Goal: Information Seeking & Learning: Learn about a topic

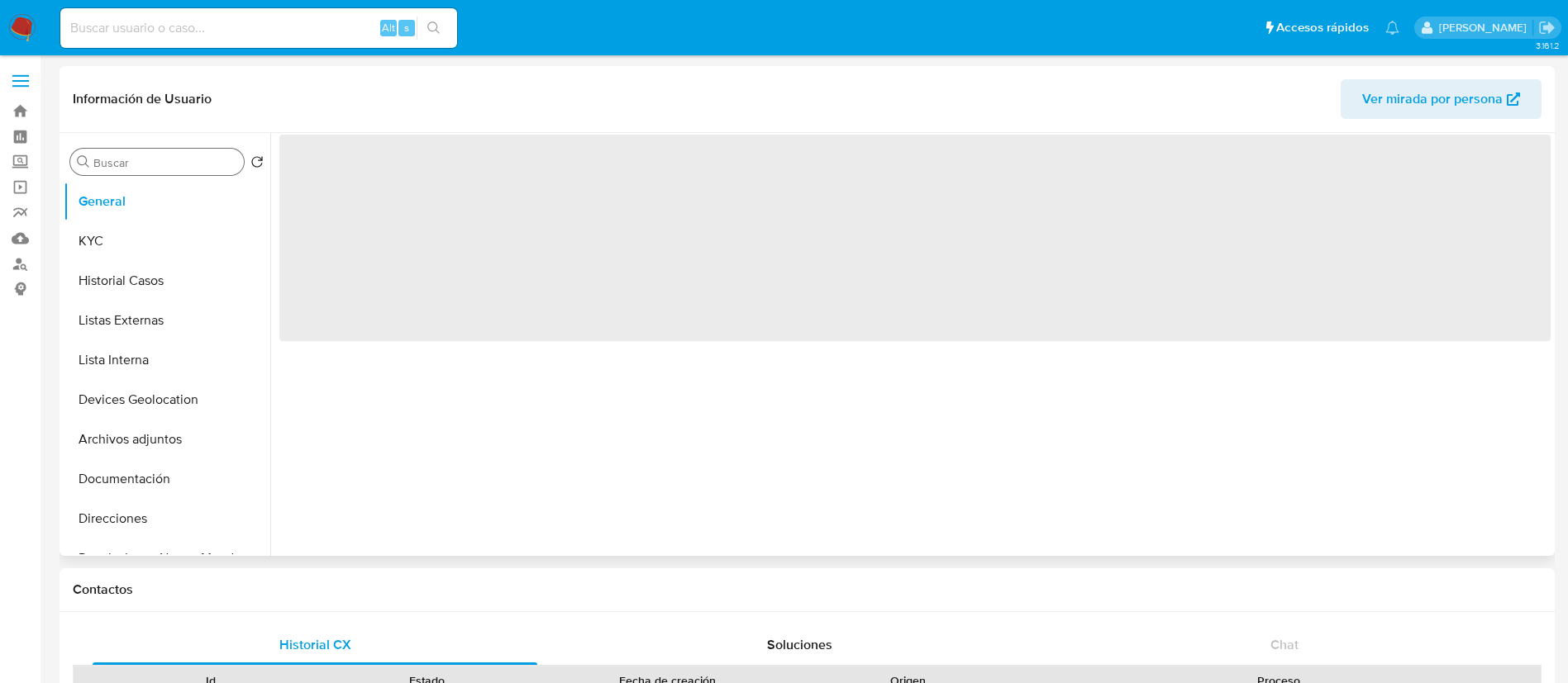
select select "10"
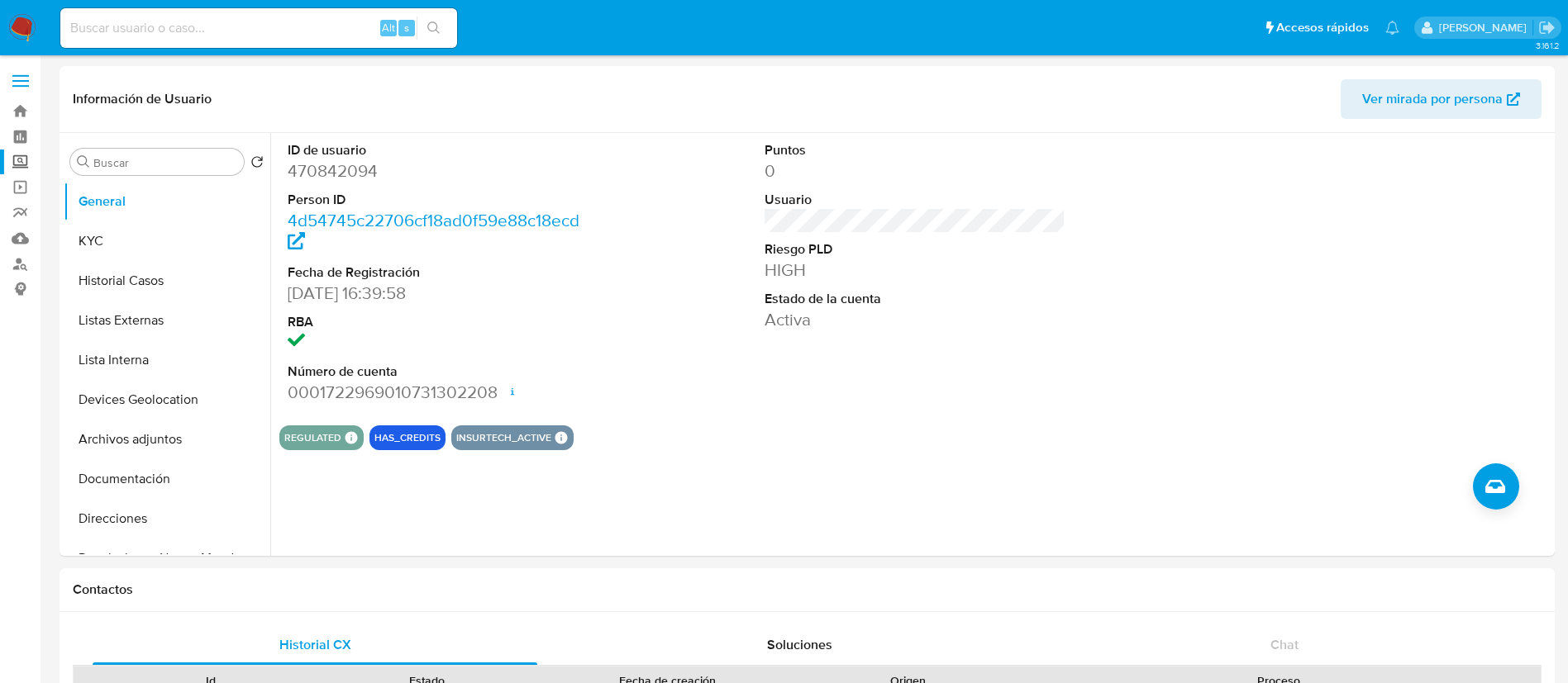
click at [18, 166] on label "Screening" at bounding box center [98, 163] width 196 height 26
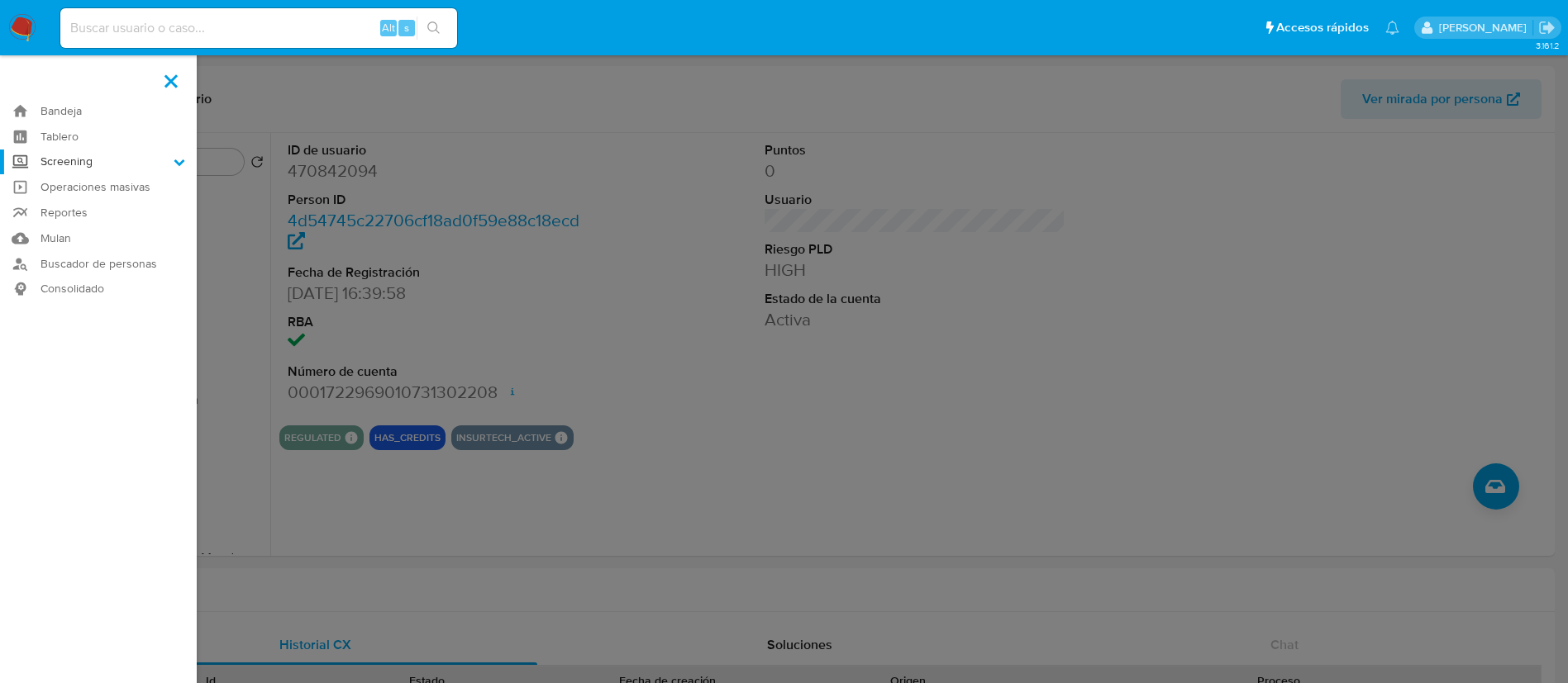
click at [0, 0] on input "Screening" at bounding box center [0, 0] width 0 height 0
click at [66, 226] on link "Herramientas" at bounding box center [98, 227] width 196 height 21
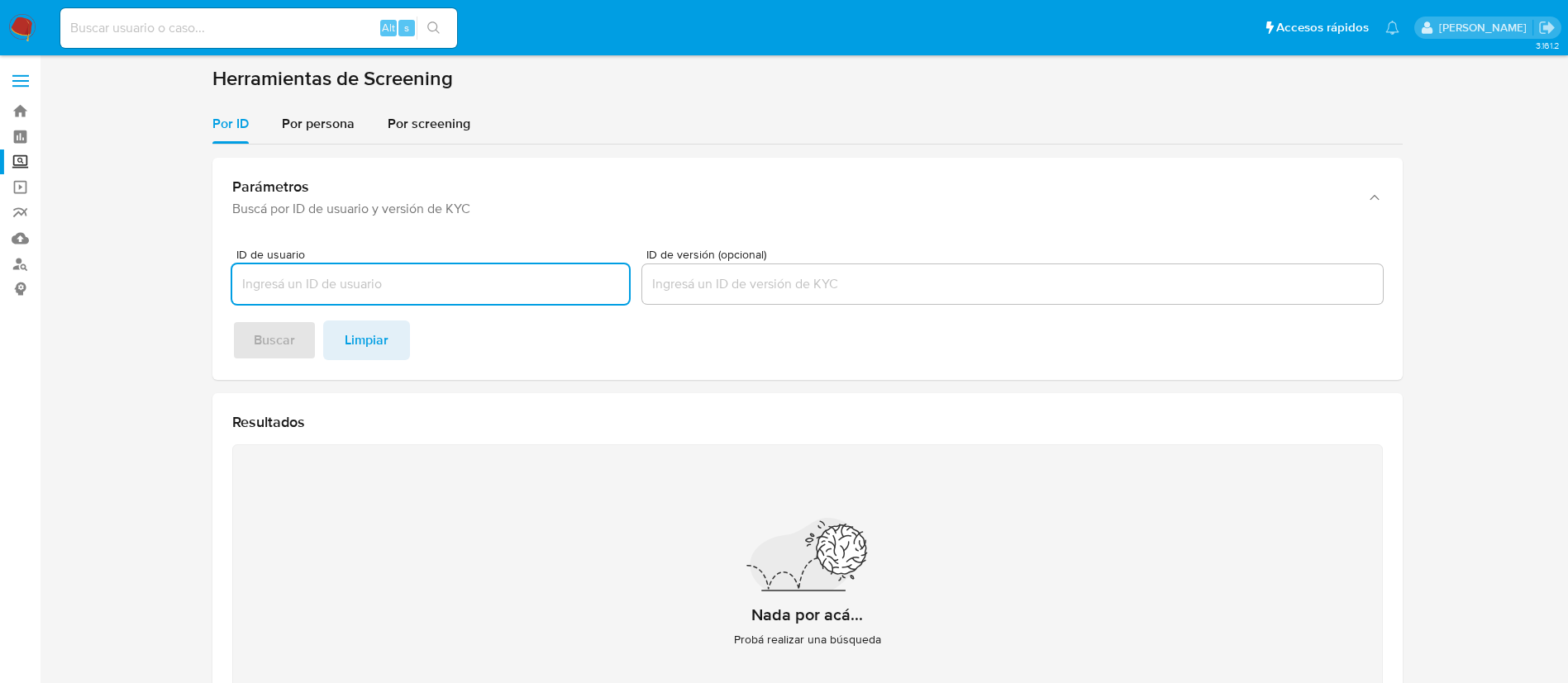
click at [397, 275] on input "ID de usuario" at bounding box center [431, 284] width 396 height 22
click at [321, 121] on span "Por persona" at bounding box center [319, 123] width 73 height 19
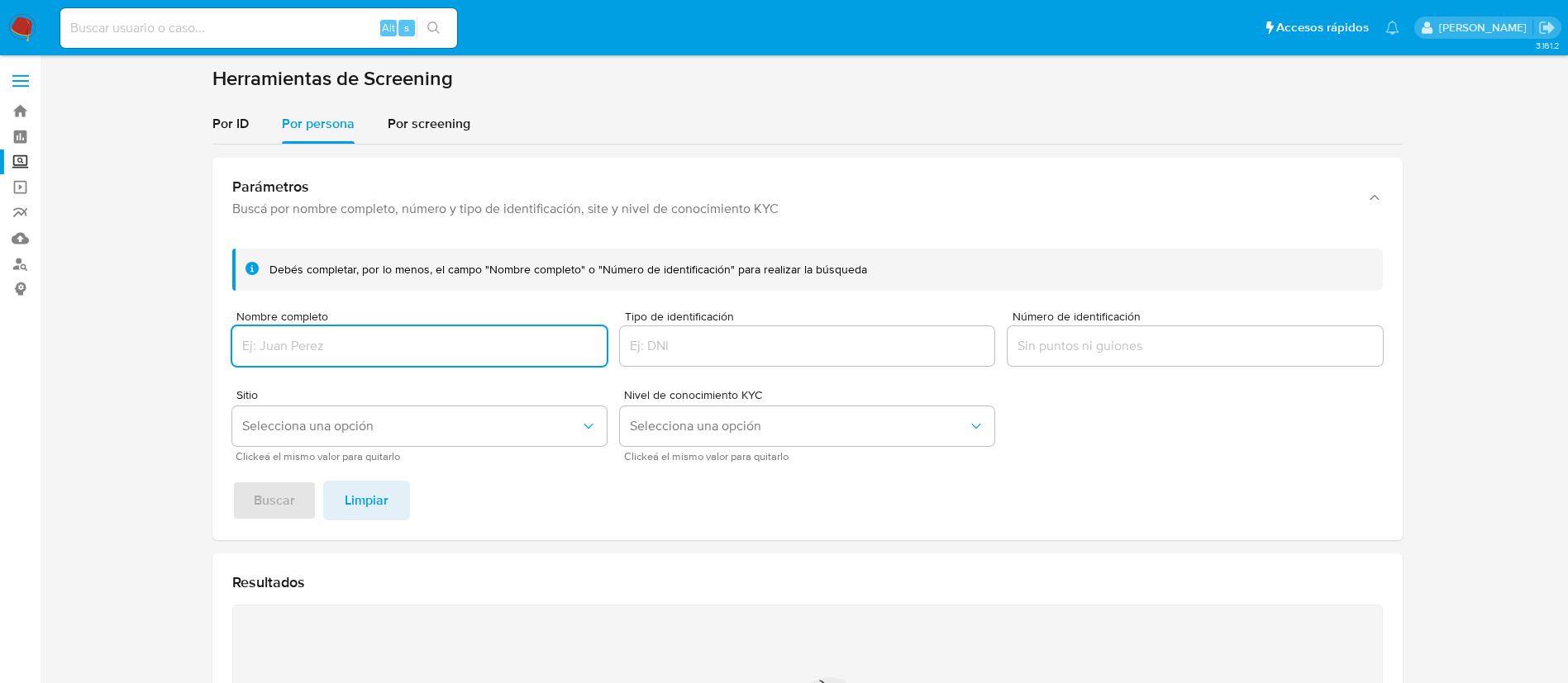
click at [356, 363] on div at bounding box center [420, 346] width 375 height 39
click at [357, 345] on input "Nombre completo" at bounding box center [420, 346] width 375 height 22
type input "JULIO CESAR DIAZ HERNANDEZ"
click at [255, 530] on div "Debés completar, por lo menos, el campo "Nombre completo" o "Número de identifi…" at bounding box center [807, 387] width 1190 height 305
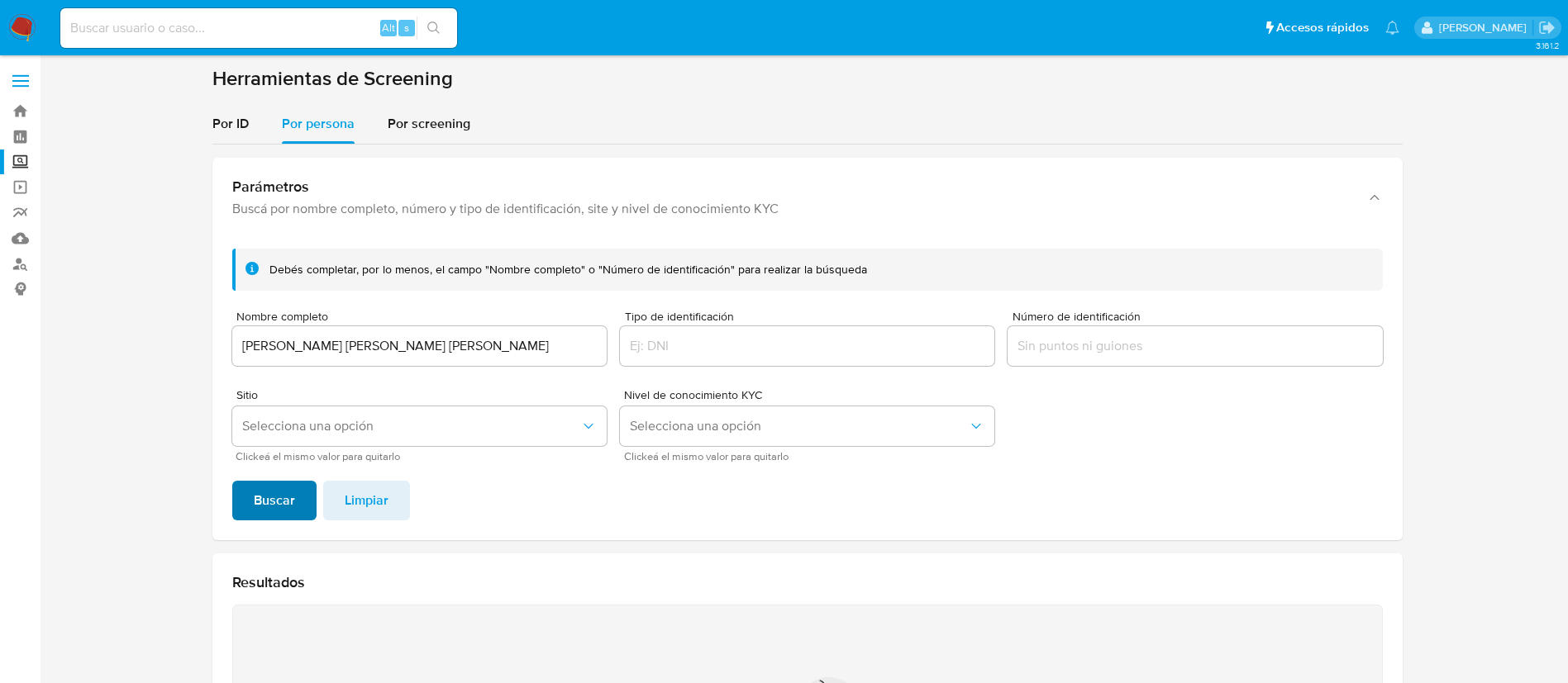
click at [263, 501] on span "Buscar" at bounding box center [274, 500] width 41 height 36
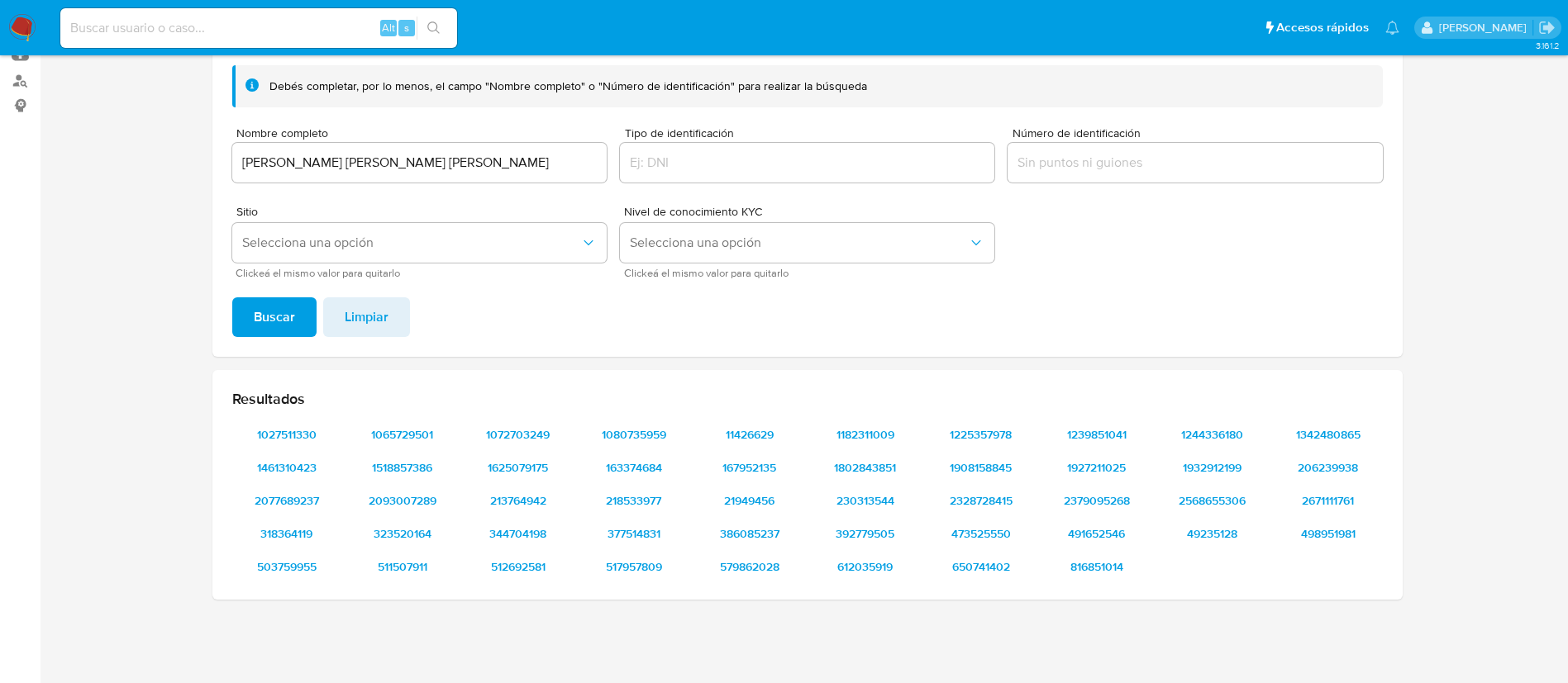
scroll to position [183, 0]
click at [1070, 169] on input "Número de identificación" at bounding box center [1195, 163] width 375 height 22
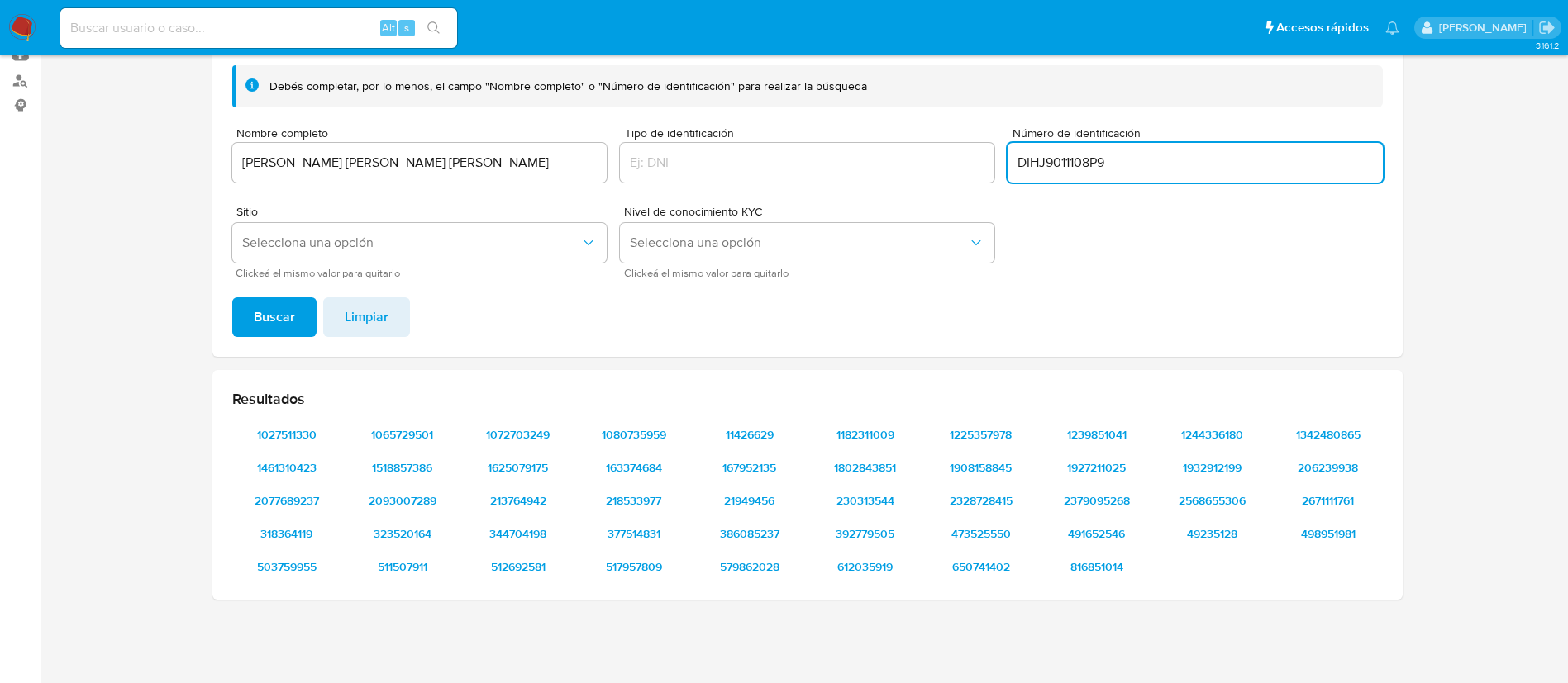
type input "DIHJ9011108P9"
click at [251, 324] on button "Buscar" at bounding box center [274, 317] width 84 height 39
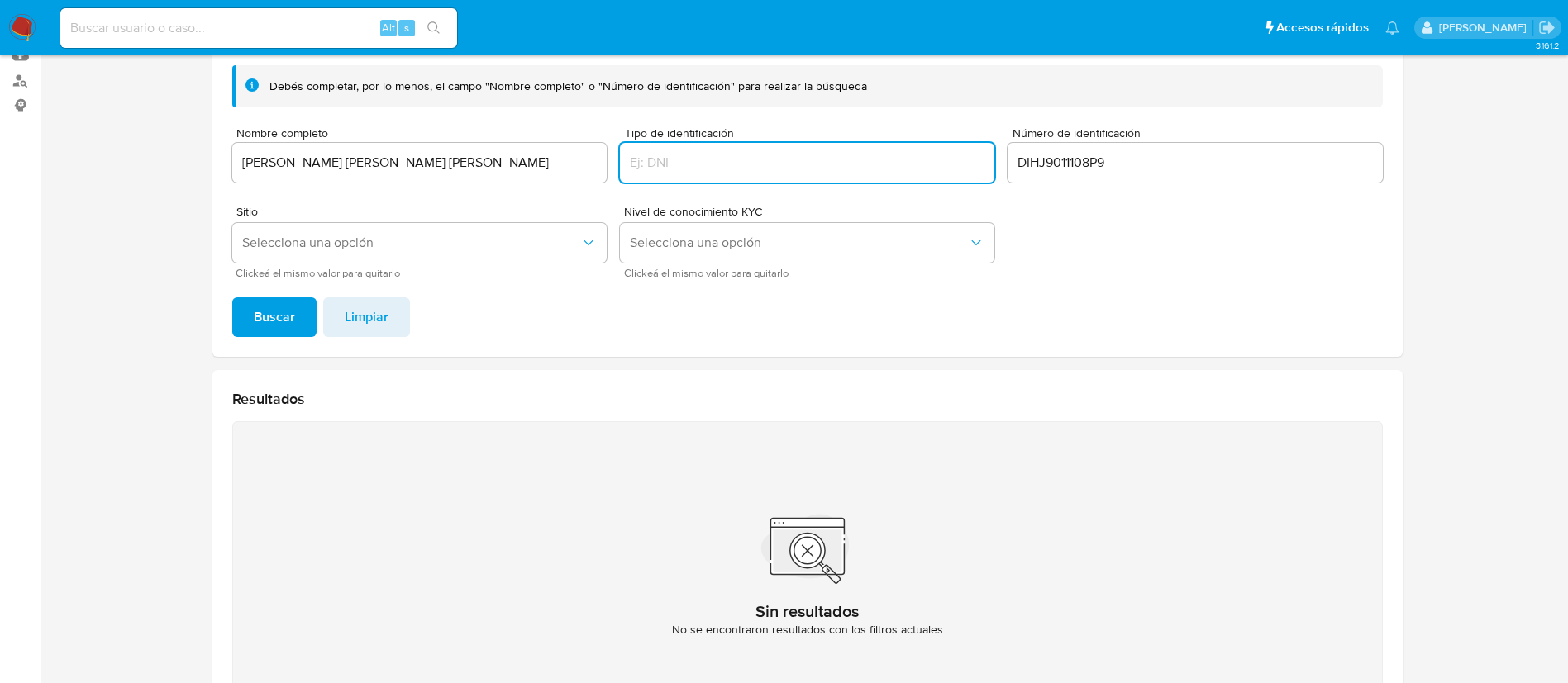
click at [900, 158] on input "Tipo de identificación" at bounding box center [808, 163] width 375 height 22
type input "DIHJ901110"
click at [283, 308] on span "Buscar" at bounding box center [274, 316] width 41 height 36
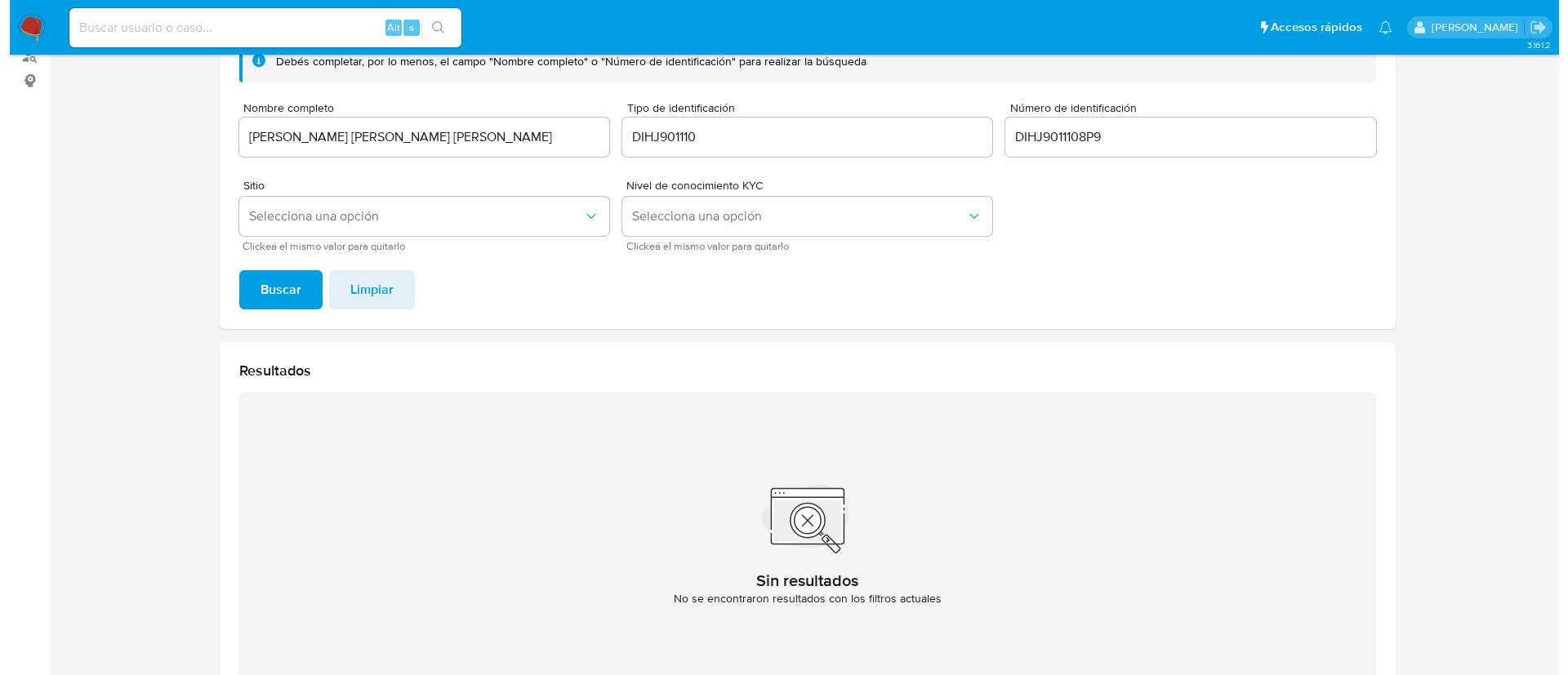
scroll to position [65, 0]
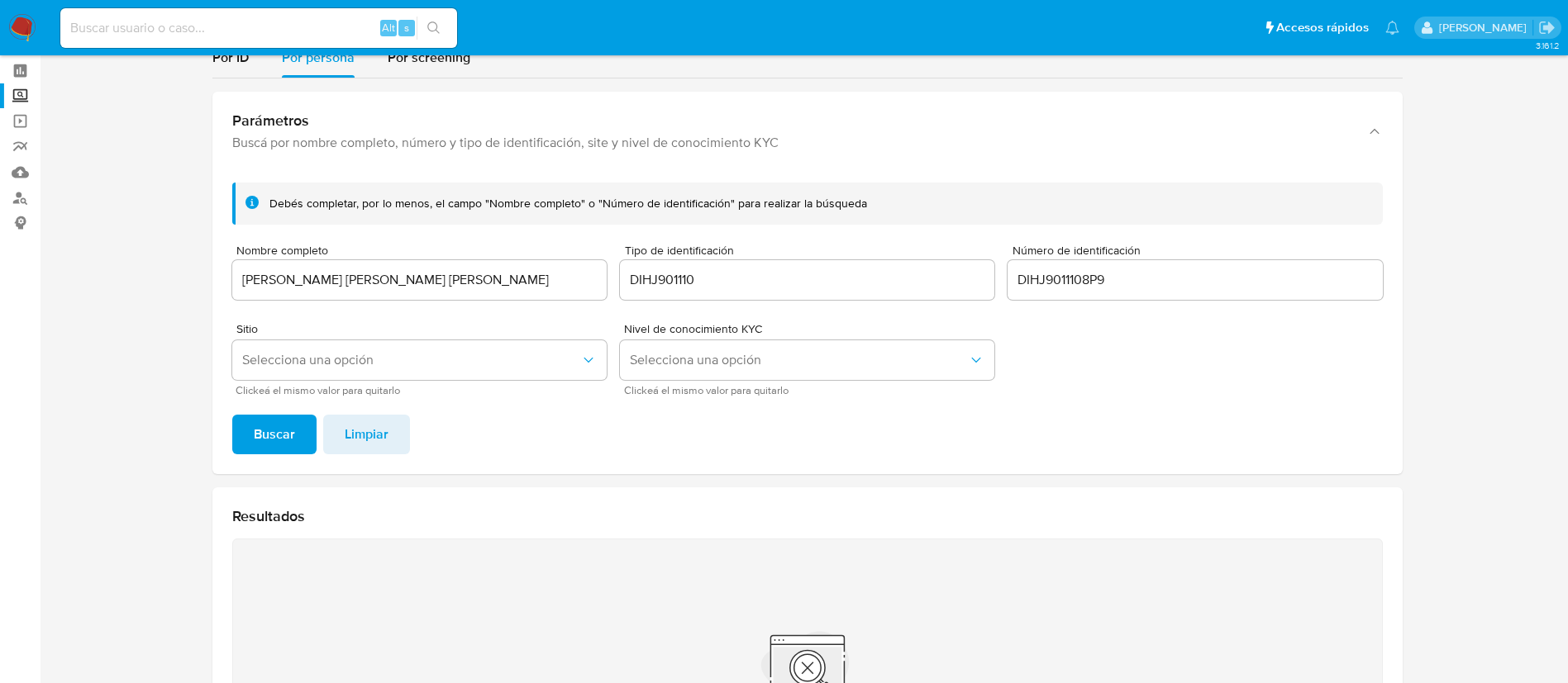
click at [1084, 284] on input "DIHJ9011108P9" at bounding box center [1195, 280] width 375 height 22
click at [1084, 283] on input "DIHJ9011108P9" at bounding box center [1195, 280] width 375 height 22
click at [1084, 282] on input "DIHJ9011108P9" at bounding box center [1195, 280] width 375 height 22
click at [642, 298] on div "DIHJ901110" at bounding box center [808, 280] width 375 height 39
click at [646, 286] on input "DIHJ901110" at bounding box center [808, 280] width 375 height 22
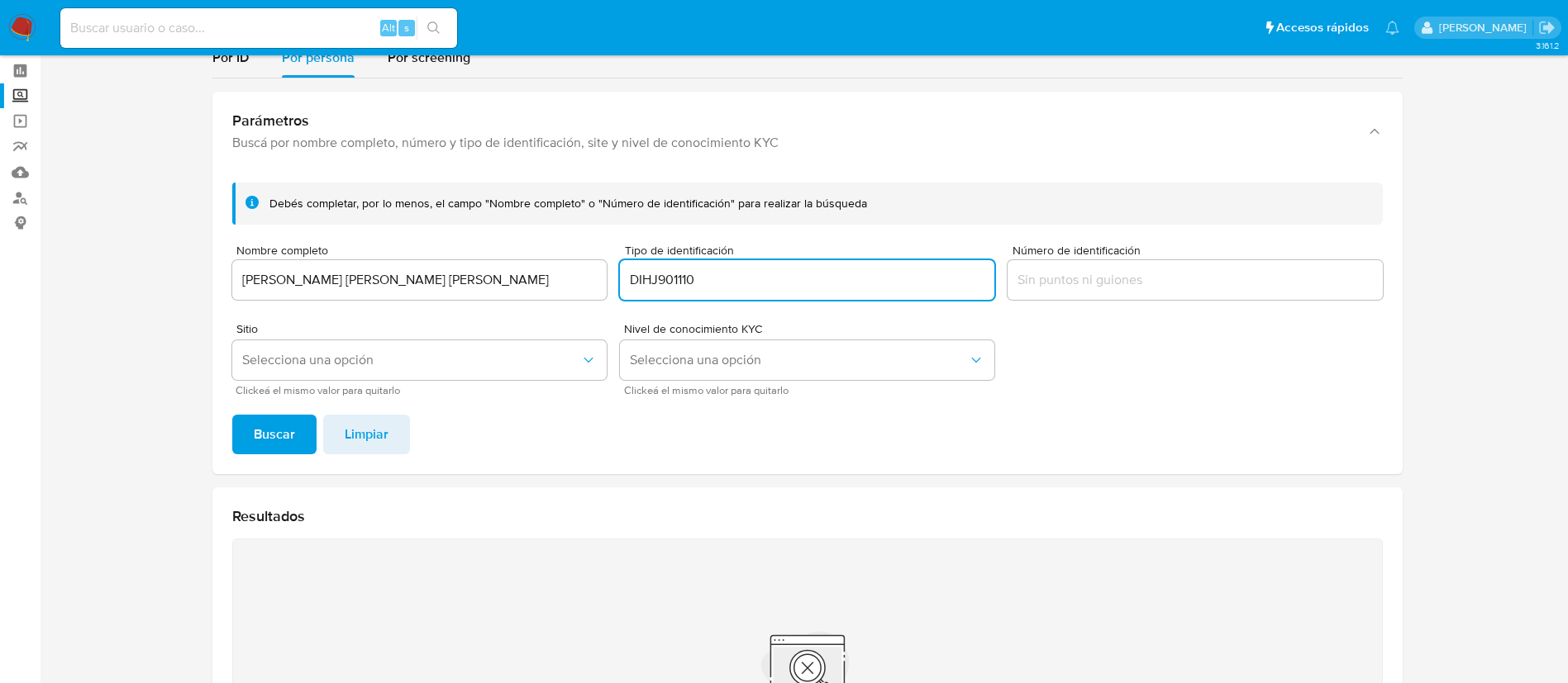
click at [646, 286] on input "DIHJ901110" at bounding box center [808, 280] width 375 height 22
click at [493, 369] on button "Selecciona una opción" at bounding box center [420, 360] width 375 height 39
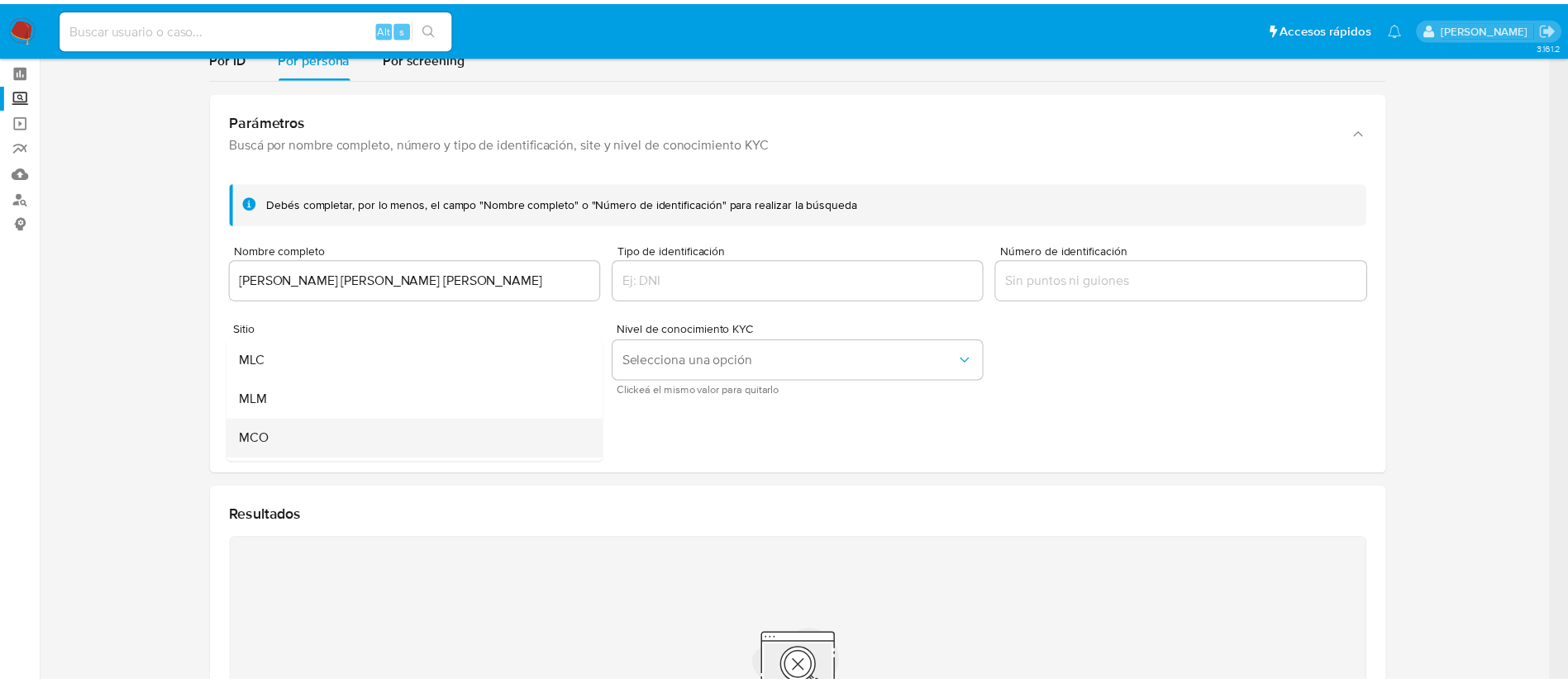
scroll to position [114, 0]
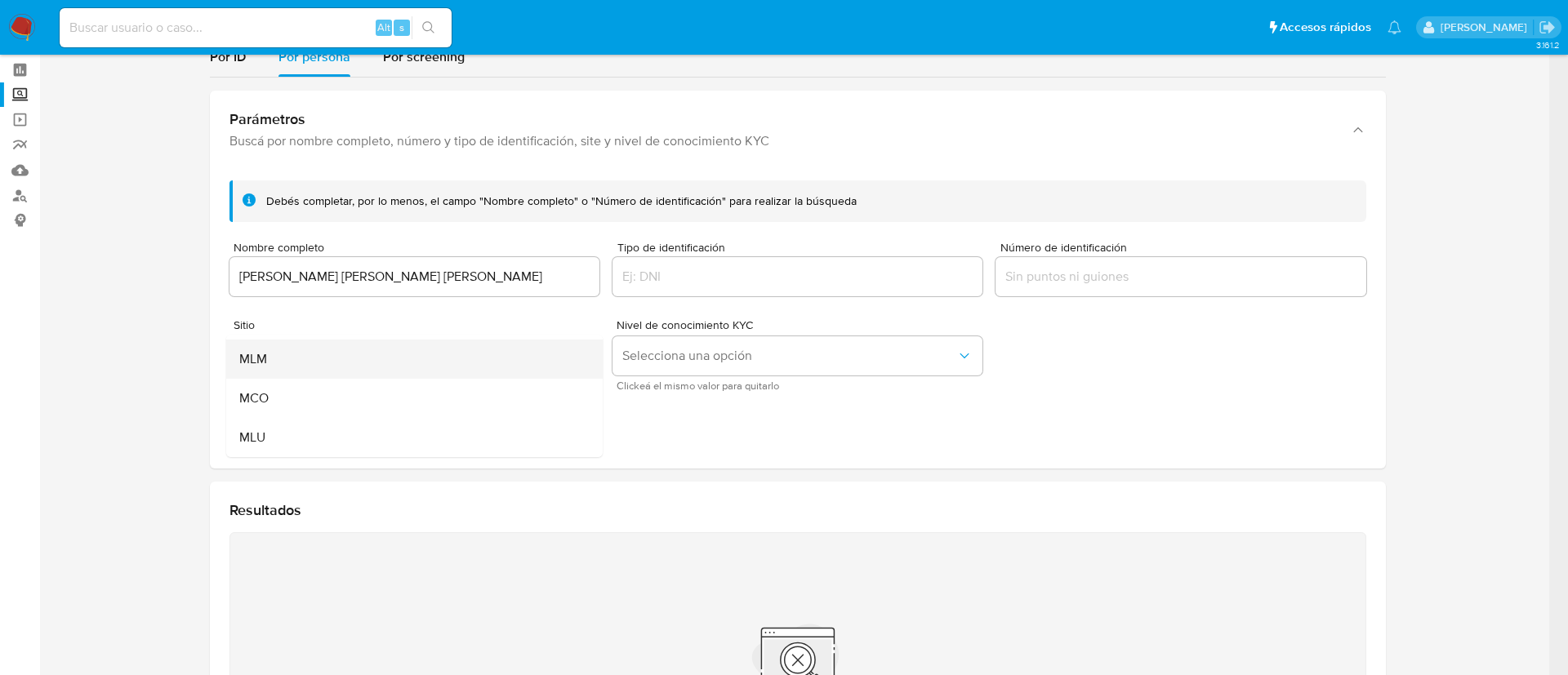
click at [276, 360] on div "MLM" at bounding box center [410, 359] width 341 height 39
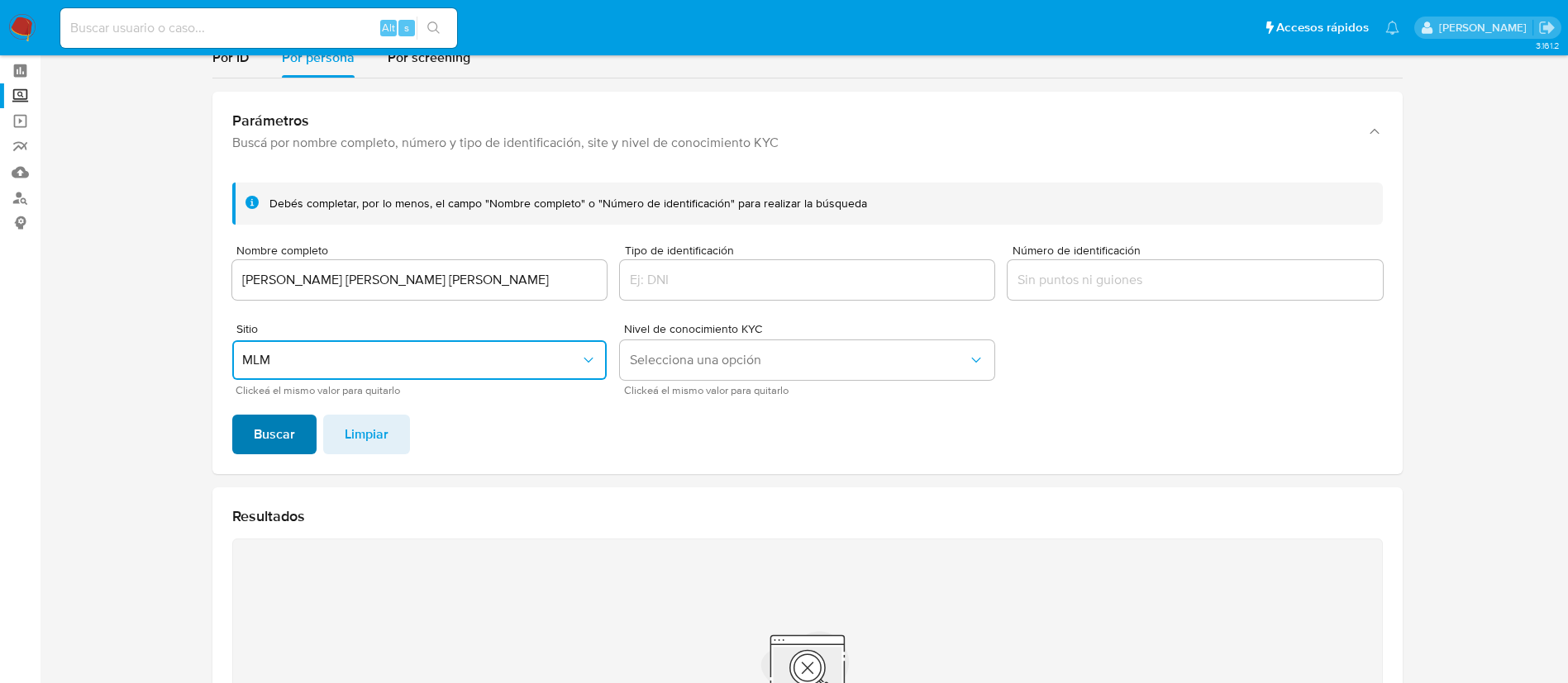
click at [282, 435] on span "Buscar" at bounding box center [274, 434] width 41 height 36
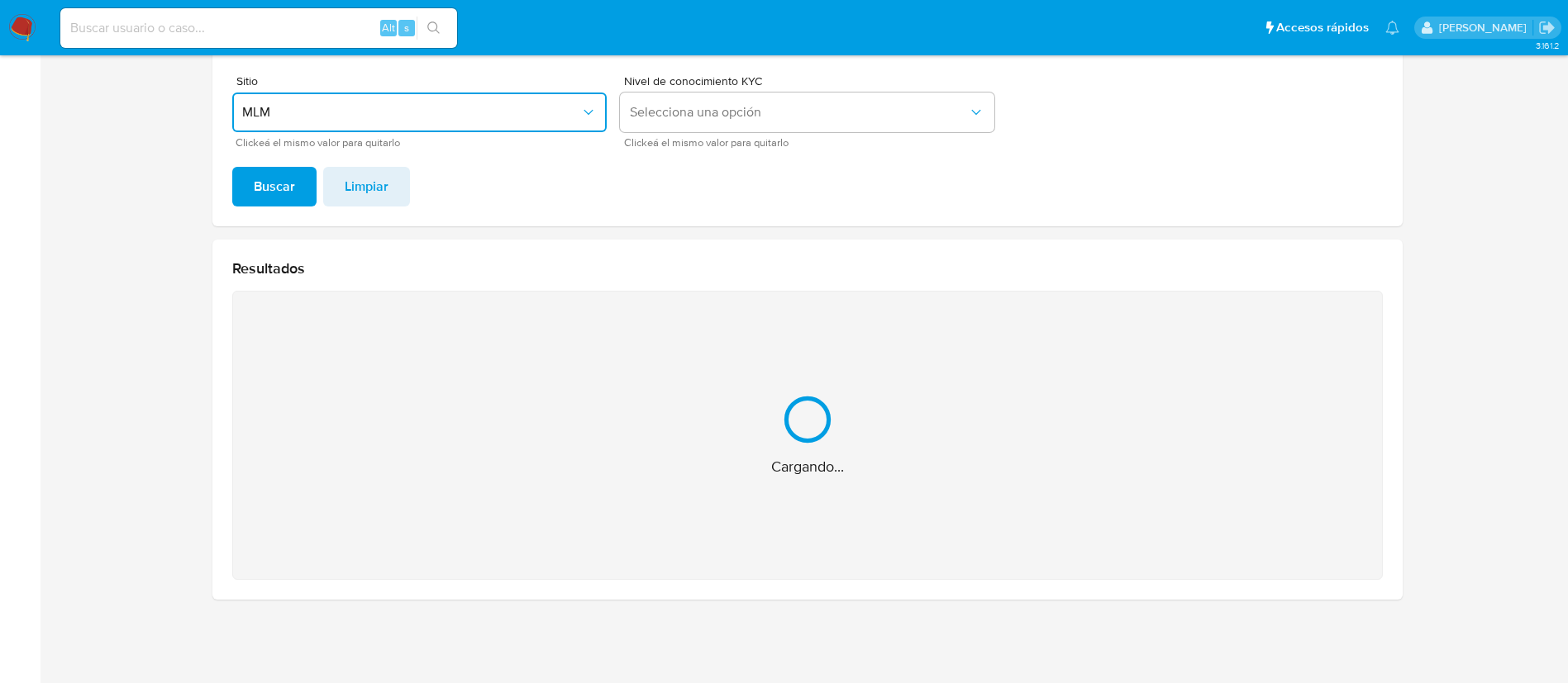
scroll to position [183, 0]
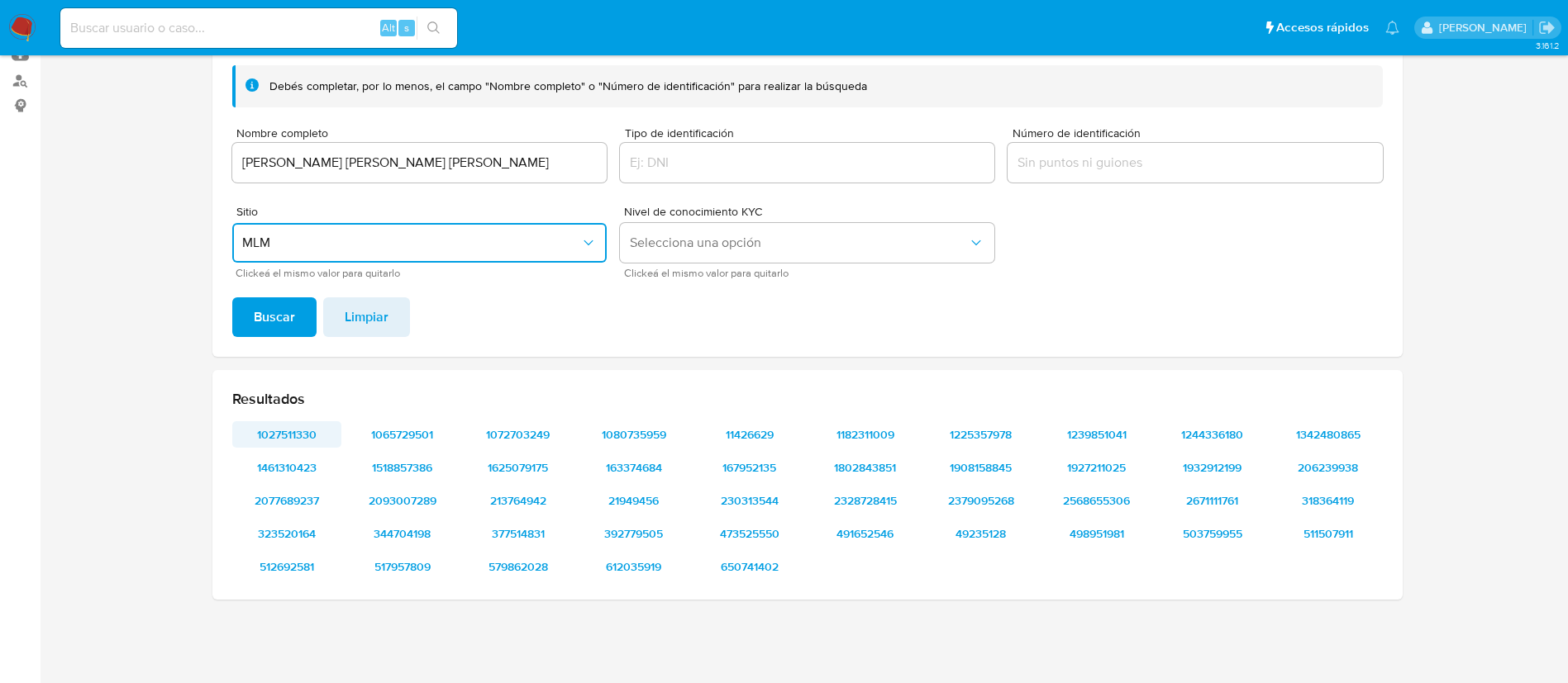
click at [289, 425] on span "1027511330" at bounding box center [286, 434] width 86 height 23
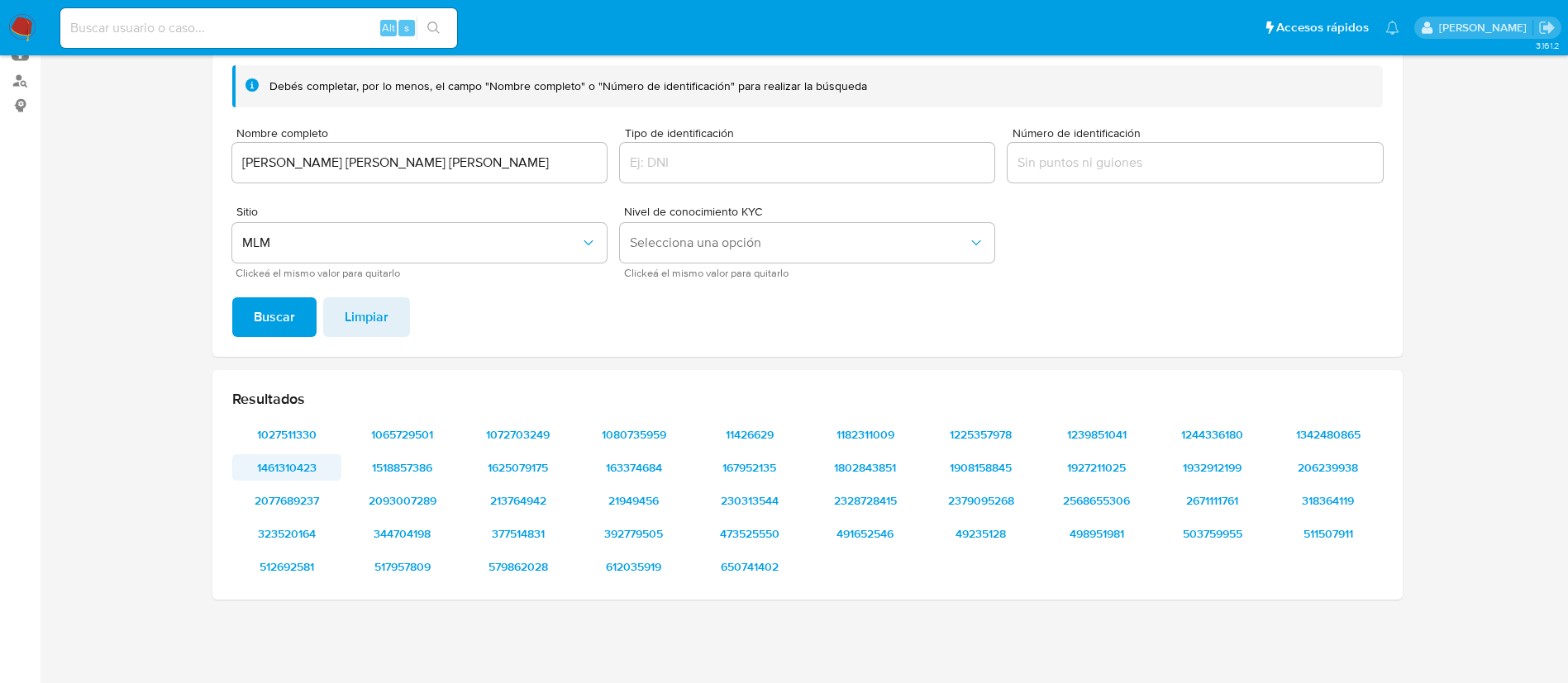
click at [303, 459] on span "1461310423" at bounding box center [286, 467] width 86 height 23
click at [305, 500] on span "2077689237" at bounding box center [286, 500] width 86 height 23
click at [306, 527] on span "323520164" at bounding box center [286, 533] width 86 height 23
click at [295, 574] on span "512692581" at bounding box center [286, 566] width 86 height 23
click at [409, 436] on span "1065729501" at bounding box center [402, 434] width 86 height 23
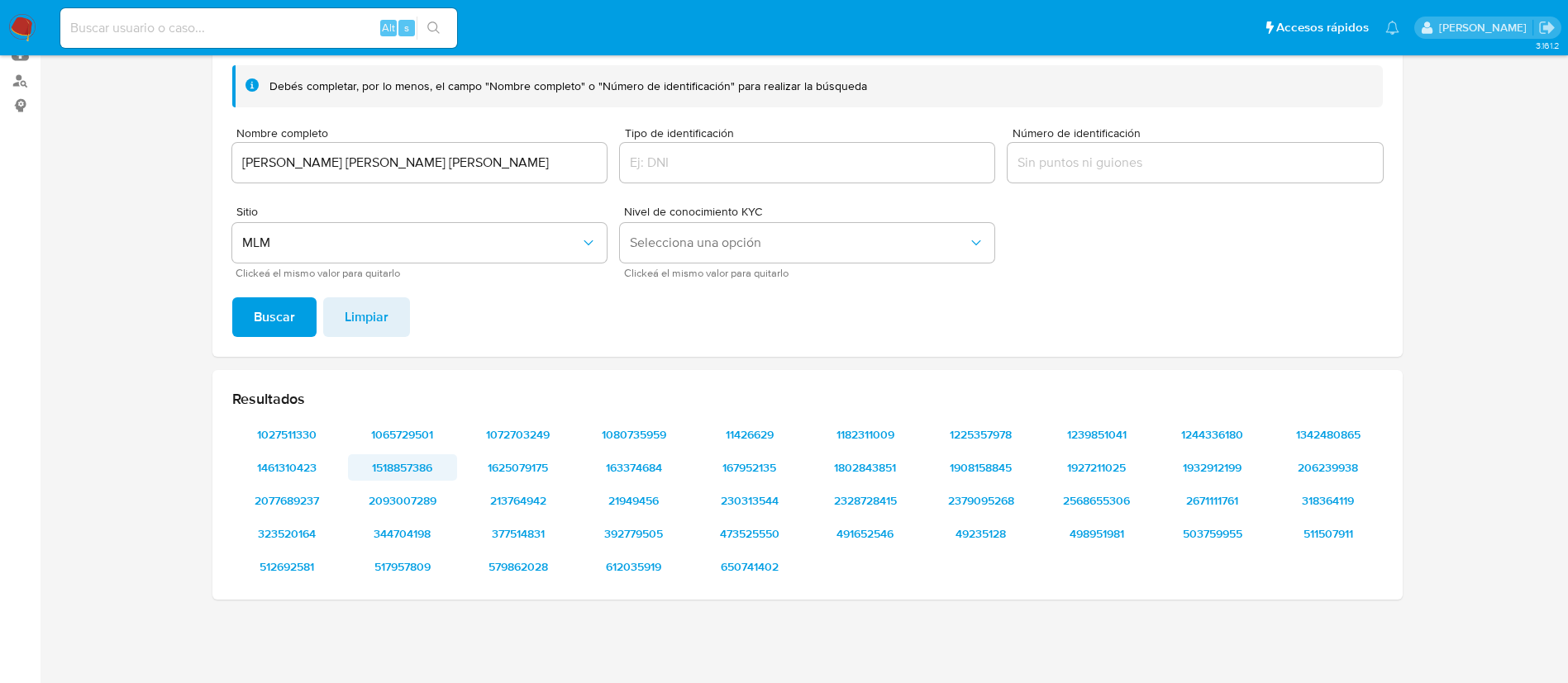
click at [421, 470] on span "1518857386" at bounding box center [402, 467] width 86 height 23
click at [419, 498] on span "2093007289" at bounding box center [402, 500] width 86 height 23
drag, startPoint x: 424, startPoint y: 528, endPoint x: 421, endPoint y: 374, distance: 154.0
click at [422, 528] on span "344704198" at bounding box center [402, 533] width 86 height 23
click at [393, 579] on span "517957809" at bounding box center [402, 566] width 86 height 23
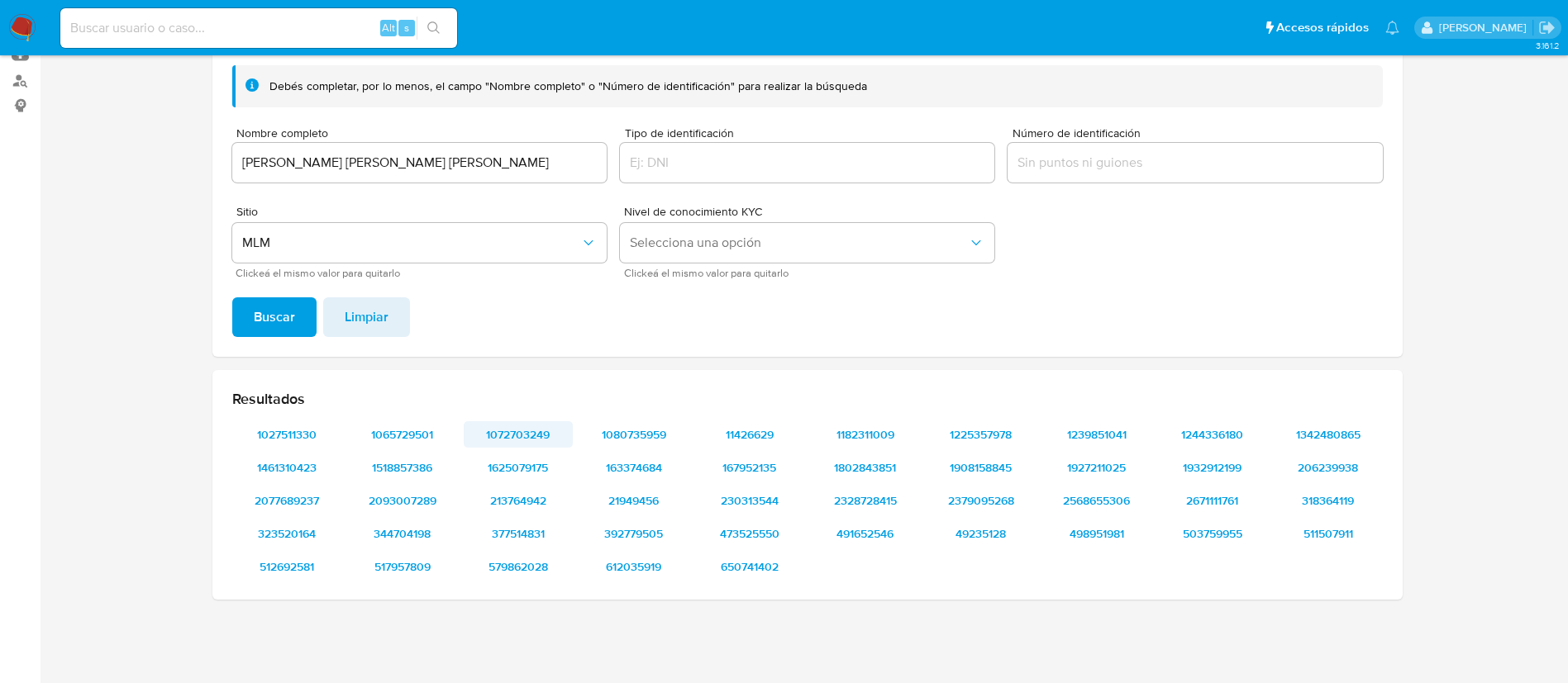
click at [543, 428] on span "1072703249" at bounding box center [518, 434] width 86 height 23
click at [531, 476] on span "1625079175" at bounding box center [518, 467] width 86 height 23
click at [516, 498] on span "213764942" at bounding box center [518, 500] width 86 height 23
click at [526, 545] on span "377514831" at bounding box center [518, 533] width 86 height 23
click at [547, 570] on span "579862028" at bounding box center [518, 566] width 86 height 23
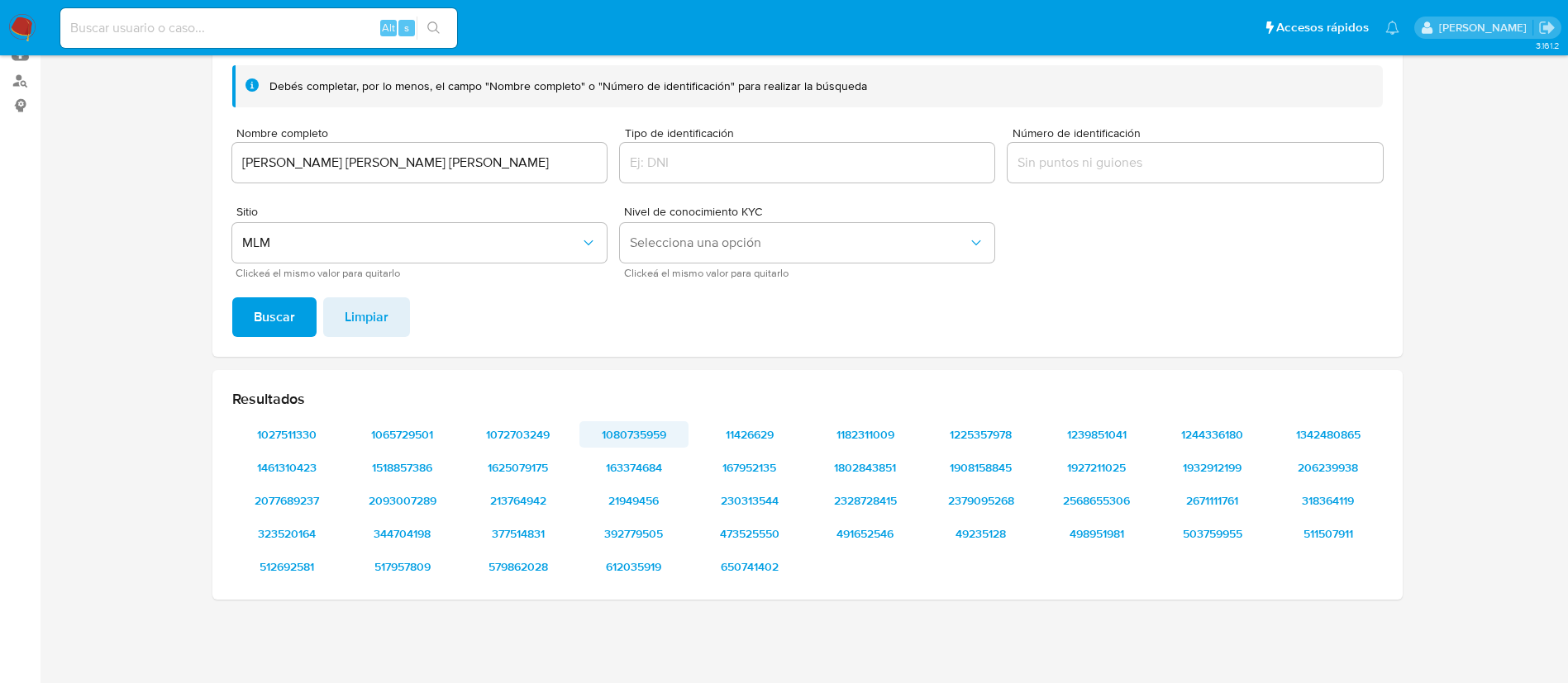
click at [663, 429] on span "1080735959" at bounding box center [633, 434] width 86 height 23
click at [648, 456] on span "163374684" at bounding box center [633, 467] width 86 height 23
click at [642, 498] on span "21949456" at bounding box center [633, 500] width 86 height 23
click at [638, 537] on span "392779505" at bounding box center [633, 533] width 86 height 23
click at [634, 559] on span "612035919" at bounding box center [633, 566] width 86 height 23
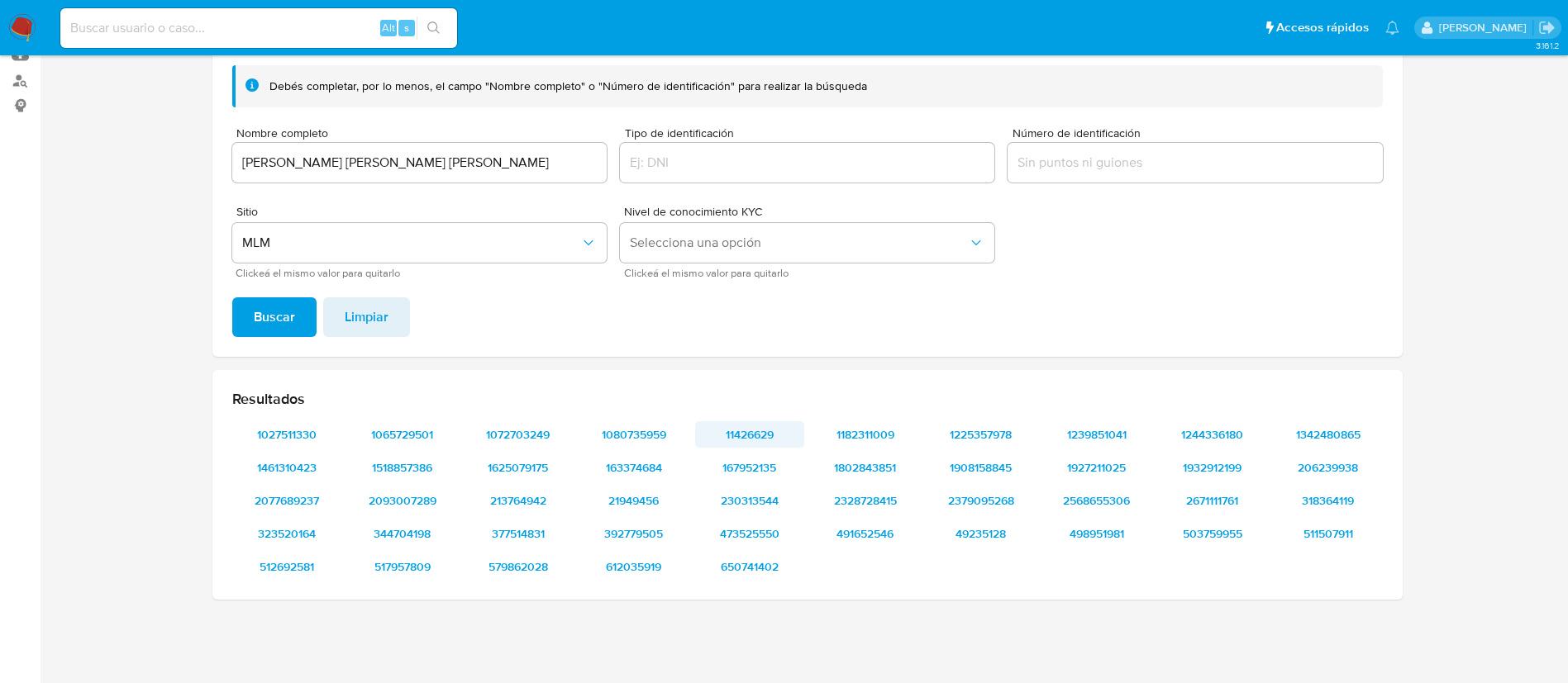
click at [764, 432] on span "11426629" at bounding box center [749, 434] width 86 height 23
click at [758, 456] on span "167952135" at bounding box center [749, 467] width 86 height 23
click at [759, 497] on span "230313544" at bounding box center [749, 500] width 86 height 23
click at [768, 528] on span "473525550" at bounding box center [749, 533] width 86 height 23
click at [754, 569] on span "650741402" at bounding box center [749, 566] width 86 height 23
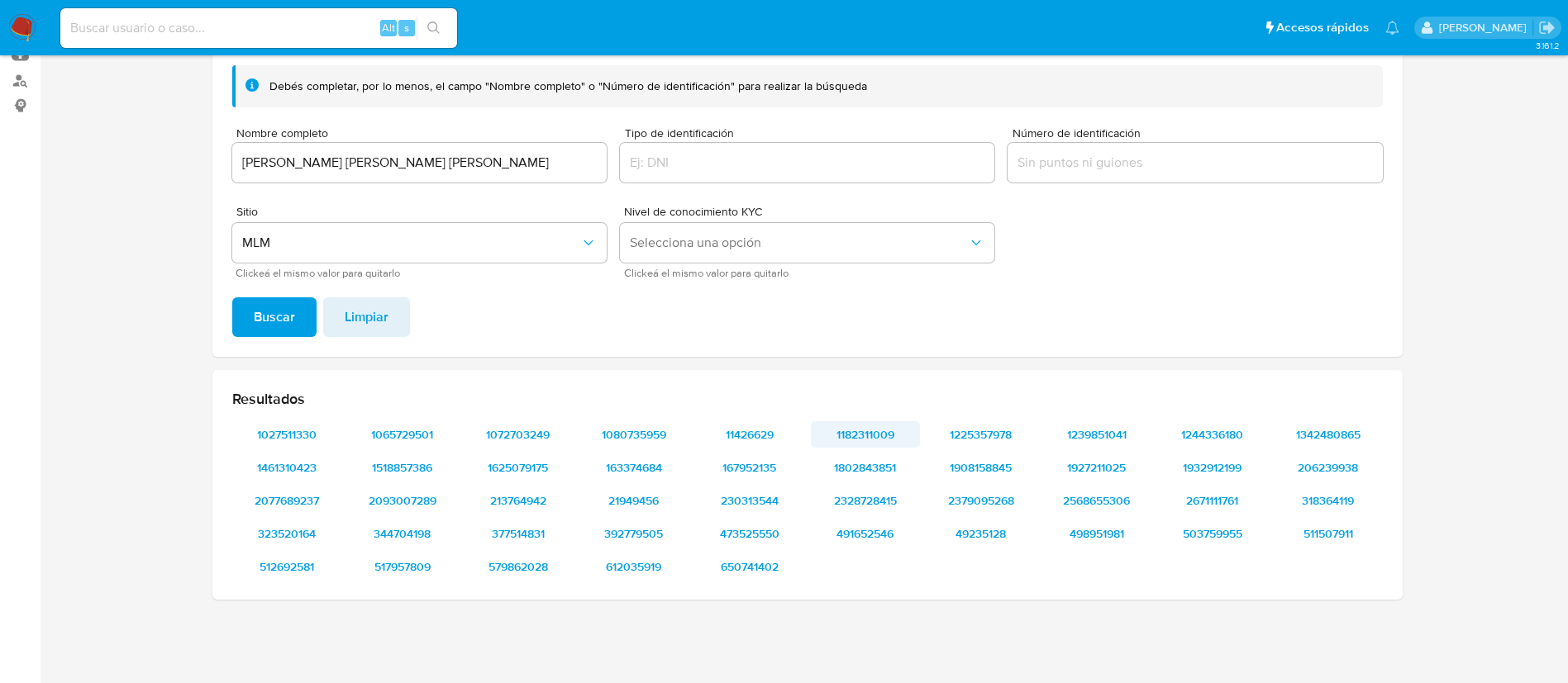
click at [890, 433] on span "1182311009" at bounding box center [865, 434] width 86 height 23
click at [835, 462] on span "1802843851" at bounding box center [865, 467] width 86 height 23
click at [881, 510] on span "2328728415" at bounding box center [865, 500] width 86 height 23
click at [870, 525] on span "491652546" at bounding box center [865, 533] width 86 height 23
click at [994, 427] on span "1225357978" at bounding box center [980, 434] width 86 height 23
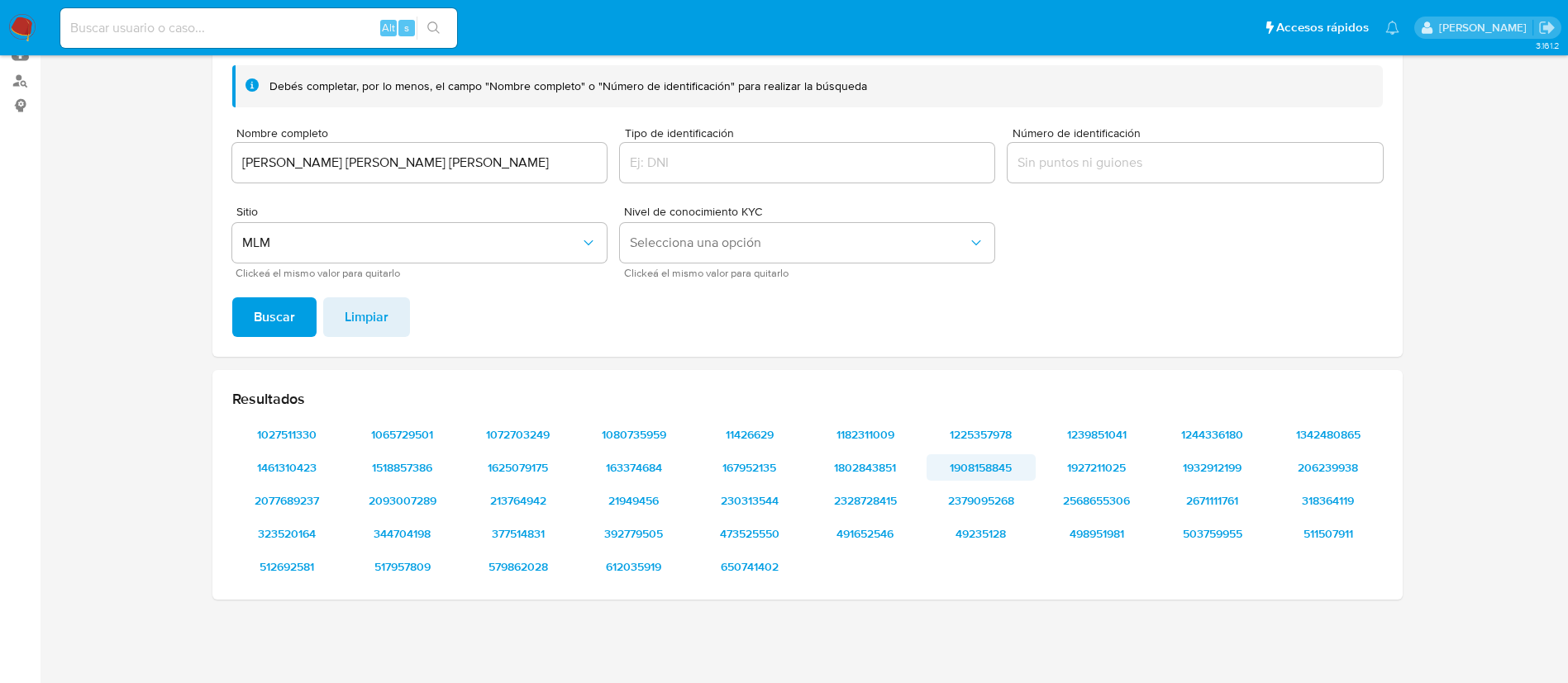
click at [1010, 465] on span "1908158845" at bounding box center [980, 467] width 86 height 23
click at [990, 496] on span "2379095268" at bounding box center [980, 500] width 86 height 23
click at [1002, 526] on span "49235128" at bounding box center [980, 533] width 86 height 23
click at [1121, 437] on span "1239851041" at bounding box center [1097, 434] width 86 height 23
click at [1105, 460] on span "1927211025" at bounding box center [1097, 467] width 86 height 23
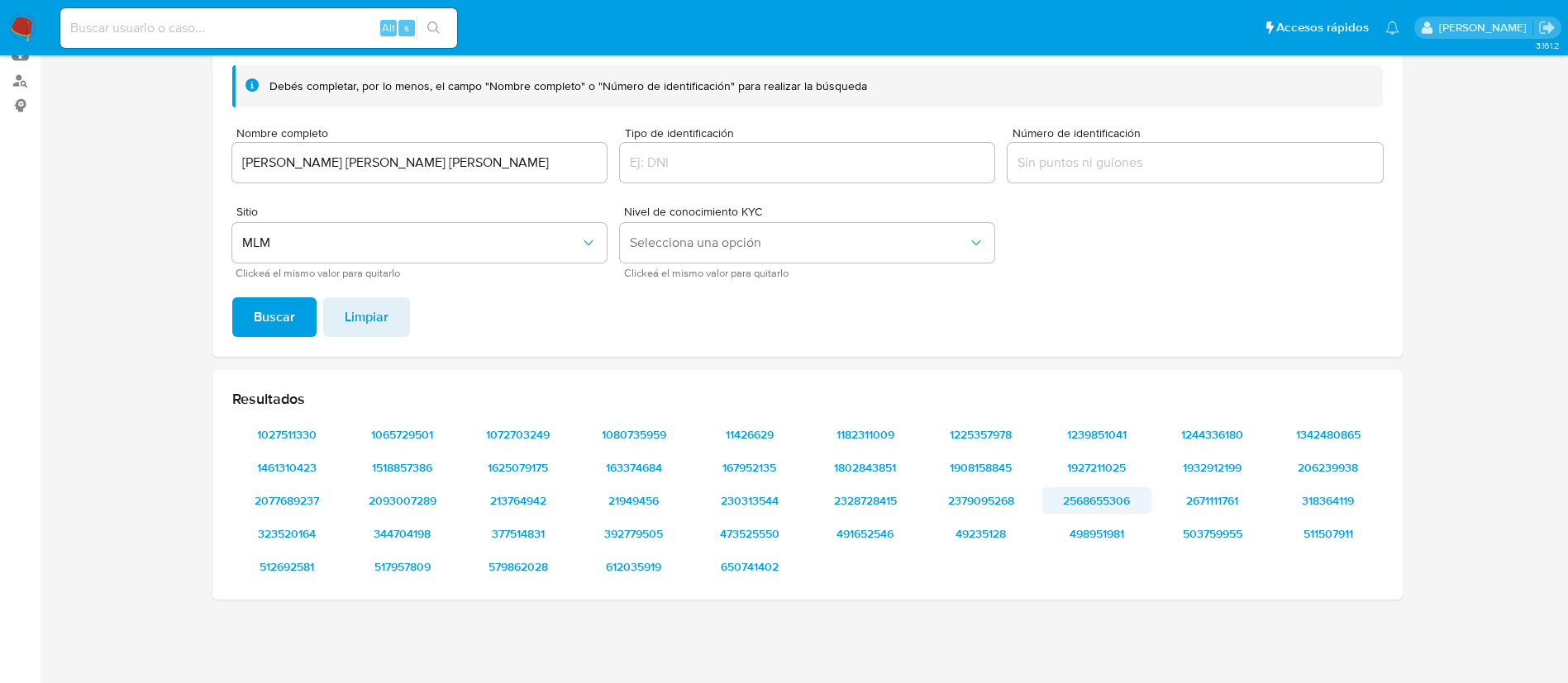
click at [1085, 489] on span "2568655306" at bounding box center [1097, 500] width 86 height 23
click at [1093, 533] on span "498951981" at bounding box center [1097, 533] width 86 height 23
click at [1206, 426] on span "1244336180" at bounding box center [1212, 434] width 86 height 23
click at [1236, 468] on span "1932912199" at bounding box center [1212, 467] width 86 height 23
click at [1227, 498] on span "2671111761" at bounding box center [1212, 500] width 86 height 23
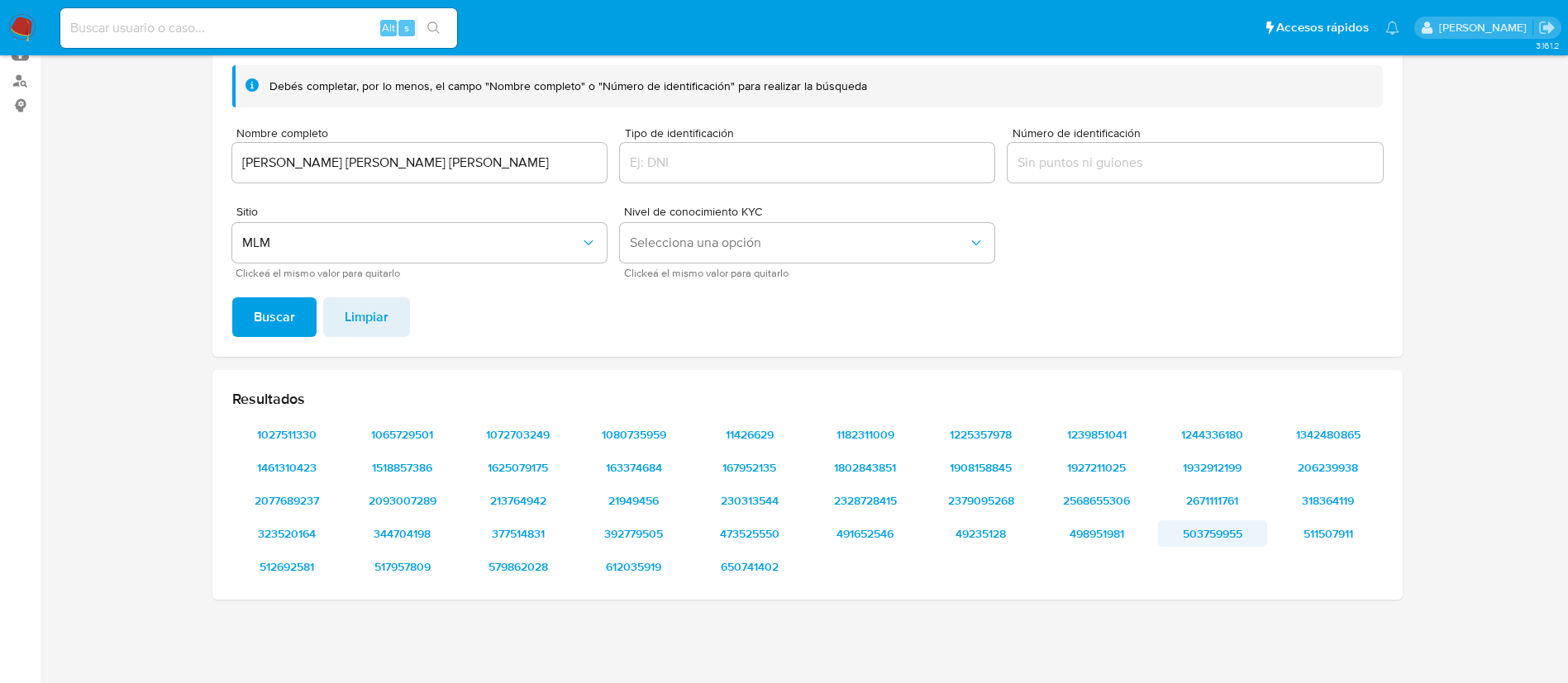
click at [1228, 523] on span "503759955" at bounding box center [1212, 533] width 86 height 23
click at [1328, 437] on span "1342480865" at bounding box center [1327, 434] width 86 height 23
click at [1325, 468] on span "206239938" at bounding box center [1327, 467] width 86 height 23
click at [1356, 508] on span "318364119" at bounding box center [1327, 500] width 86 height 23
click at [1345, 532] on span "511507911" at bounding box center [1327, 533] width 86 height 23
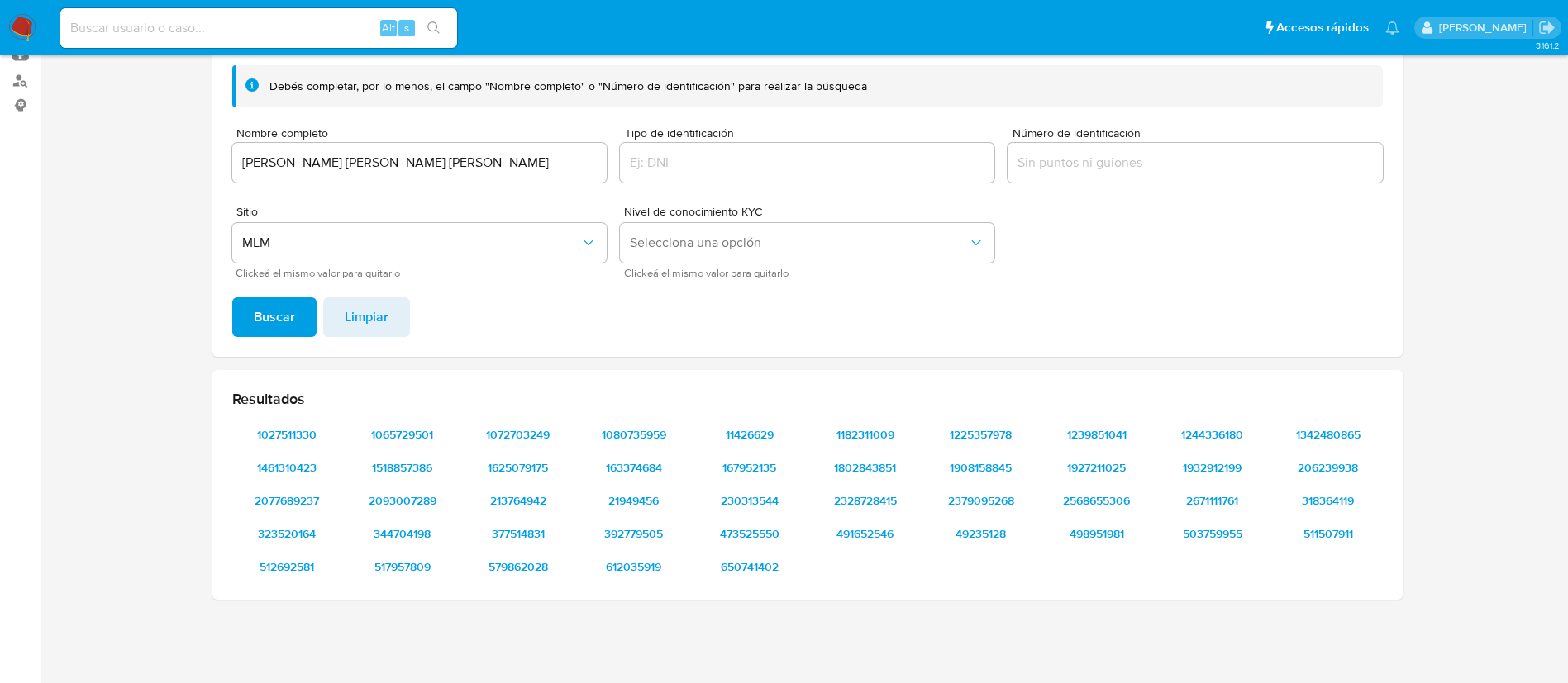
click at [351, 155] on input "JULIO CESAR DIAZ HERNANDEZ" at bounding box center [420, 163] width 375 height 22
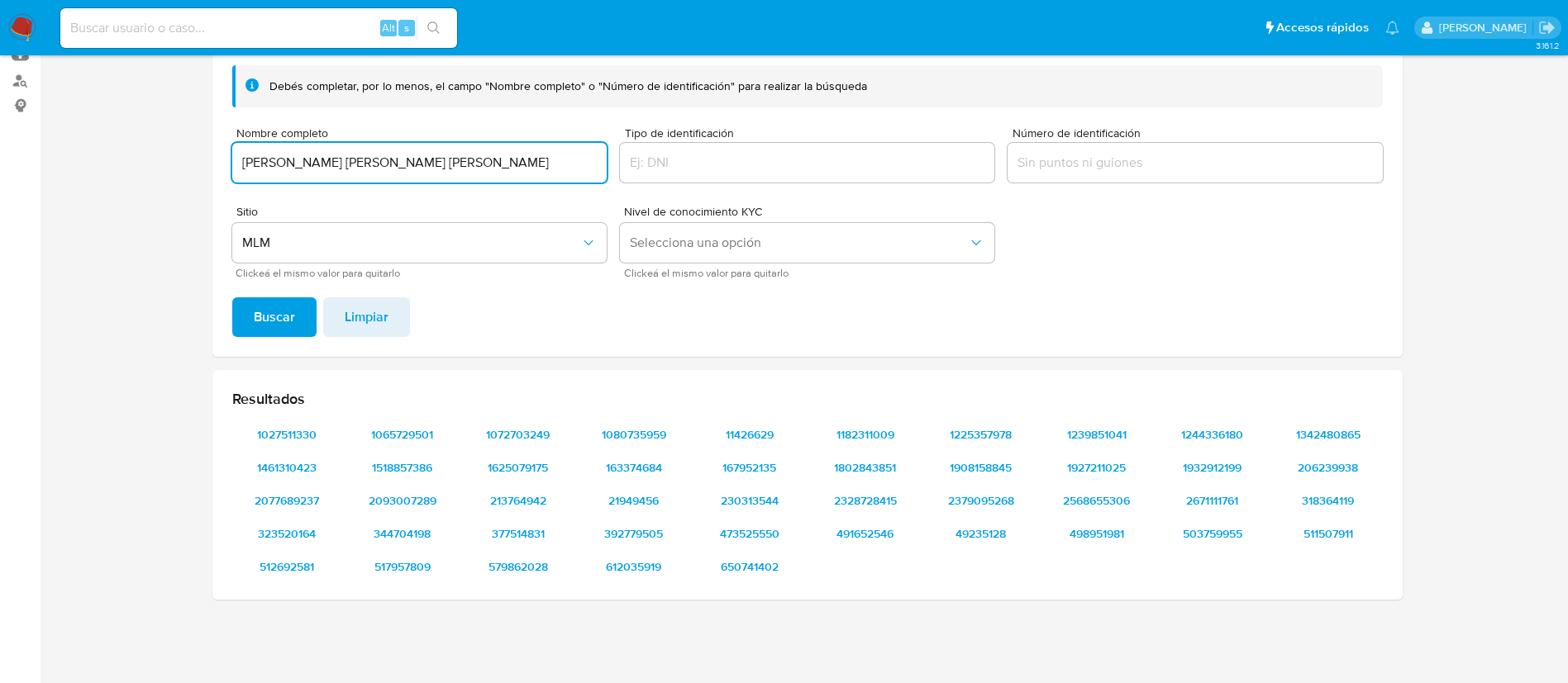
click at [351, 155] on input "JULIO CESAR DIAZ HERNANDEZ" at bounding box center [420, 163] width 375 height 22
type input "ERICK DANIEL TORRE GOMEZ"
click at [294, 319] on span "Buscar" at bounding box center [274, 316] width 41 height 36
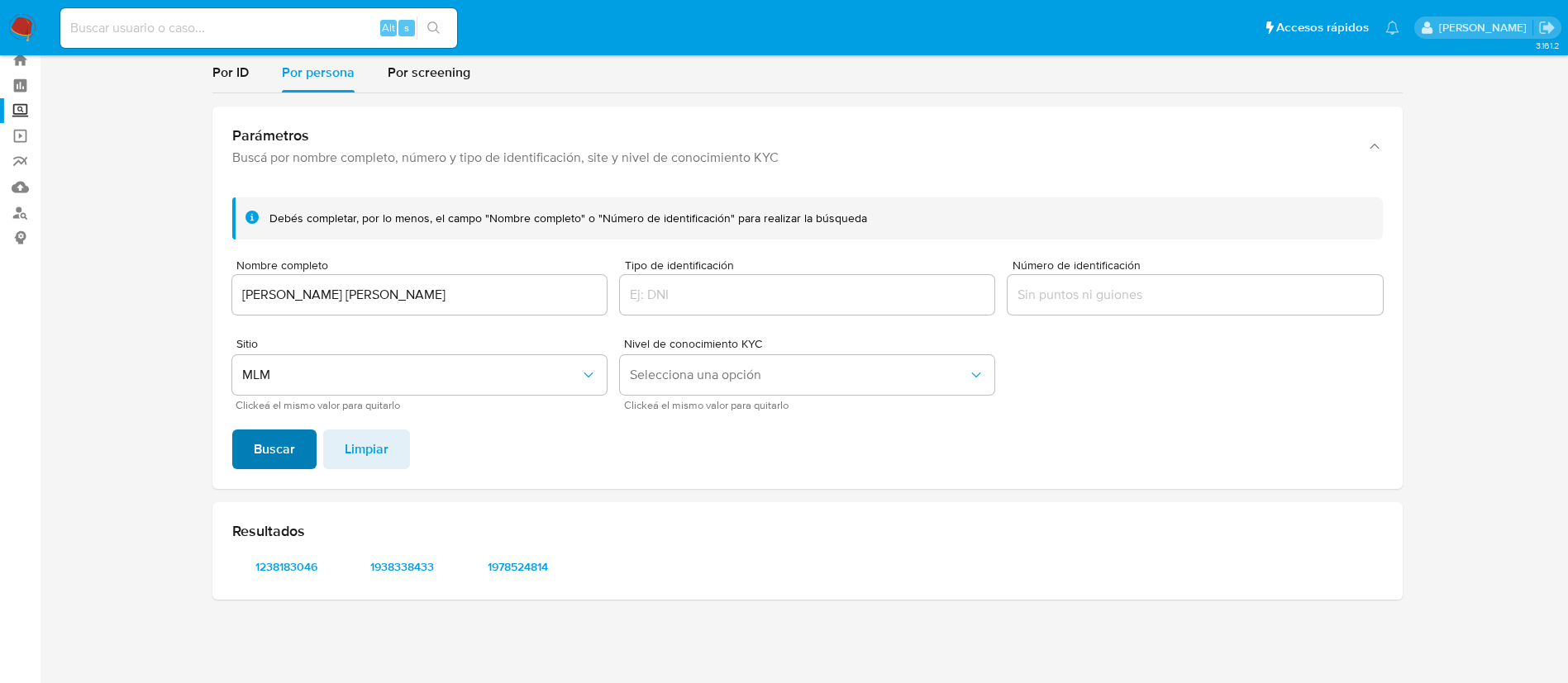
scroll to position [51, 0]
click at [309, 577] on span "1238183046" at bounding box center [286, 566] width 86 height 23
click at [114, 31] on input at bounding box center [258, 29] width 396 height 22
paste input "2259627169"
type input "2259627169"
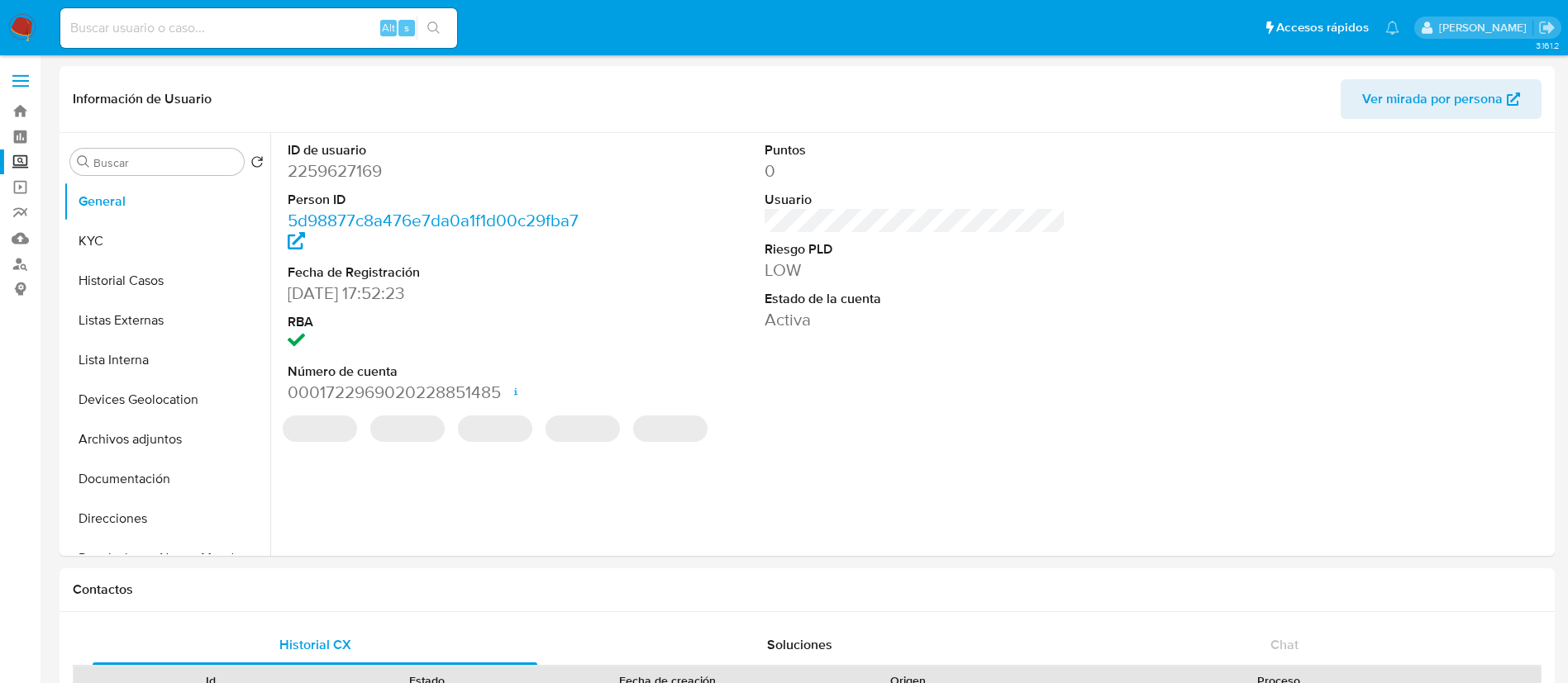
select select "10"
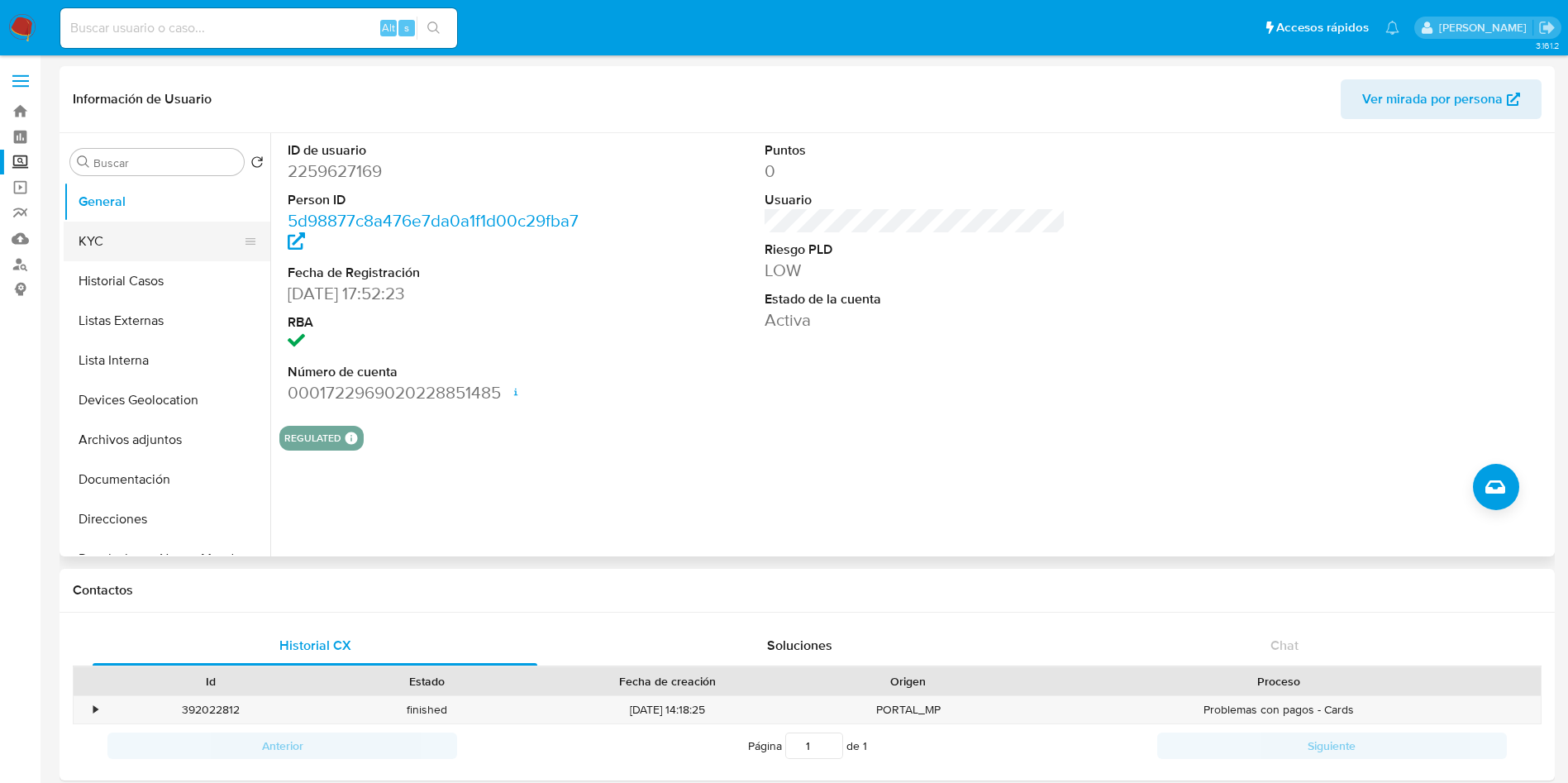
click at [108, 236] on button "KYC" at bounding box center [161, 242] width 193 height 39
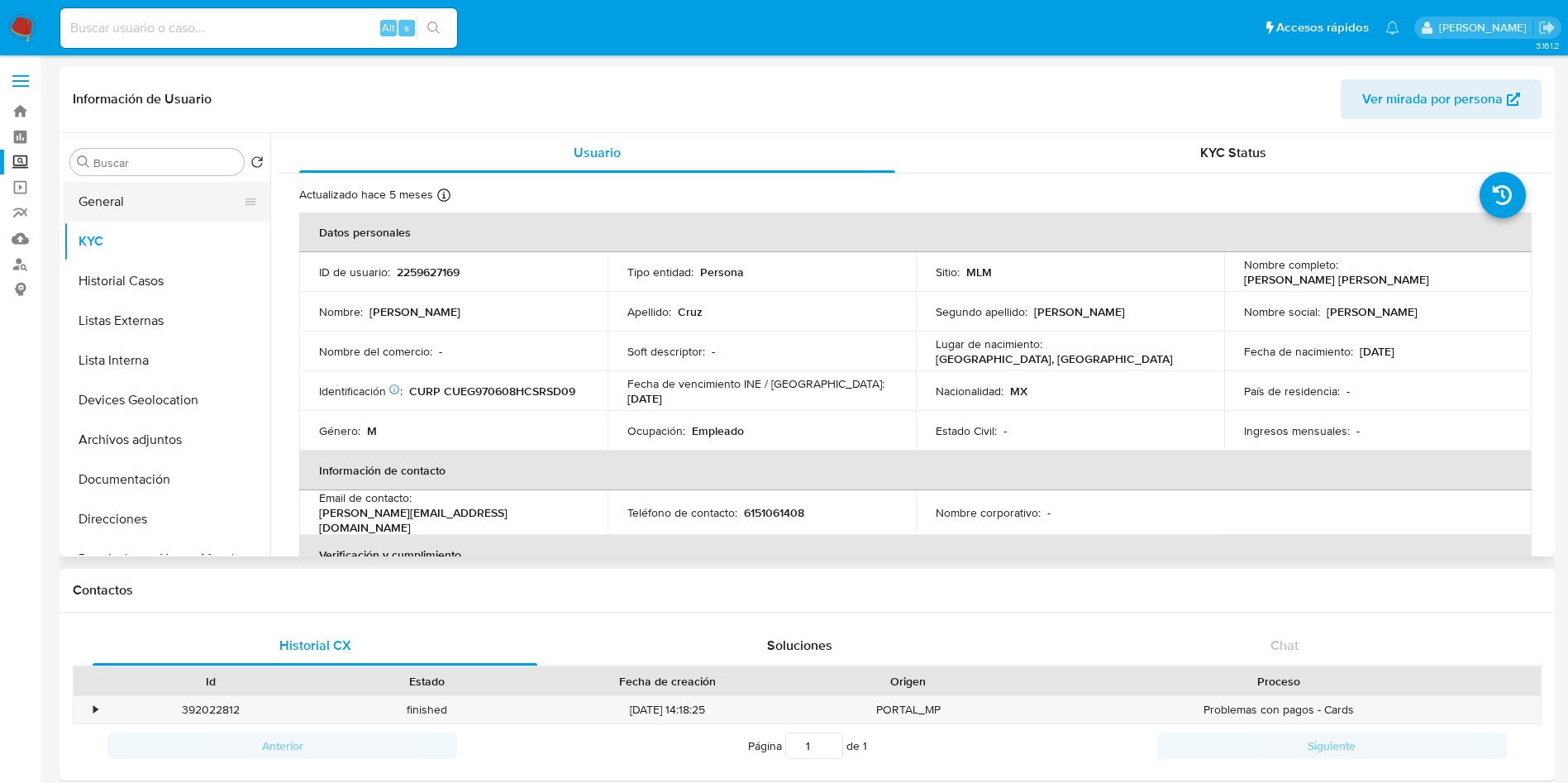
click at [101, 205] on button "General" at bounding box center [161, 201] width 193 height 39
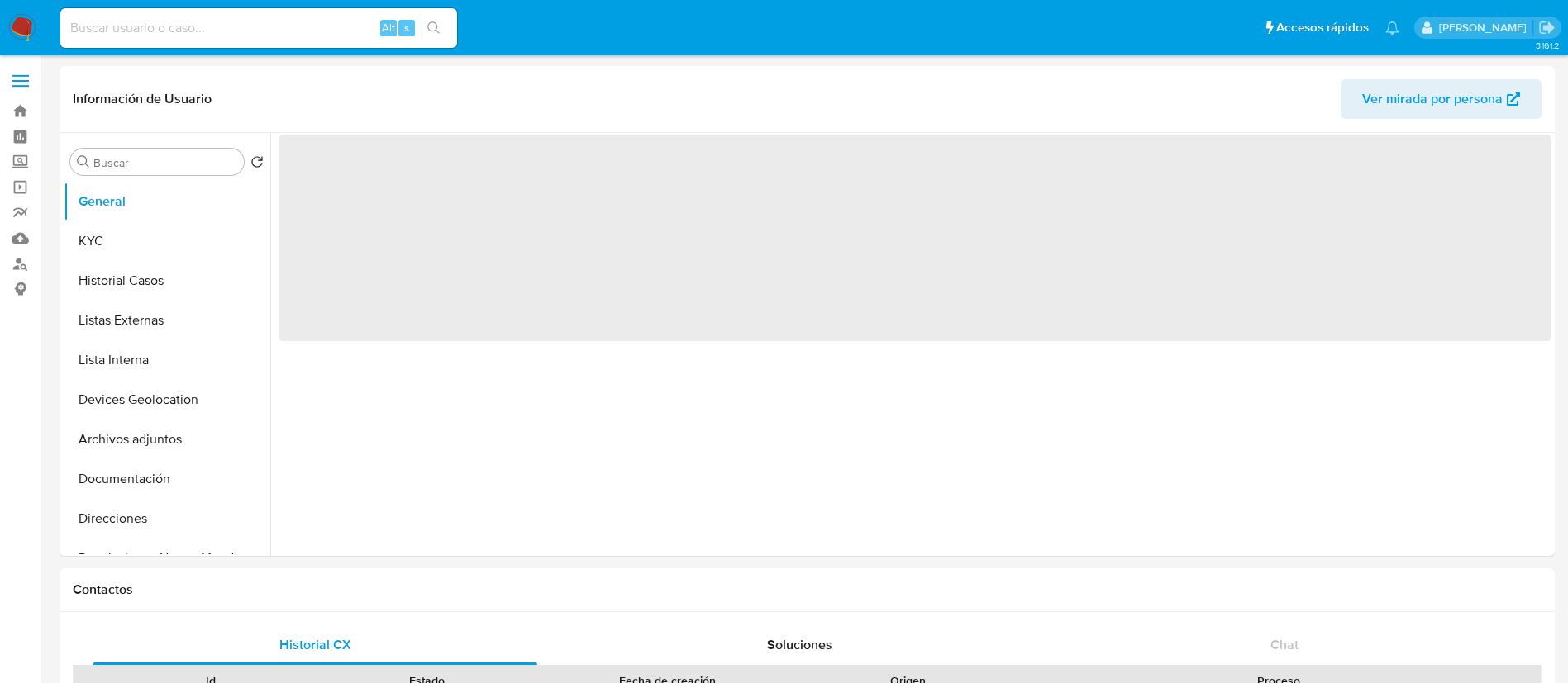
select select "10"
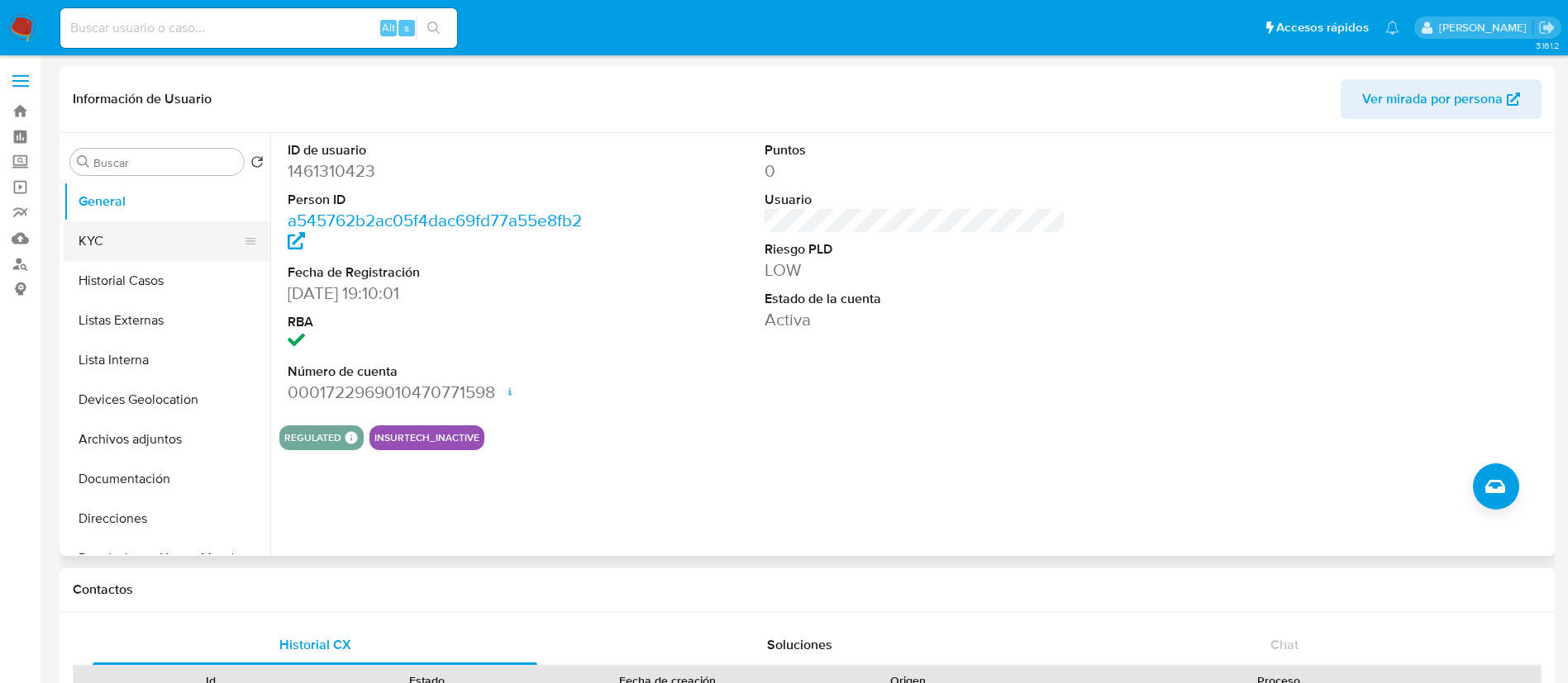
click at [153, 233] on button "KYC" at bounding box center [161, 241] width 193 height 39
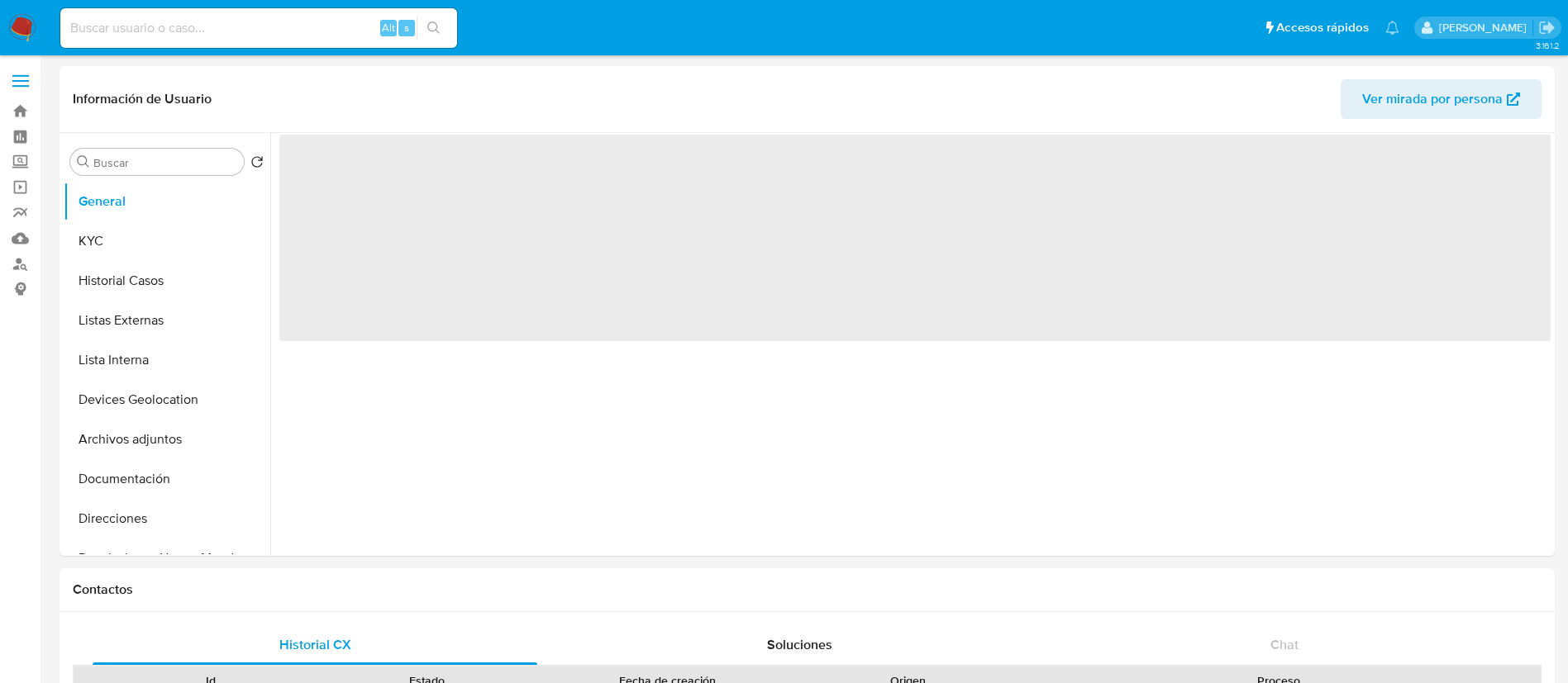
select select "10"
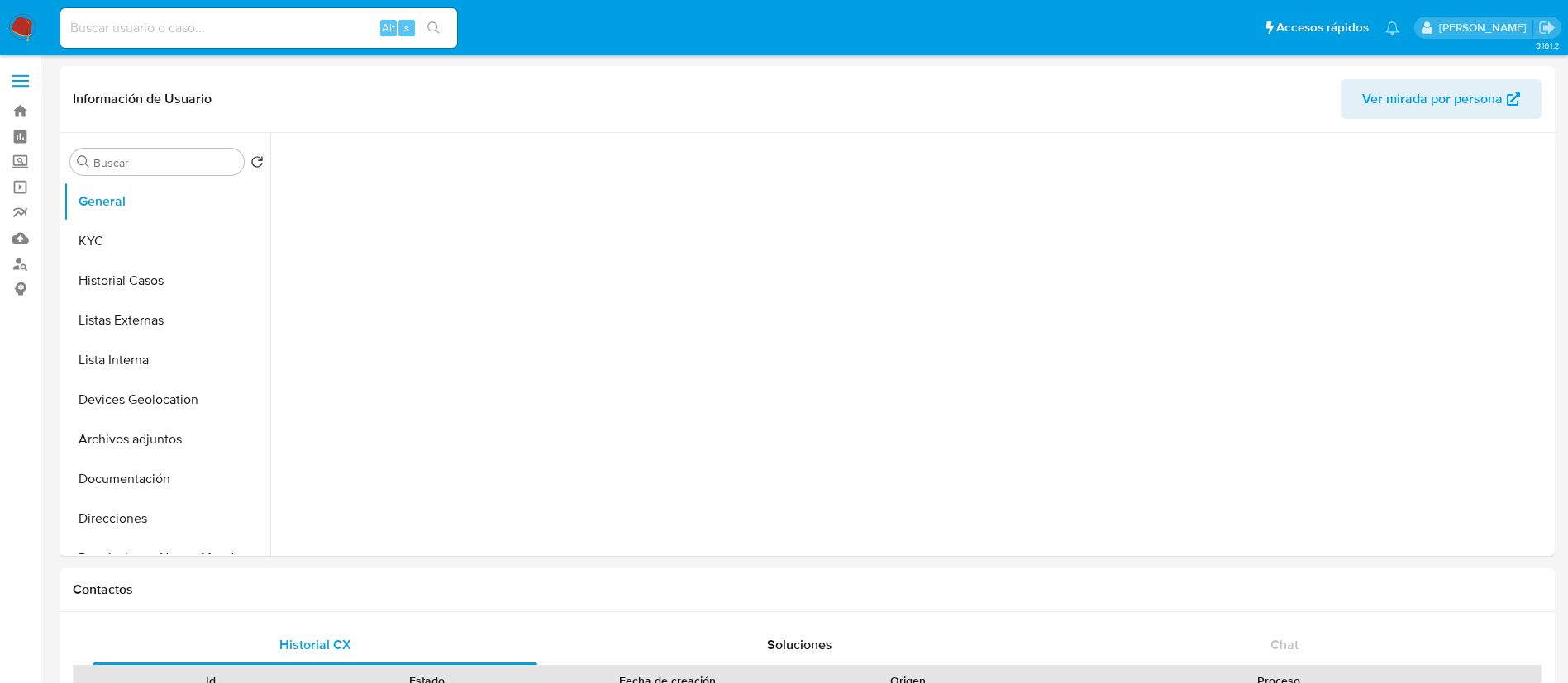
select select "10"
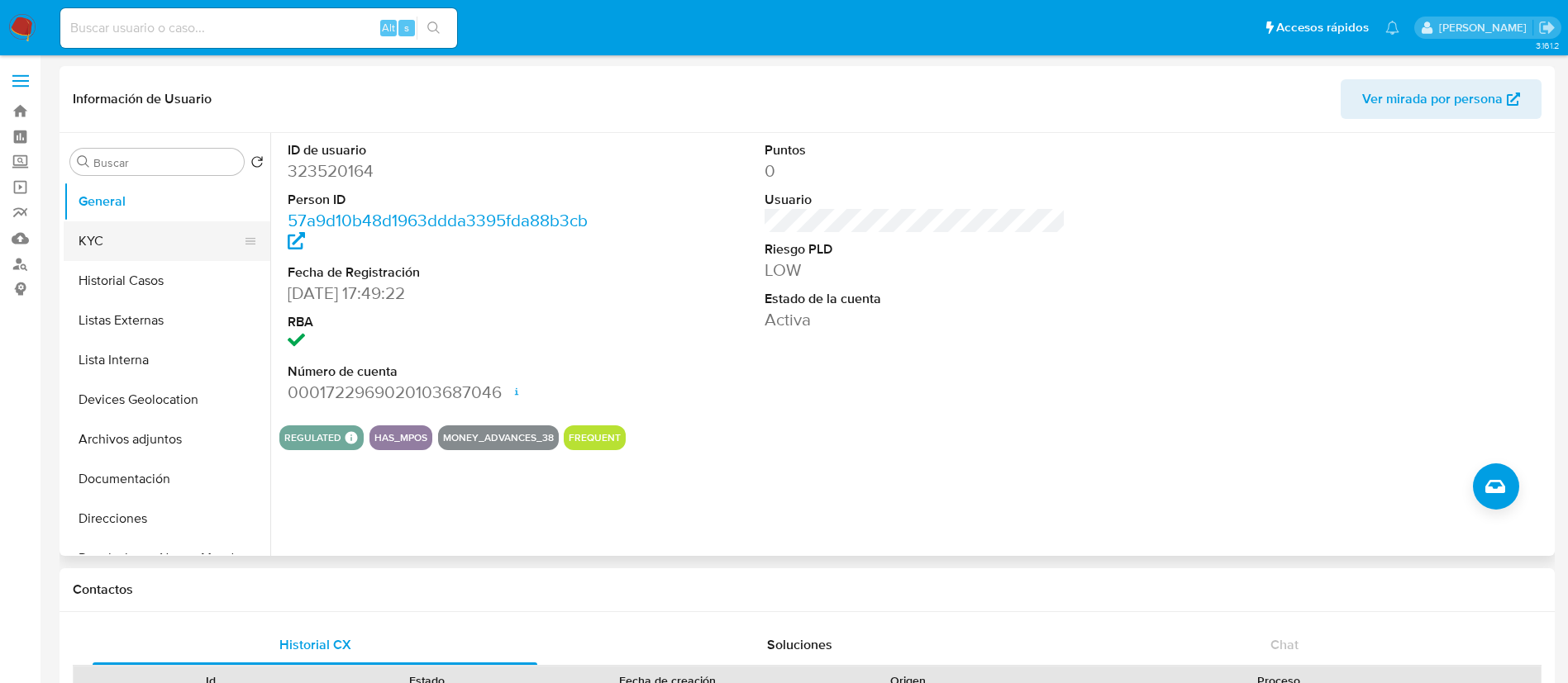
click at [169, 239] on button "KYC" at bounding box center [161, 241] width 193 height 39
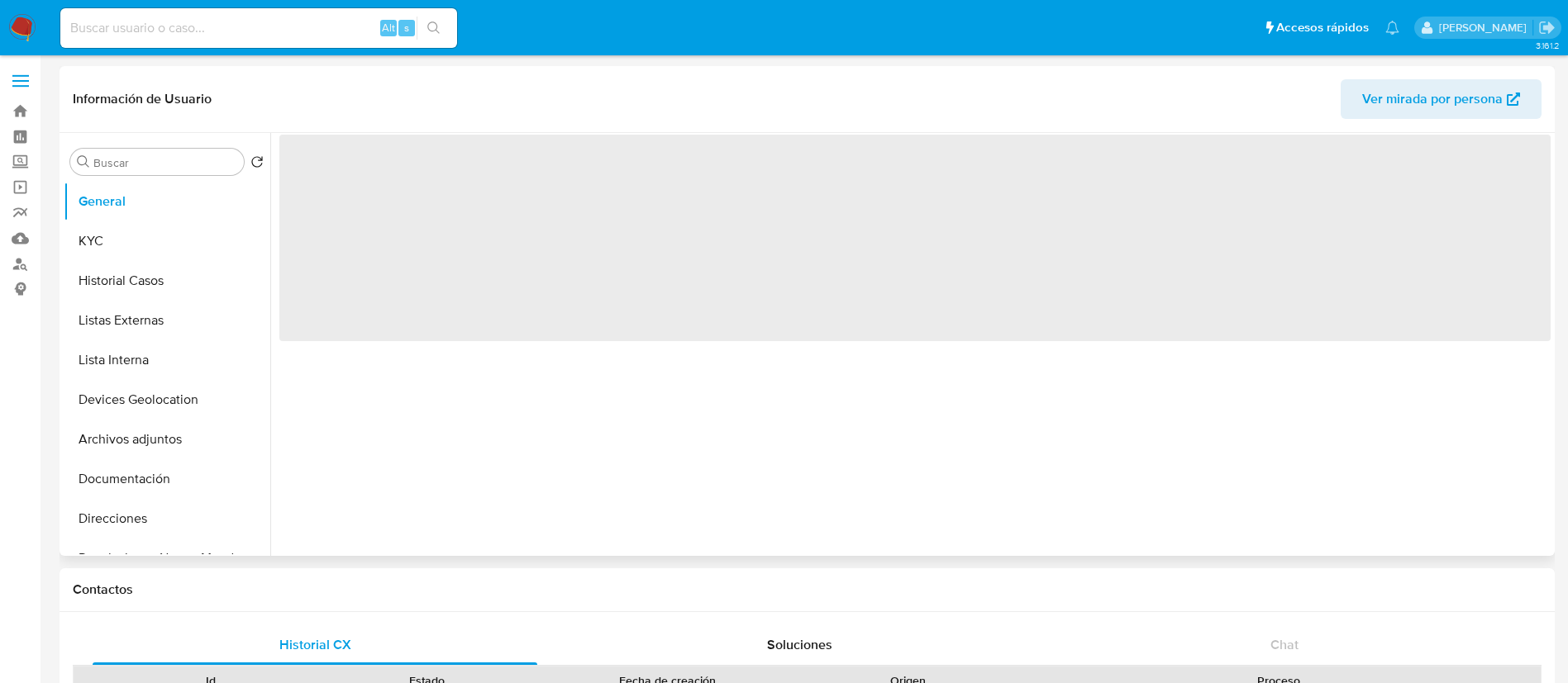
select select "10"
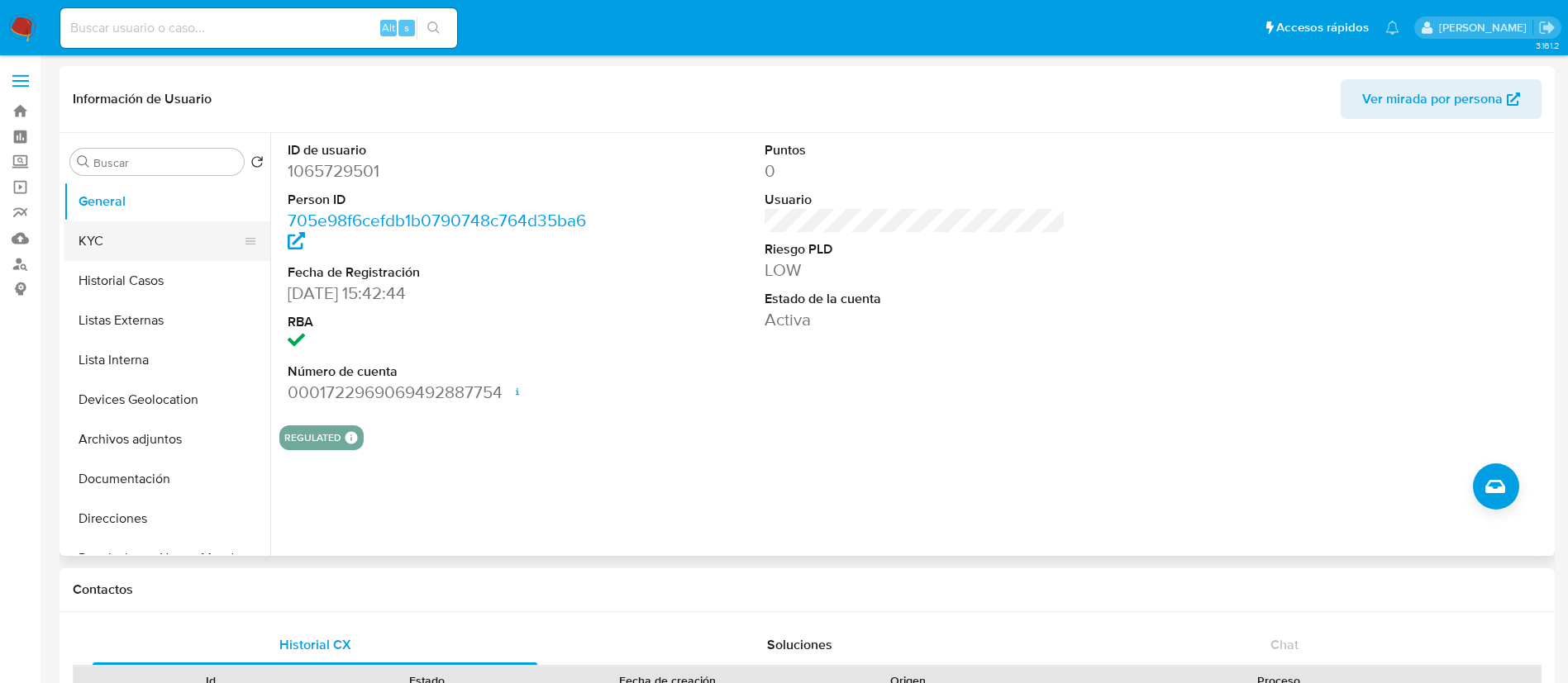
click at [153, 247] on button "KYC" at bounding box center [161, 241] width 193 height 39
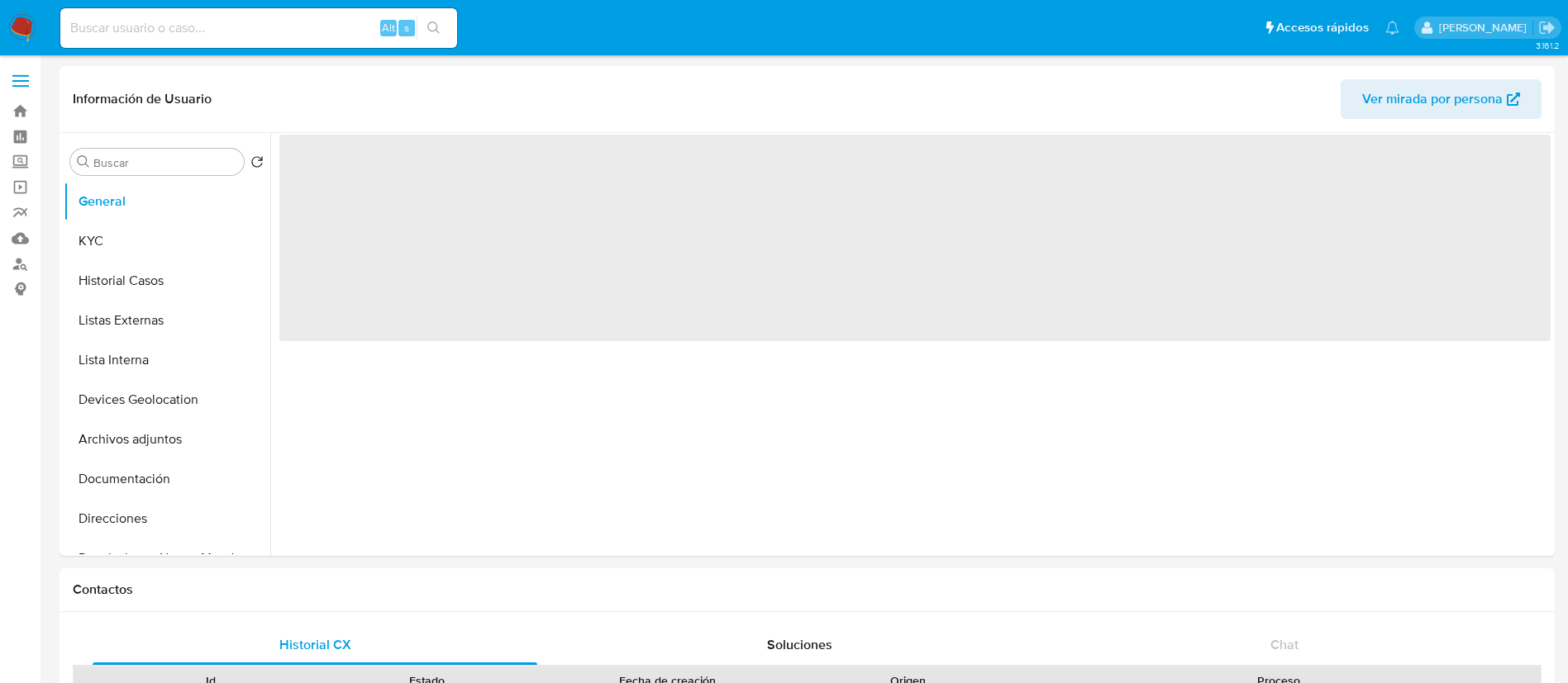
select select "10"
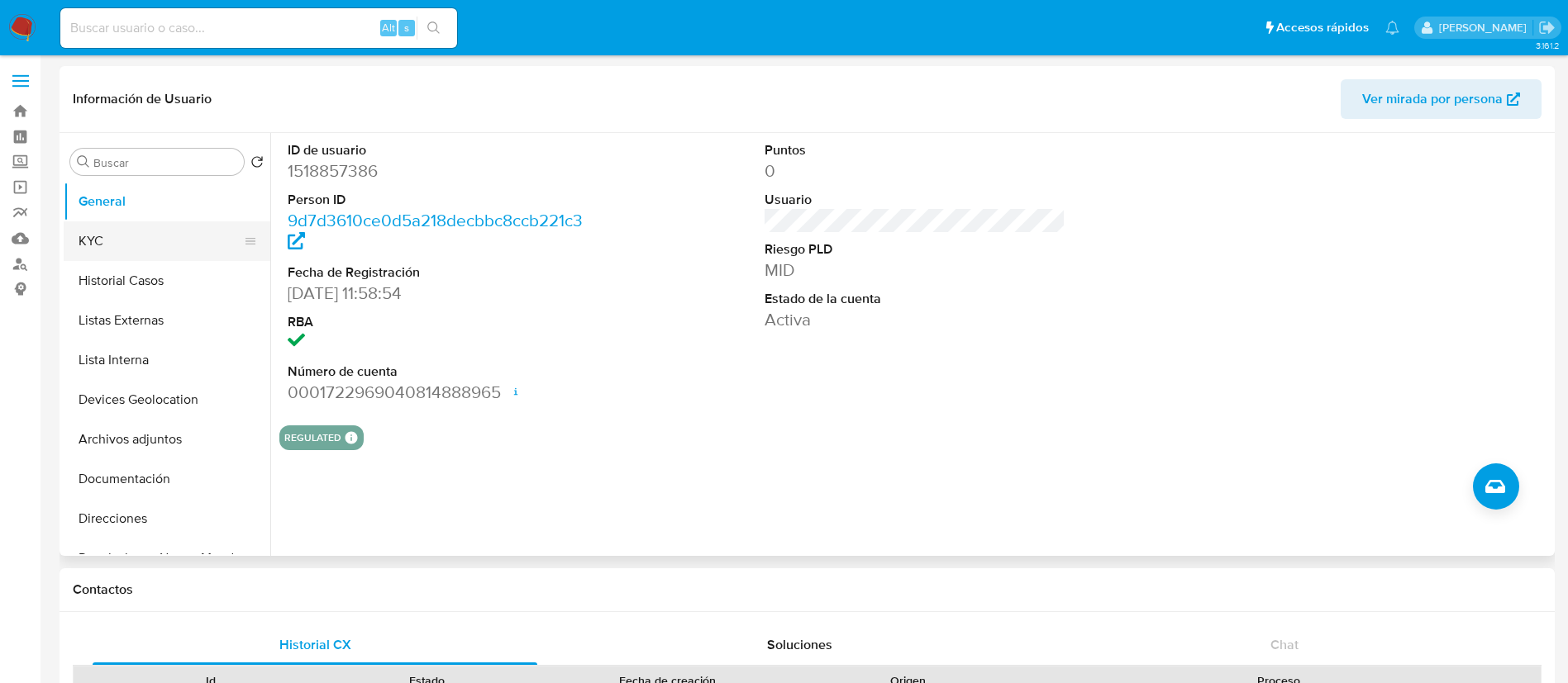
click at [160, 239] on button "KYC" at bounding box center [161, 241] width 193 height 39
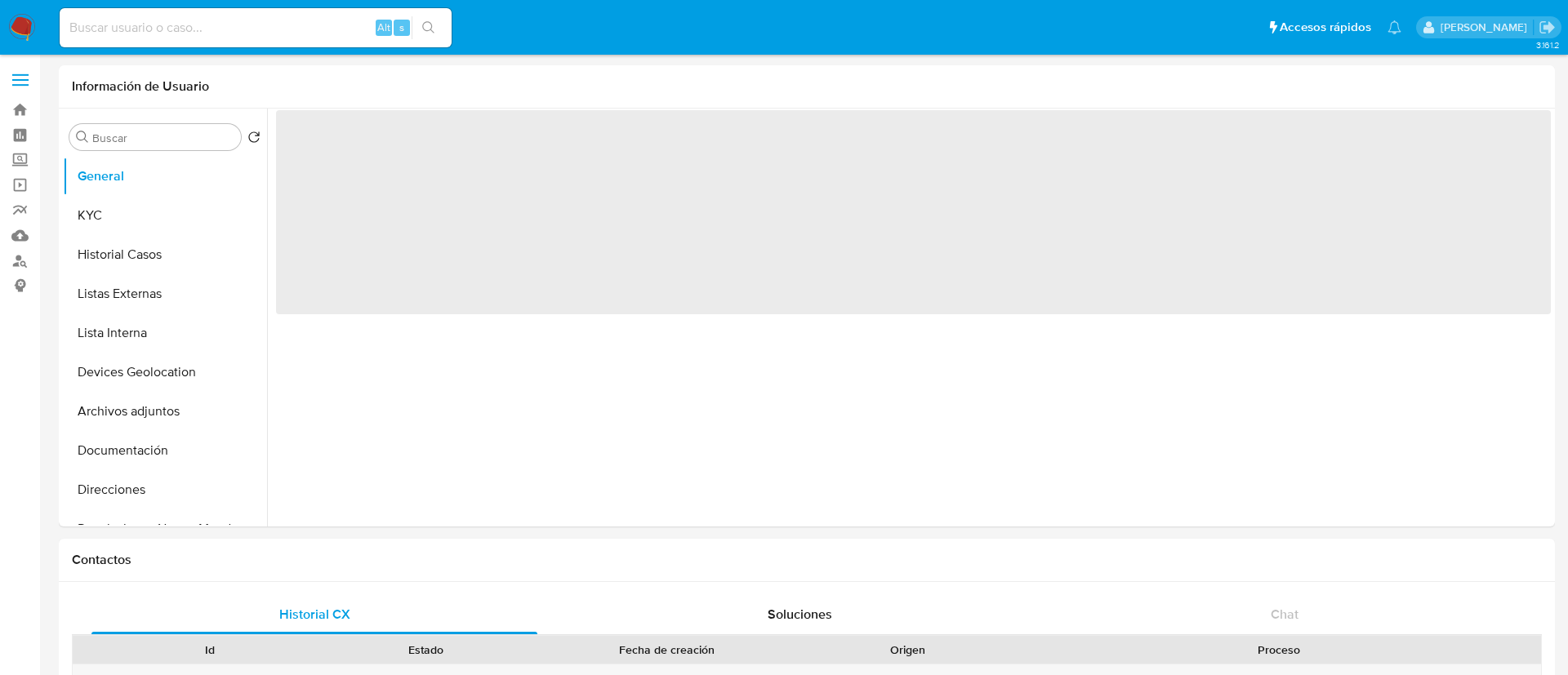
select select "10"
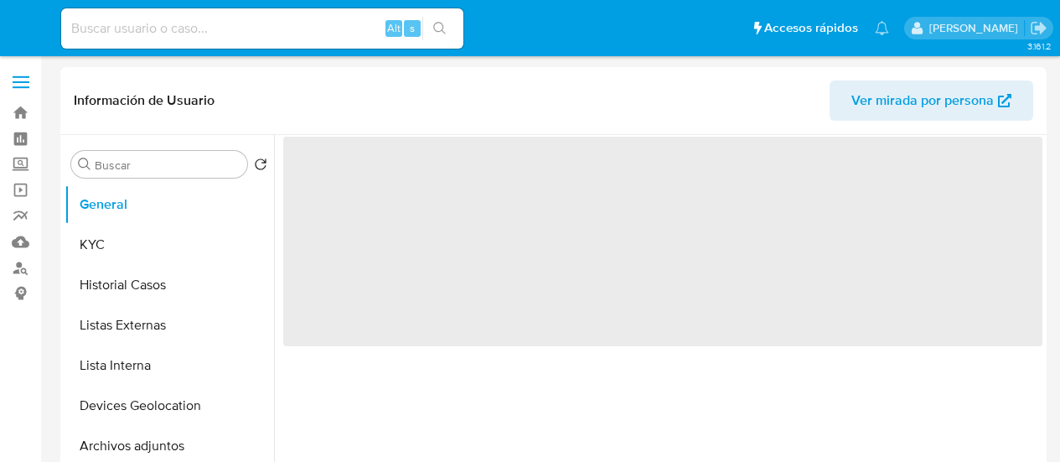
select select "10"
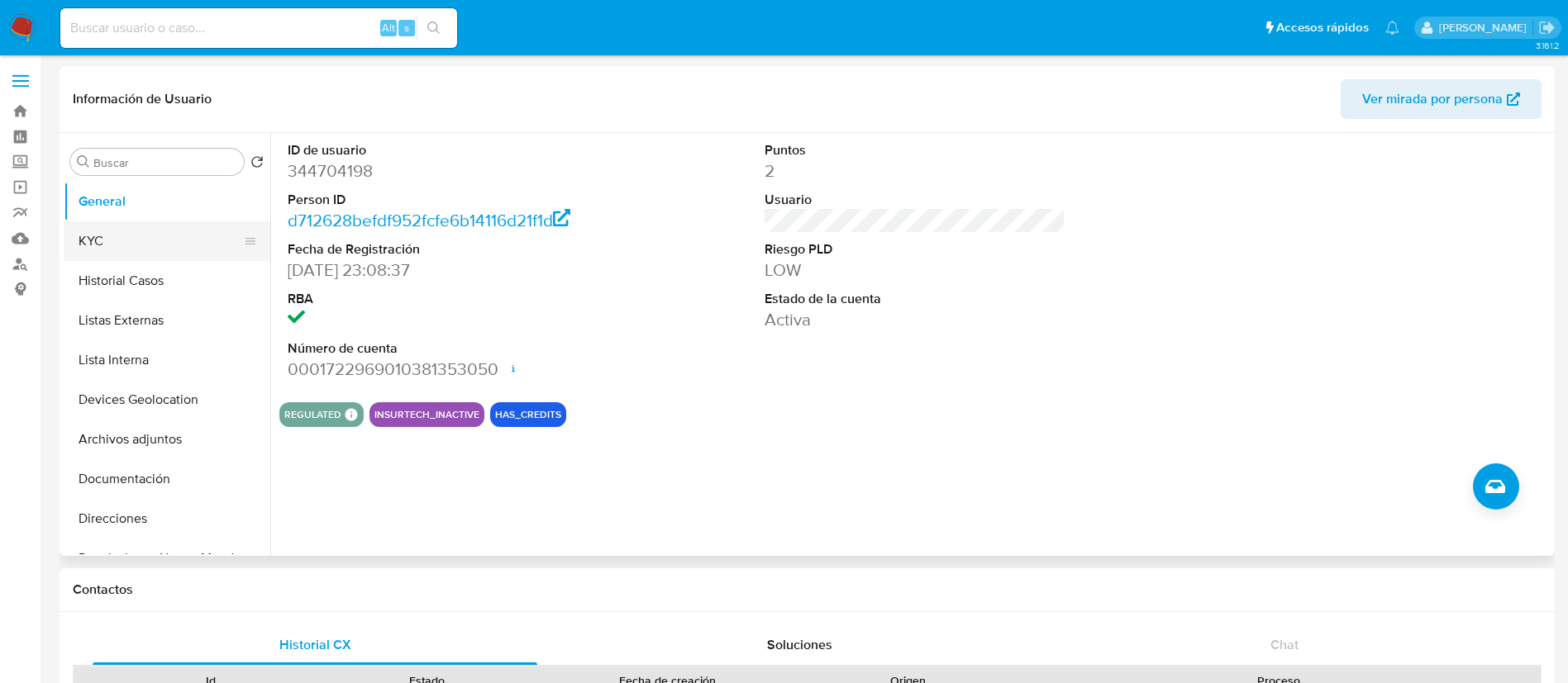
click at [144, 227] on button "KYC" at bounding box center [161, 241] width 193 height 39
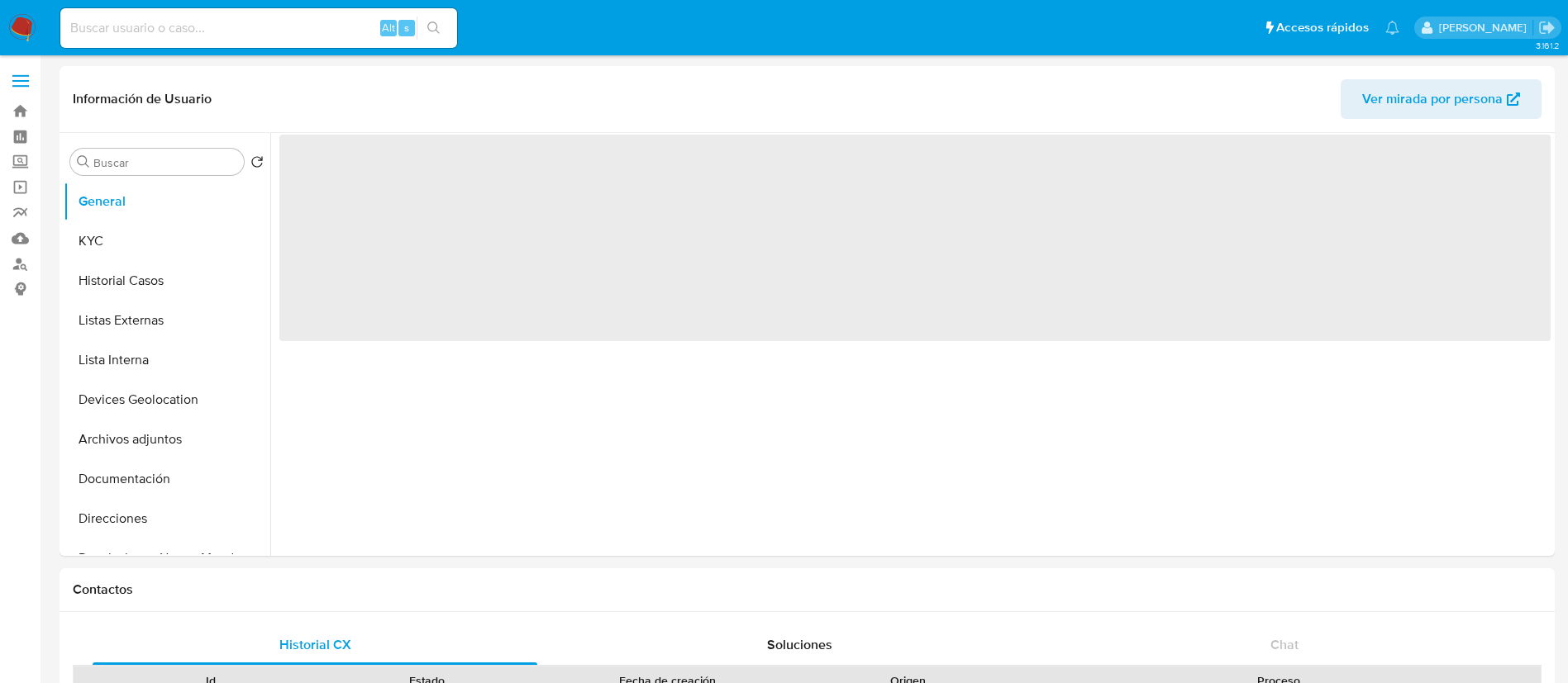
select select "10"
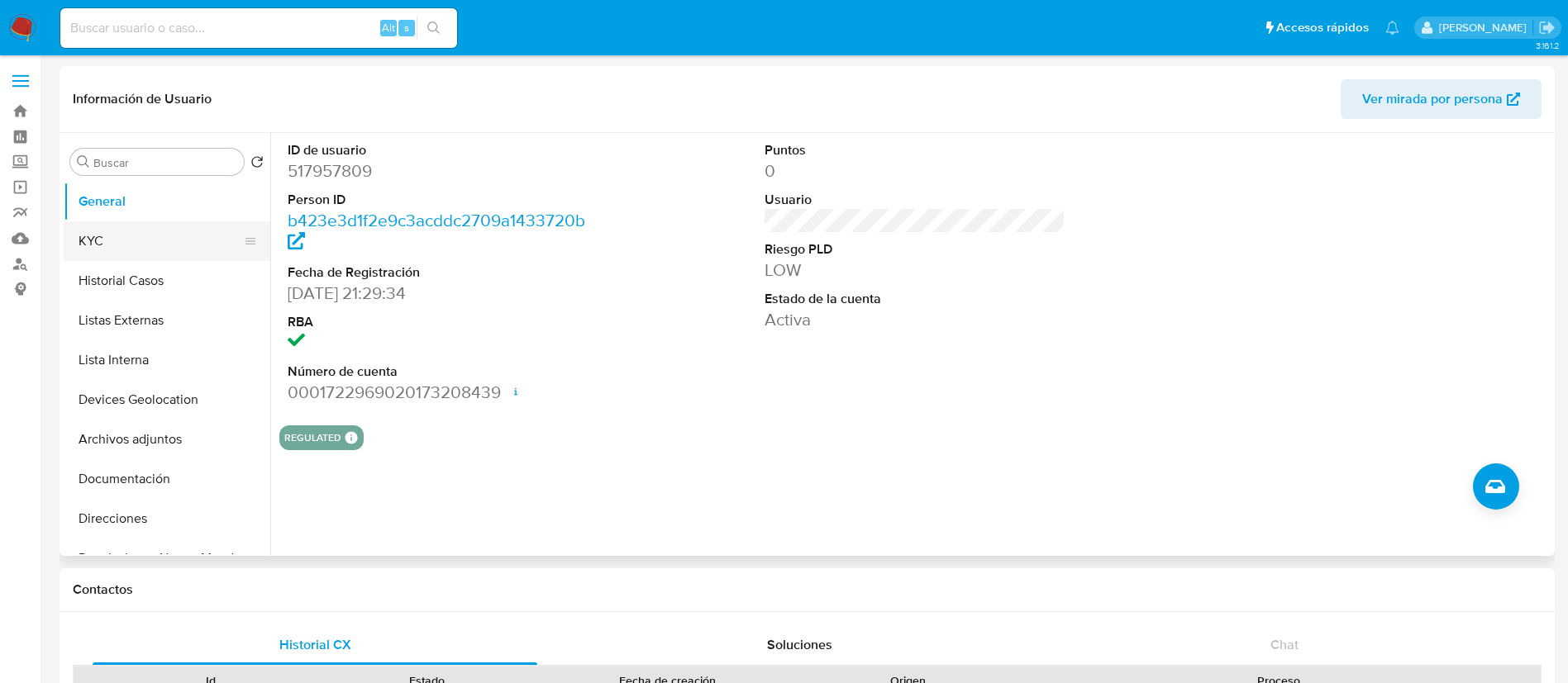
click at [151, 242] on button "KYC" at bounding box center [161, 241] width 193 height 39
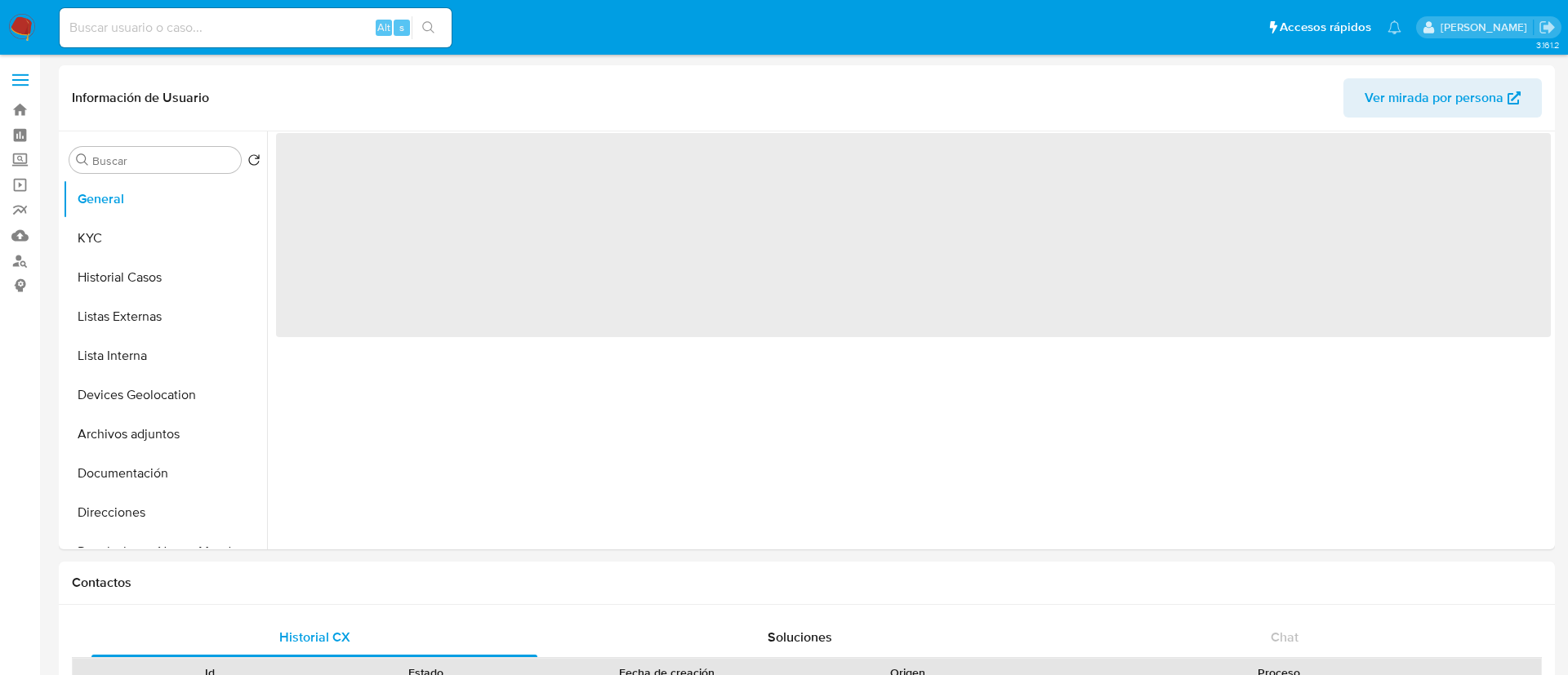
select select "10"
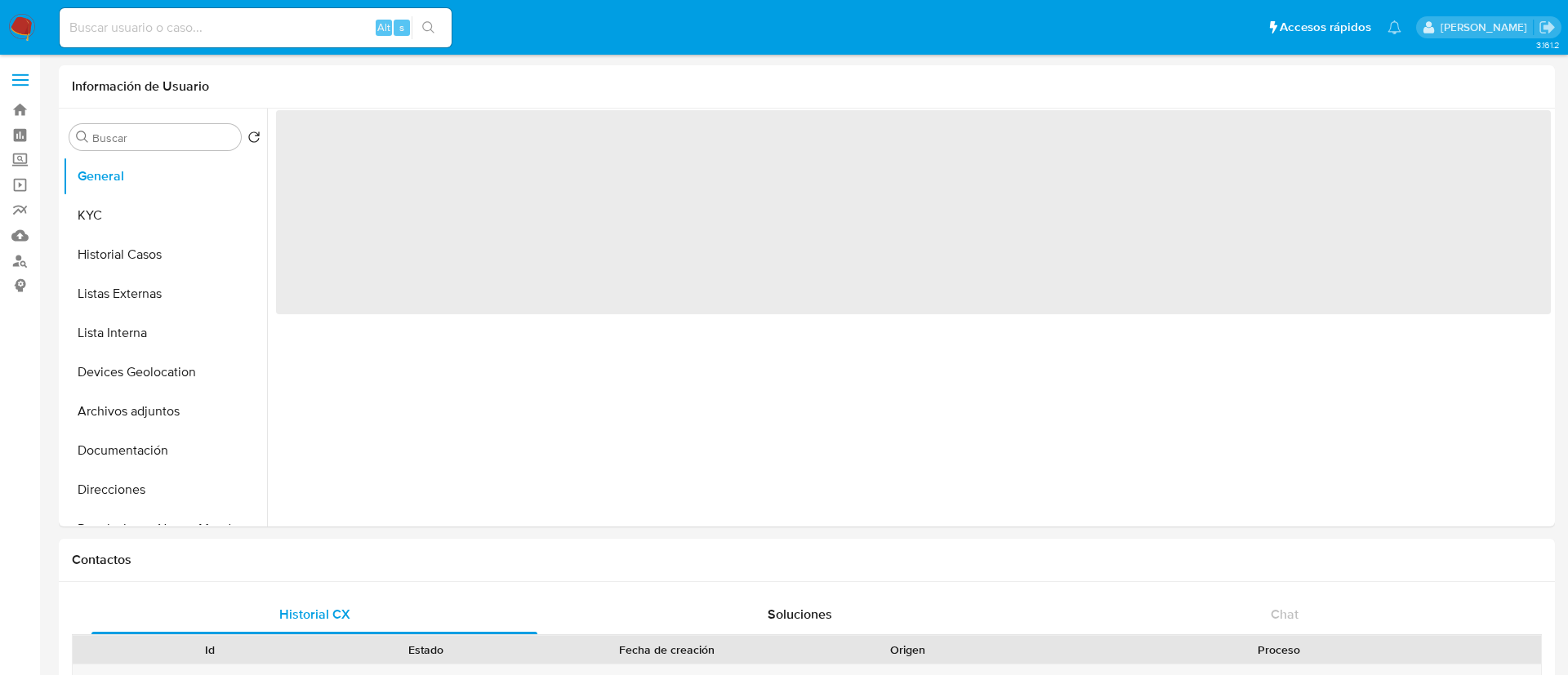
select select "10"
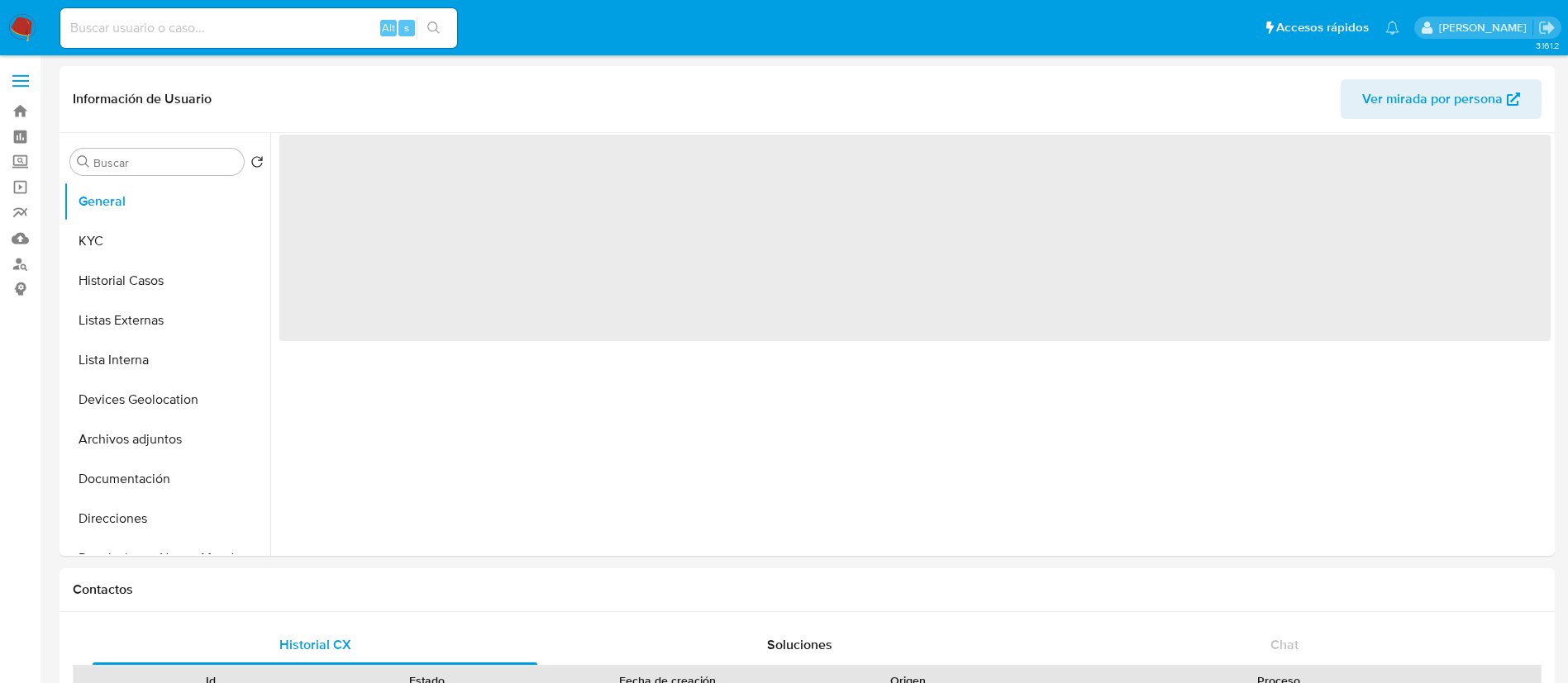
select select "10"
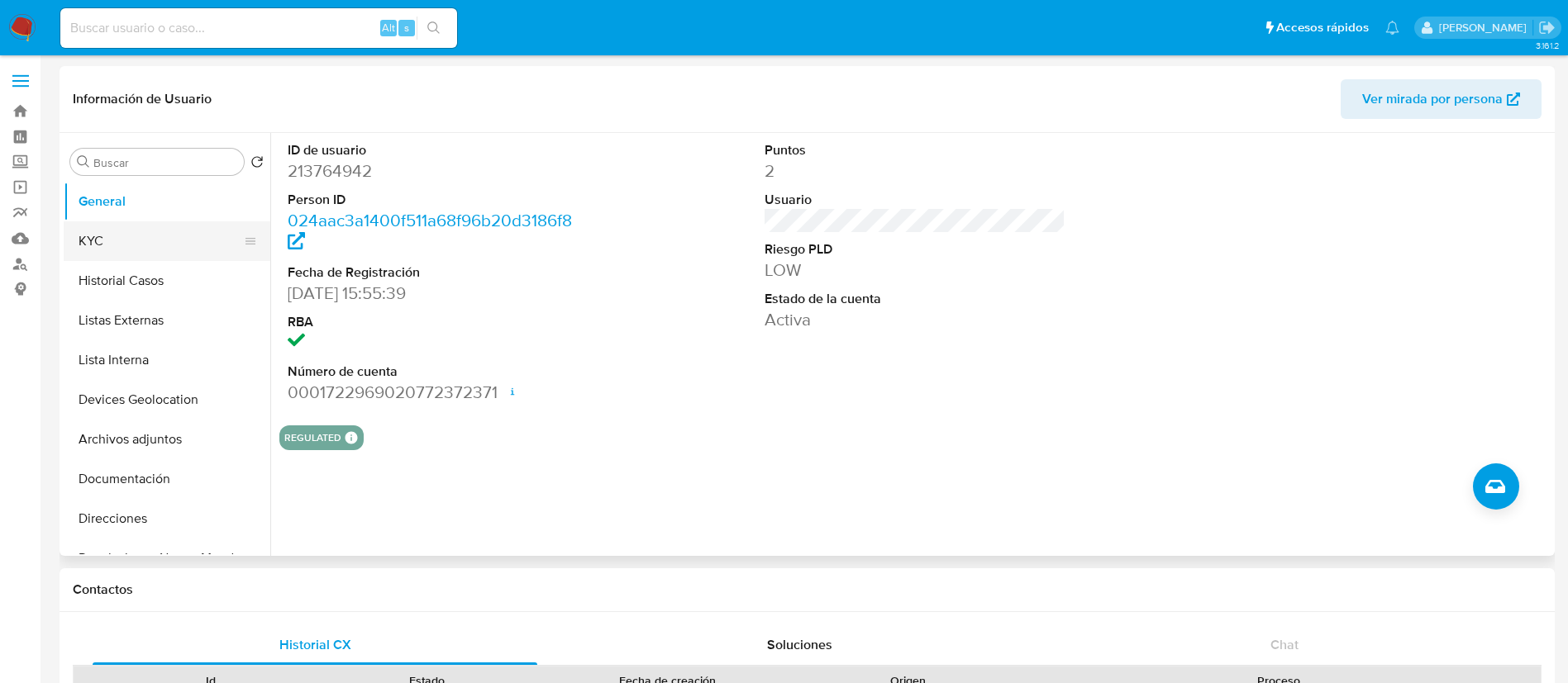
click at [146, 242] on button "KYC" at bounding box center [161, 241] width 193 height 39
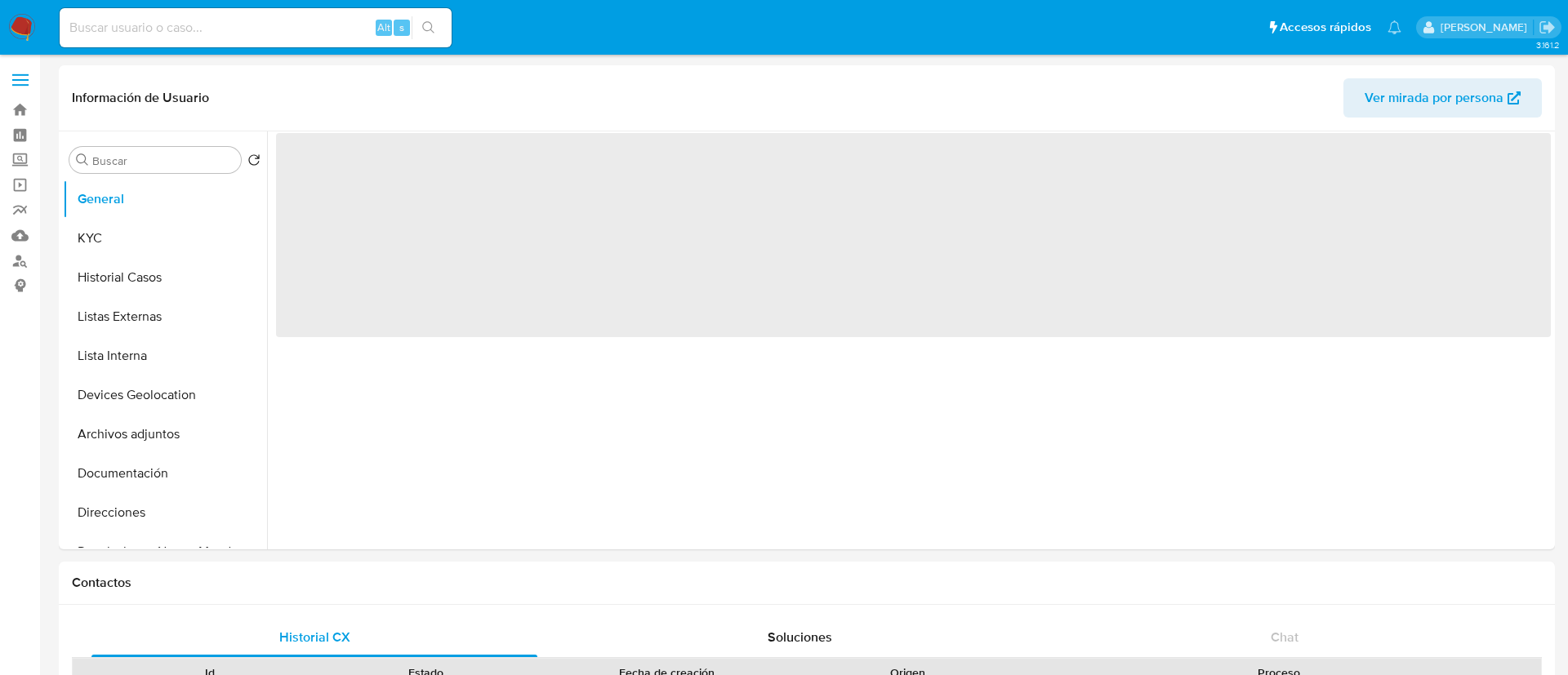
select select "10"
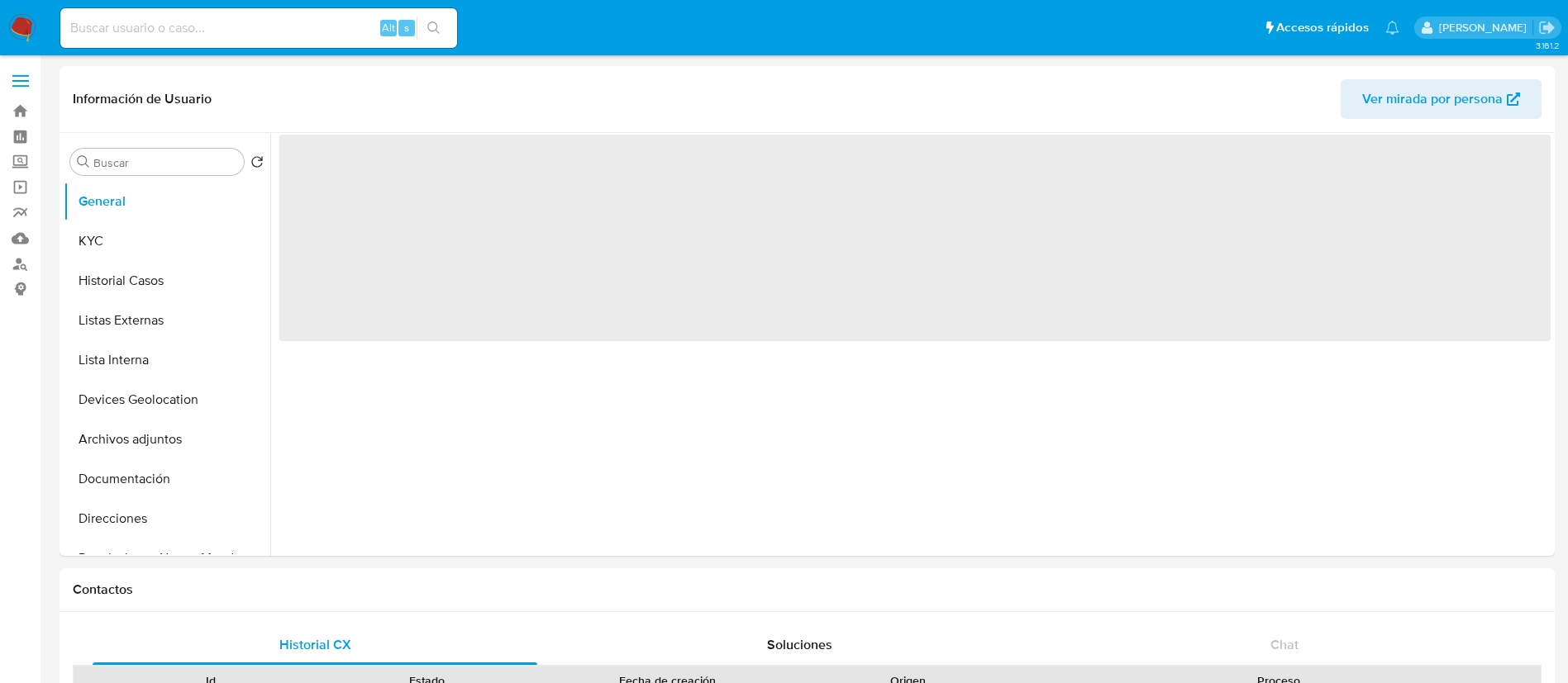
select select "10"
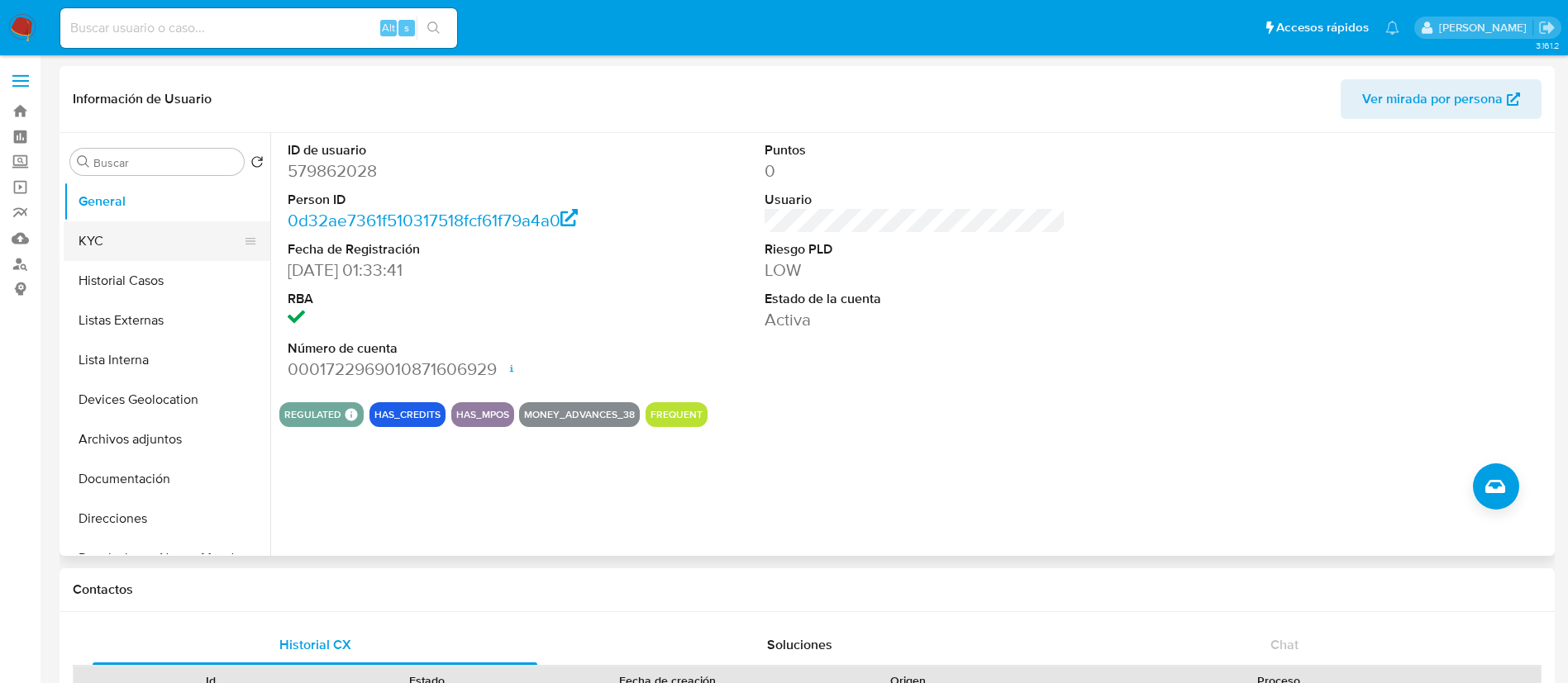
click at [139, 247] on button "KYC" at bounding box center [161, 241] width 193 height 39
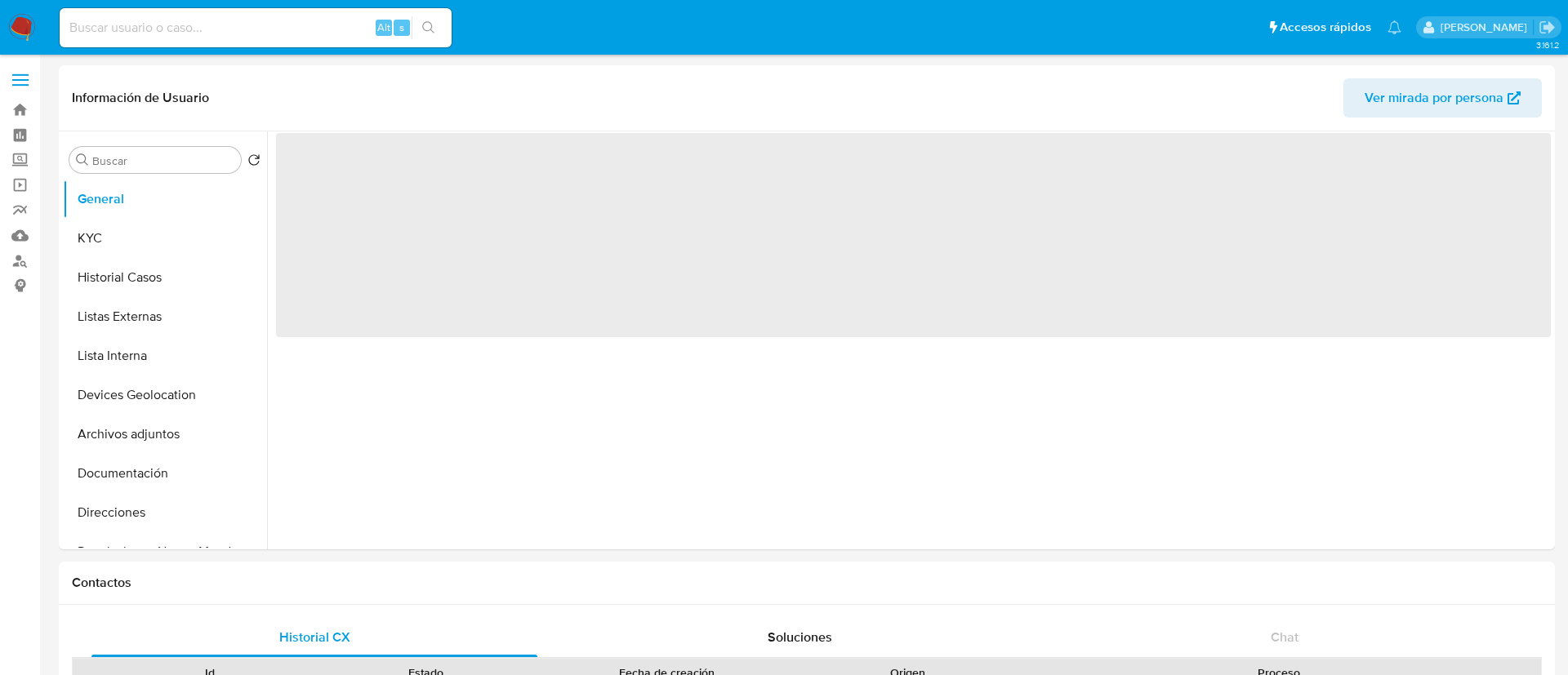
select select "10"
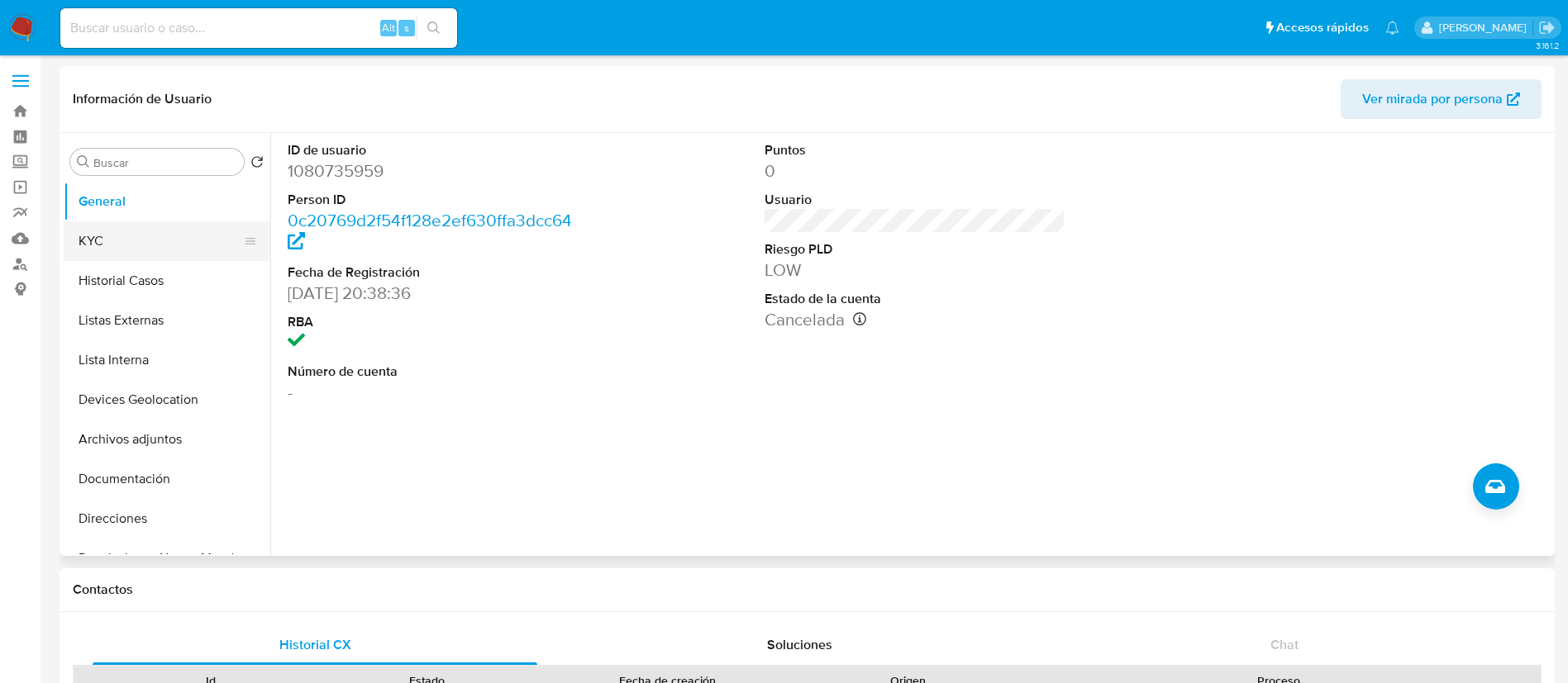
click at [137, 240] on button "KYC" at bounding box center [161, 241] width 193 height 39
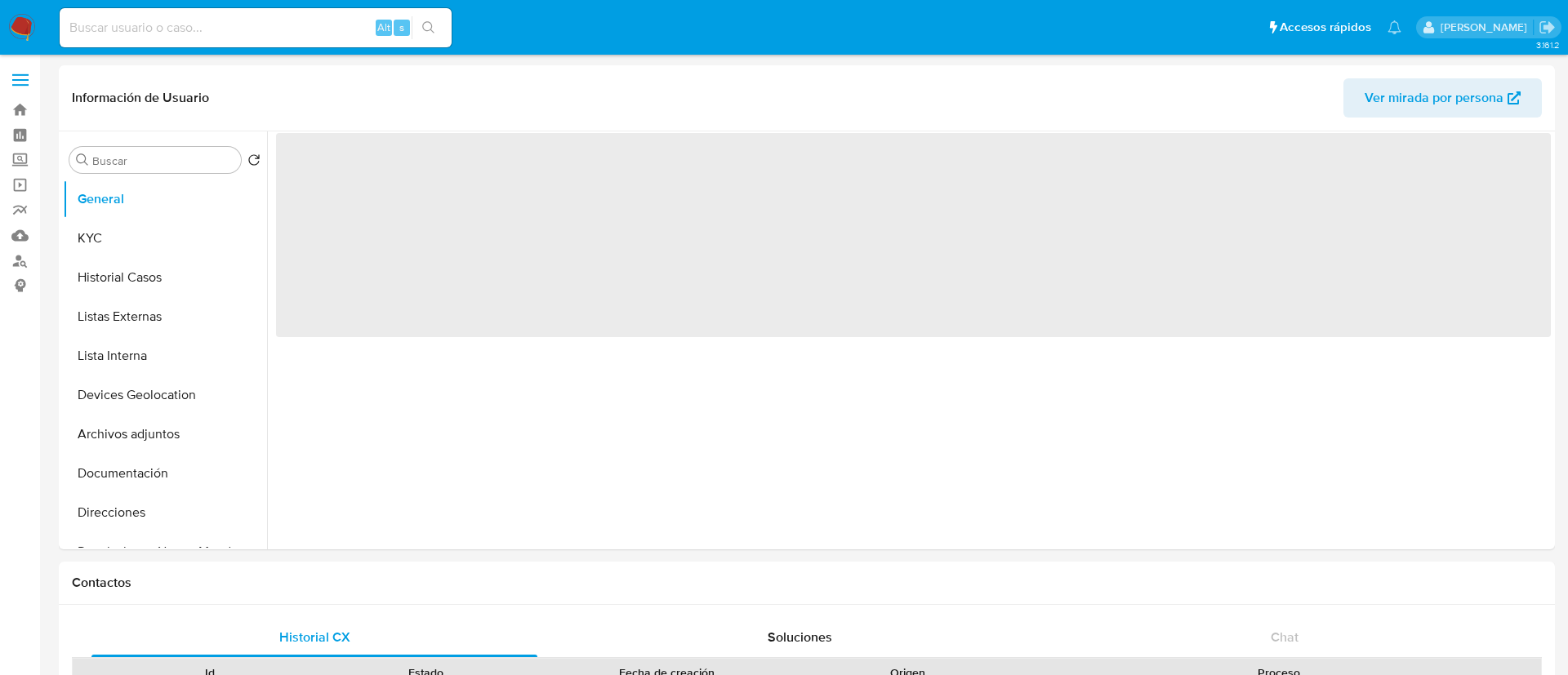
select select "10"
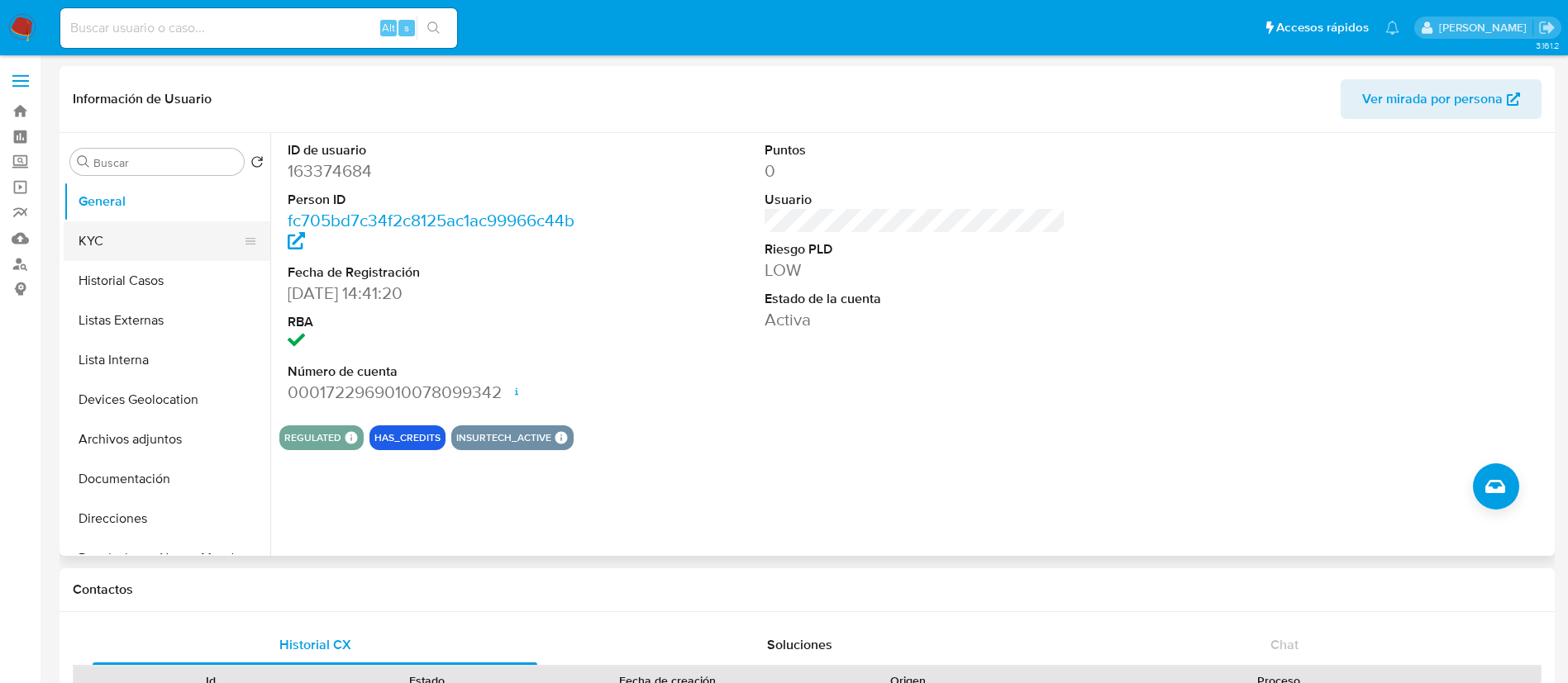
click at [128, 239] on button "KYC" at bounding box center [161, 241] width 193 height 39
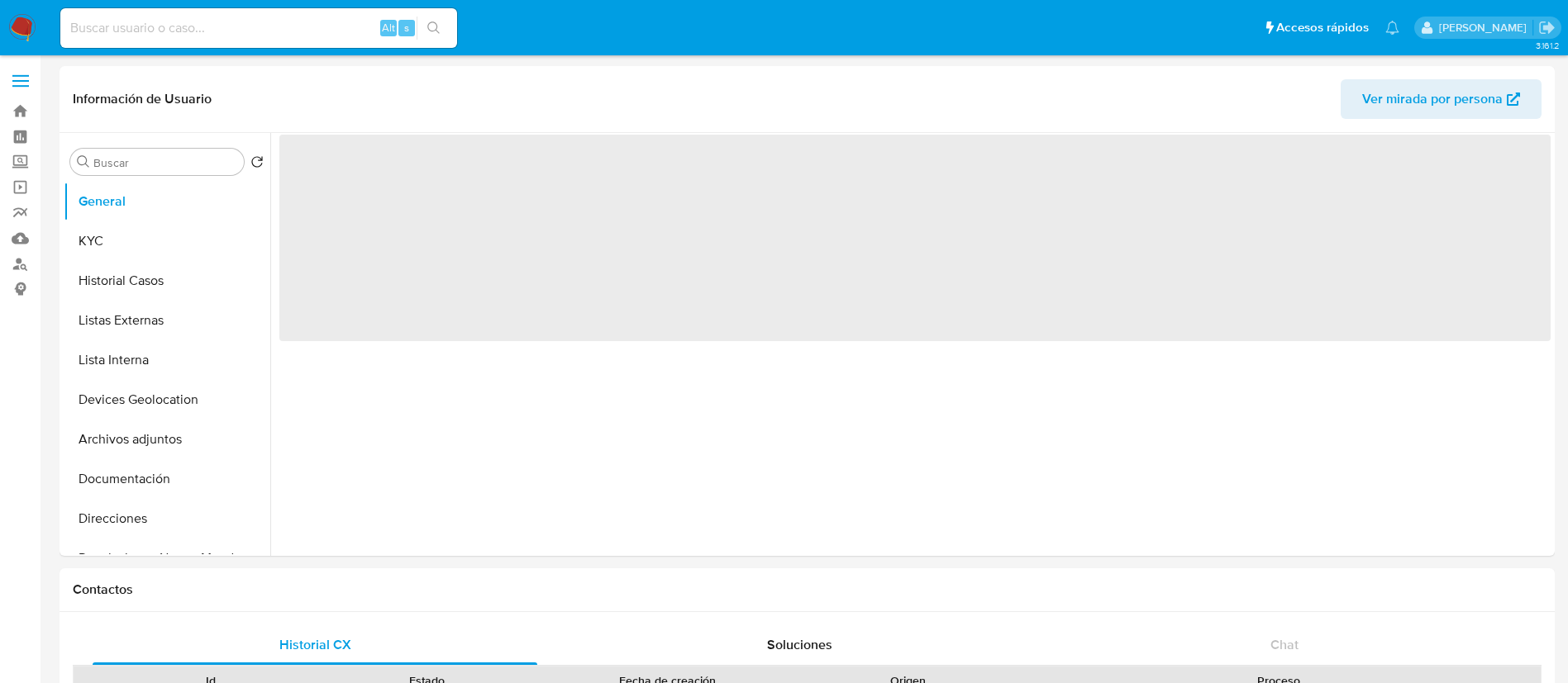
select select "10"
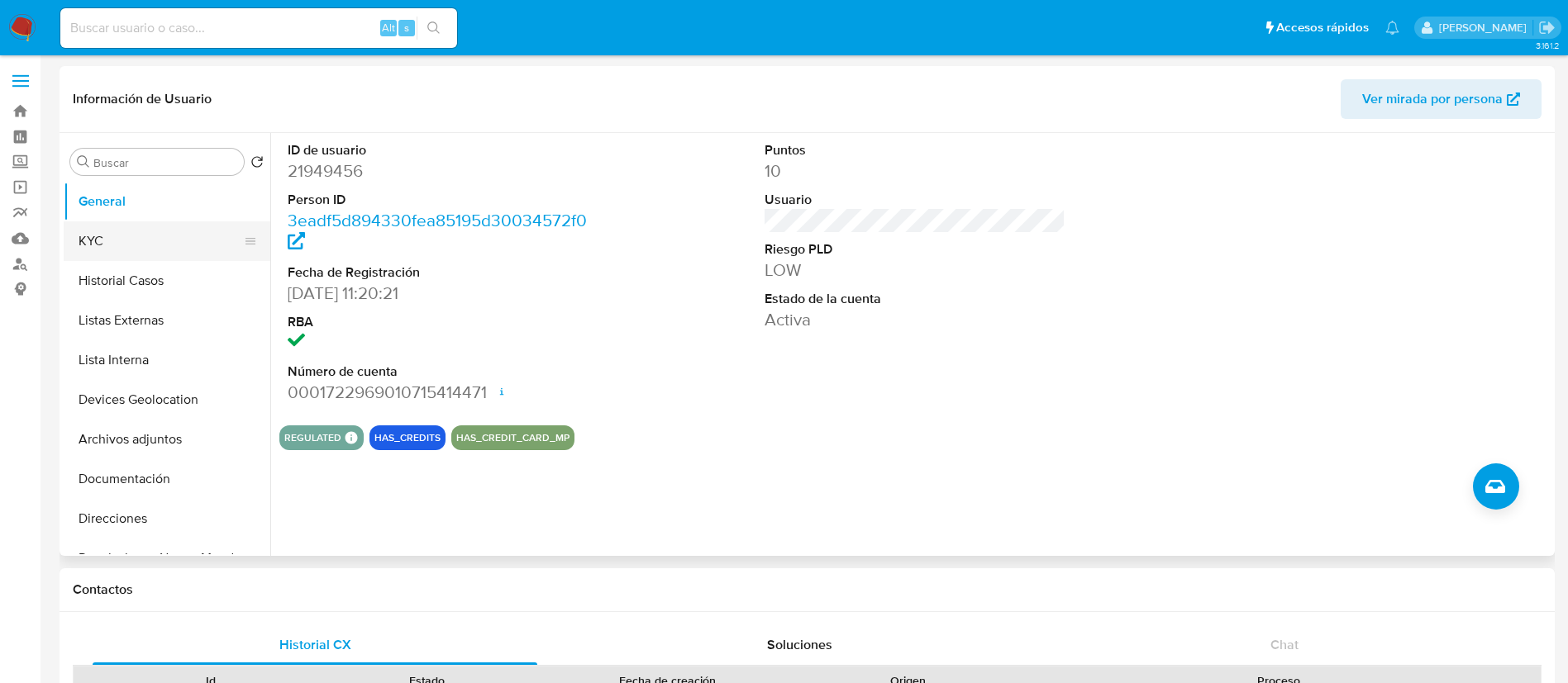
click at [131, 236] on button "KYC" at bounding box center [161, 241] width 193 height 39
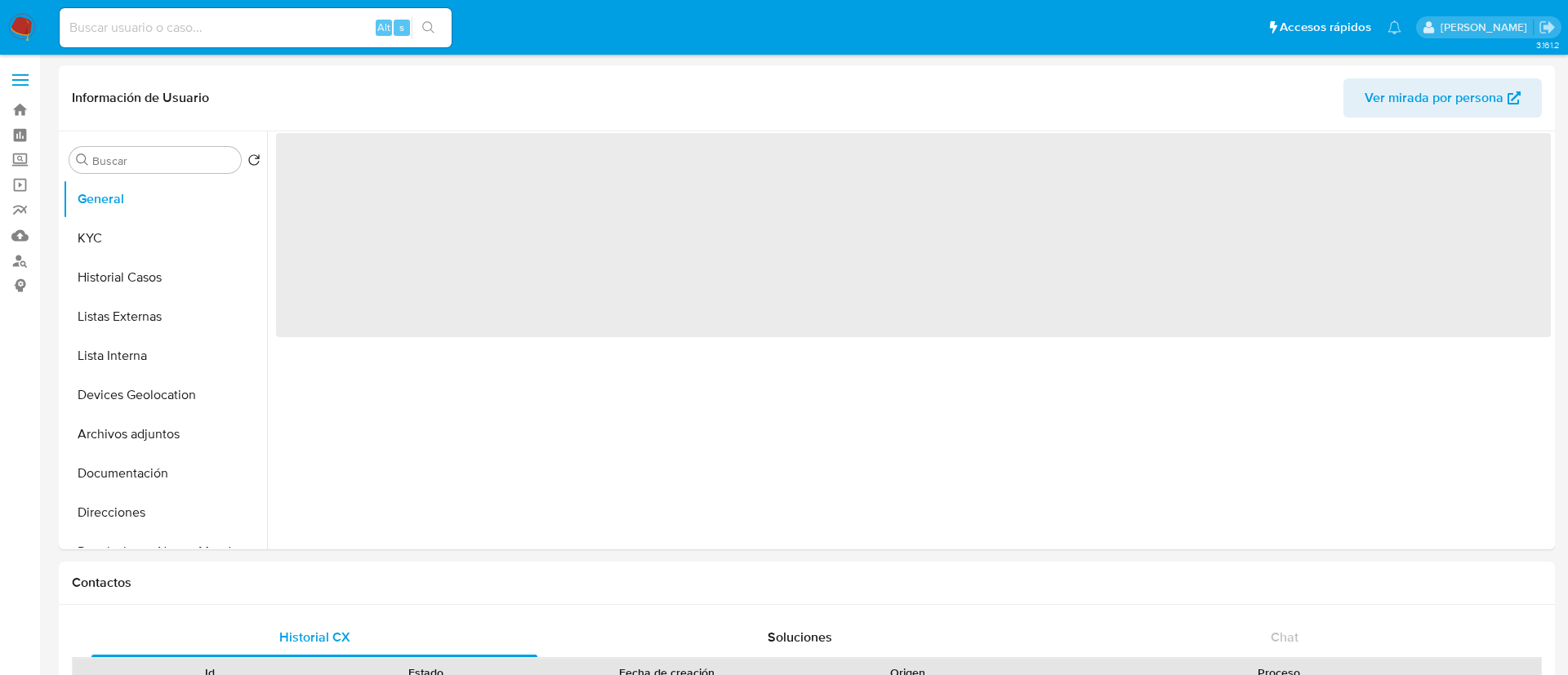
select select "10"
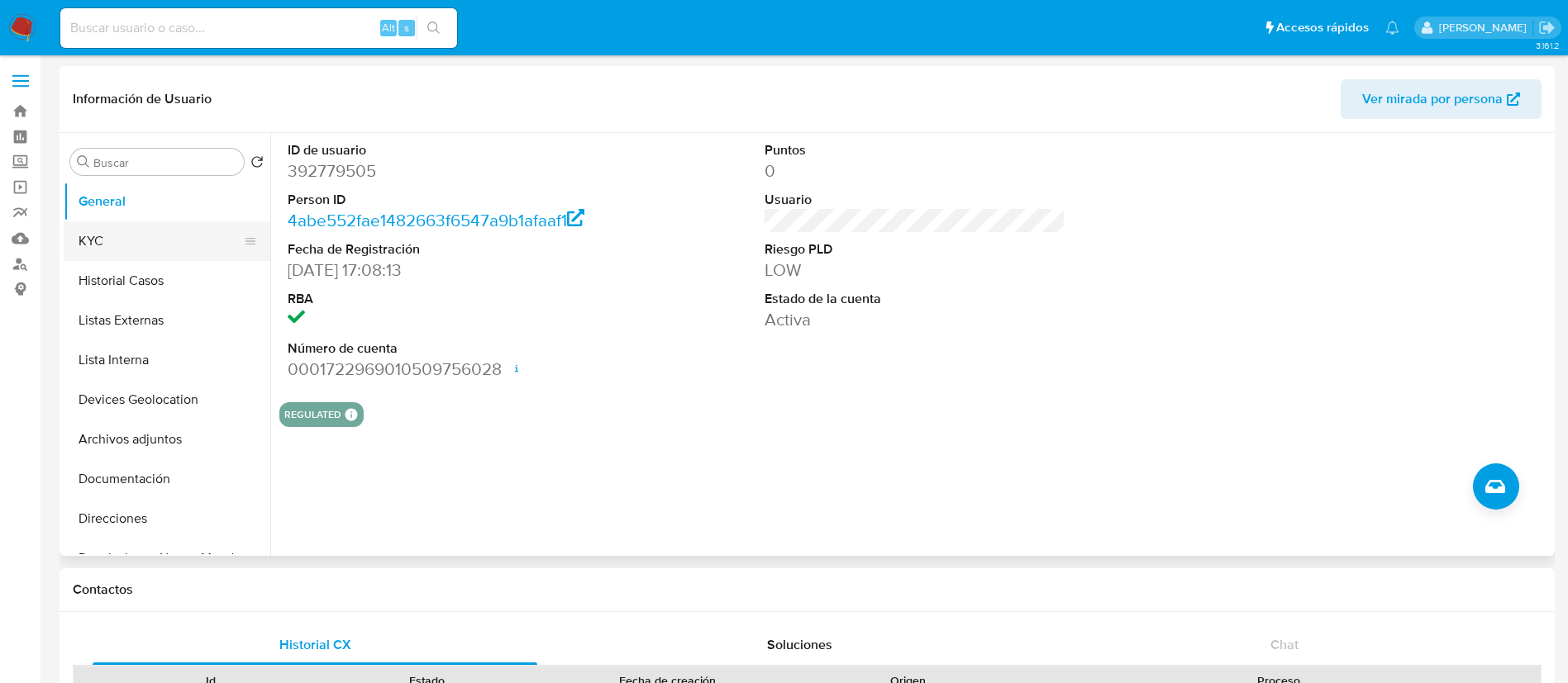
click at [191, 247] on button "KYC" at bounding box center [161, 241] width 193 height 39
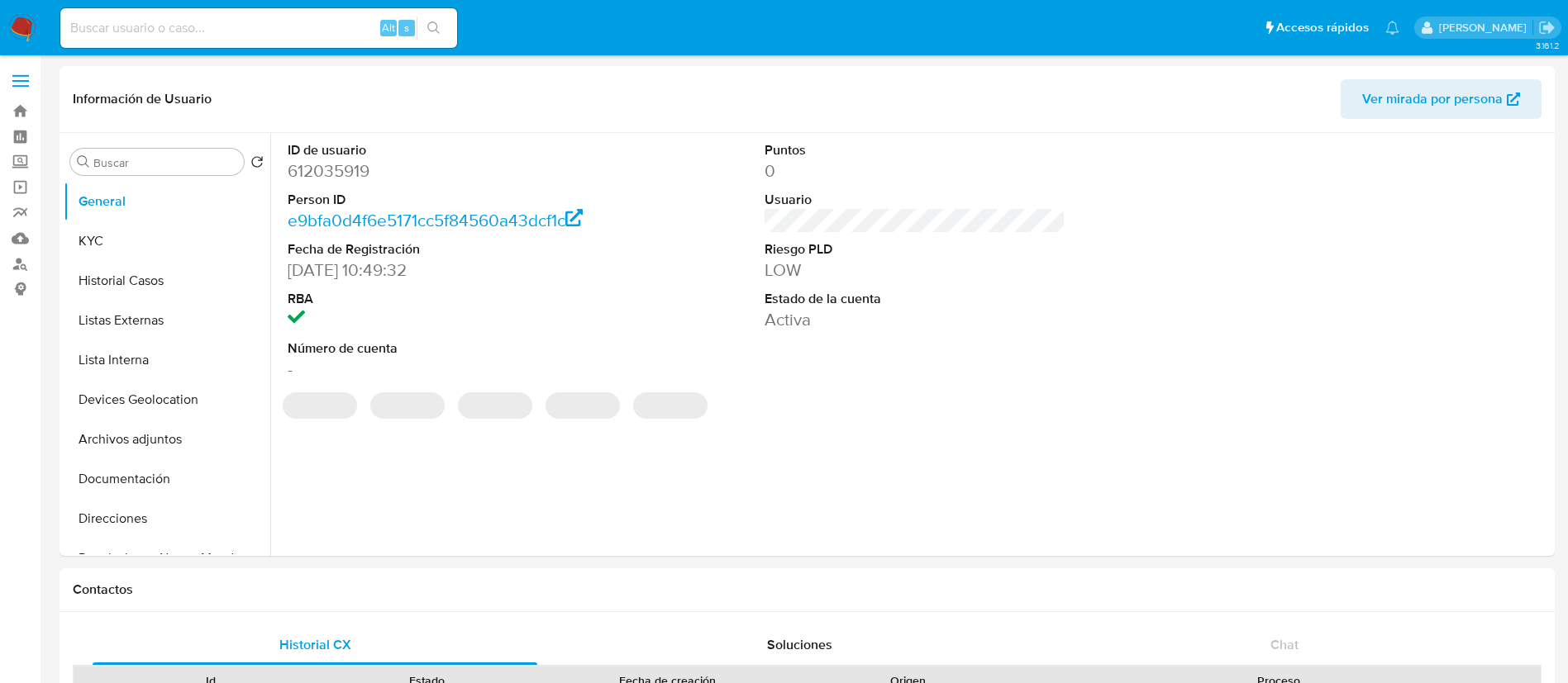
select select "10"
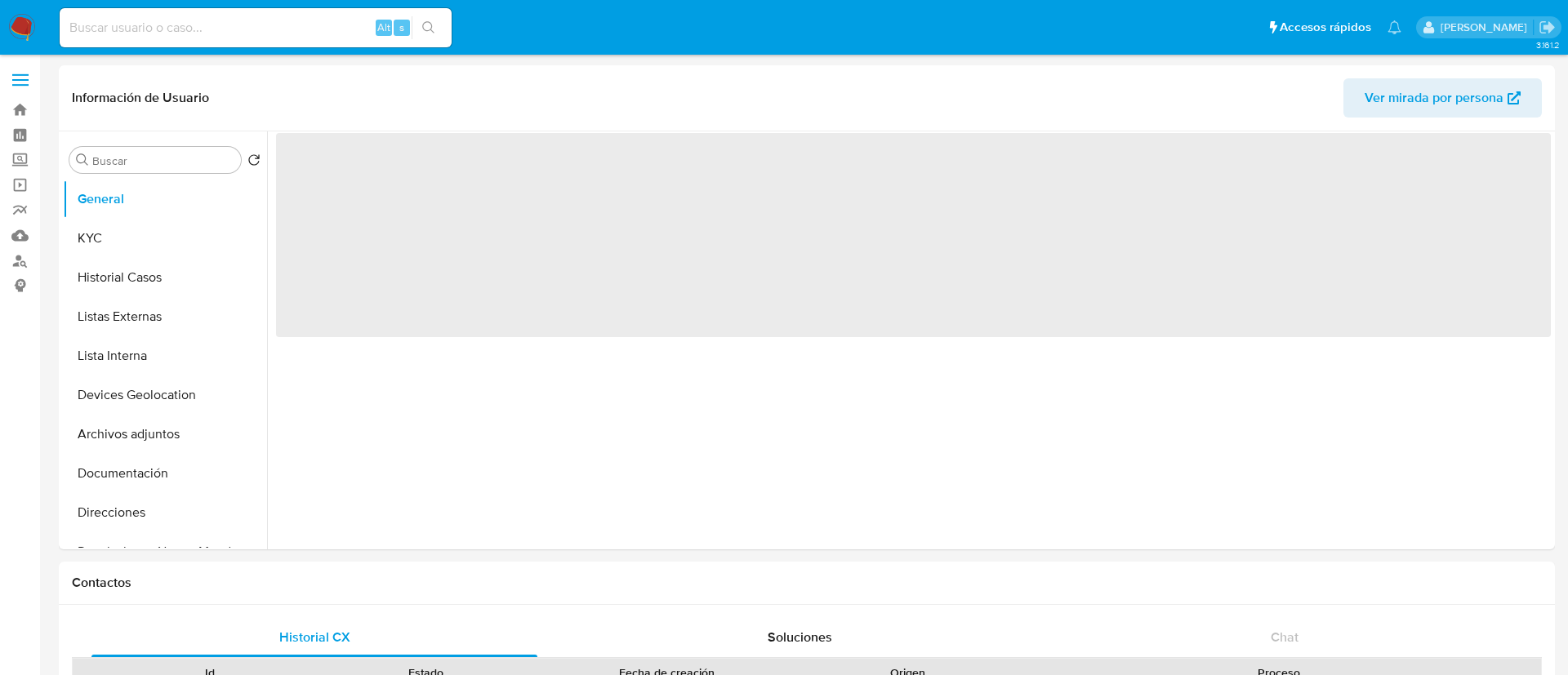
select select "10"
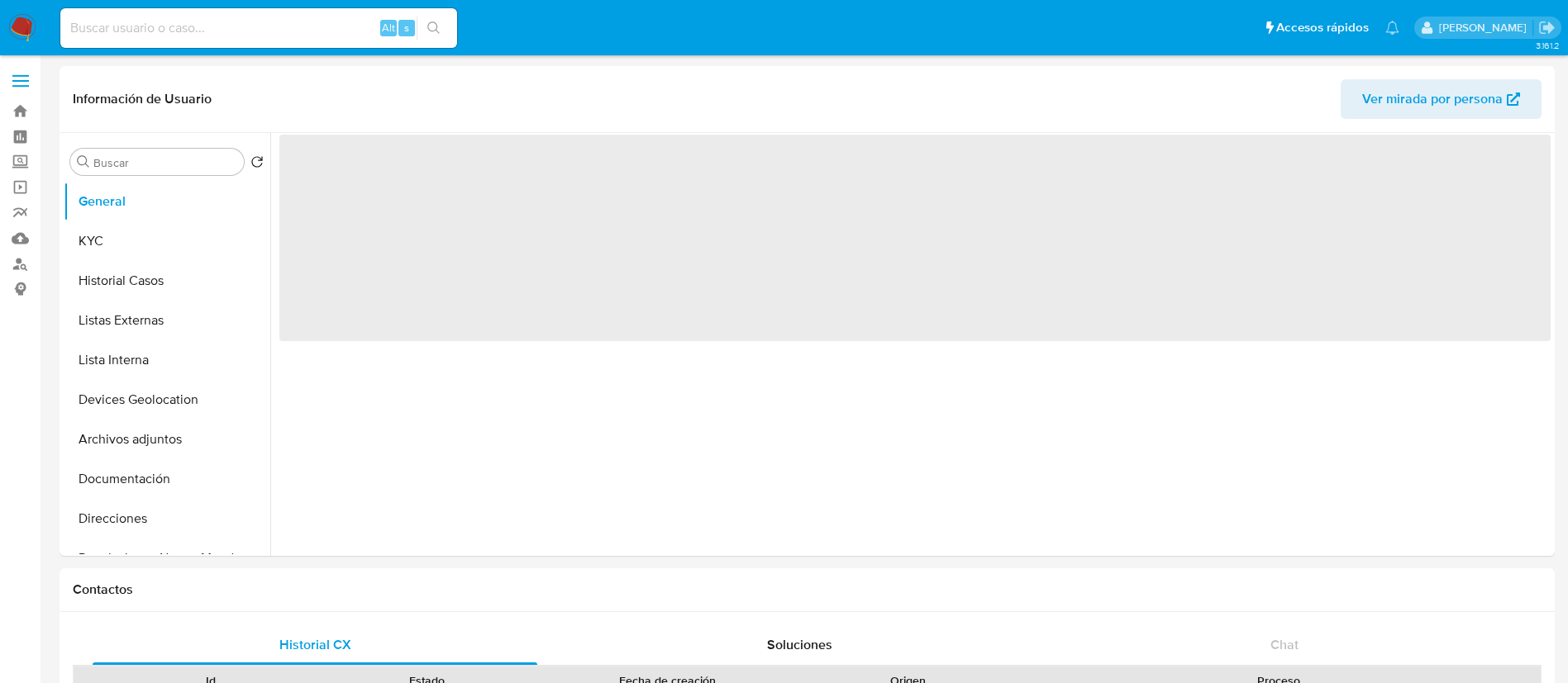
select select "10"
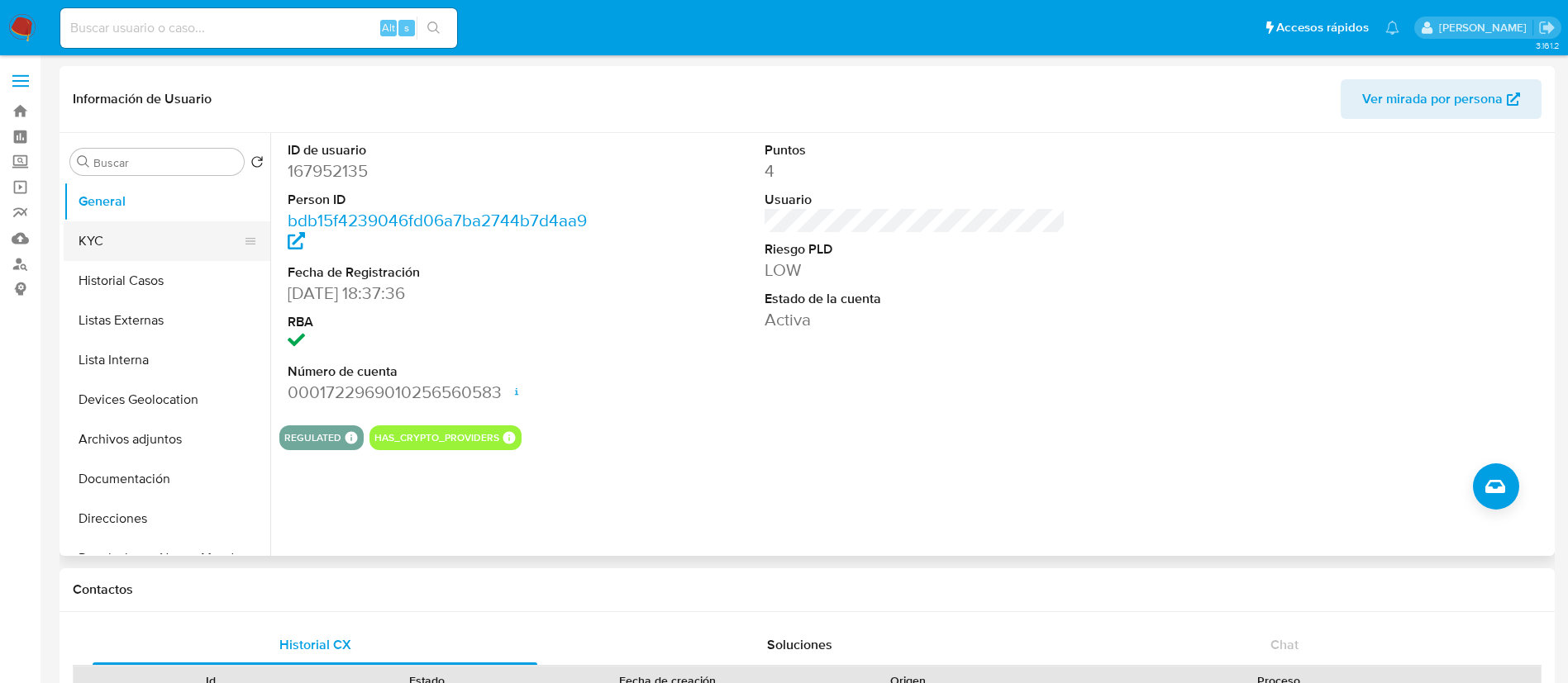
click at [165, 247] on button "KYC" at bounding box center [161, 241] width 193 height 39
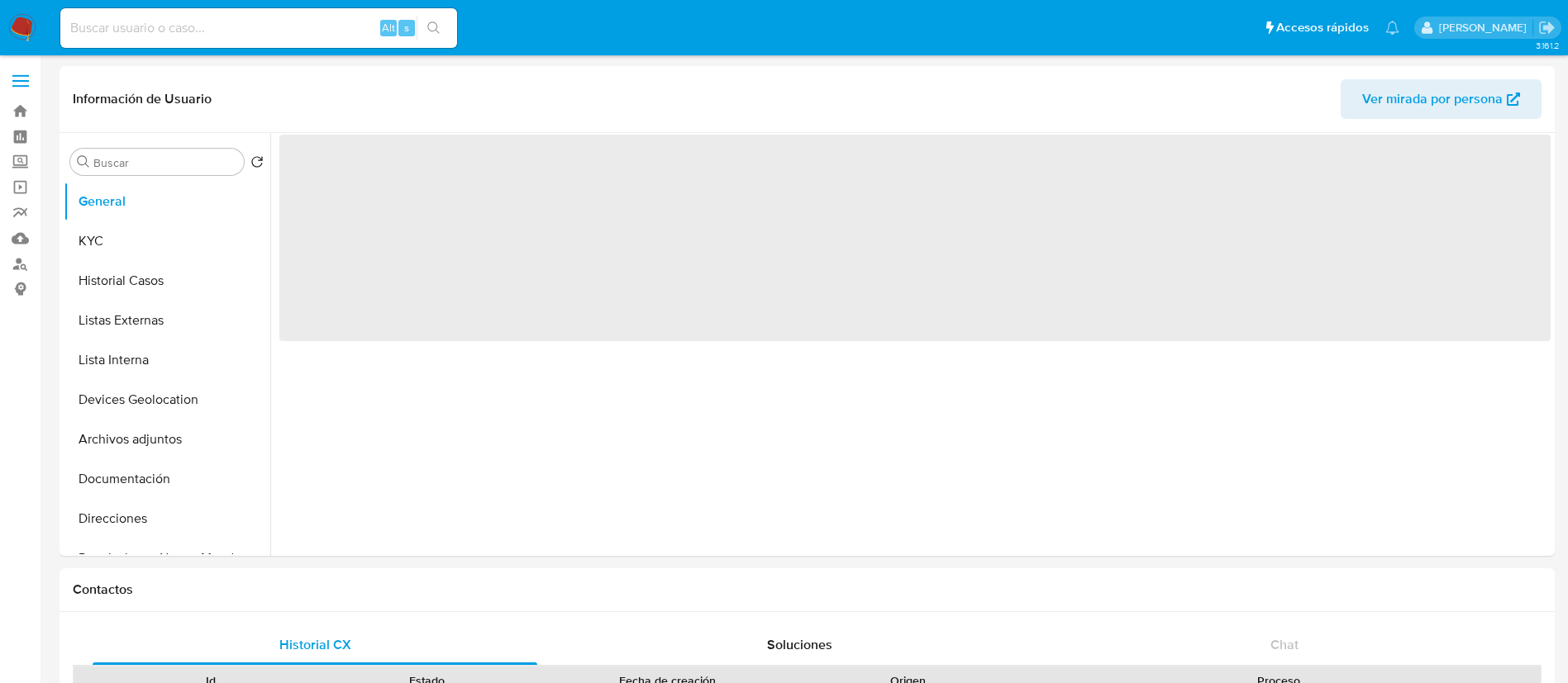
select select "10"
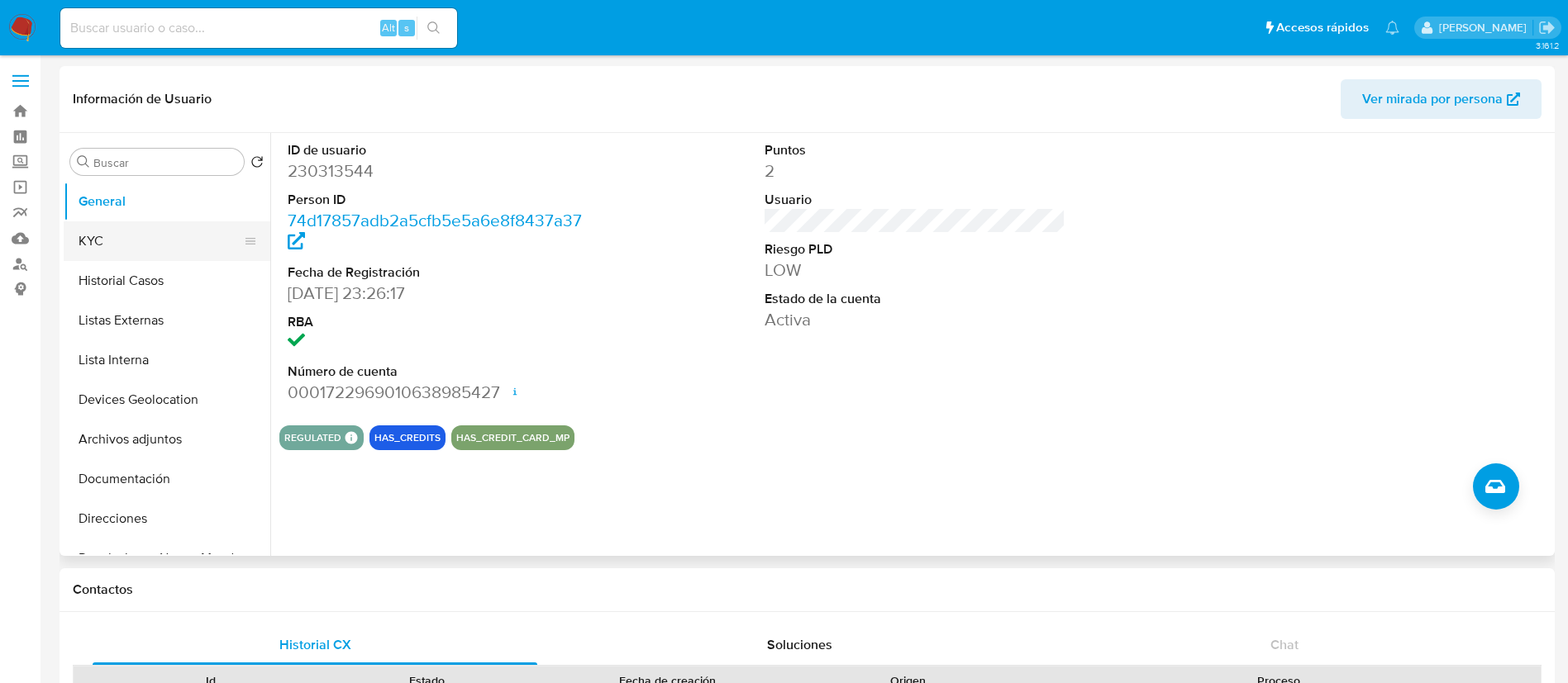
drag, startPoint x: 138, startPoint y: 239, endPoint x: 201, endPoint y: 242, distance: 63.1
click at [136, 239] on button "KYC" at bounding box center [161, 241] width 193 height 39
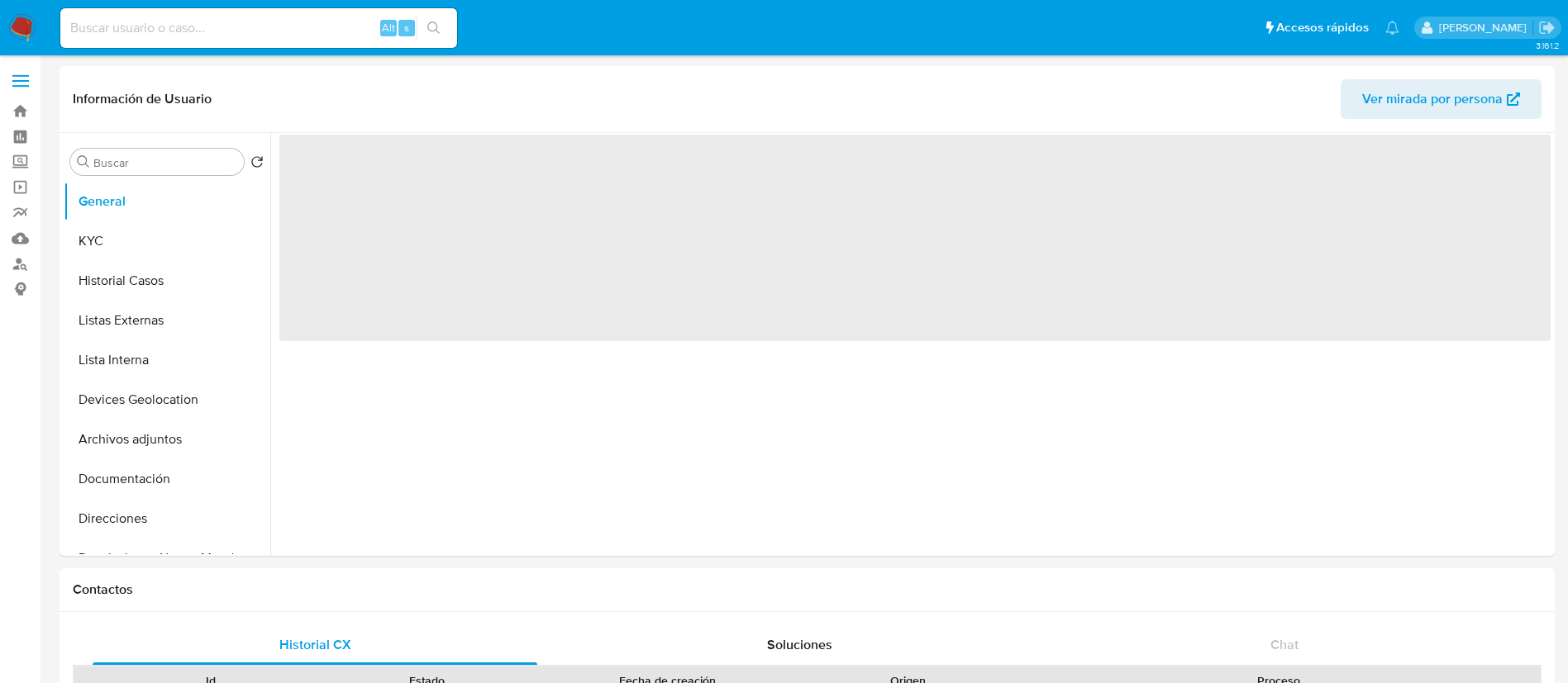
select select "10"
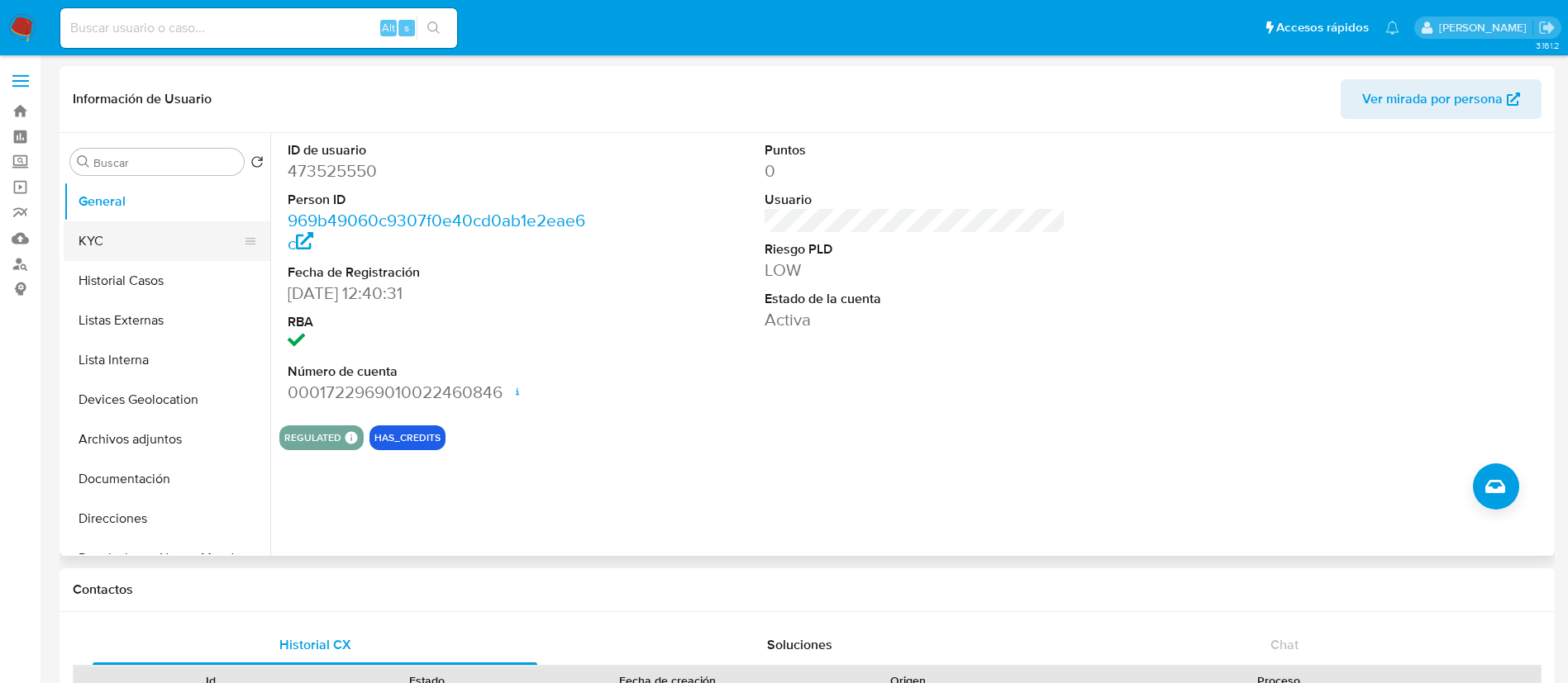
click at [141, 239] on button "KYC" at bounding box center [161, 241] width 193 height 39
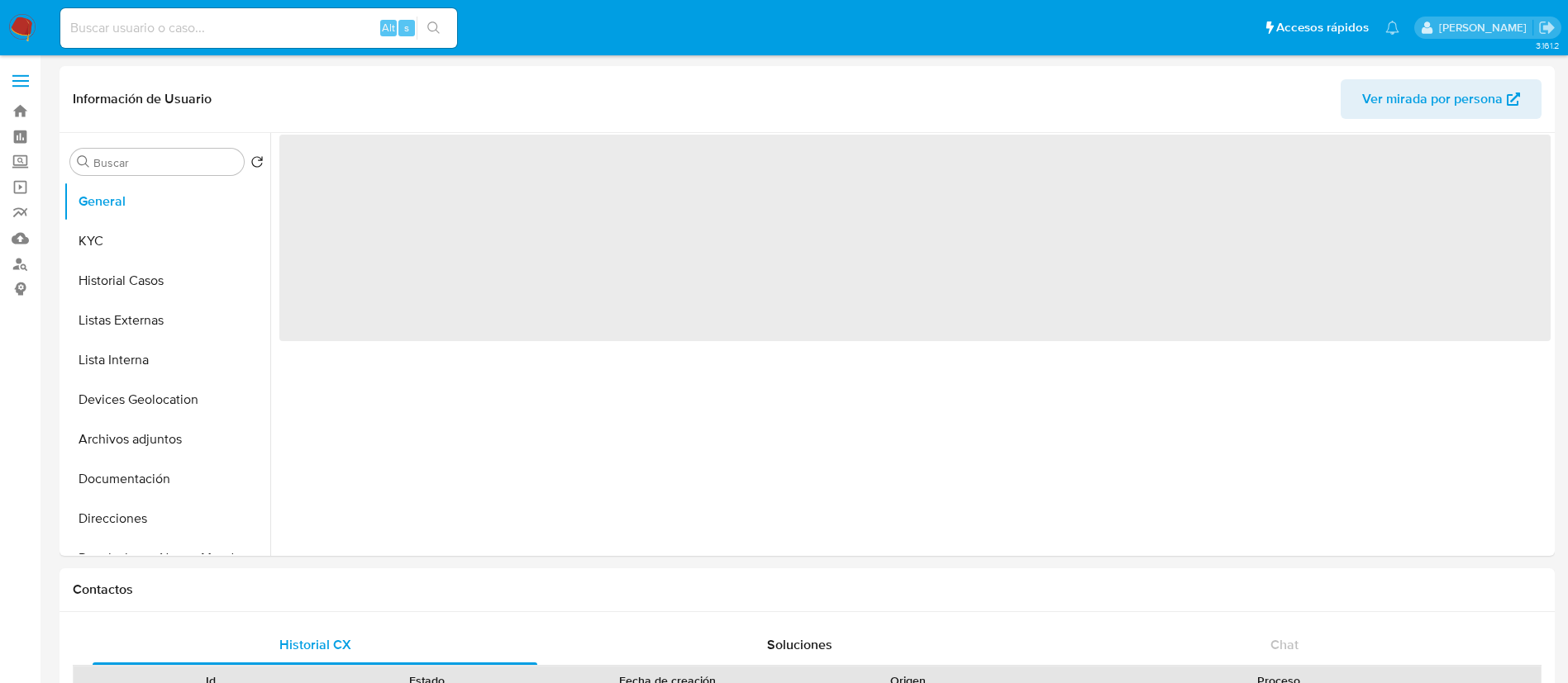
select select "10"
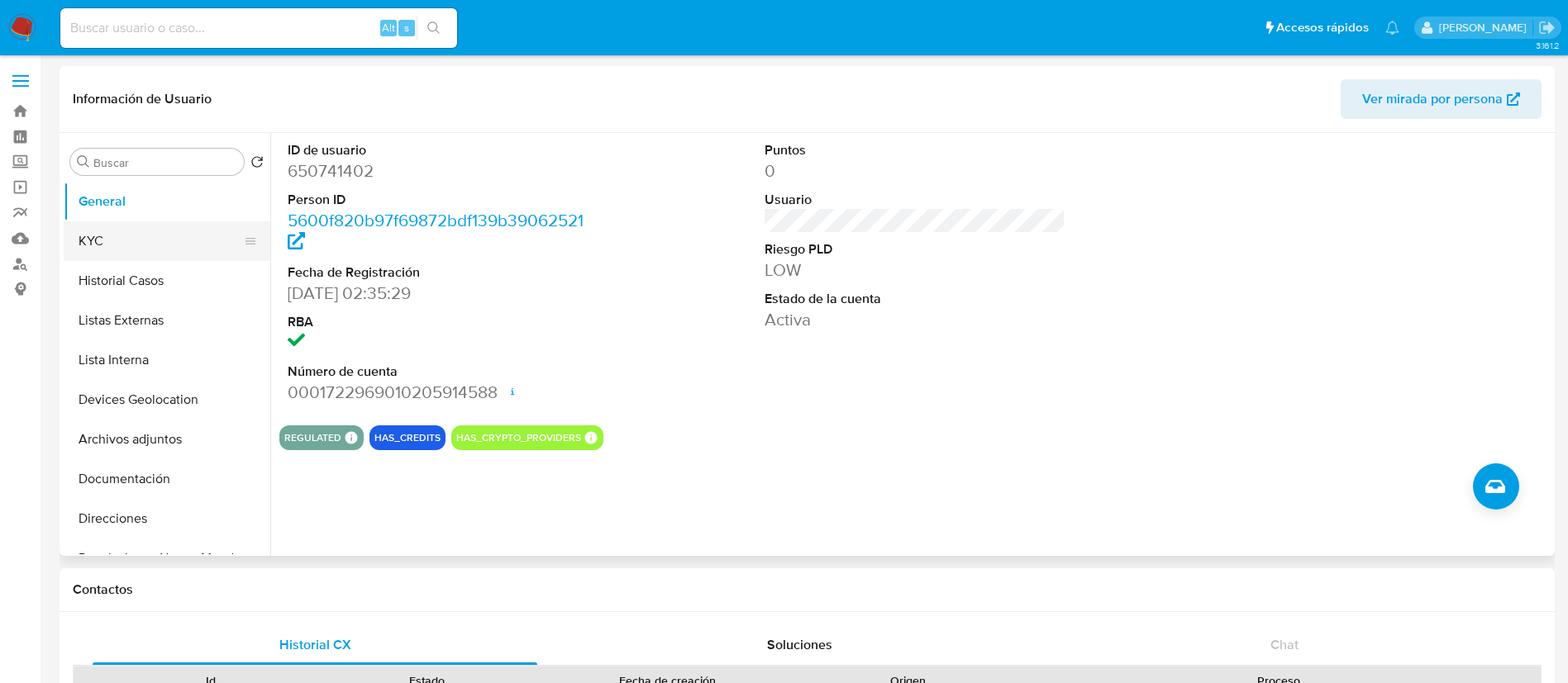
click at [124, 252] on button "KYC" at bounding box center [161, 241] width 193 height 39
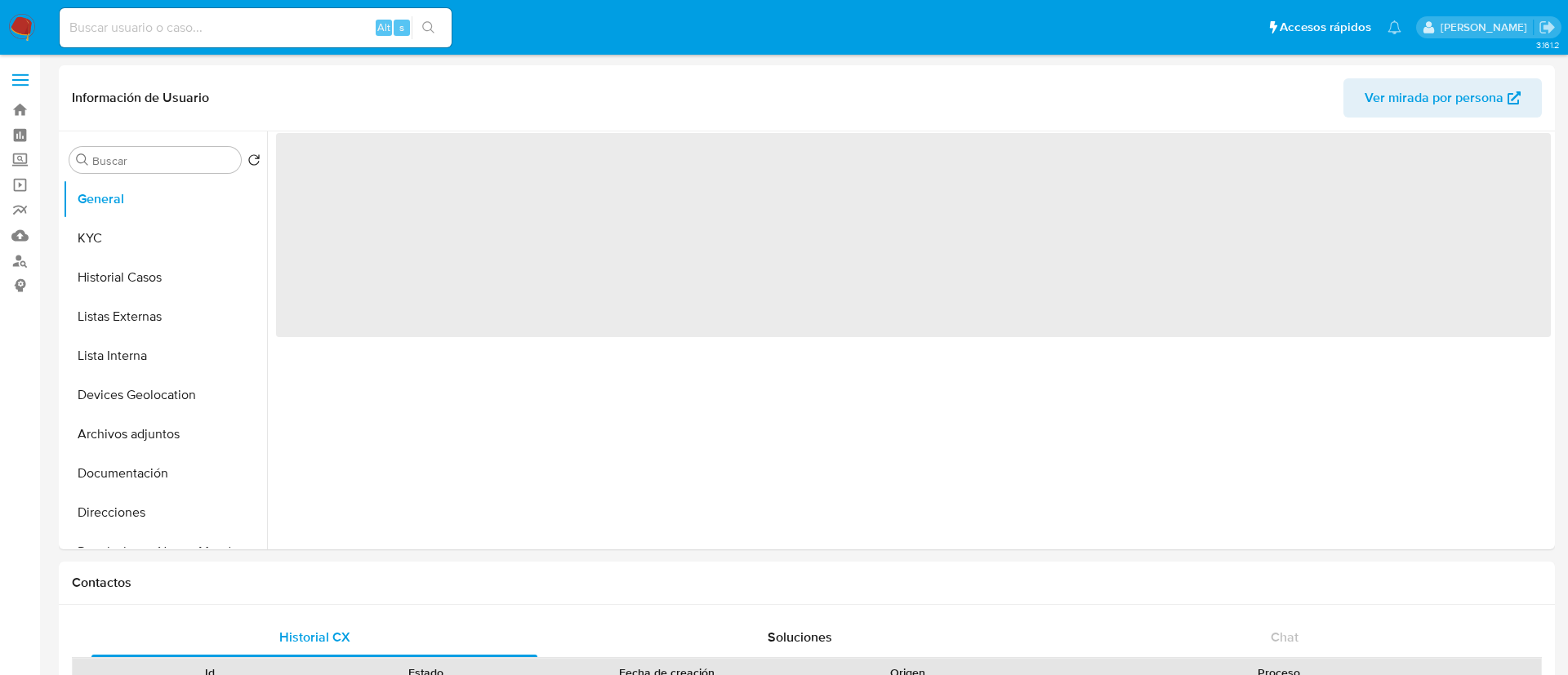
select select "10"
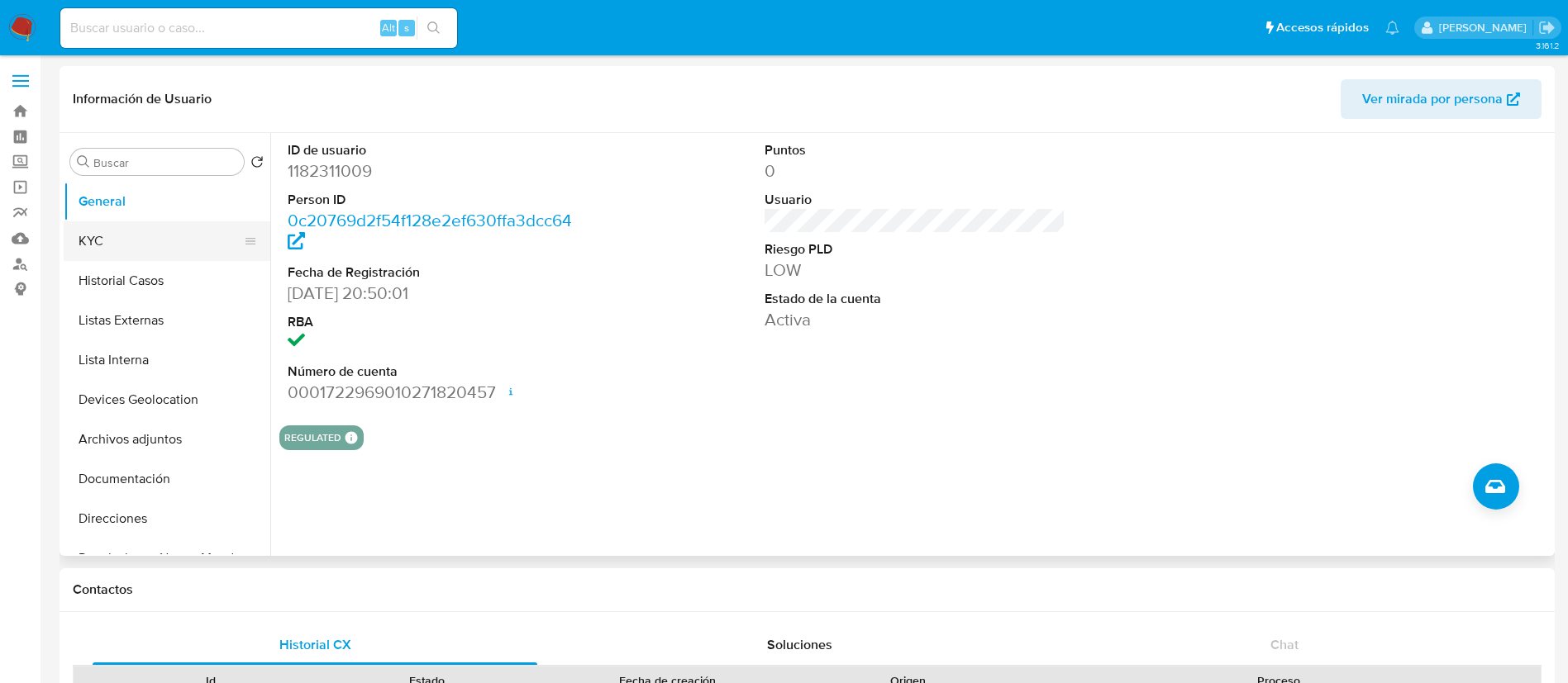
click at [115, 225] on button "KYC" at bounding box center [161, 241] width 193 height 39
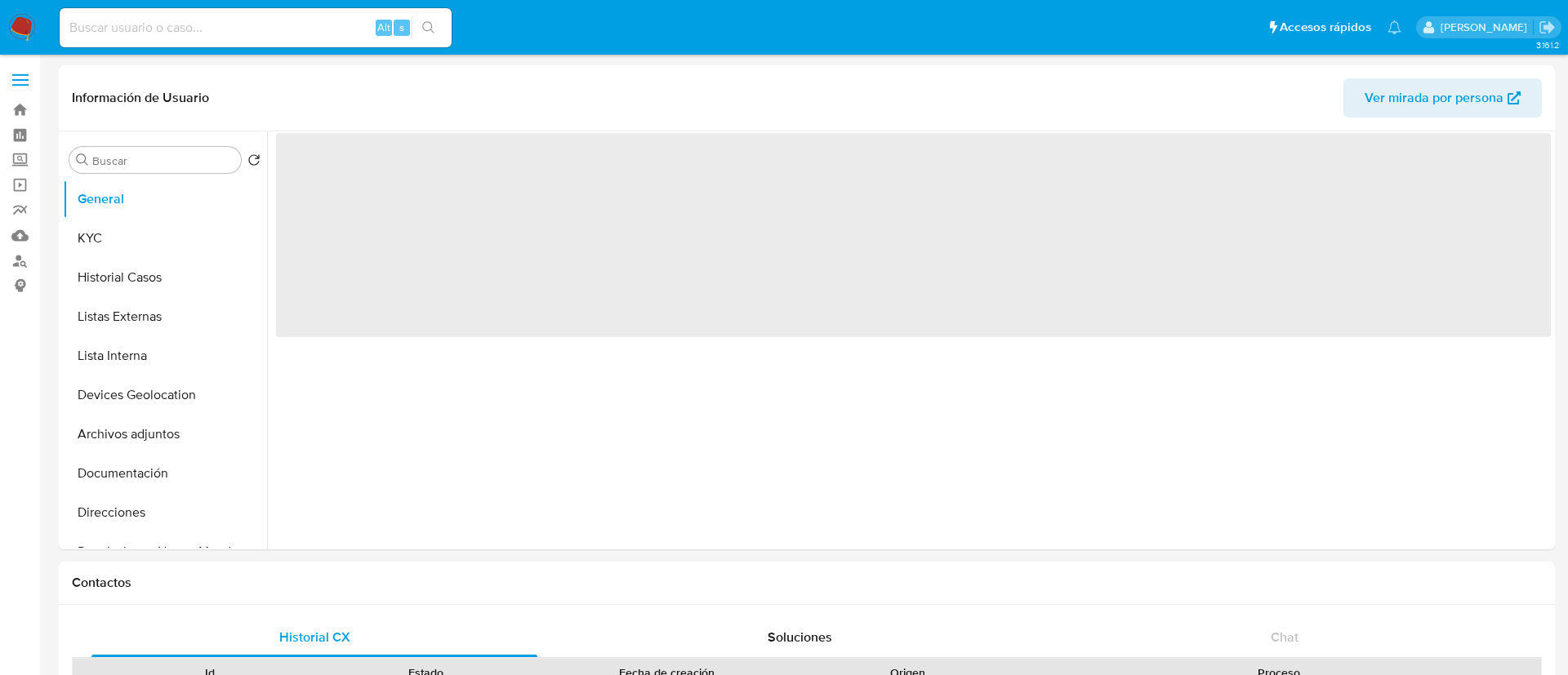
select select "10"
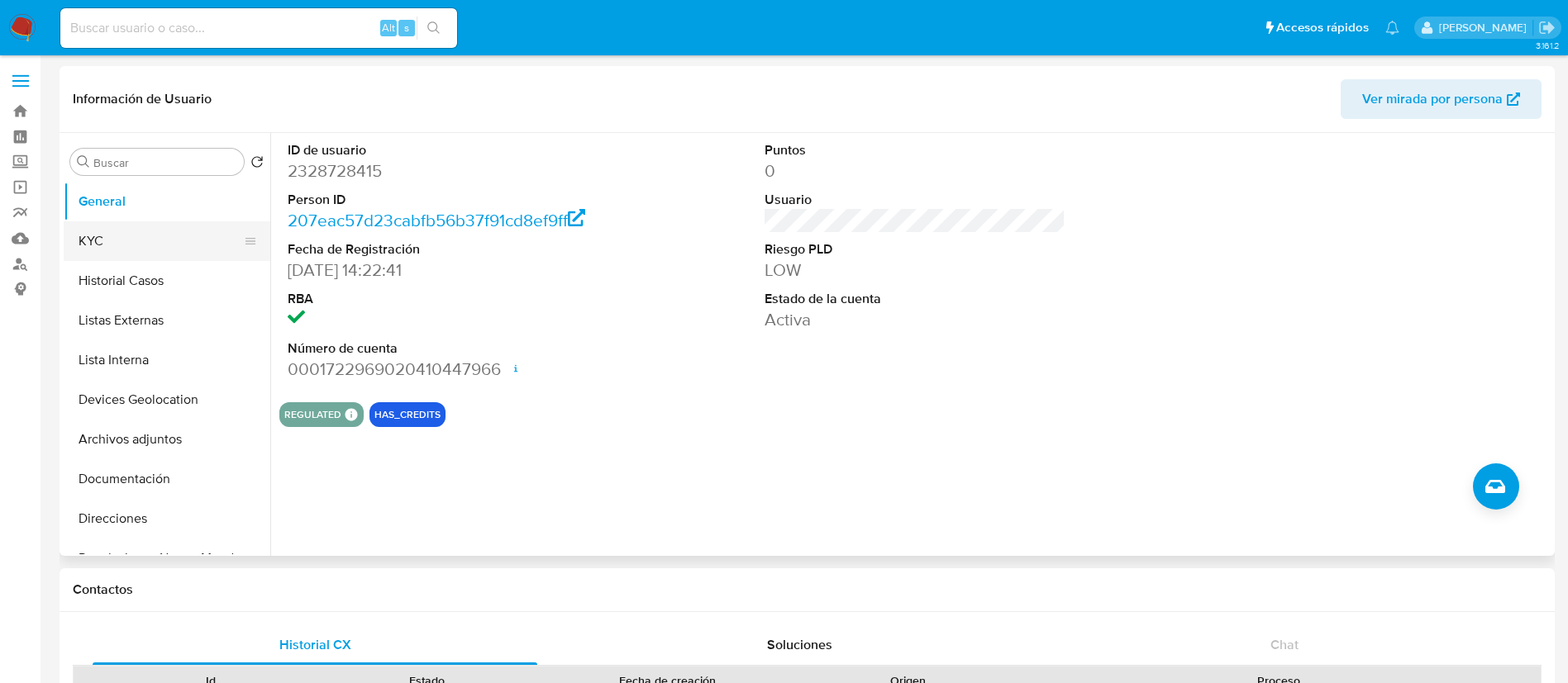
click at [140, 242] on button "KYC" at bounding box center [161, 241] width 193 height 39
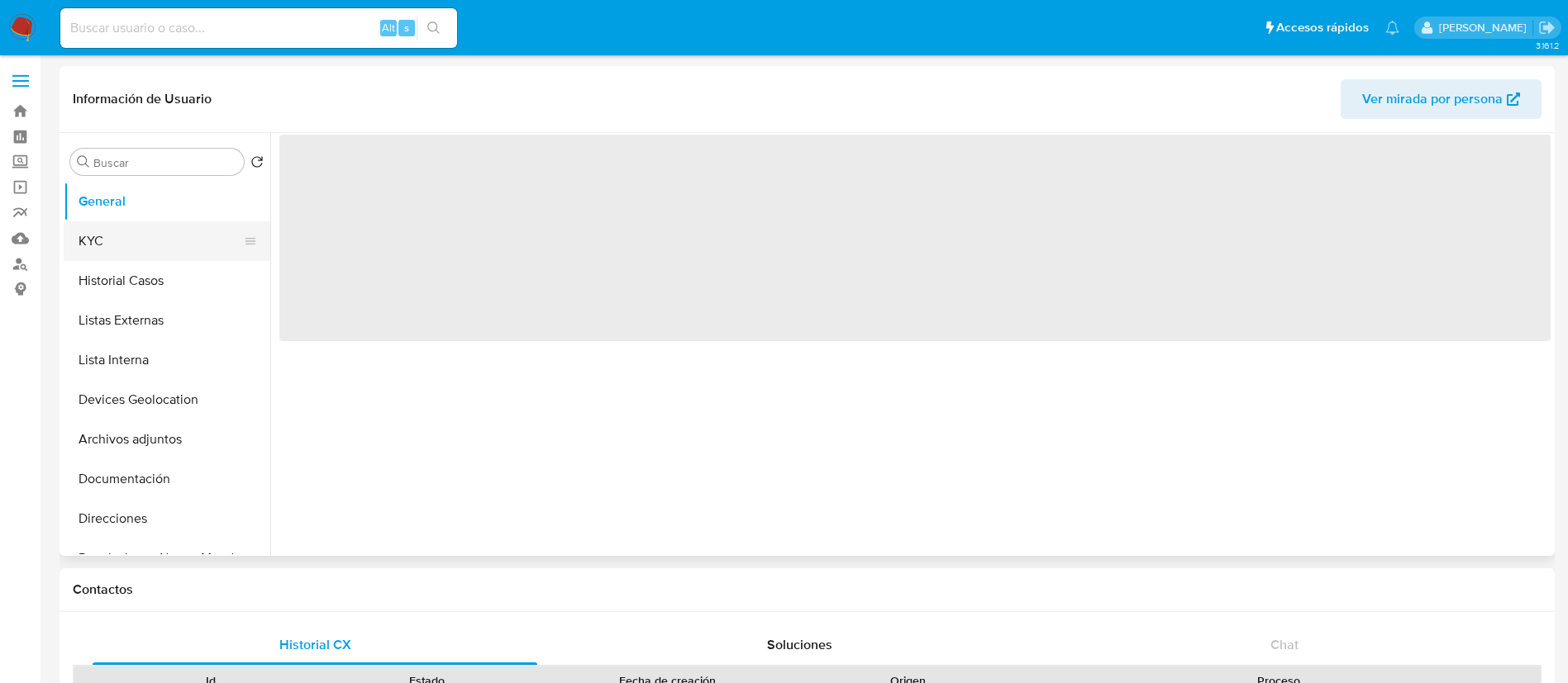
select select "10"
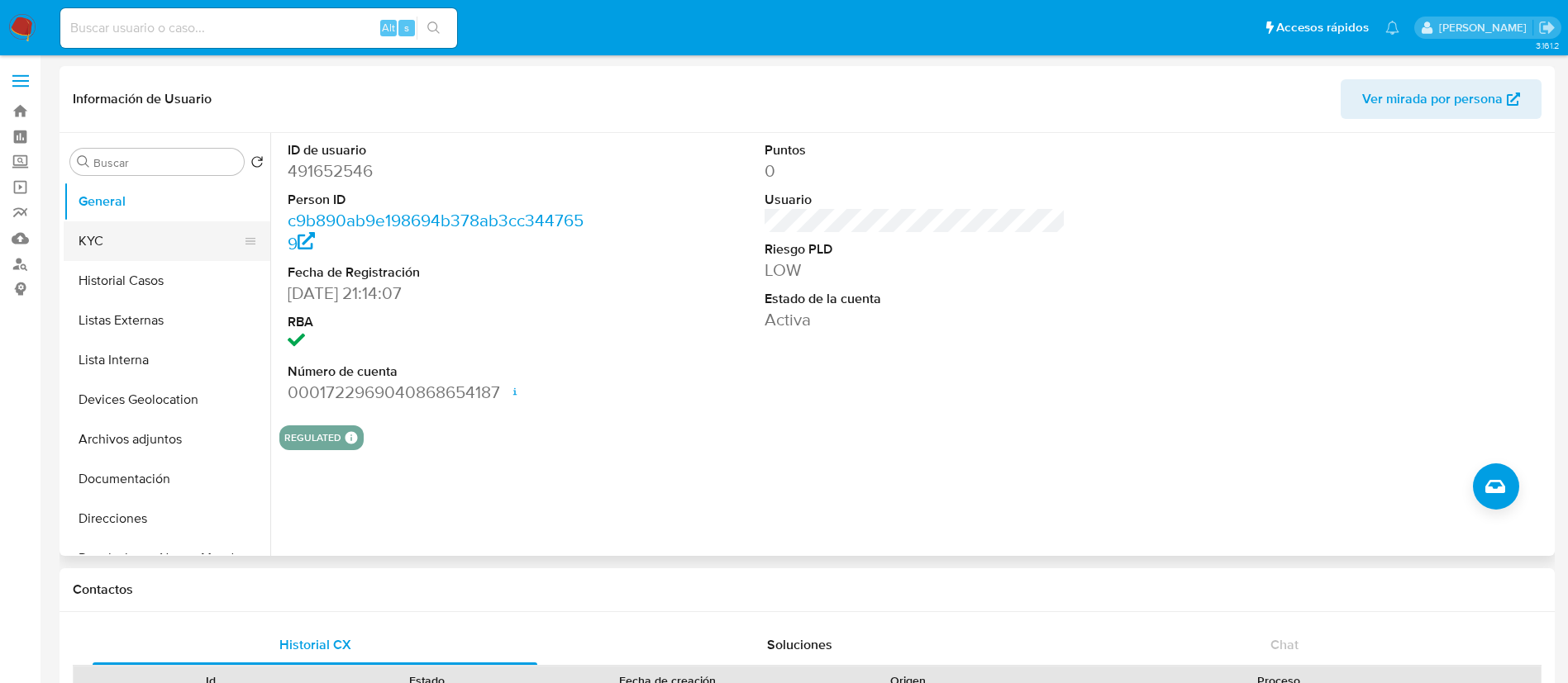
click at [140, 235] on button "KYC" at bounding box center [161, 241] width 193 height 39
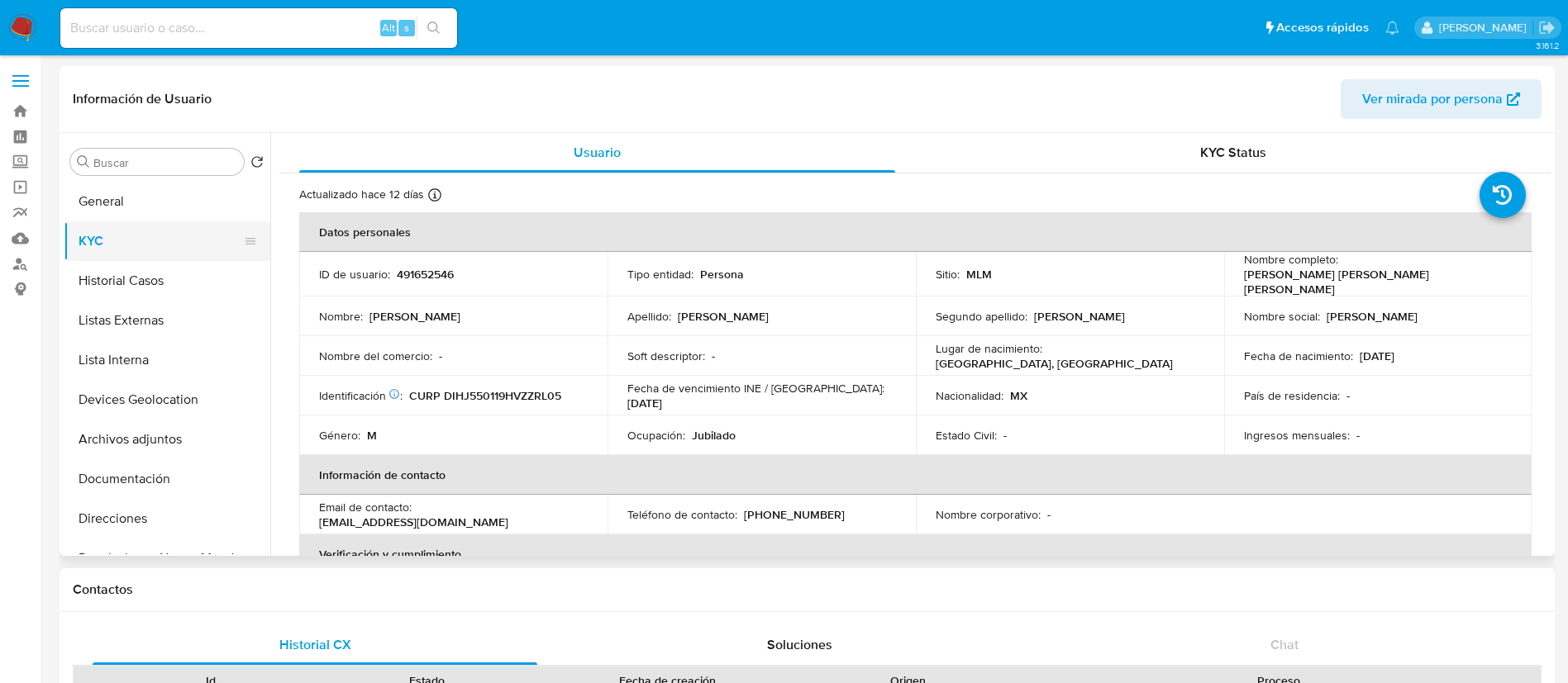
click at [146, 239] on button "KYC" at bounding box center [161, 241] width 193 height 39
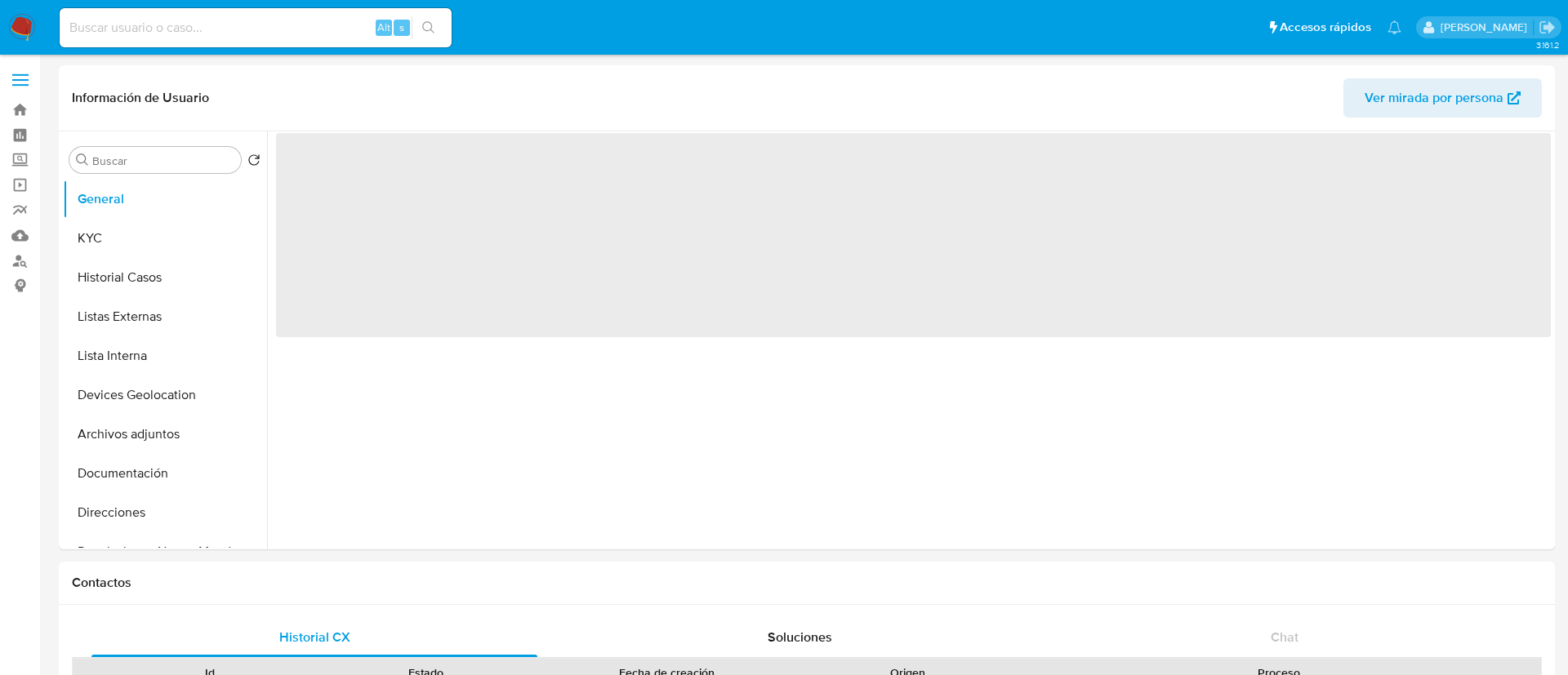
select select "10"
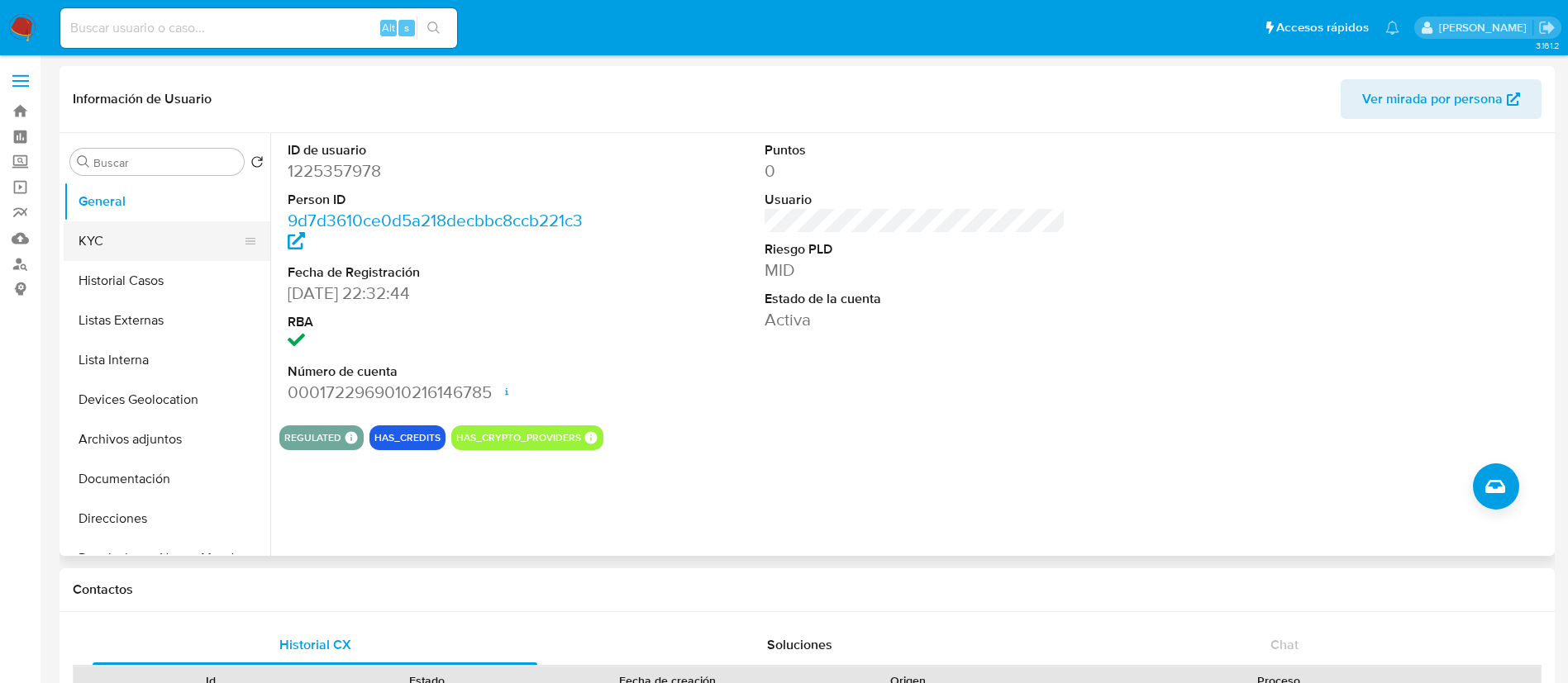
click at [110, 243] on button "KYC" at bounding box center [161, 241] width 193 height 39
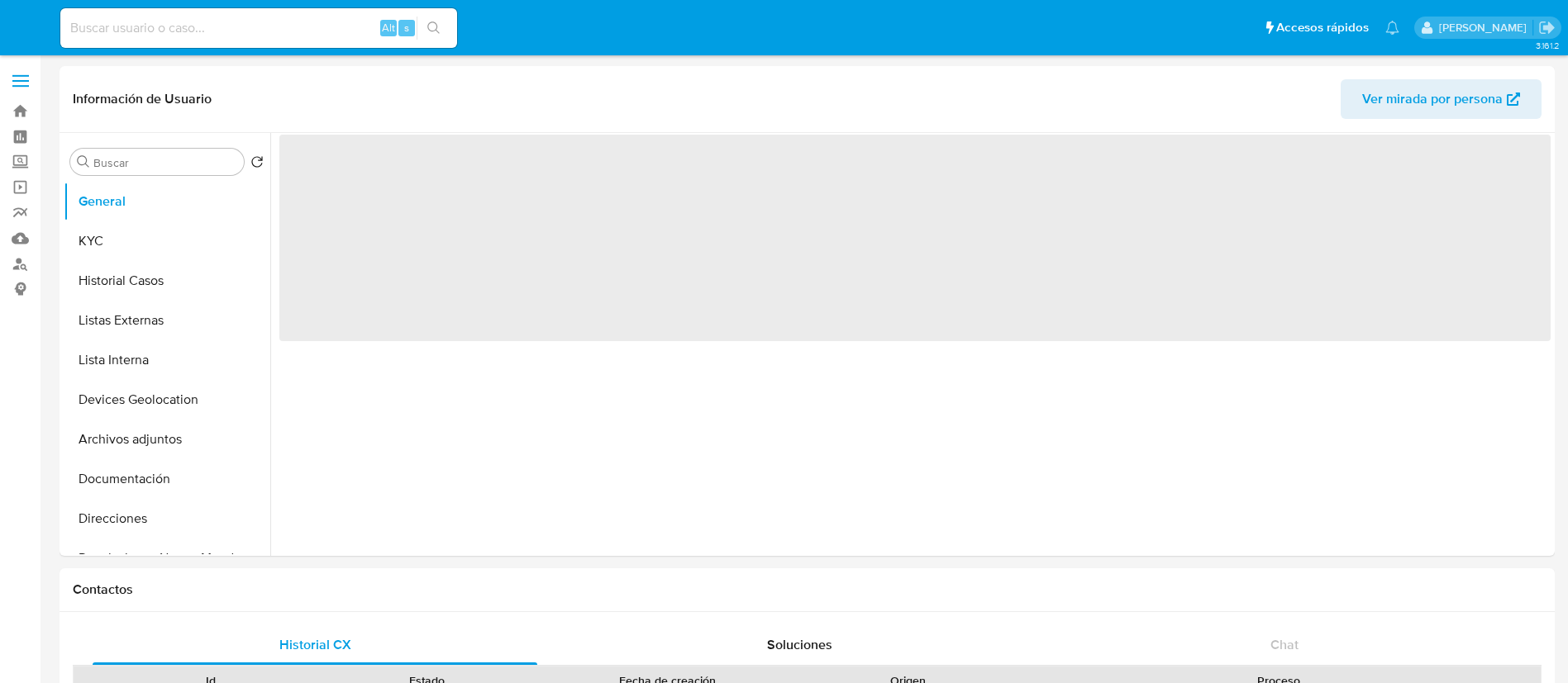
select select "10"
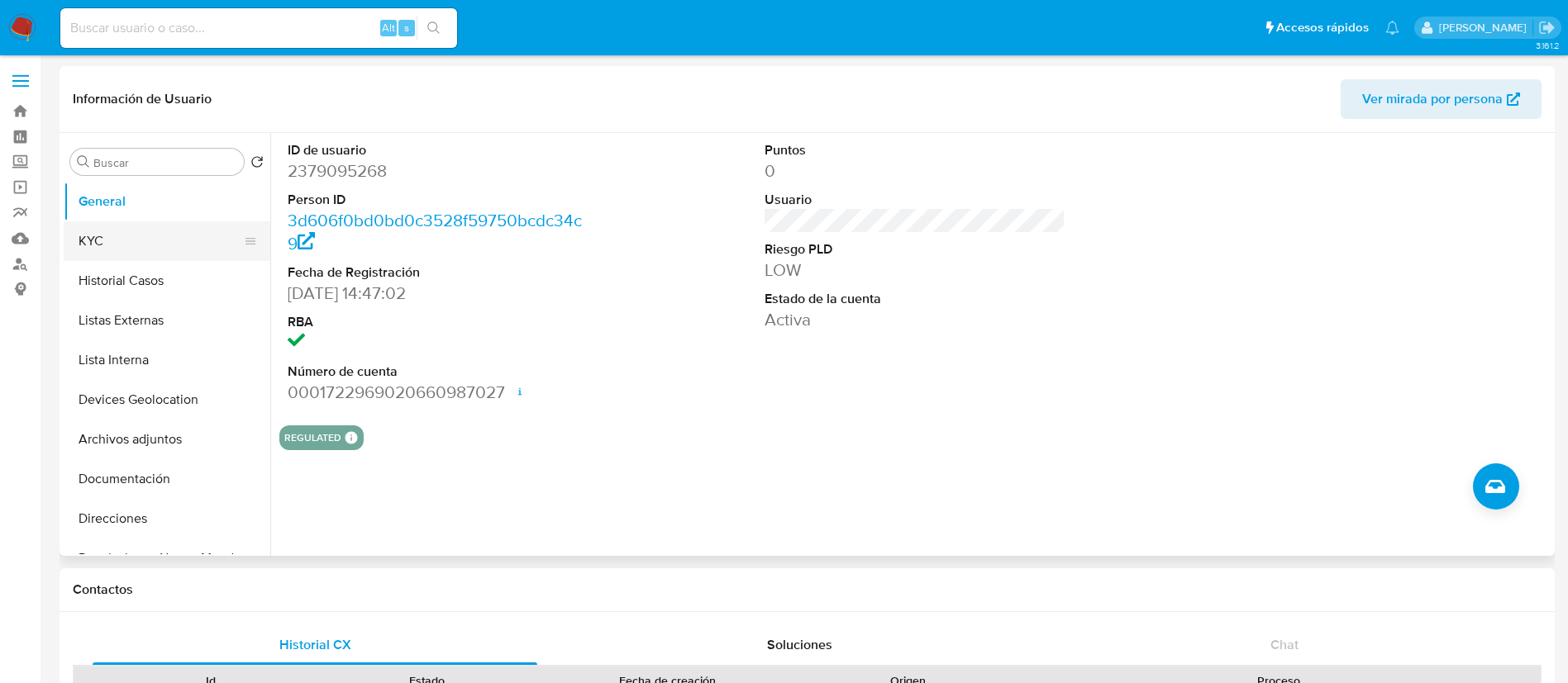
click at [136, 235] on button "KYC" at bounding box center [161, 241] width 193 height 39
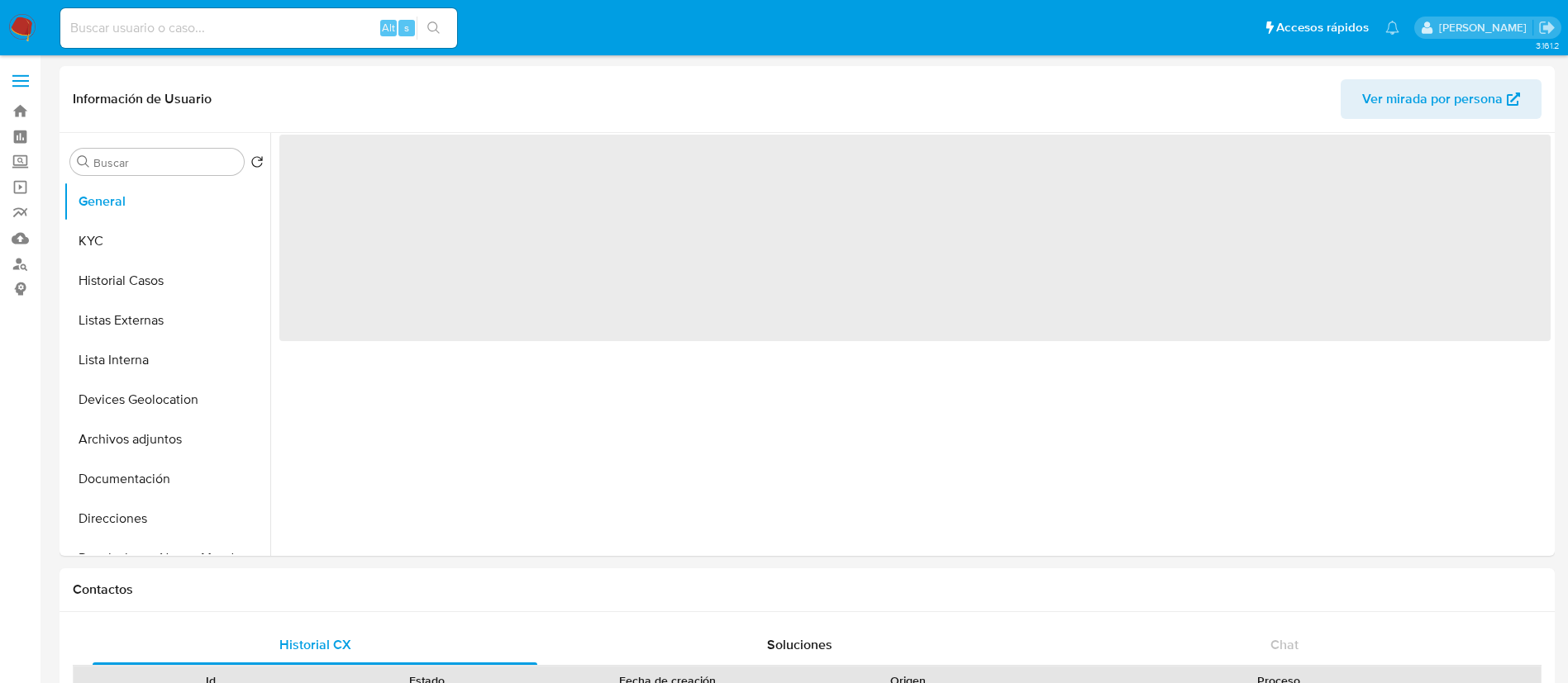
select select "10"
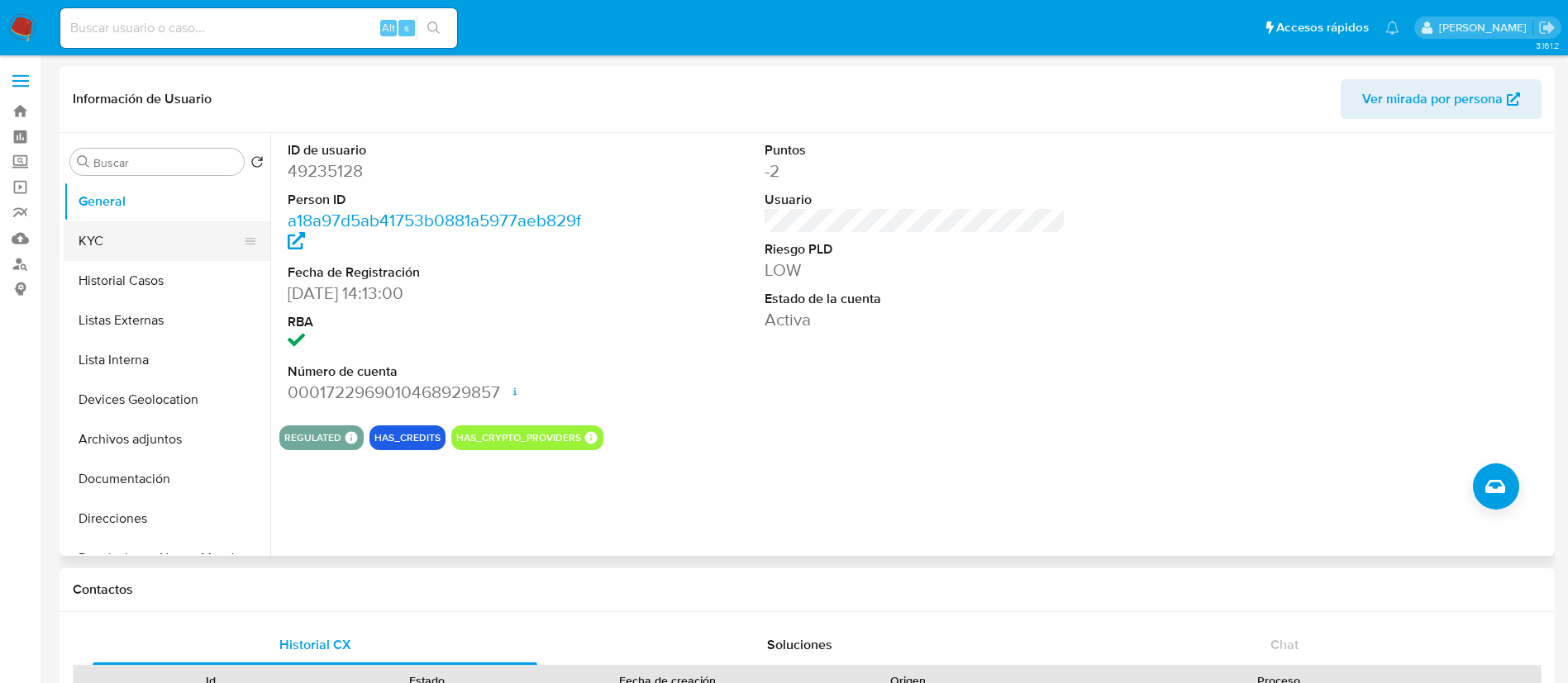
click at [139, 252] on button "KYC" at bounding box center [161, 241] width 193 height 39
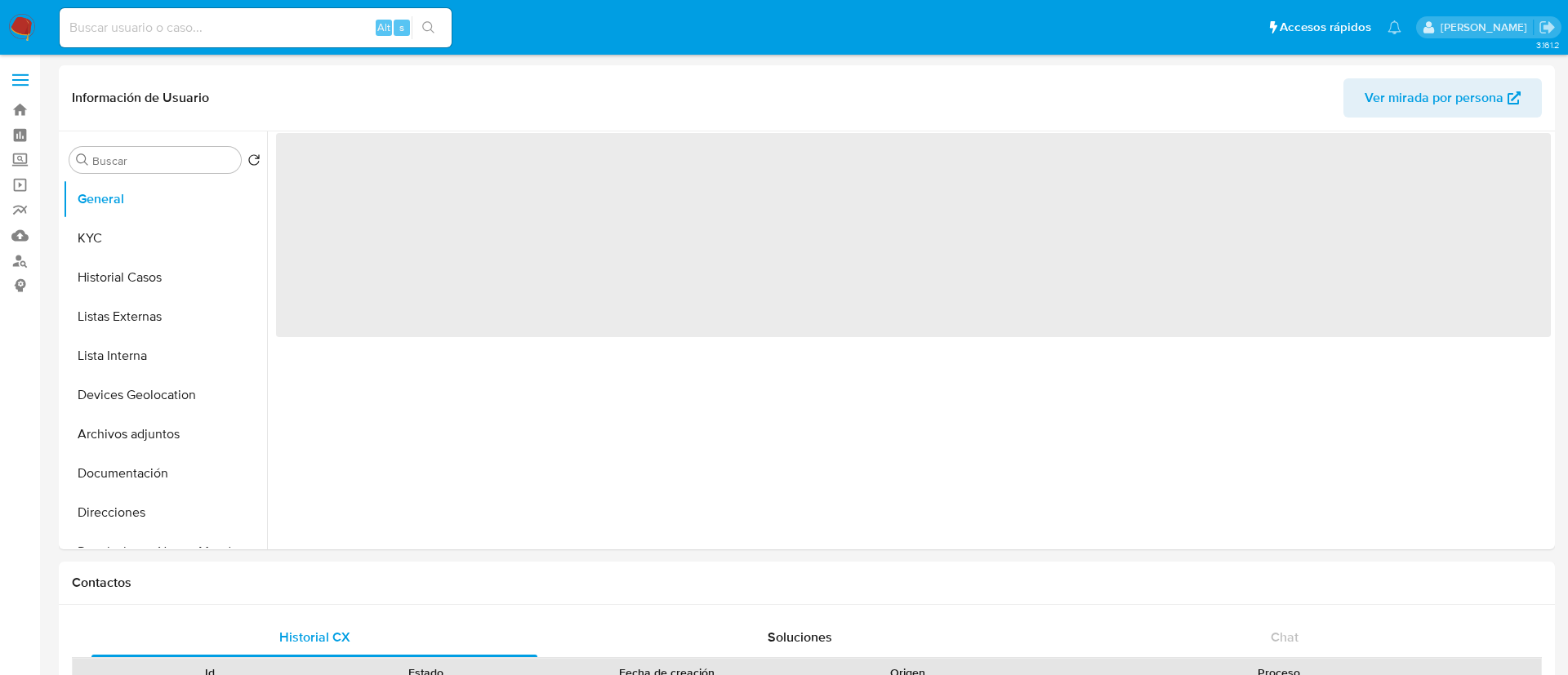
select select "10"
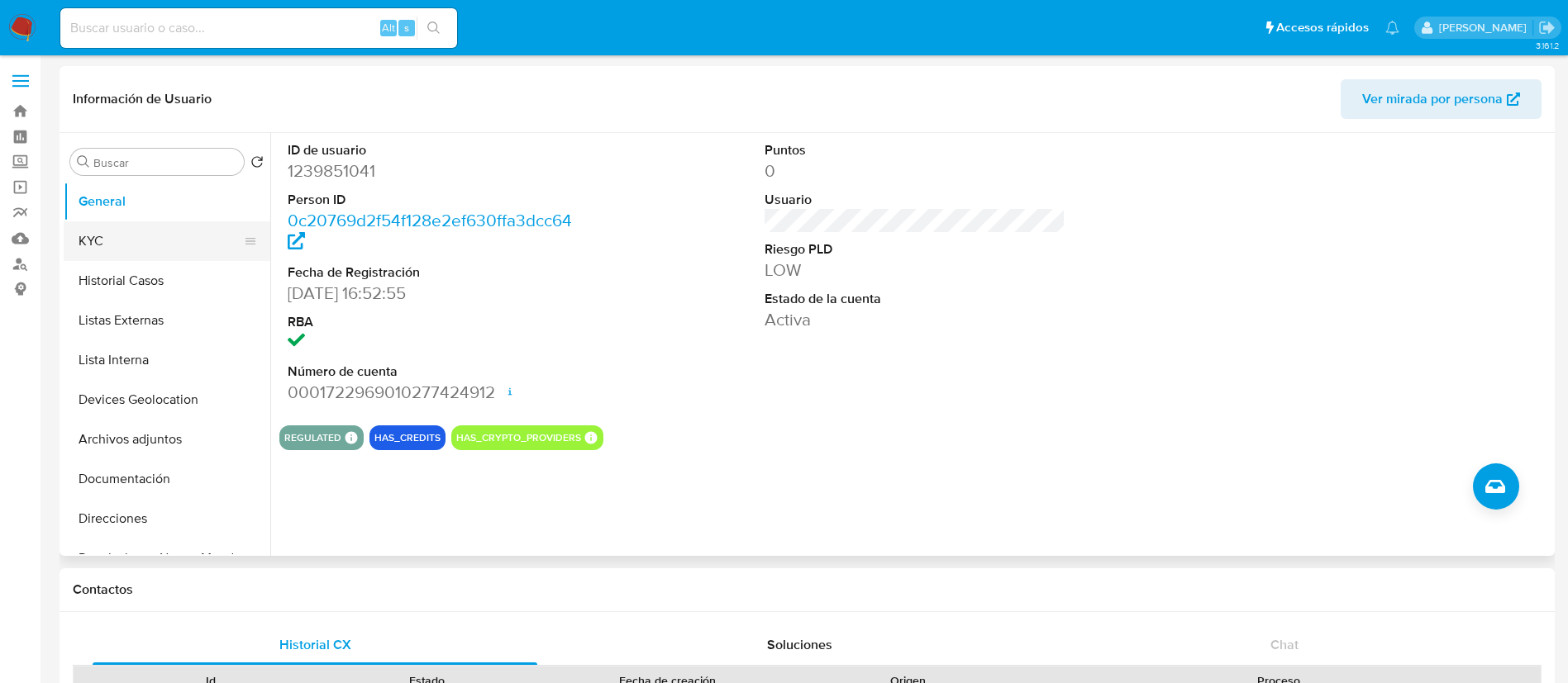
click at [124, 244] on button "KYC" at bounding box center [161, 241] width 193 height 39
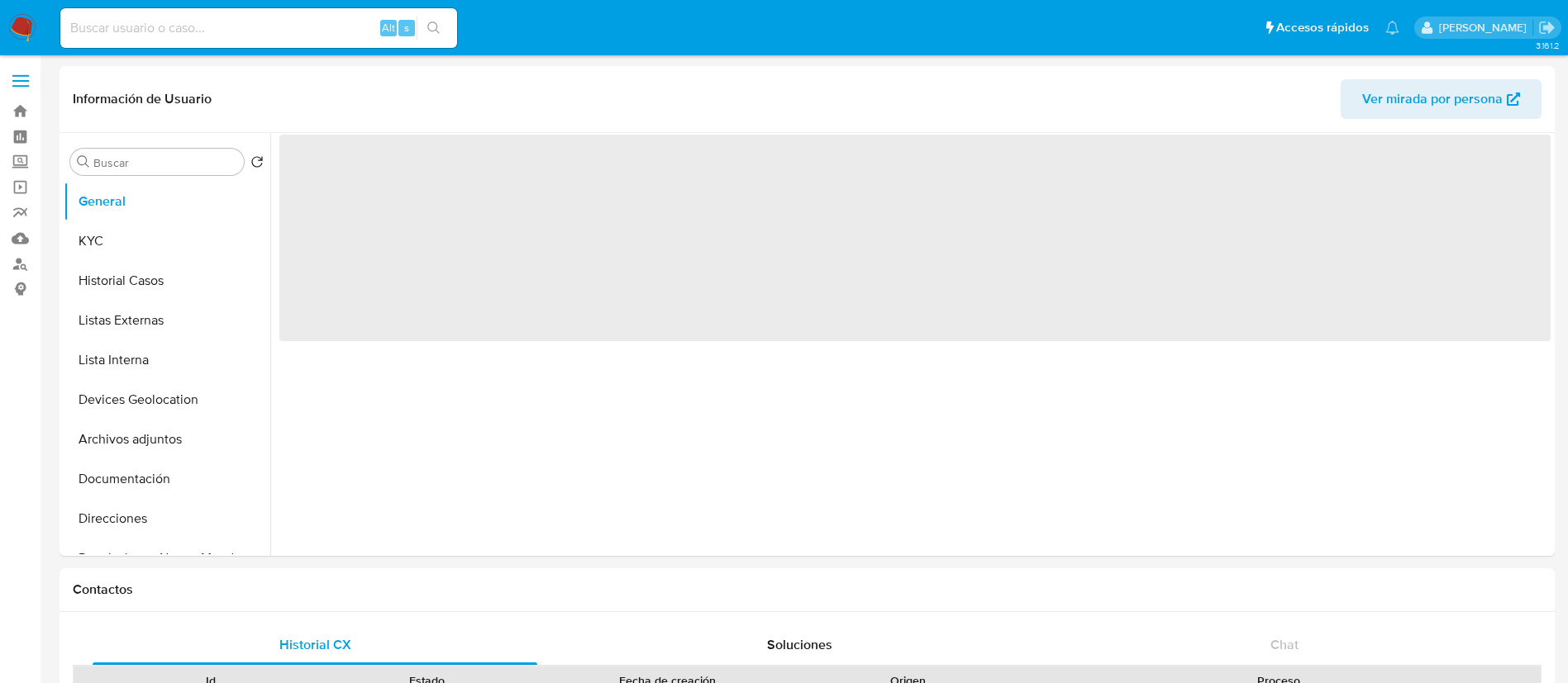
select select "10"
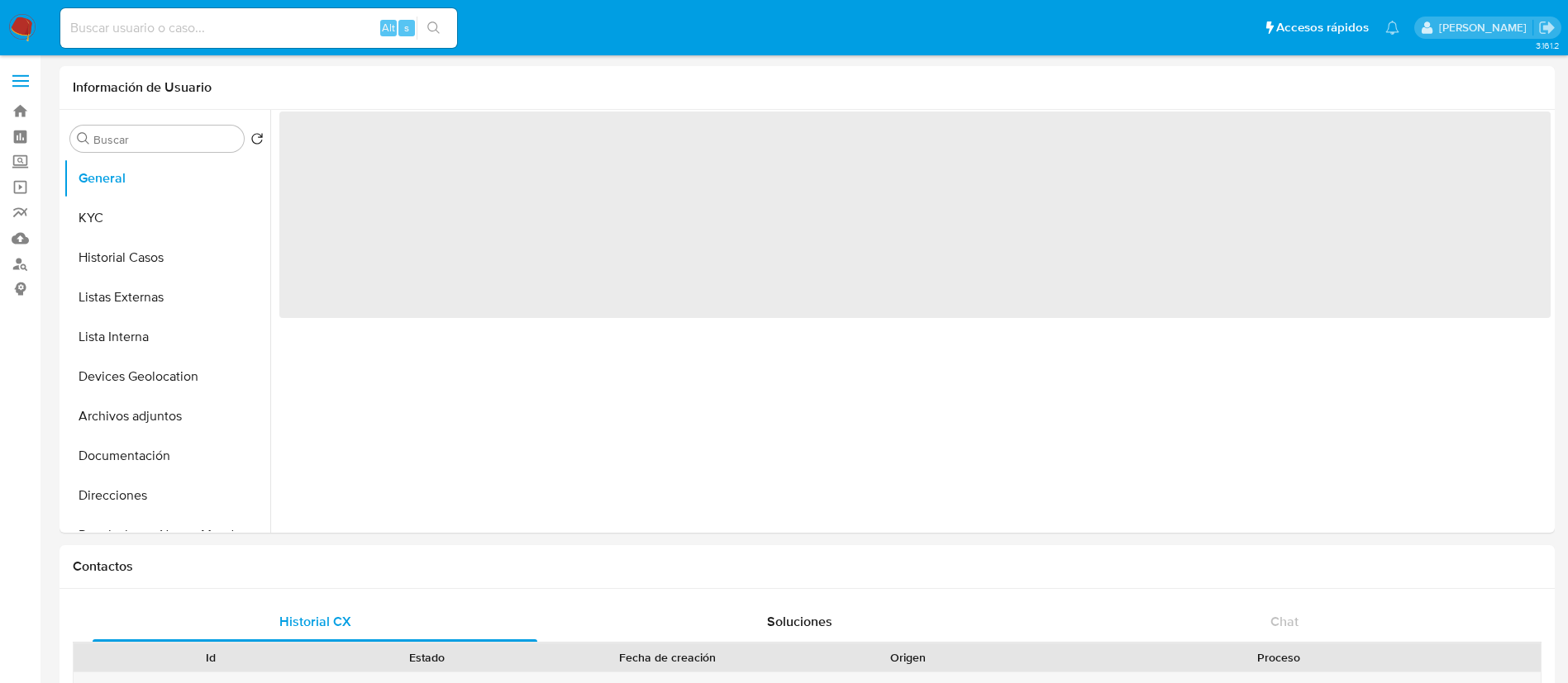
select select "10"
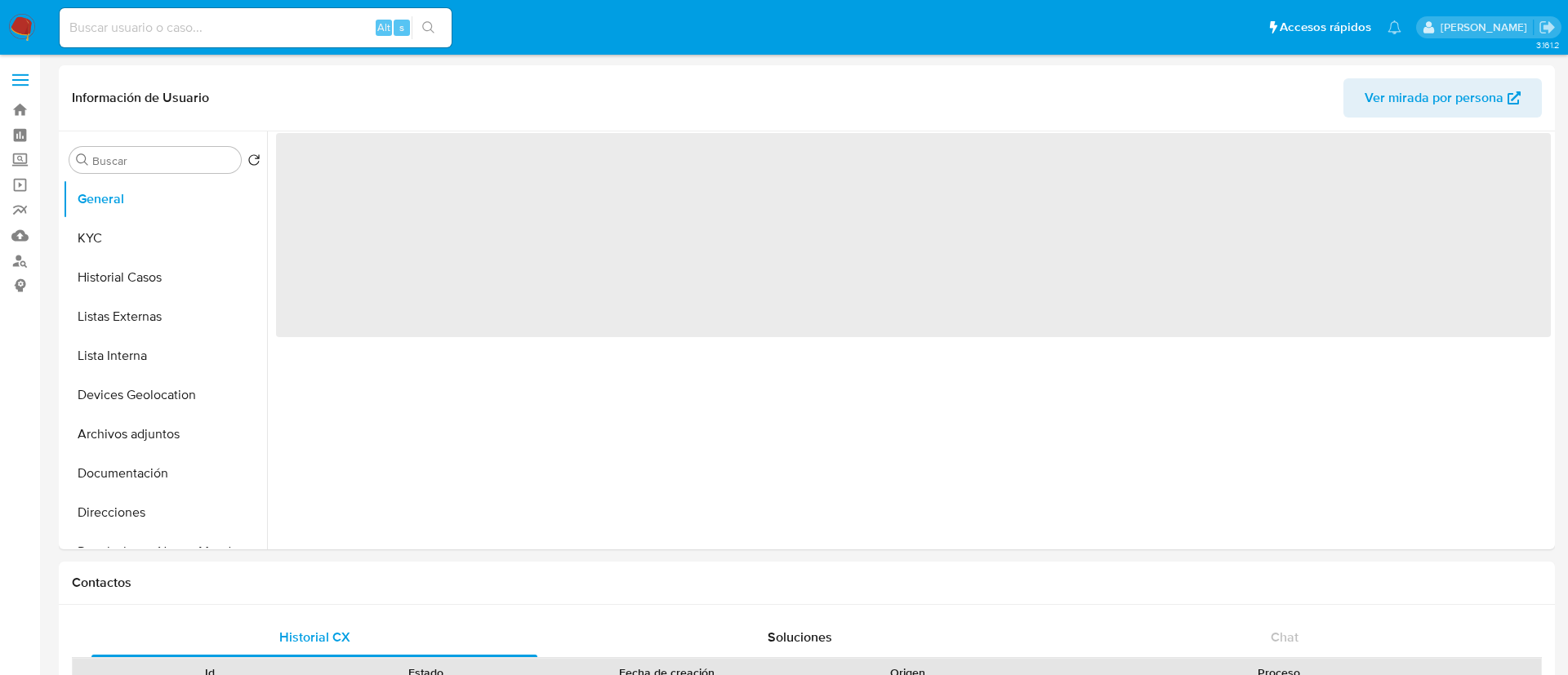
select select "10"
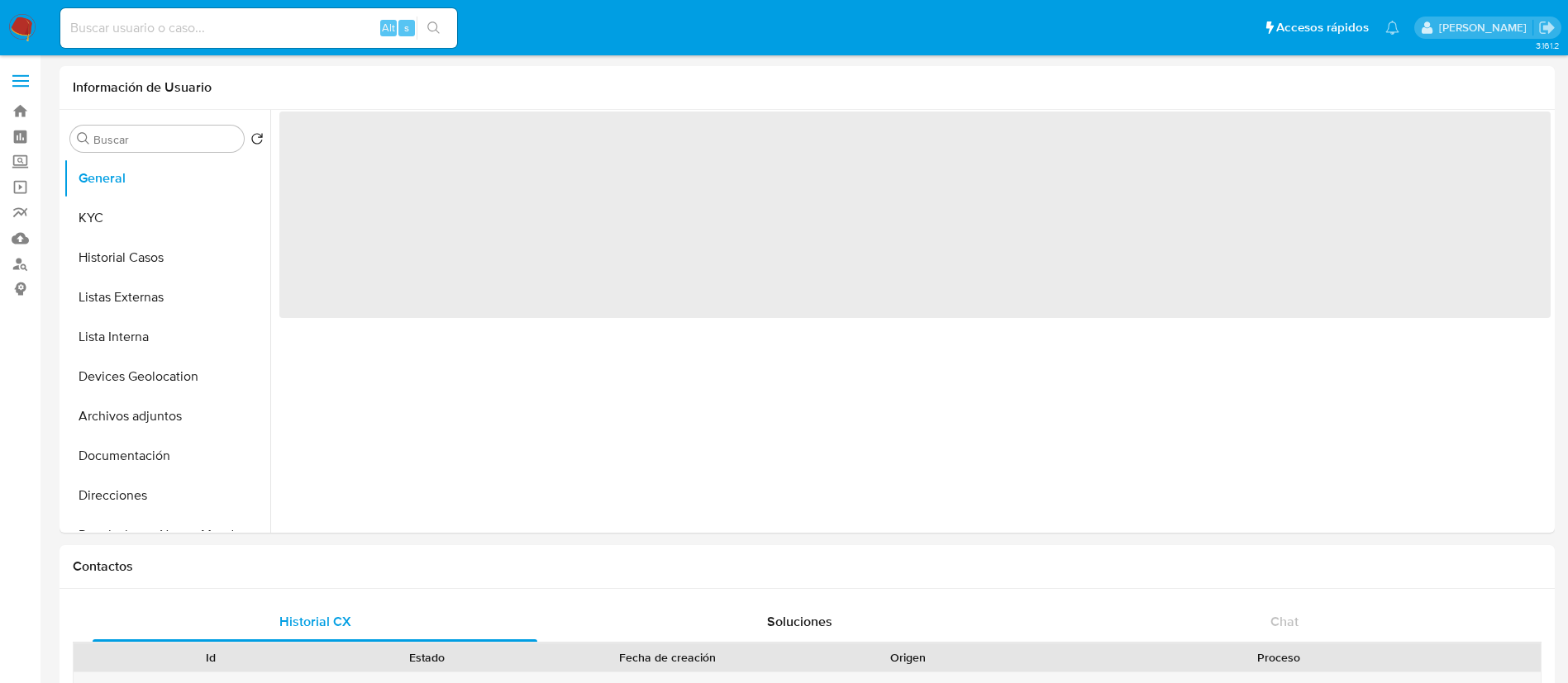
select select "10"
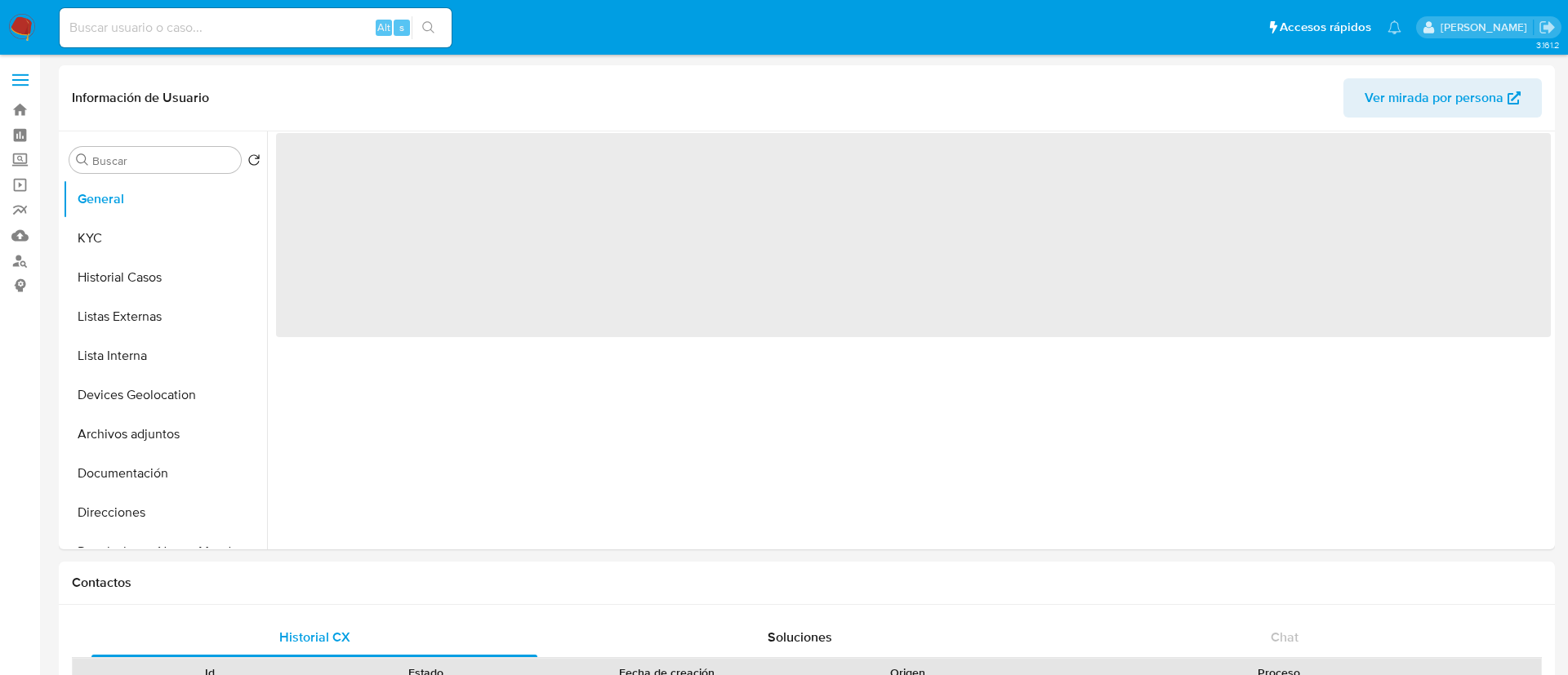
select select "10"
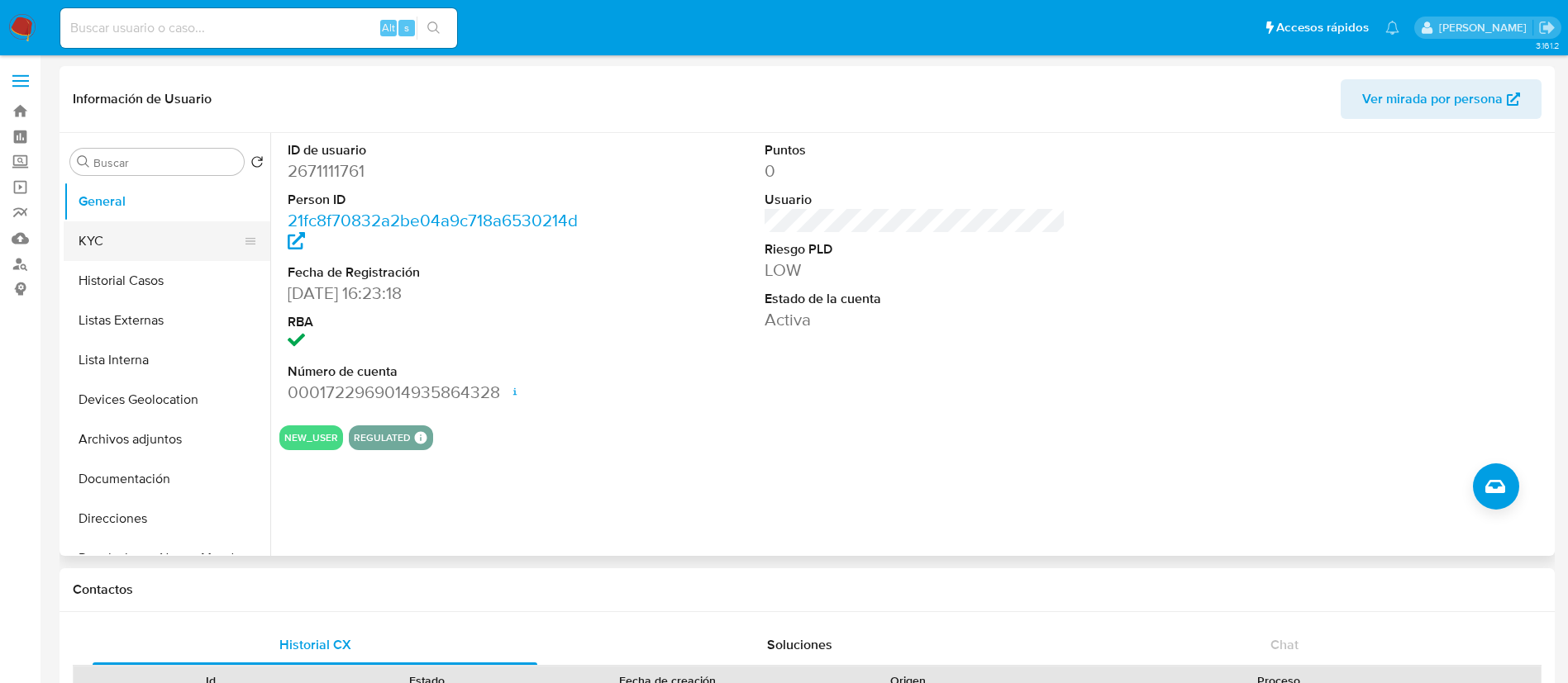
click at [129, 242] on button "KYC" at bounding box center [161, 241] width 193 height 39
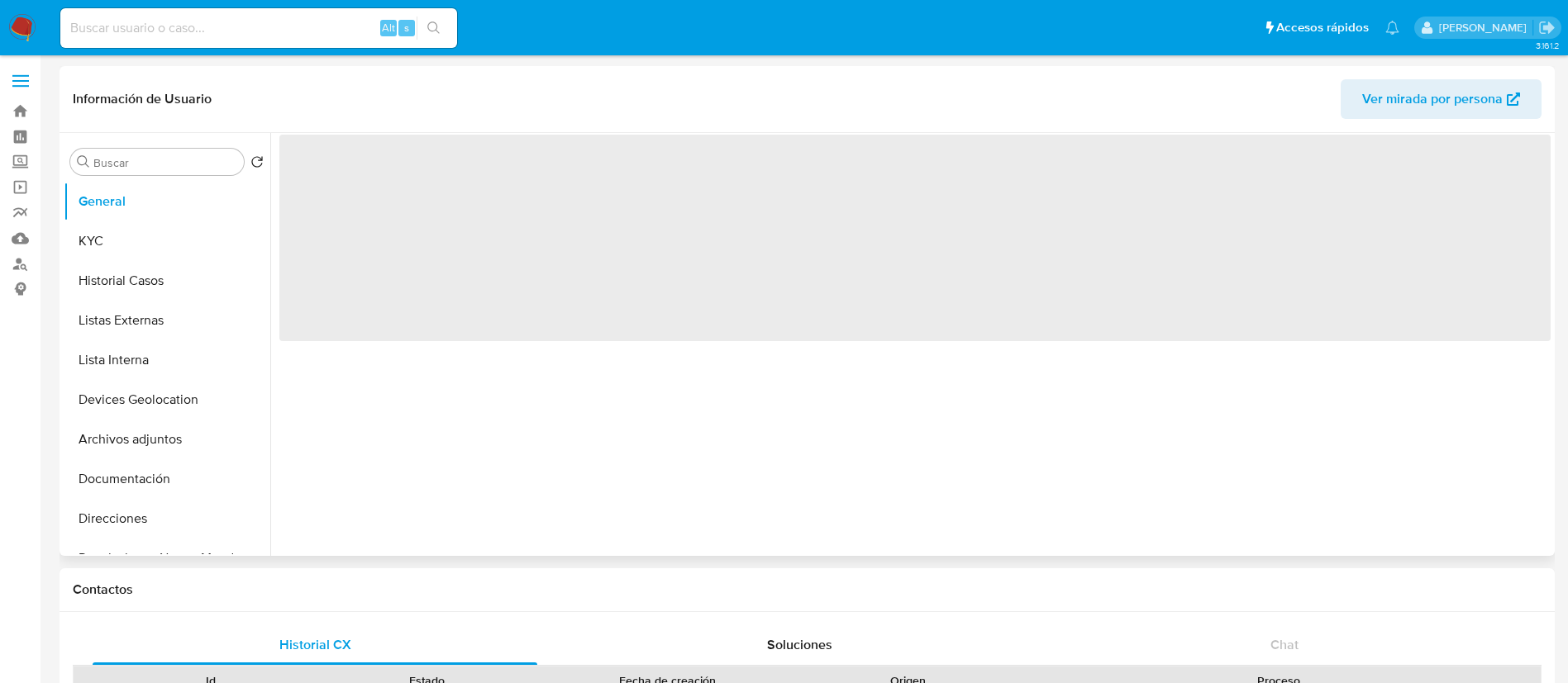
select select "10"
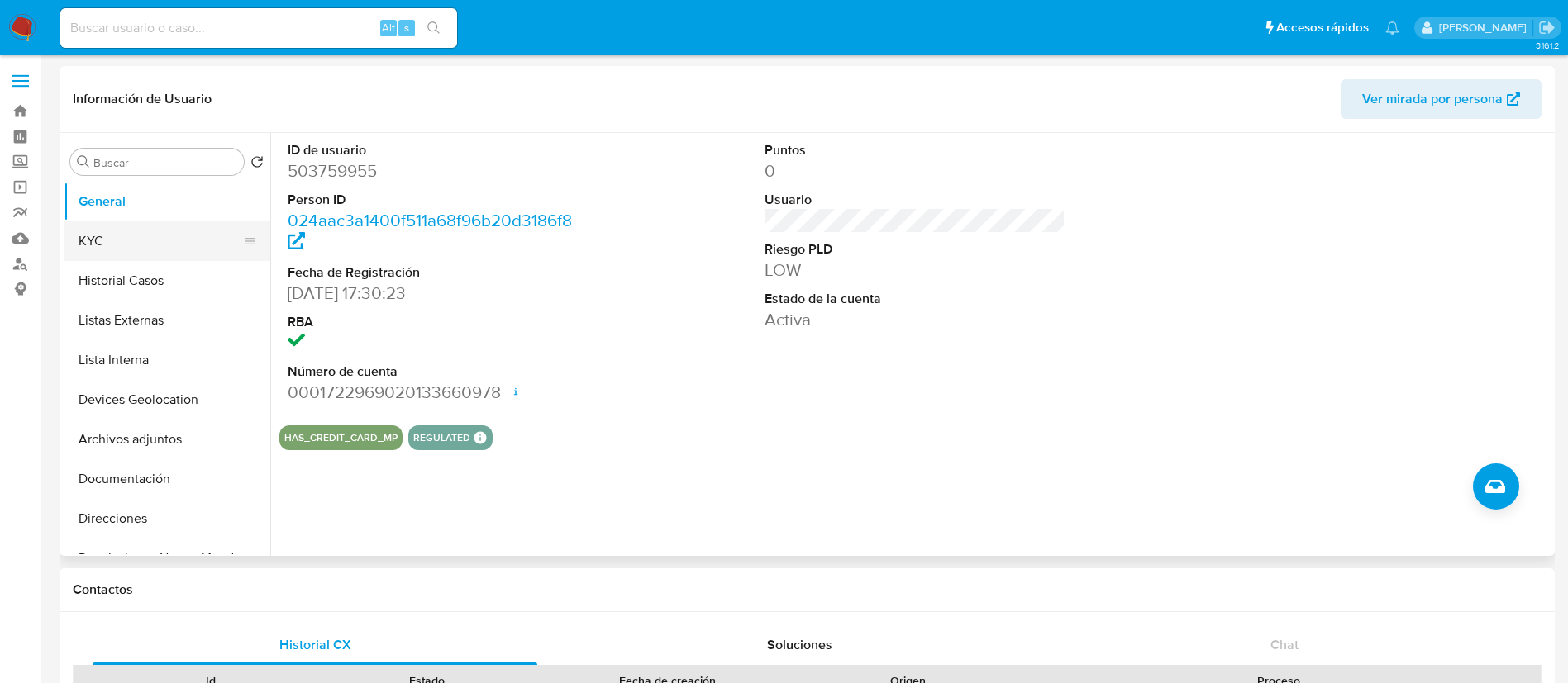
click at [143, 240] on button "KYC" at bounding box center [161, 241] width 193 height 39
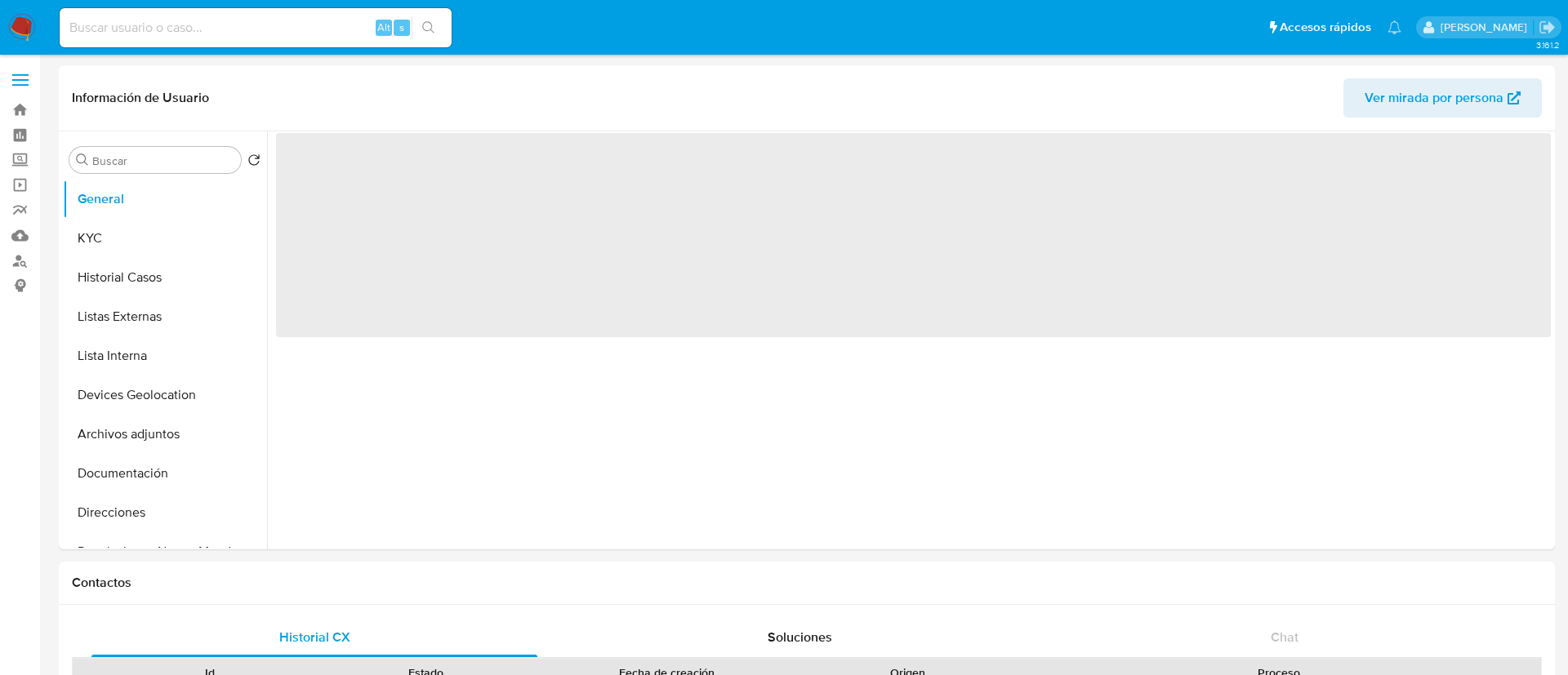
select select "10"
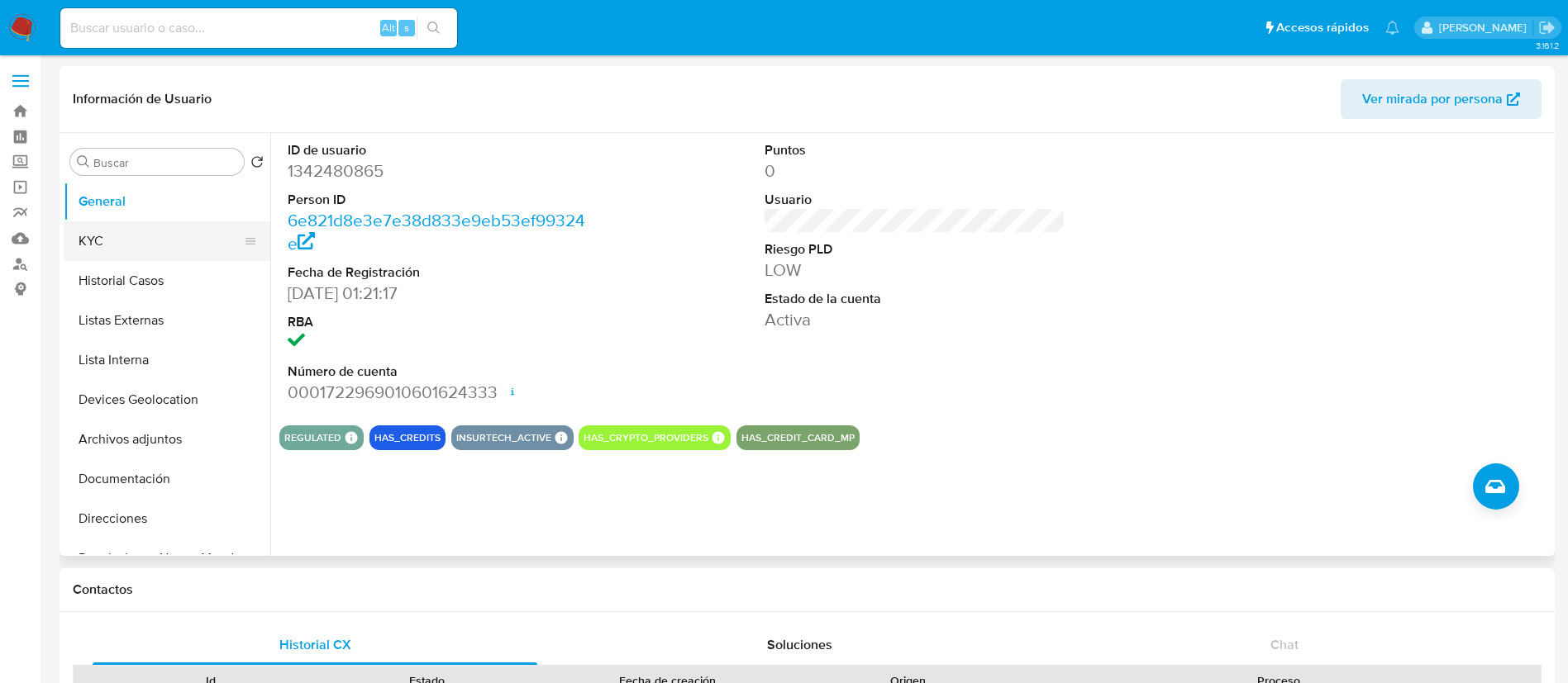
click at [110, 247] on button "KYC" at bounding box center [161, 241] width 193 height 39
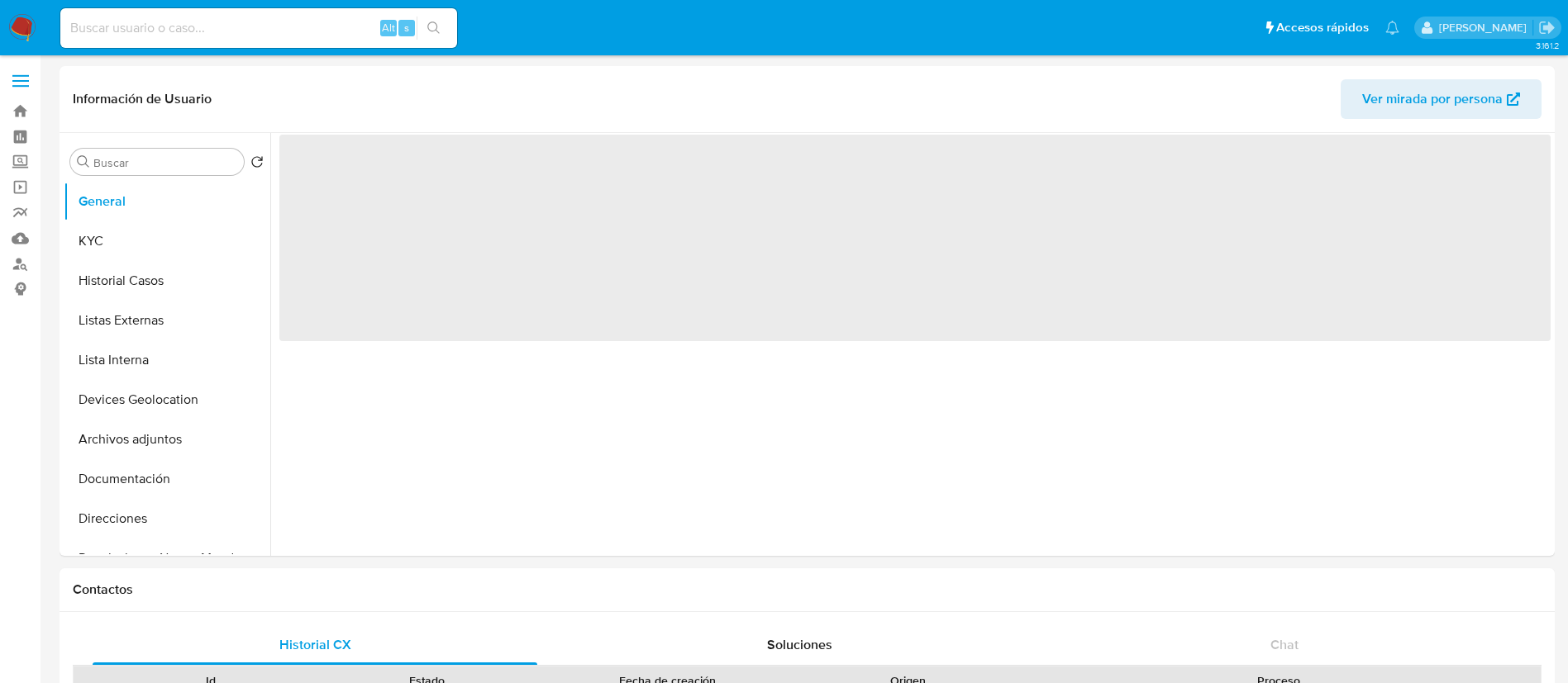
select select "10"
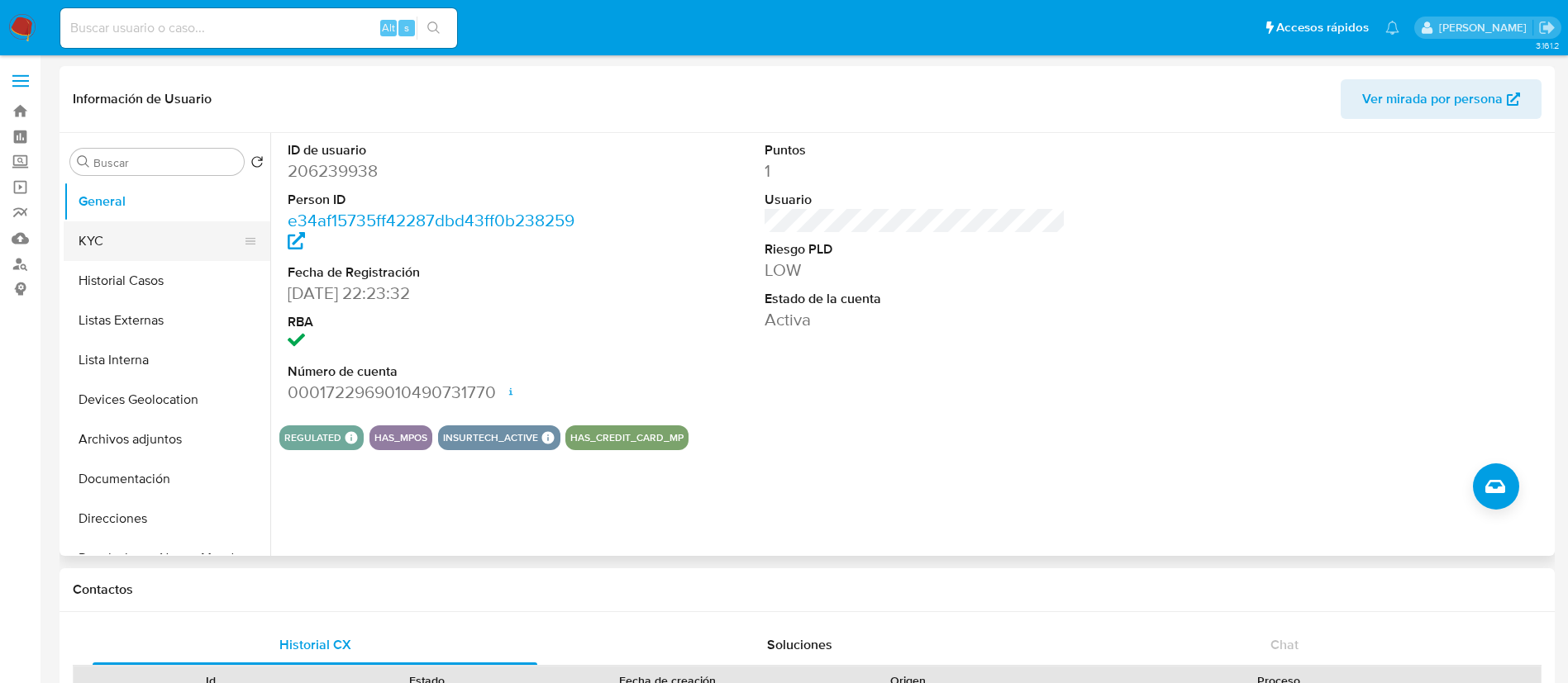
click at [108, 243] on button "KYC" at bounding box center [161, 241] width 193 height 39
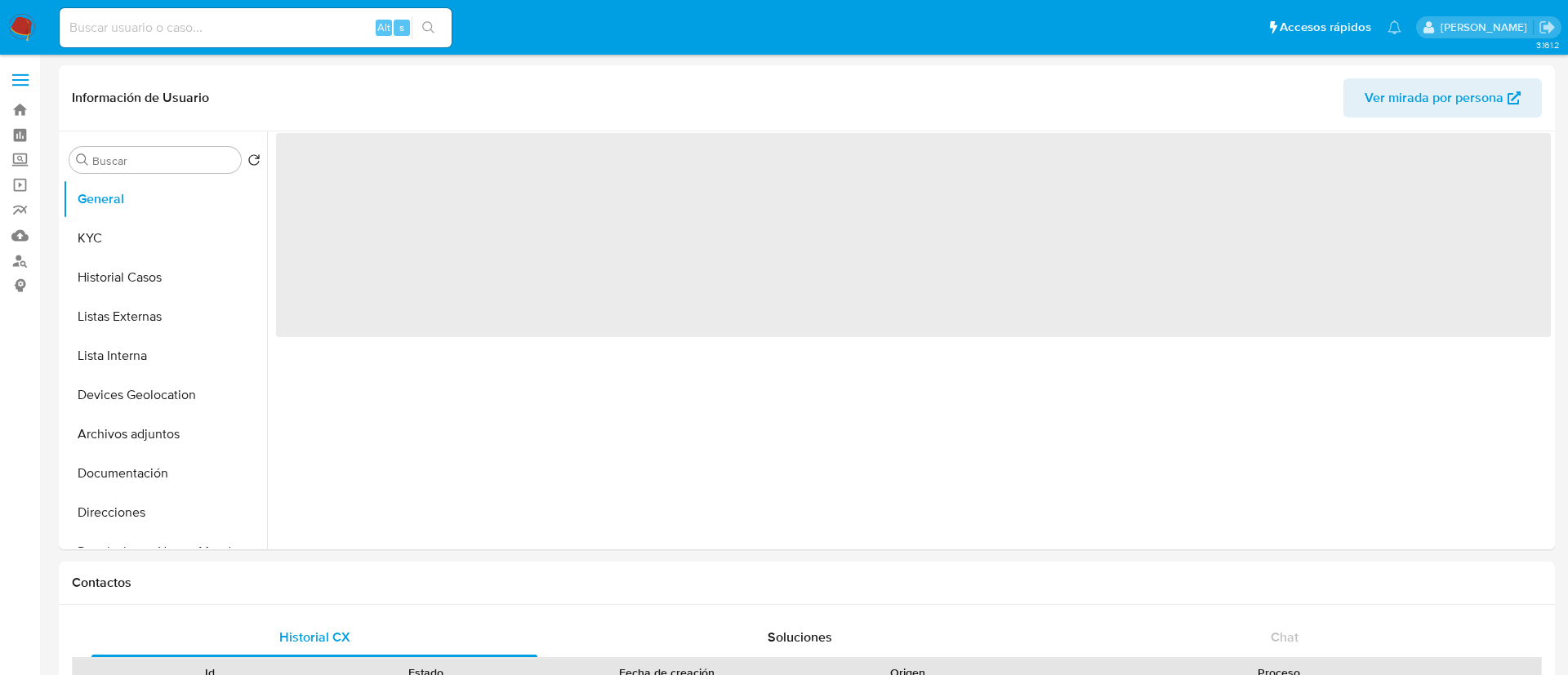
select select "10"
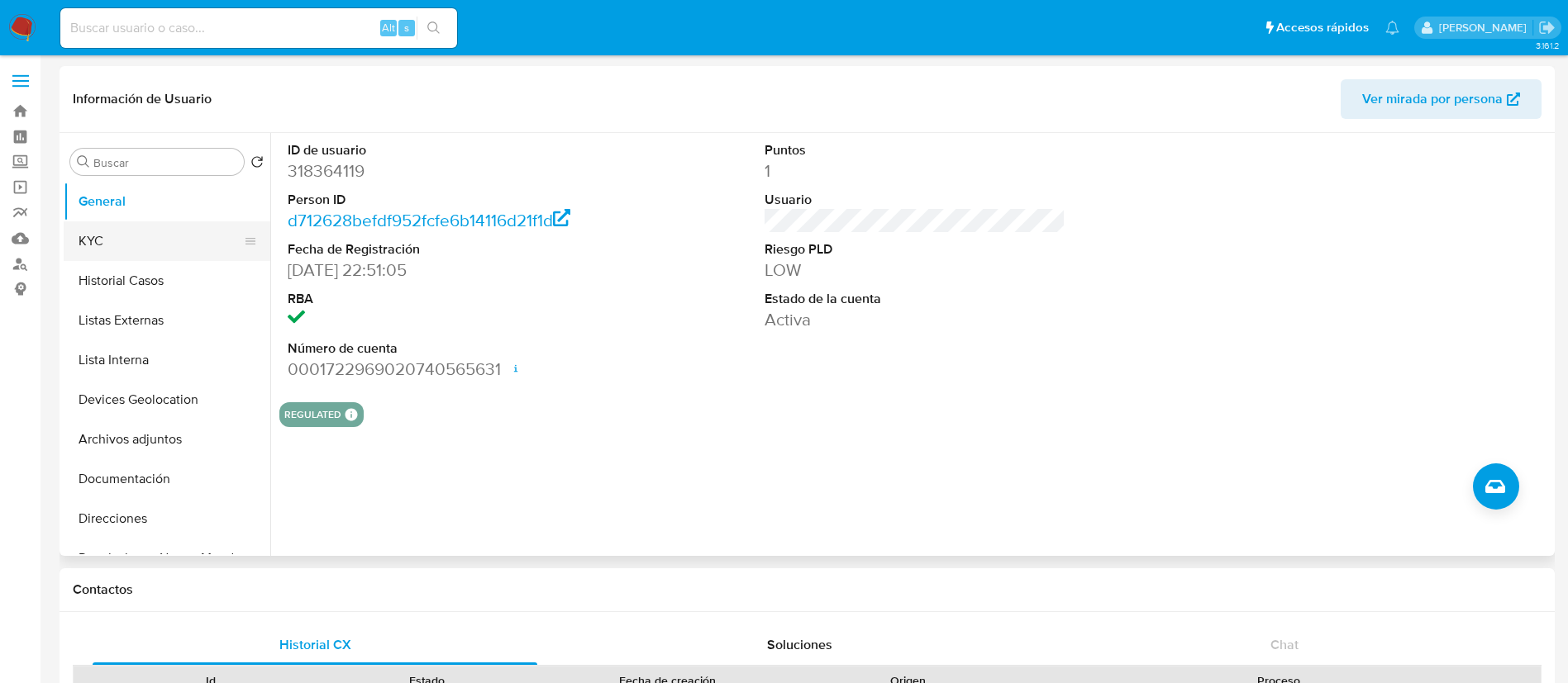
click at [96, 242] on button "KYC" at bounding box center [161, 241] width 193 height 39
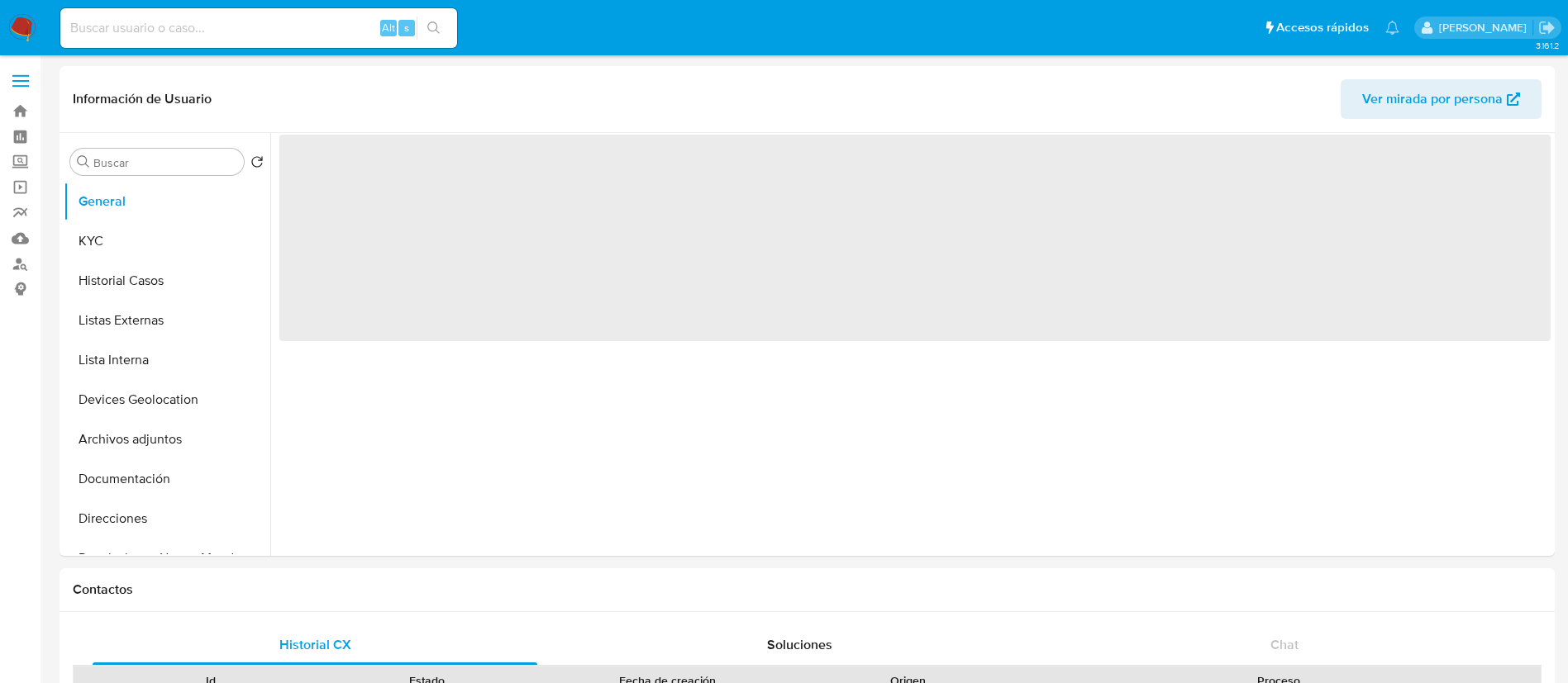
select select "10"
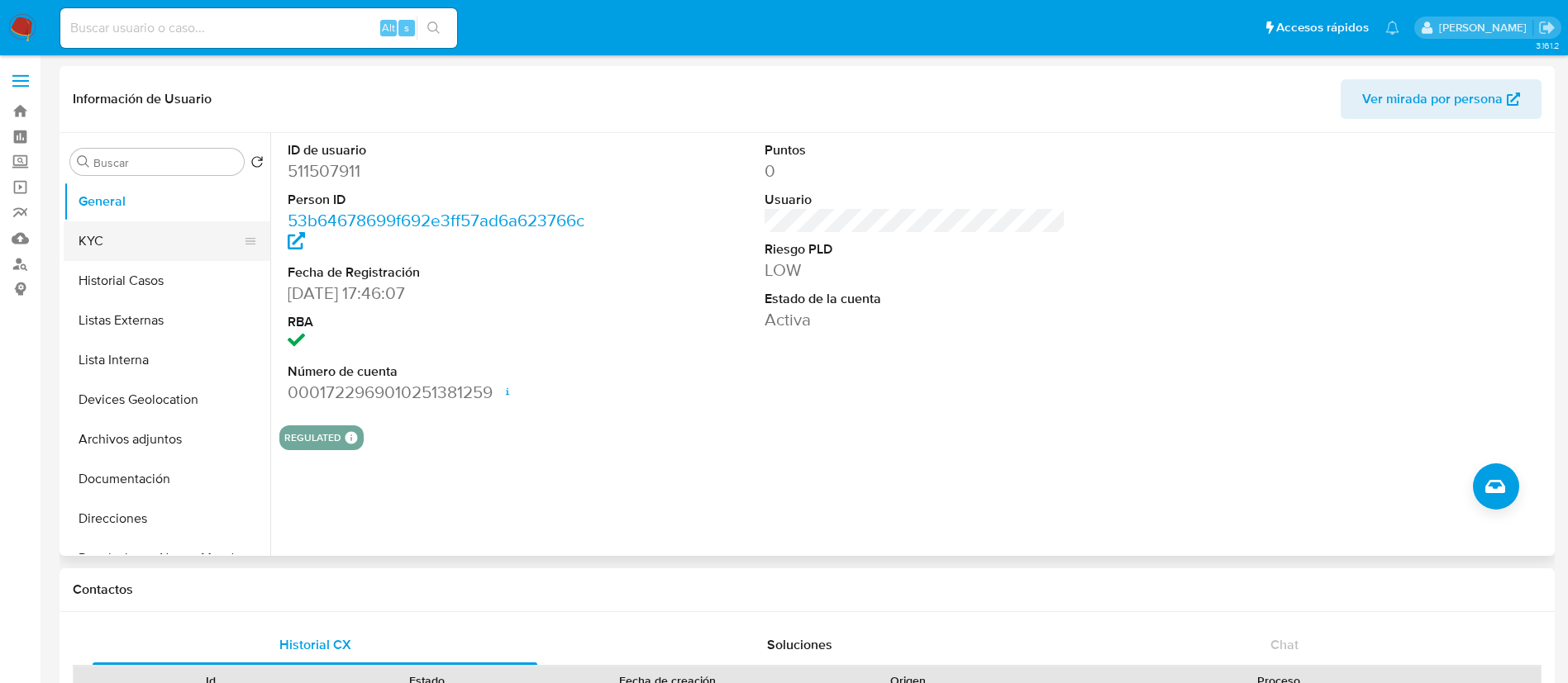
click at [132, 226] on button "KYC" at bounding box center [161, 241] width 193 height 39
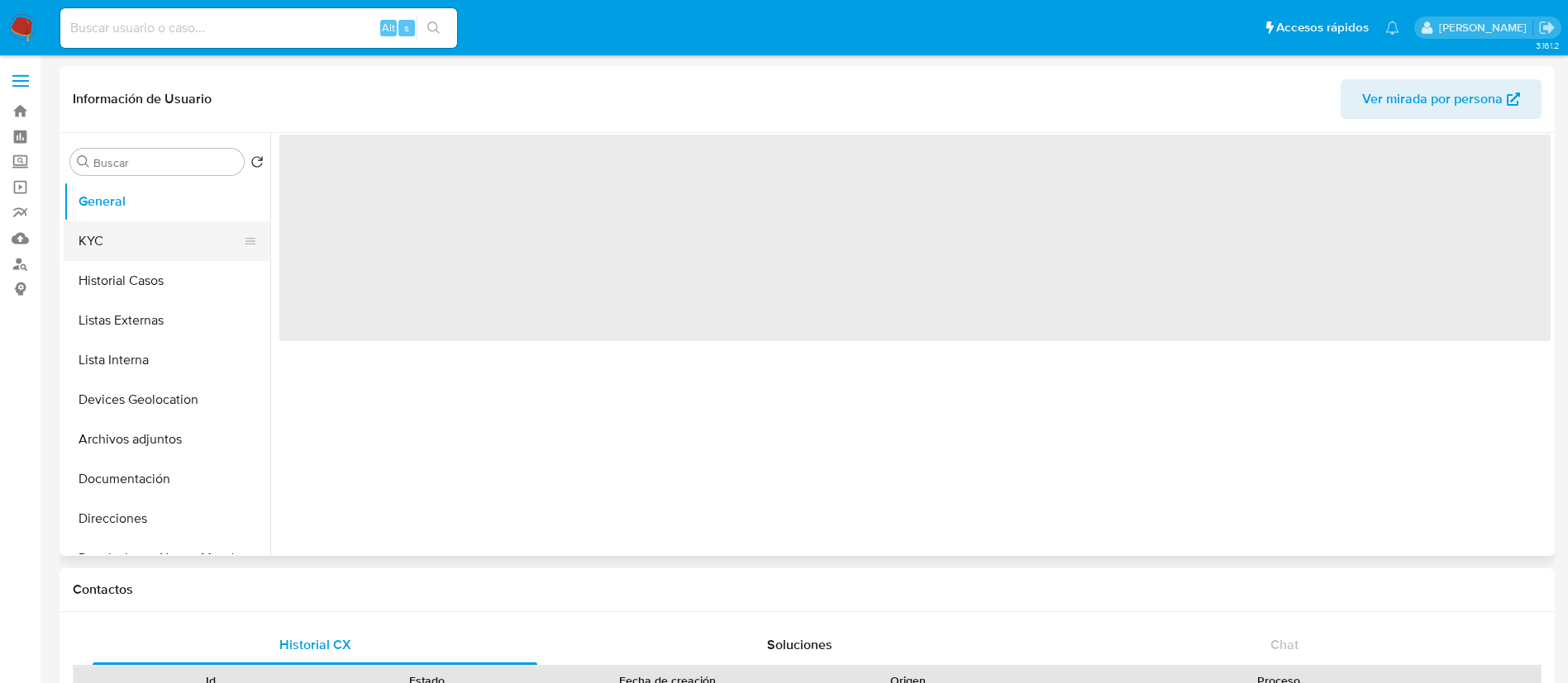
select select "10"
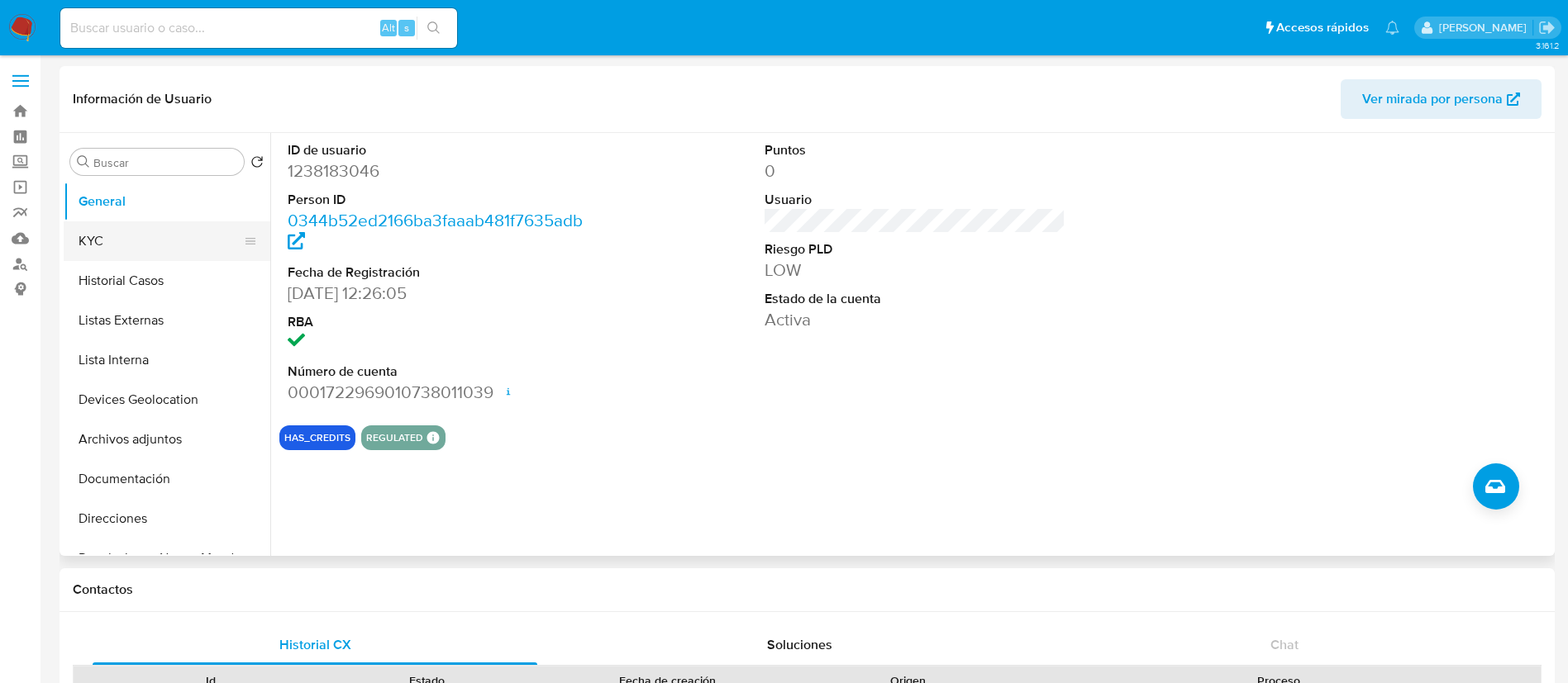
click at [151, 233] on button "KYC" at bounding box center [161, 241] width 193 height 39
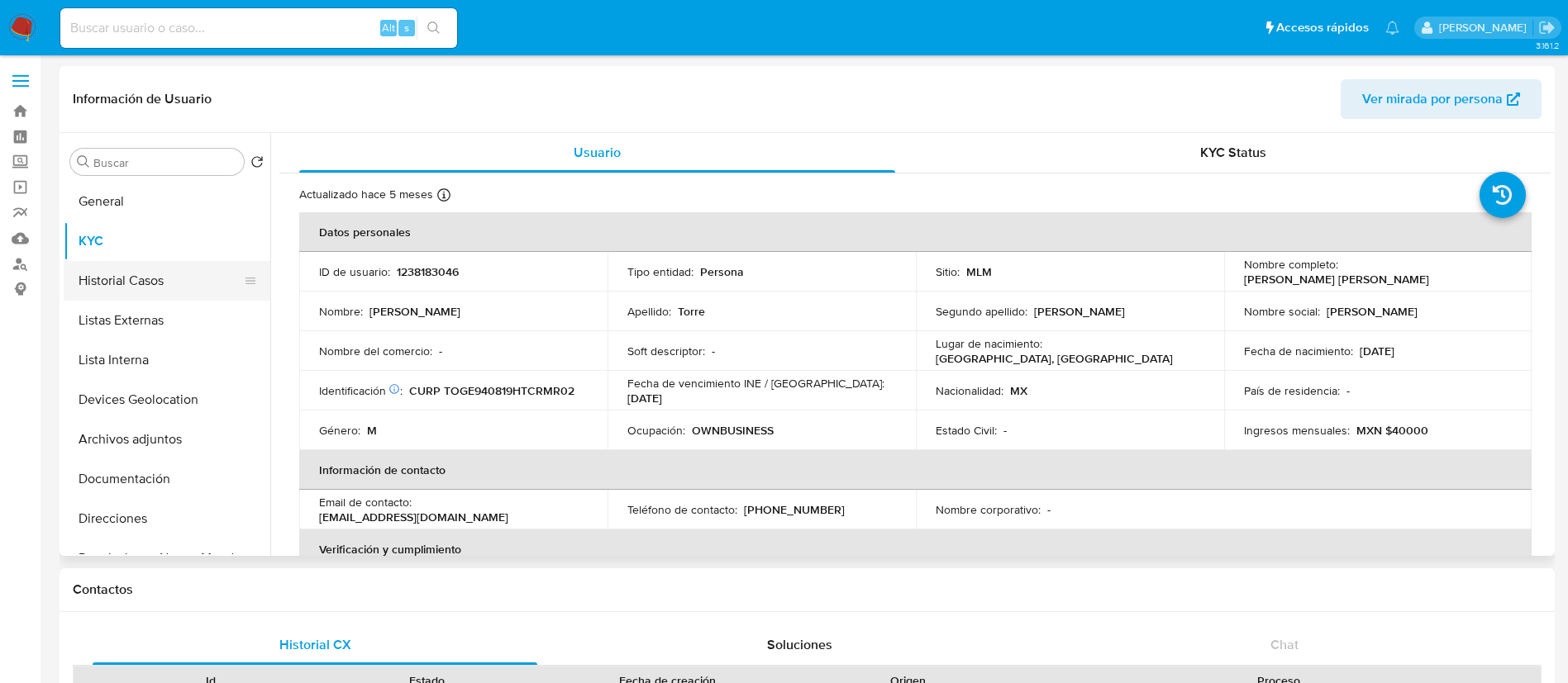
click at [163, 285] on button "Historial Casos" at bounding box center [161, 281] width 193 height 39
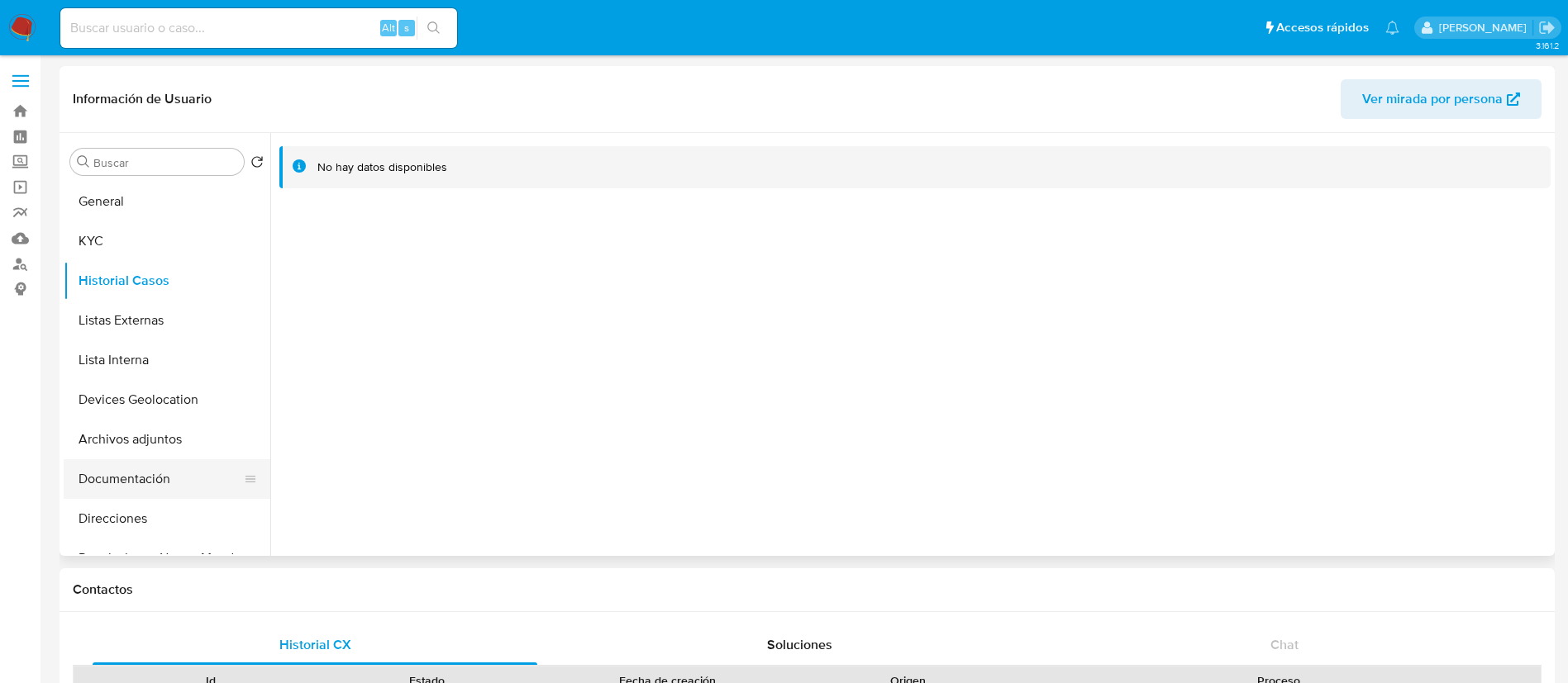
click at [165, 483] on button "Documentación" at bounding box center [161, 479] width 193 height 39
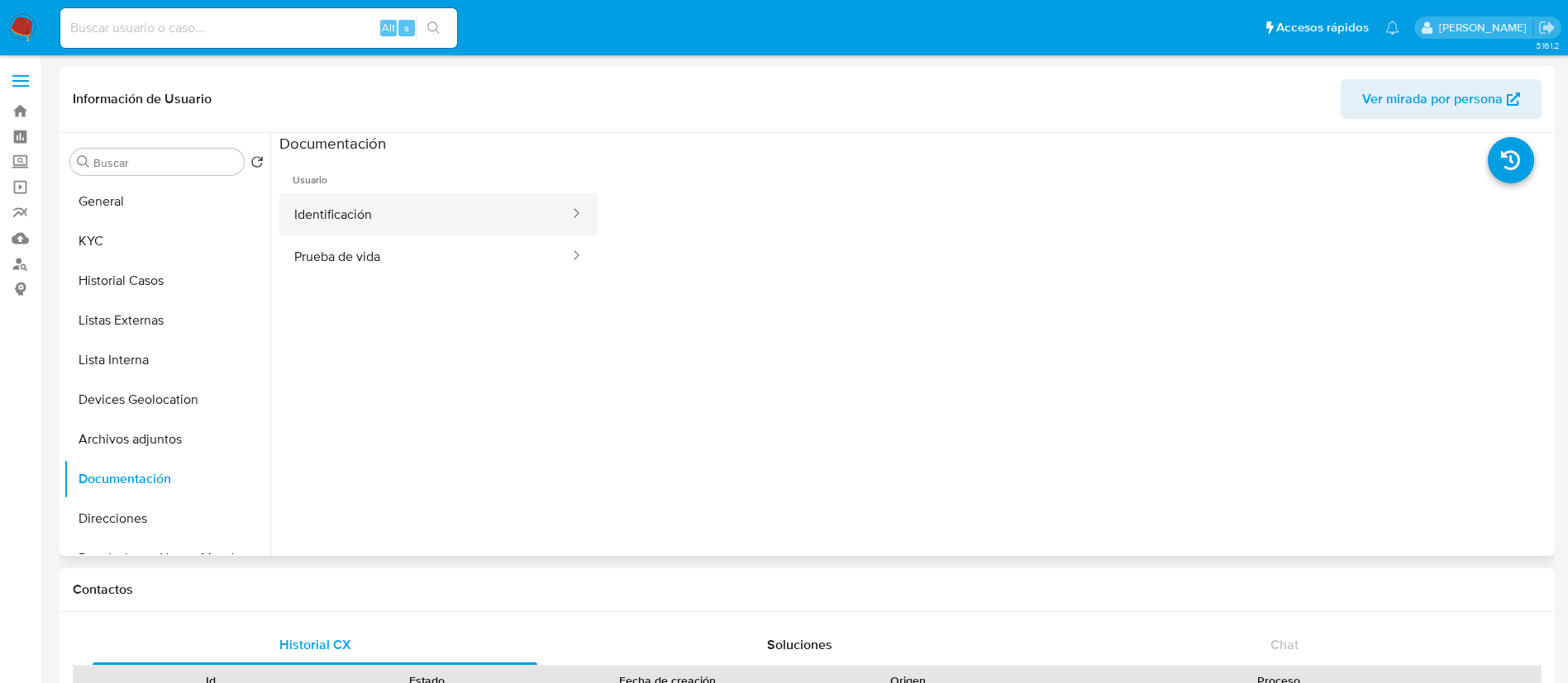
click at [483, 207] on button "Identificación" at bounding box center [425, 214] width 292 height 42
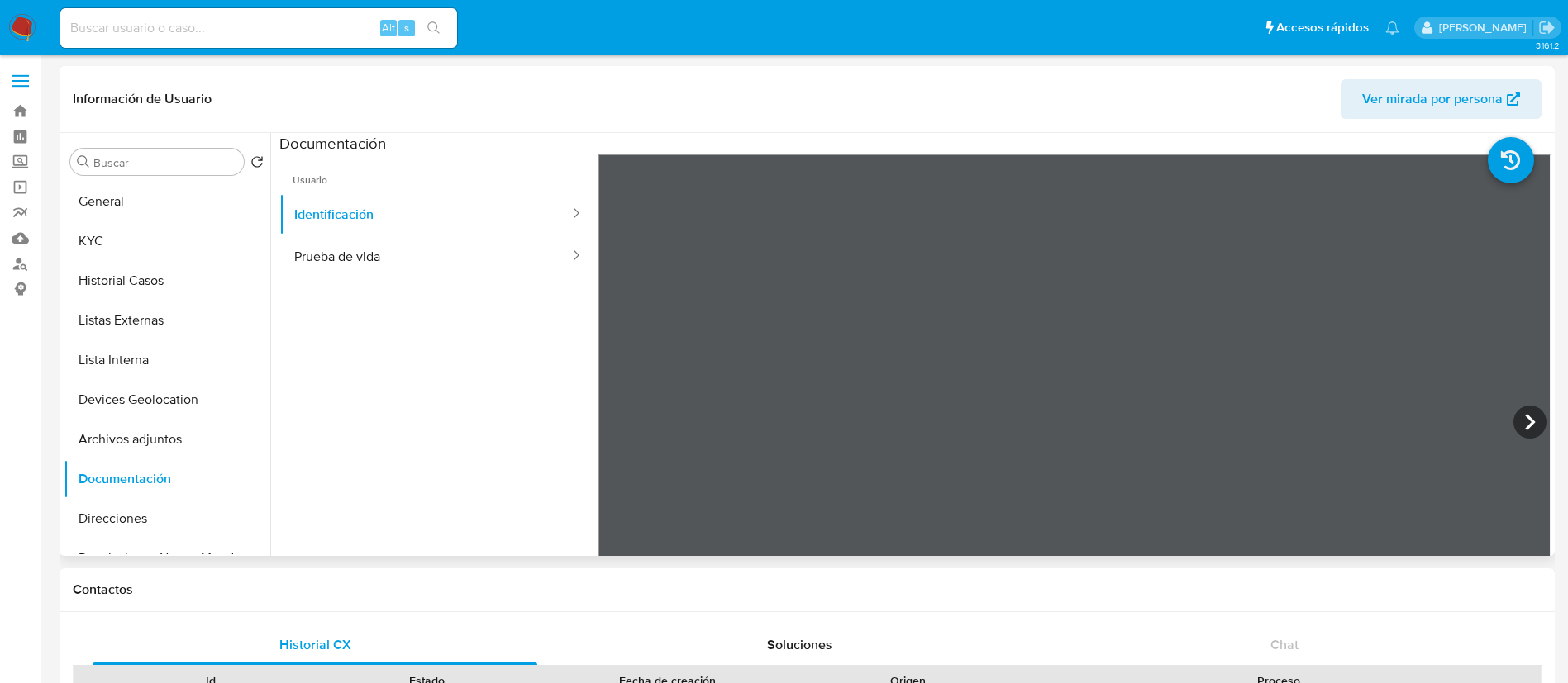
click at [454, 291] on ul "Usuario Identificación Prueba de vida" at bounding box center [438, 391] width 319 height 476
click at [448, 243] on button "Prueba de vida" at bounding box center [425, 256] width 292 height 42
click at [136, 244] on button "KYC" at bounding box center [161, 241] width 193 height 39
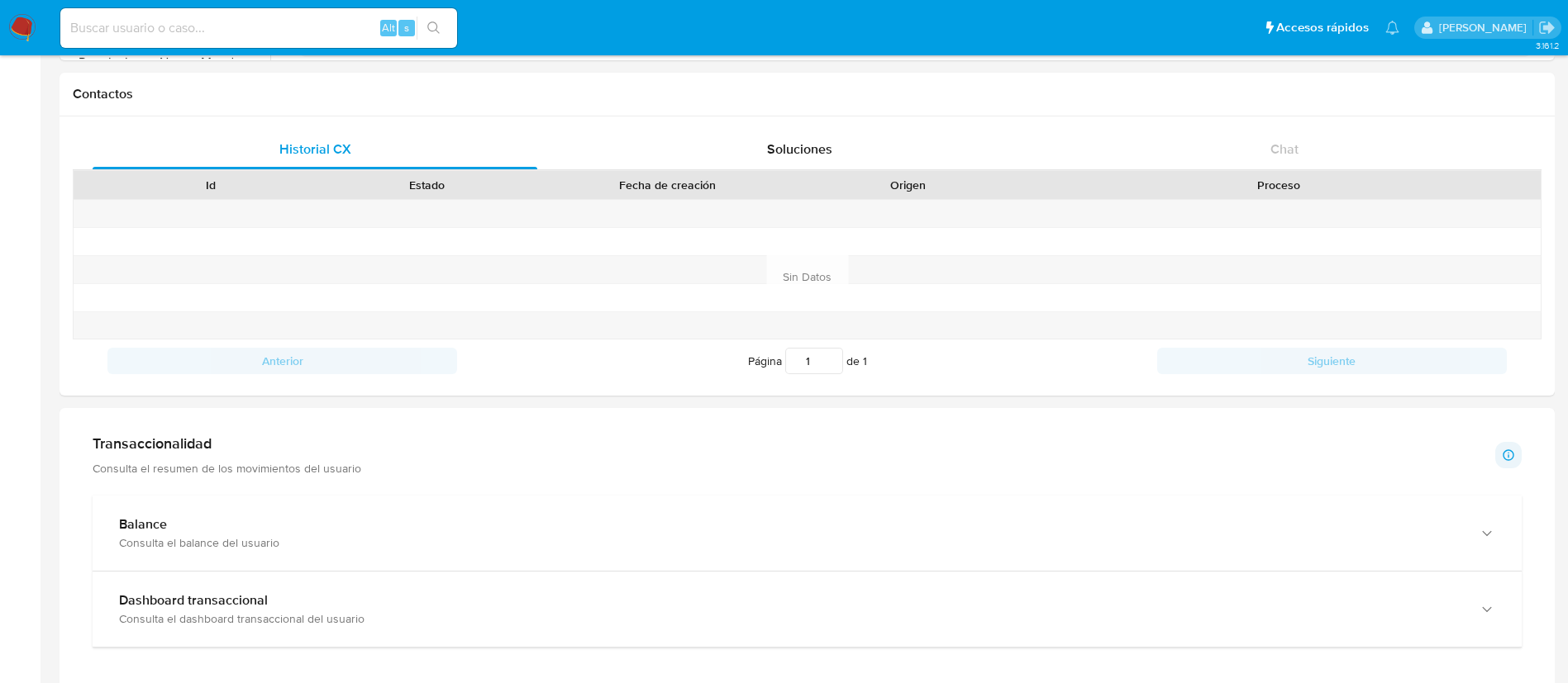
scroll to position [886, 0]
click at [295, 456] on div "Transaccionalidad Consulta el resumen de los movimientos del usuario" at bounding box center [227, 455] width 268 height 41
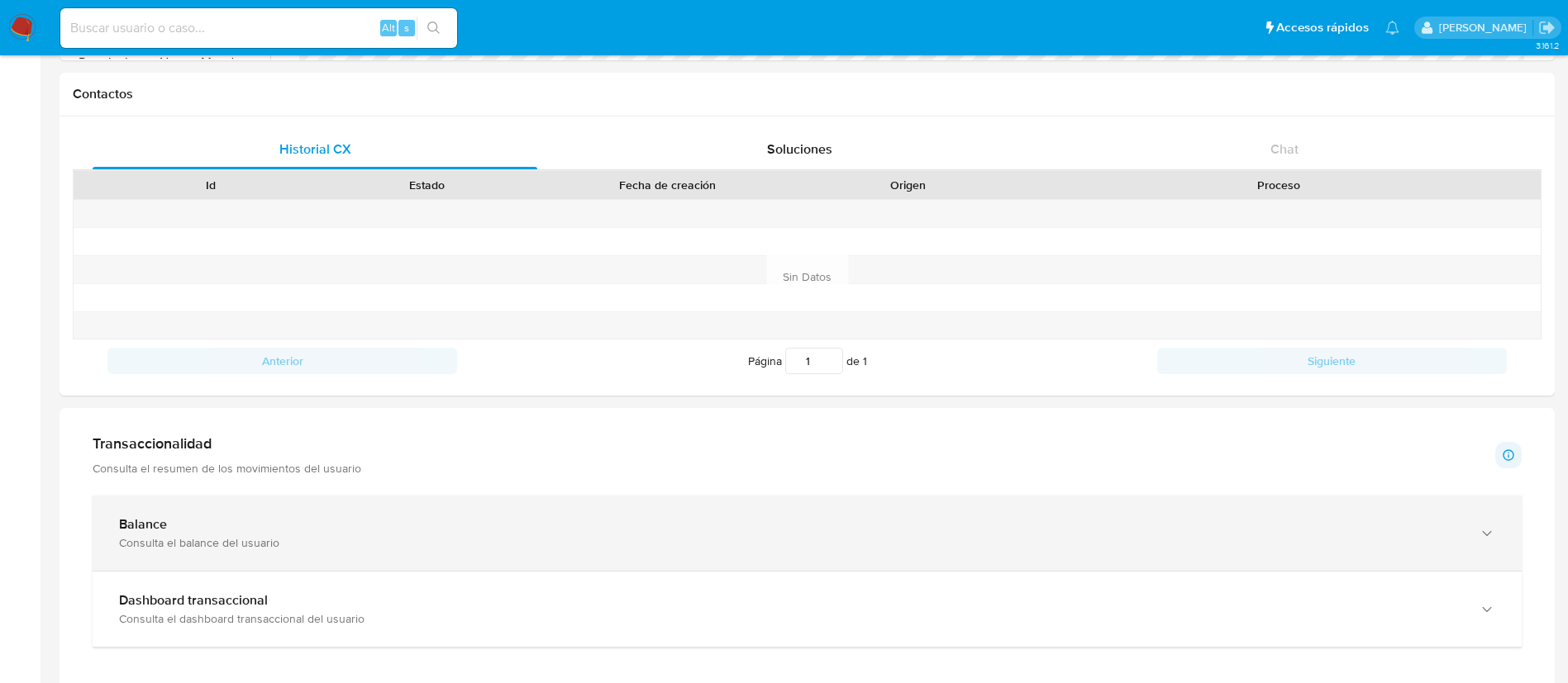
click at [325, 521] on div "Balance" at bounding box center [791, 524] width 1343 height 17
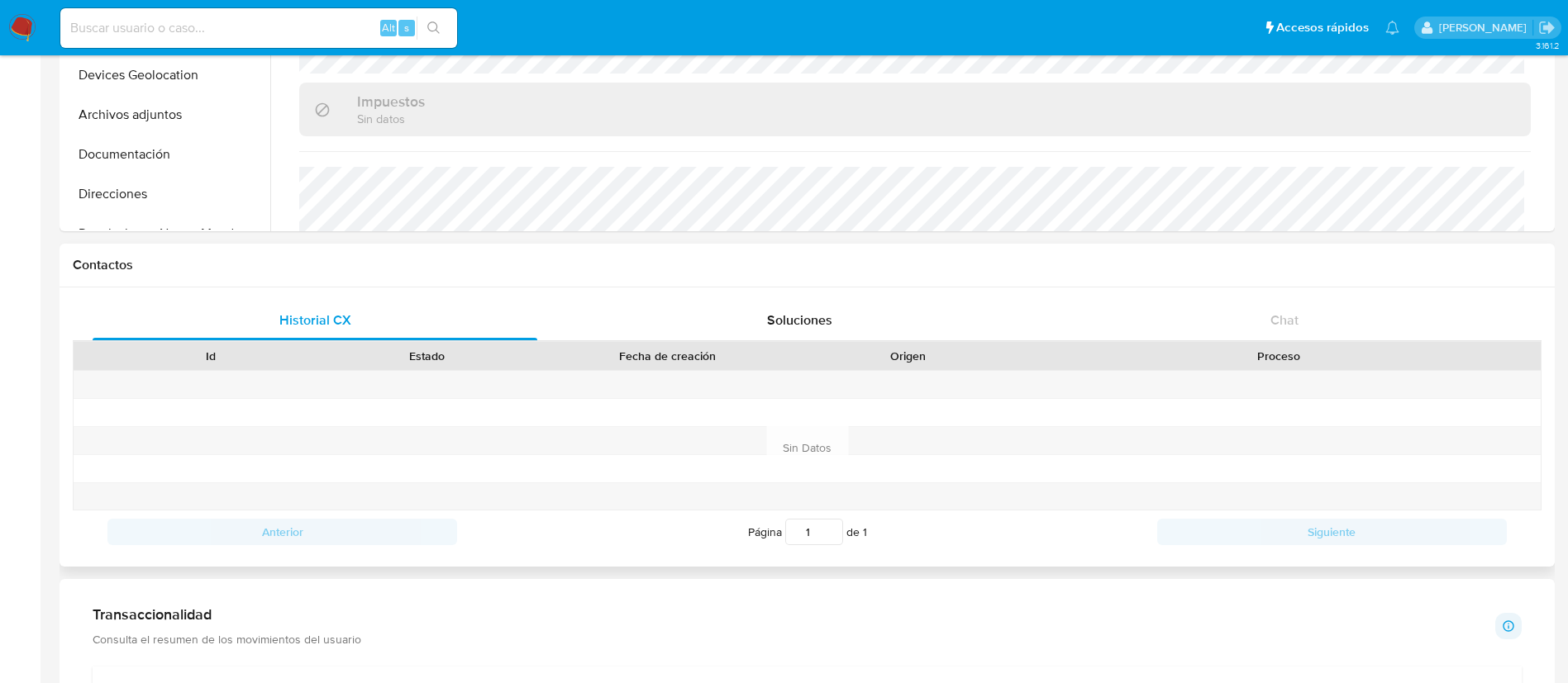
scroll to position [0, 0]
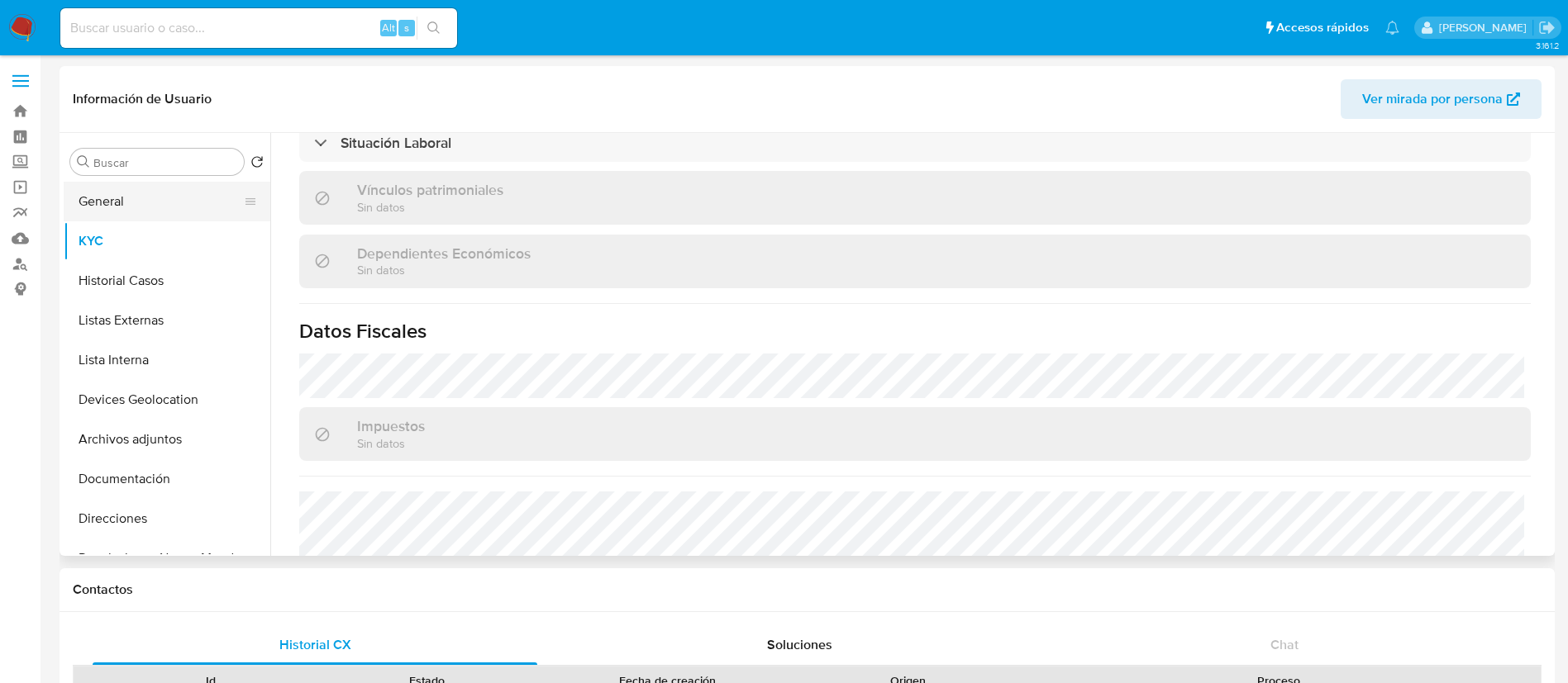
click at [139, 202] on button "General" at bounding box center [161, 201] width 193 height 39
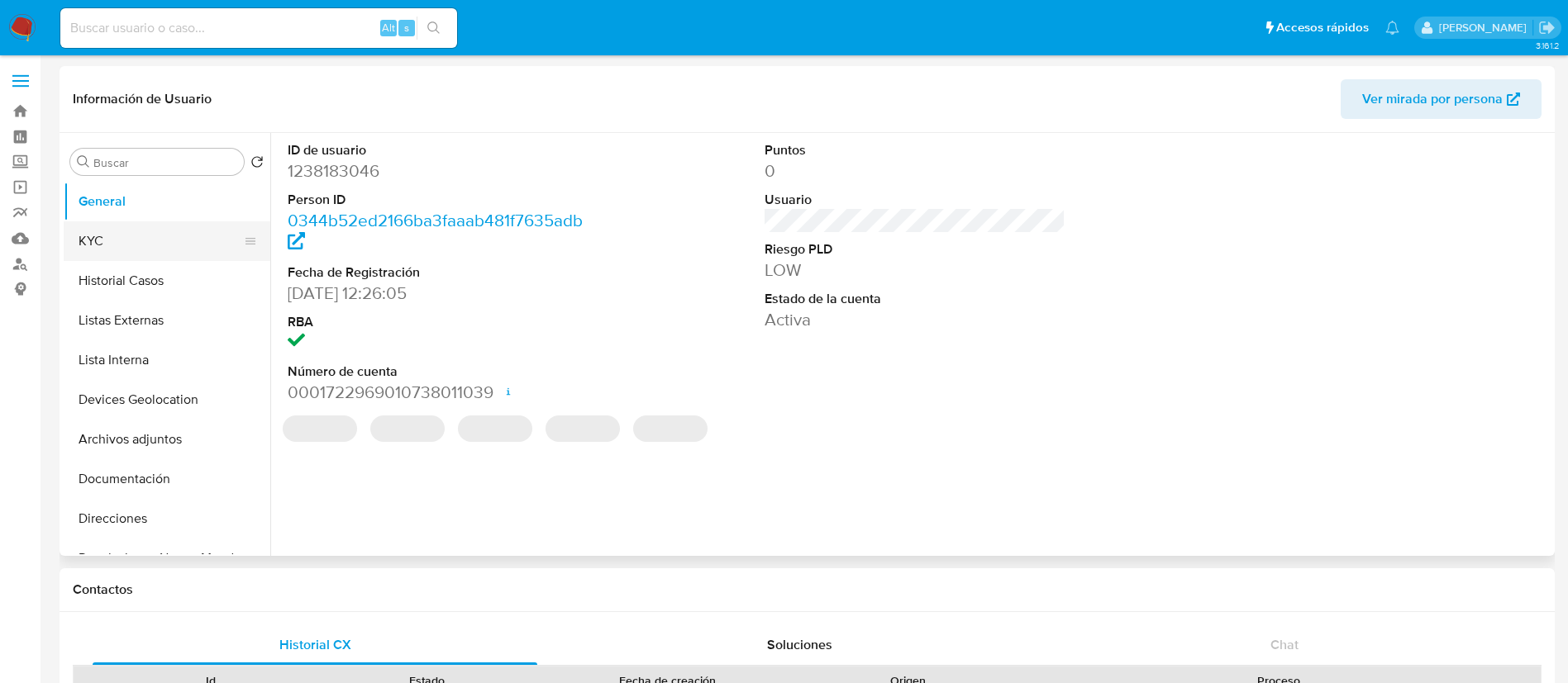
click at [105, 240] on button "KYC" at bounding box center [161, 241] width 193 height 39
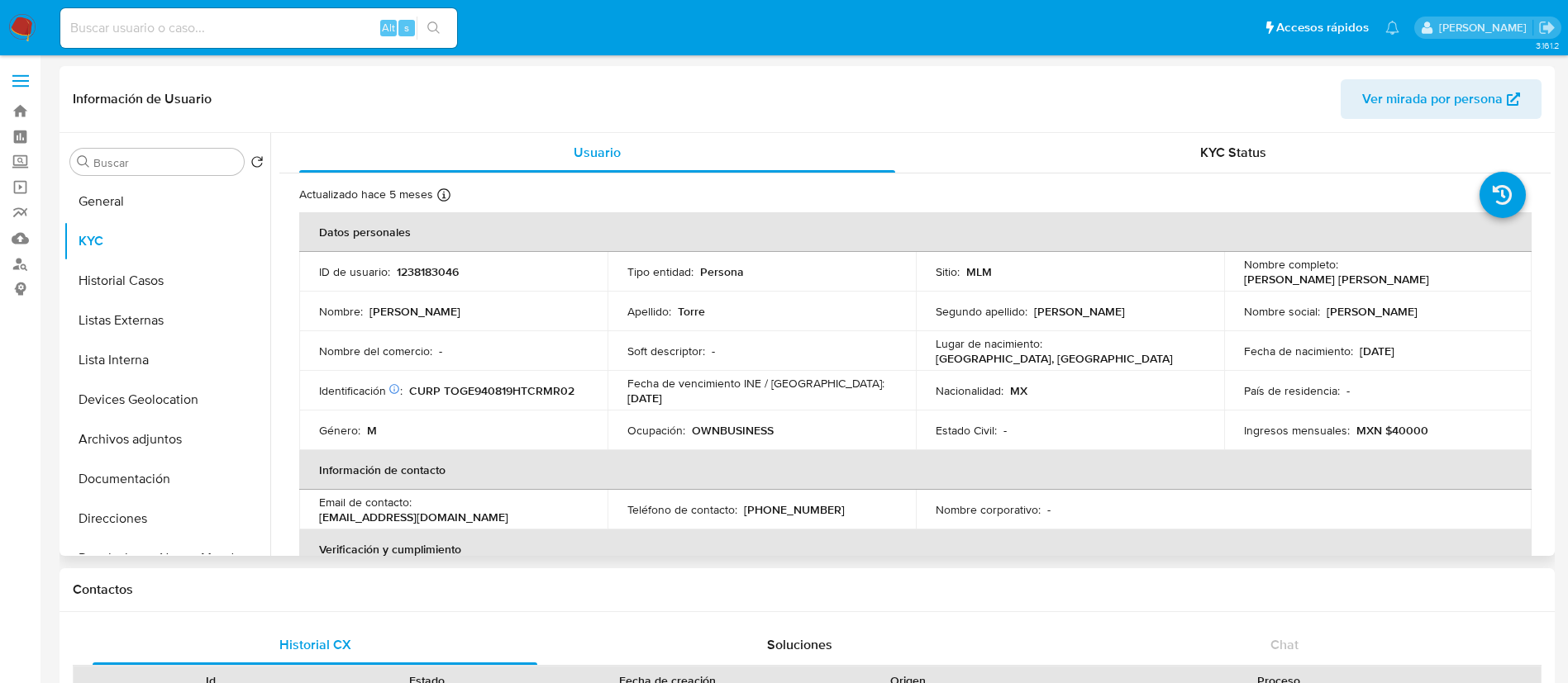
click at [443, 273] on p "1238183046" at bounding box center [427, 271] width 62 height 15
click at [442, 273] on p "1238183046" at bounding box center [427, 271] width 62 height 15
copy p "1238183046"
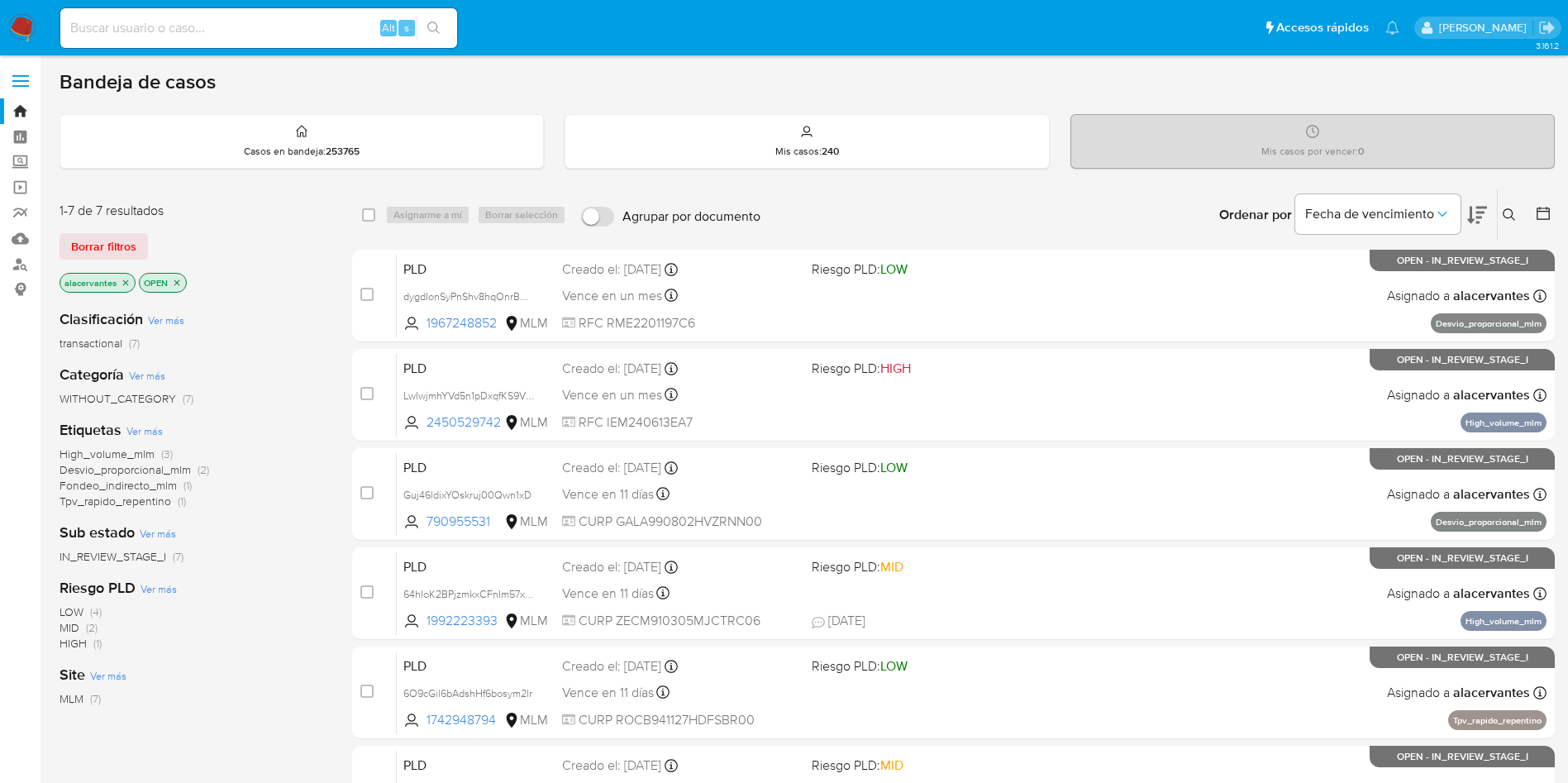
click at [1516, 184] on div "Bandeja de casos Casos en bandeja : 253765 Mis casos : 240 Mis casos por vencer…" at bounding box center [807, 533] width 1495 height 927
click at [1511, 213] on icon at bounding box center [1509, 214] width 13 height 13
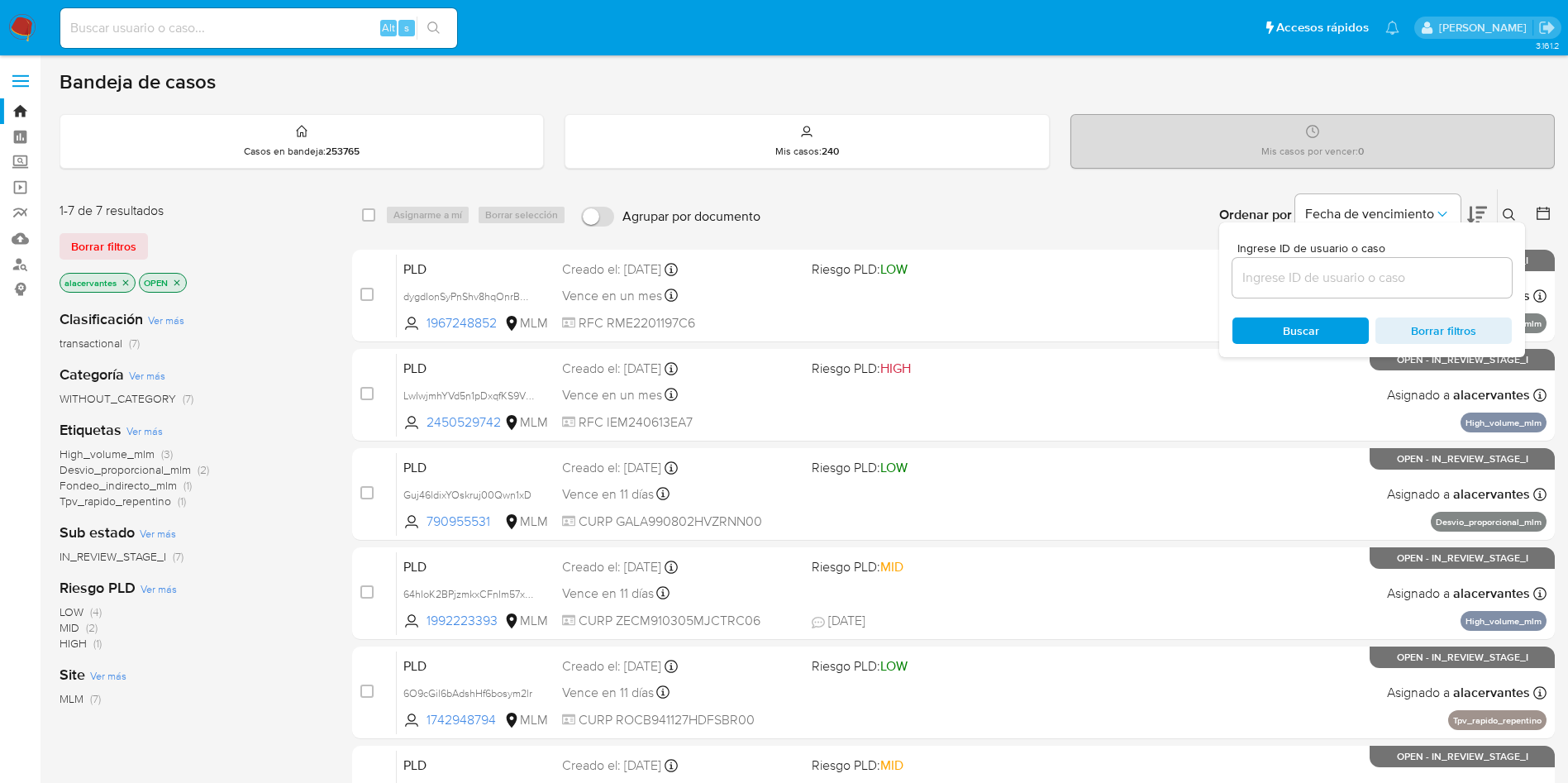
click at [1503, 215] on icon at bounding box center [1509, 214] width 13 height 13
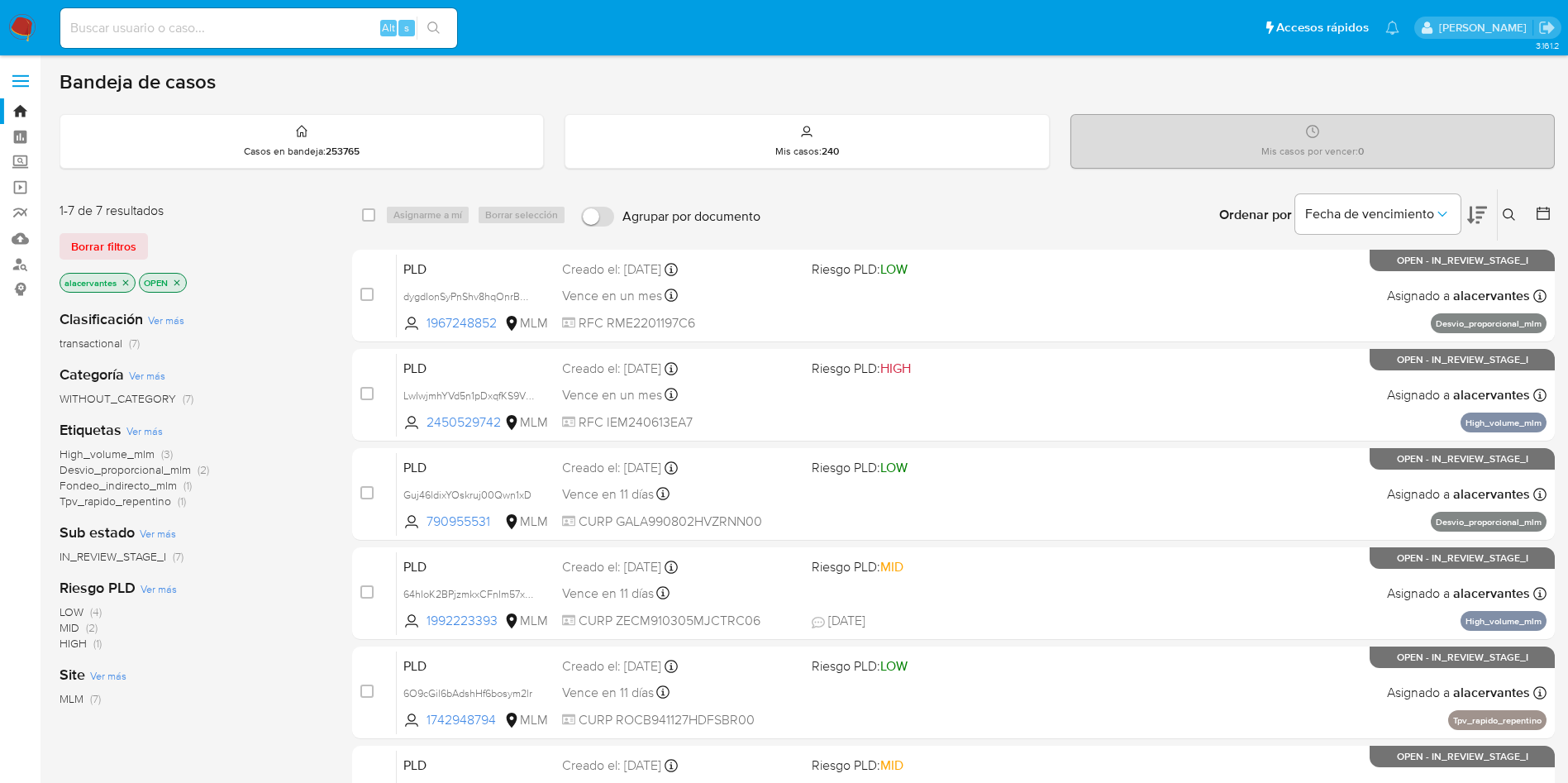
click at [1502, 213] on button at bounding box center [1512, 215] width 28 height 20
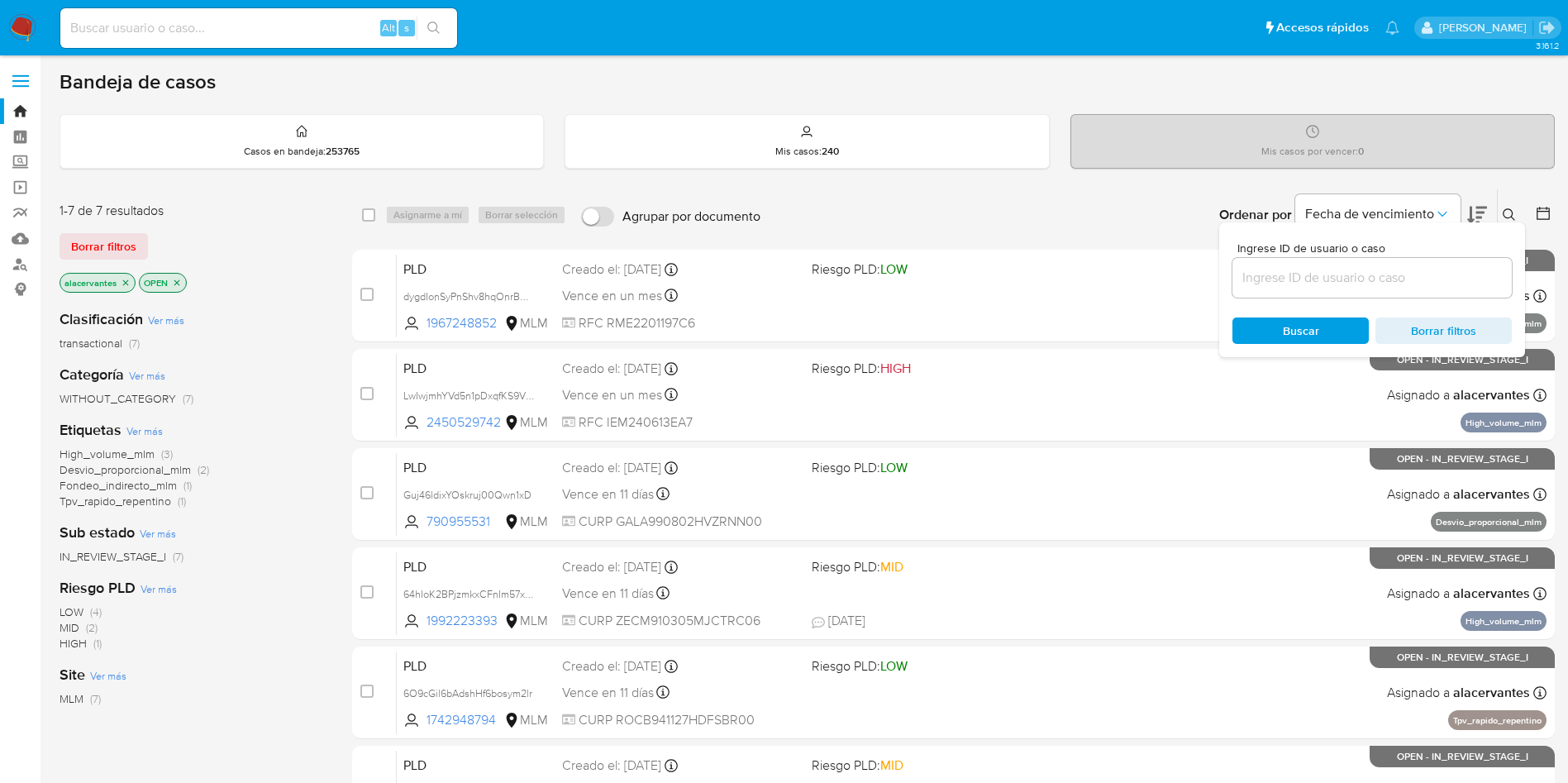
click at [1375, 273] on input at bounding box center [1372, 278] width 279 height 22
type input "64hIoK2BPjzmkxCFnIm57xW3"
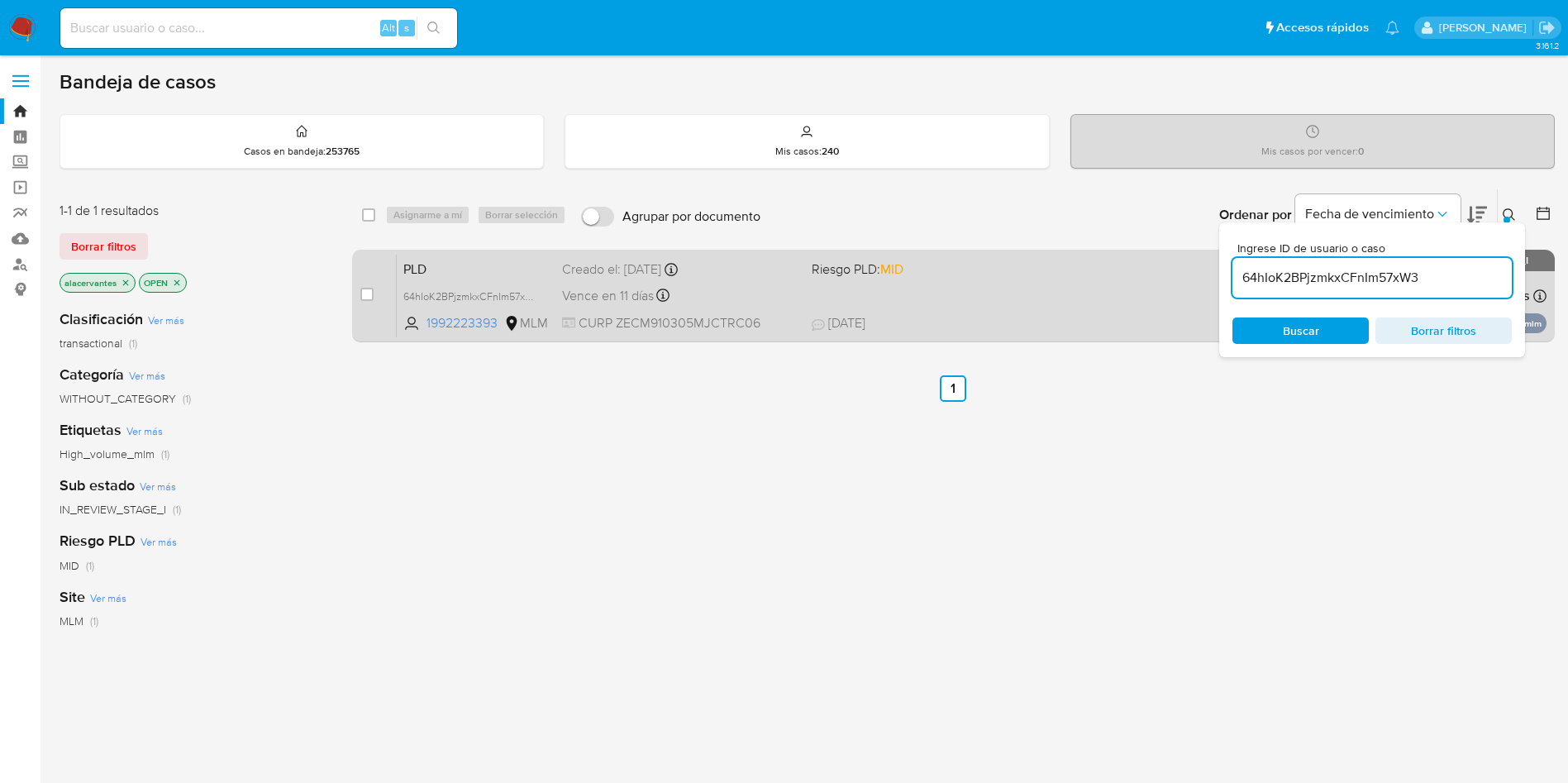
click at [794, 291] on div "Vence en 11 días Vence el 11/10/2025 02:08:38" at bounding box center [680, 295] width 237 height 23
click at [1046, 282] on div "PLD 64hIoK2BPjzmkxCFnIm57xW3 1992223393 MLM Riesgo PLD: MID Creado el: 12/08/20…" at bounding box center [971, 295] width 1150 height 84
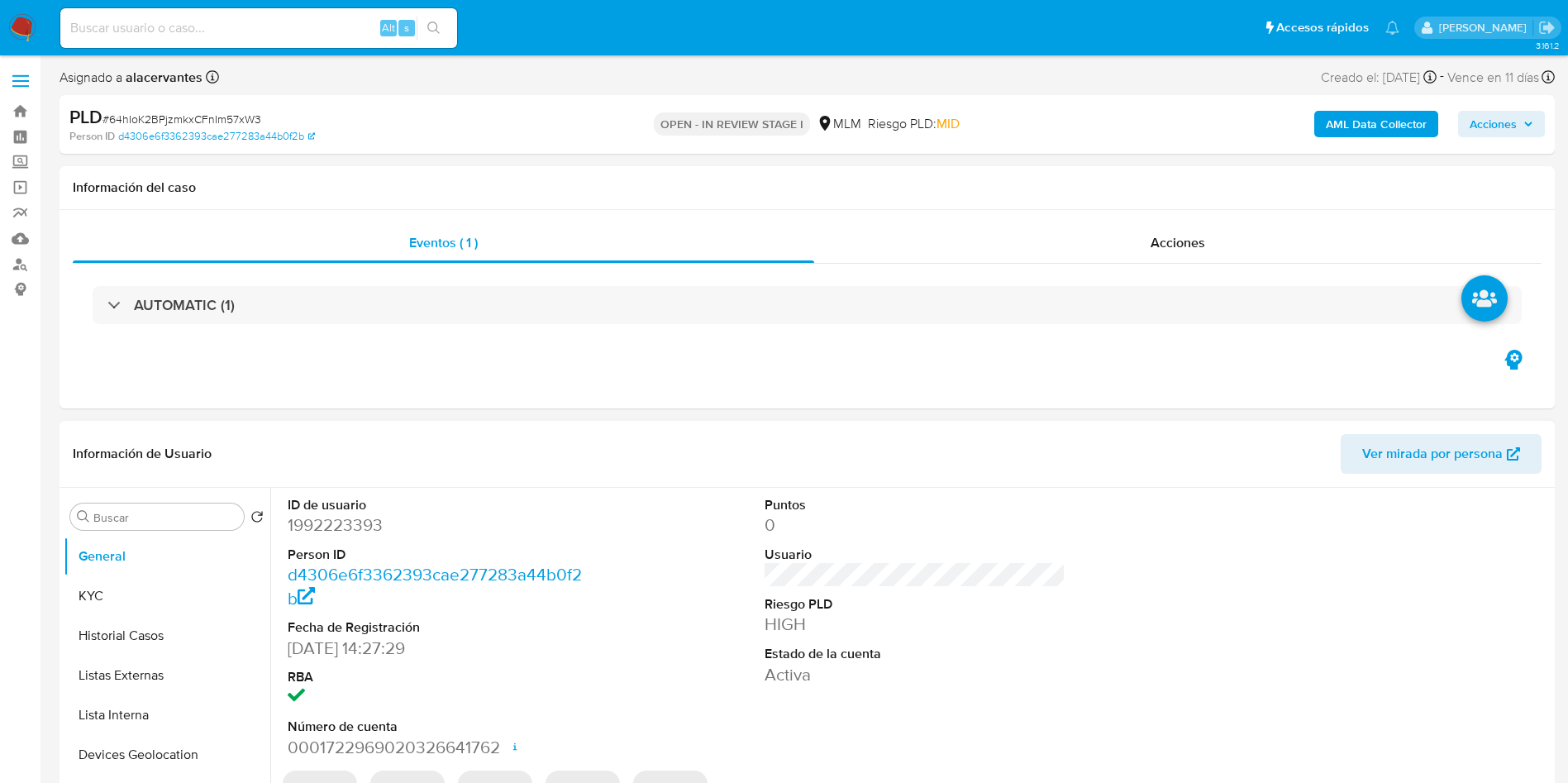
select select "10"
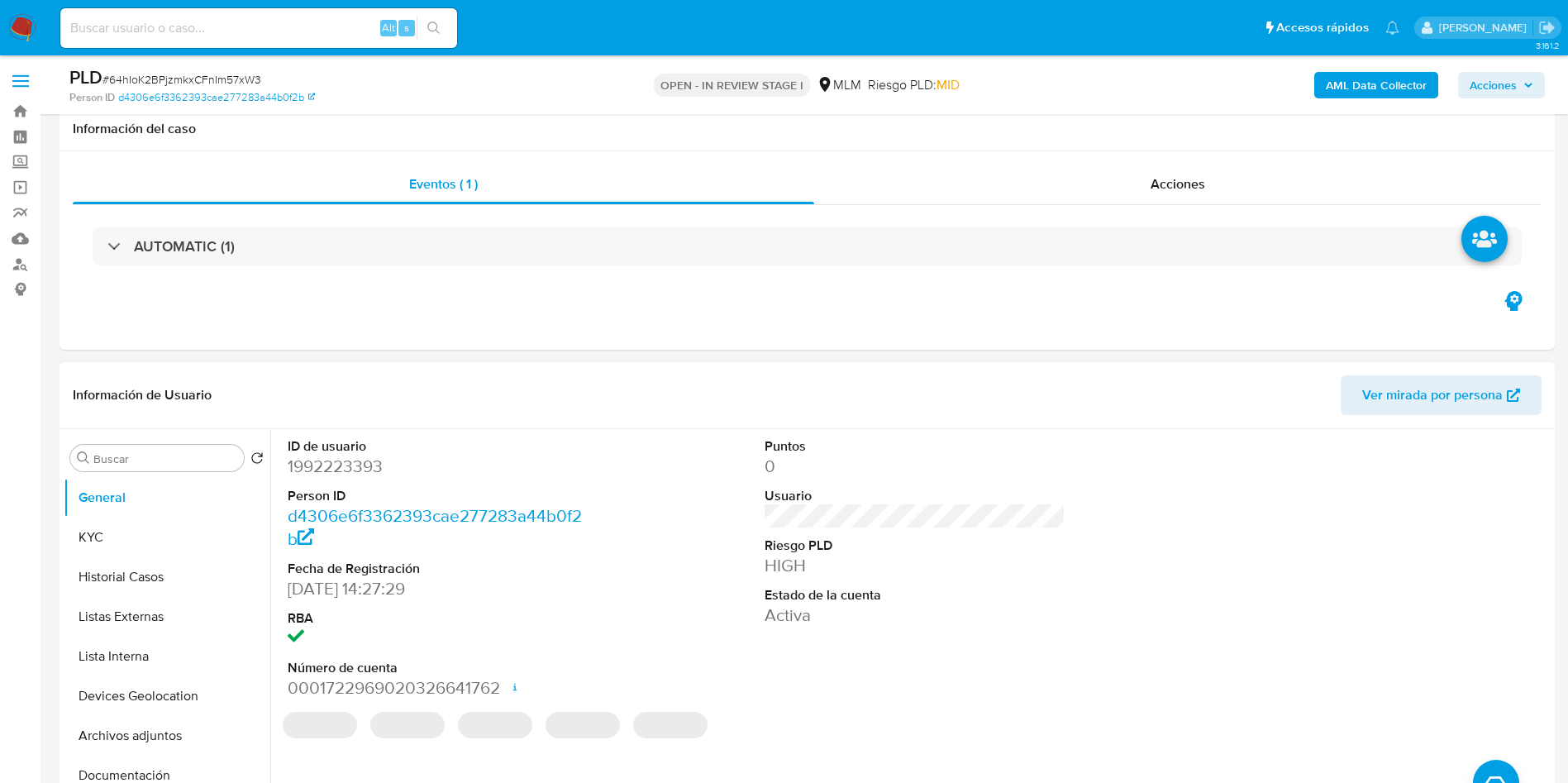
scroll to position [124, 0]
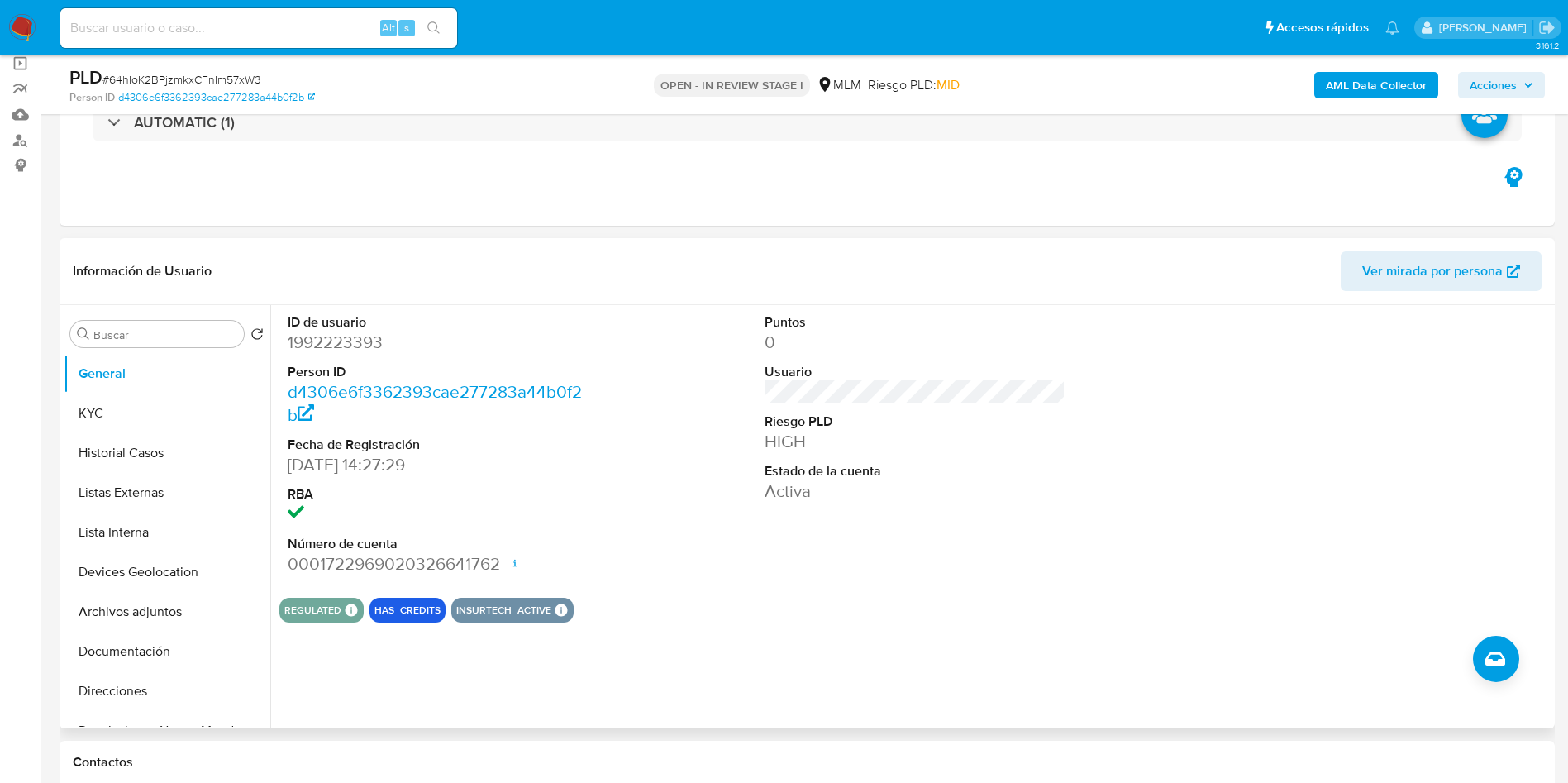
click at [378, 340] on dd "1992223393" at bounding box center [439, 341] width 302 height 23
copy dd "1992223393"
click at [202, 33] on input at bounding box center [258, 29] width 396 height 22
click at [135, 408] on button "KYC" at bounding box center [161, 413] width 193 height 39
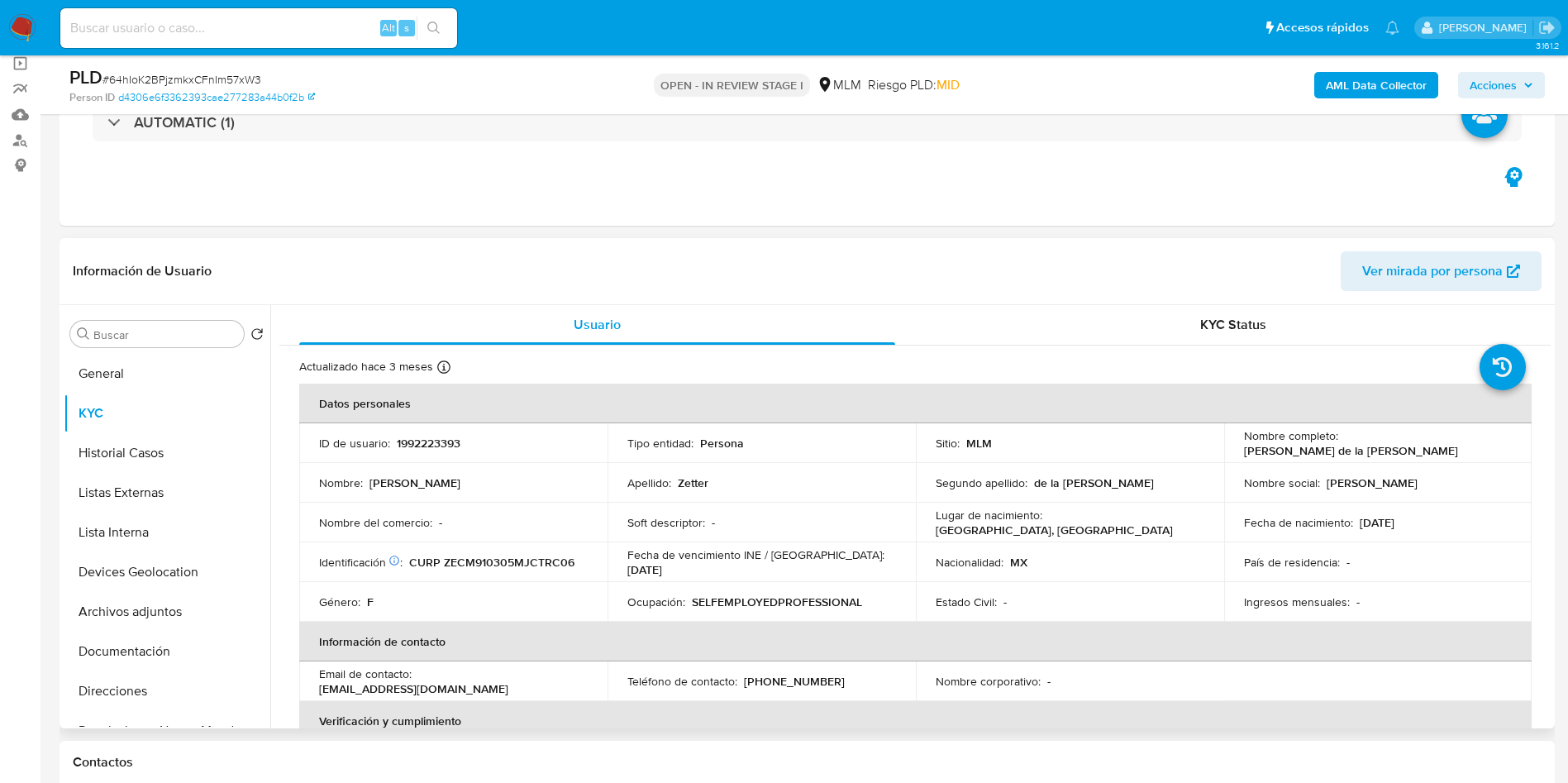
click at [446, 445] on p "1992223393" at bounding box center [428, 443] width 64 height 15
copy p "1992223393"
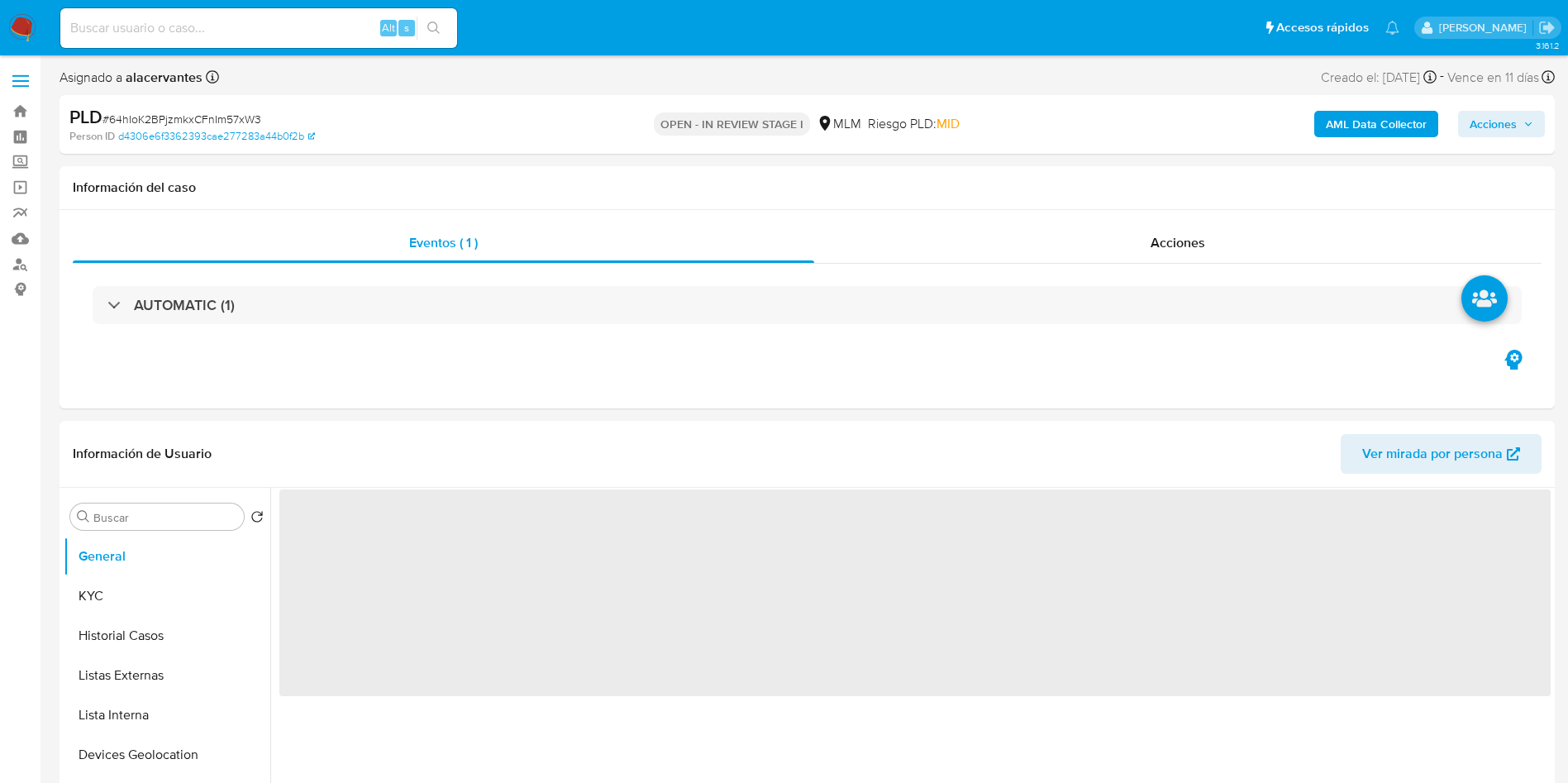
select select "10"
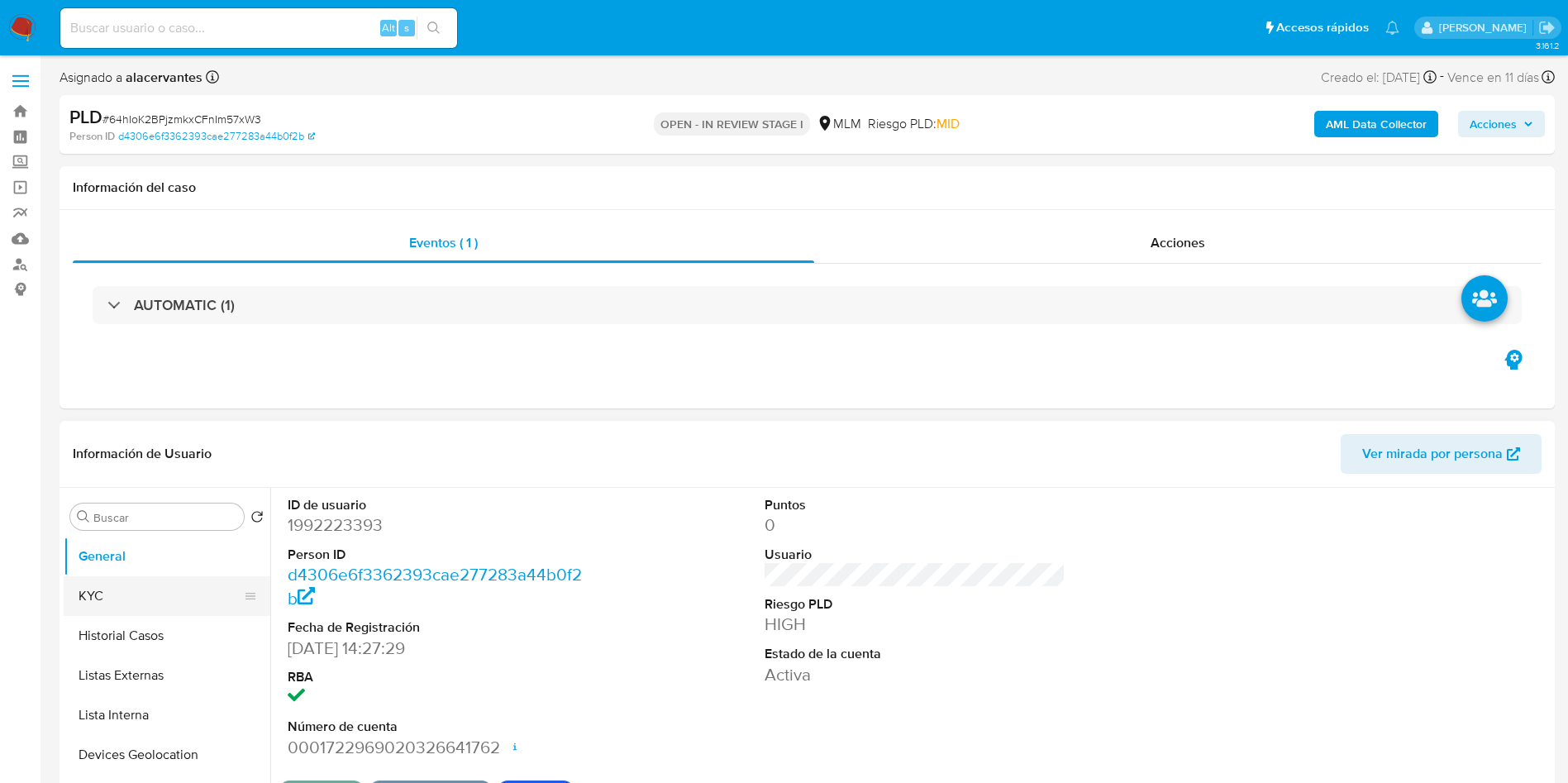
click at [105, 576] on button "KYC" at bounding box center [161, 596] width 193 height 39
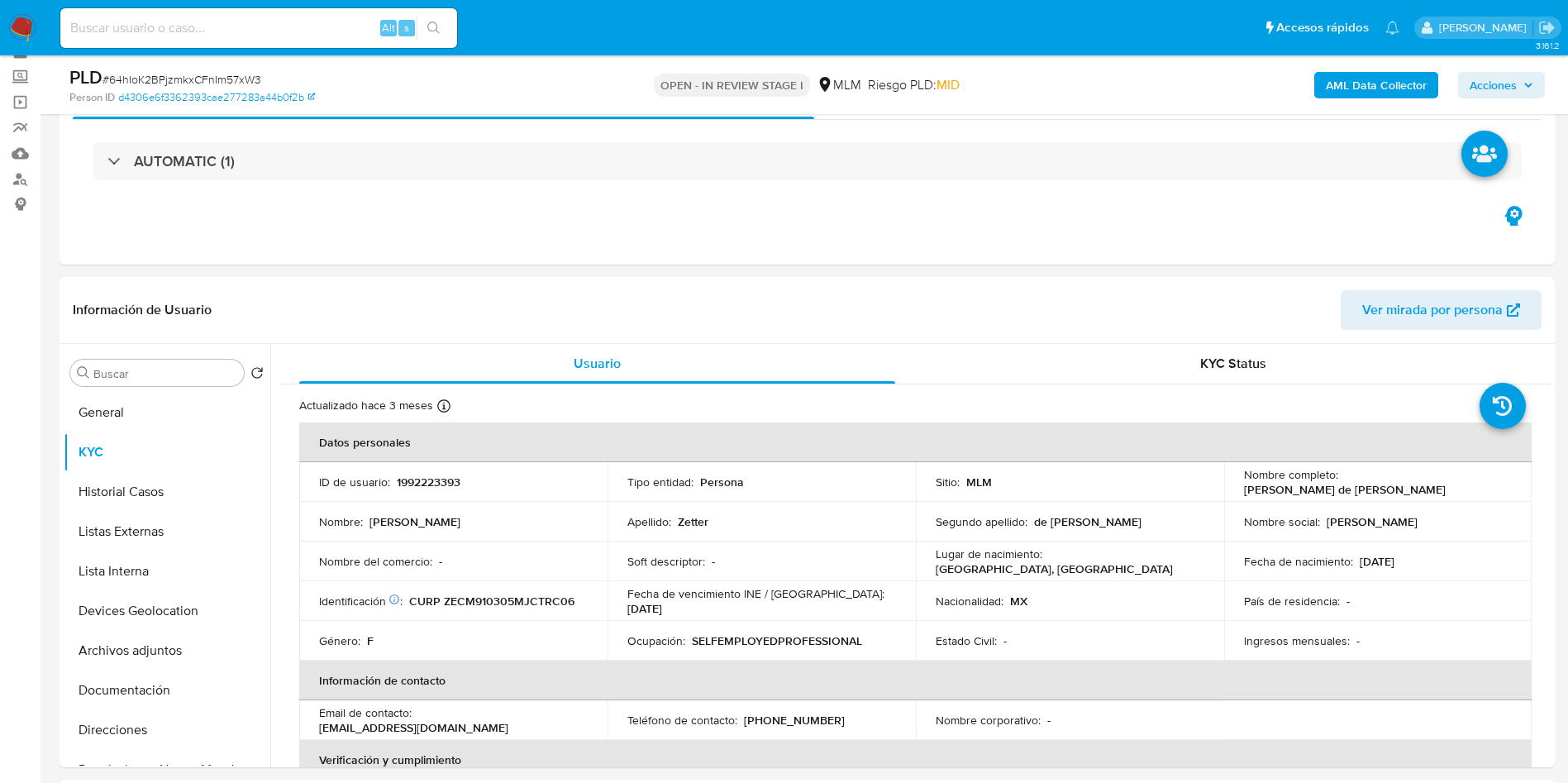
scroll to position [124, 0]
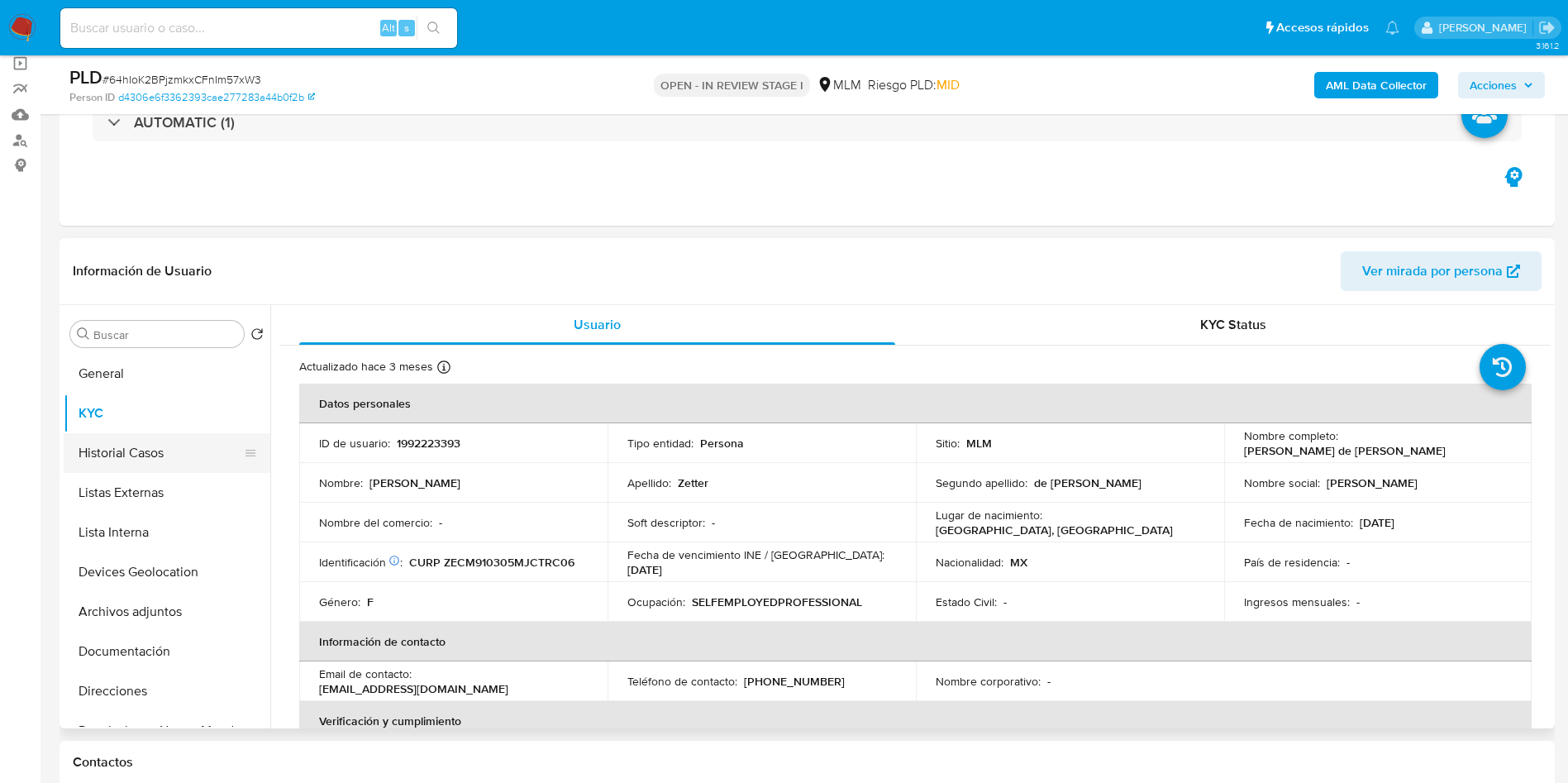
click at [156, 437] on button "Historial Casos" at bounding box center [161, 453] width 193 height 39
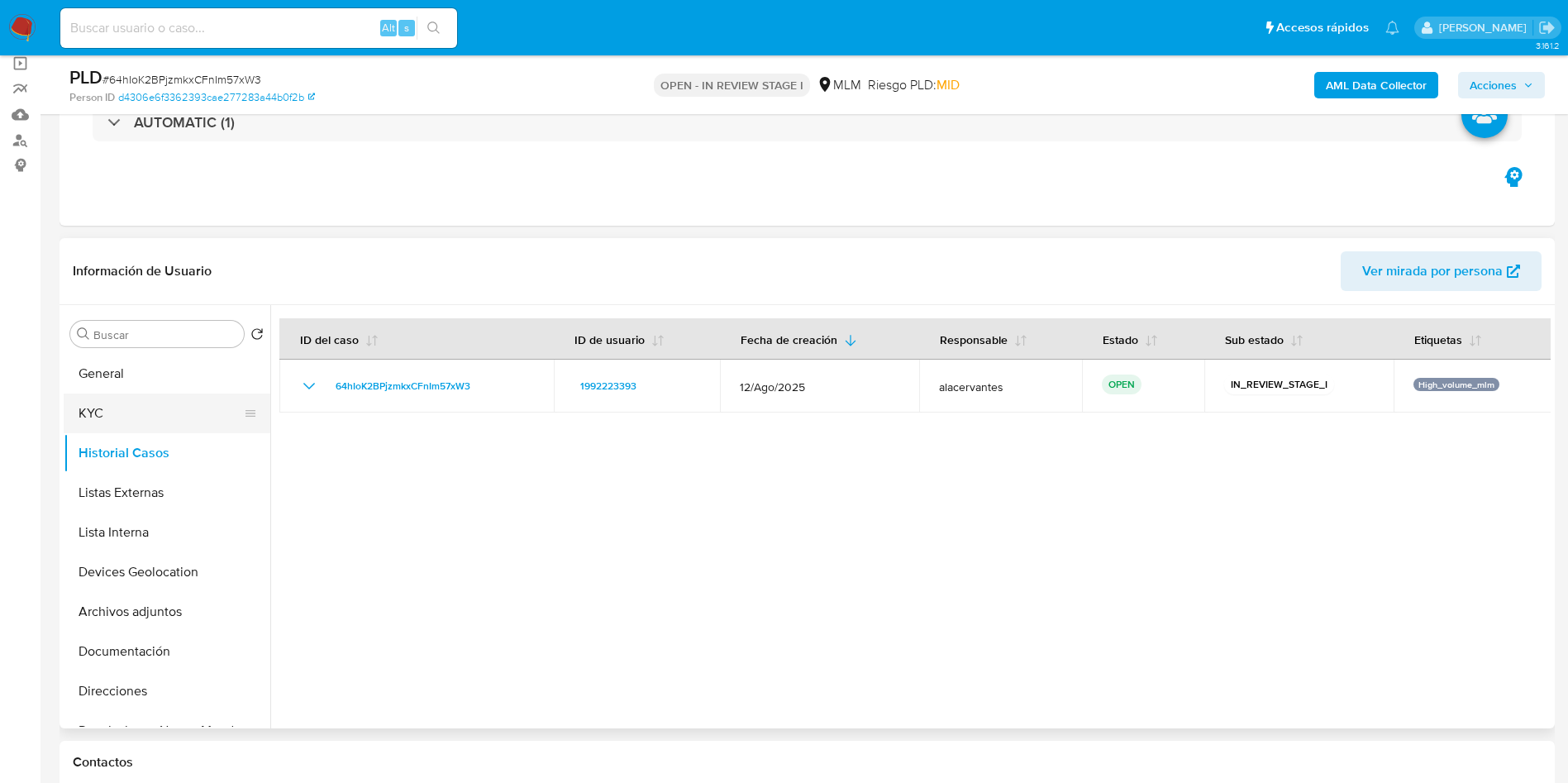
click at [115, 393] on button "KYC" at bounding box center [161, 413] width 193 height 39
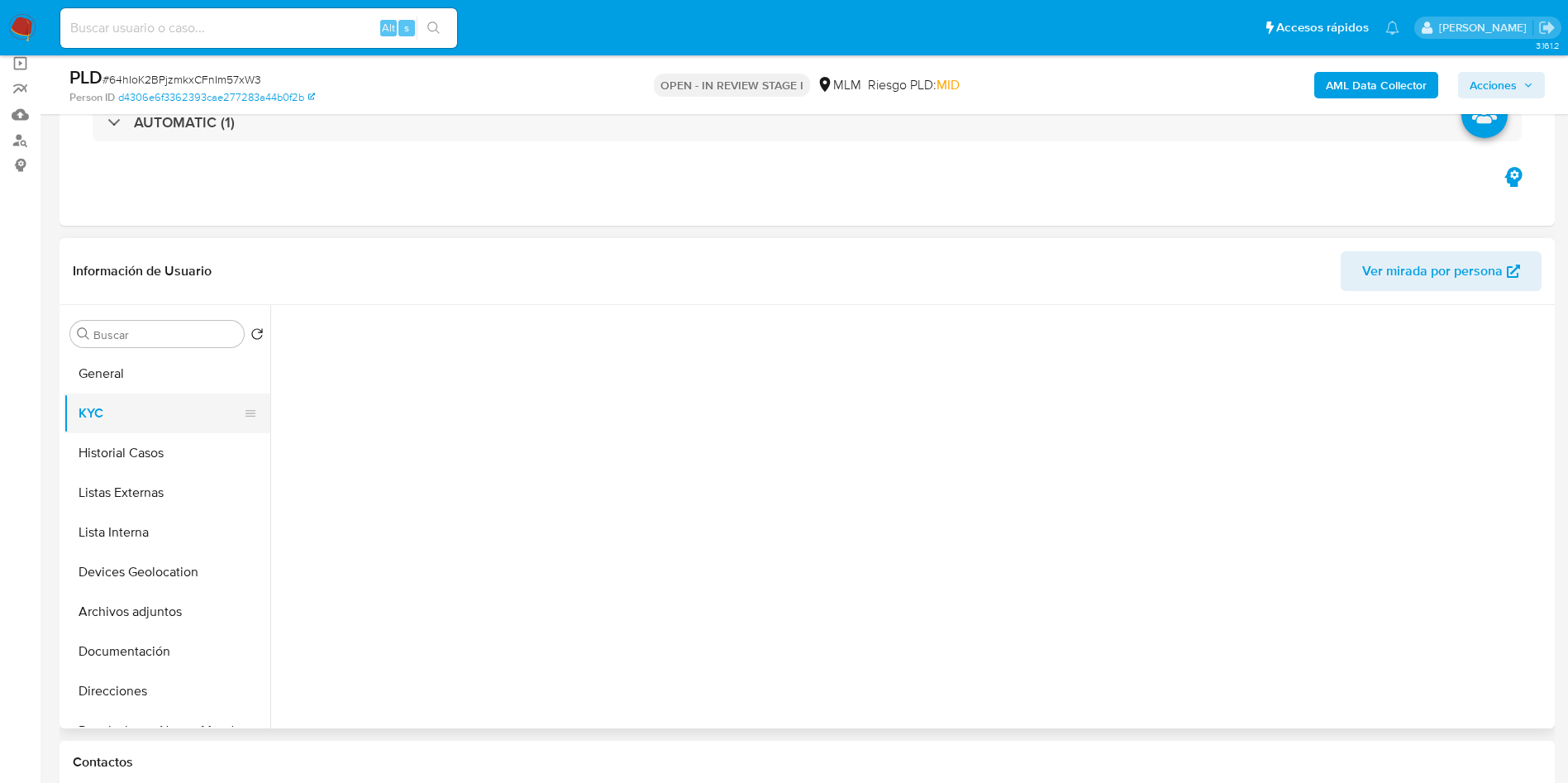
click at [119, 399] on button "KYC" at bounding box center [161, 413] width 193 height 39
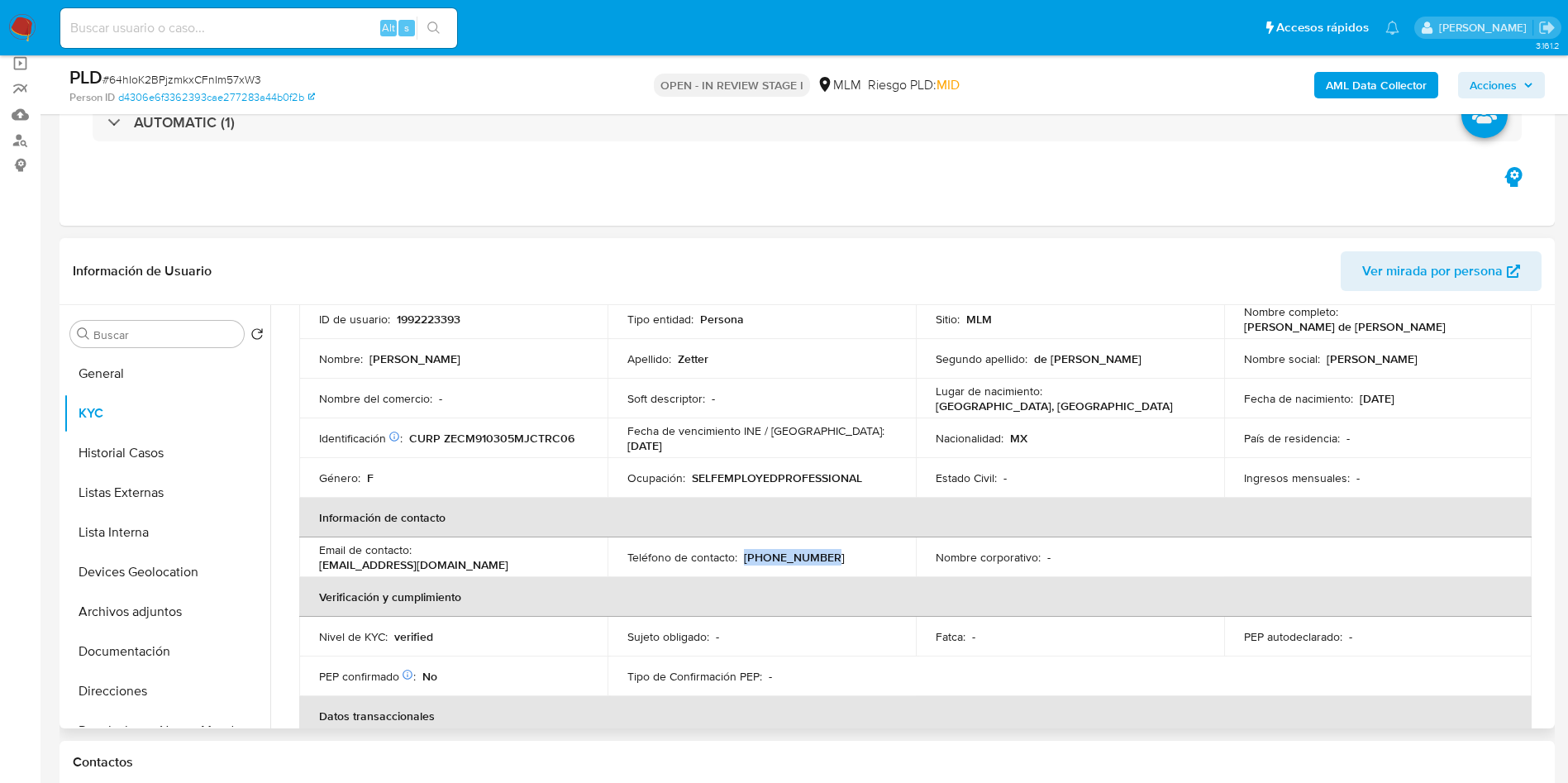
drag, startPoint x: 784, startPoint y: 555, endPoint x: 819, endPoint y: 555, distance: 35.0
click at [819, 555] on div "Teléfono de contacto : [PHONE_NUMBER]" at bounding box center [761, 556] width 268 height 15
drag, startPoint x: 418, startPoint y: 559, endPoint x: 537, endPoint y: 560, distance: 119.0
click at [537, 560] on div "Email de contacto : [EMAIL_ADDRESS][DOMAIN_NAME]" at bounding box center [454, 557] width 268 height 30
copy p "[EMAIL_ADDRESS][DOMAIN_NAME]"
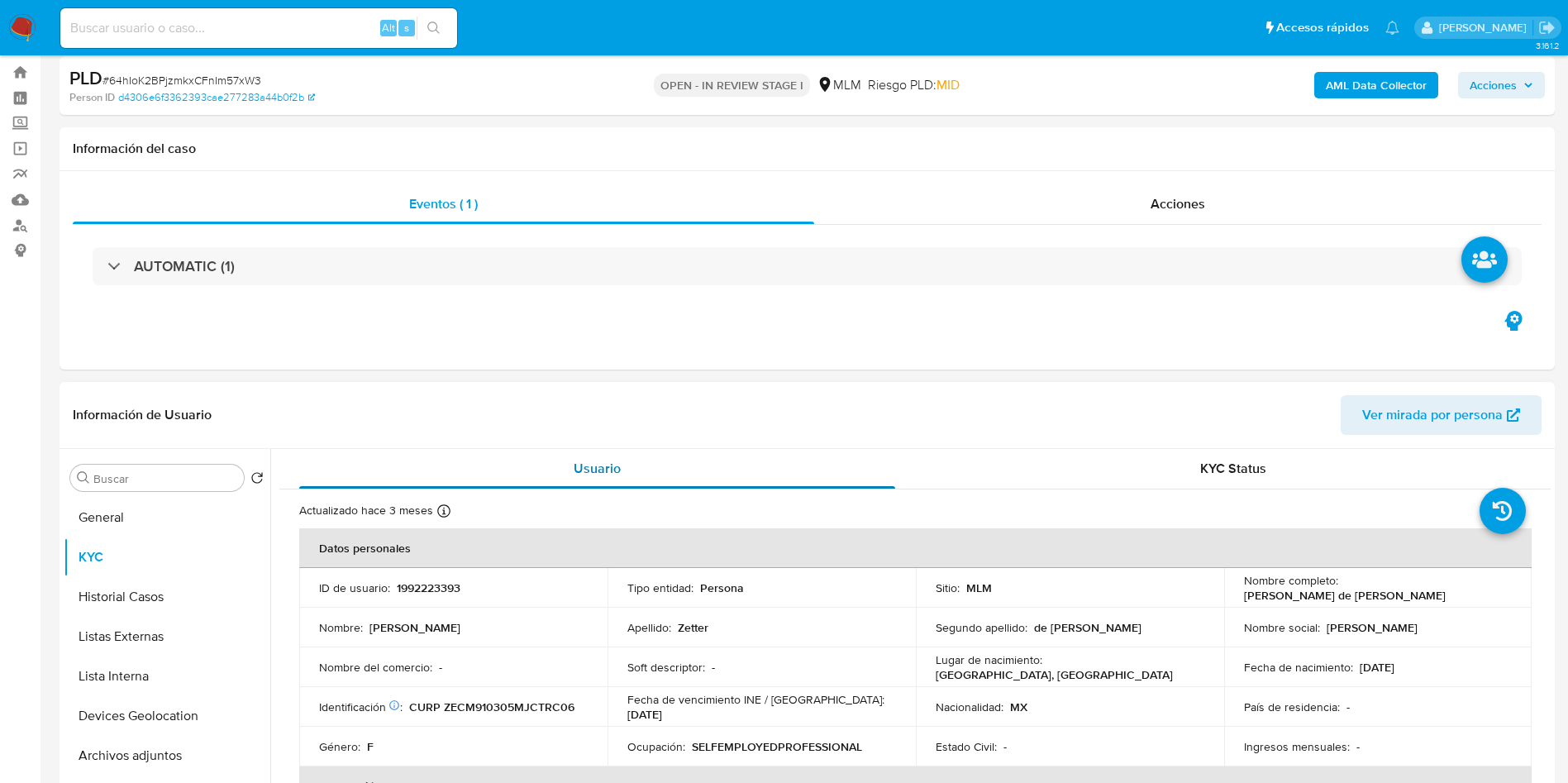
scroll to position [0, 0]
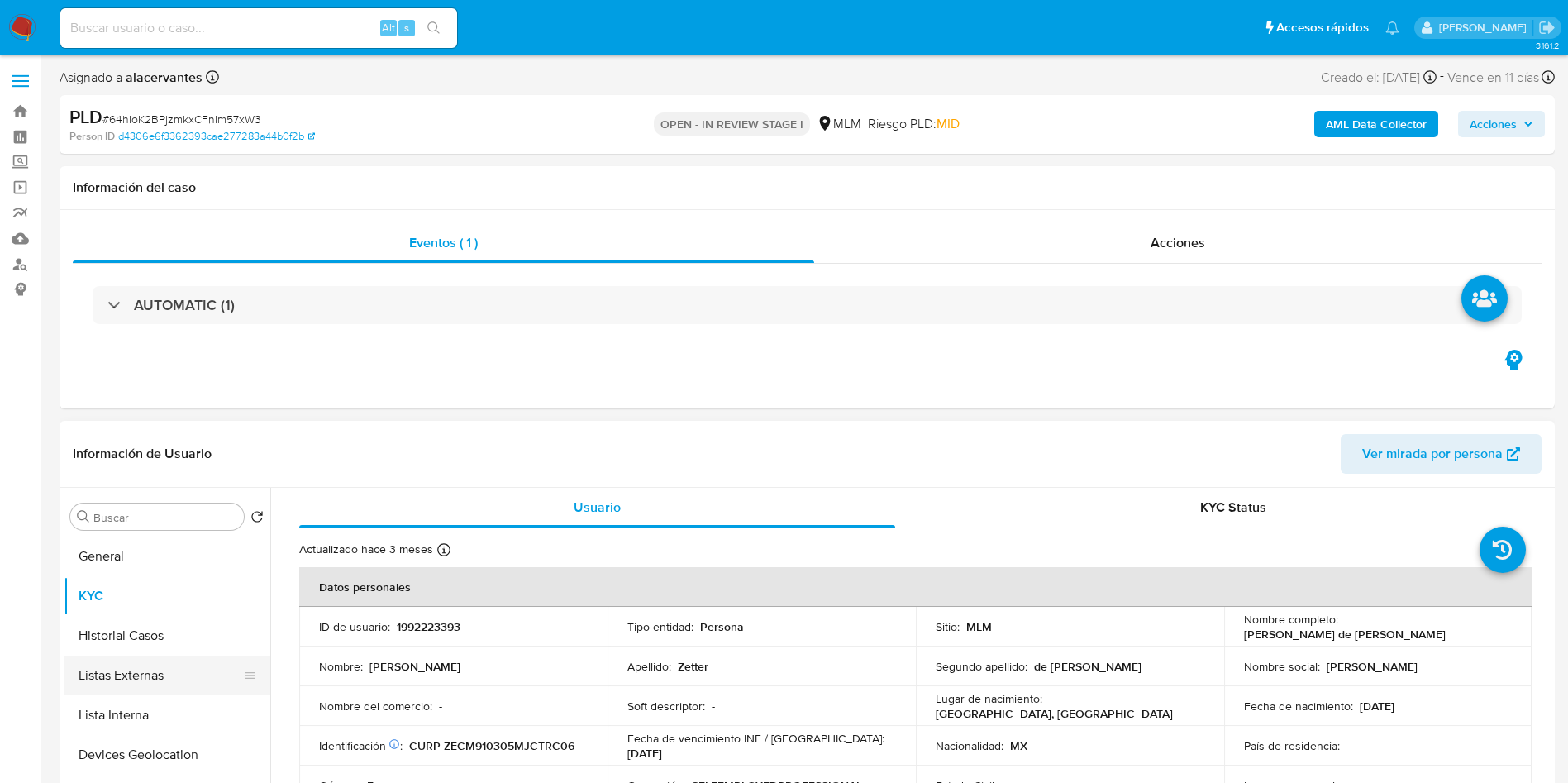
click at [150, 681] on button "Listas Externas" at bounding box center [161, 676] width 193 height 39
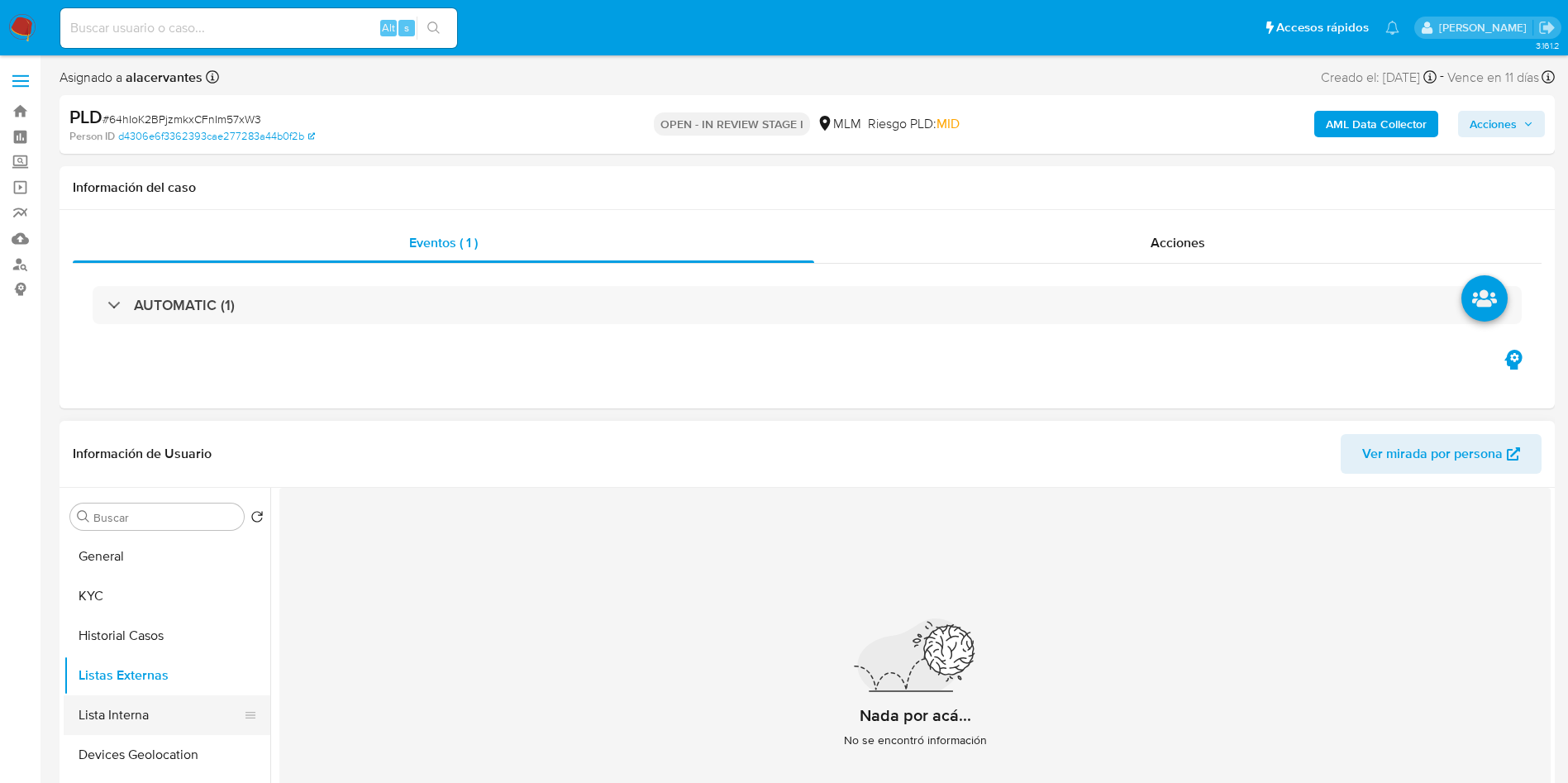
click at [147, 706] on button "Lista Interna" at bounding box center [161, 715] width 193 height 39
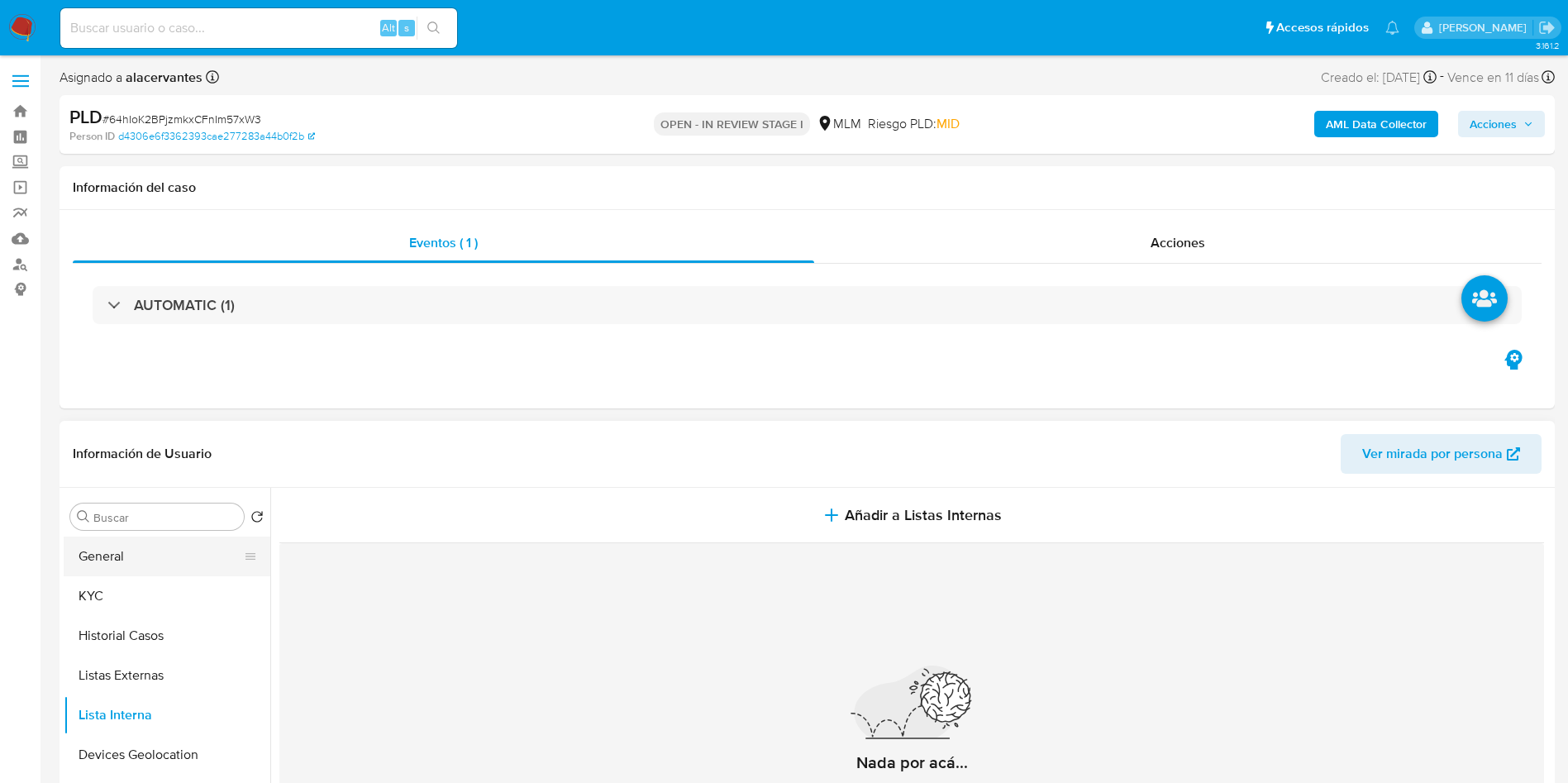
click at [179, 555] on button "General" at bounding box center [161, 556] width 193 height 39
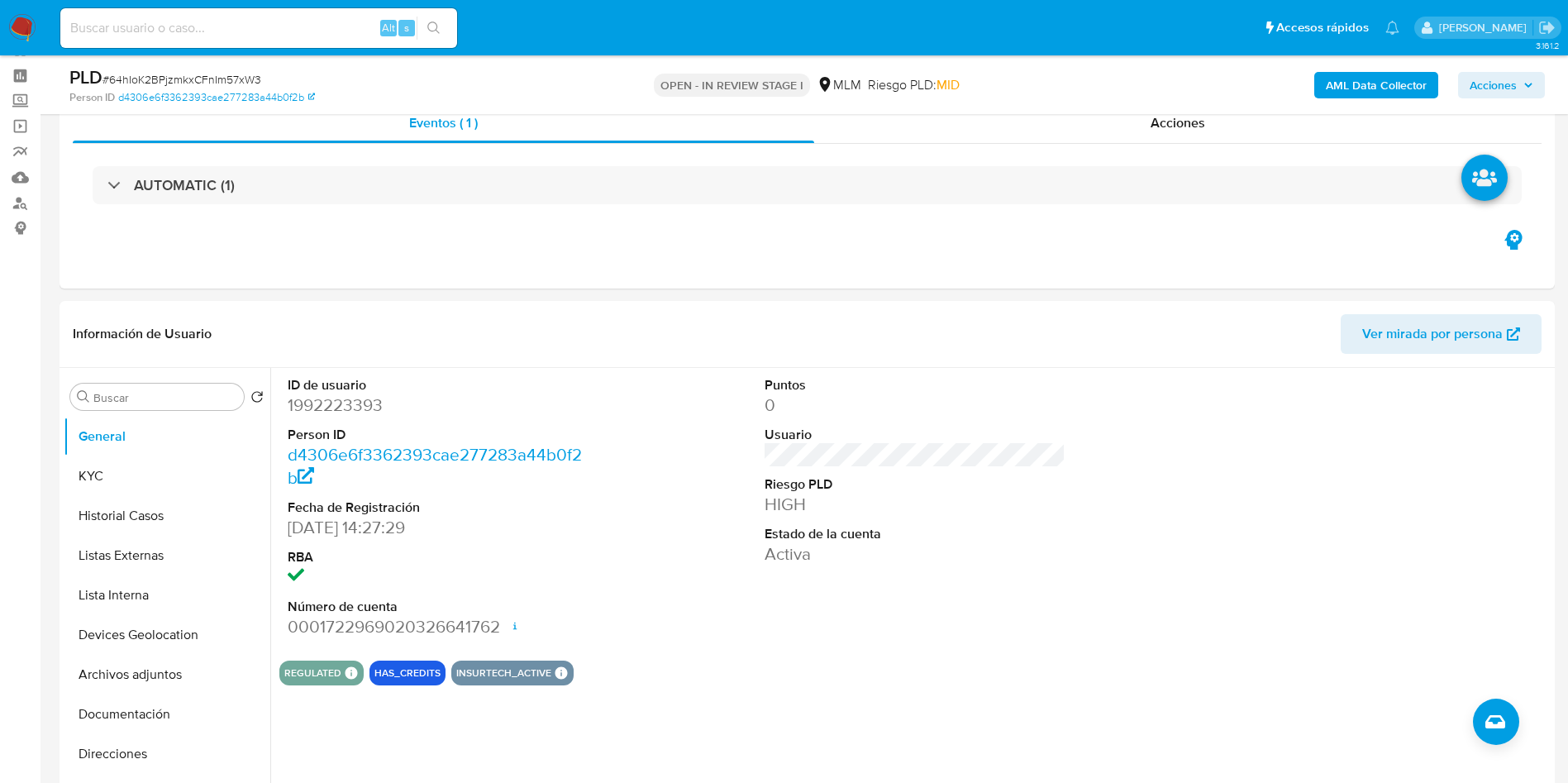
scroll to position [55, 0]
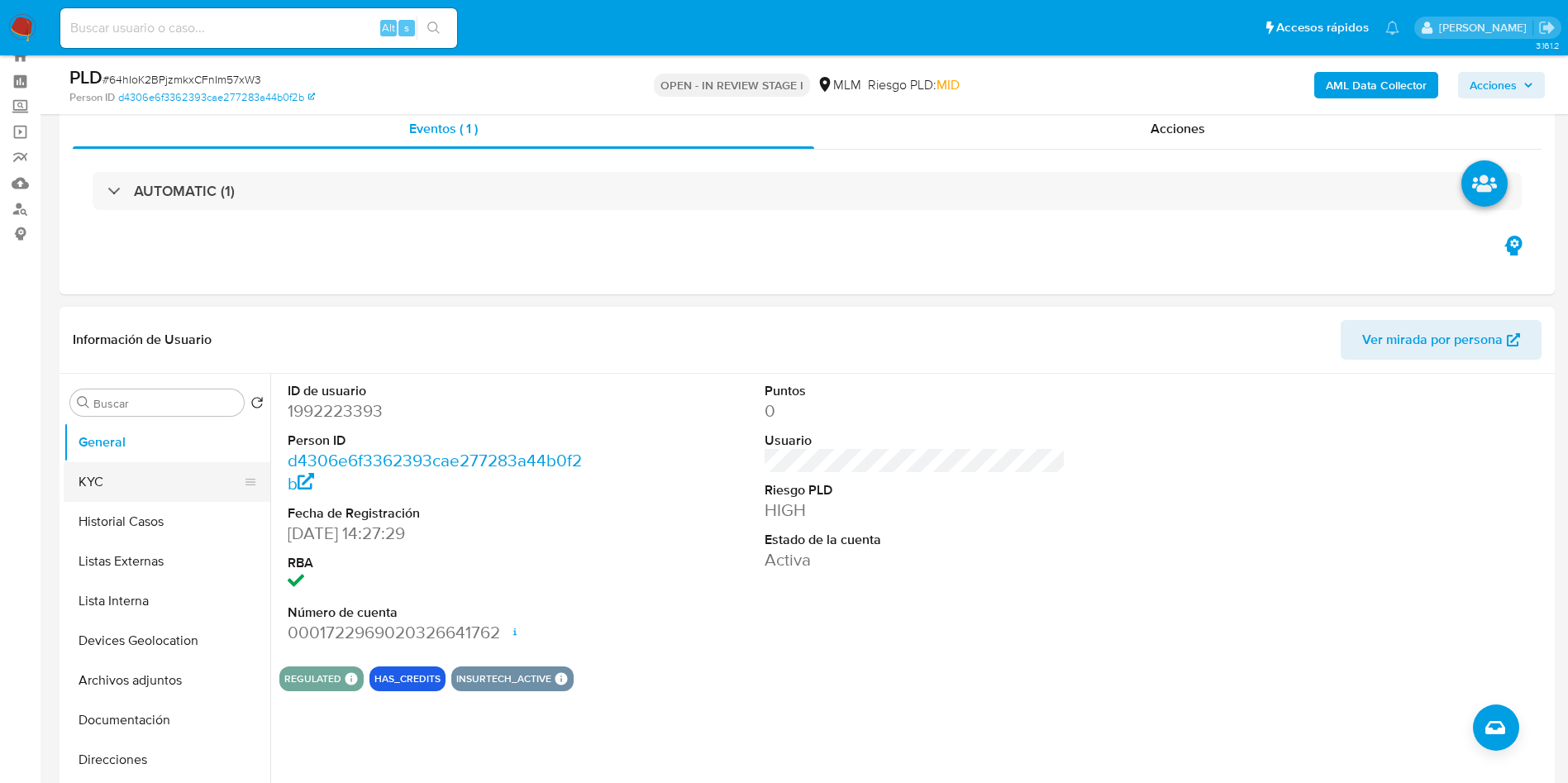
click at [141, 491] on button "KYC" at bounding box center [161, 482] width 193 height 39
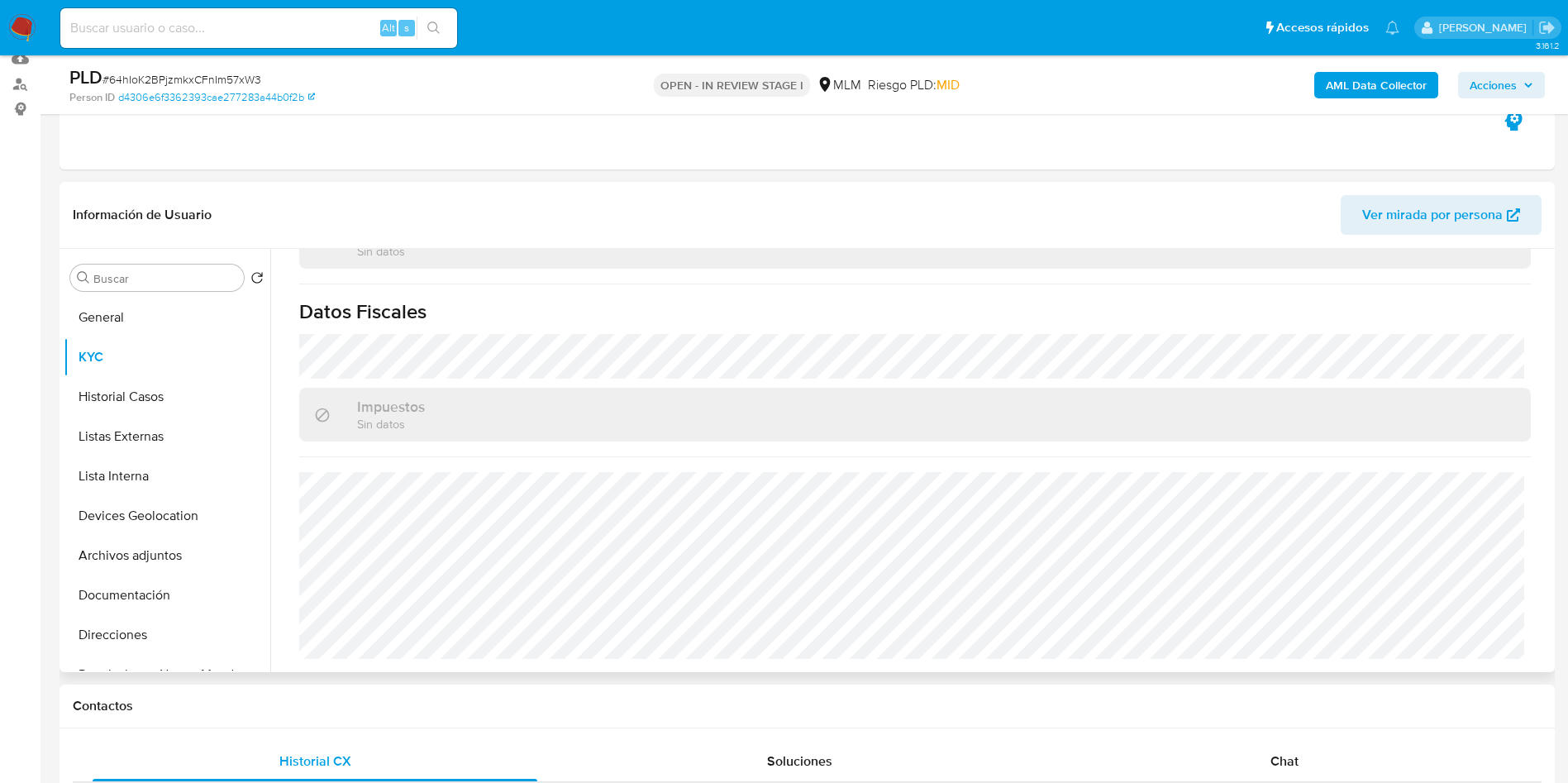
scroll to position [304, 0]
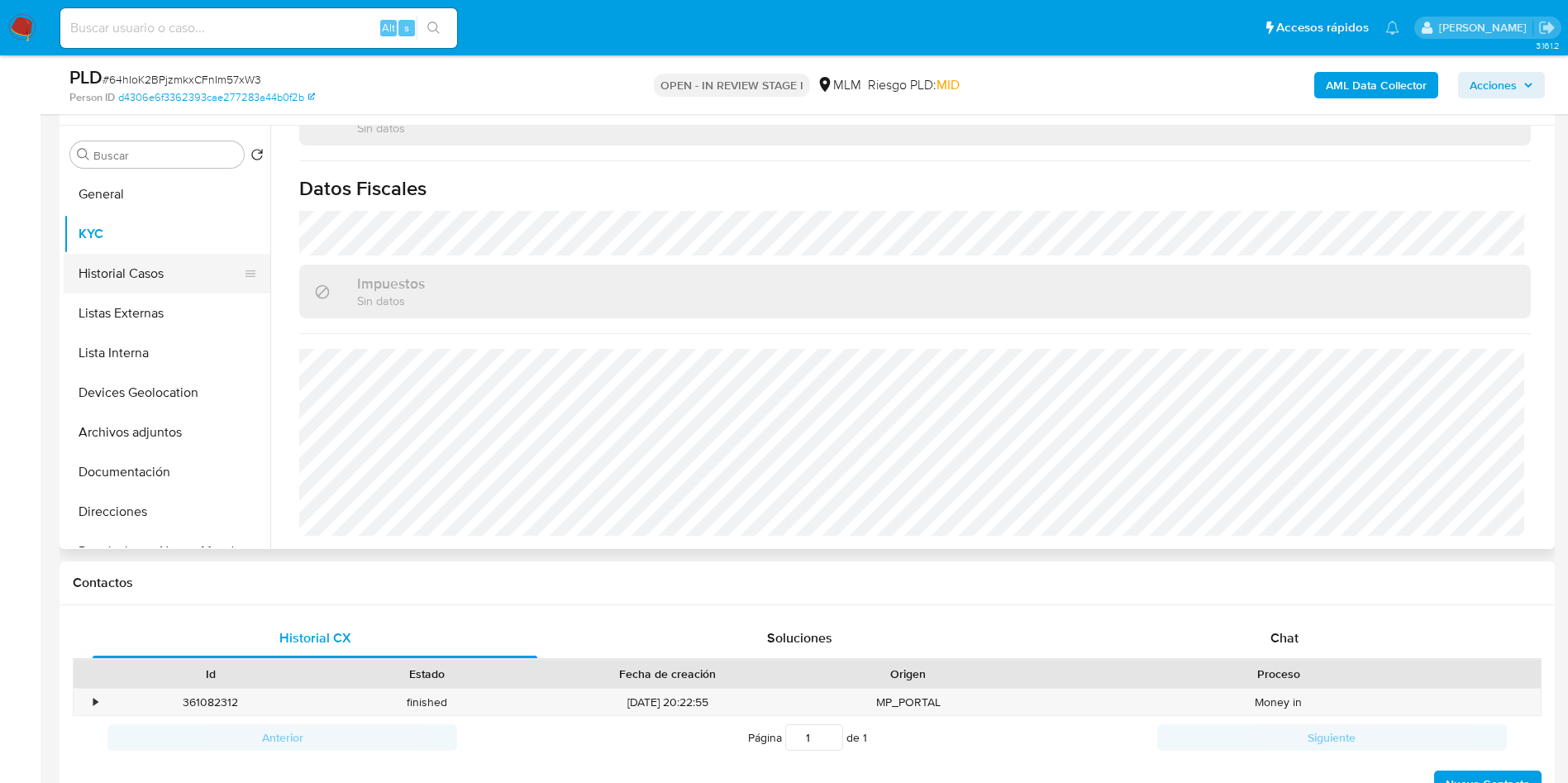
click at [157, 274] on button "Historial Casos" at bounding box center [161, 273] width 193 height 39
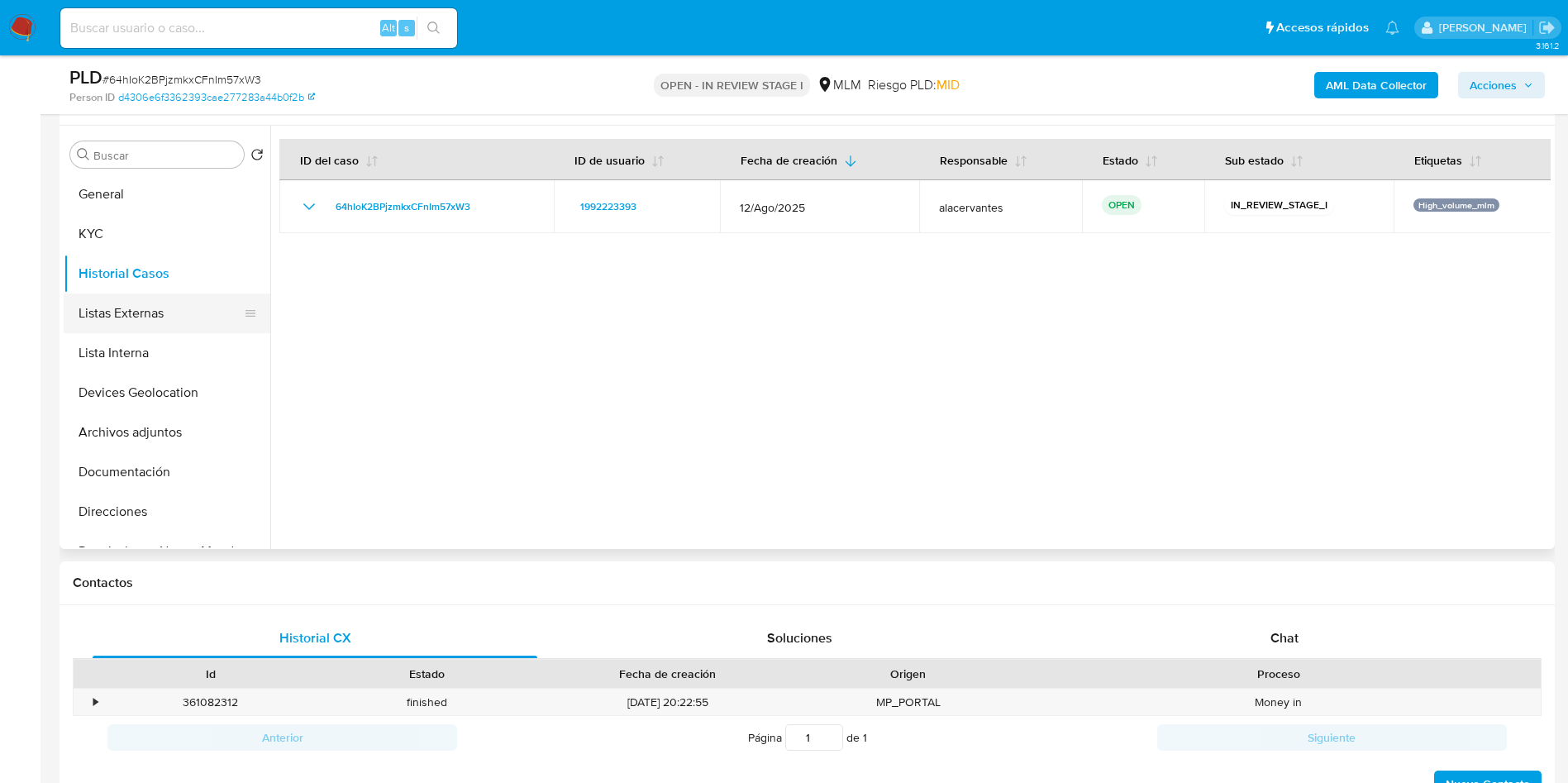
click at [140, 315] on button "Listas Externas" at bounding box center [161, 314] width 193 height 39
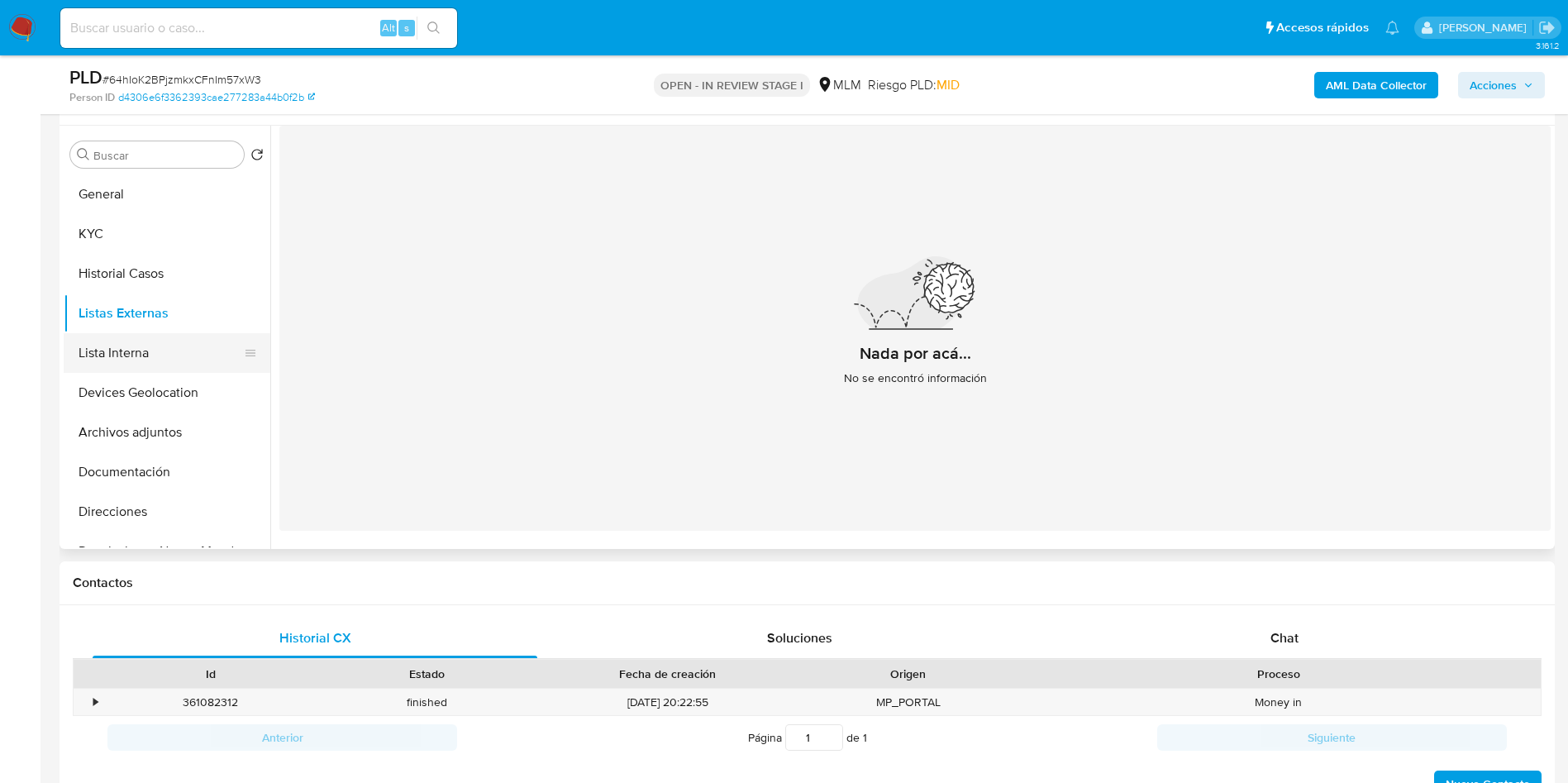
click at [149, 350] on button "Lista Interna" at bounding box center [161, 353] width 193 height 39
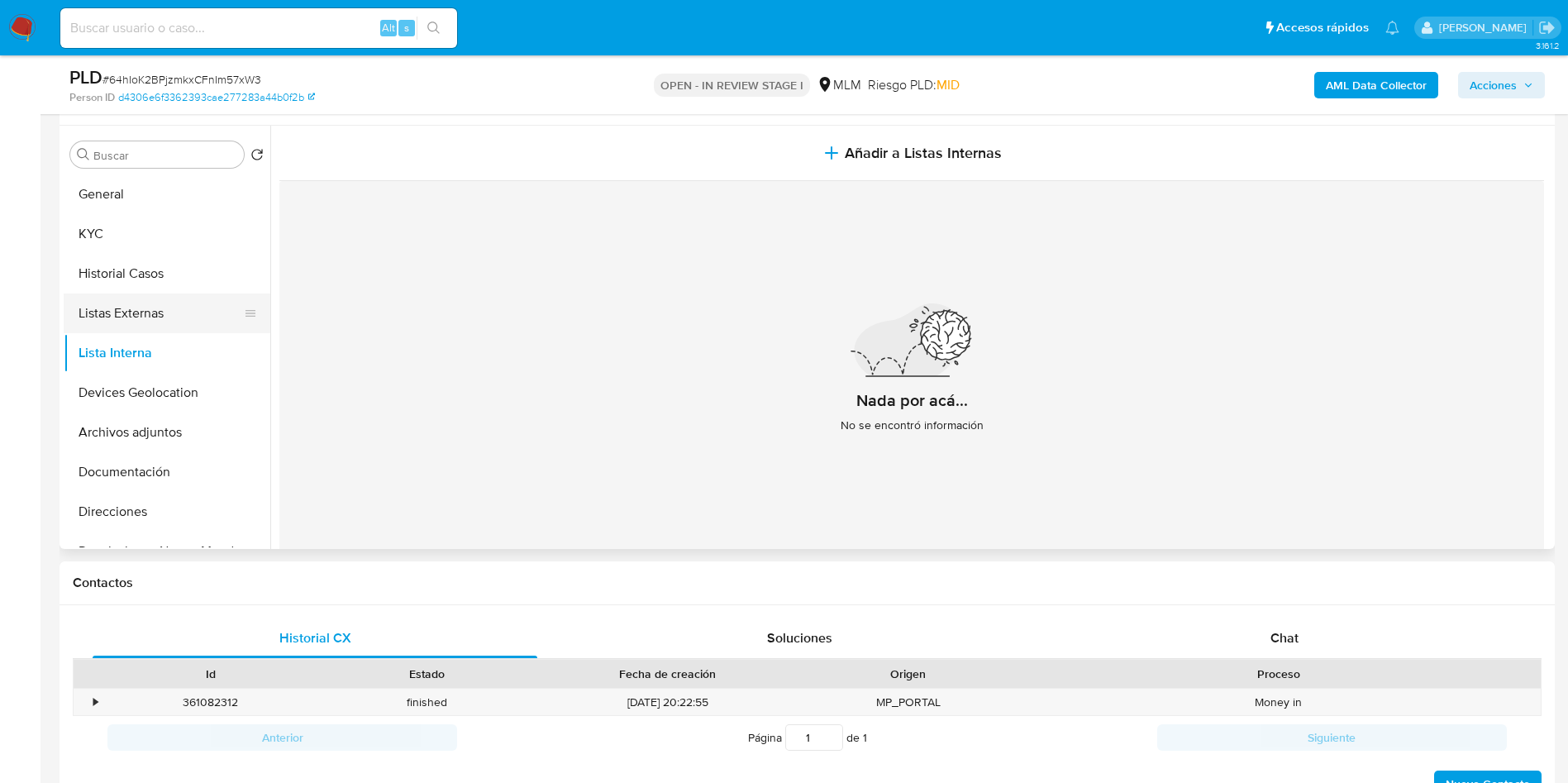
click at [124, 309] on button "Listas Externas" at bounding box center [161, 314] width 193 height 39
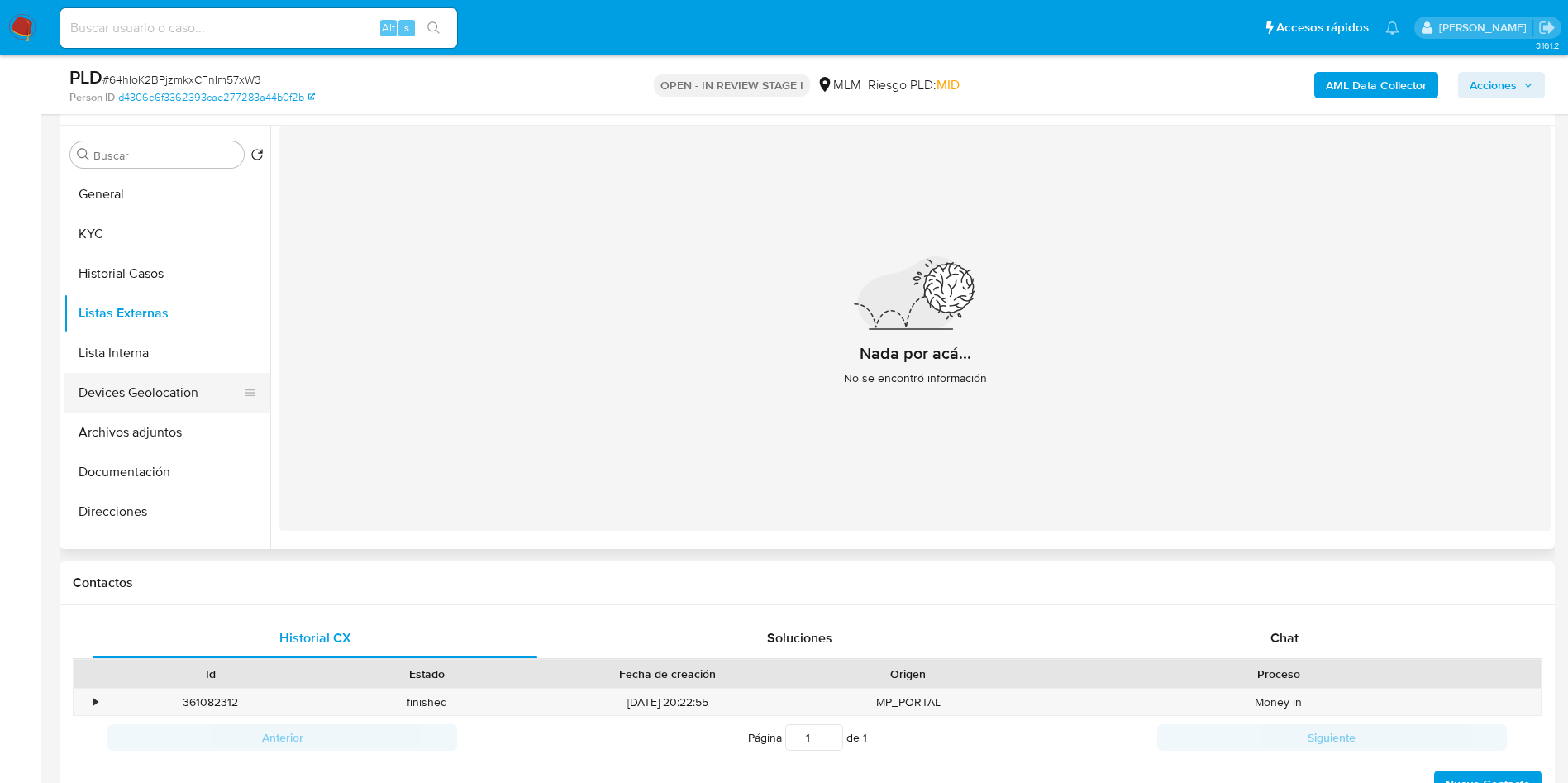
click at [115, 400] on button "Devices Geolocation" at bounding box center [161, 392] width 193 height 39
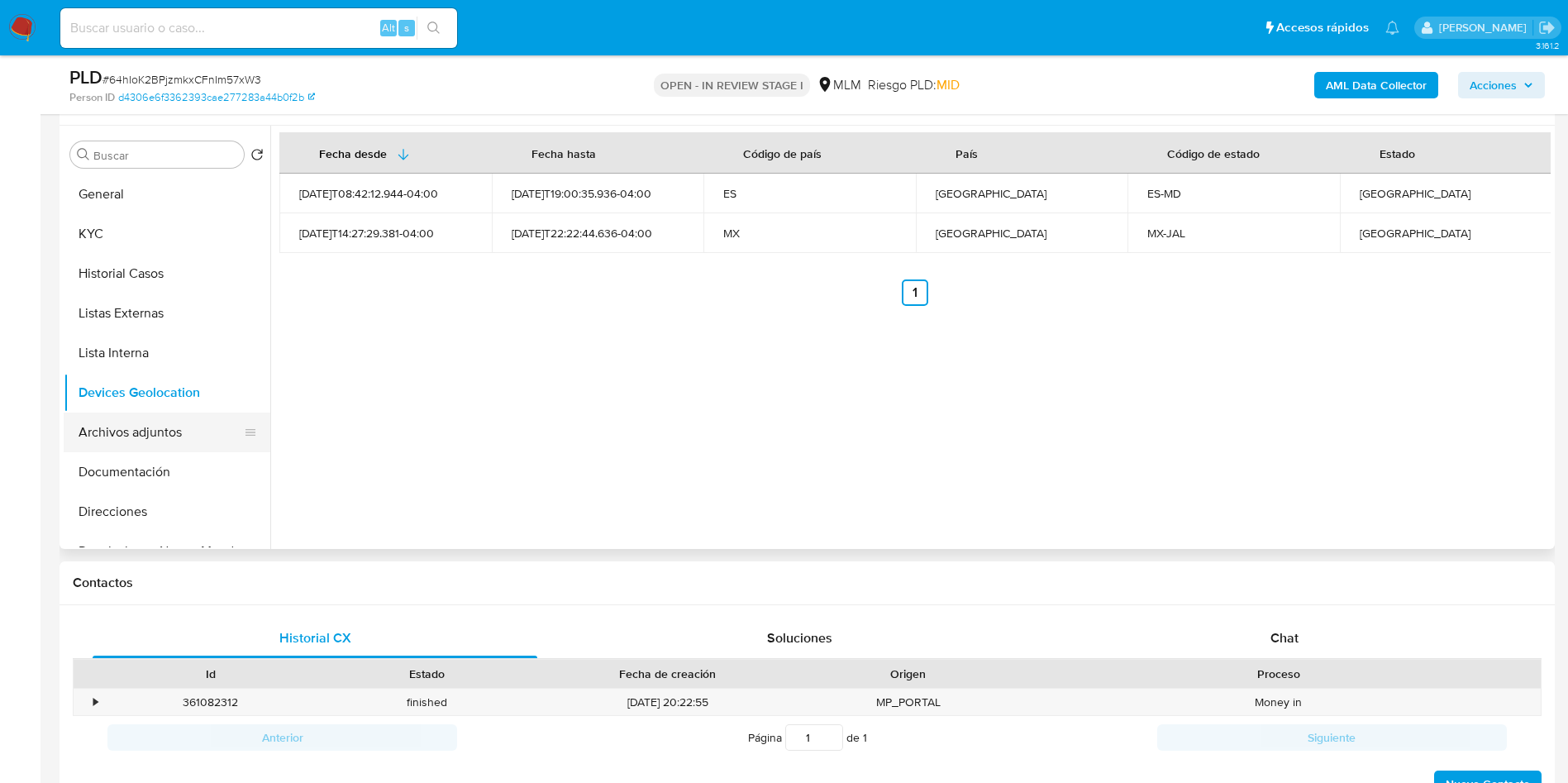
click at [114, 441] on button "Archivos adjuntos" at bounding box center [161, 432] width 193 height 39
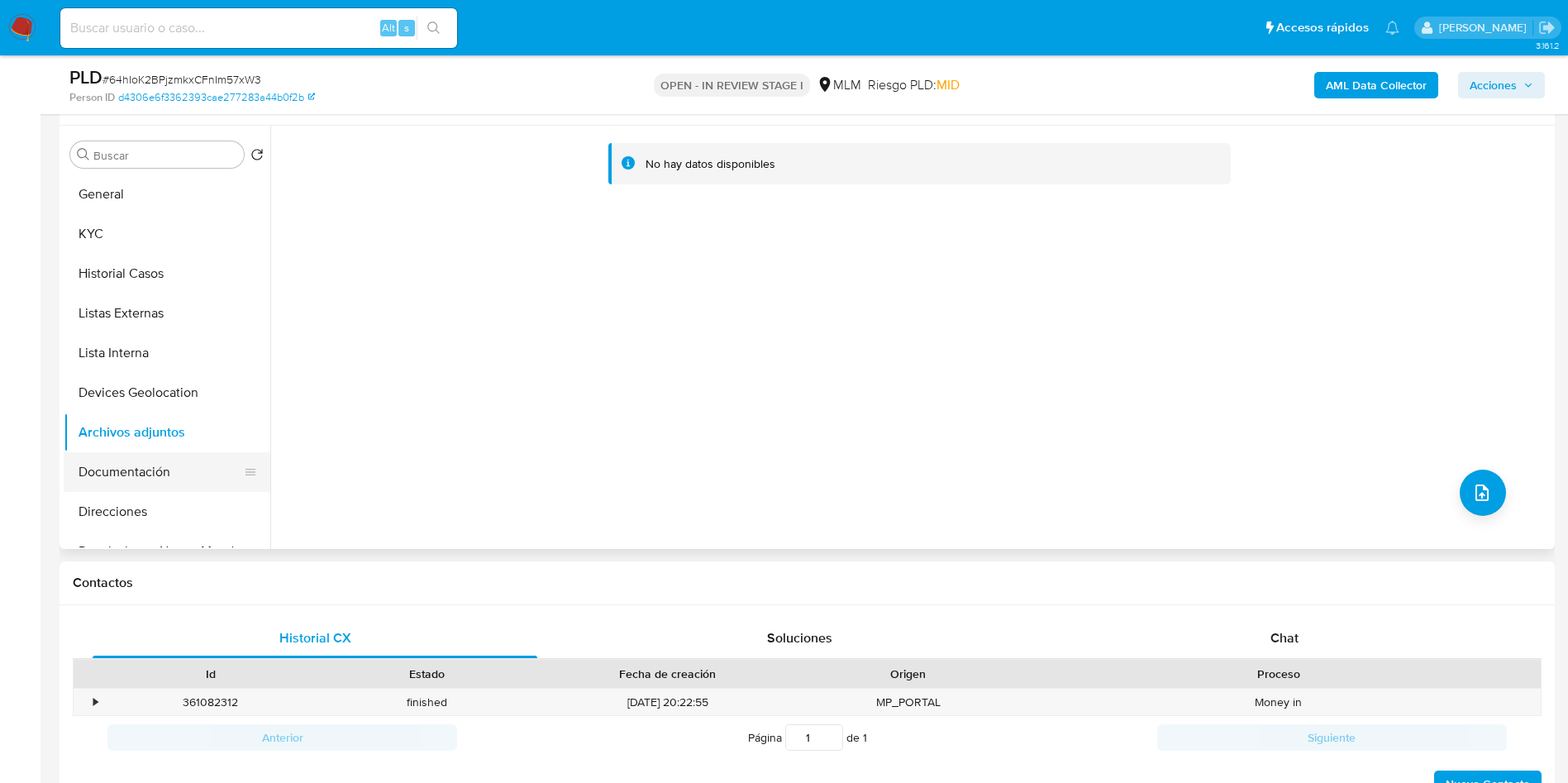
click at [131, 475] on button "Documentación" at bounding box center [161, 471] width 193 height 39
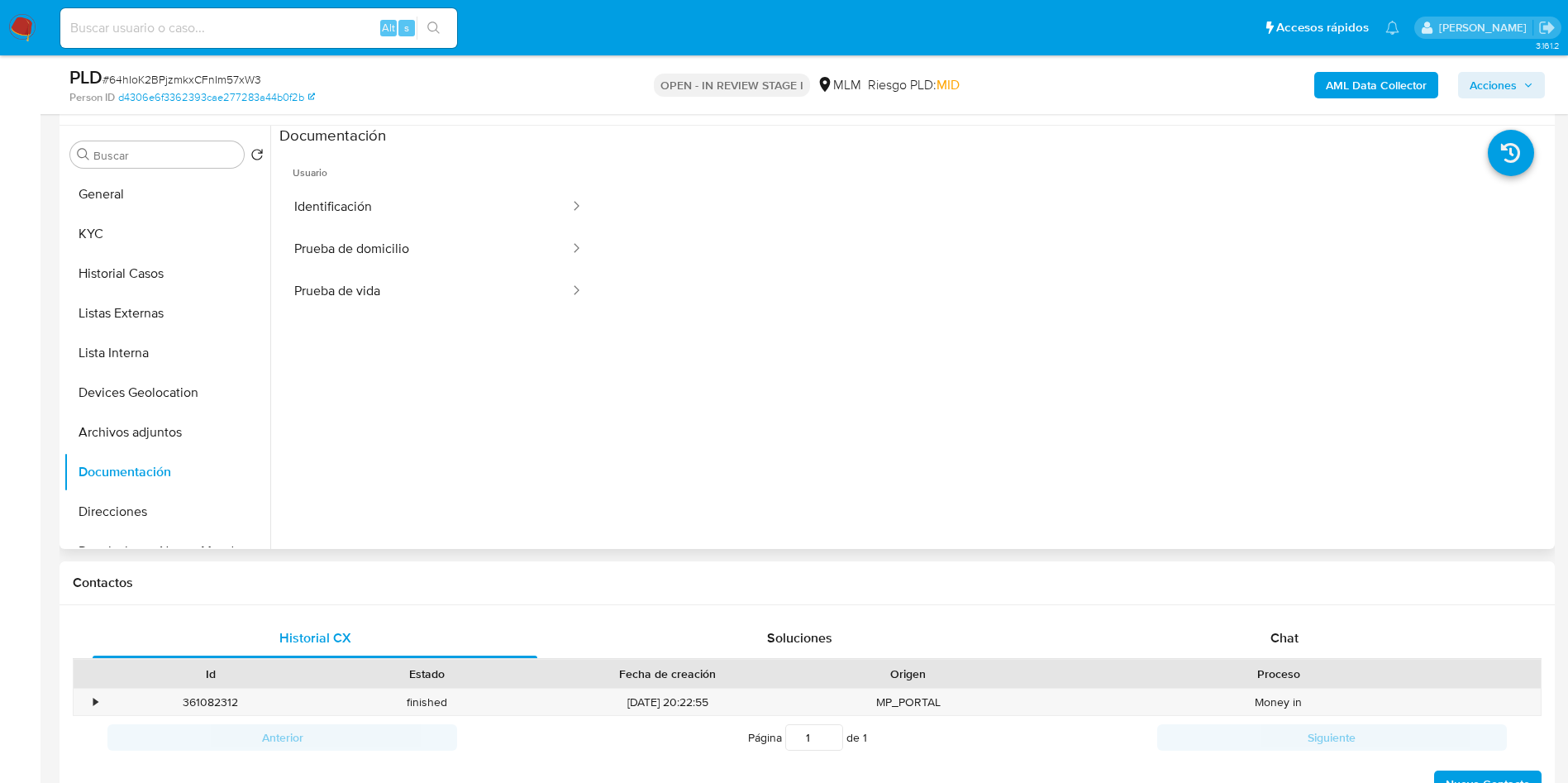
click at [387, 181] on span "Usuario" at bounding box center [438, 166] width 319 height 39
click at [386, 203] on button "Identificación" at bounding box center [425, 207] width 292 height 42
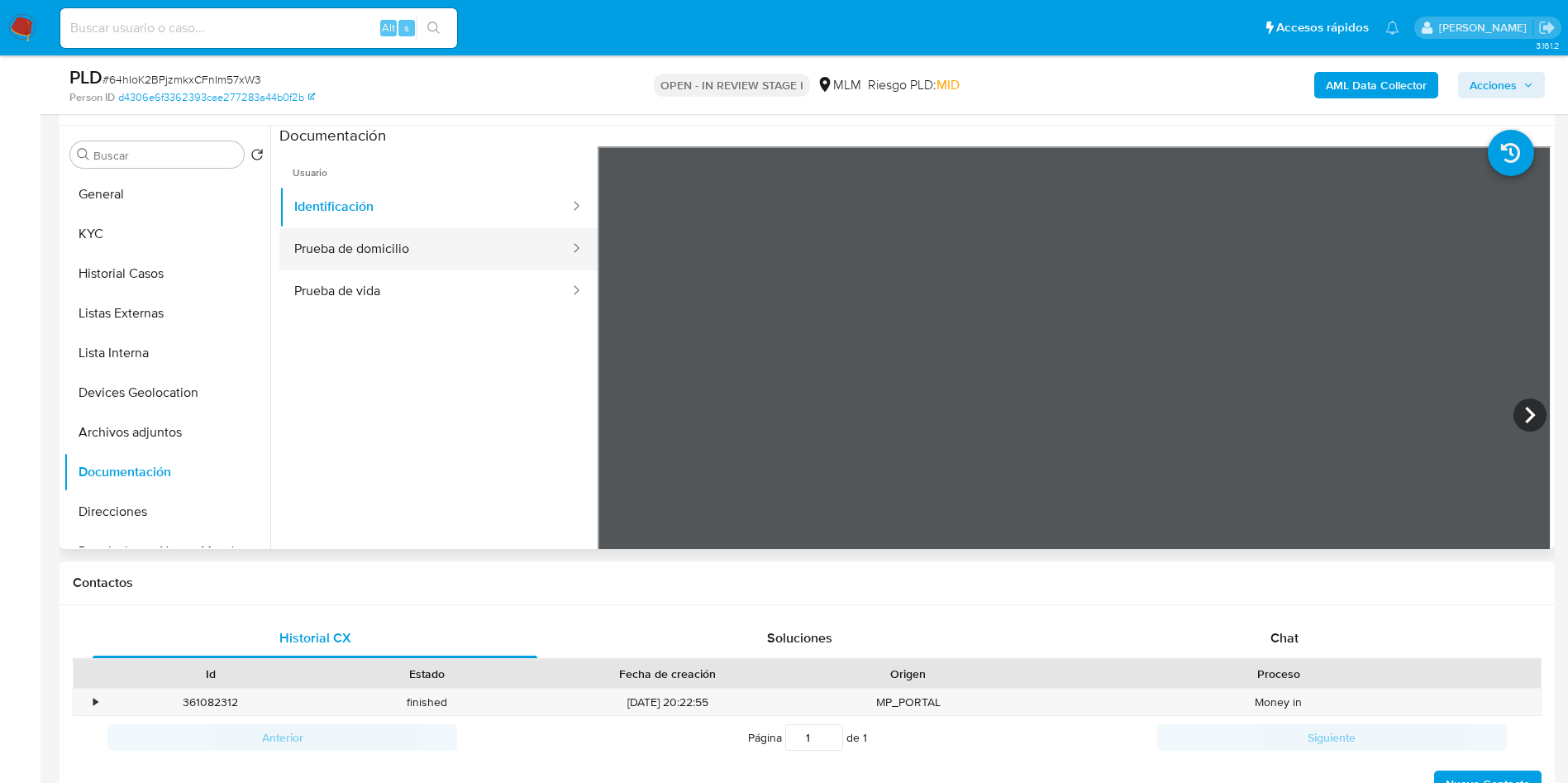
click at [386, 240] on button "Prueba de domicilio" at bounding box center [425, 249] width 292 height 42
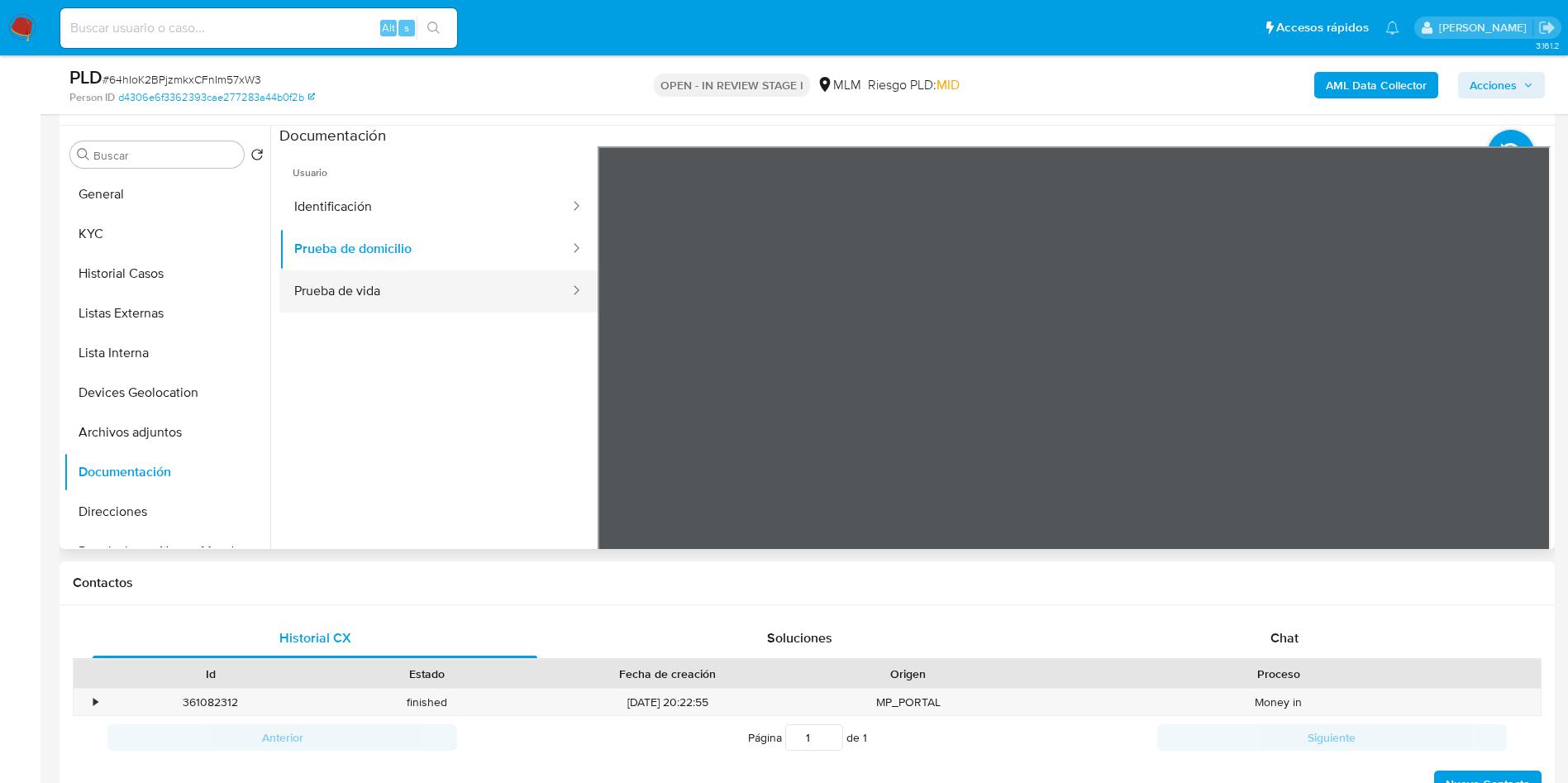
click at [451, 280] on button "Prueba de vida" at bounding box center [425, 291] width 292 height 42
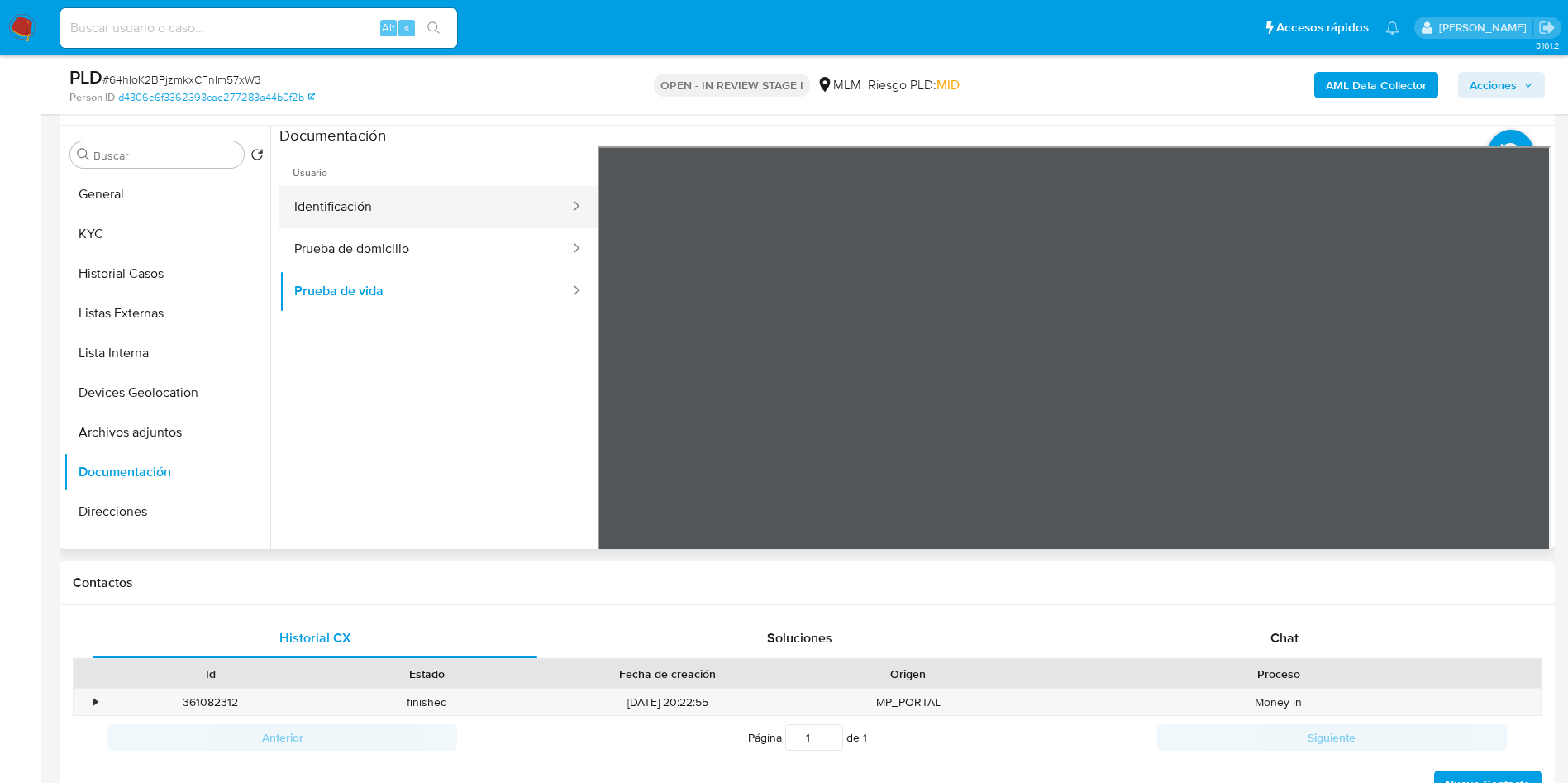
click at [357, 221] on button "Identificación" at bounding box center [425, 207] width 292 height 42
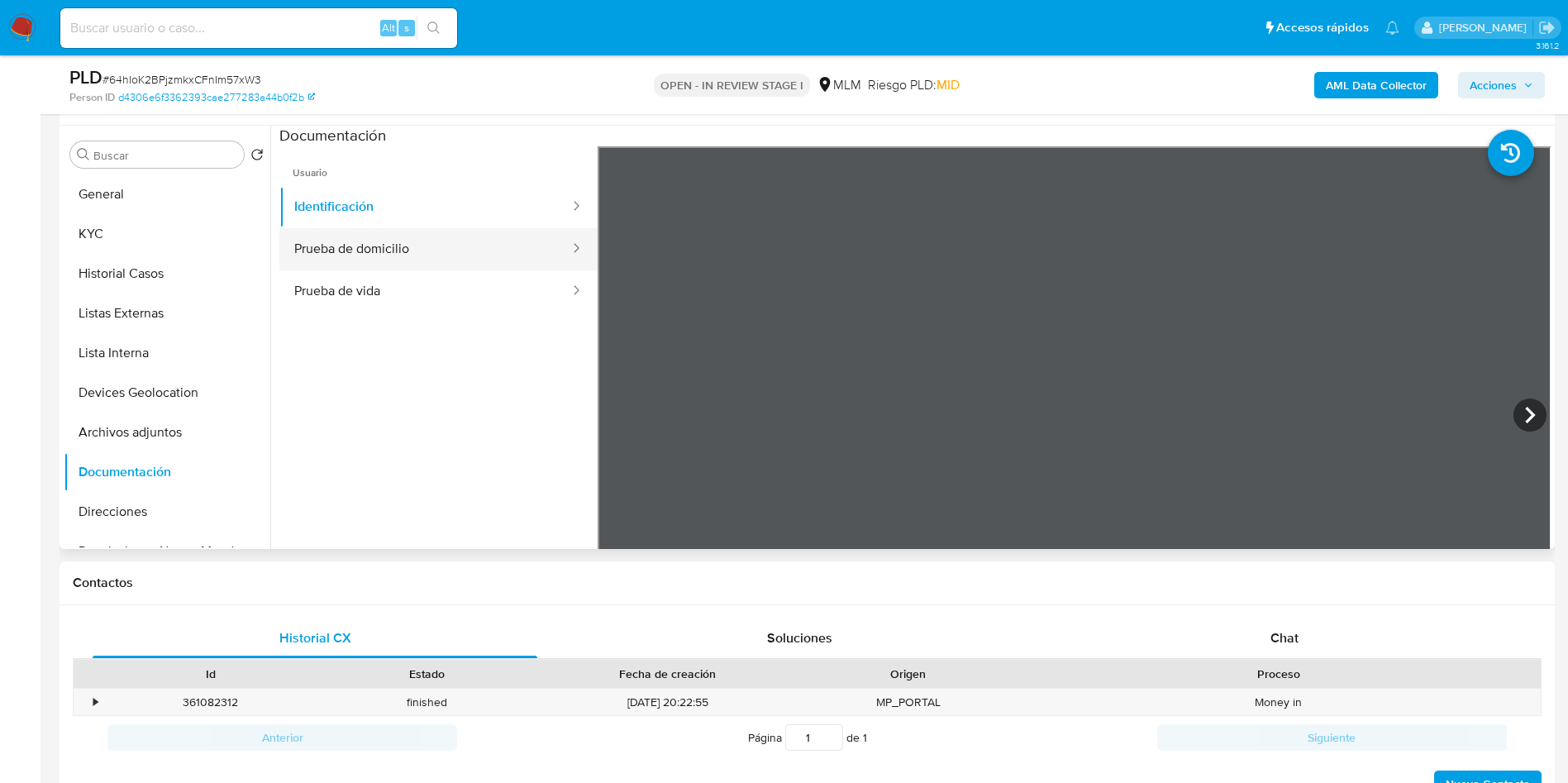
click at [380, 252] on button "Prueba de domicilio" at bounding box center [425, 249] width 292 height 42
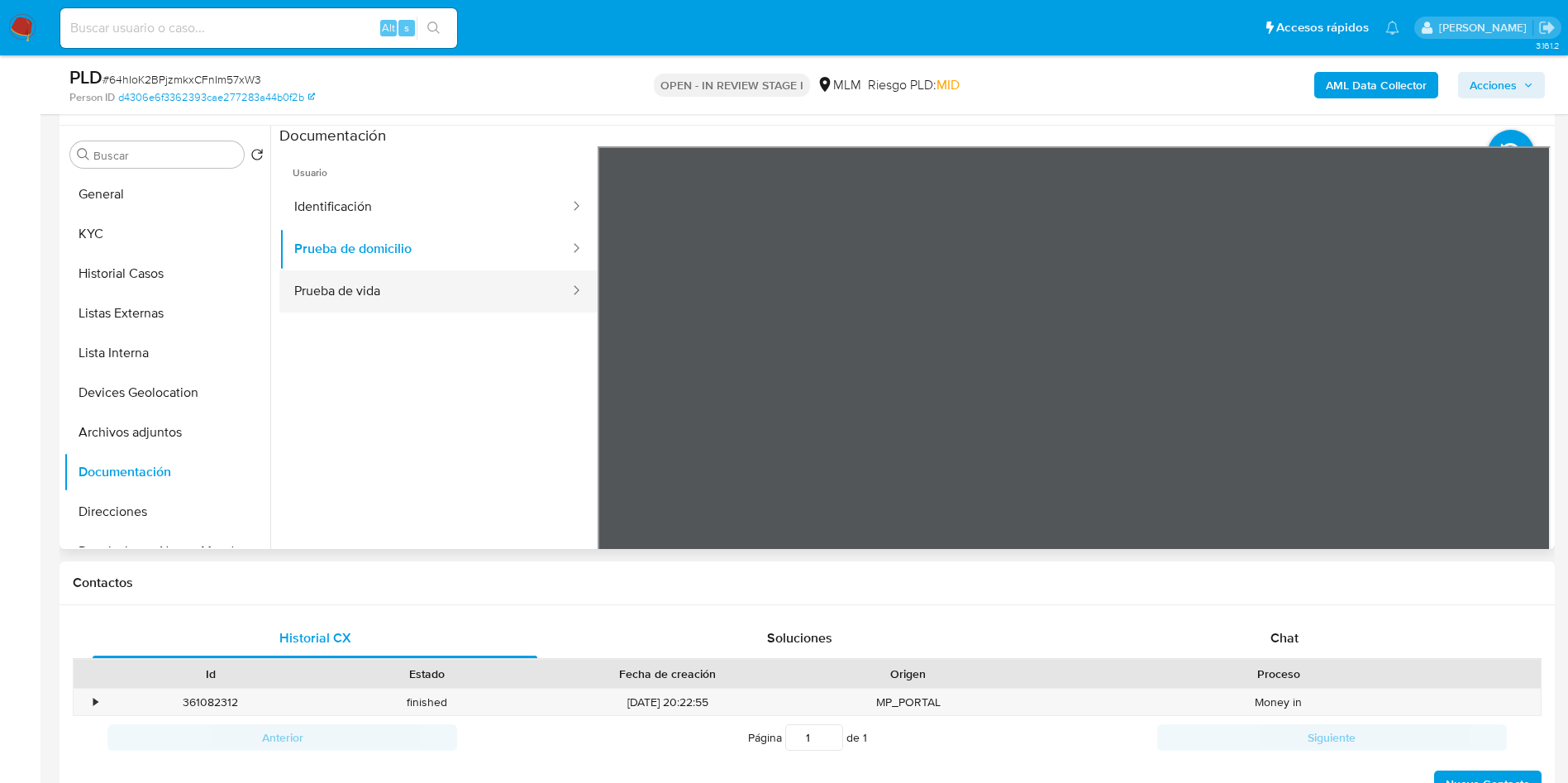
click at [410, 296] on button "Prueba de vida" at bounding box center [425, 291] width 292 height 42
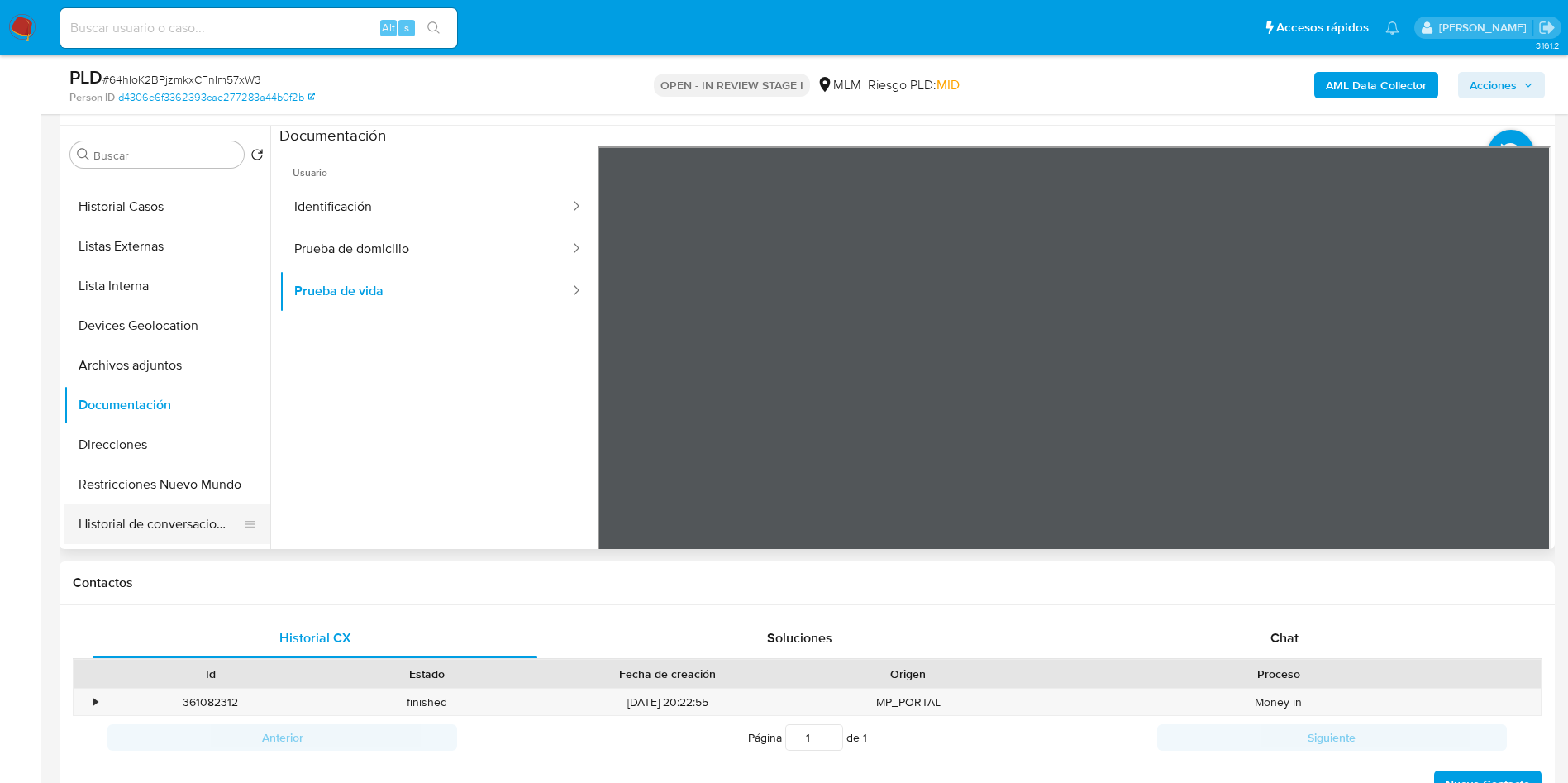
scroll to position [124, 0]
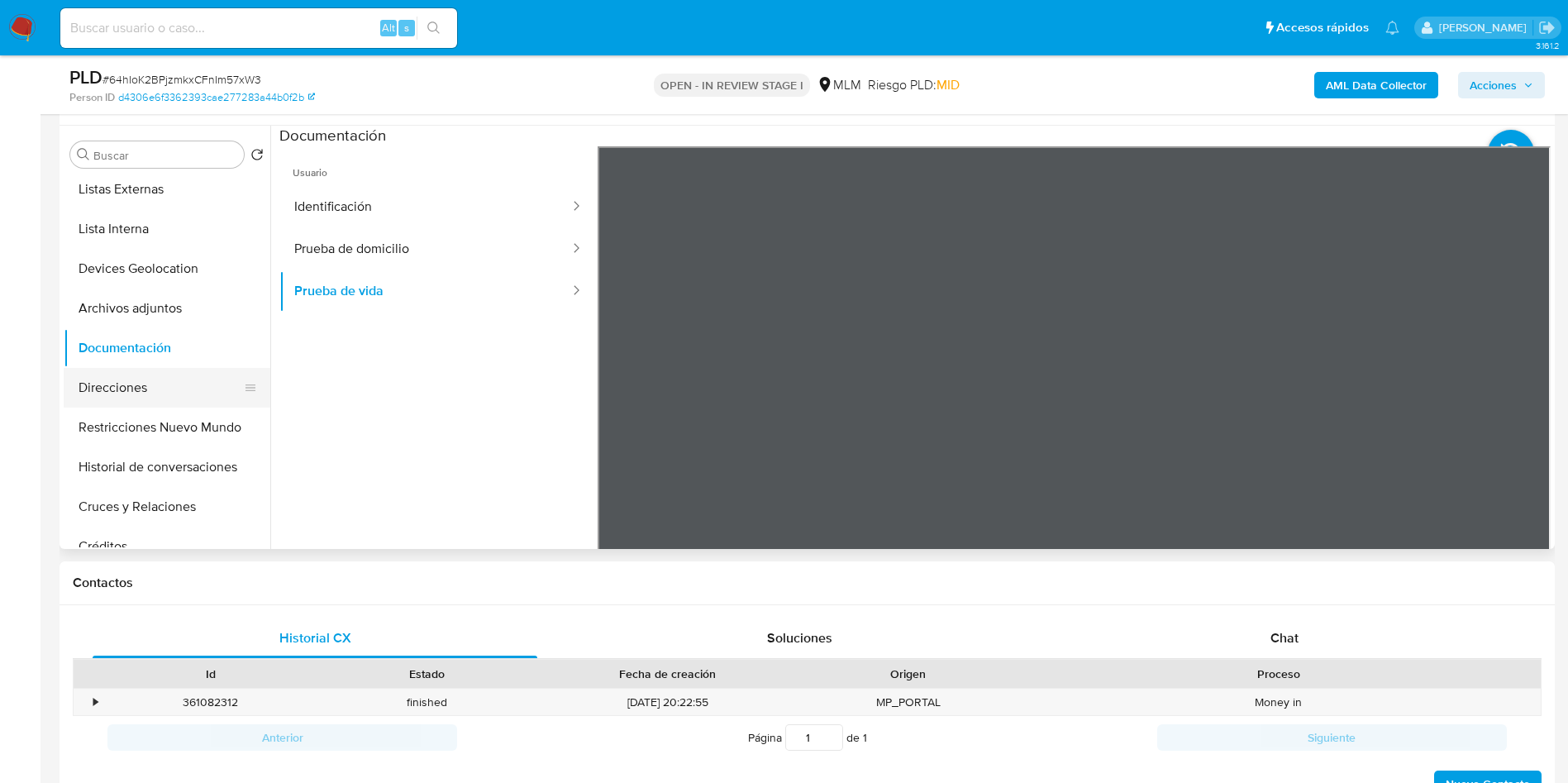
click at [165, 389] on button "Direcciones" at bounding box center [161, 388] width 193 height 39
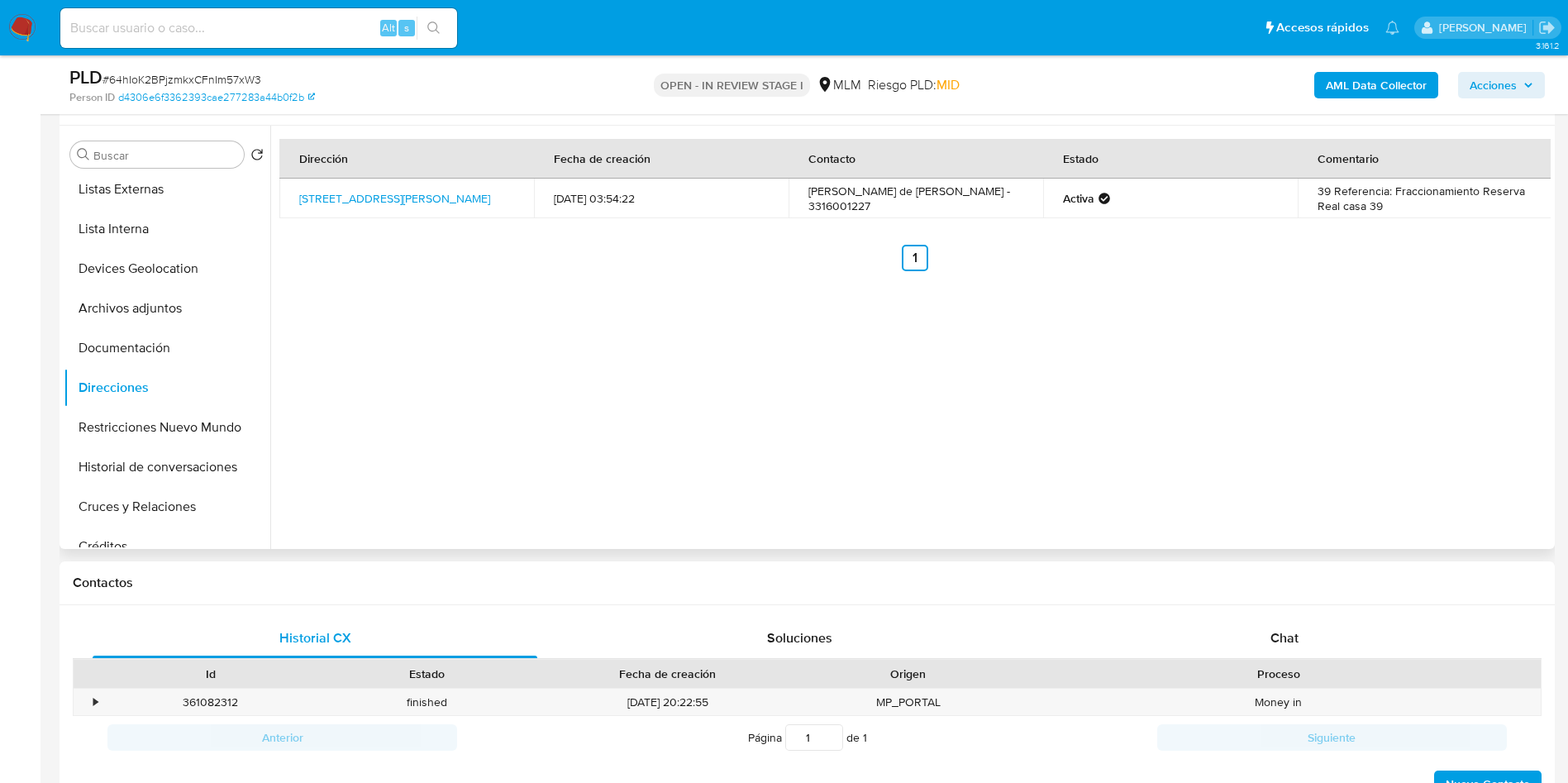
click at [993, 205] on td "[PERSON_NAME] de [PERSON_NAME] - 3316001227" at bounding box center [916, 198] width 254 height 39
click at [140, 279] on button "Devices Geolocation" at bounding box center [161, 268] width 193 height 39
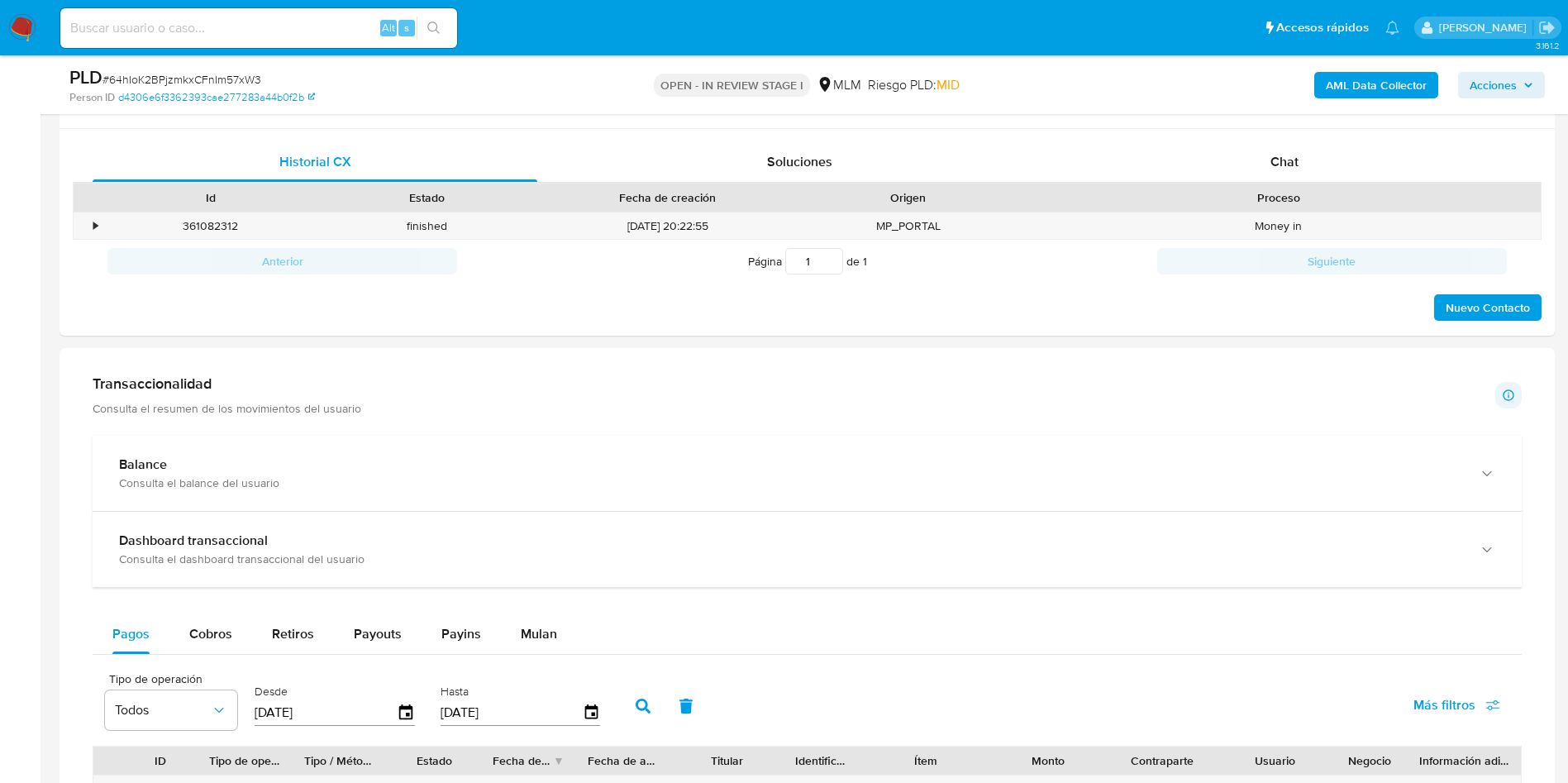
scroll to position [923, 0]
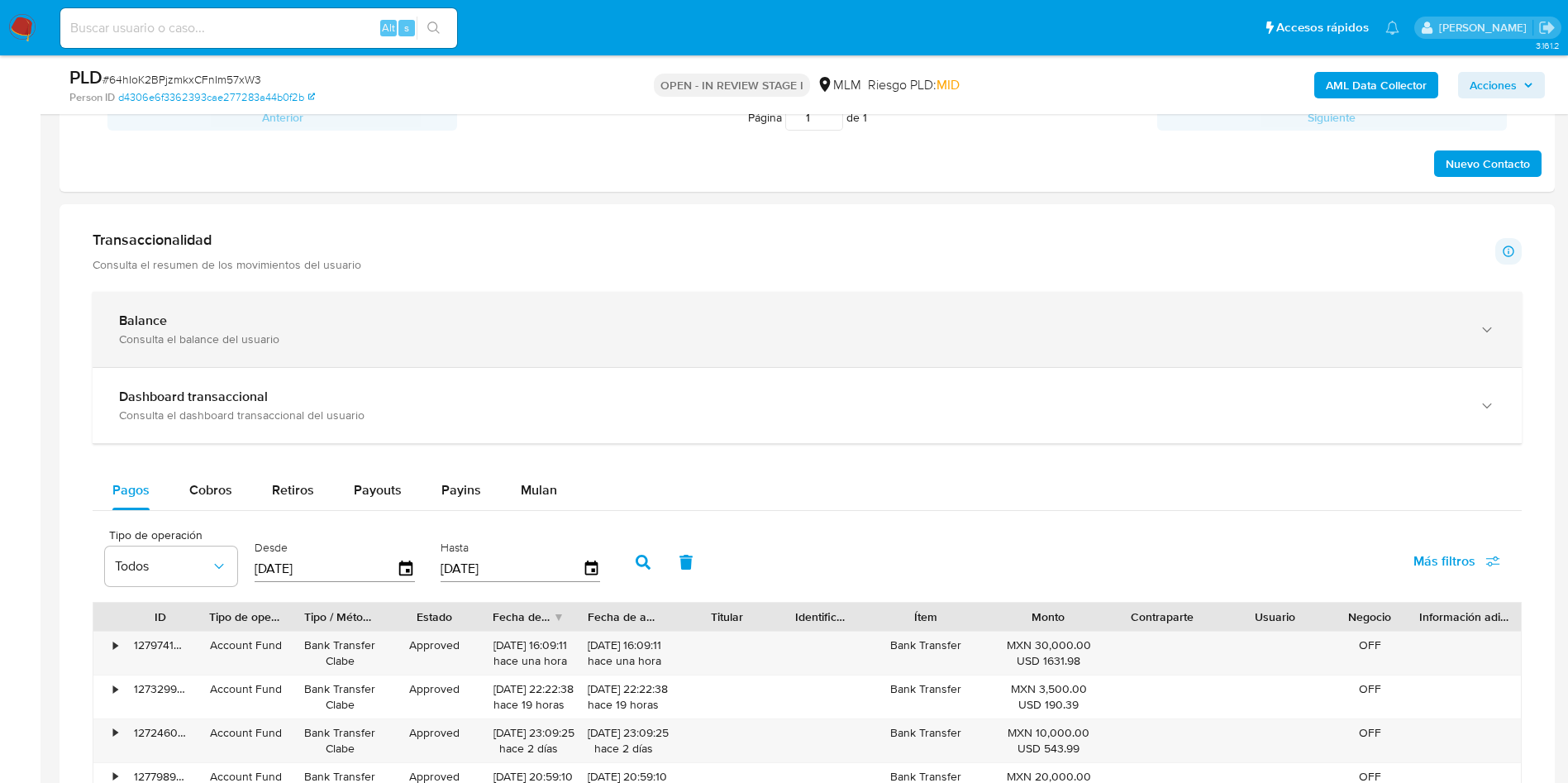
click at [472, 347] on div "Balance Consulta el balance del usuario" at bounding box center [807, 329] width 1429 height 75
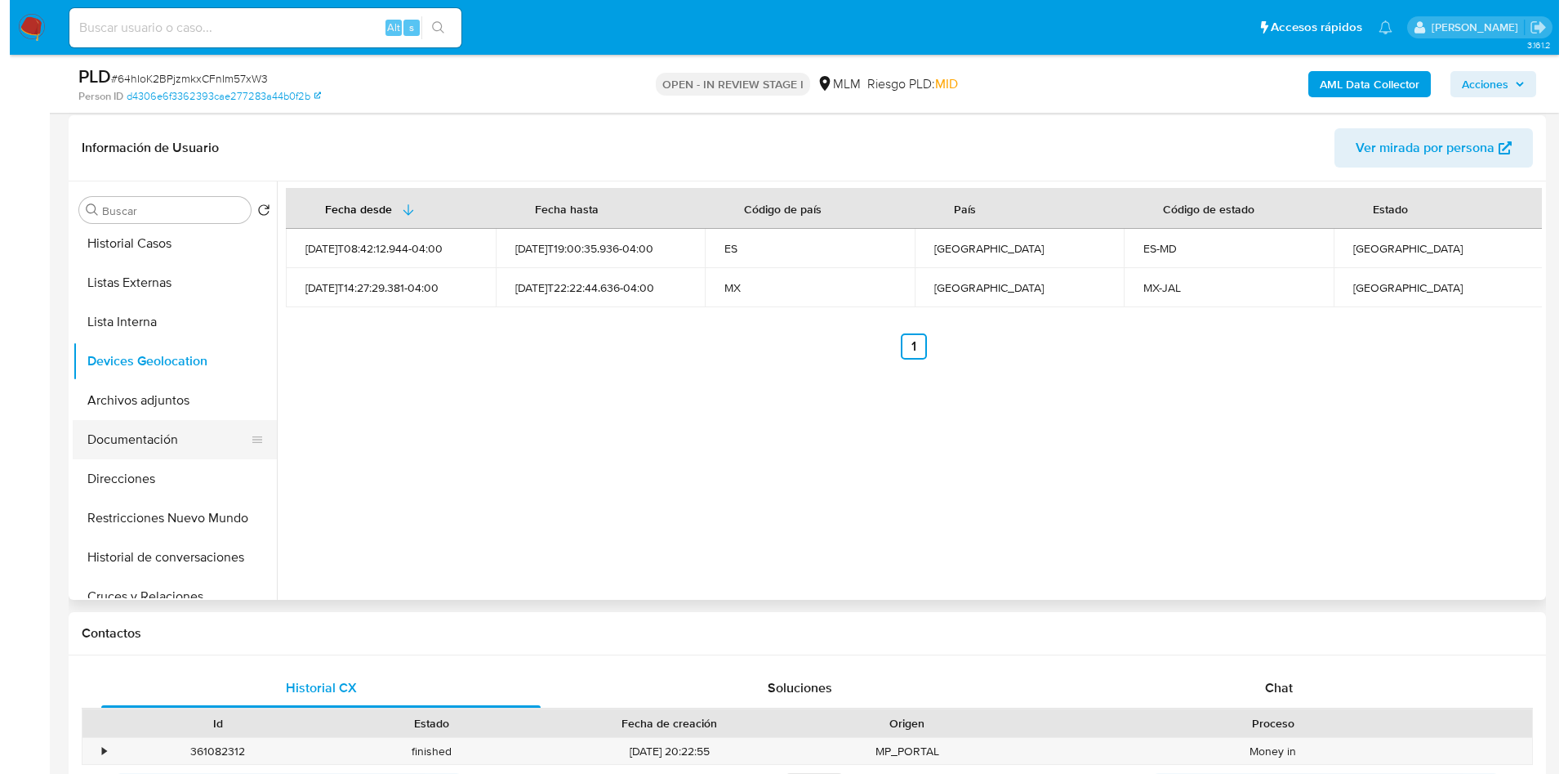
scroll to position [123, 0]
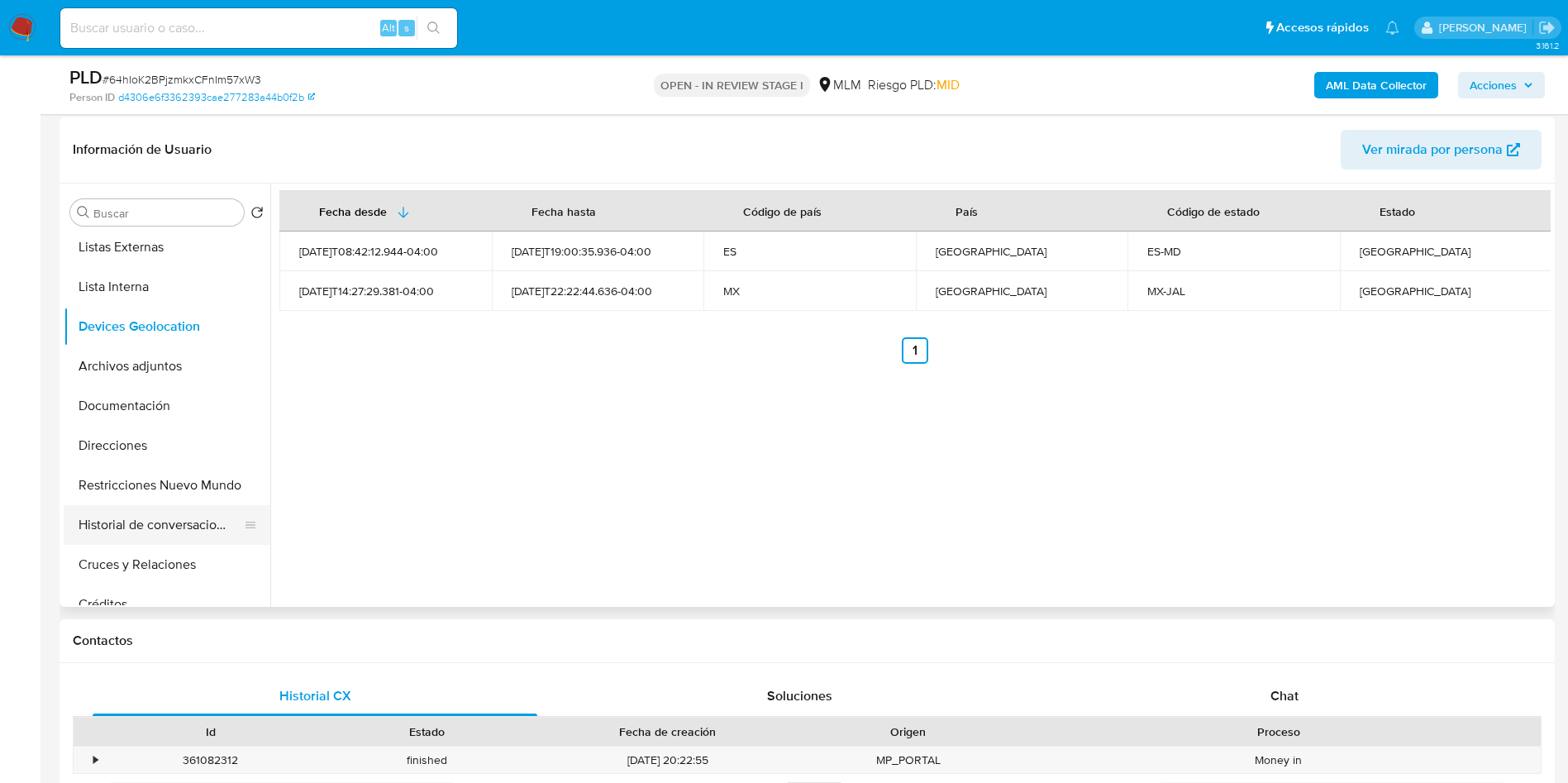
click at [173, 521] on button "Historial de conversaciones" at bounding box center [161, 525] width 193 height 39
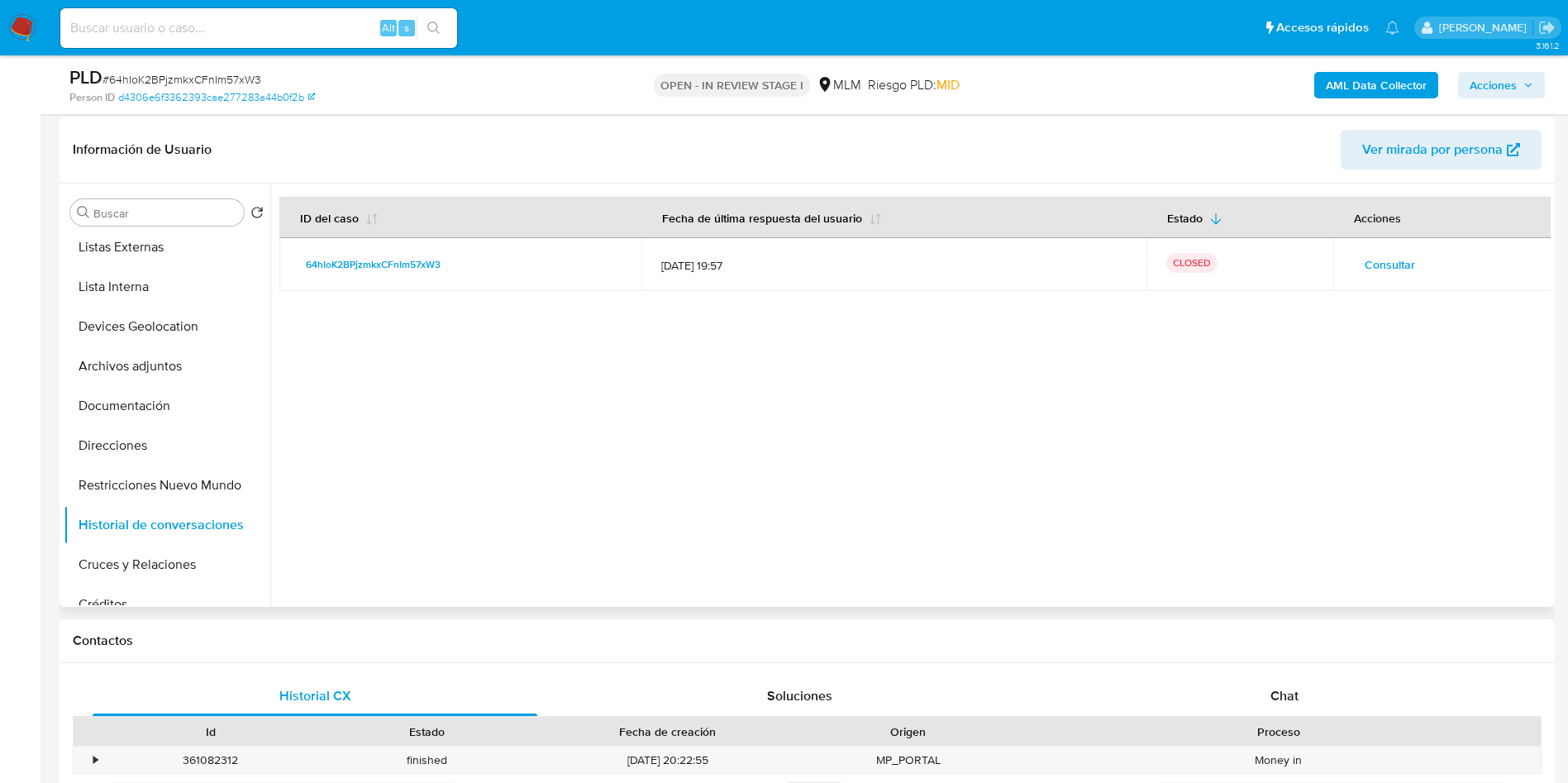
click at [1366, 262] on span "Consultar" at bounding box center [1390, 263] width 50 height 23
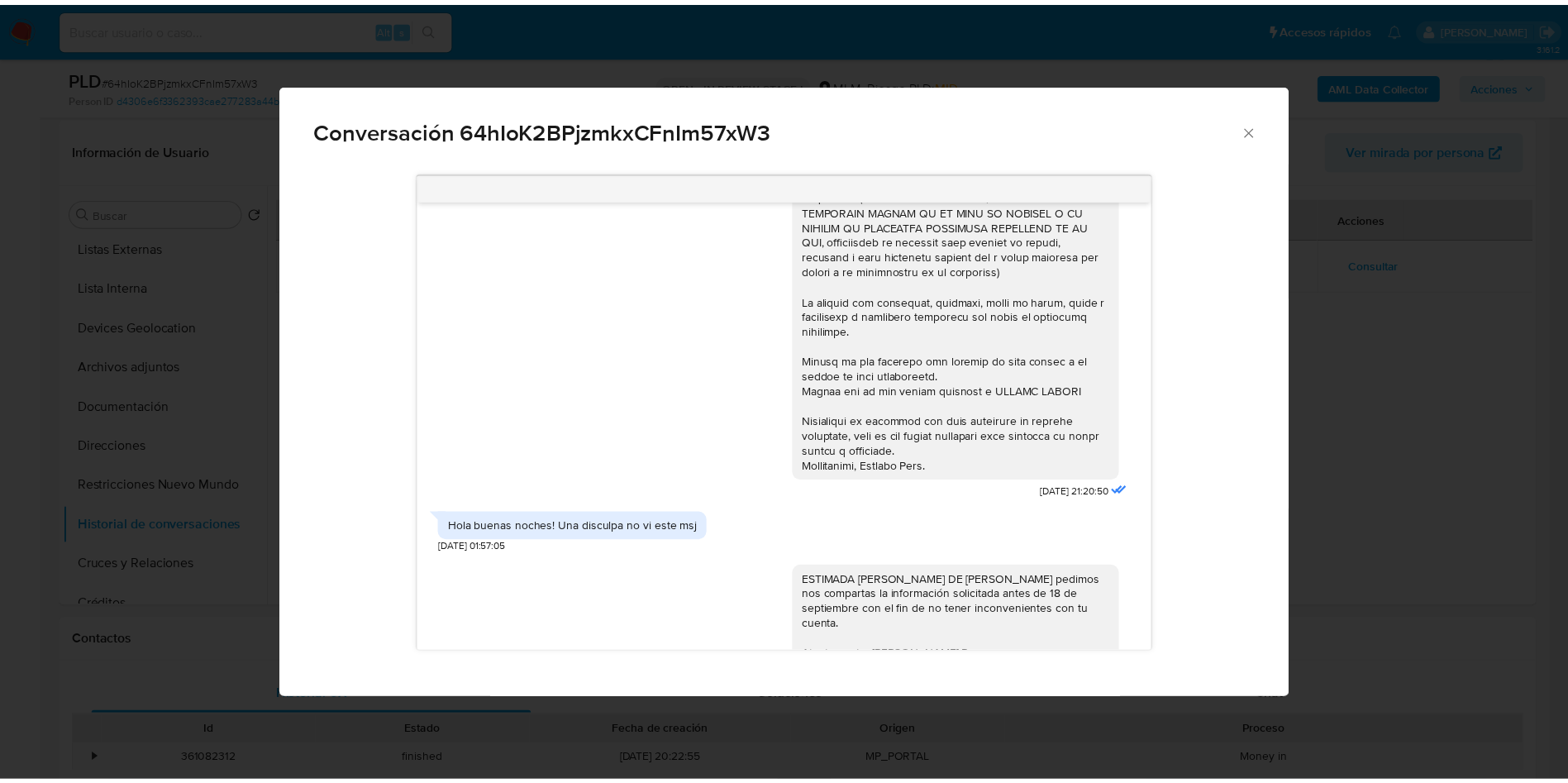
scroll to position [263, 0]
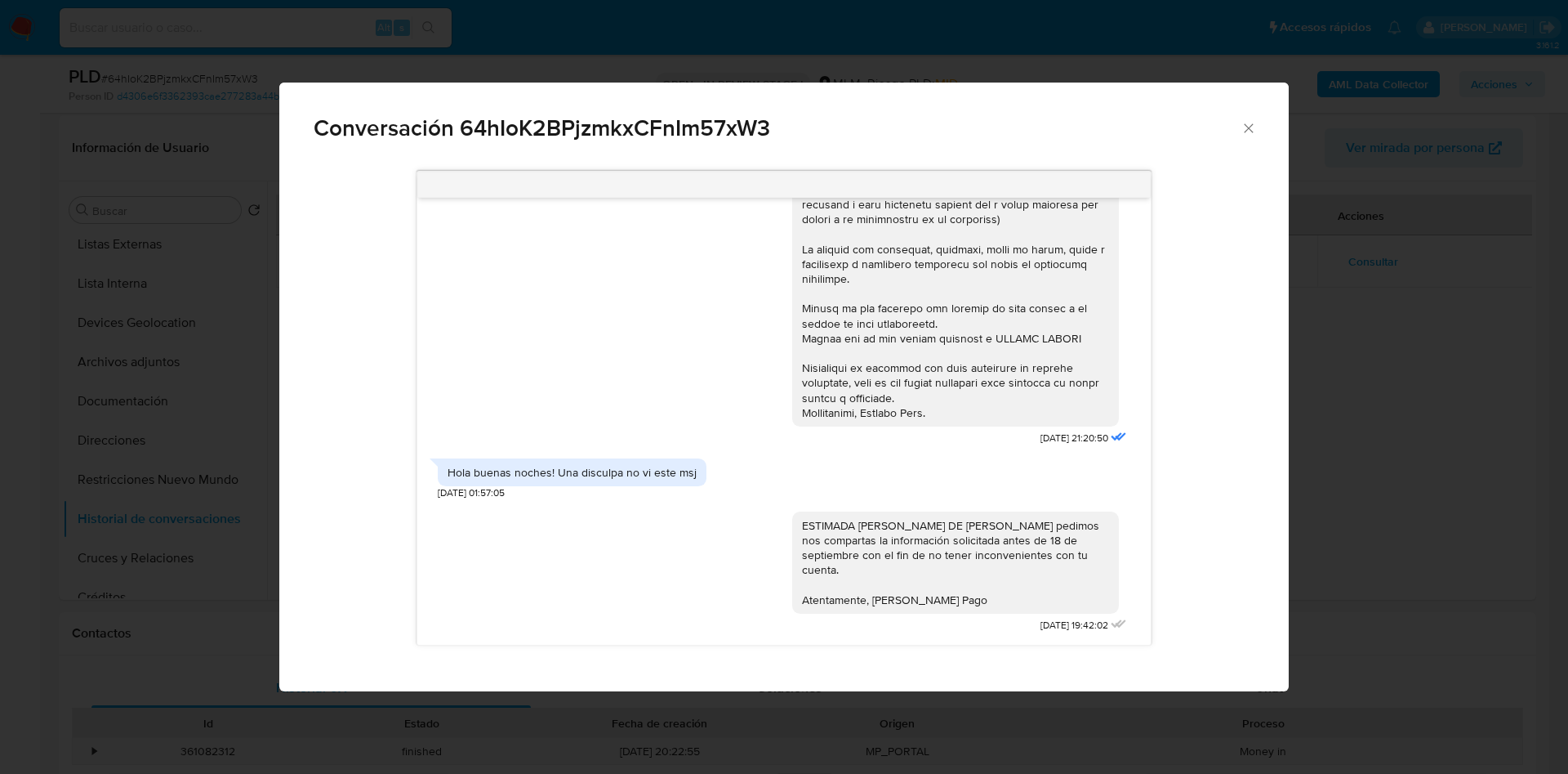
click at [1248, 126] on icon "Cerrar" at bounding box center [1248, 128] width 17 height 17
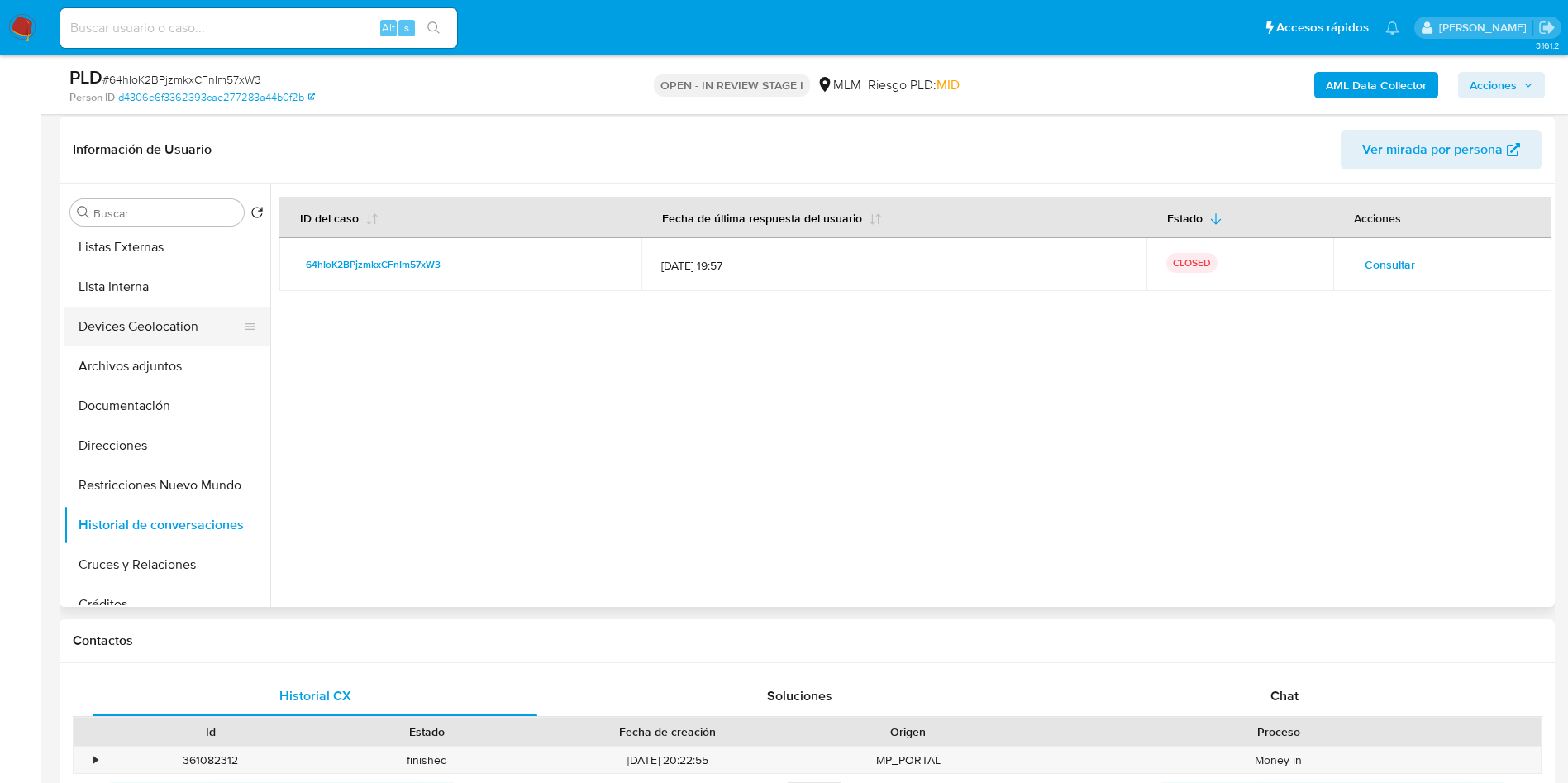
click at [120, 333] on button "Devices Geolocation" at bounding box center [161, 326] width 193 height 39
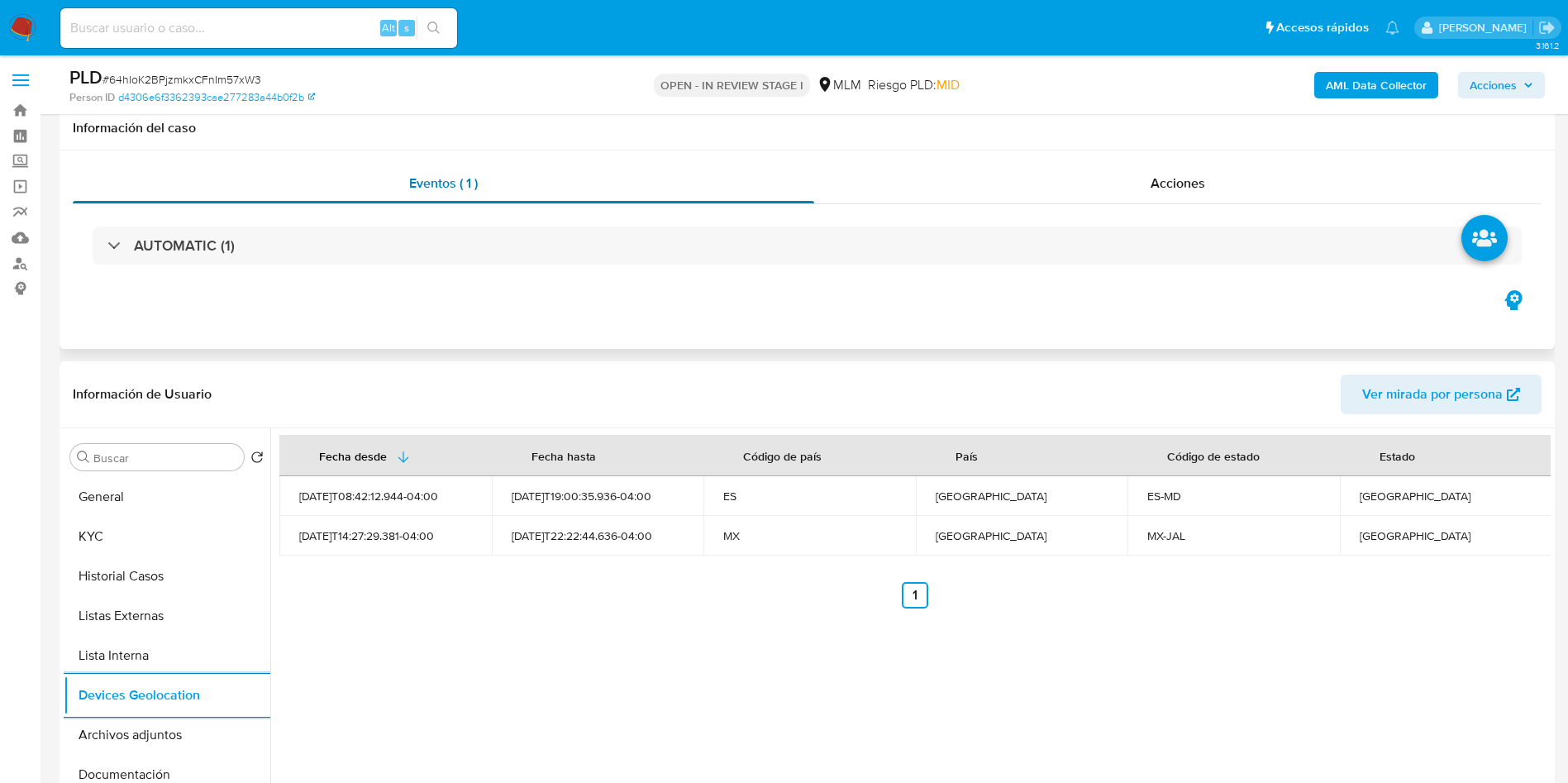
scroll to position [0, 0]
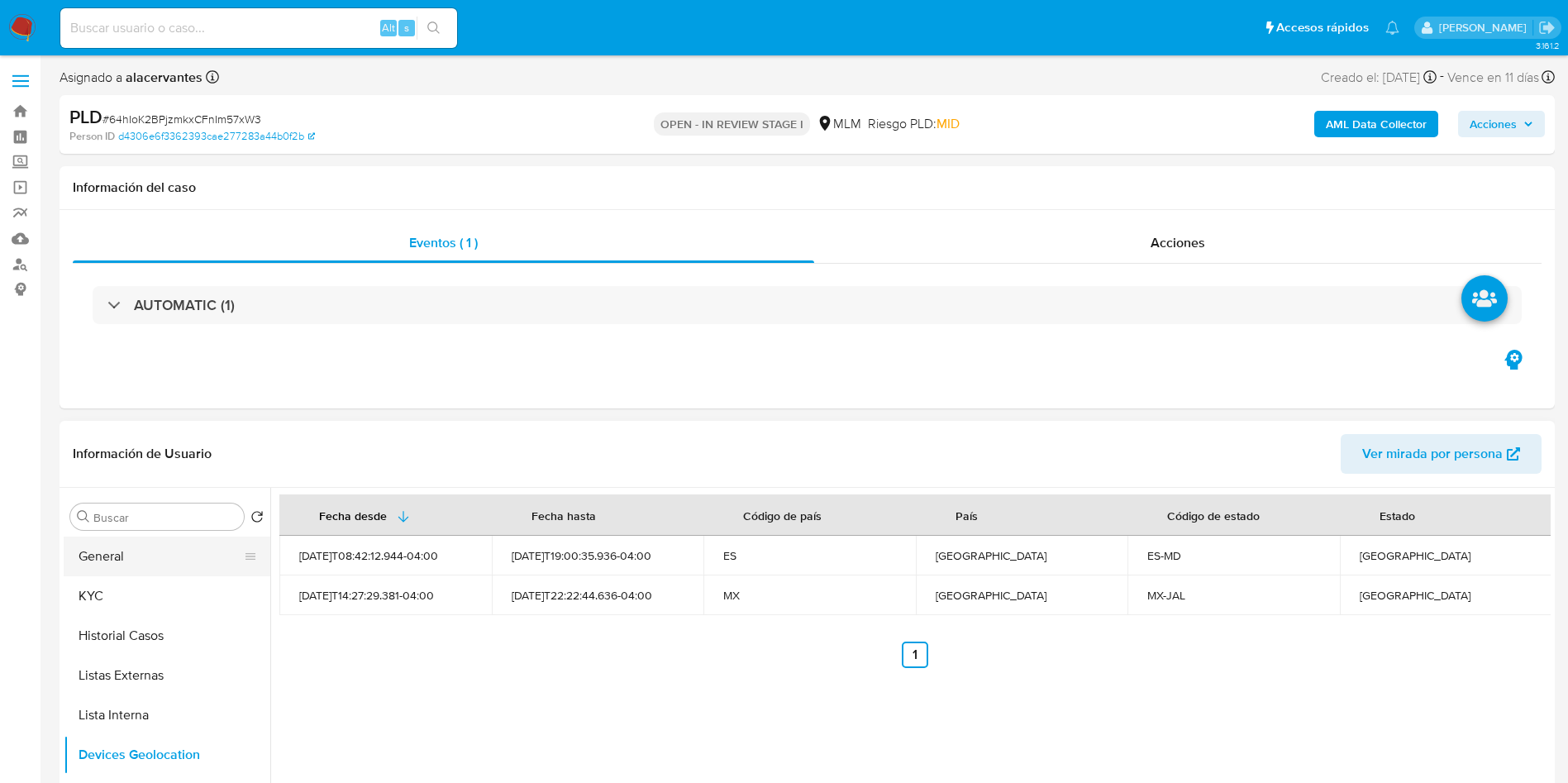
click at [140, 562] on button "General" at bounding box center [161, 556] width 193 height 39
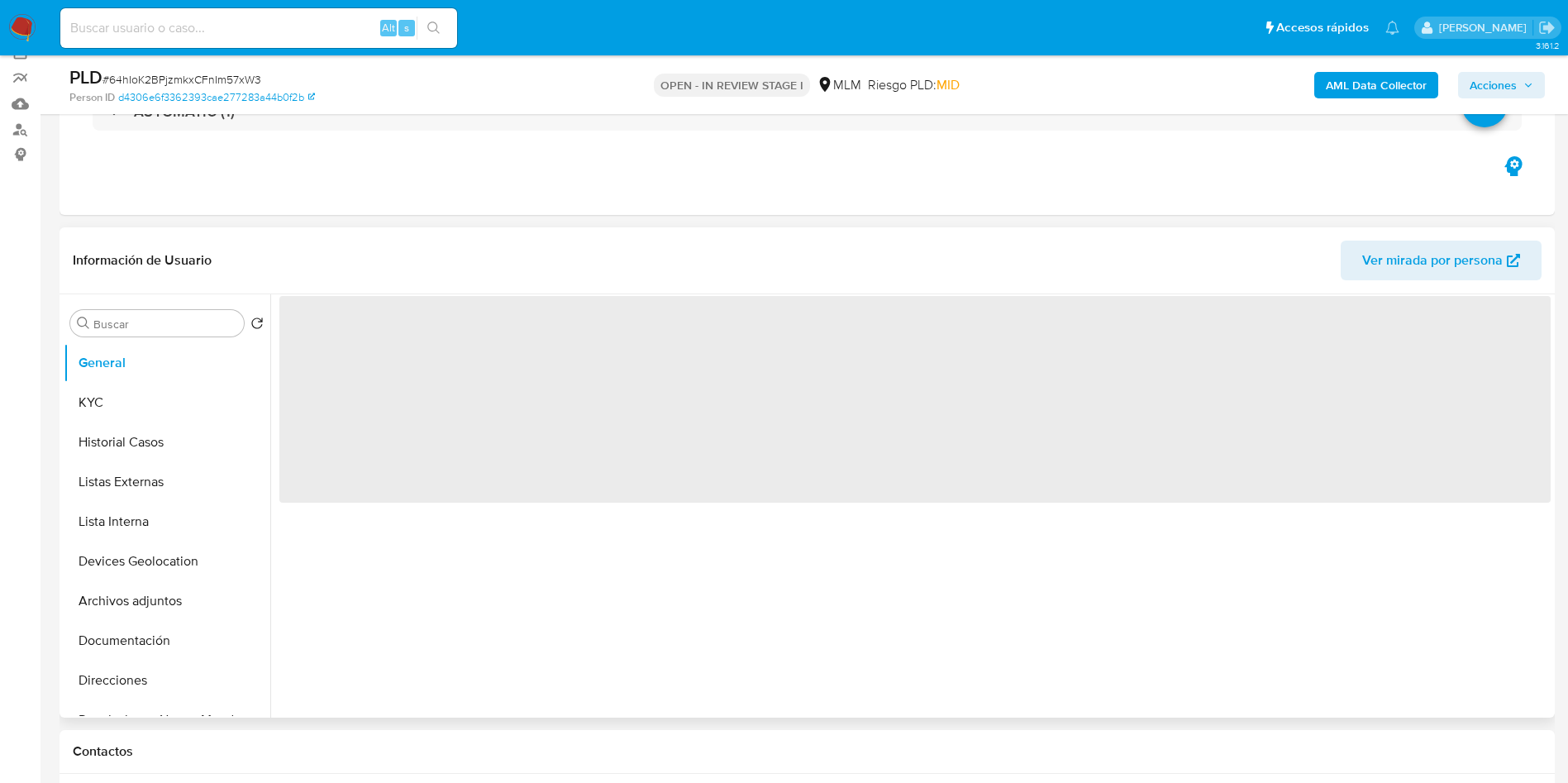
scroll to position [248, 0]
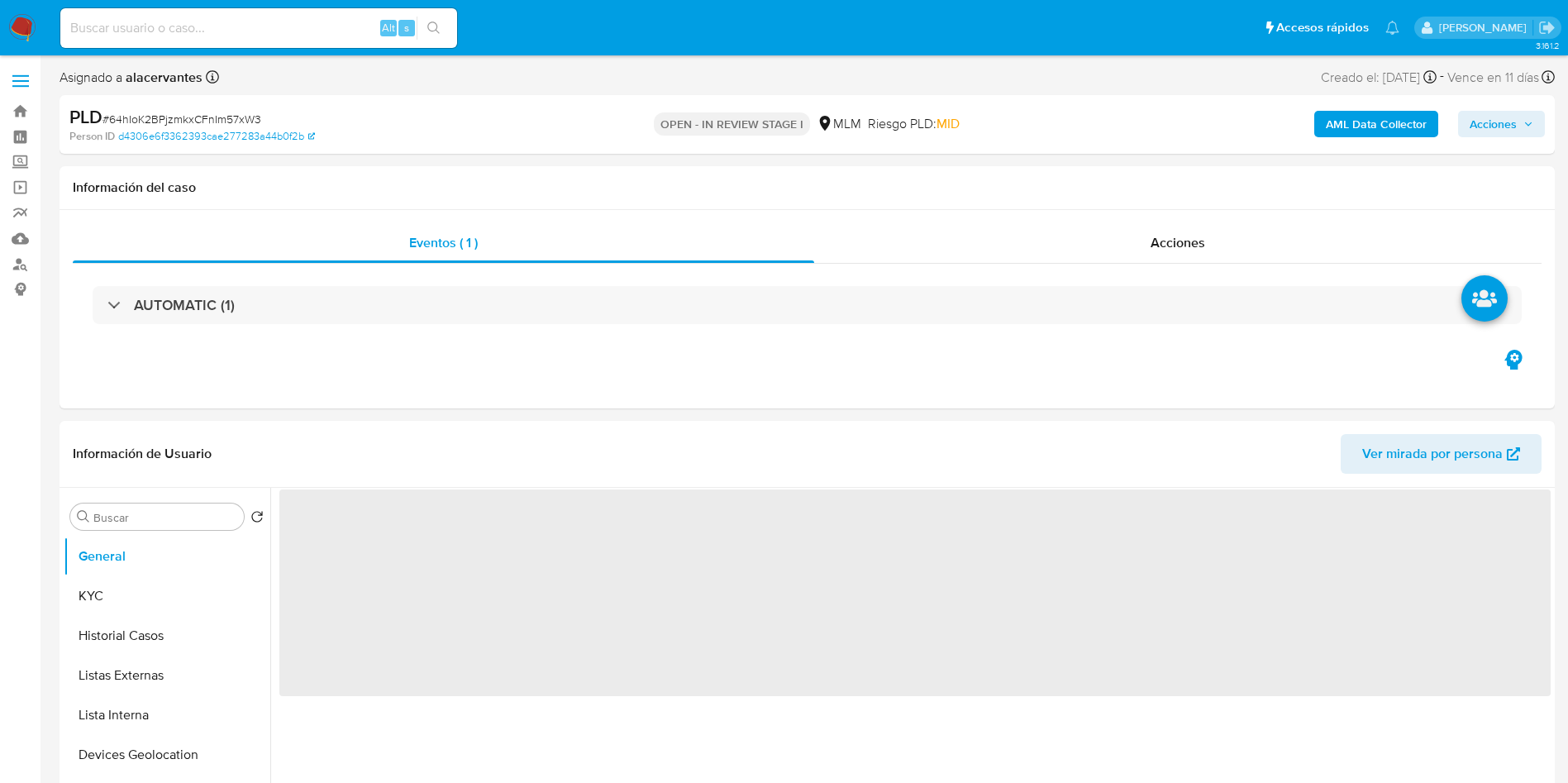
select select "10"
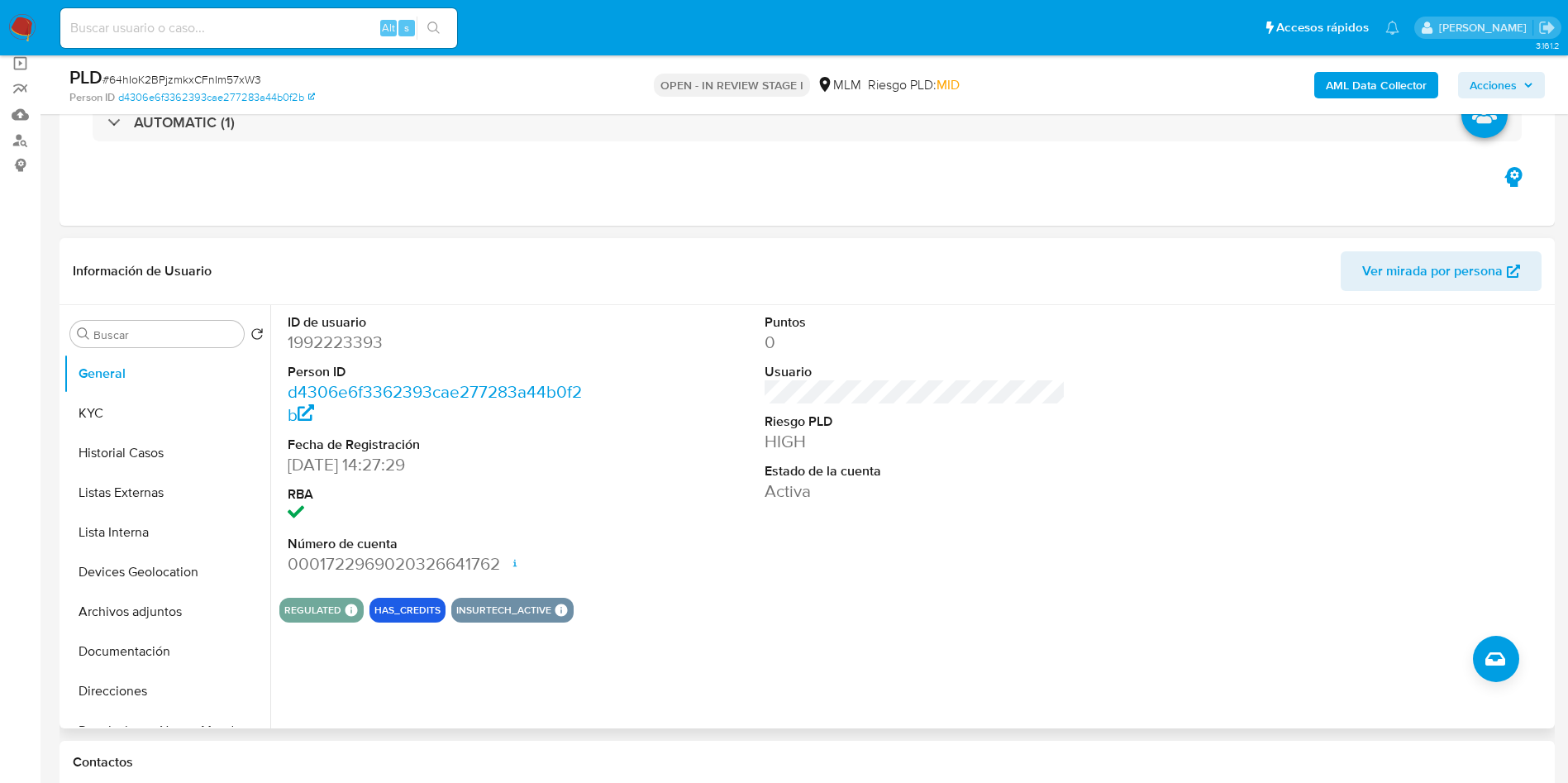
scroll to position [248, 0]
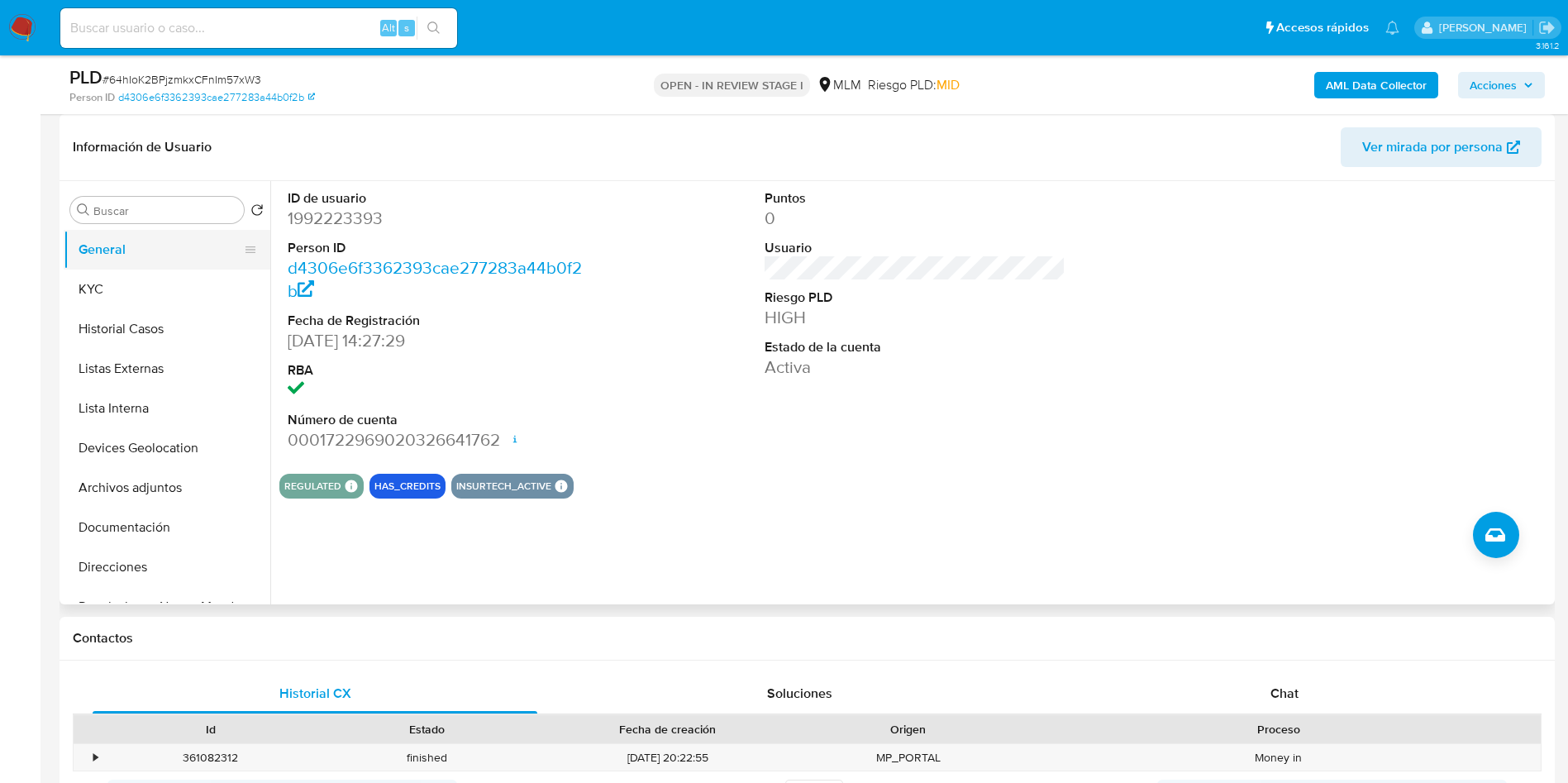
click at [111, 268] on button "General" at bounding box center [161, 249] width 193 height 39
click at [117, 284] on button "KYC" at bounding box center [161, 289] width 193 height 39
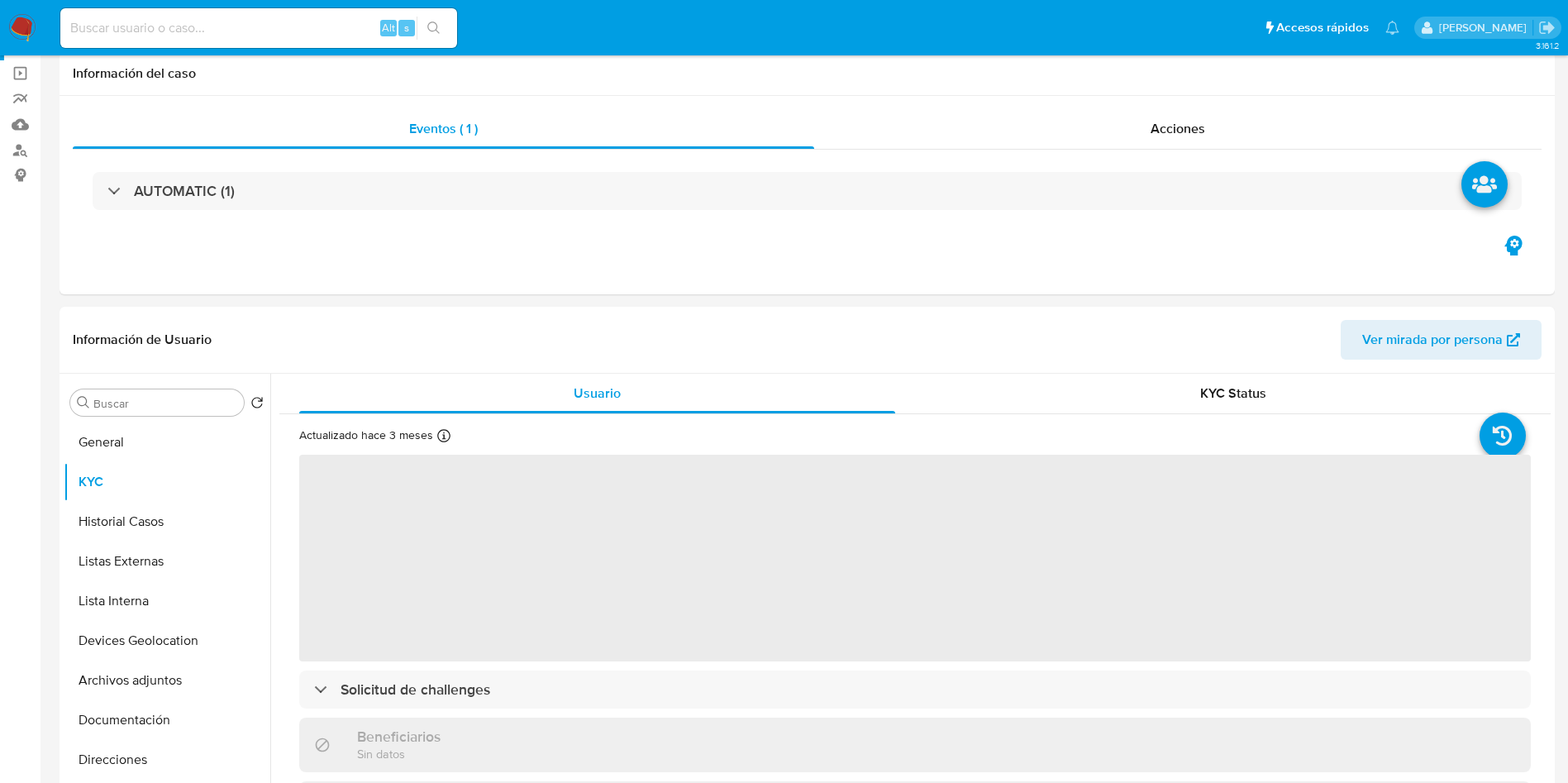
scroll to position [0, 0]
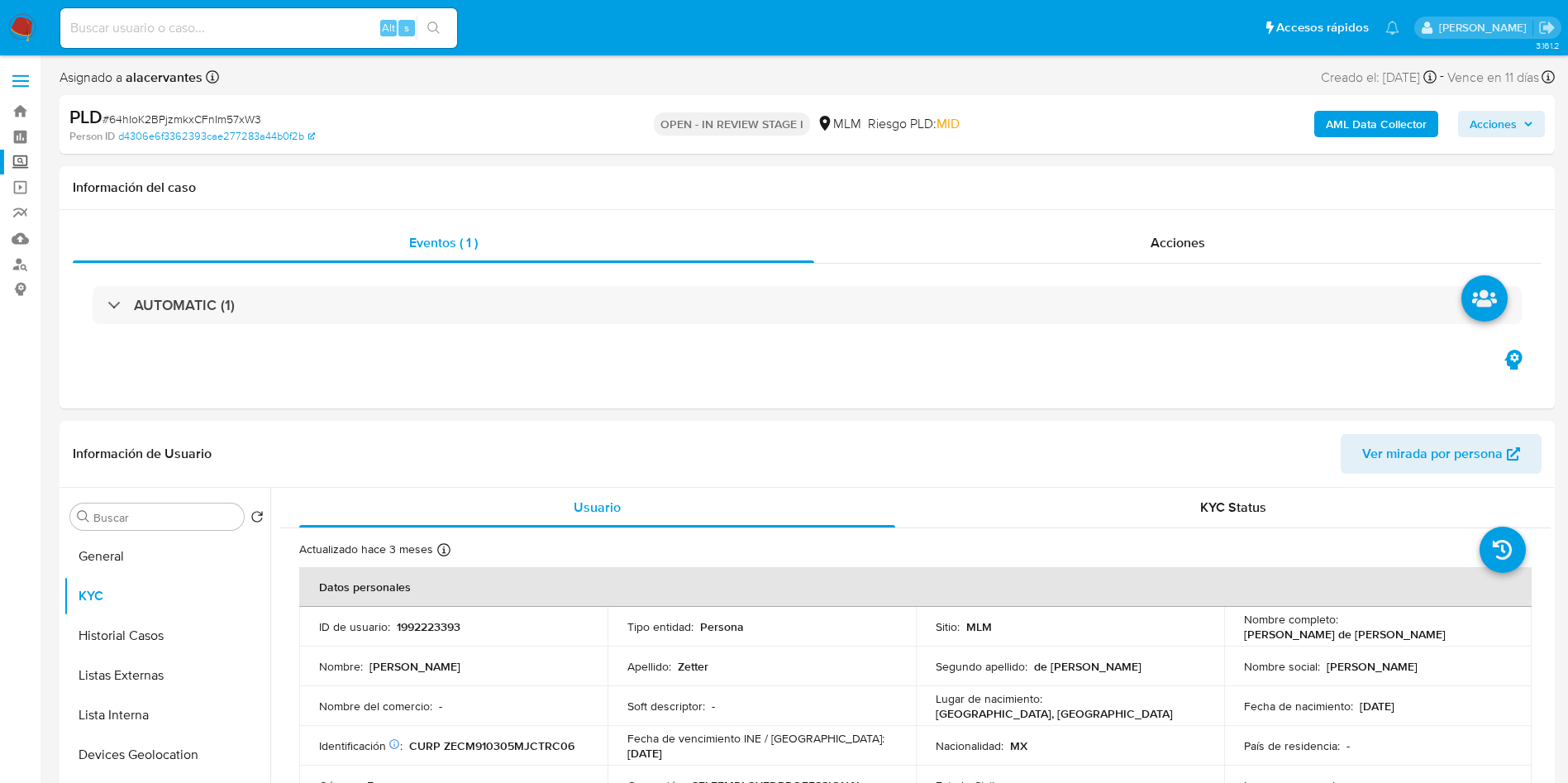
click at [18, 169] on label "Screening" at bounding box center [98, 163] width 196 height 26
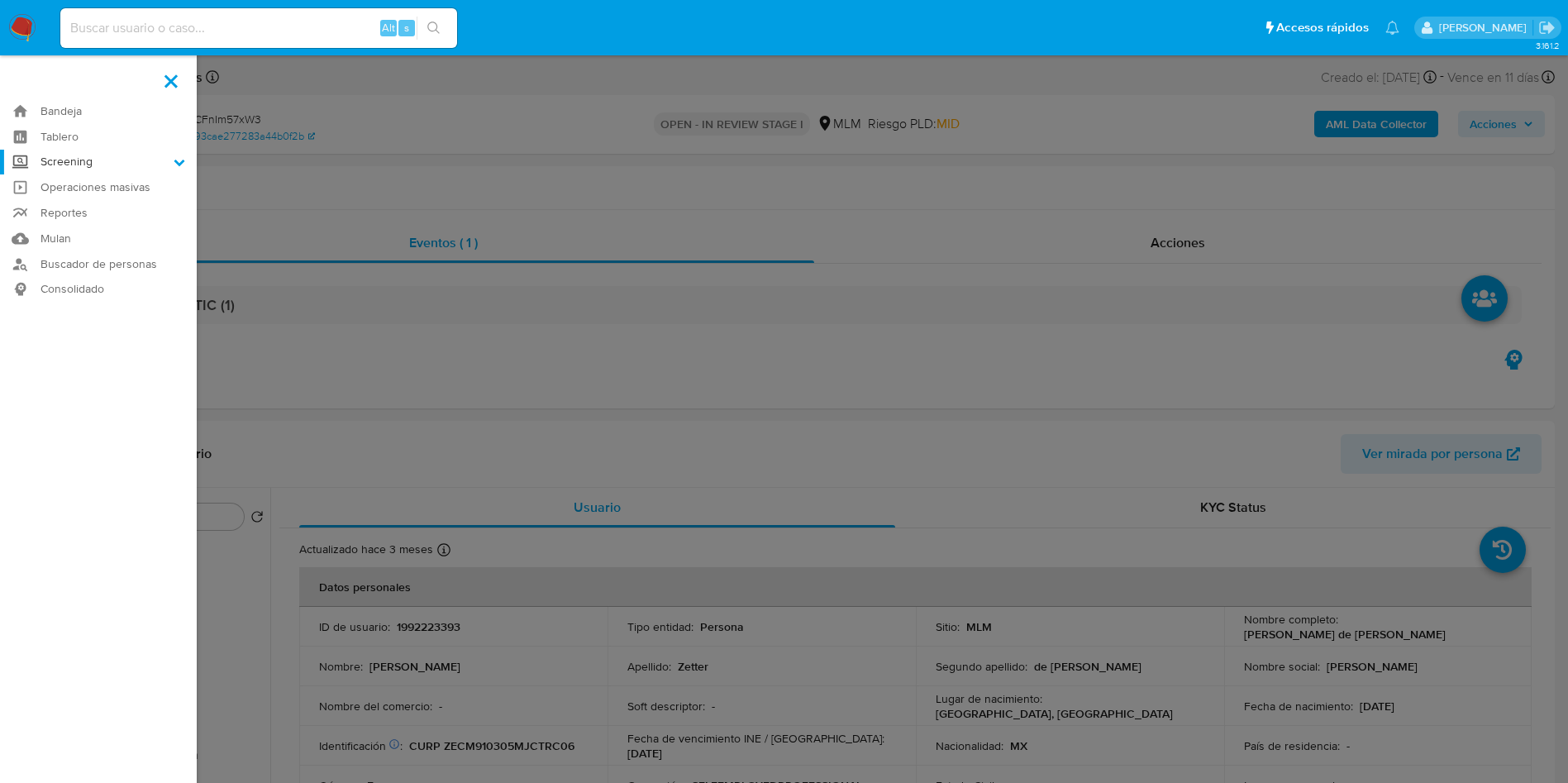
click at [0, 0] on input "Screening" at bounding box center [0, 0] width 0 height 0
click at [103, 226] on link "Herramientas" at bounding box center [98, 227] width 196 height 21
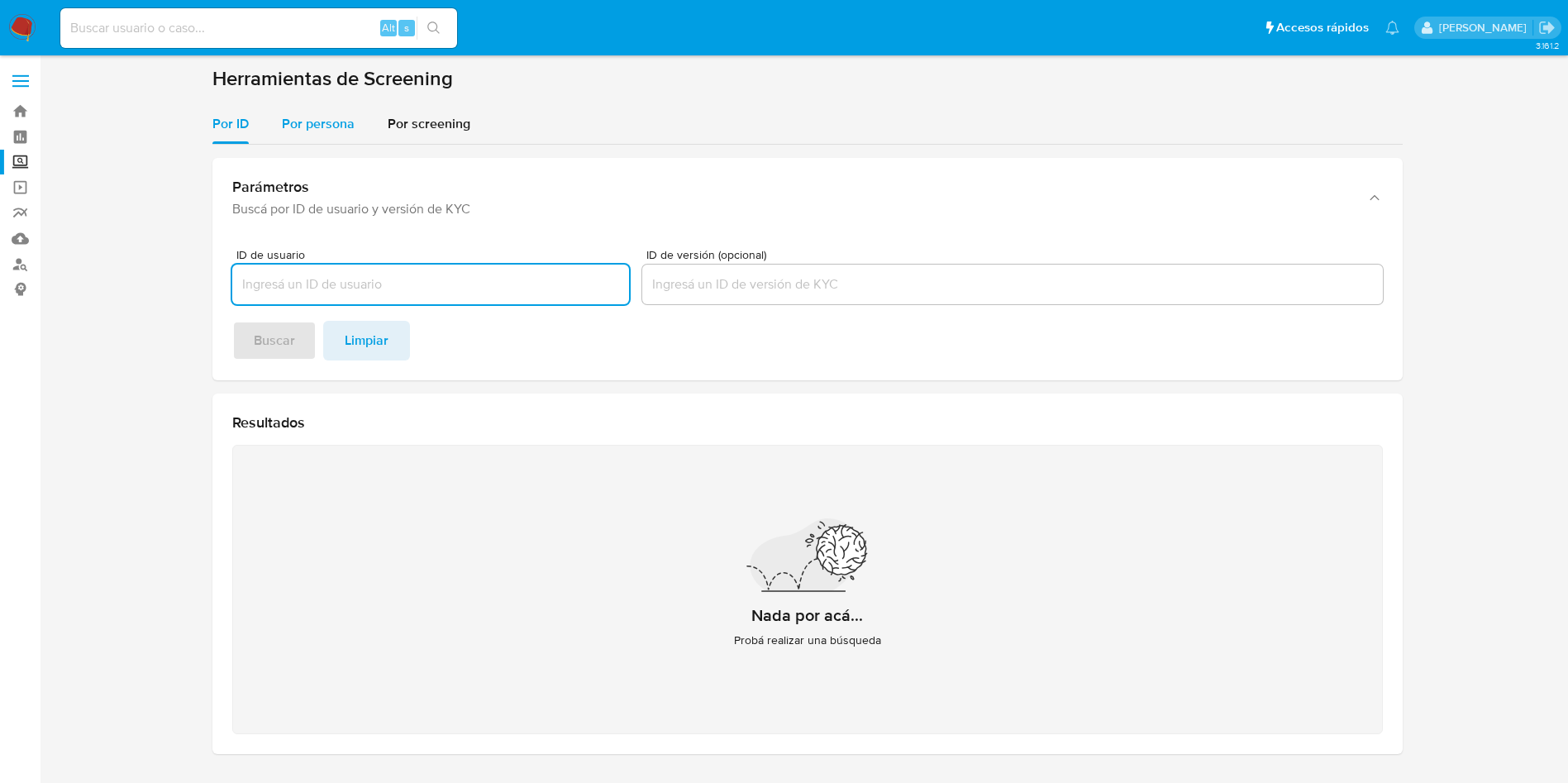
click at [334, 126] on span "Por persona" at bounding box center [319, 123] width 73 height 19
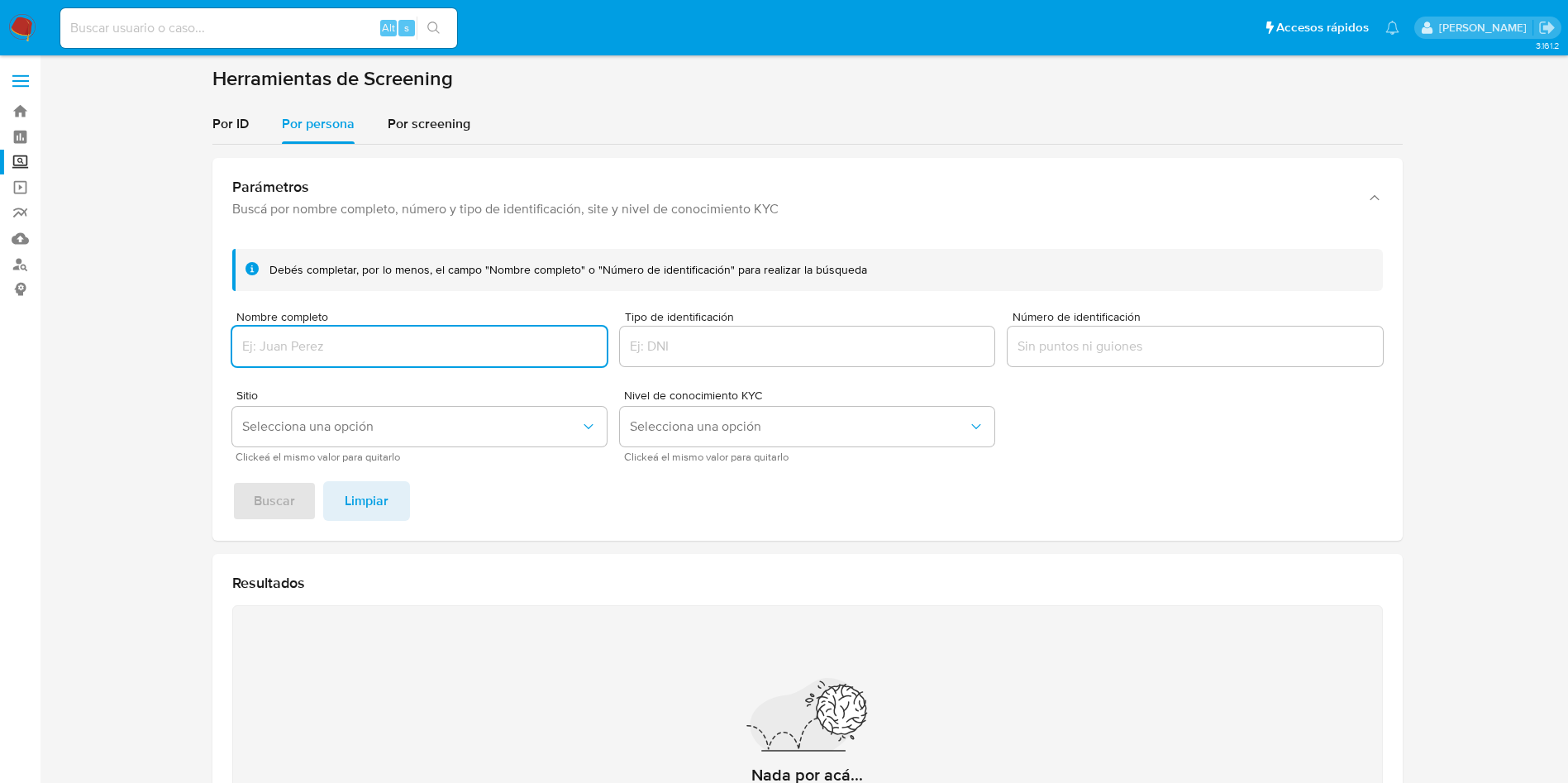
click at [449, 348] on input "Nombre completo" at bounding box center [420, 346] width 375 height 22
click at [340, 339] on input "Nombre completo" at bounding box center [420, 346] width 375 height 22
paste input "[PERSON_NAME]"
click at [278, 513] on span "Buscar" at bounding box center [274, 500] width 41 height 36
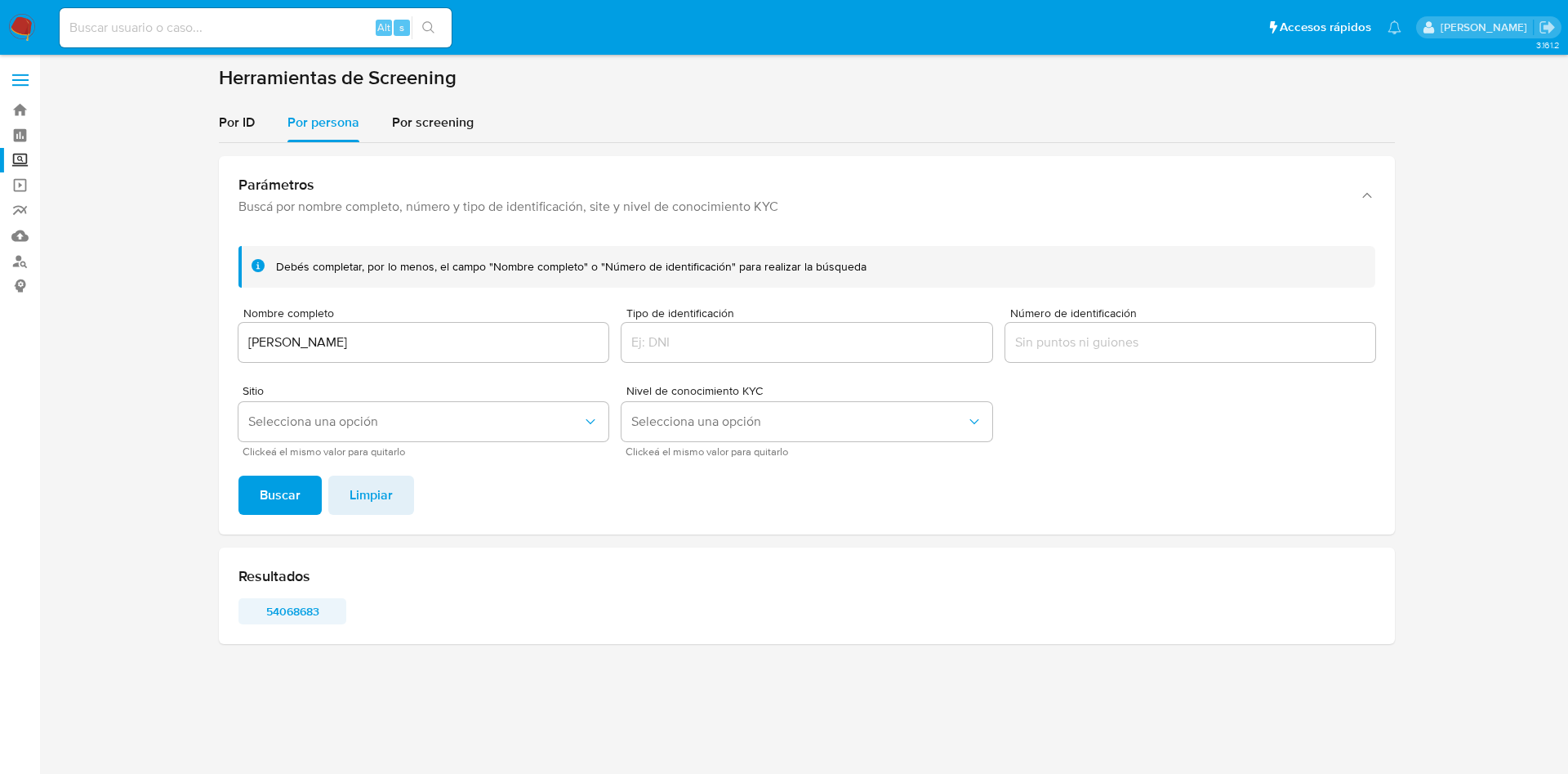
click at [310, 604] on span "54068683" at bounding box center [291, 610] width 85 height 22
click at [391, 328] on div "[PERSON_NAME]" at bounding box center [424, 342] width 370 height 39
click at [401, 340] on input "[PERSON_NAME]" at bounding box center [424, 342] width 370 height 21
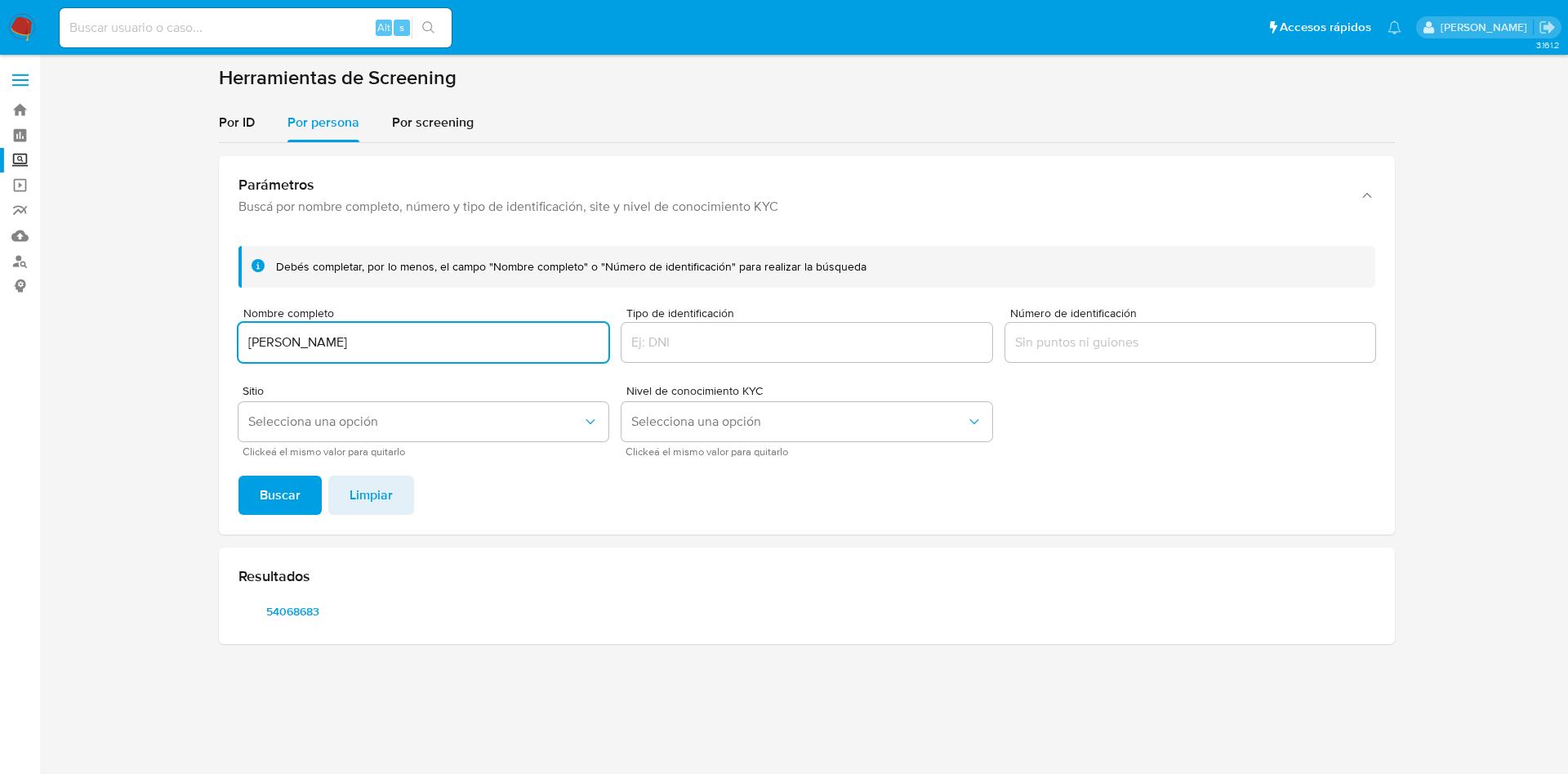
click at [401, 340] on input "[PERSON_NAME]" at bounding box center [424, 342] width 370 height 21
click at [274, 472] on div "Debés completar, por lo menos, el campo "Nombre completo" o "Número de identifi…" at bounding box center [807, 383] width 1176 height 301
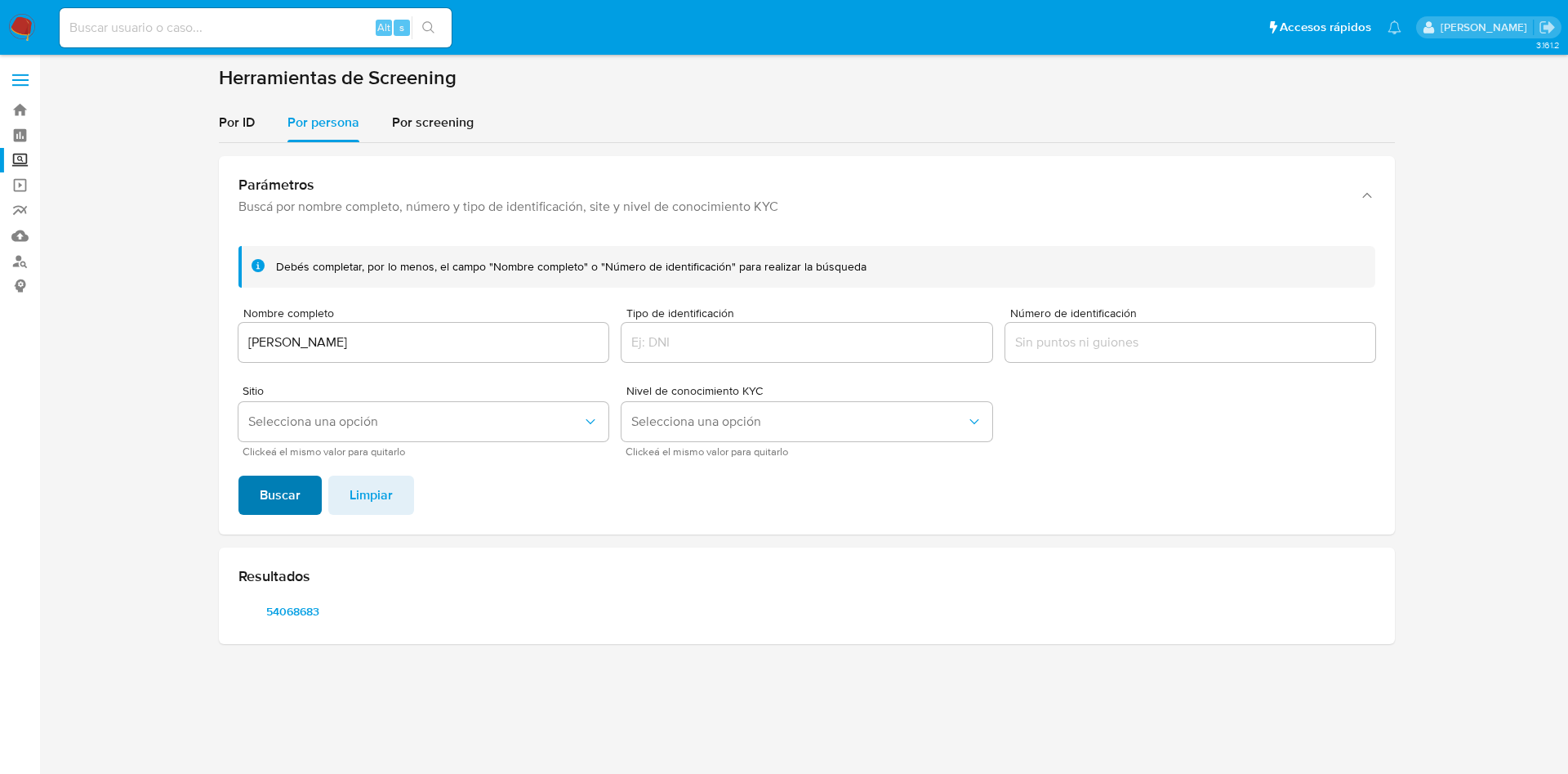
click at [288, 495] on span "Buscar" at bounding box center [281, 494] width 41 height 36
click at [306, 610] on span "1066615036" at bounding box center [291, 610] width 85 height 22
click at [506, 338] on input "[PERSON_NAME]" at bounding box center [424, 342] width 370 height 21
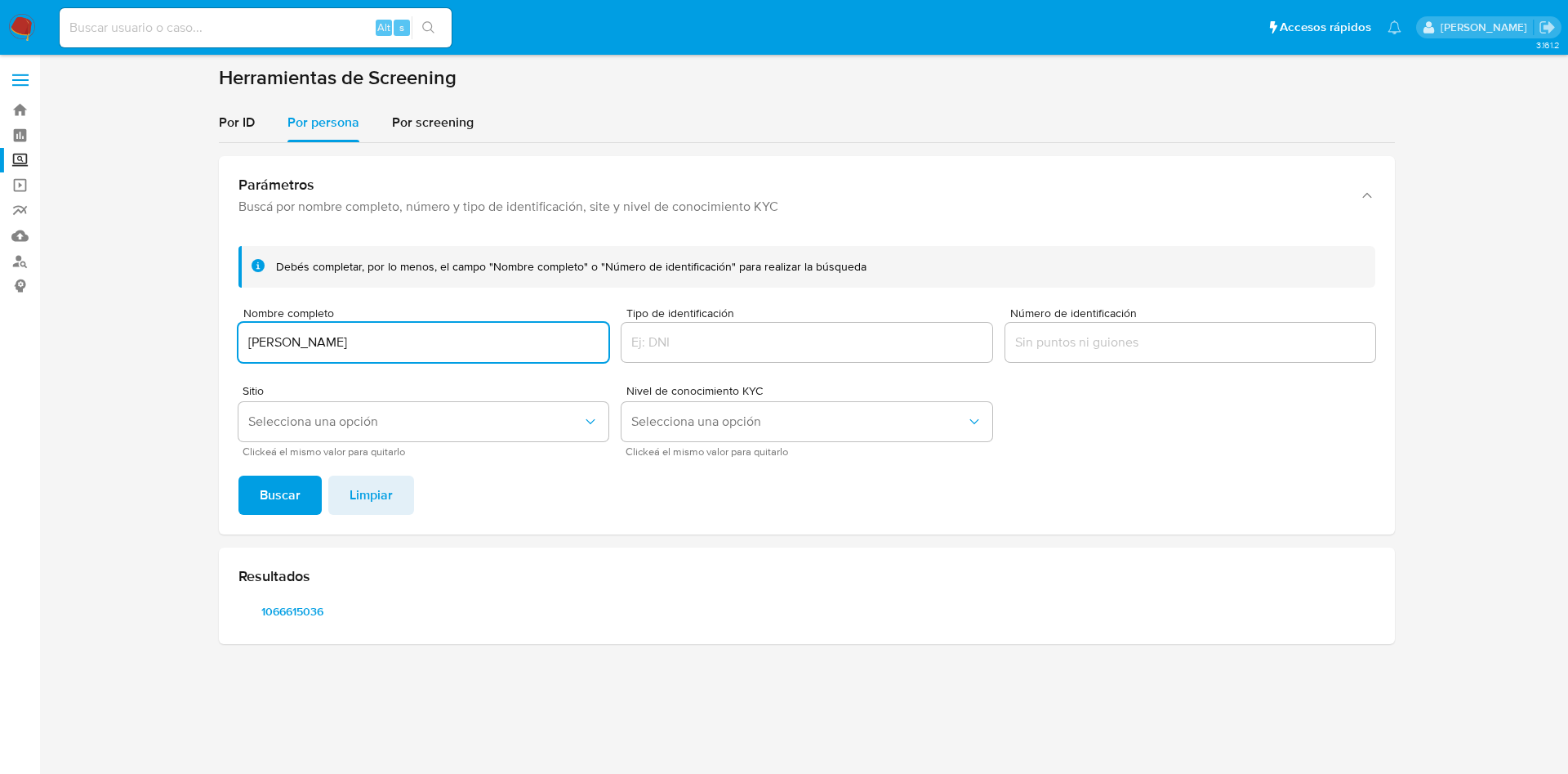
click at [507, 338] on input "[PERSON_NAME]" at bounding box center [424, 342] width 370 height 21
click at [507, 337] on input "[PERSON_NAME]" at bounding box center [424, 342] width 370 height 21
type input "[PERSON_NAME]"
click at [295, 484] on span "Buscar" at bounding box center [281, 494] width 41 height 36
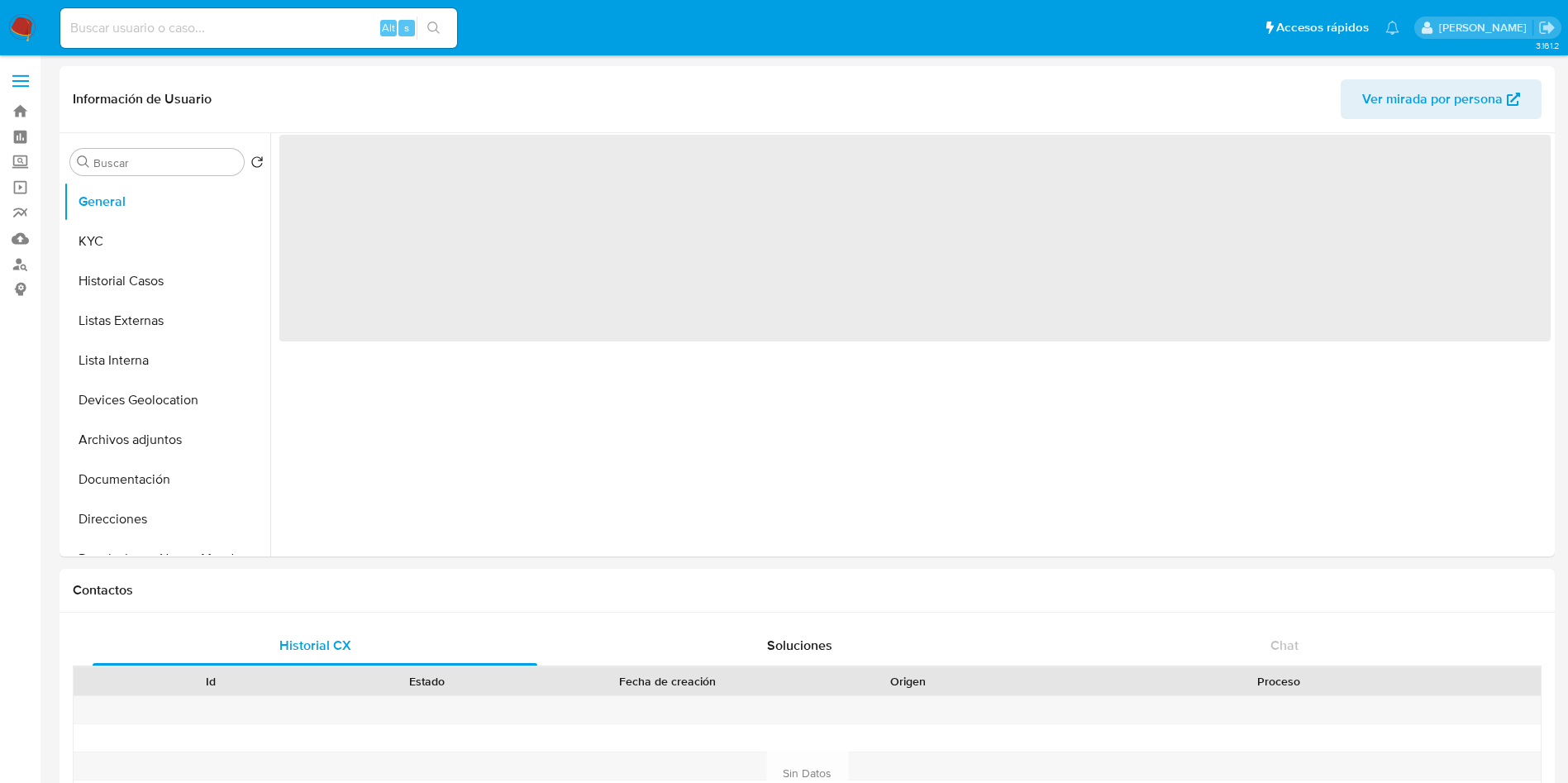
select select "10"
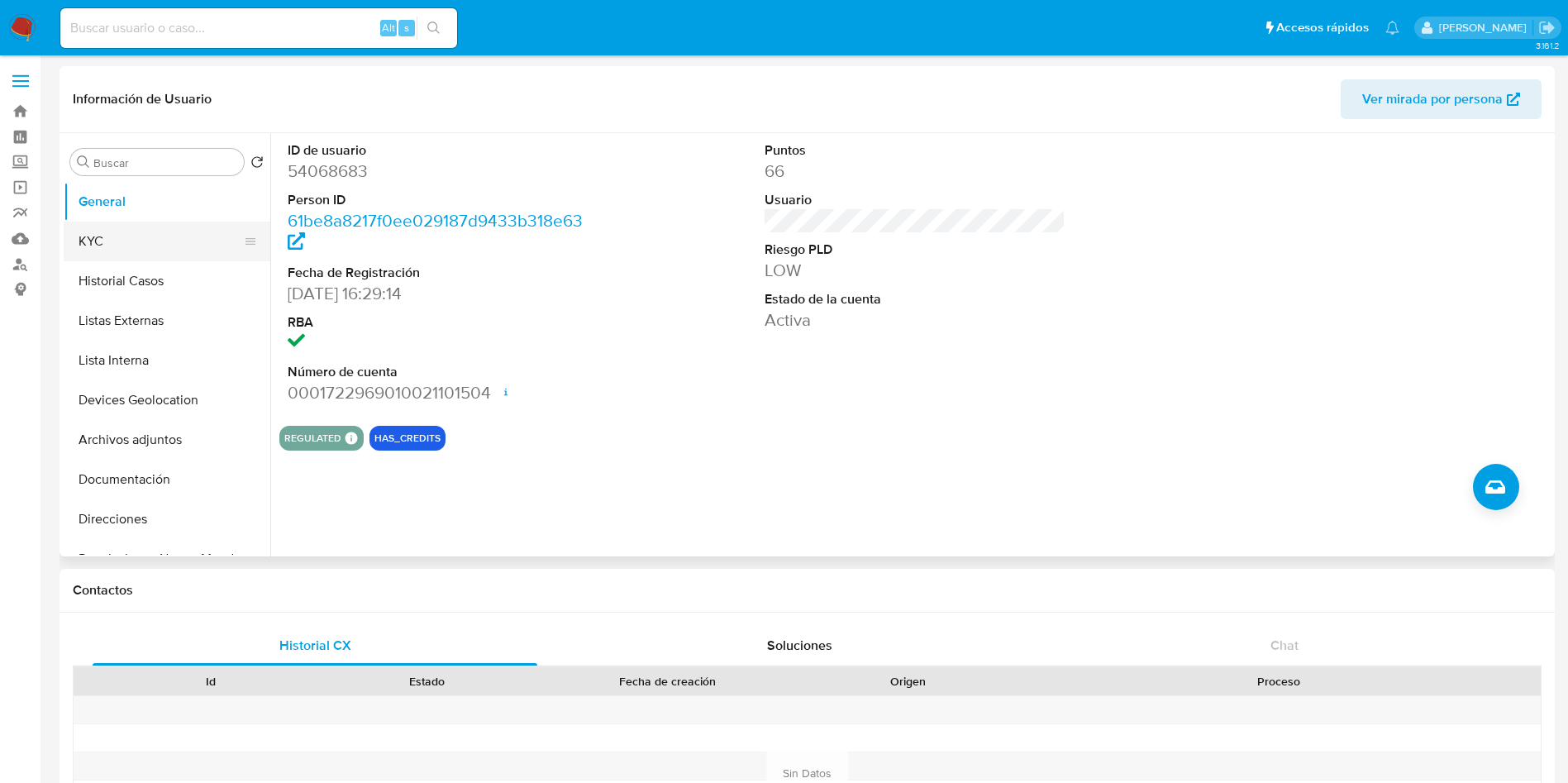
click at [106, 230] on button "KYC" at bounding box center [161, 242] width 193 height 39
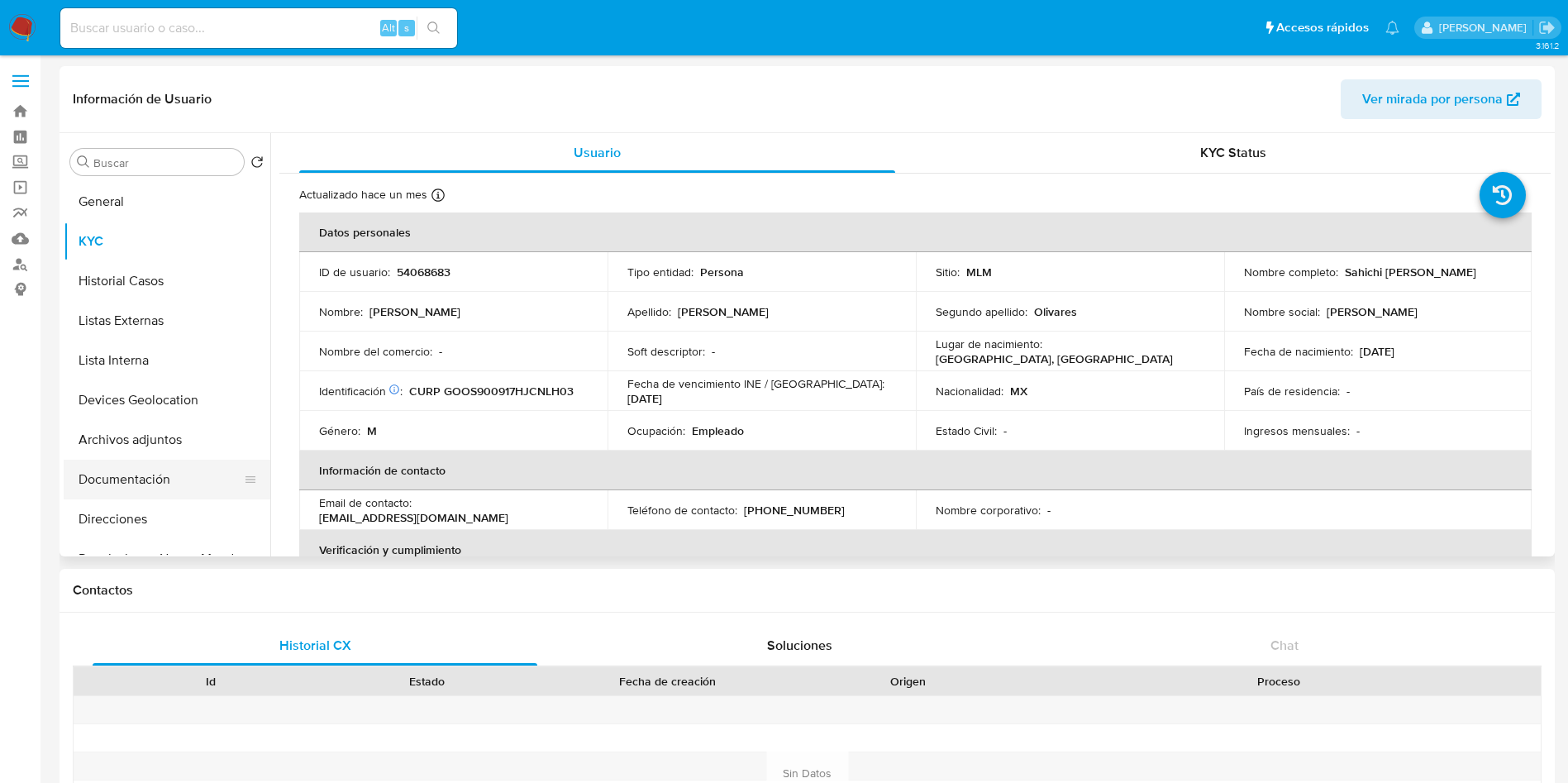
click at [146, 486] on button "Documentación" at bounding box center [161, 479] width 193 height 39
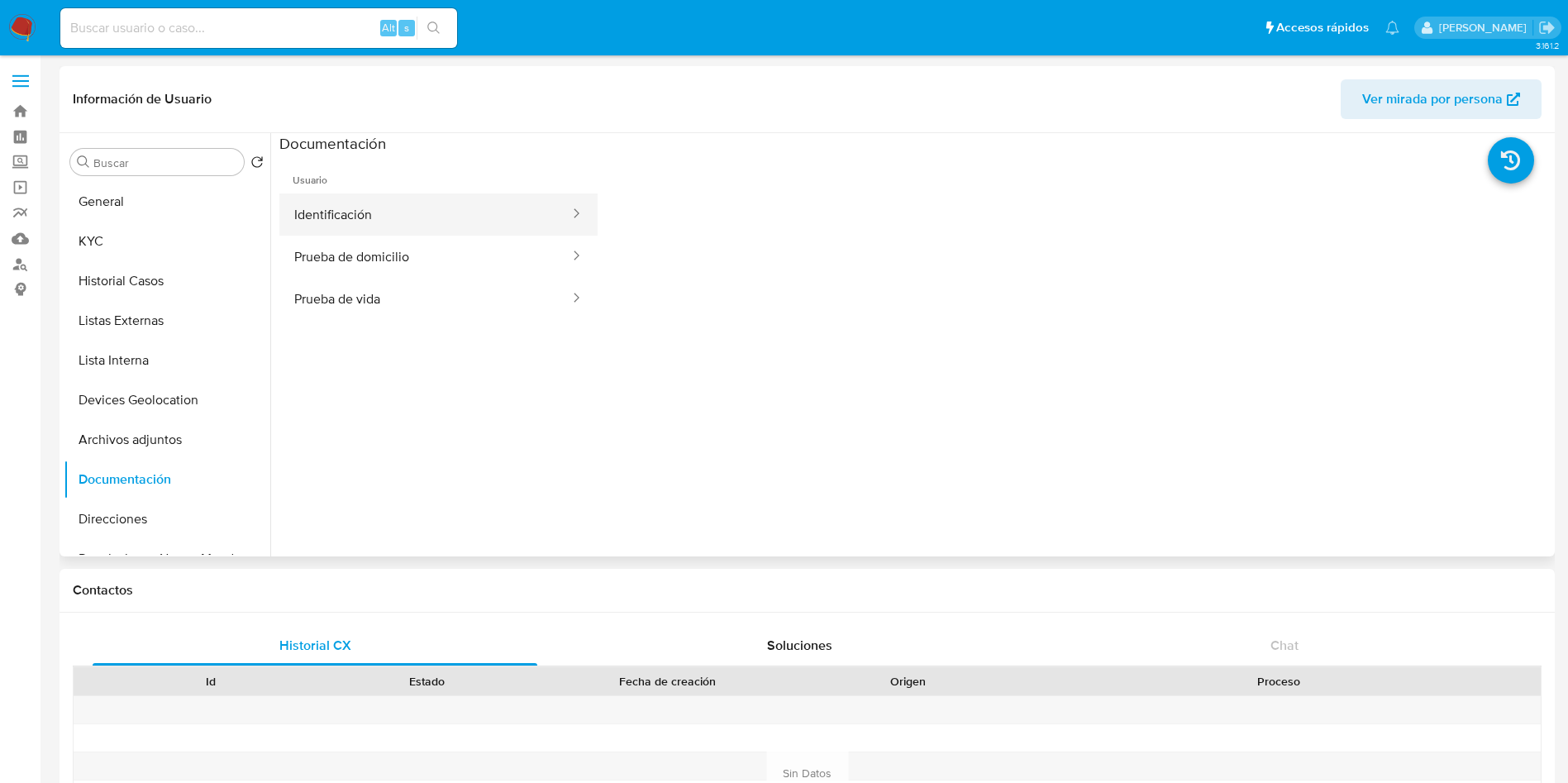
click at [431, 212] on button "Identificación" at bounding box center [425, 214] width 292 height 42
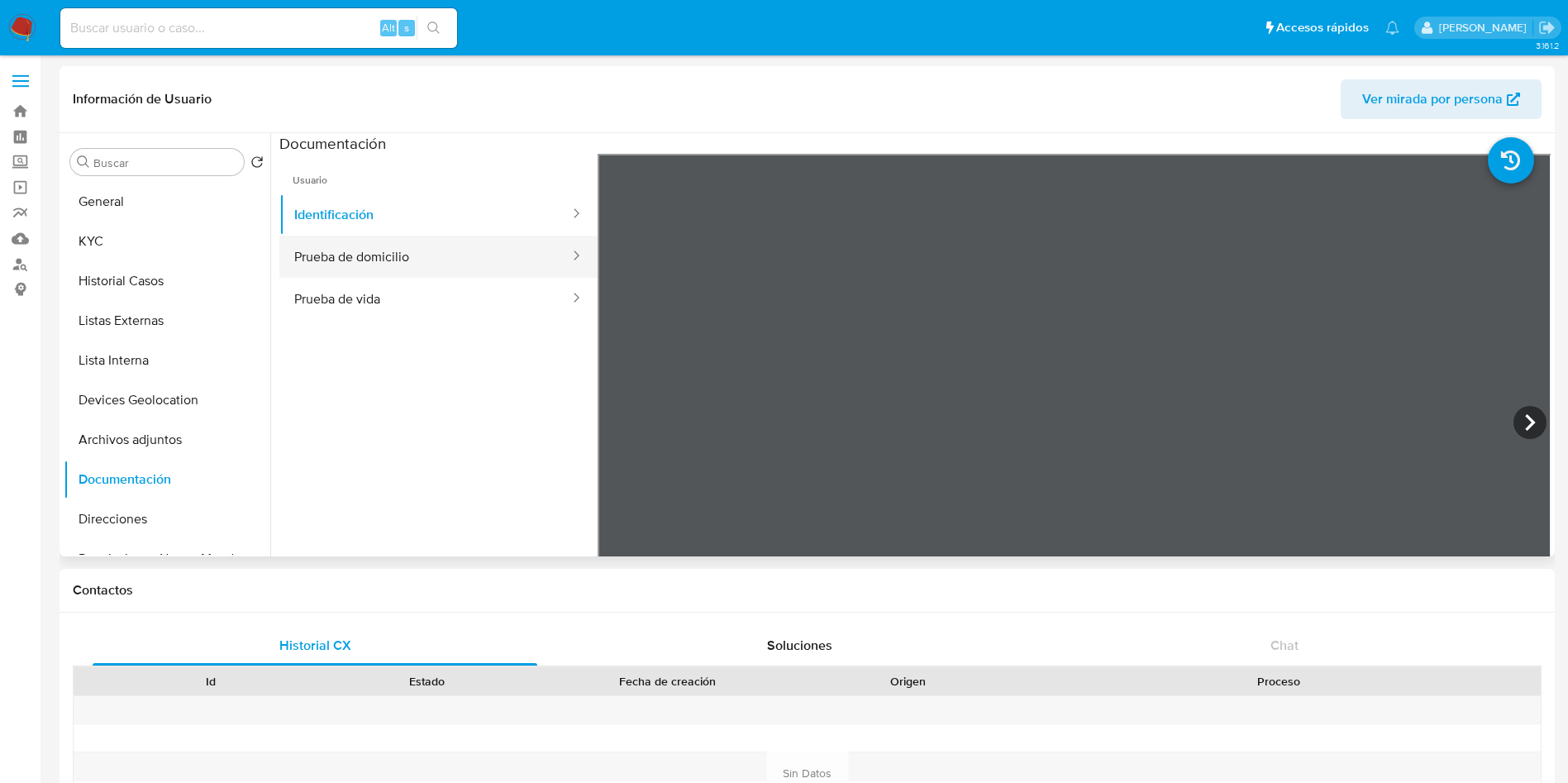
click at [396, 256] on button "Prueba de domicilio" at bounding box center [425, 256] width 292 height 42
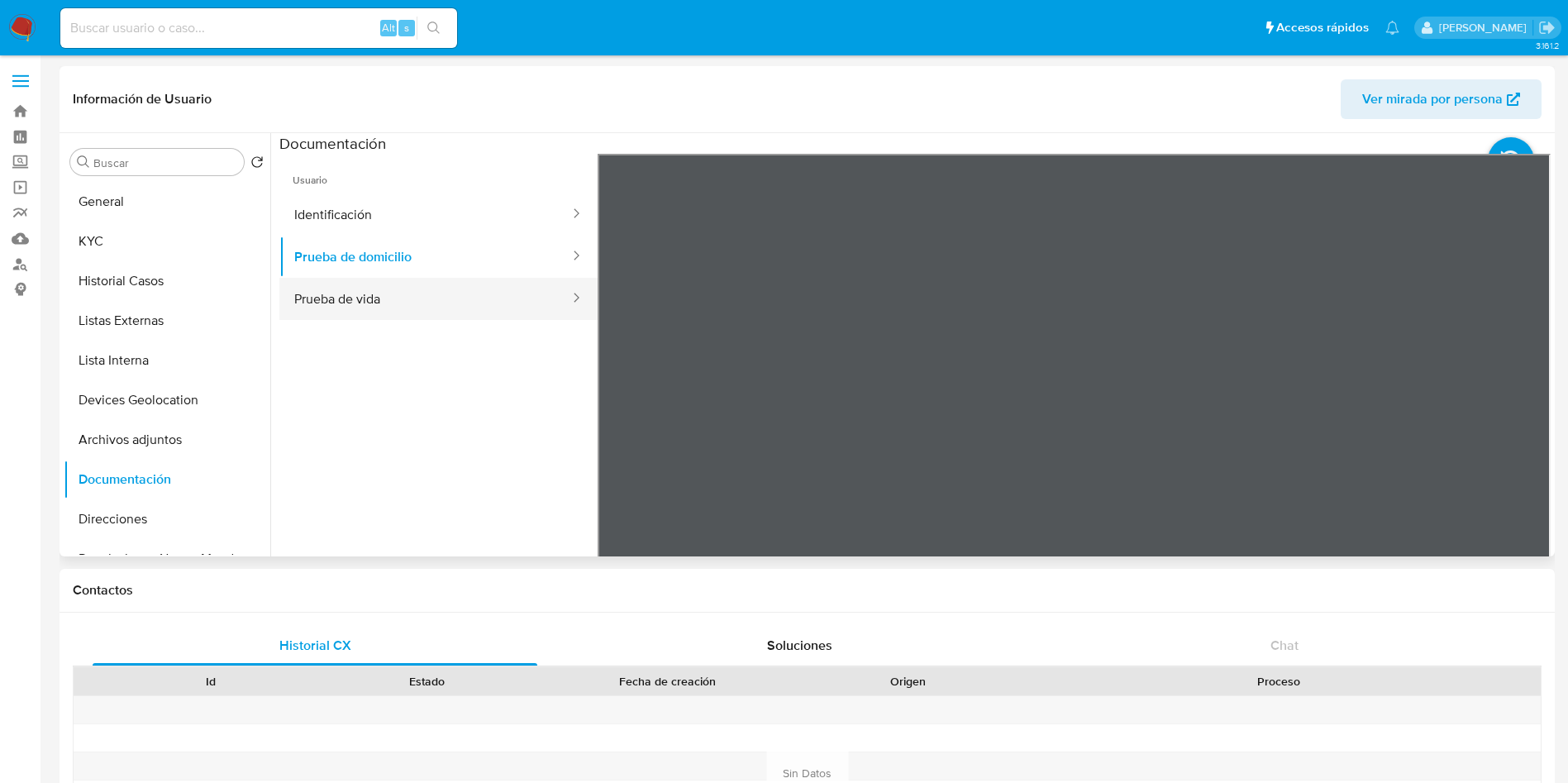
click at [440, 298] on button "Prueba de vida" at bounding box center [425, 299] width 292 height 42
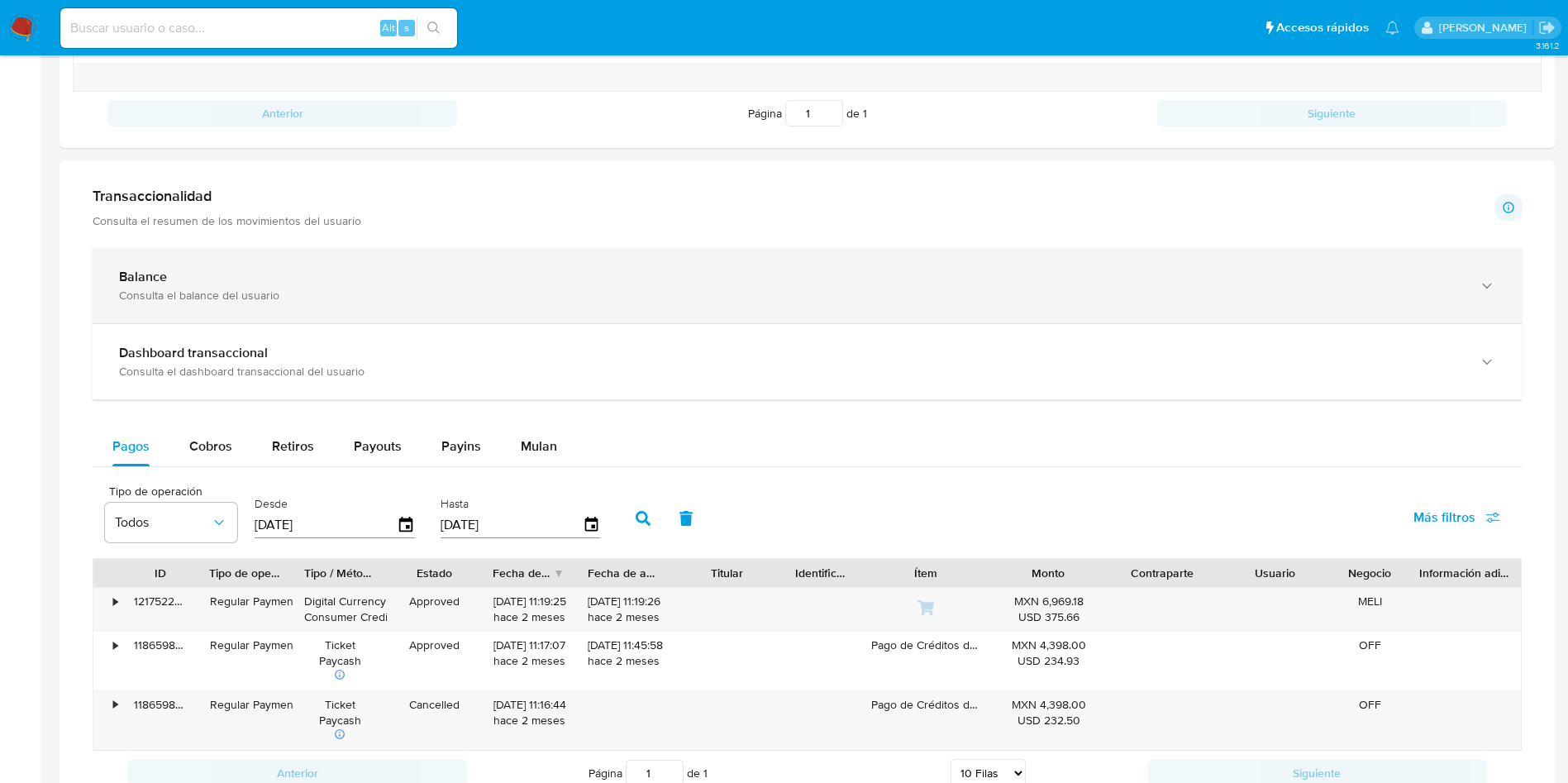
scroll to position [868, 0]
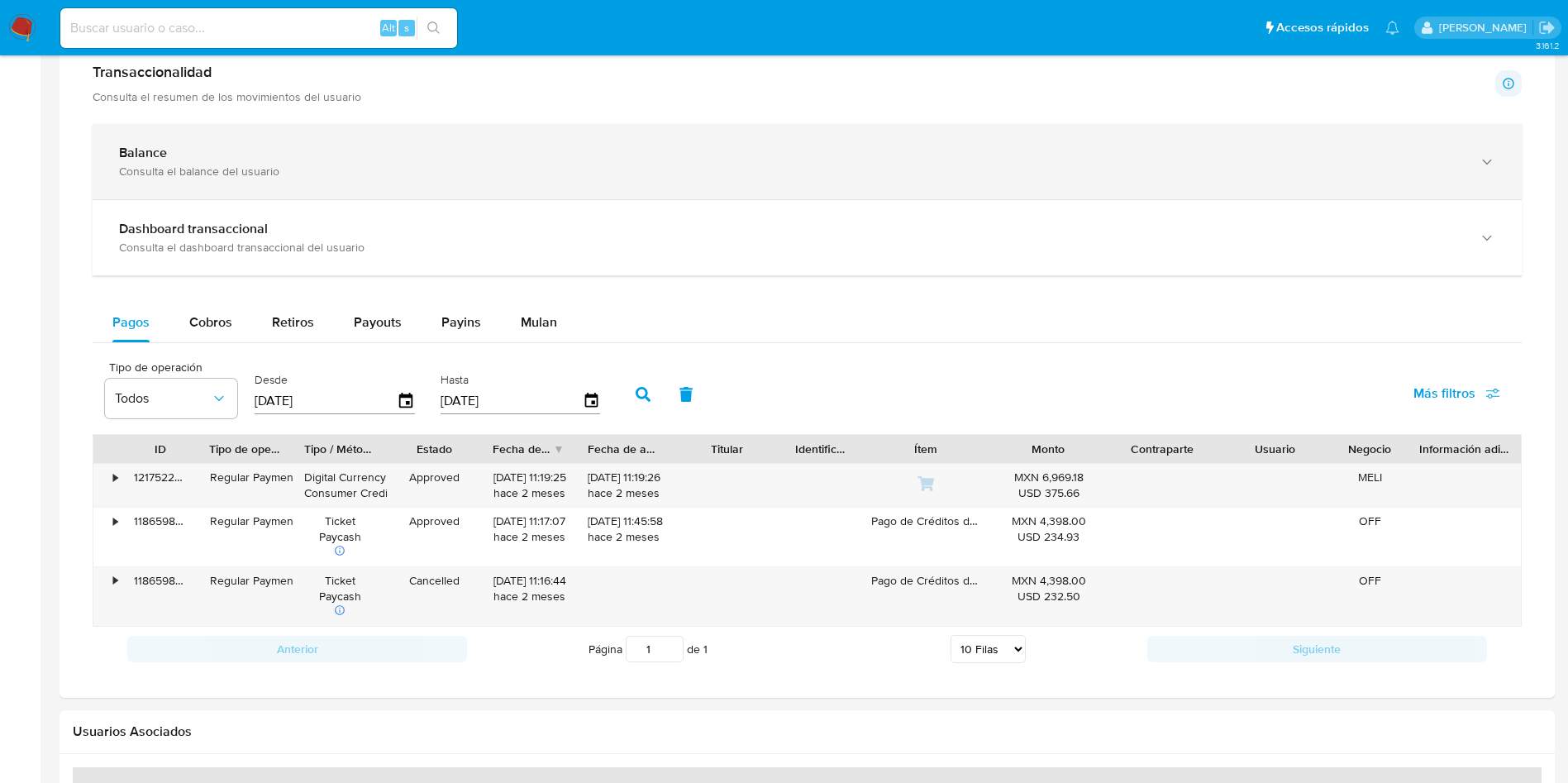
click at [429, 183] on div "Balance Consulta el balance del usuario" at bounding box center [807, 162] width 1429 height 75
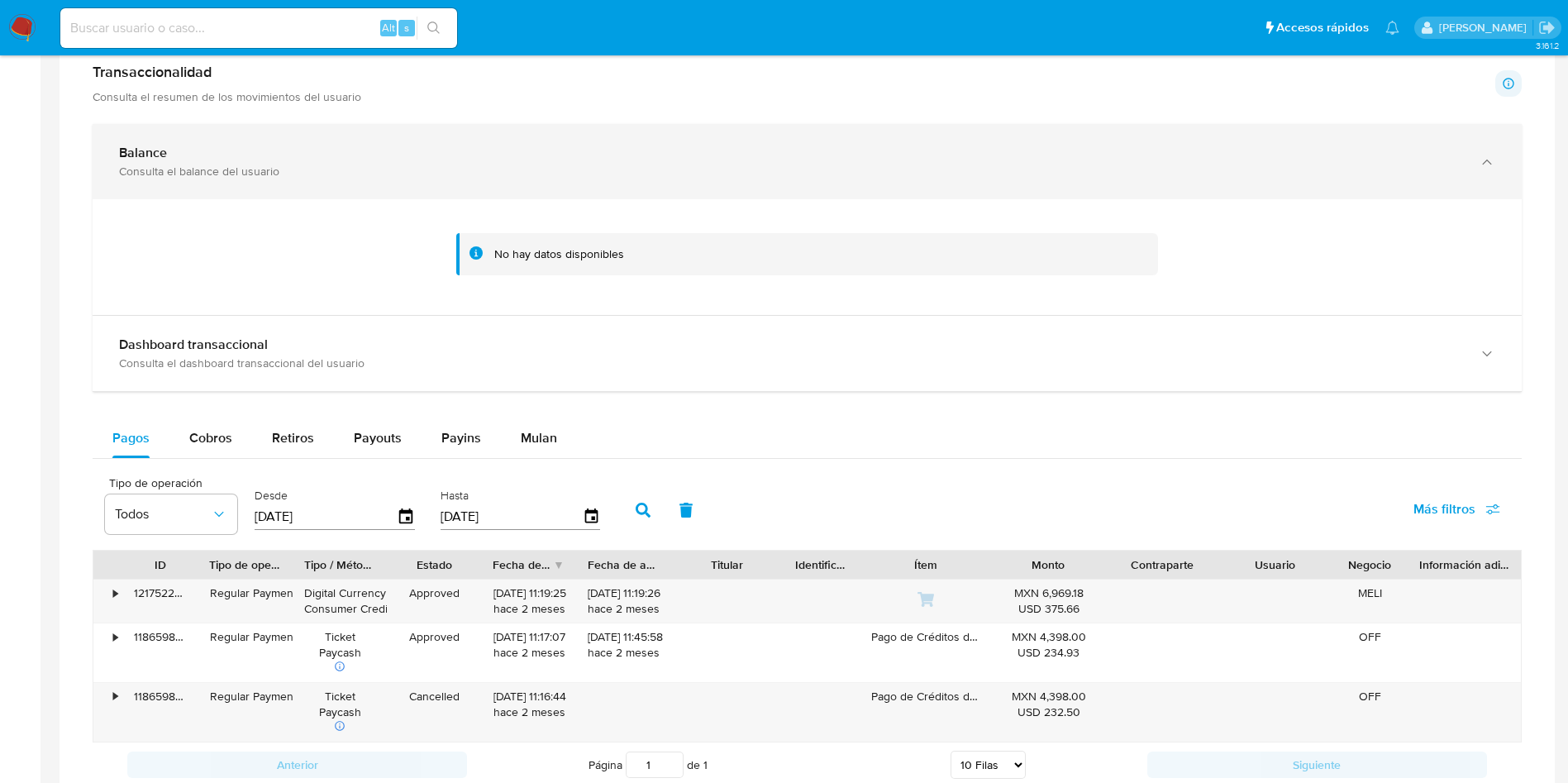
click at [432, 181] on div "Balance Consulta el balance del usuario" at bounding box center [807, 162] width 1429 height 75
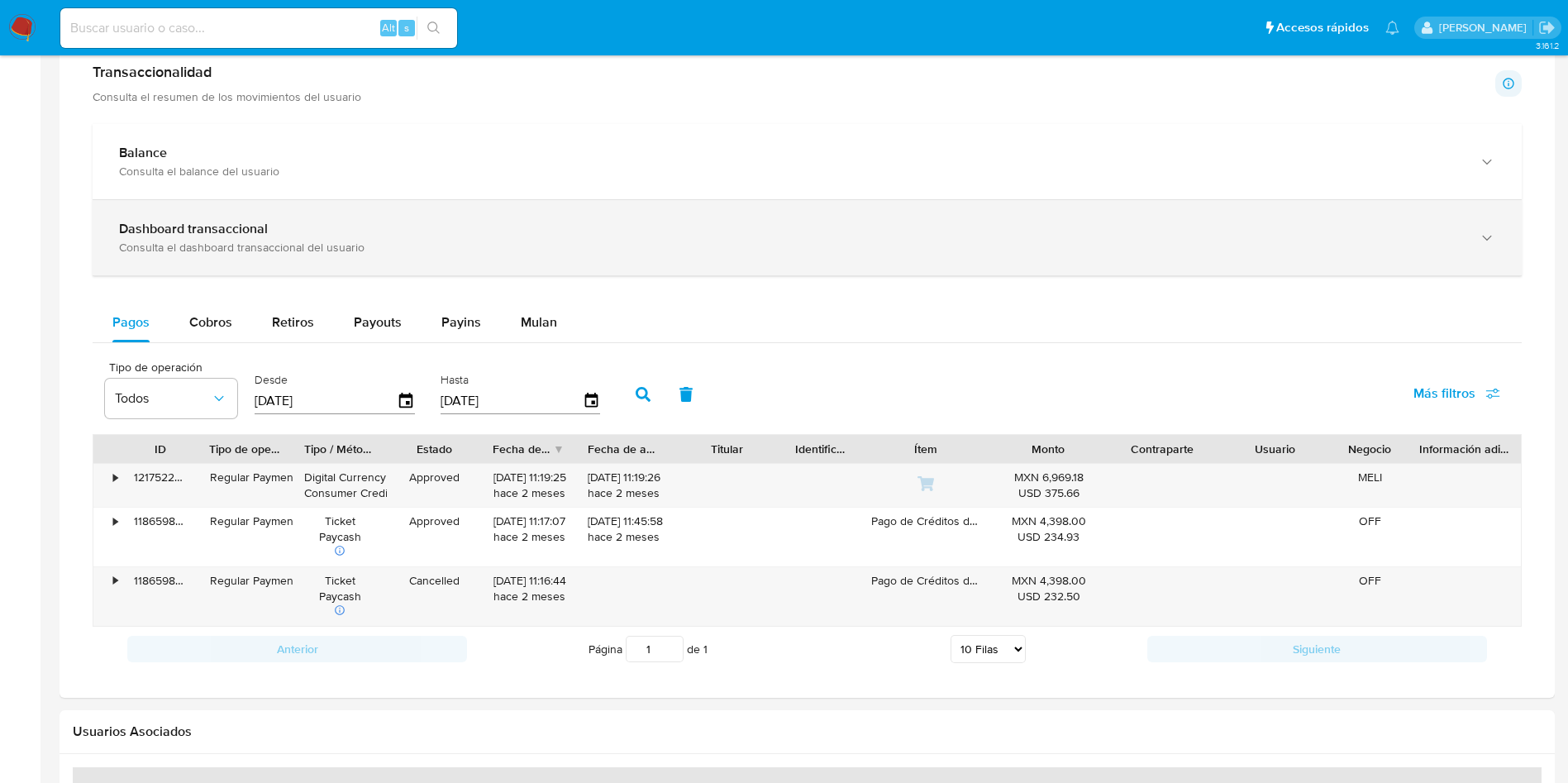
click at [420, 242] on div "Consulta el dashboard transaccional del usuario" at bounding box center [791, 247] width 1343 height 15
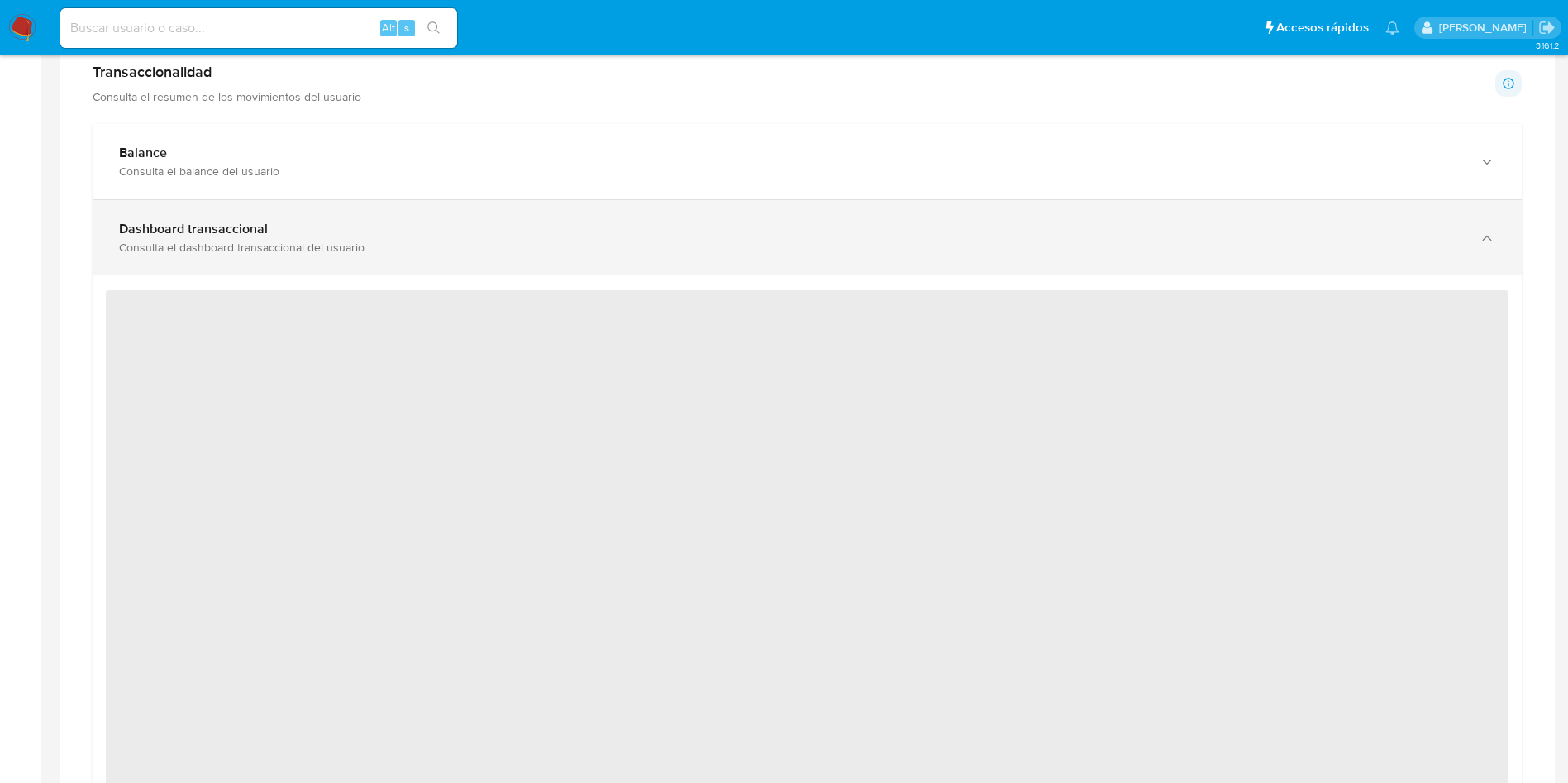
click at [421, 243] on div "Consulta el dashboard transaccional del usuario" at bounding box center [791, 247] width 1343 height 15
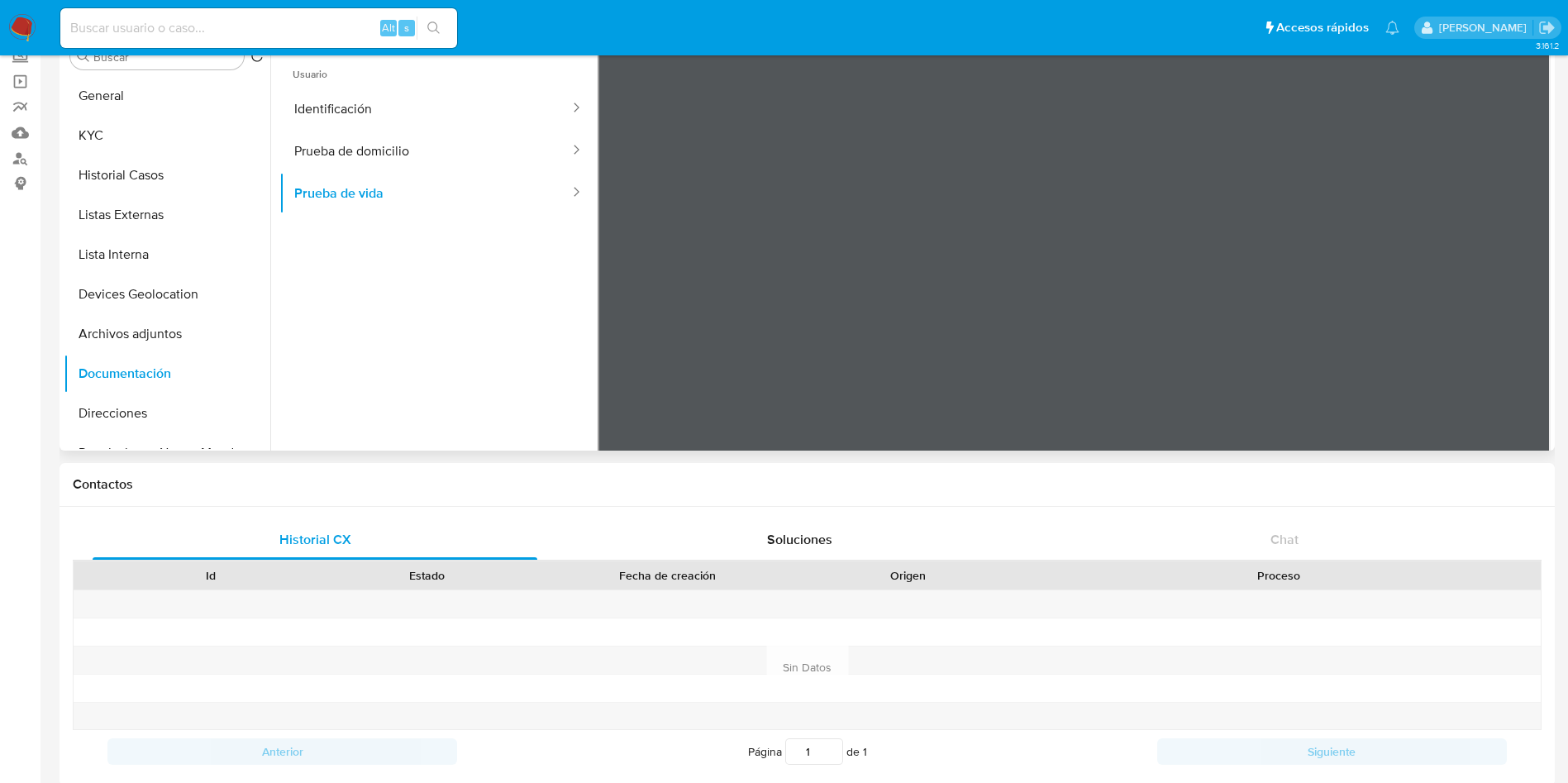
scroll to position [0, 0]
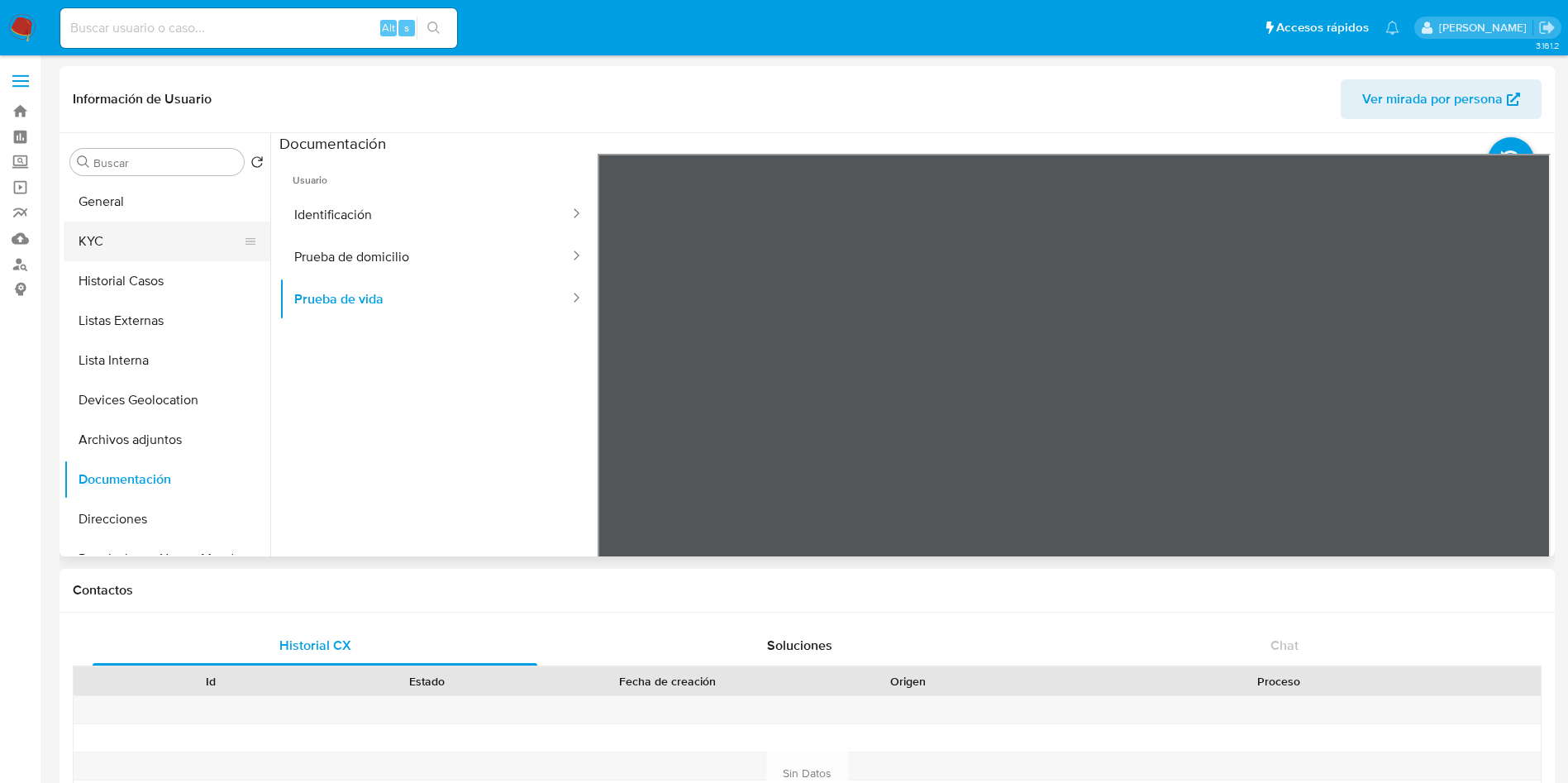
click at [154, 243] on button "KYC" at bounding box center [161, 242] width 193 height 39
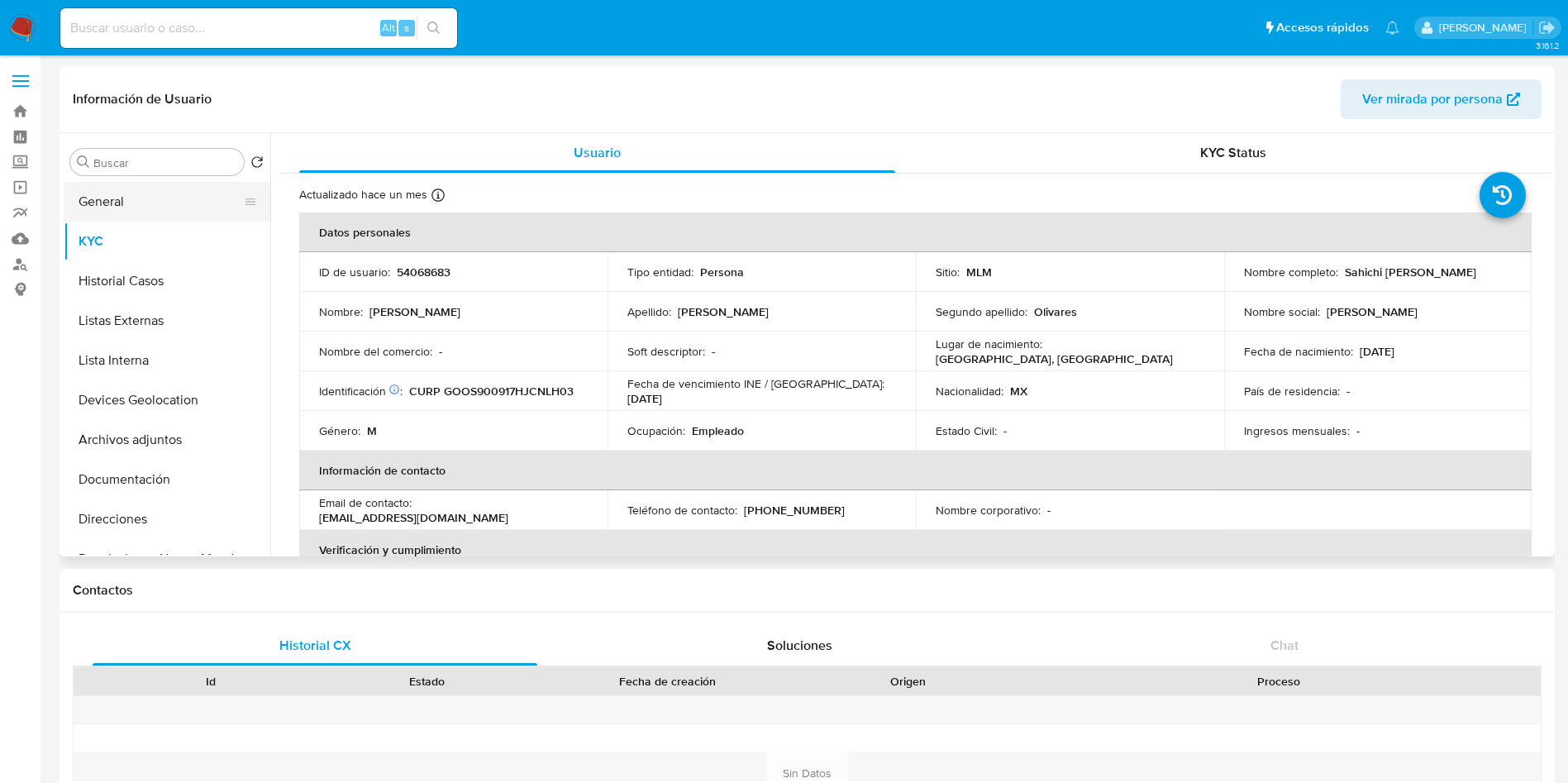
click at [135, 210] on button "General" at bounding box center [161, 201] width 193 height 39
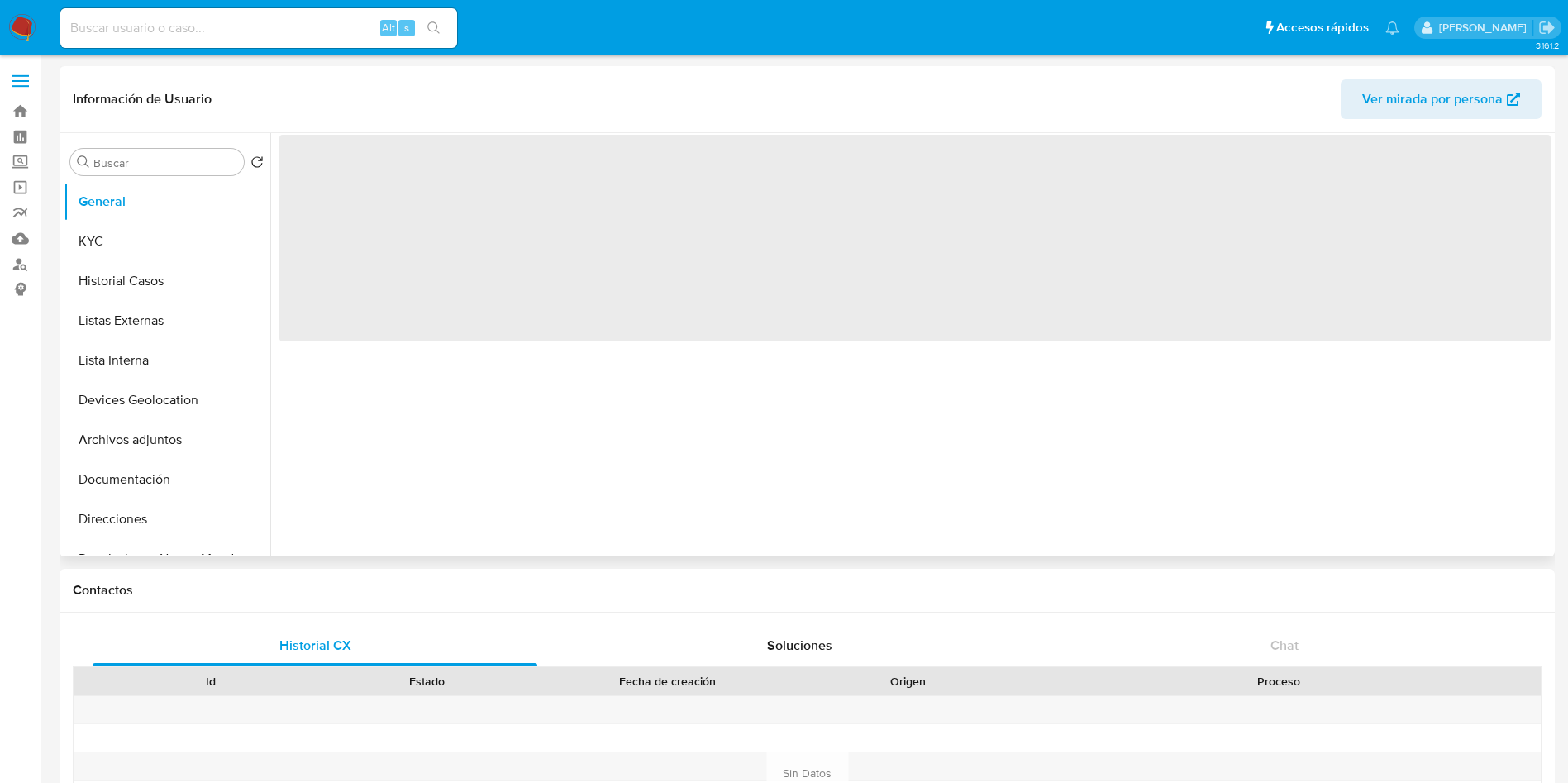
select select "10"
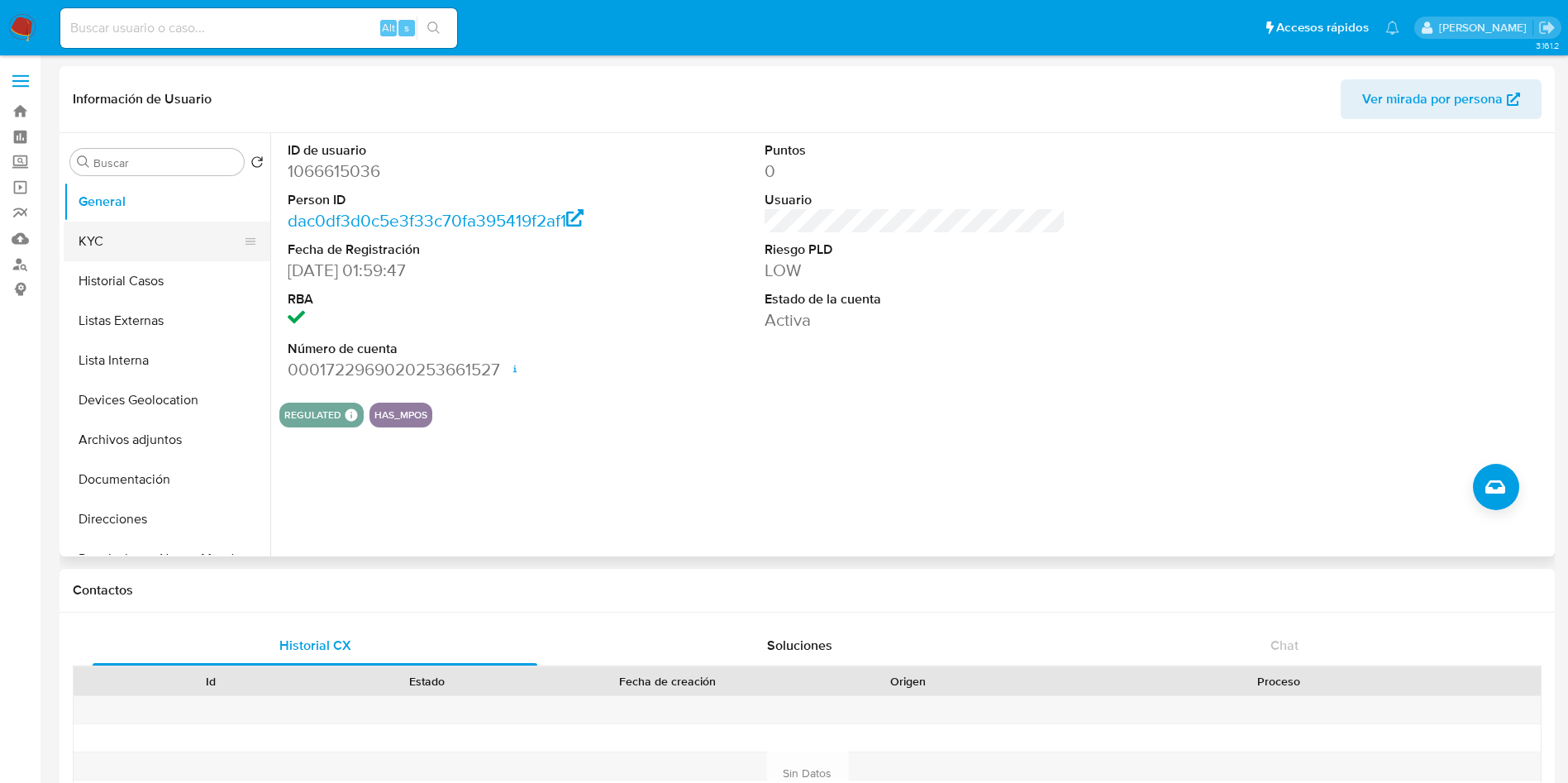
click at [124, 236] on button "KYC" at bounding box center [161, 242] width 193 height 39
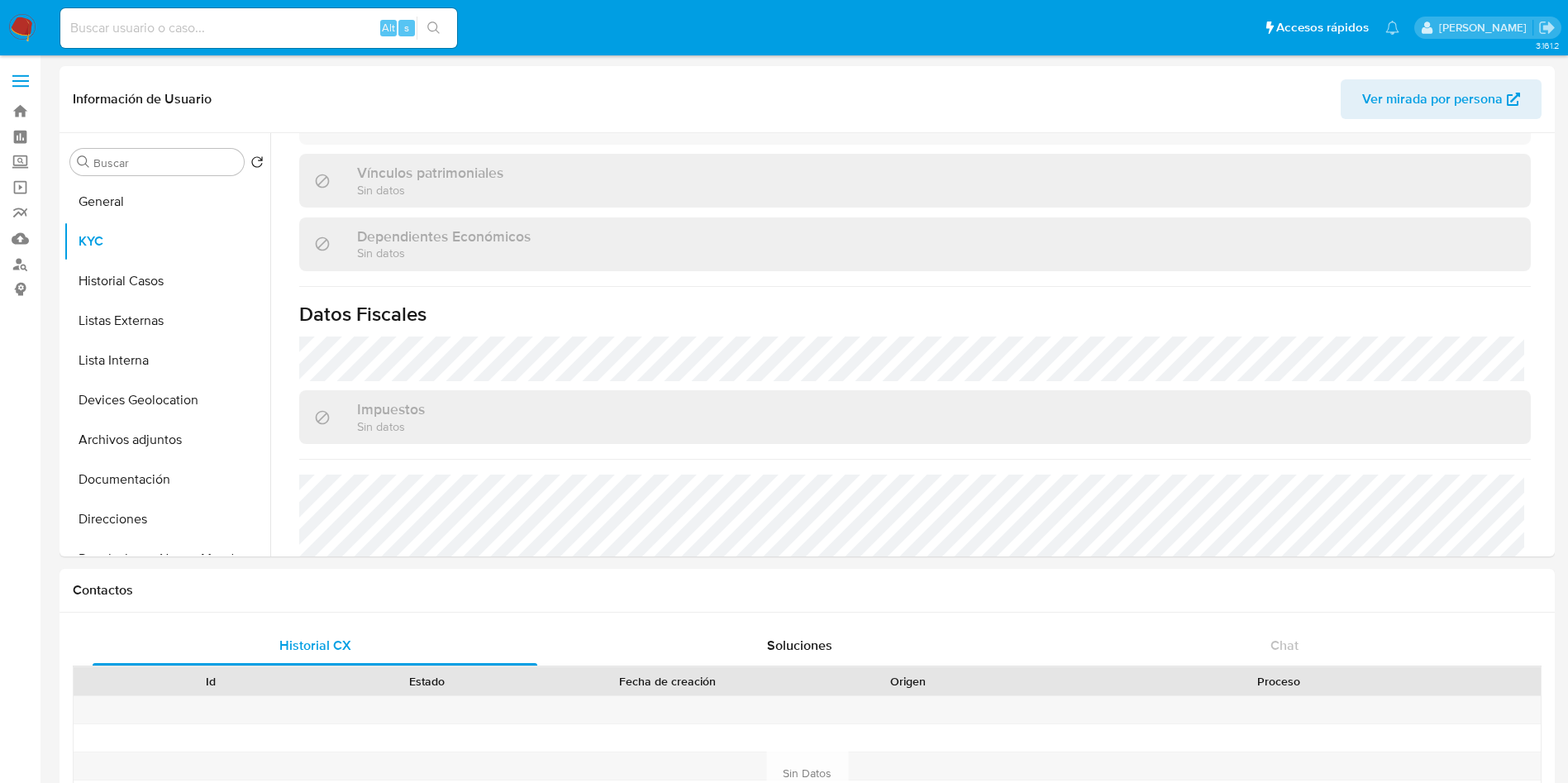
scroll to position [1023, 0]
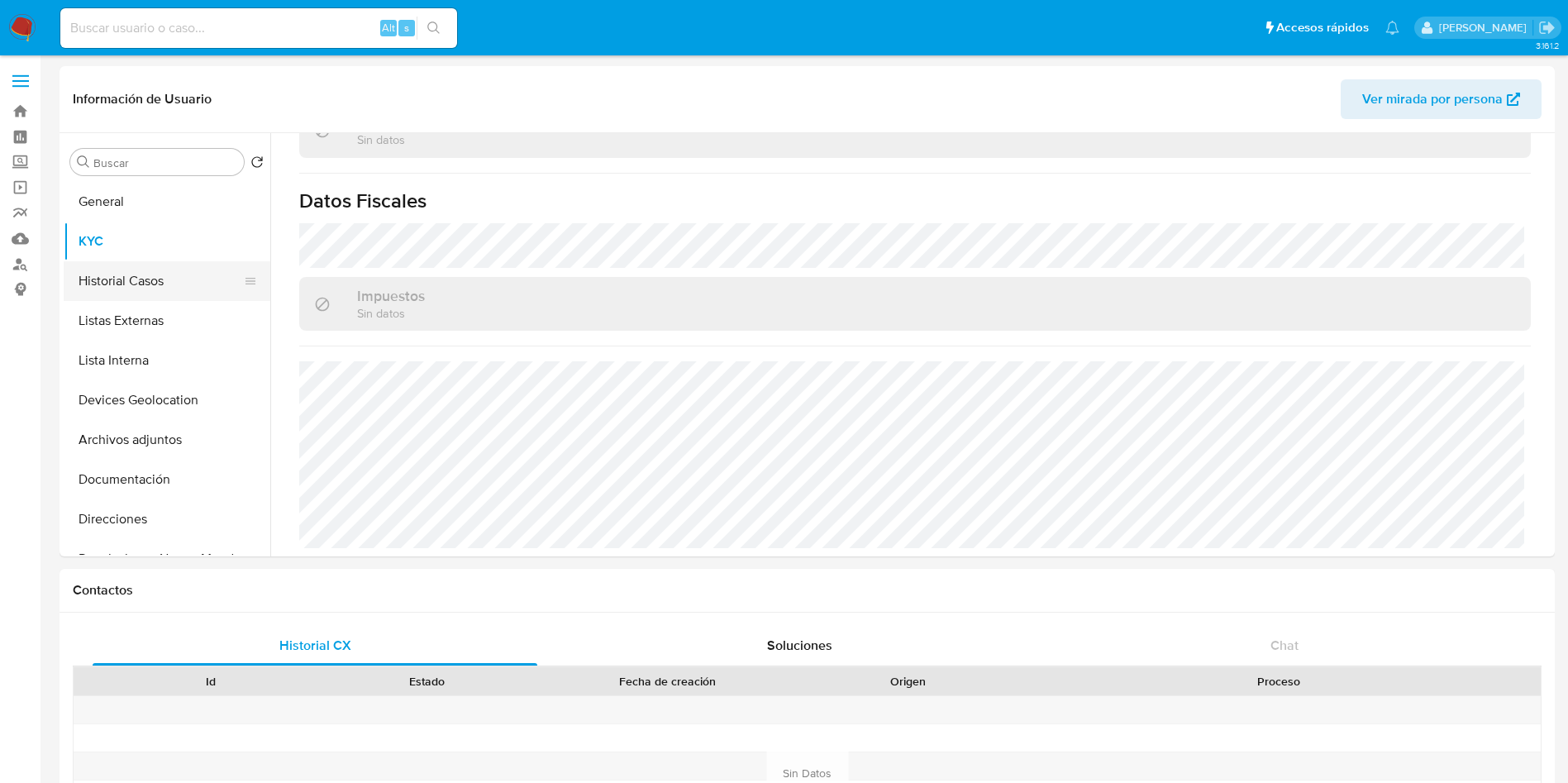
drag, startPoint x: 169, startPoint y: 273, endPoint x: 158, endPoint y: 275, distance: 11.2
click at [168, 273] on button "Historial Casos" at bounding box center [161, 281] width 193 height 39
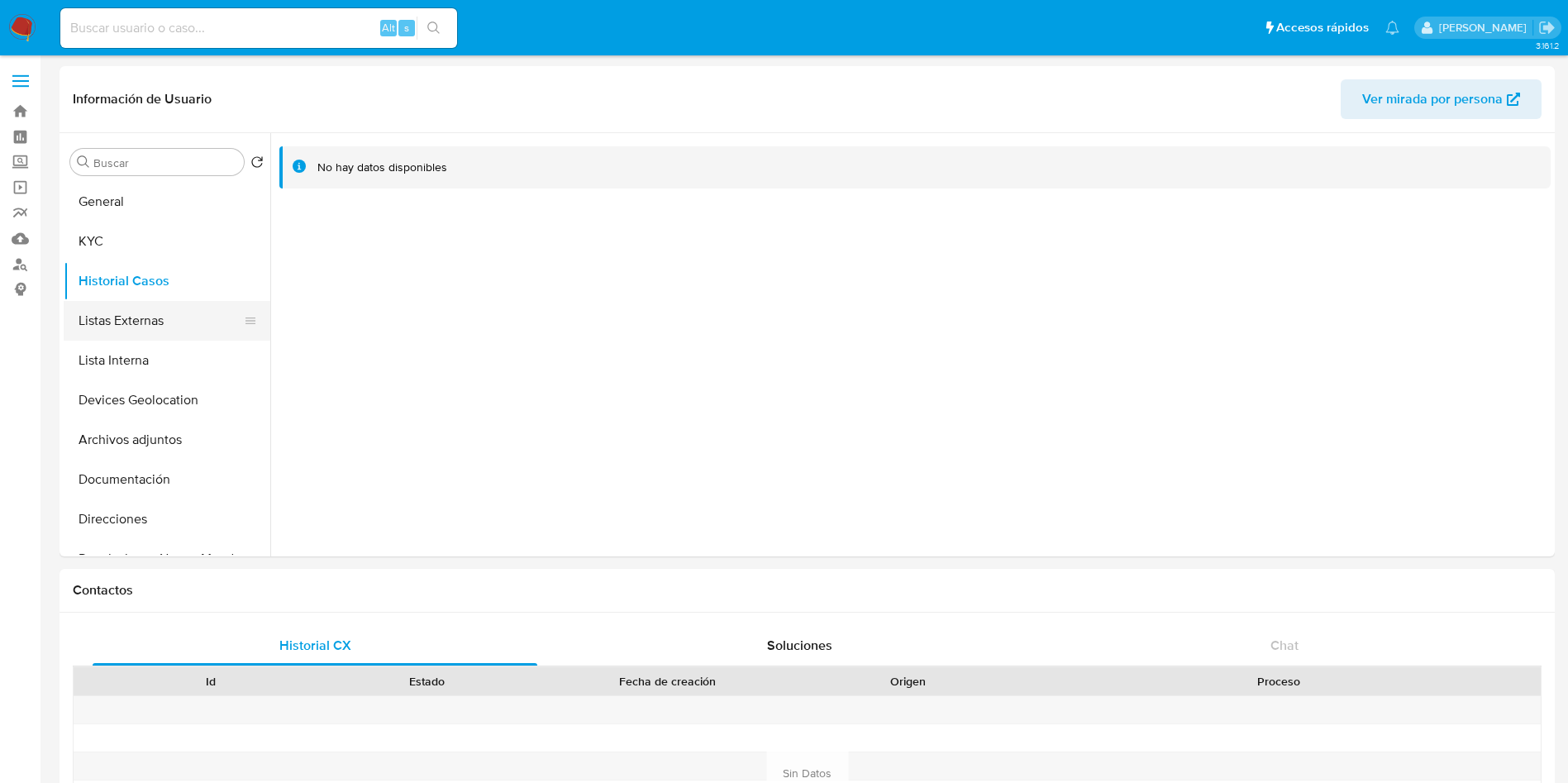
click at [142, 308] on button "Listas Externas" at bounding box center [161, 320] width 193 height 39
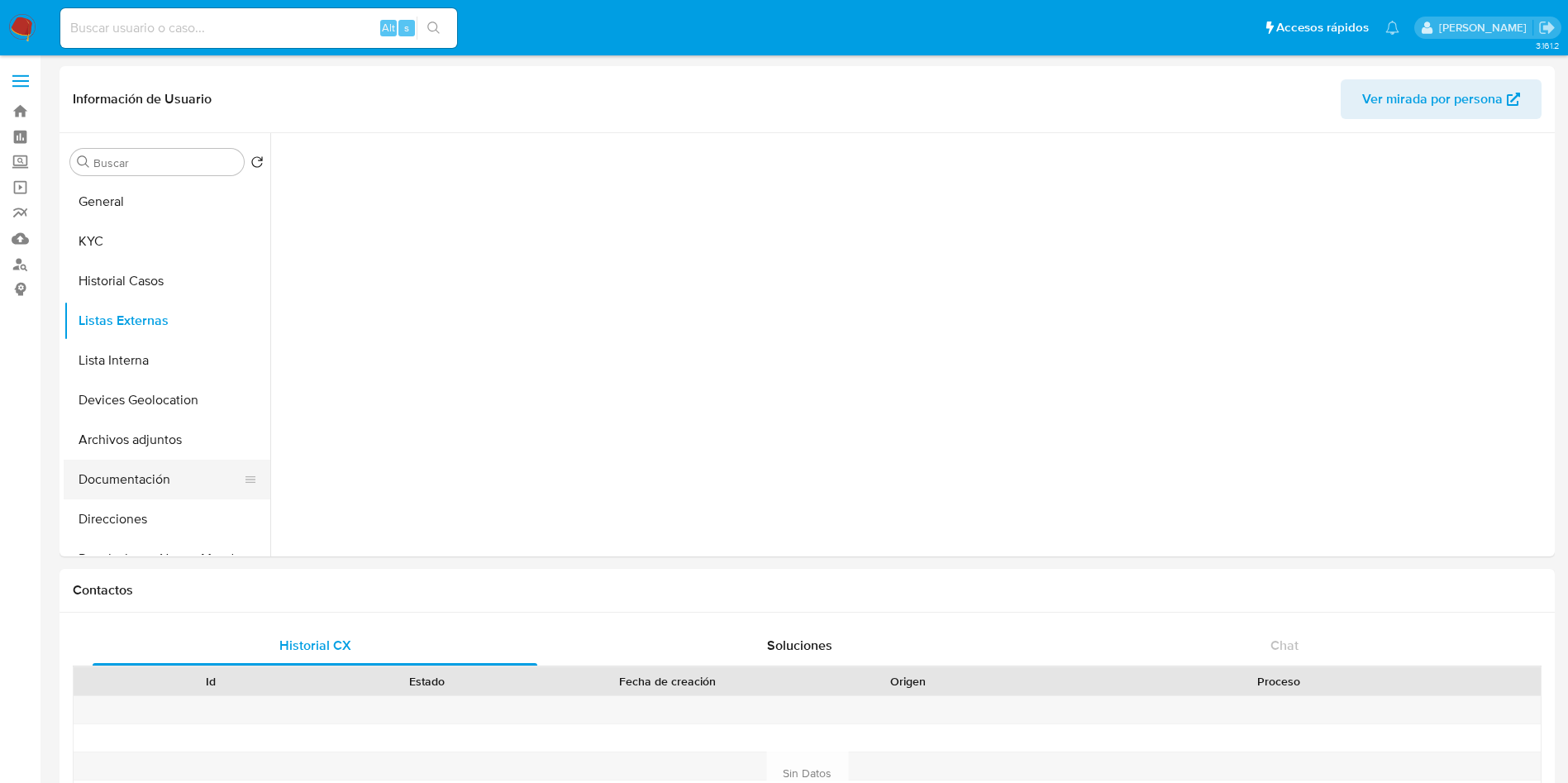
click at [137, 486] on button "Documentación" at bounding box center [161, 479] width 193 height 39
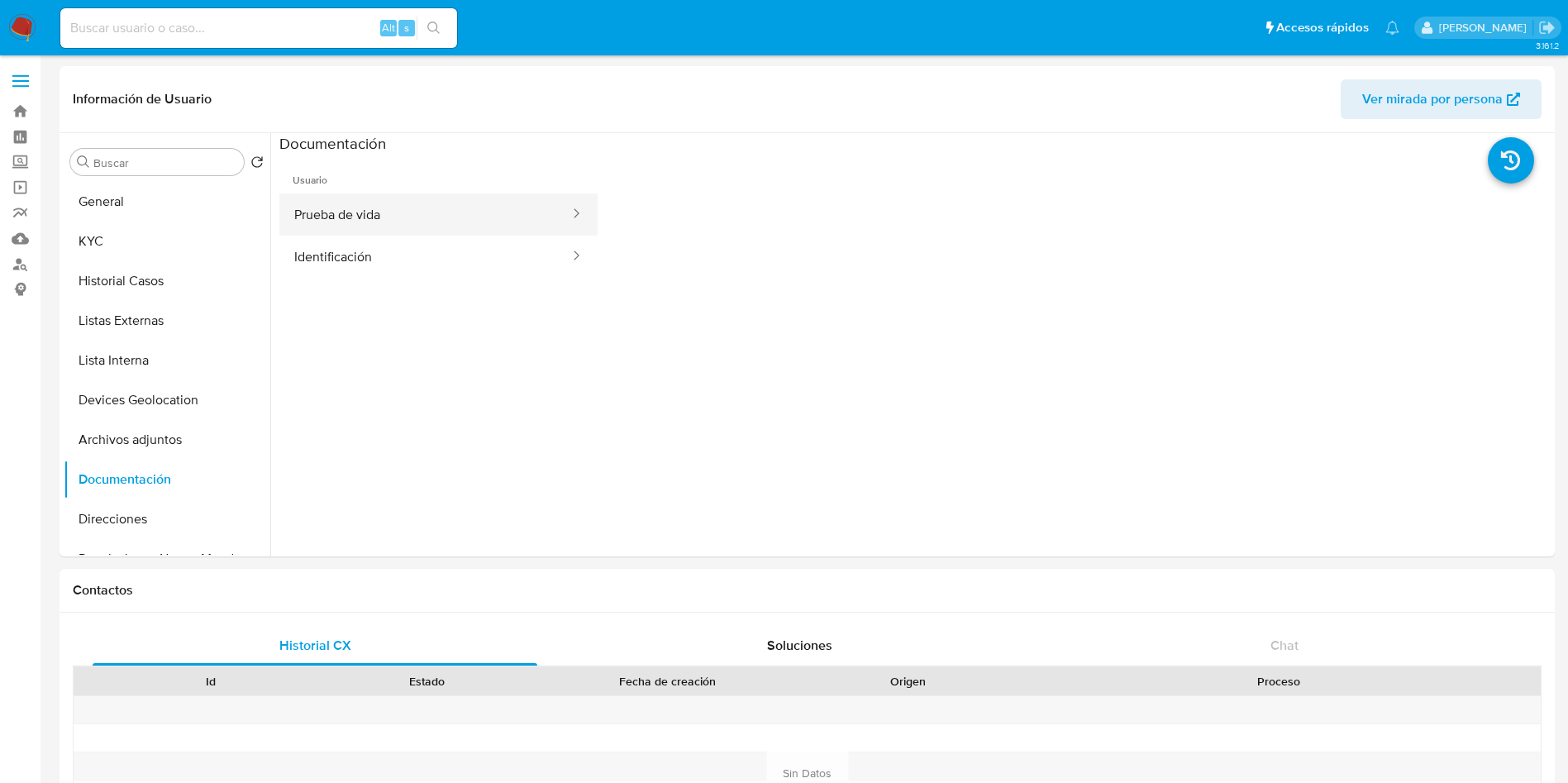
click at [463, 219] on button "Prueba de vida" at bounding box center [425, 214] width 292 height 42
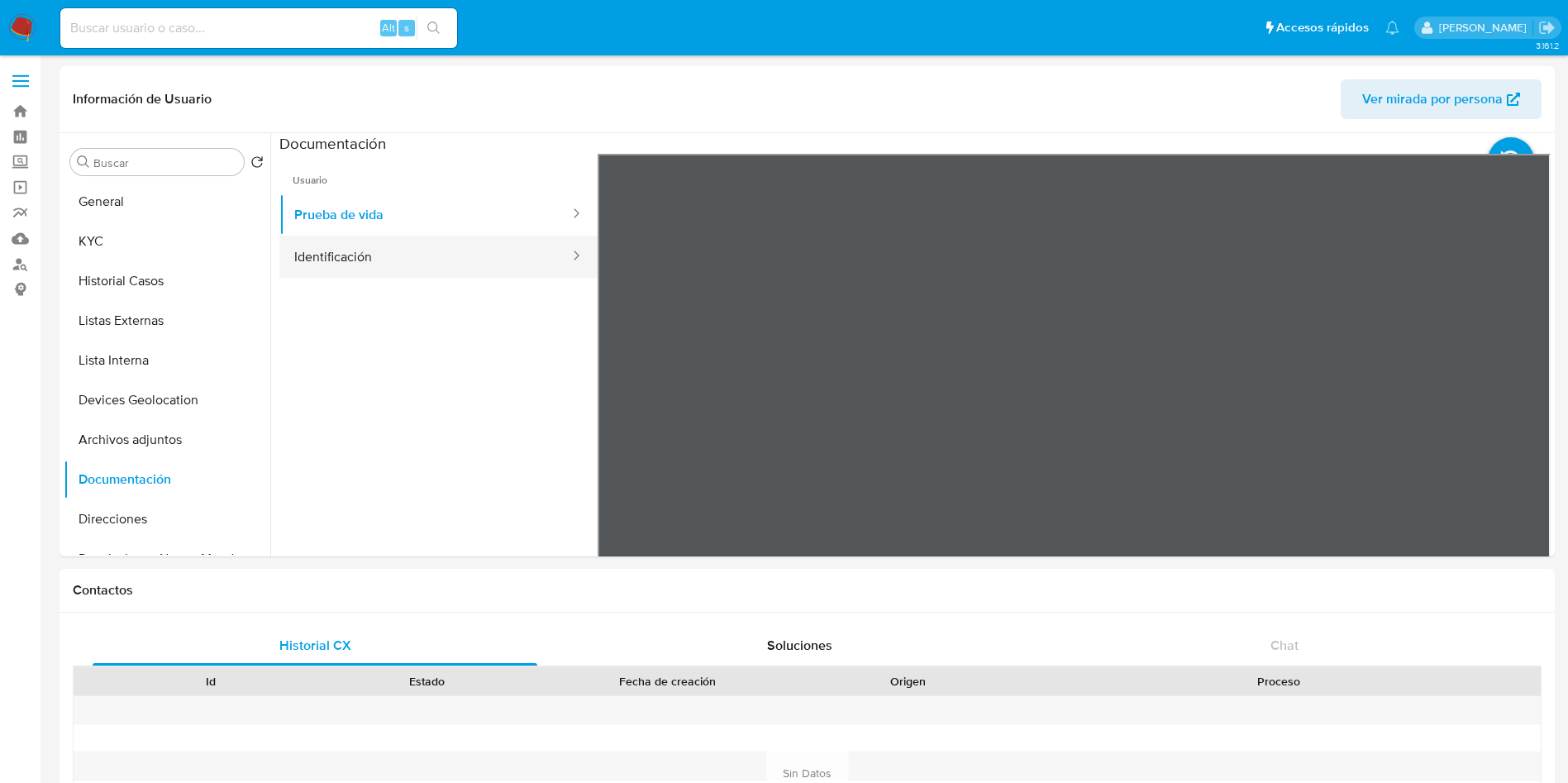
click at [411, 254] on button "Identificación" at bounding box center [425, 256] width 292 height 42
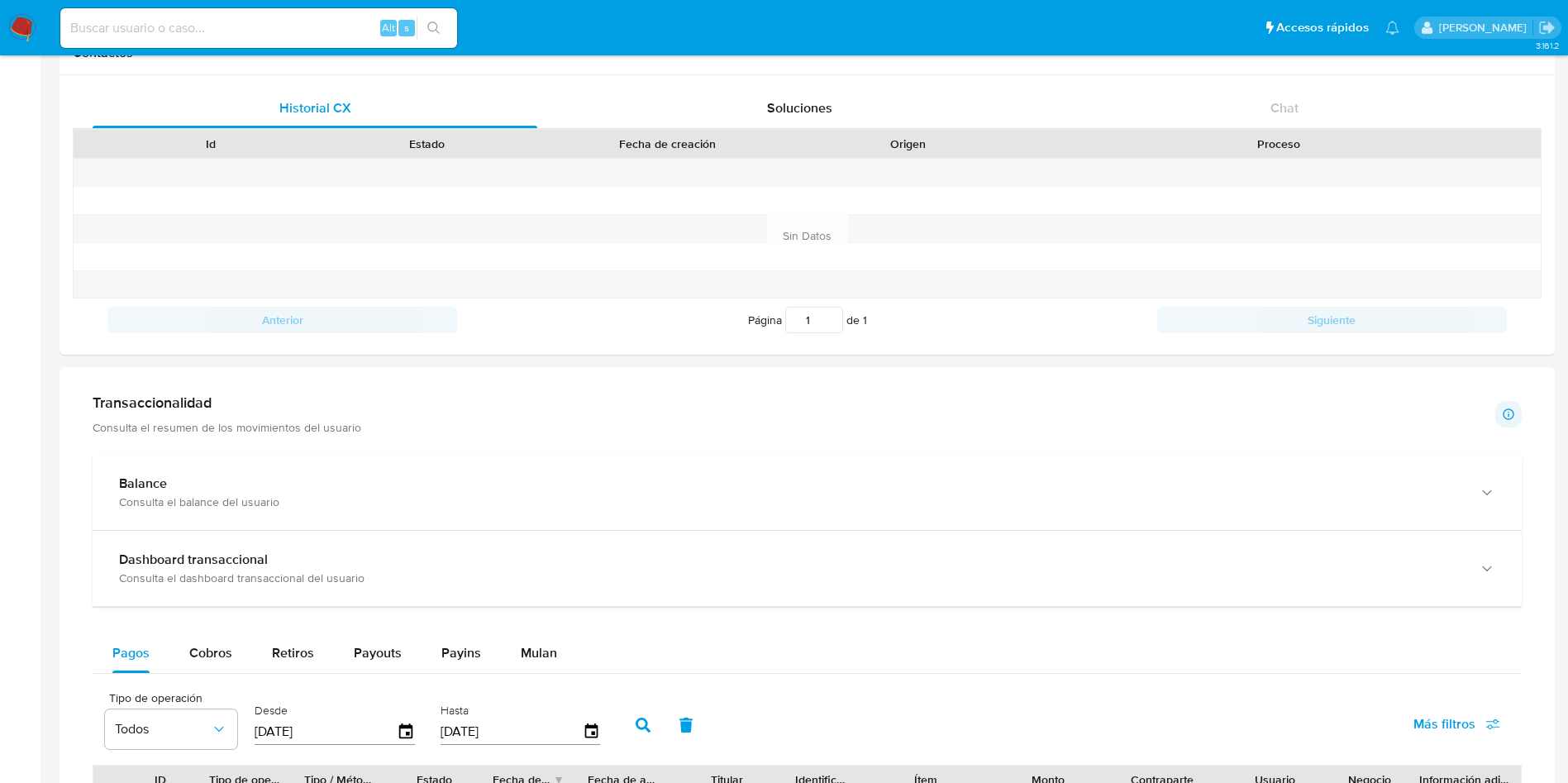
scroll to position [744, 0]
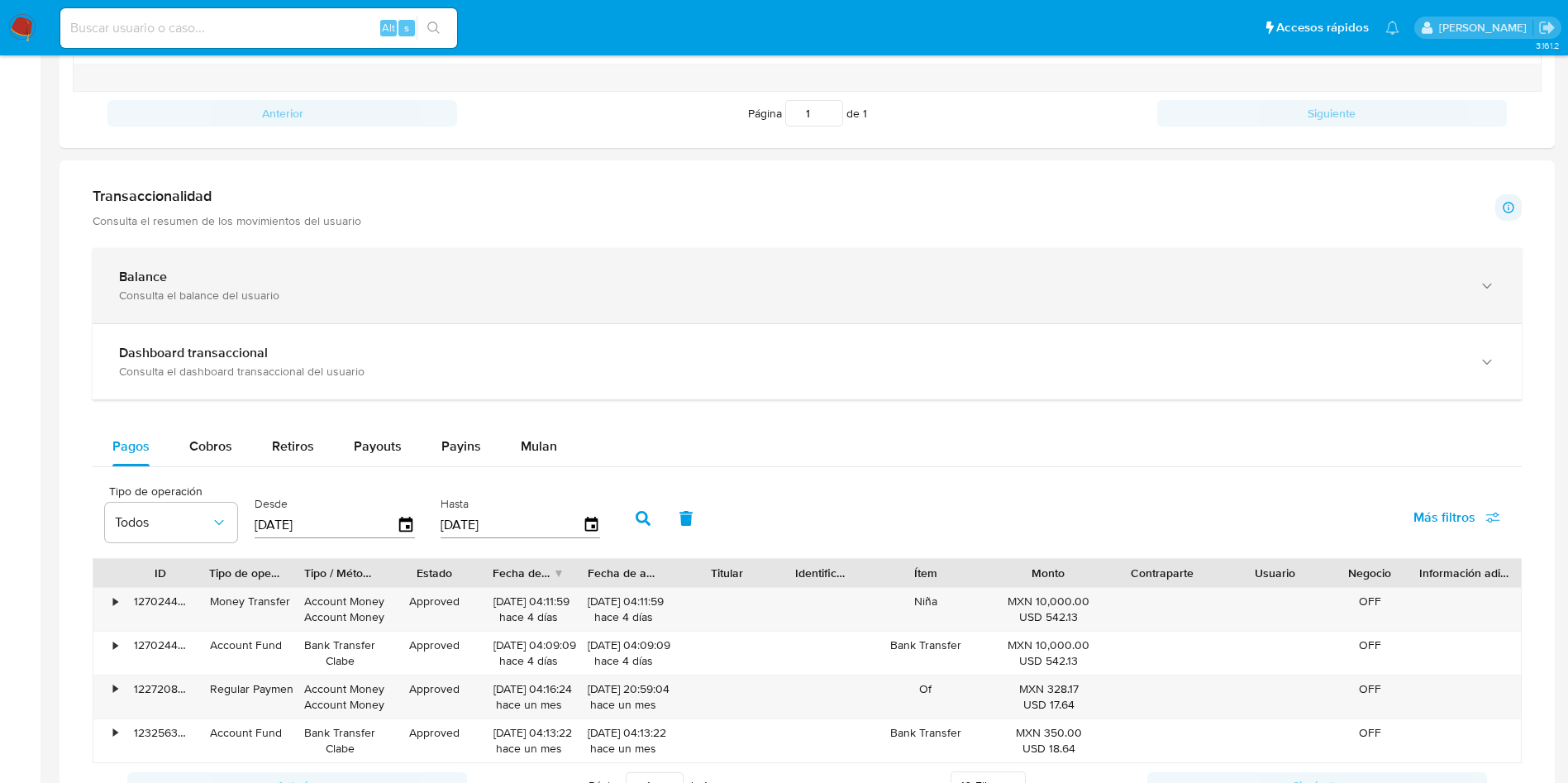
click at [299, 300] on div "Consulta el balance del usuario" at bounding box center [791, 295] width 1343 height 15
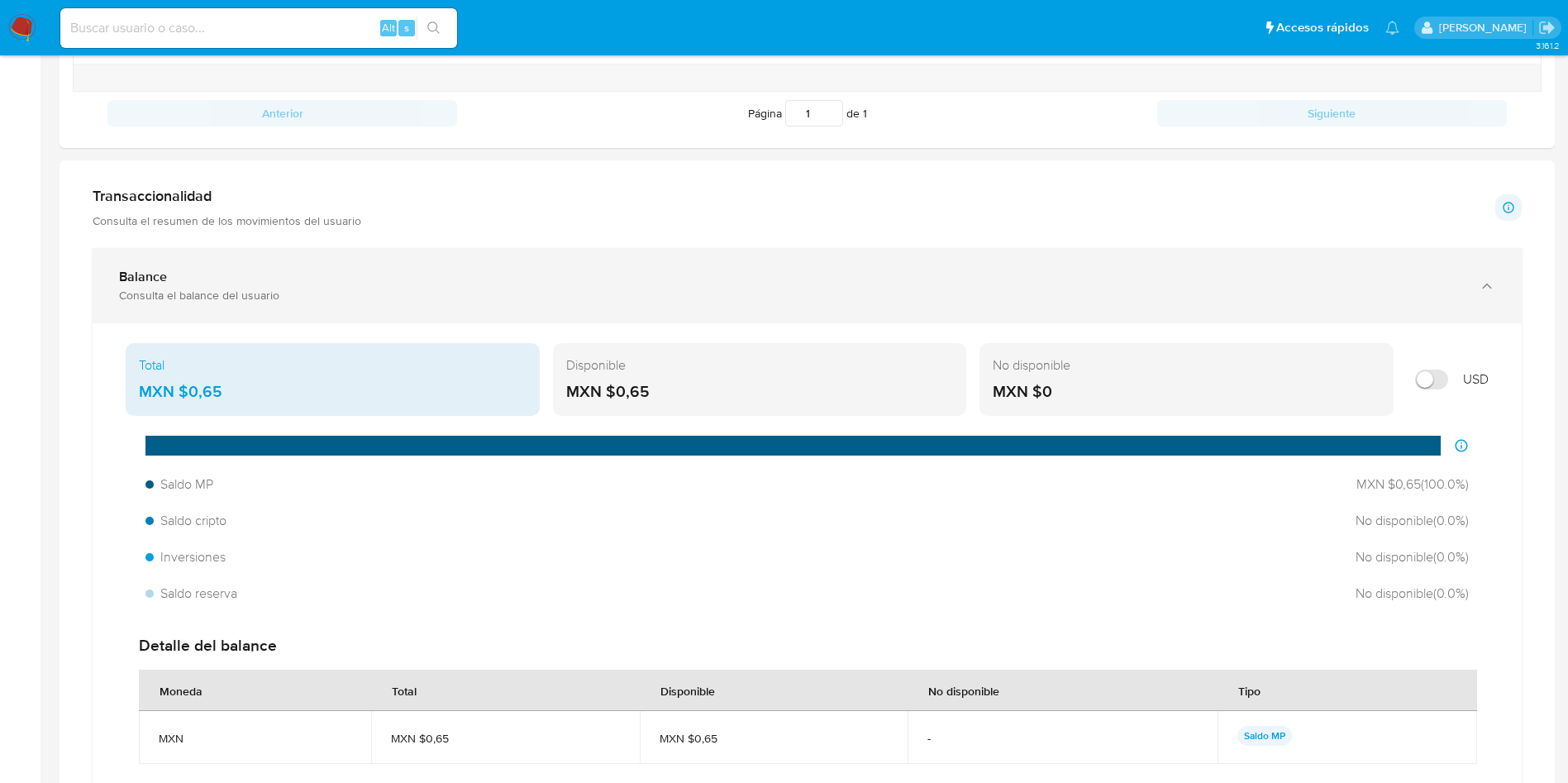
click at [391, 250] on div "Balance Consulta el balance del usuario" at bounding box center [807, 285] width 1429 height 75
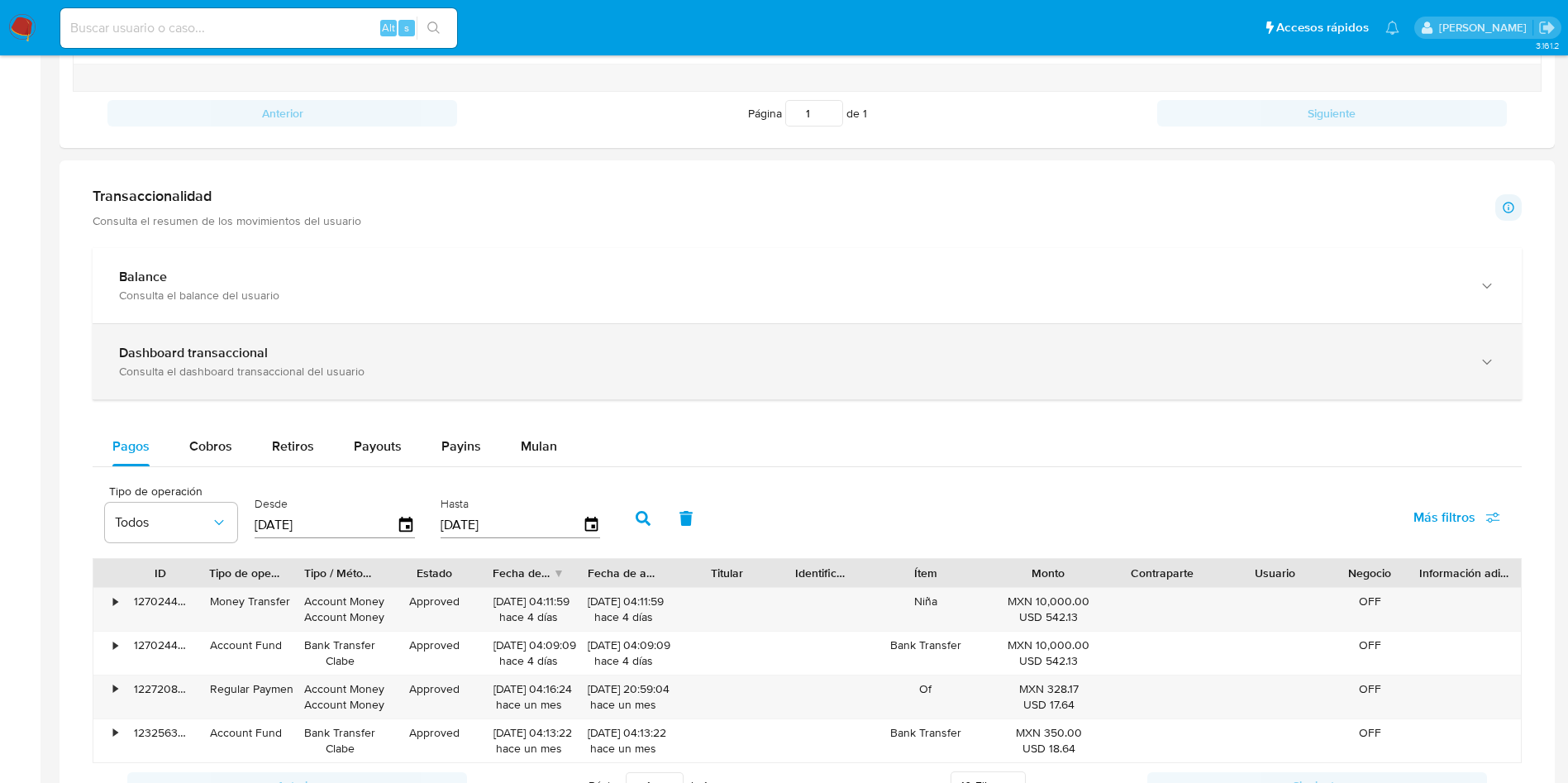
click at [517, 365] on div "Consulta el dashboard transaccional del usuario" at bounding box center [791, 371] width 1343 height 15
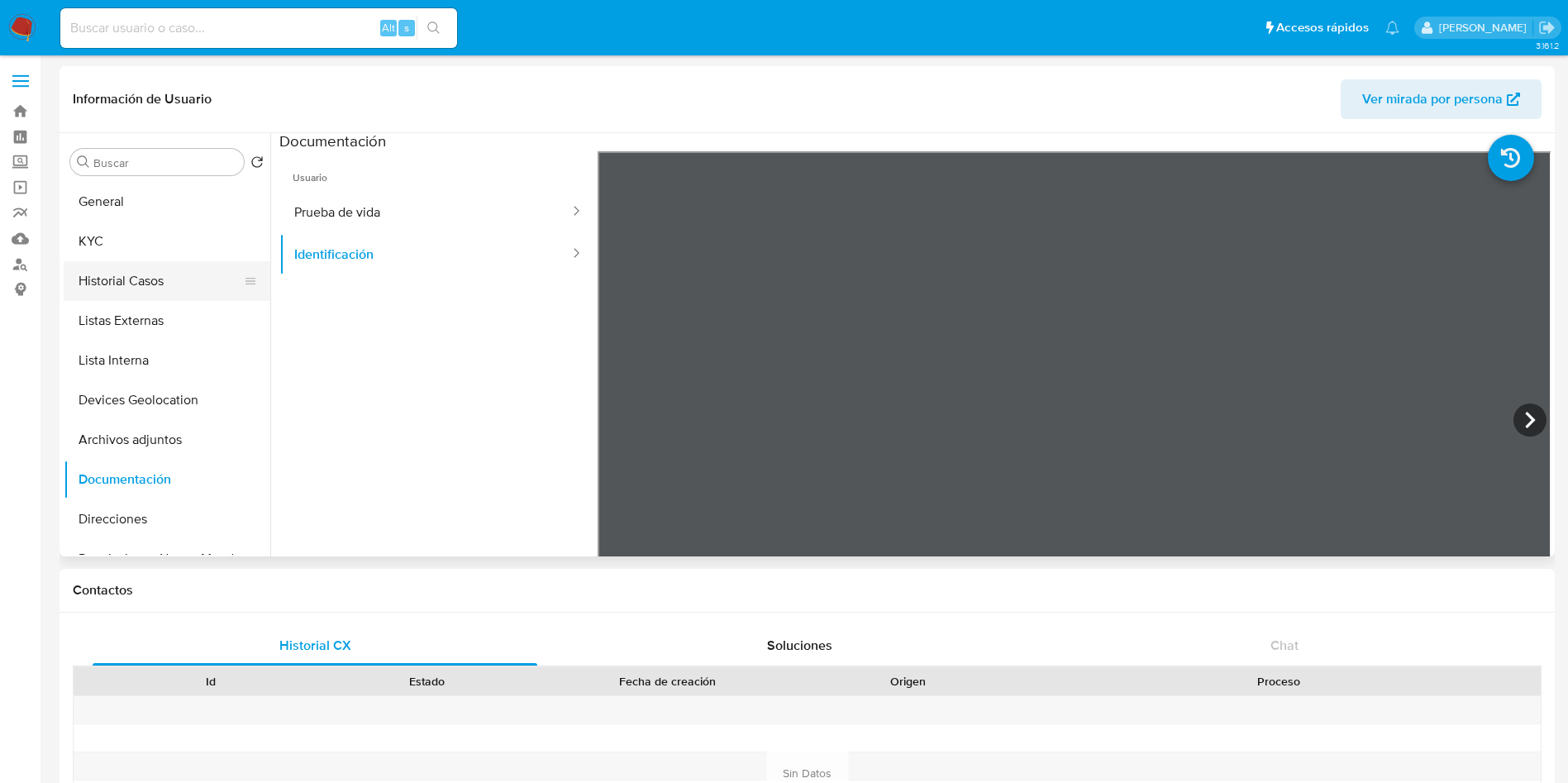
scroll to position [0, 0]
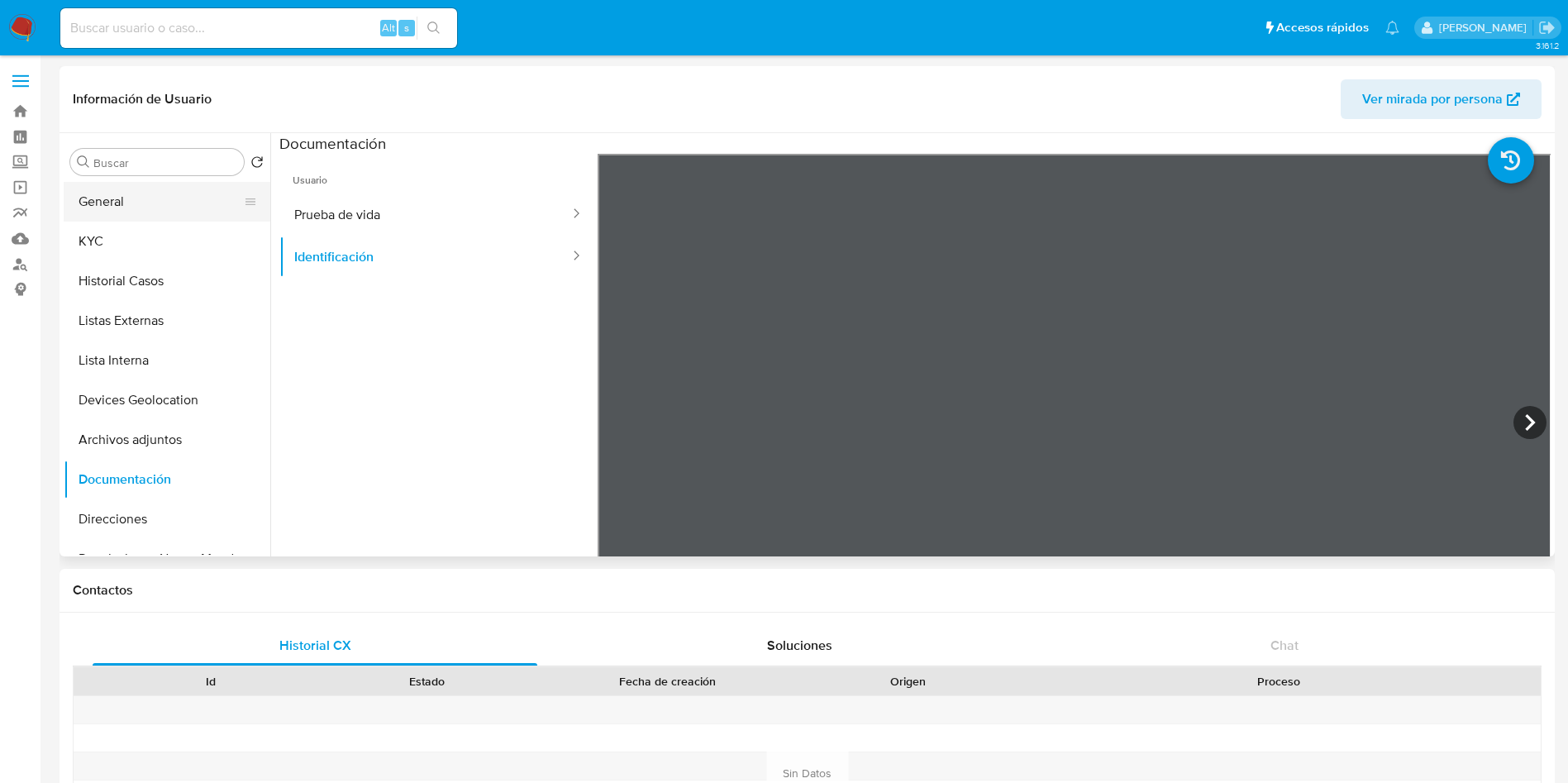
click at [115, 216] on button "General" at bounding box center [161, 201] width 193 height 39
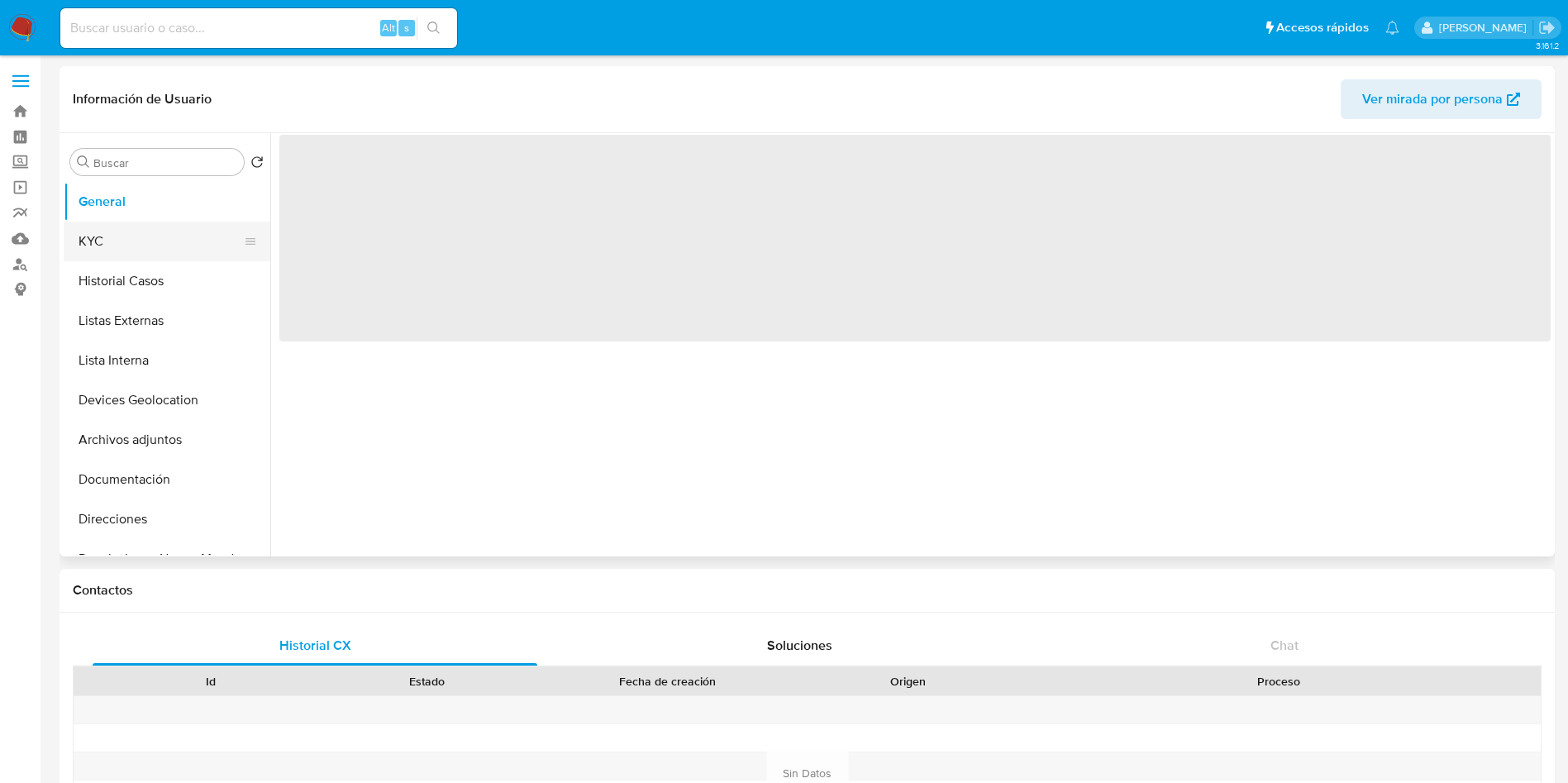
click at [121, 238] on button "KYC" at bounding box center [161, 242] width 193 height 39
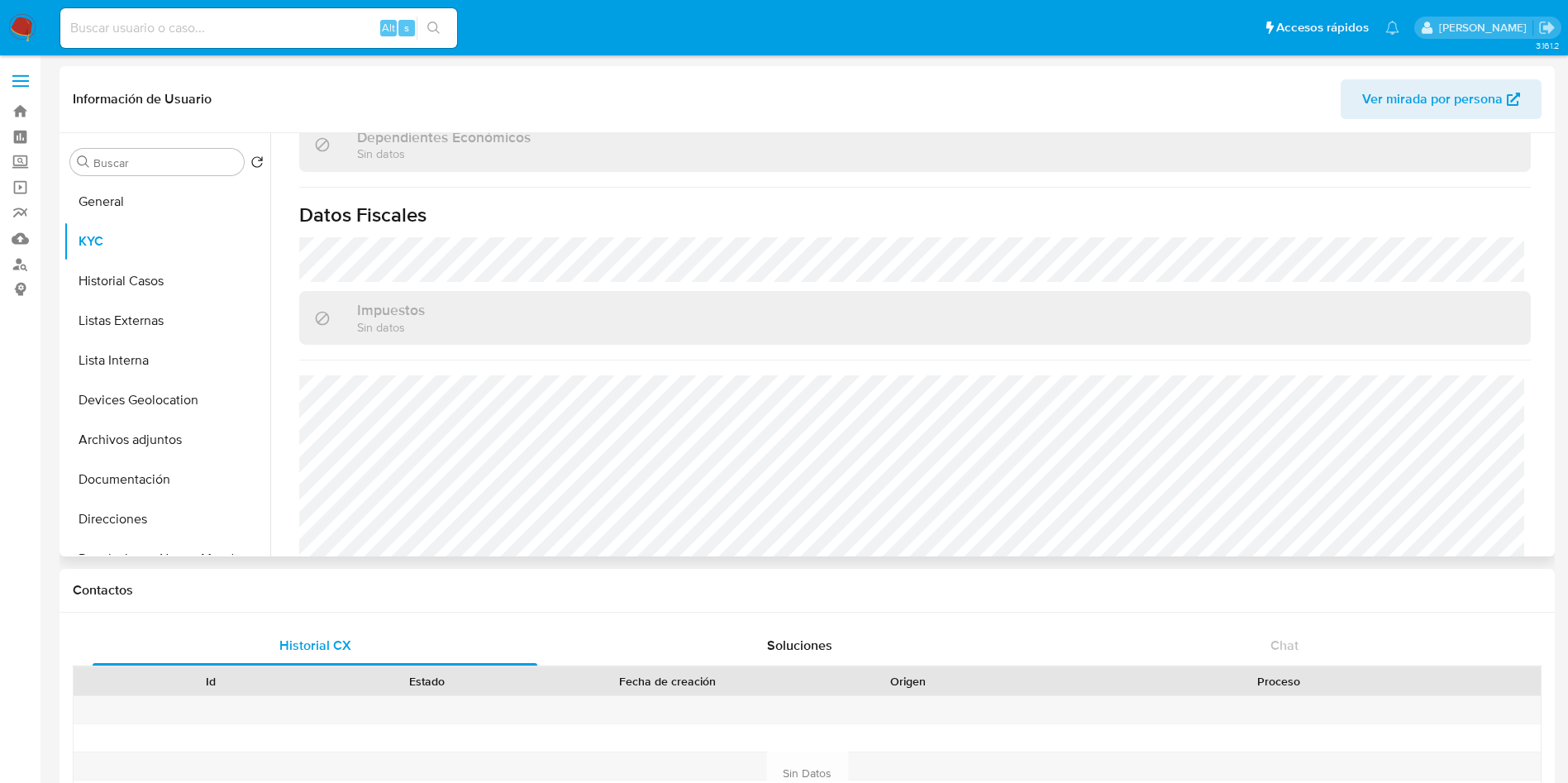
scroll to position [1023, 0]
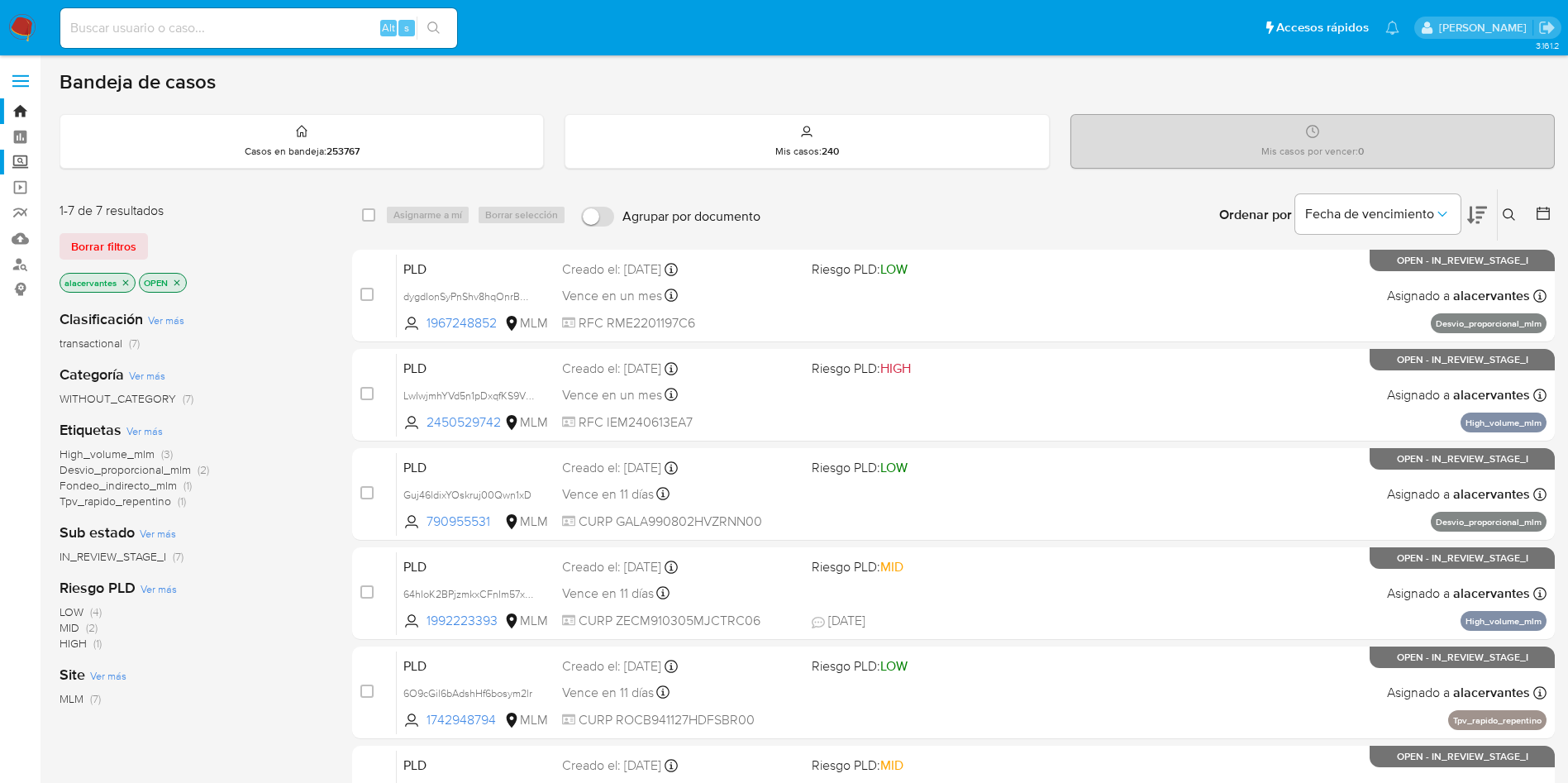
click at [22, 163] on label "Screening" at bounding box center [98, 163] width 196 height 26
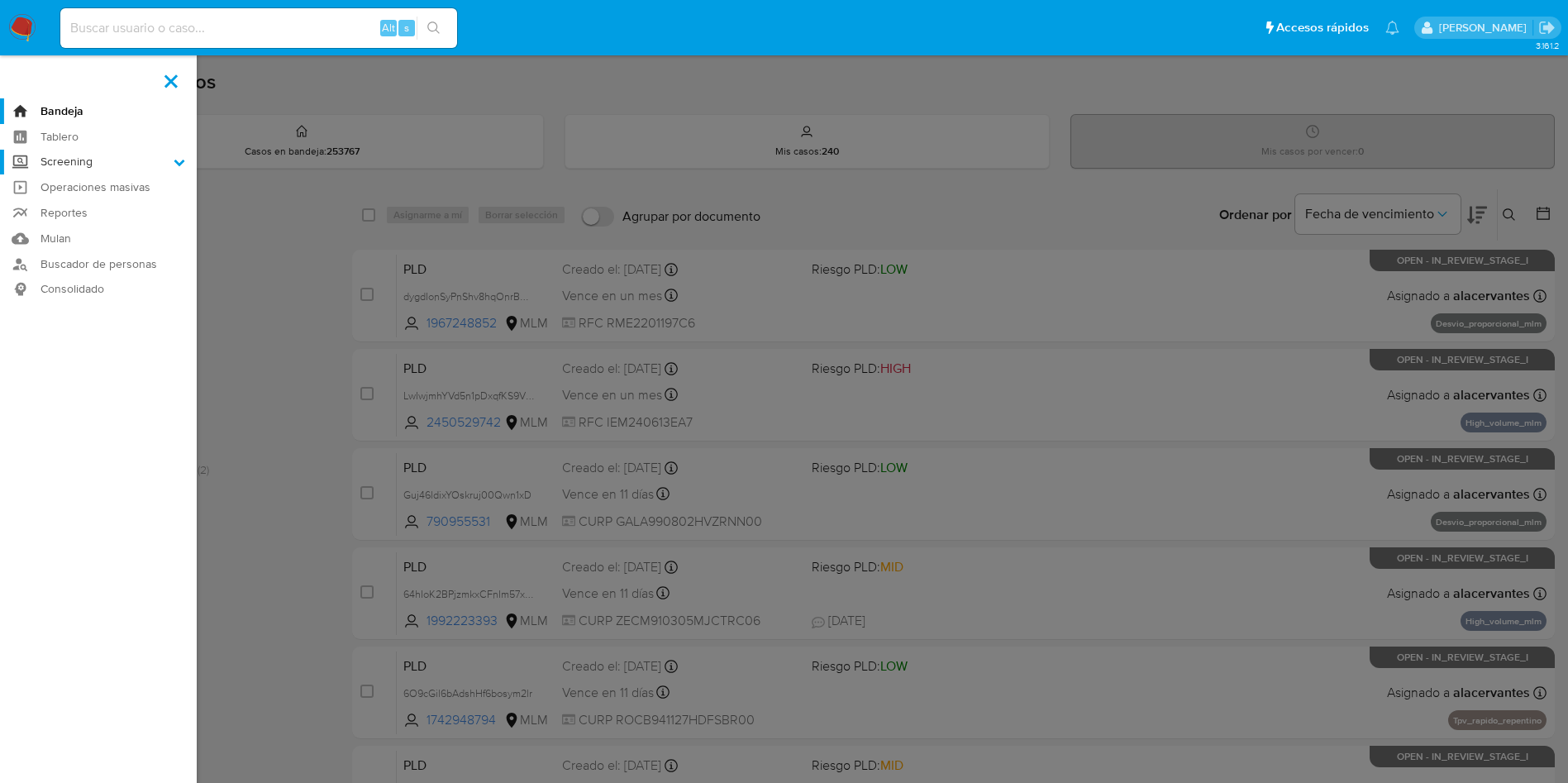
click at [0, 0] on input "Screening" at bounding box center [0, 0] width 0 height 0
click at [87, 225] on link "Herramientas" at bounding box center [98, 227] width 196 height 21
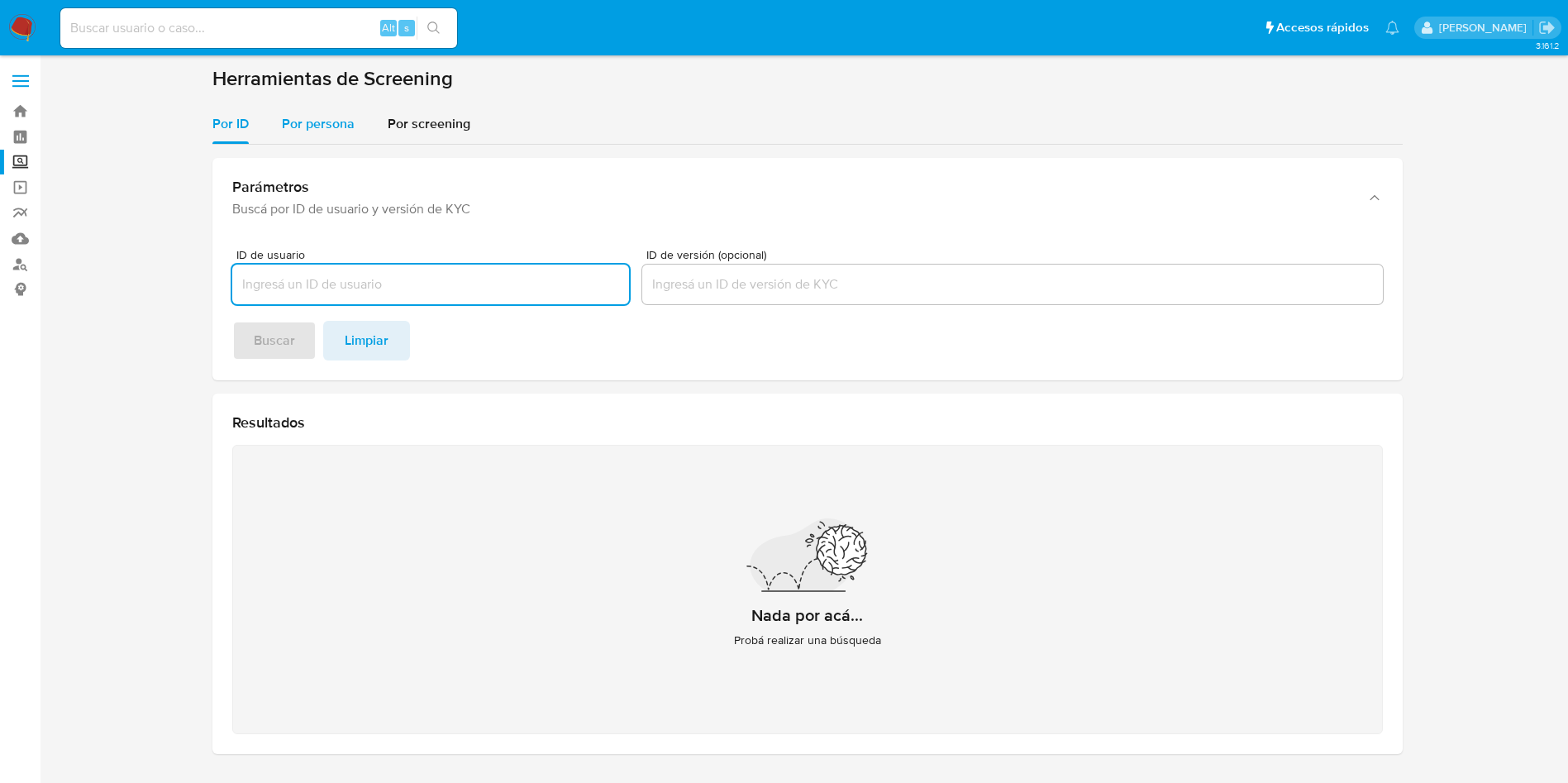
click at [342, 126] on span "Por persona" at bounding box center [319, 123] width 73 height 19
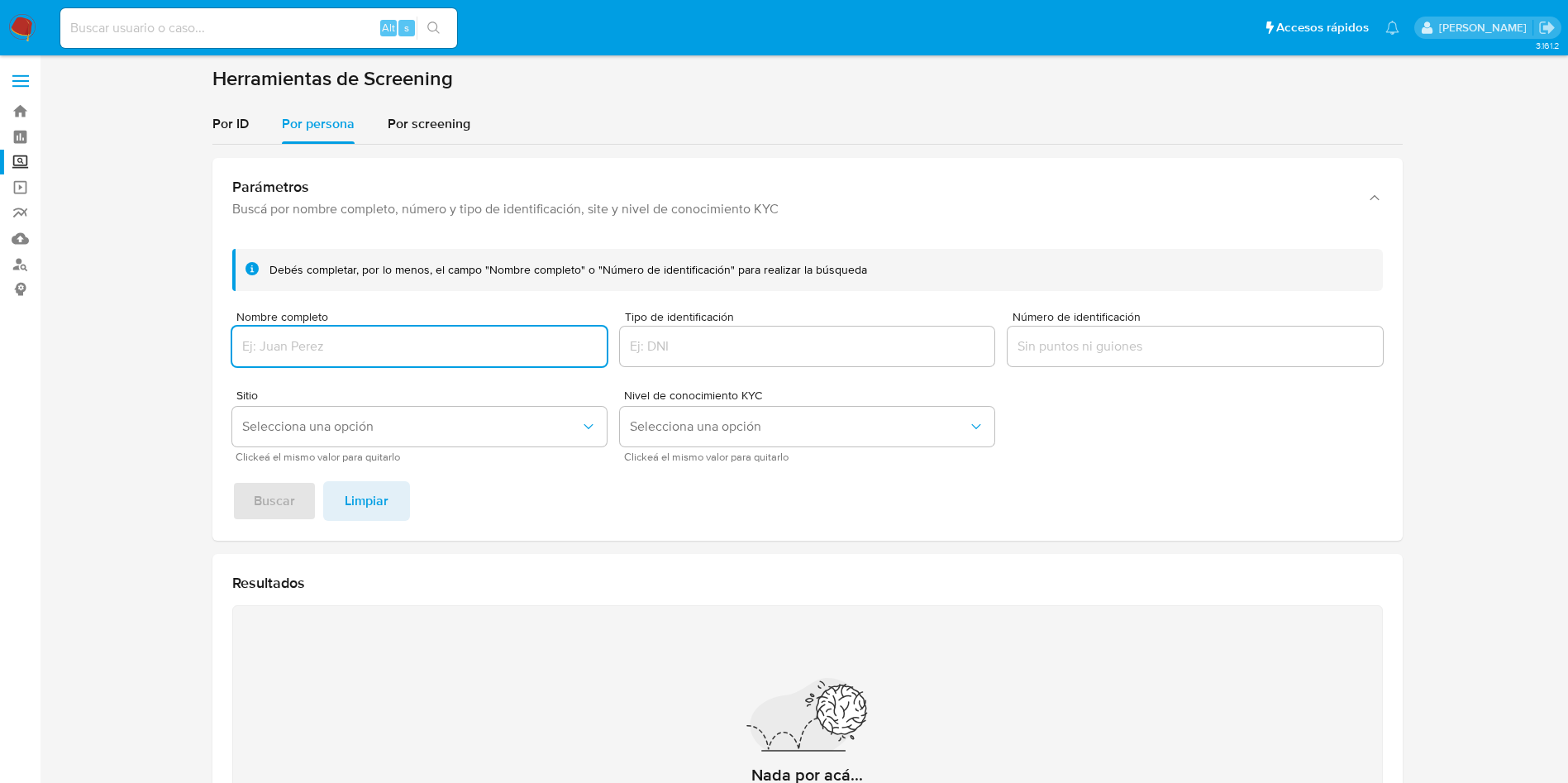
click at [367, 332] on div at bounding box center [420, 346] width 375 height 39
click at [369, 341] on input "Nombre completo" at bounding box center [420, 346] width 375 height 22
type input "LIBROS FORANEOS SOCIEDAD ANONIMA DE CAPITAL VARIABLE"
click at [233, 481] on button "Buscar" at bounding box center [274, 501] width 84 height 39
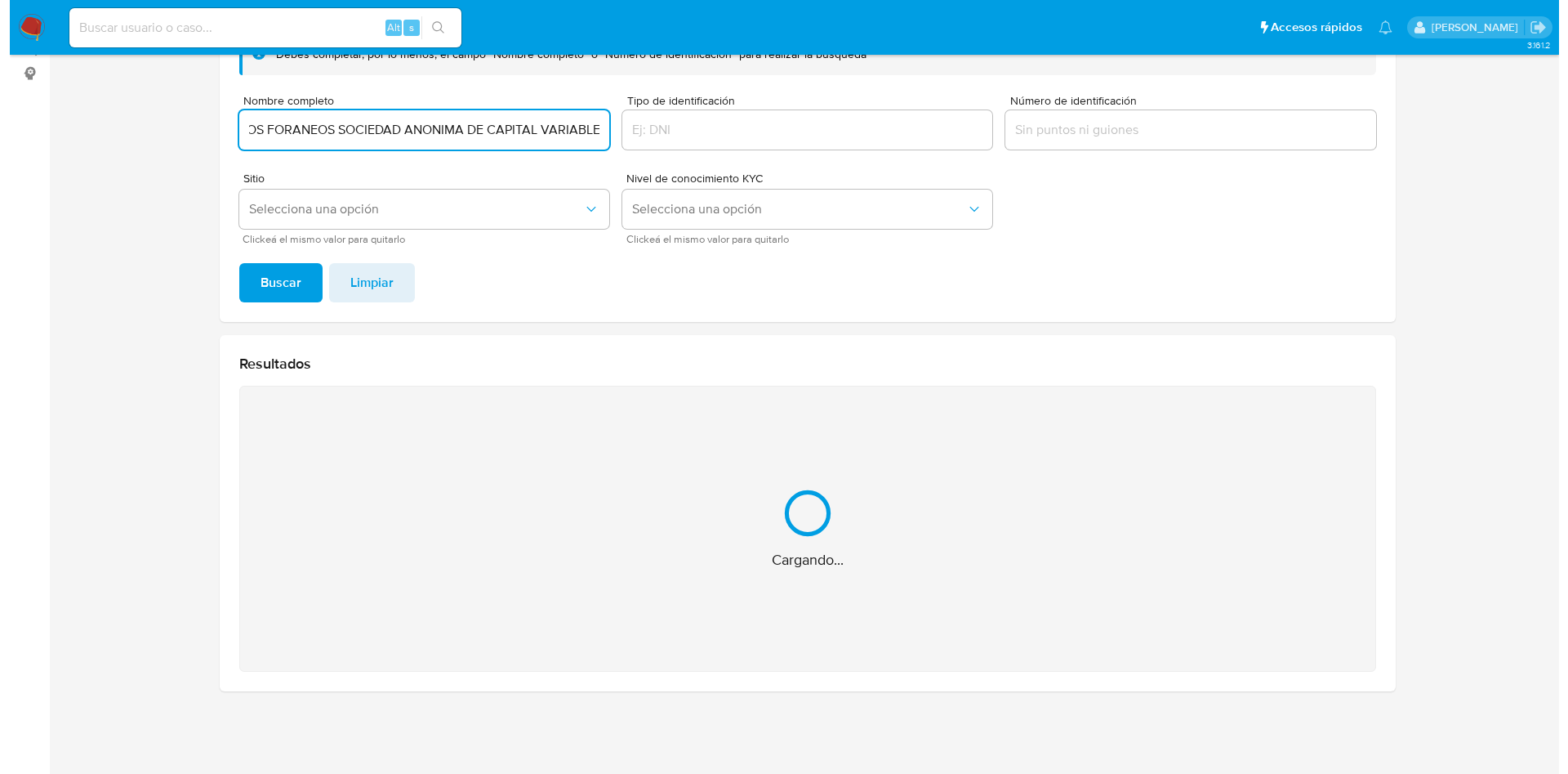
scroll to position [0, 0]
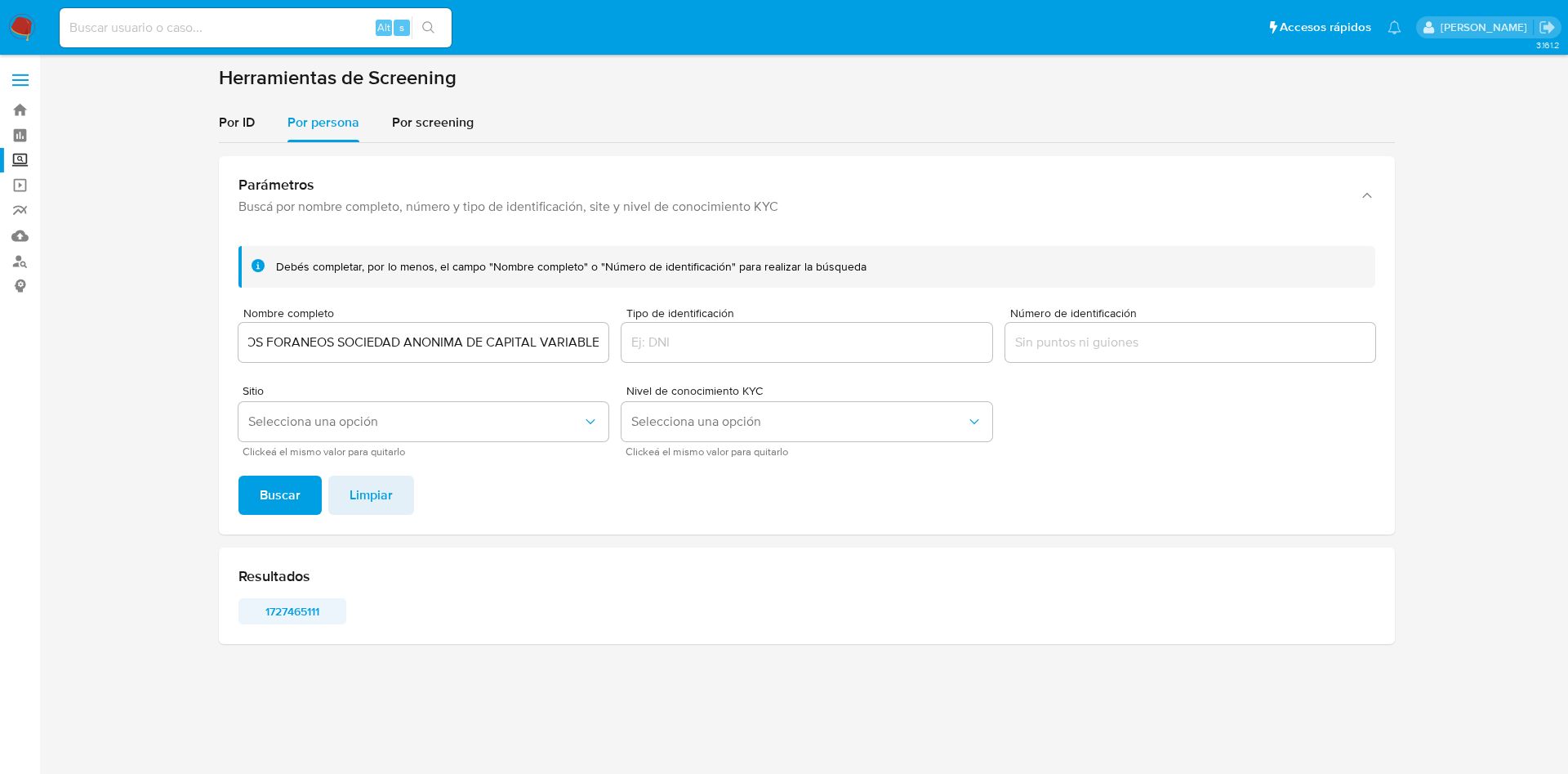
click at [312, 603] on span "1727465111" at bounding box center [291, 610] width 85 height 22
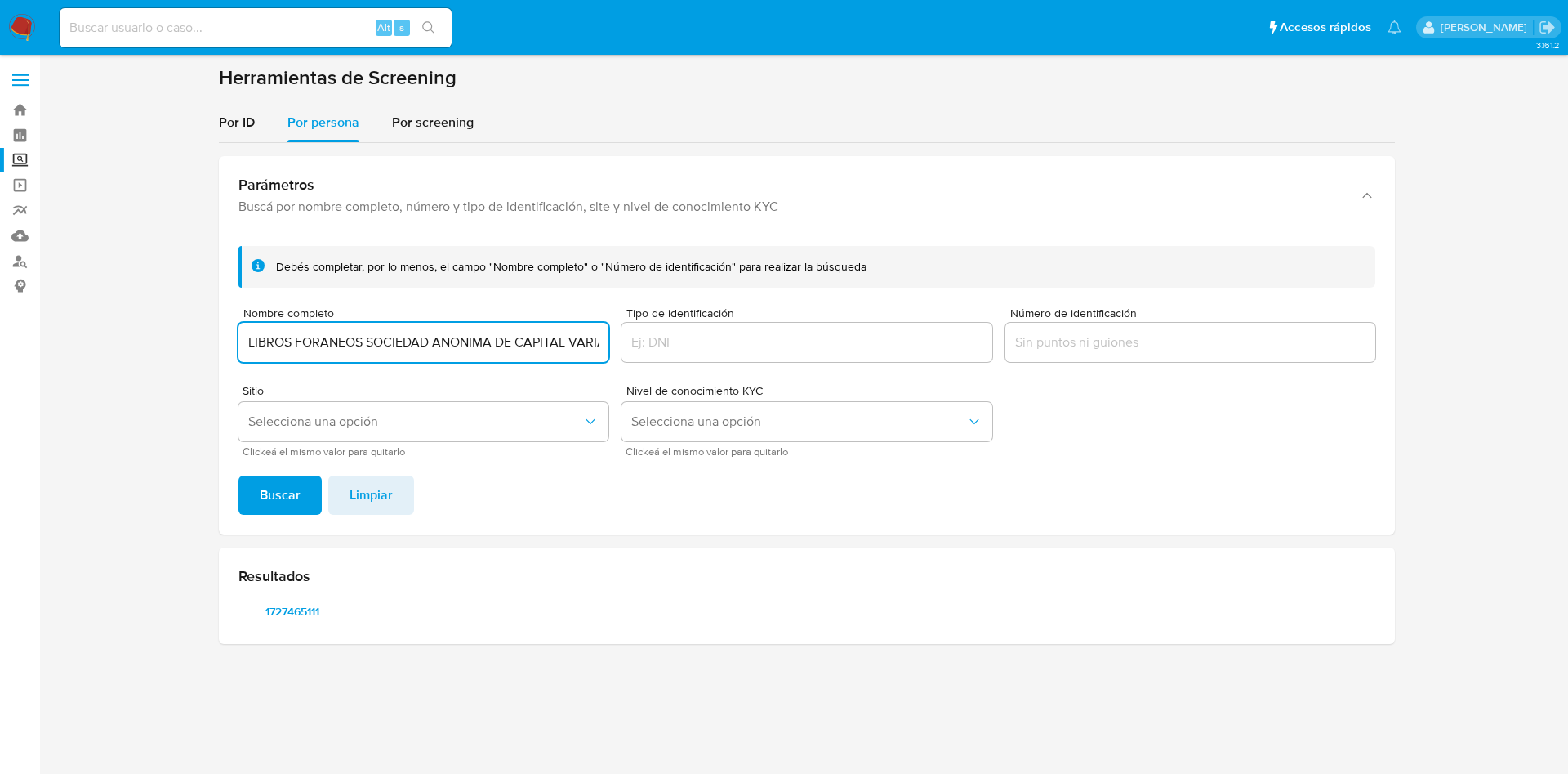
click at [447, 334] on input "LIBROS FORANEOS SOCIEDAD ANONIMA DE CAPITAL VARIABLE" at bounding box center [424, 342] width 370 height 21
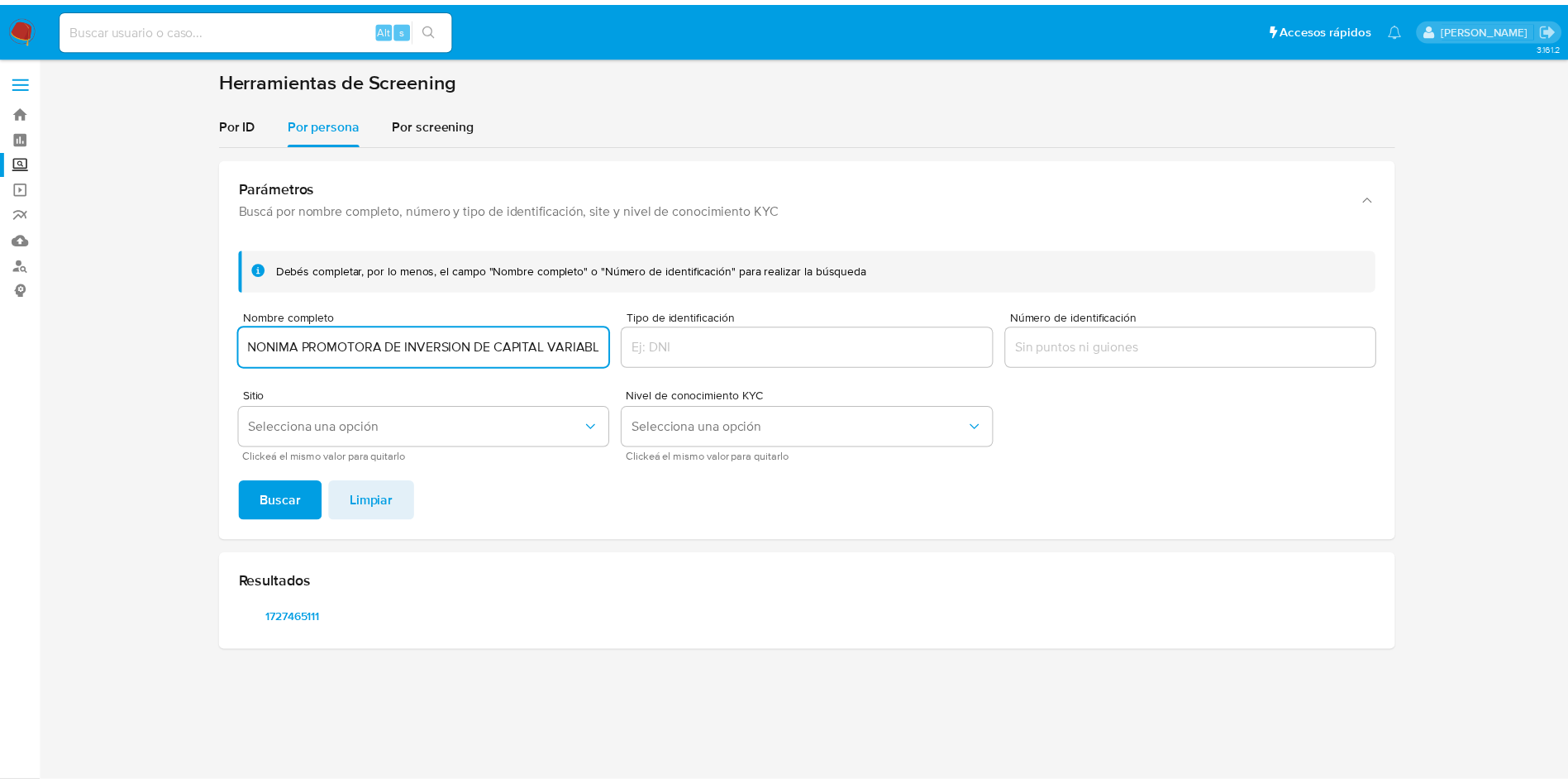
scroll to position [0, 226]
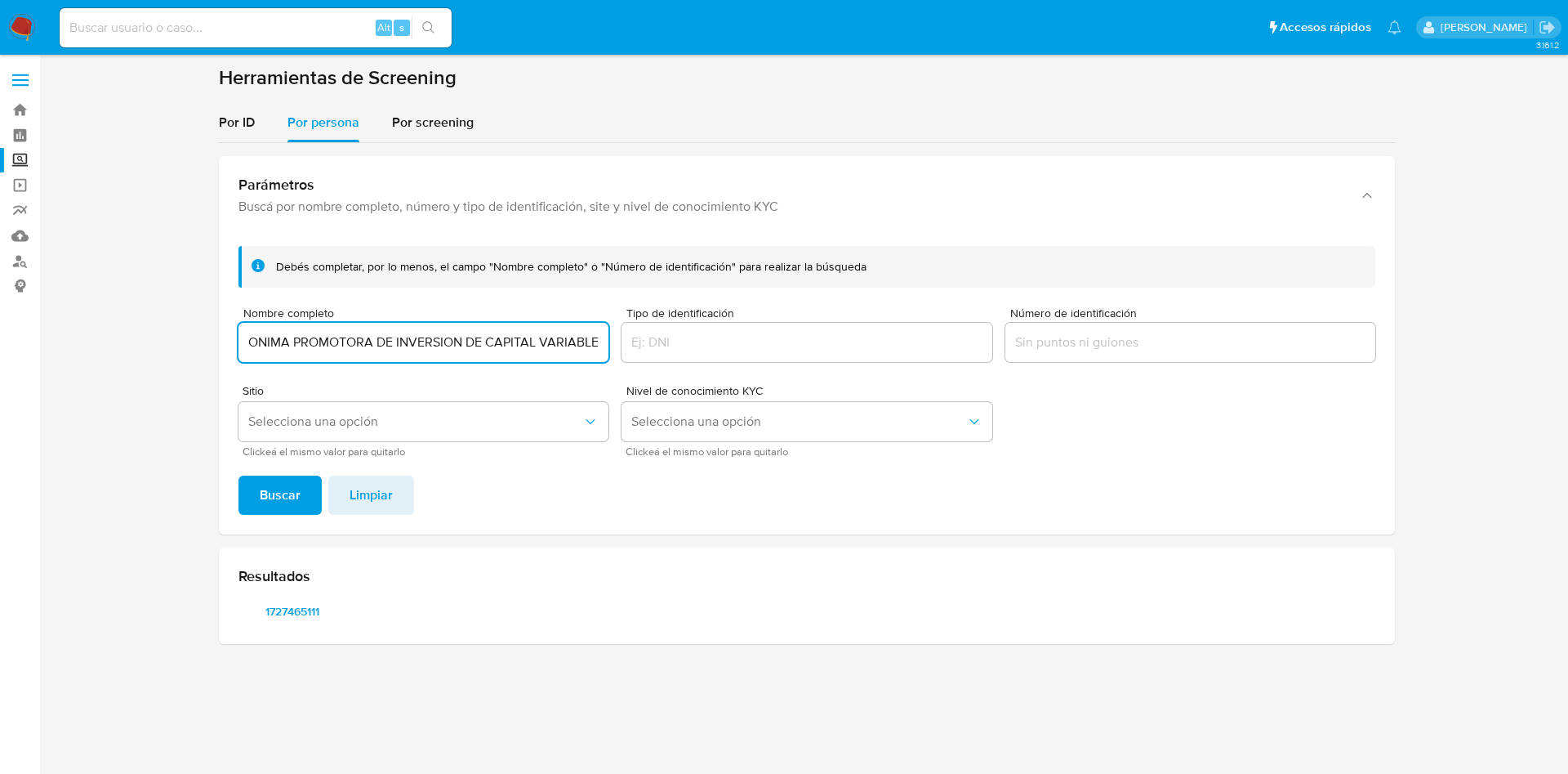
type input "TARJETA DEL FUTURO SOCIEDAD ANONIMA PROMOTORA DE INVERSION DE CAPITAL VARIABLE"
click at [239, 476] on button "Buscar" at bounding box center [280, 495] width 83 height 39
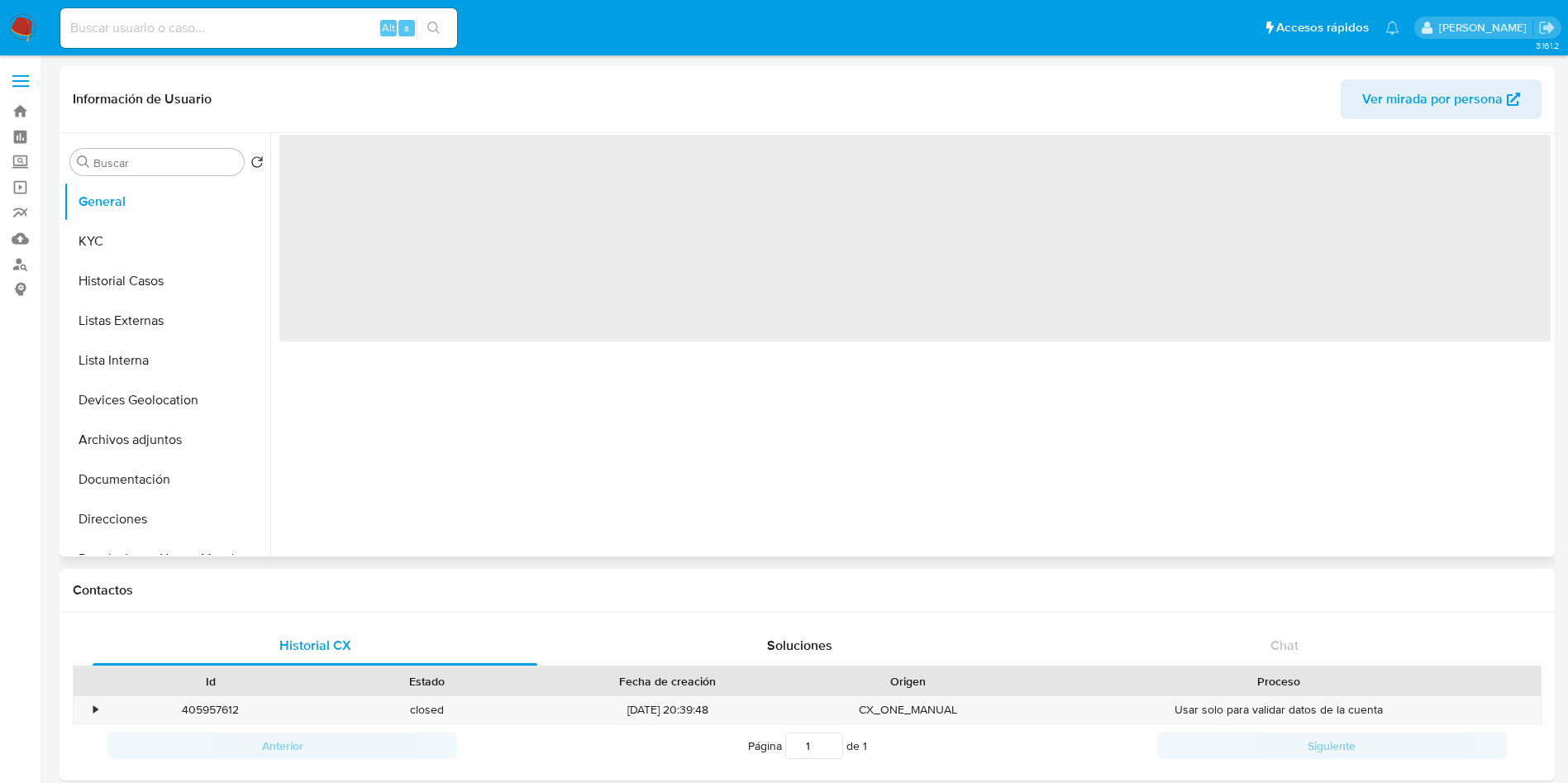
select select "10"
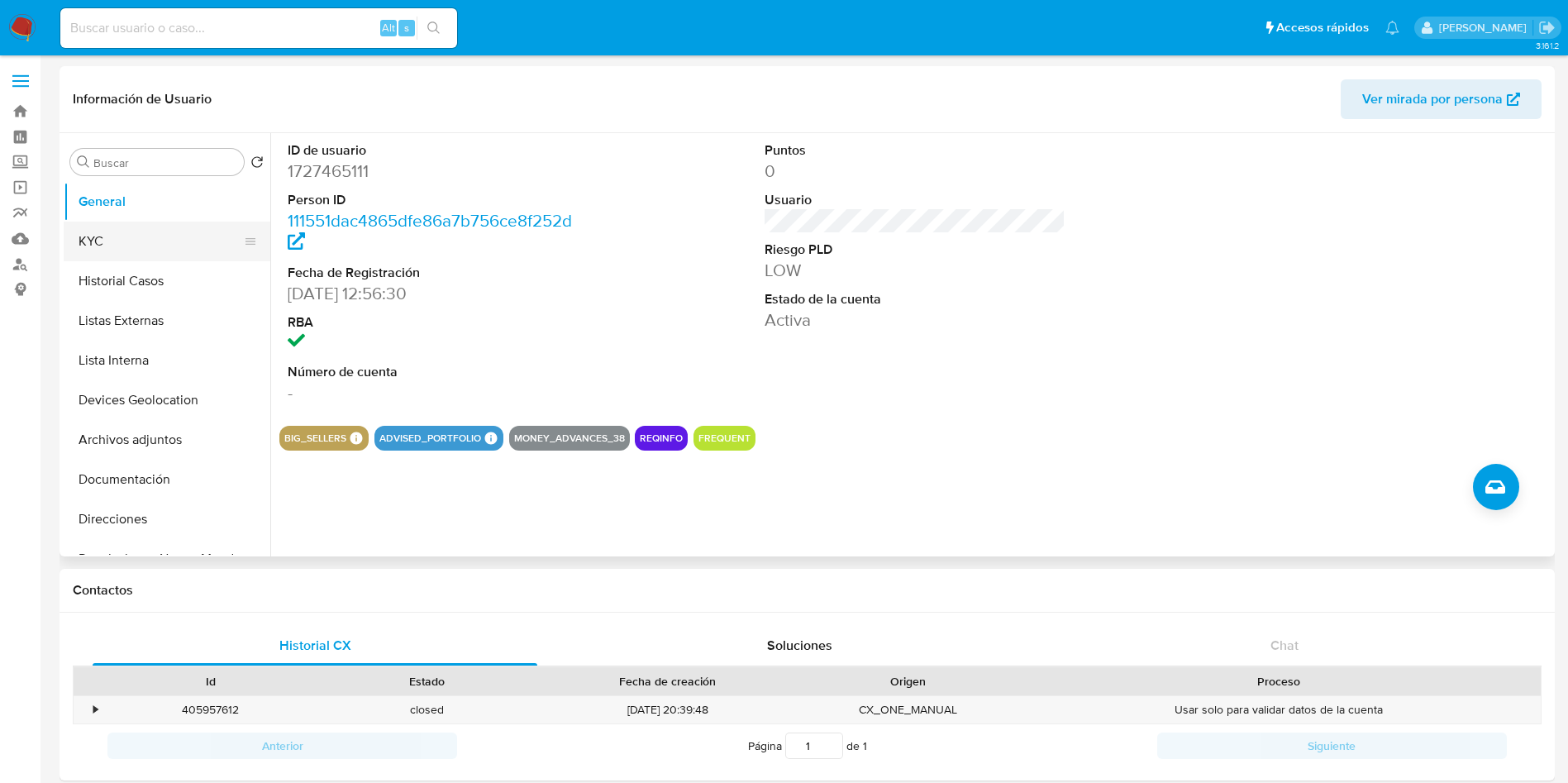
click at [148, 243] on button "KYC" at bounding box center [161, 242] width 193 height 39
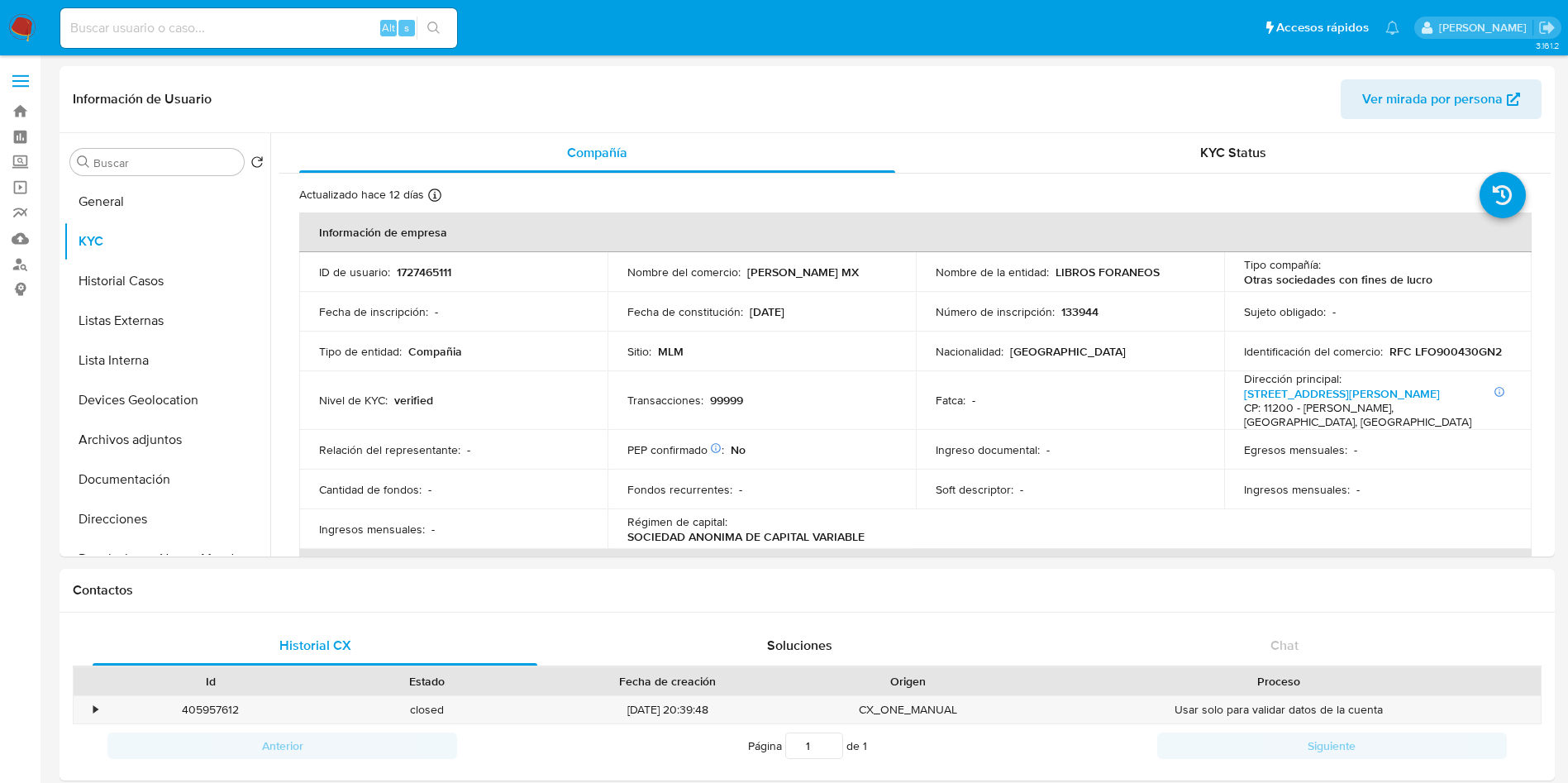
click at [421, 264] on p "1727465111" at bounding box center [423, 271] width 54 height 15
copy p "1727465111"
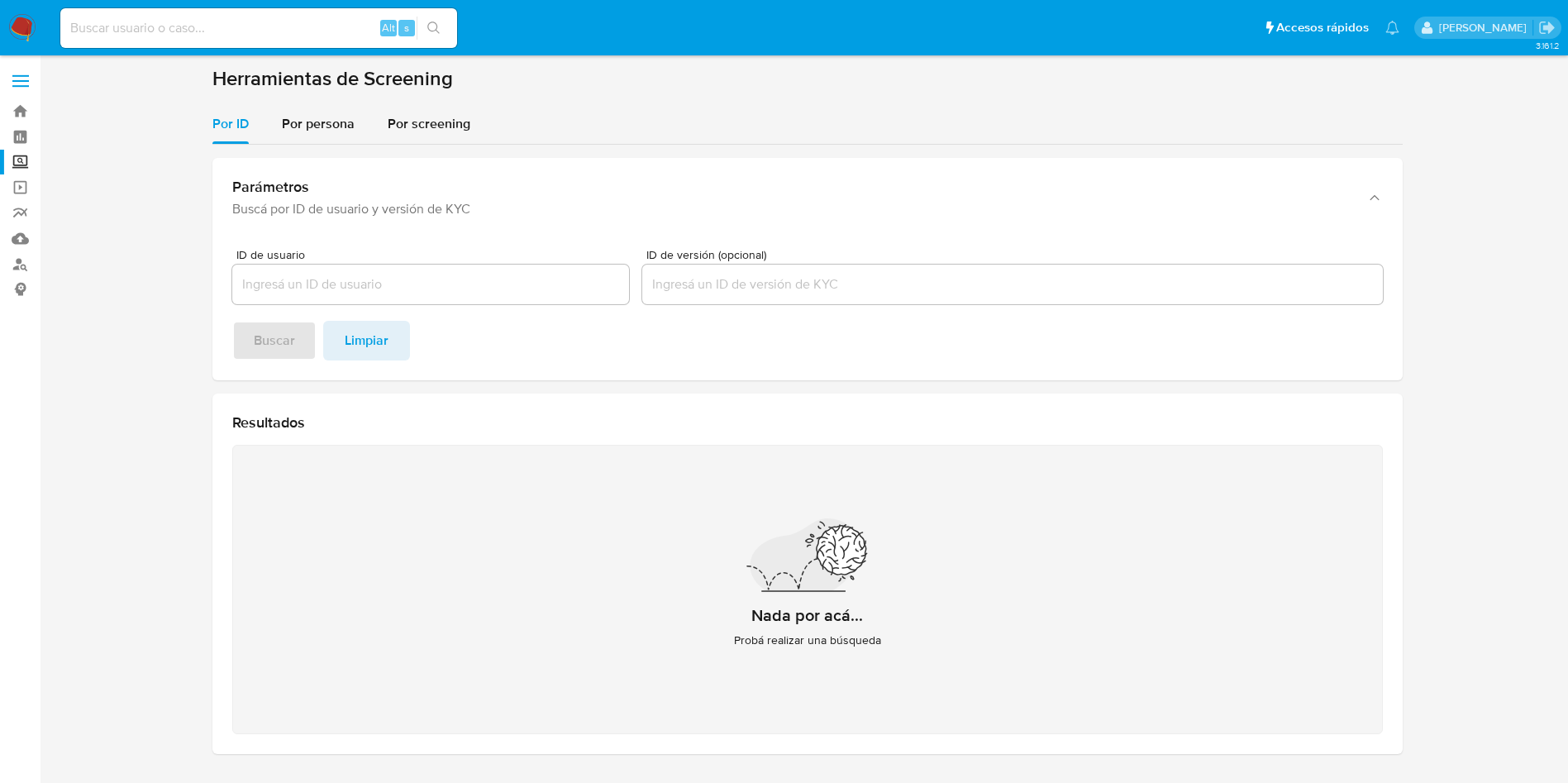
click at [330, 27] on input at bounding box center [258, 29] width 396 height 22
paste input "1992223393"
type input "1992223393"
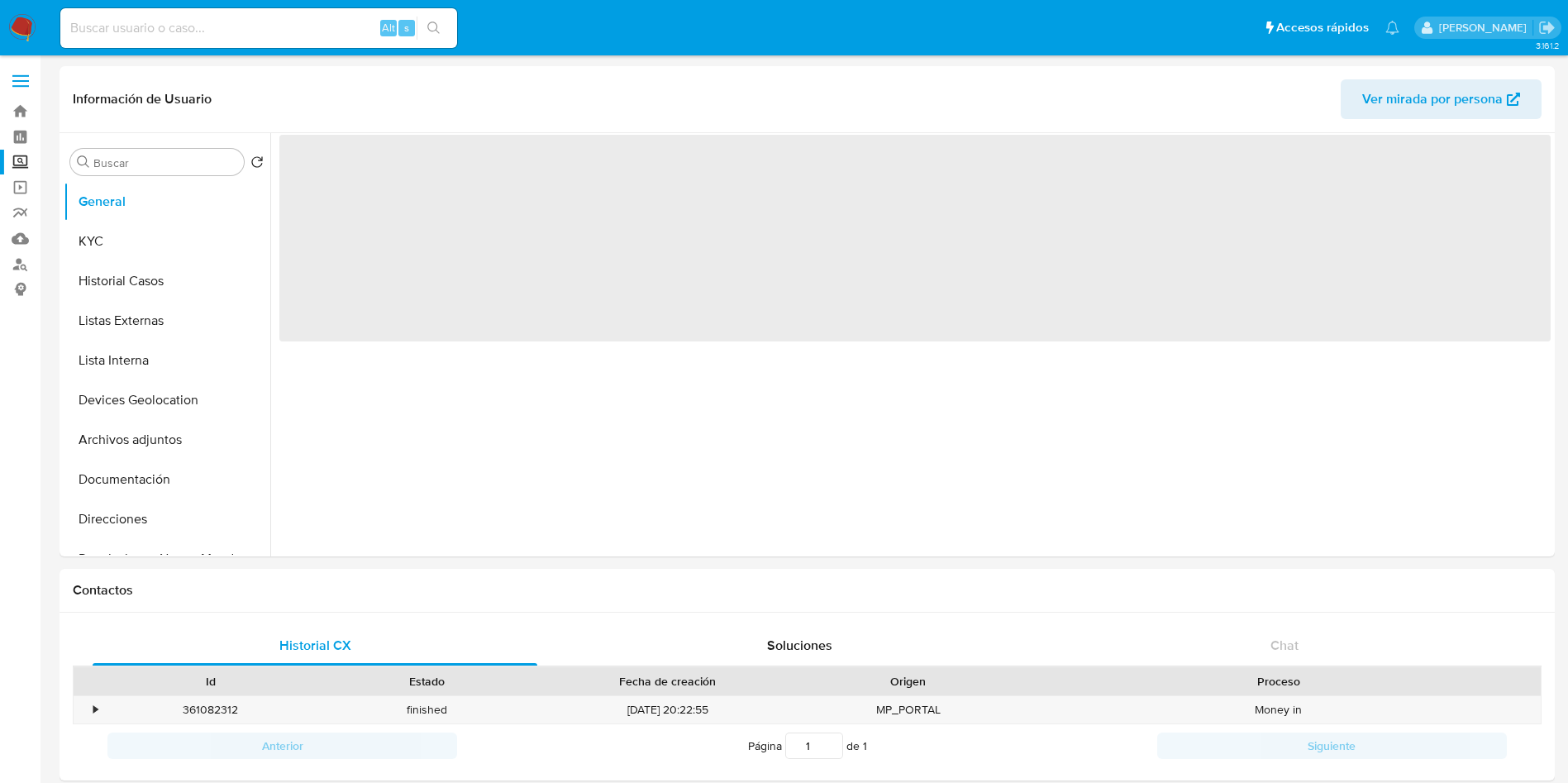
select select "10"
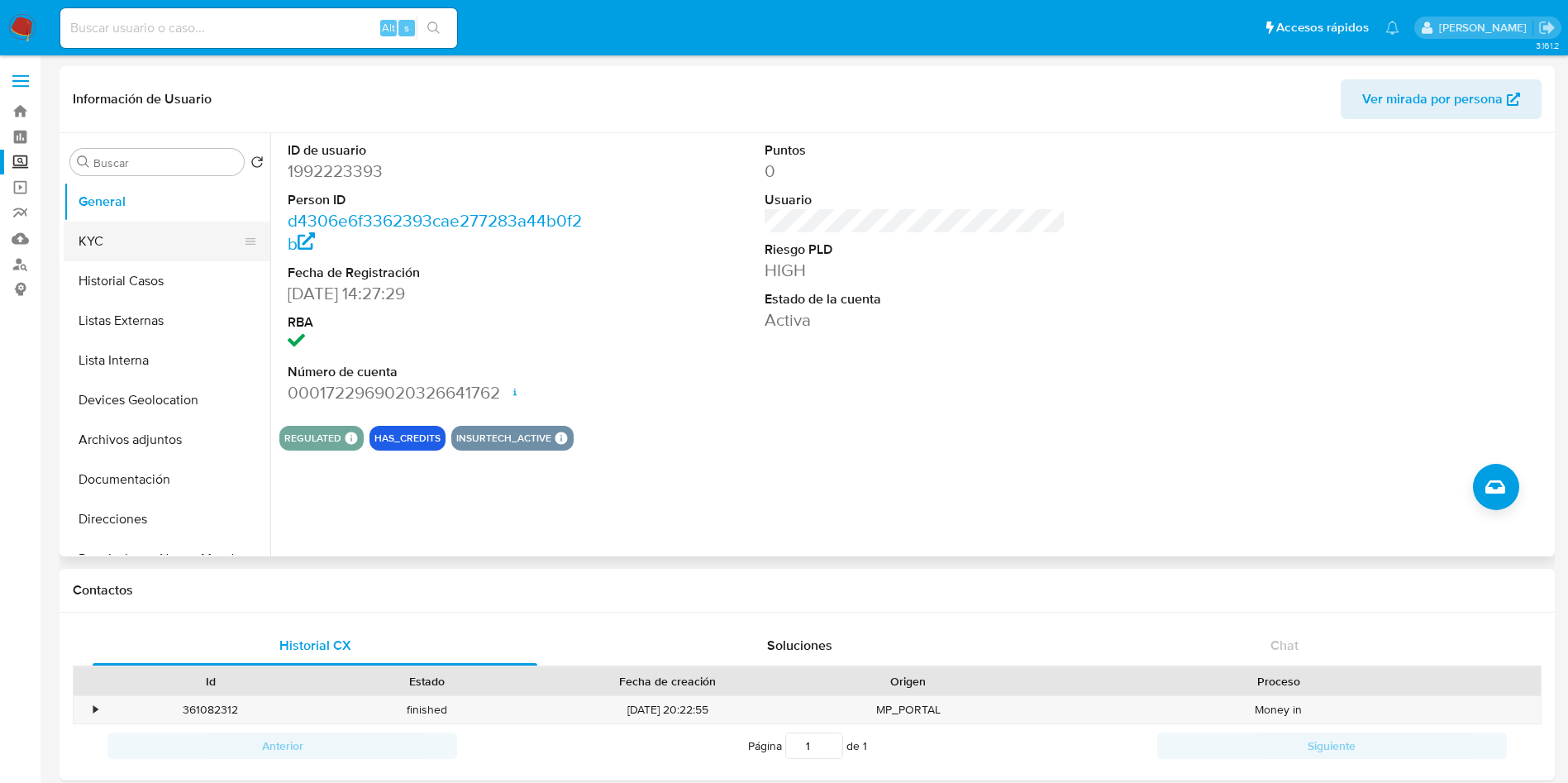
click at [145, 234] on button "KYC" at bounding box center [161, 242] width 193 height 39
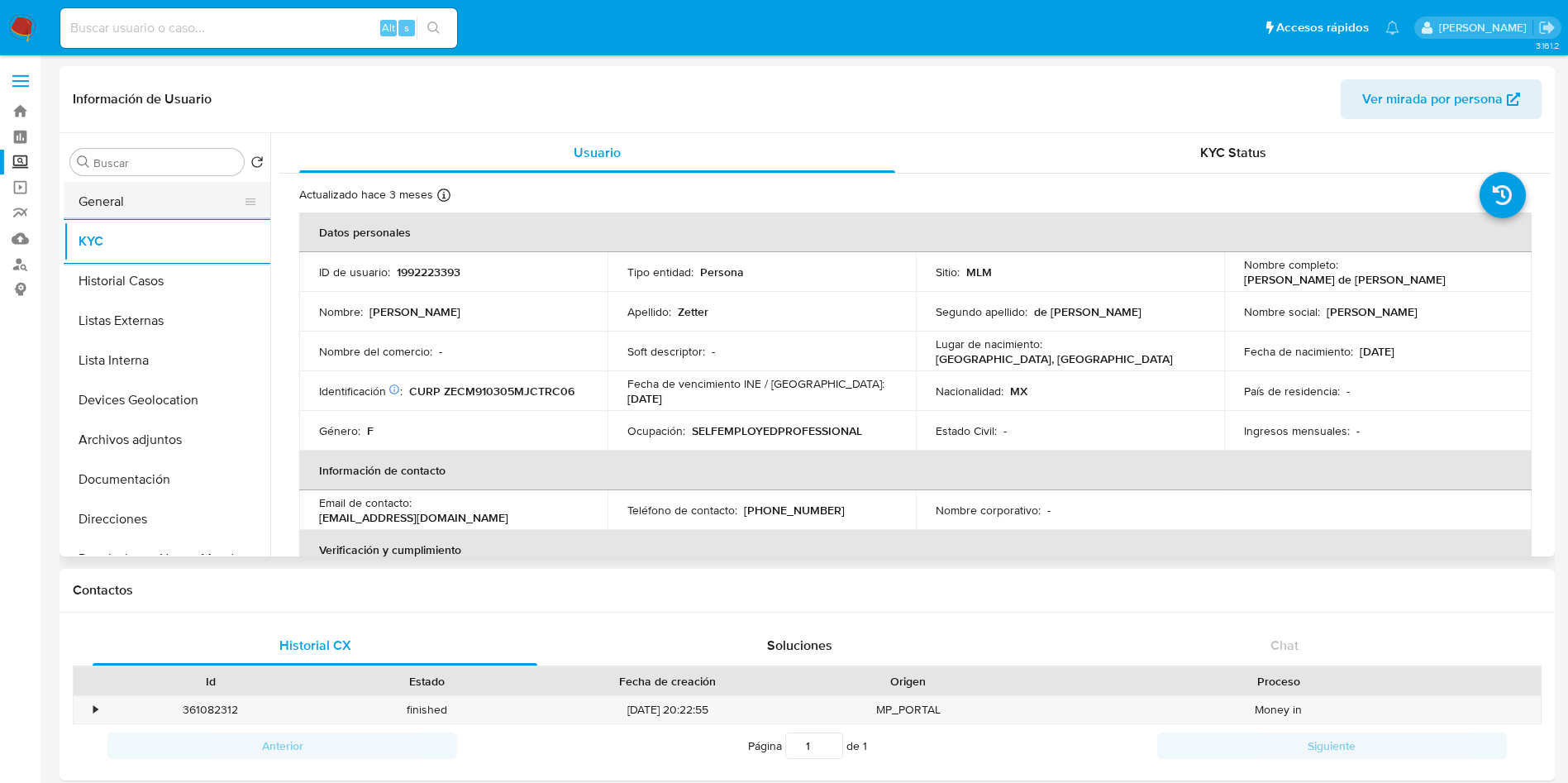
click at [146, 205] on button "General" at bounding box center [161, 201] width 193 height 39
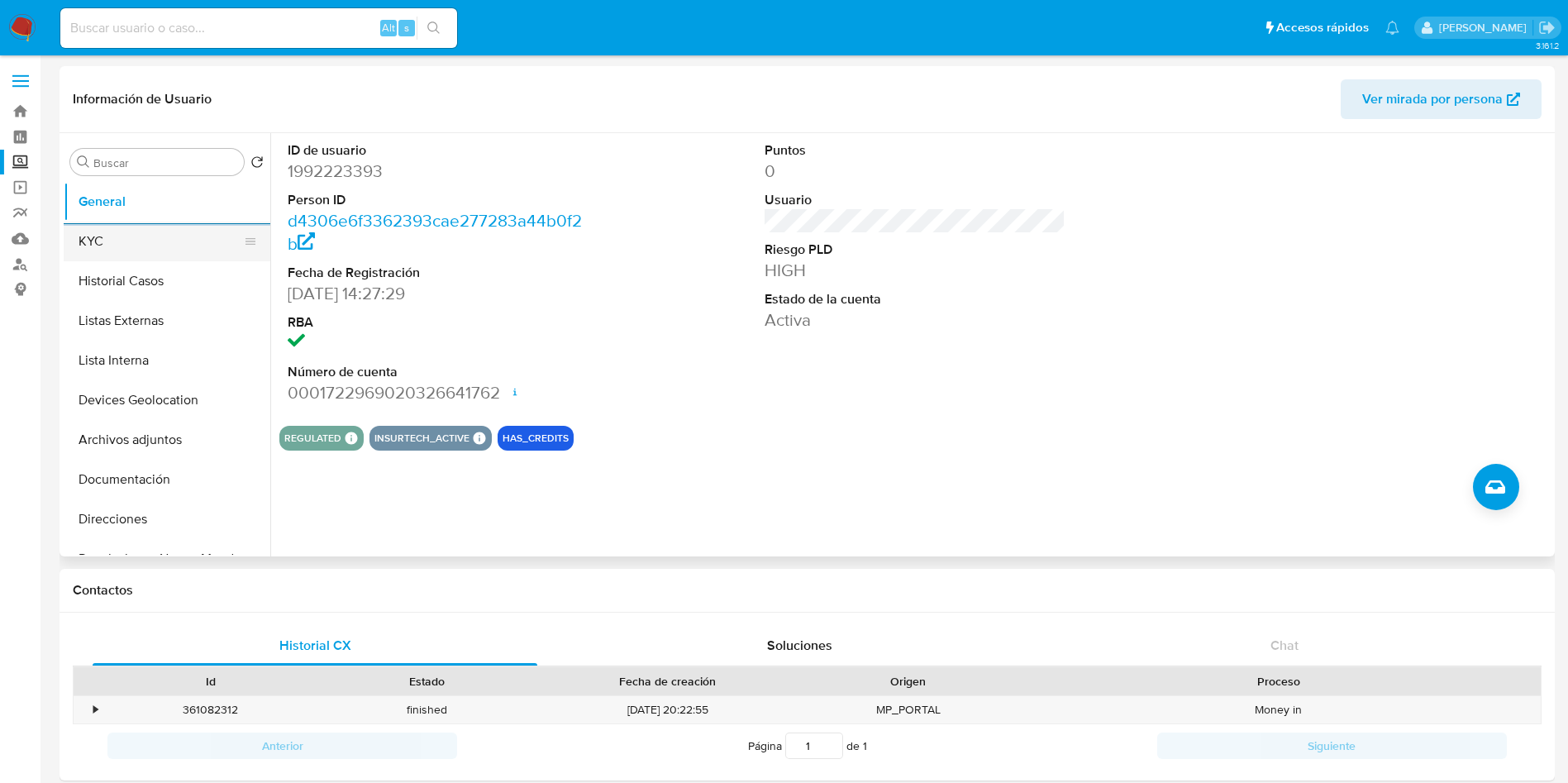
click at [128, 235] on button "KYC" at bounding box center [161, 242] width 193 height 39
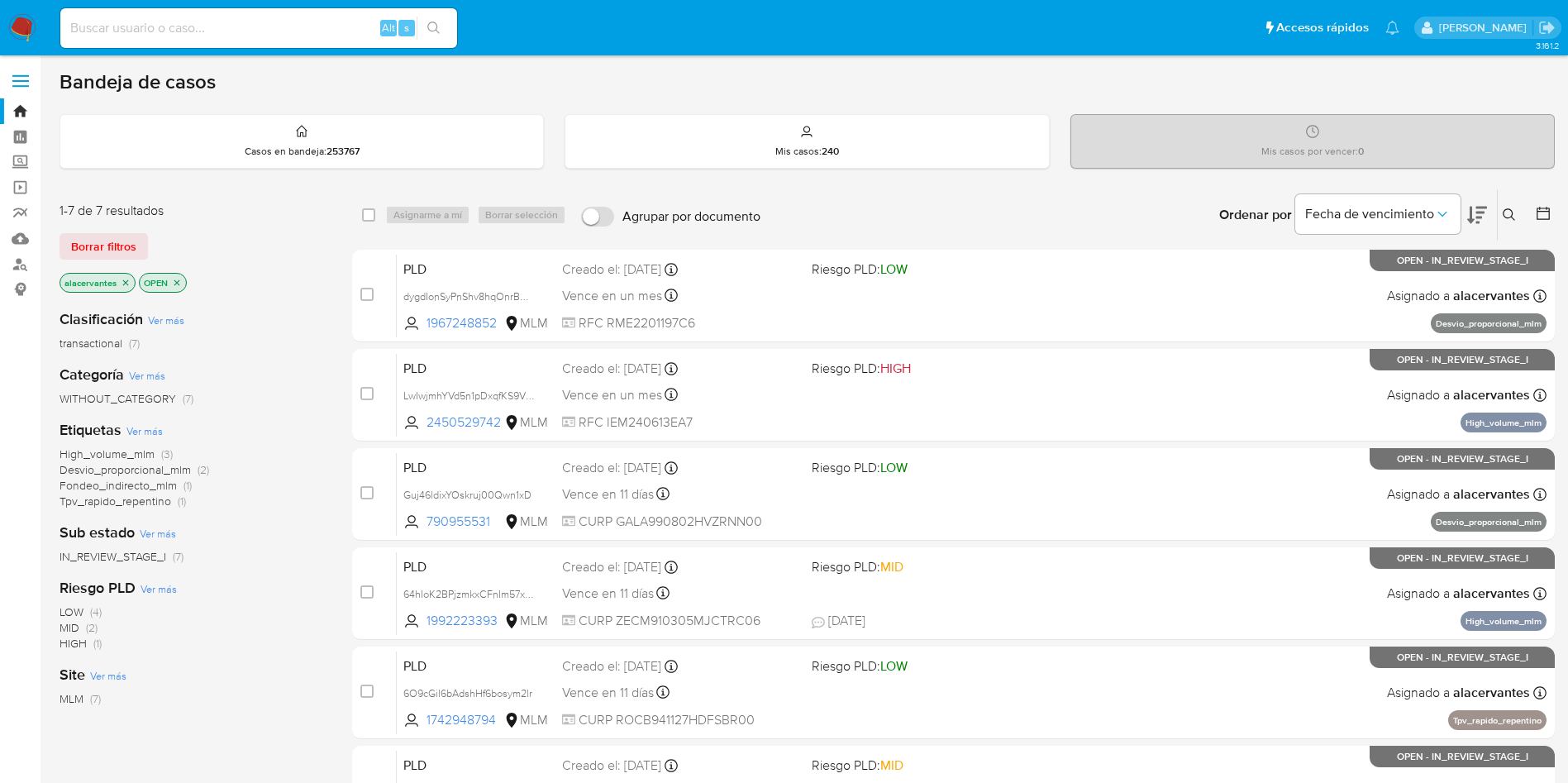
click at [1529, 212] on div at bounding box center [1539, 215] width 30 height 51
click at [1514, 214] on icon at bounding box center [1509, 214] width 13 height 13
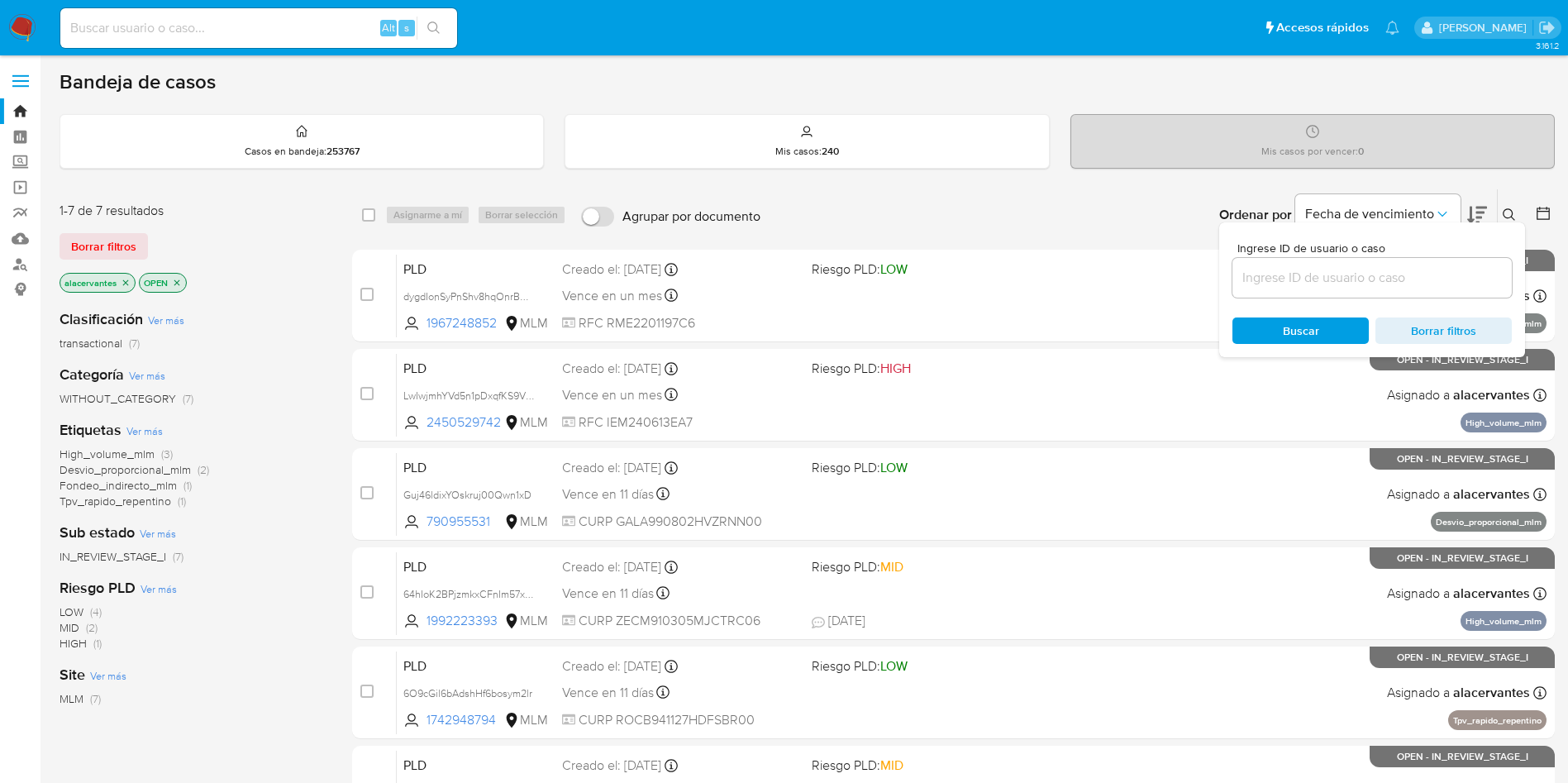
click at [1271, 258] on div at bounding box center [1372, 278] width 279 height 39
click at [1281, 273] on input at bounding box center [1372, 278] width 279 height 22
paste input "6O9cGil6bAdshHf6bosym2lr"
type input "6O9cGil6bAdshHf6bosym2lr"
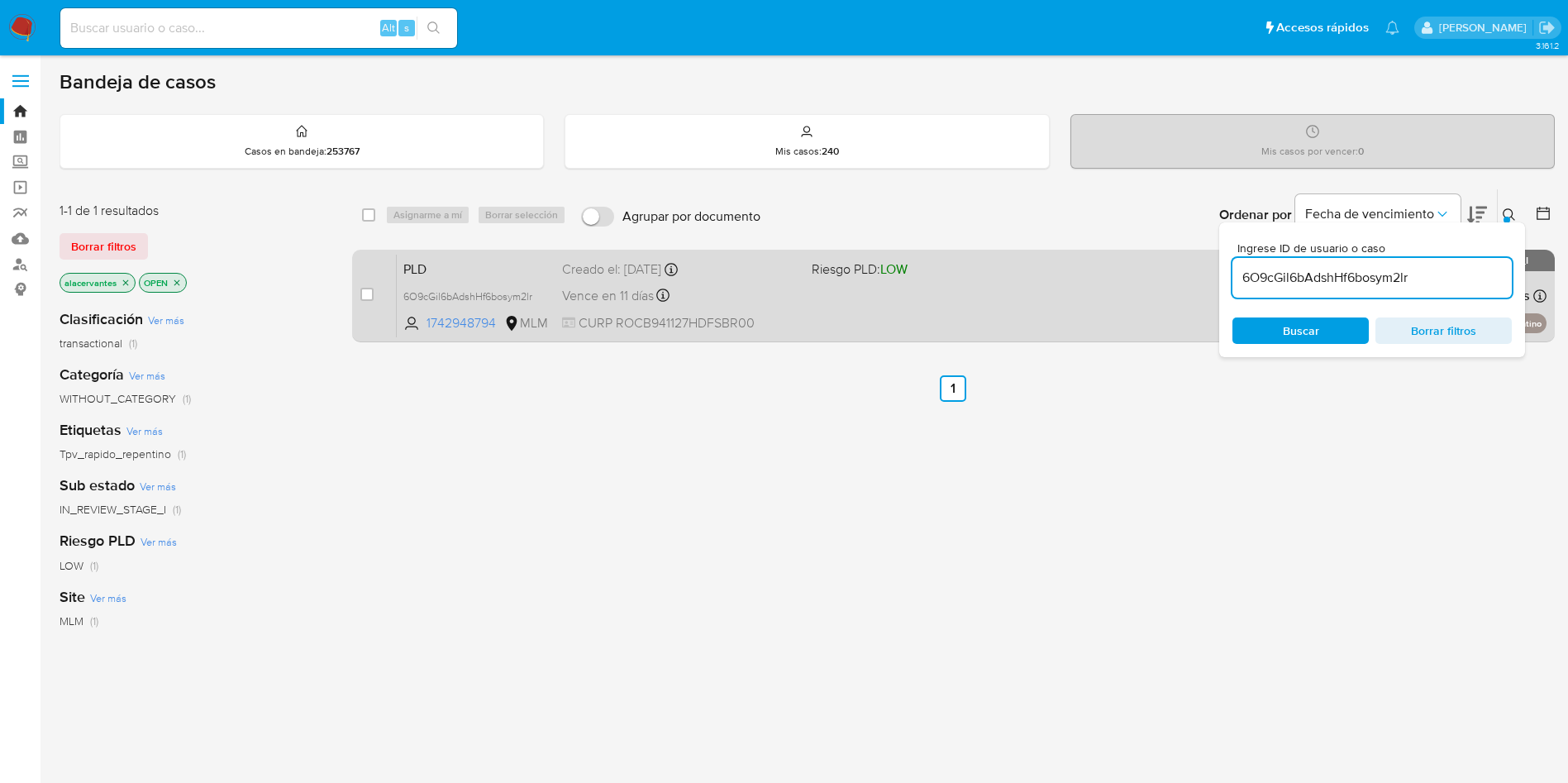
click at [1007, 288] on div "PLD 6O9cGil6bAdshHf6bosym2lr 1742948794 MLM Riesgo PLD: LOW Creado el: [DATE] C…" at bounding box center [971, 295] width 1150 height 84
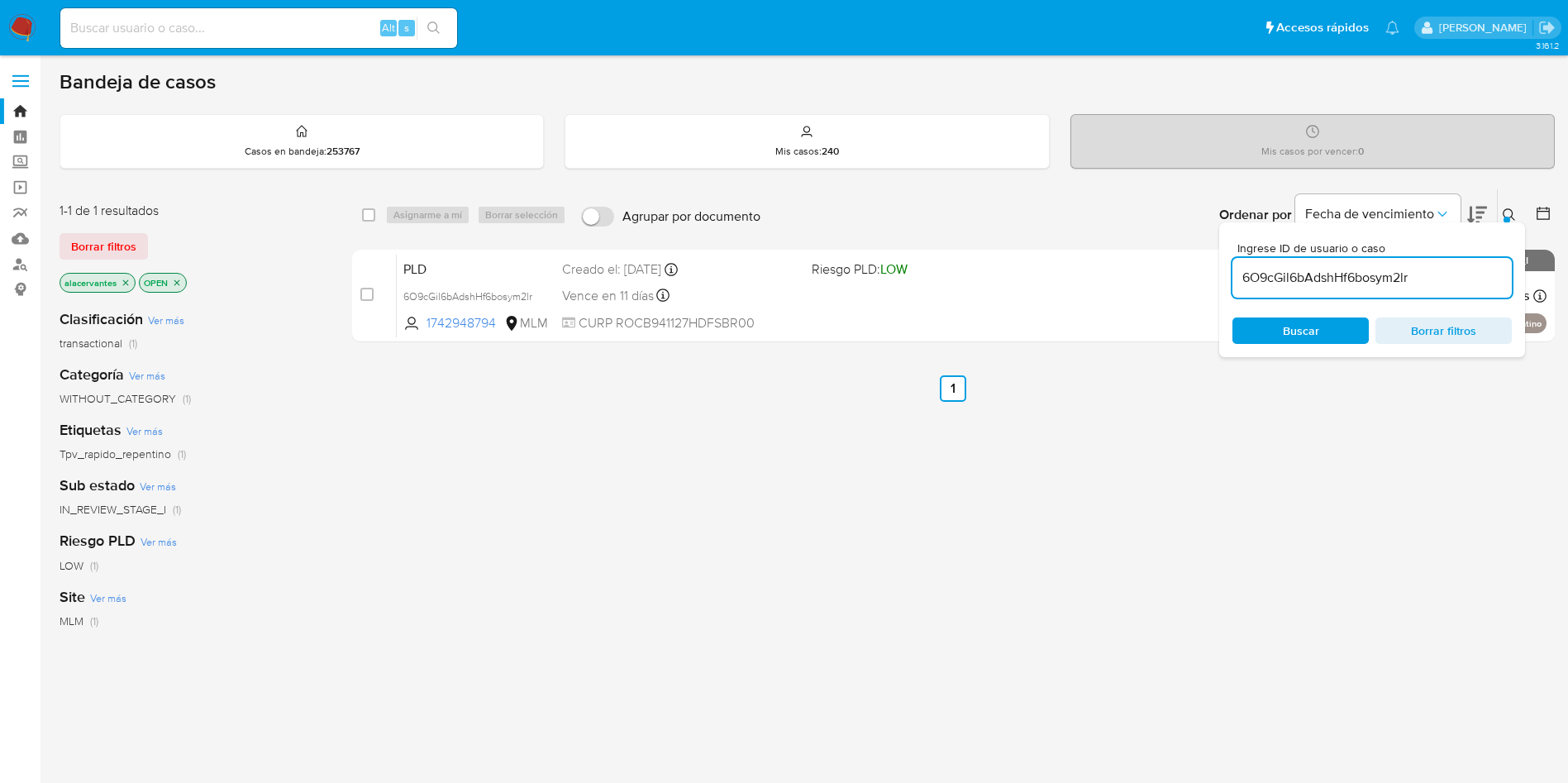
click at [1504, 212] on icon at bounding box center [1509, 214] width 13 height 13
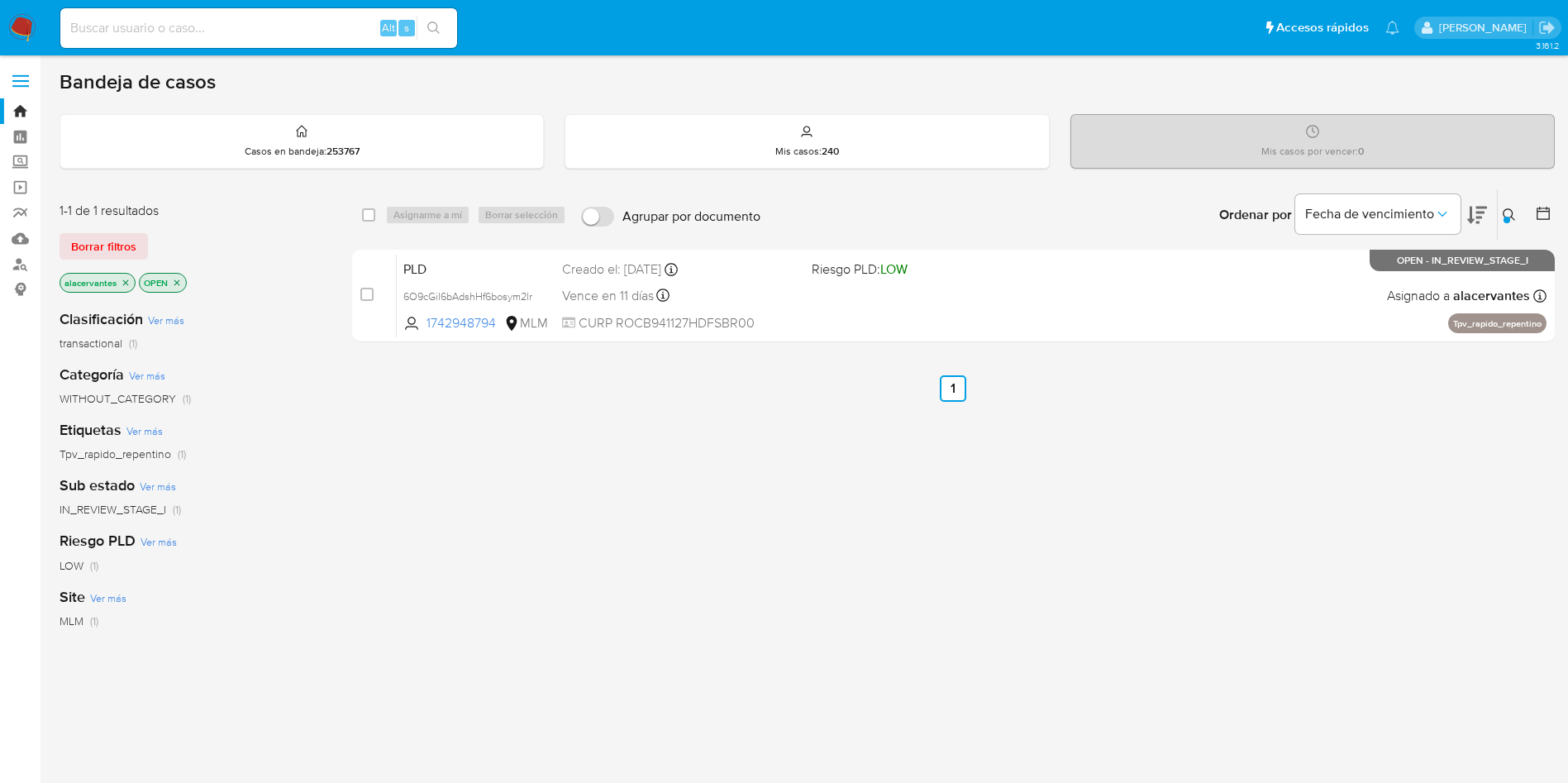
click at [127, 285] on icon "close-filter" at bounding box center [125, 283] width 10 height 10
click at [105, 283] on p "OPEN" at bounding box center [83, 282] width 46 height 18
click at [99, 283] on icon "close-filter" at bounding box center [98, 283] width 10 height 10
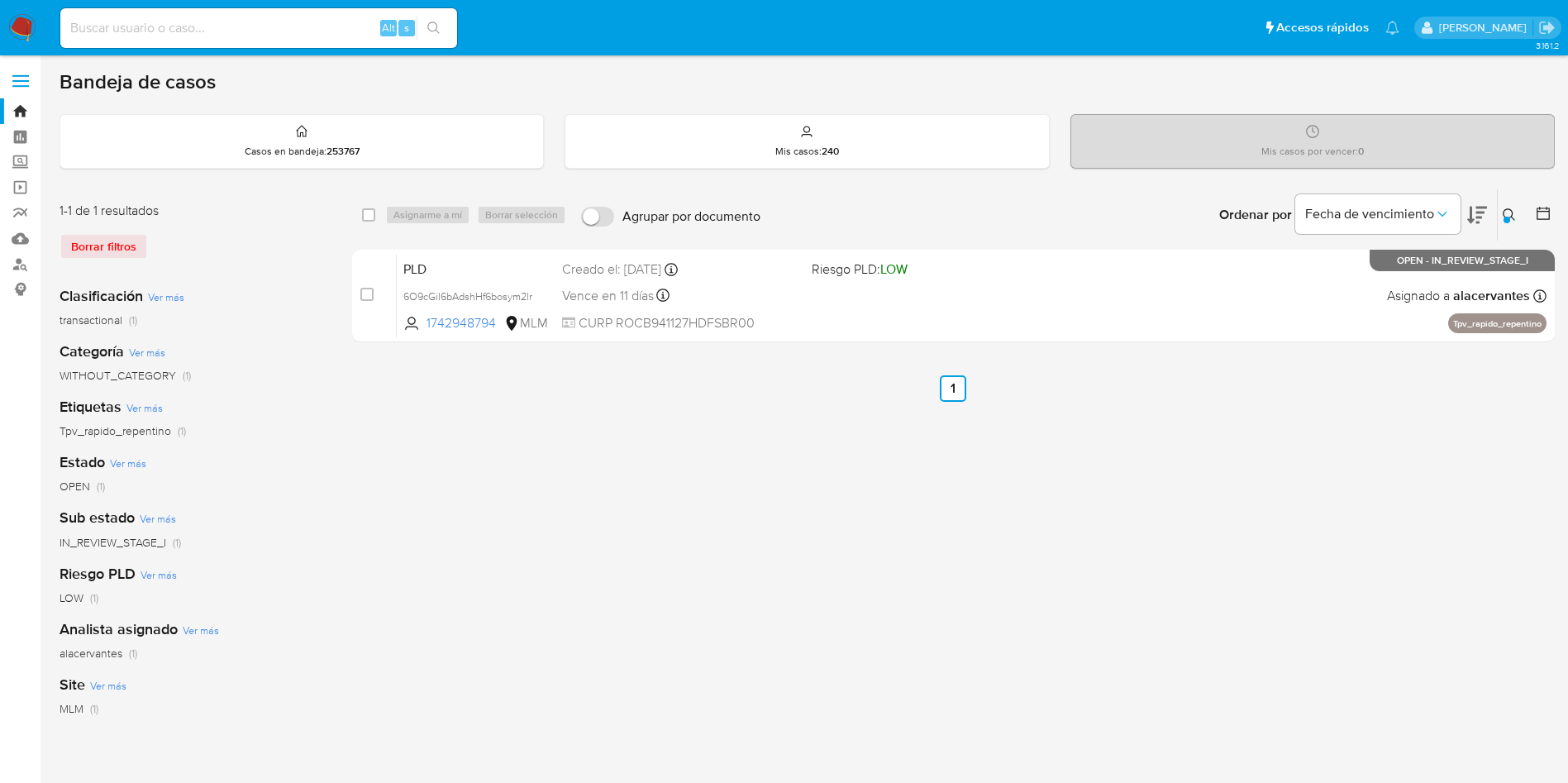
click at [1511, 213] on icon at bounding box center [1509, 214] width 13 height 13
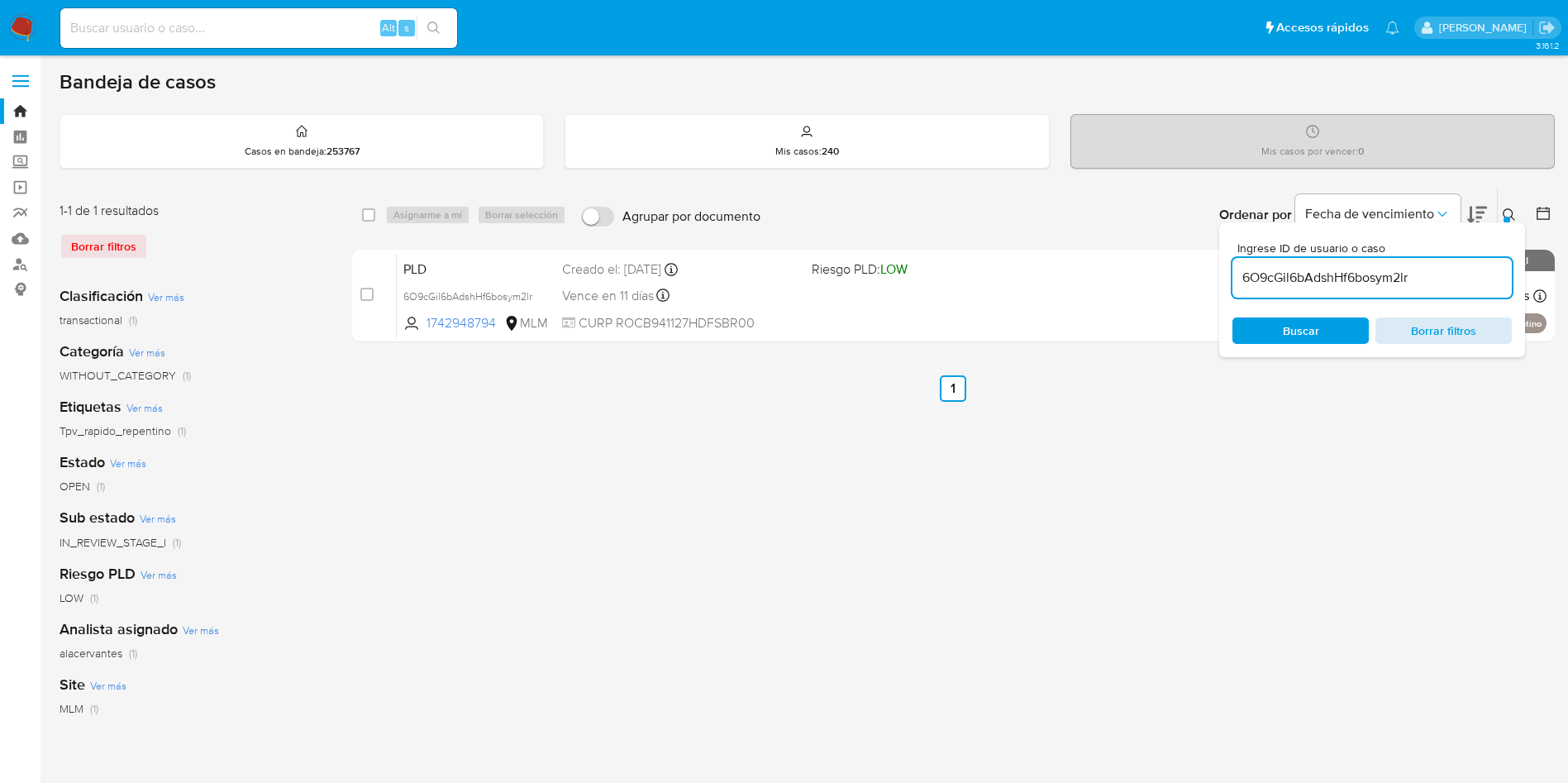
click at [1453, 323] on span "Borrar filtros" at bounding box center [1443, 330] width 113 height 23
click at [1456, 333] on span "Borrar filtros" at bounding box center [1443, 330] width 113 height 23
click at [19, 34] on img at bounding box center [22, 28] width 28 height 28
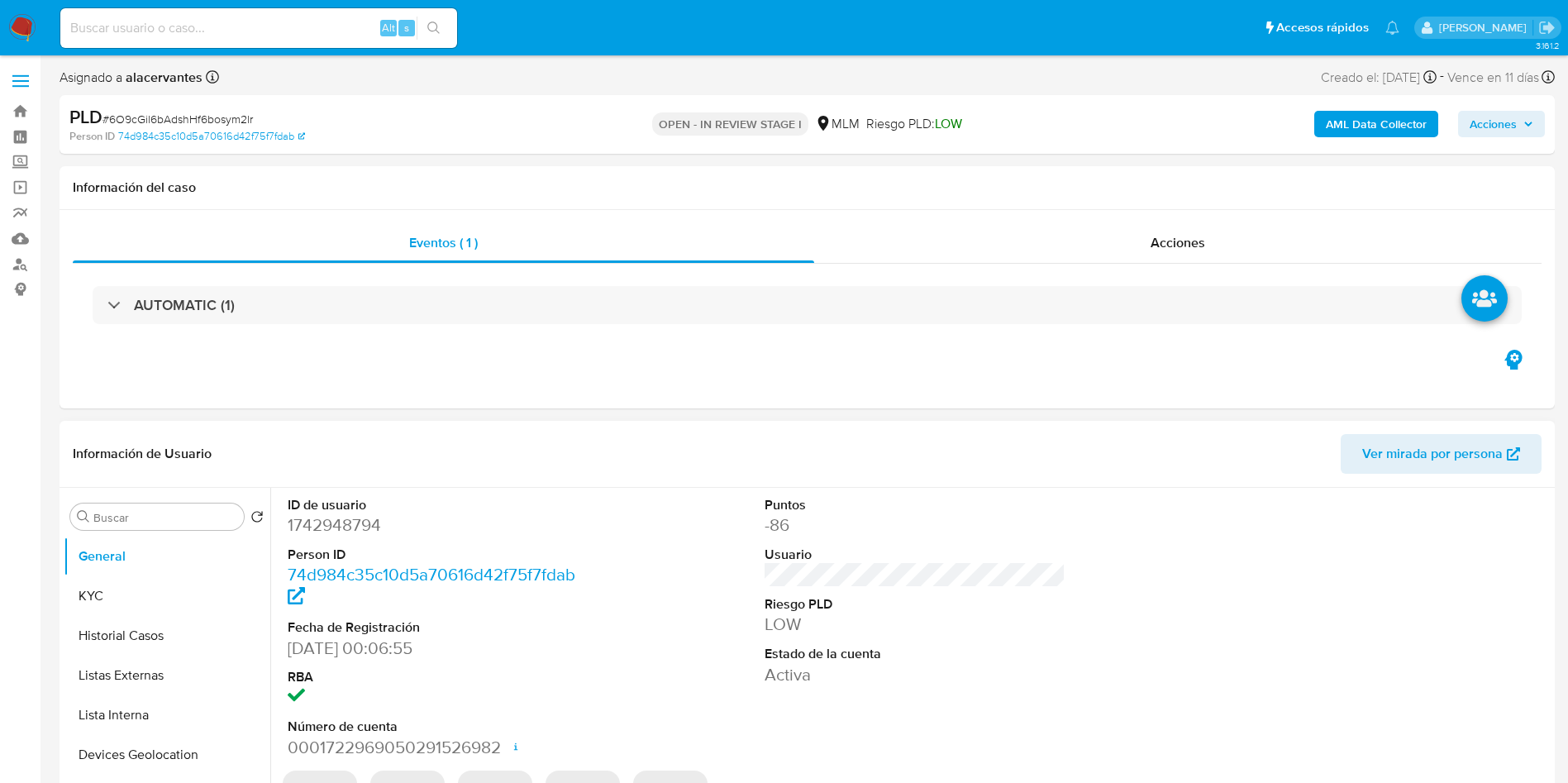
select select "10"
click at [151, 617] on button "Historial Casos" at bounding box center [161, 635] width 193 height 39
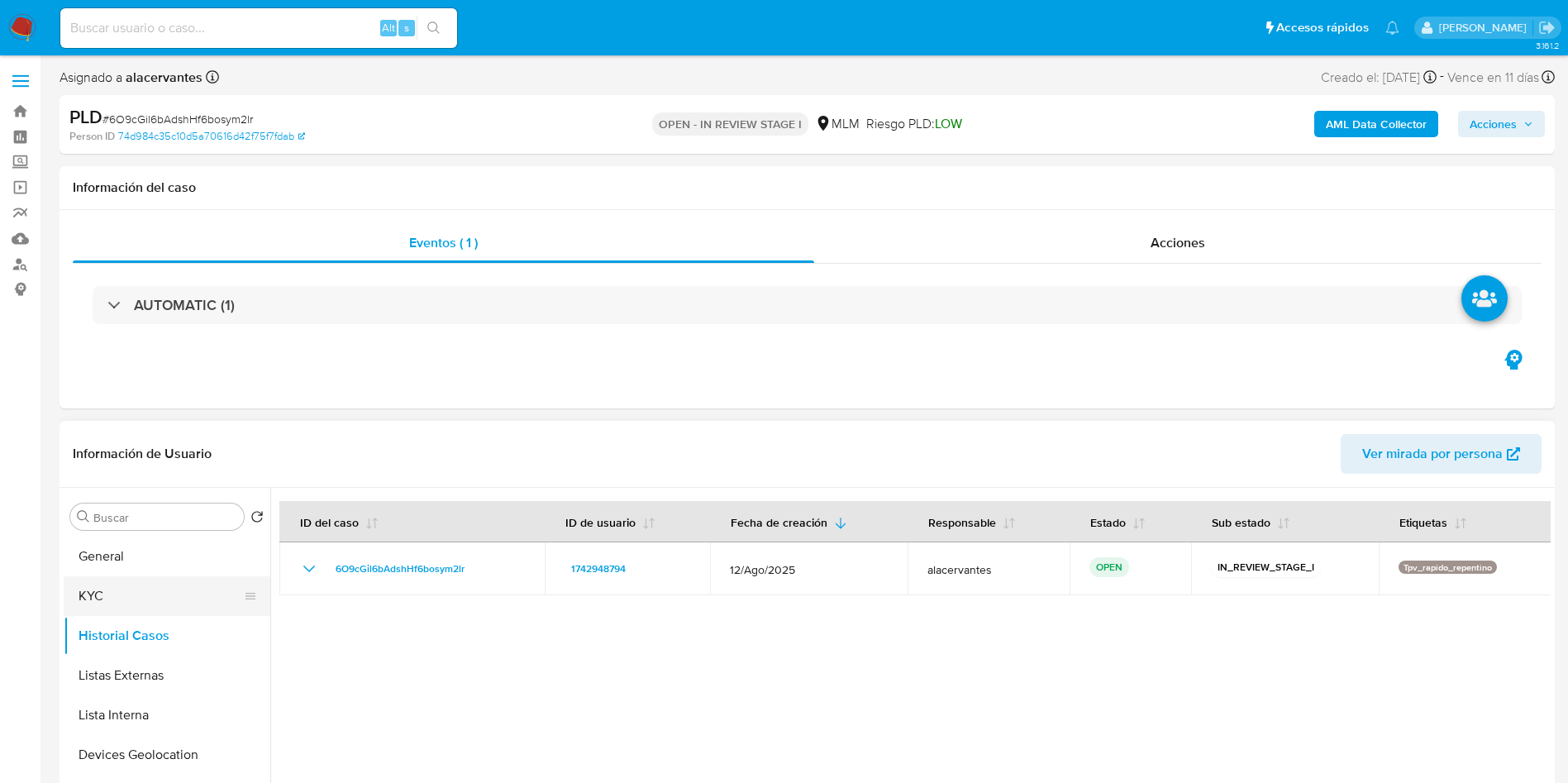
click at [144, 605] on button "KYC" at bounding box center [161, 596] width 193 height 39
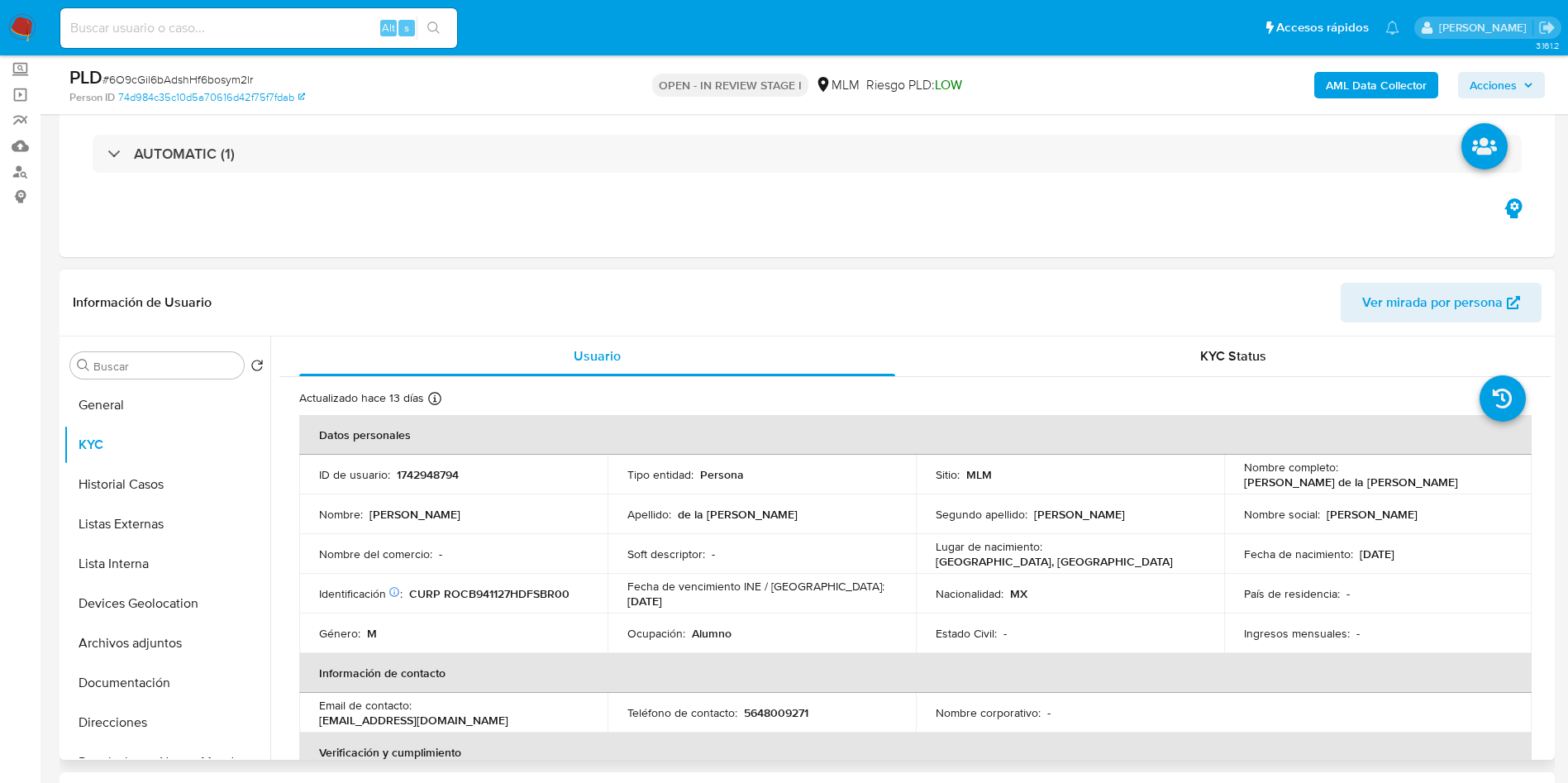
scroll to position [124, 0]
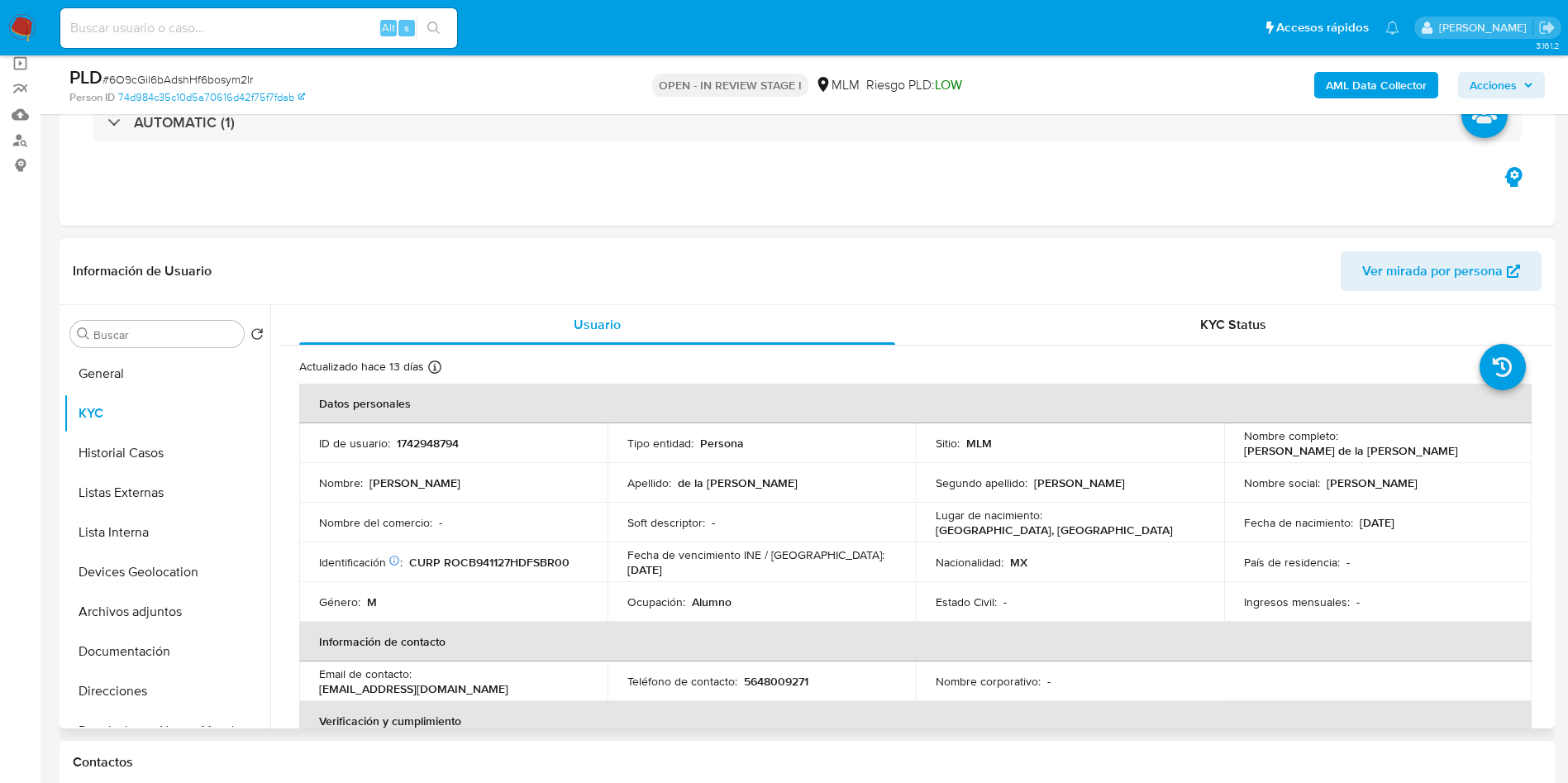
click at [456, 446] on p "1742948794" at bounding box center [427, 443] width 62 height 15
click at [456, 444] on p "1742948794" at bounding box center [427, 443] width 62 height 15
copy p "1742948794"
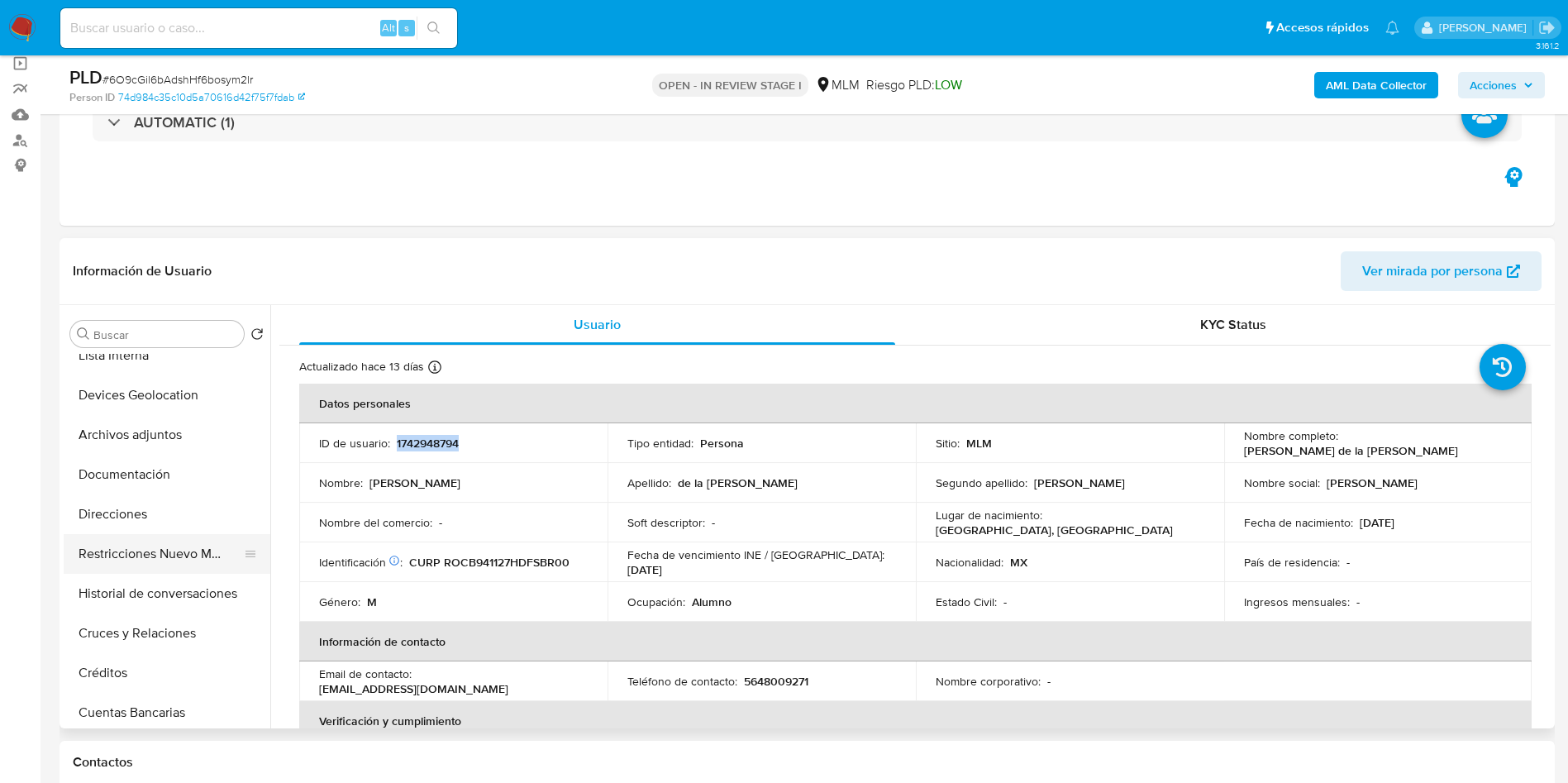
scroll to position [248, 0]
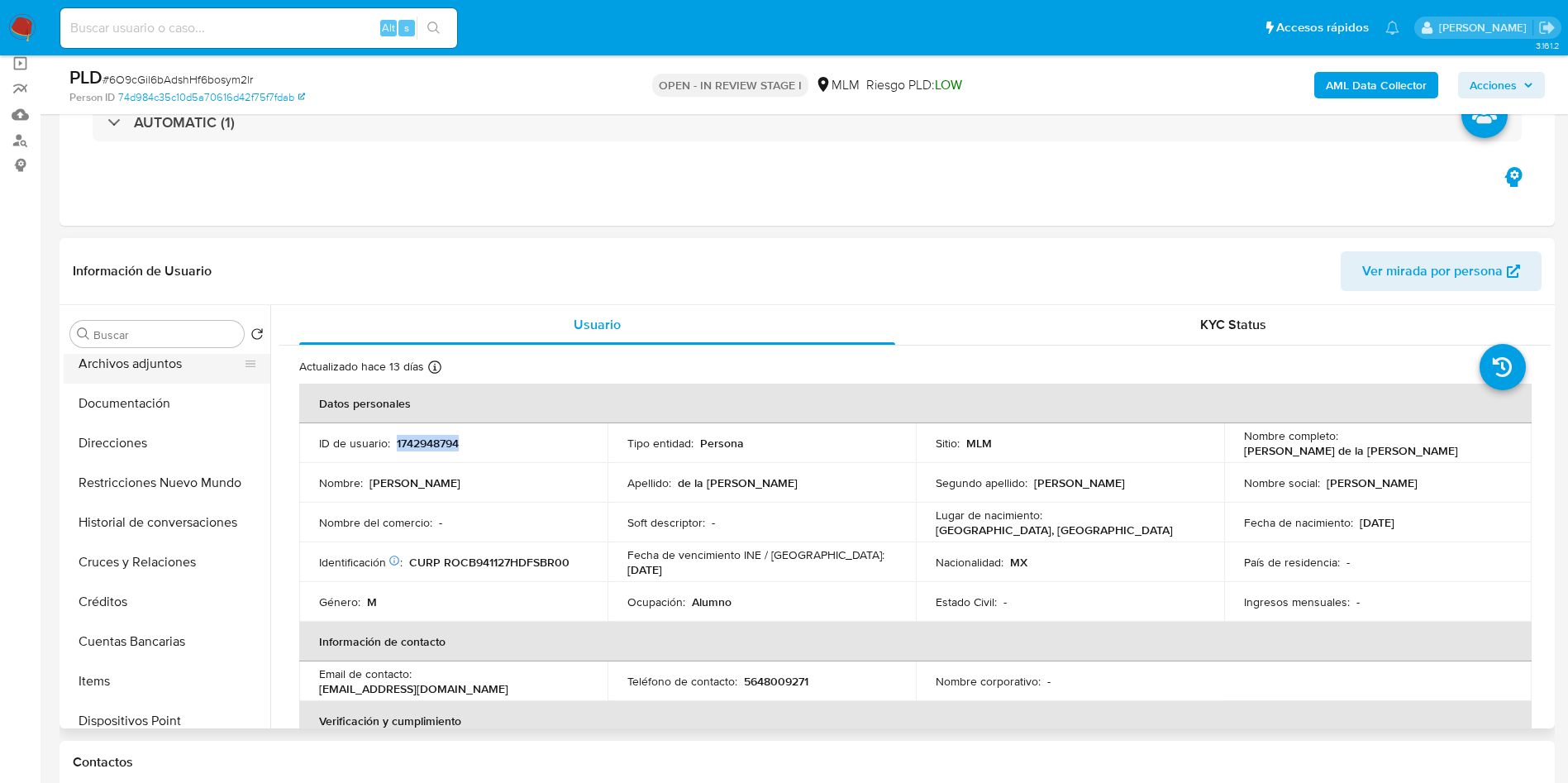
click at [137, 378] on button "Archivos adjuntos" at bounding box center [161, 364] width 193 height 39
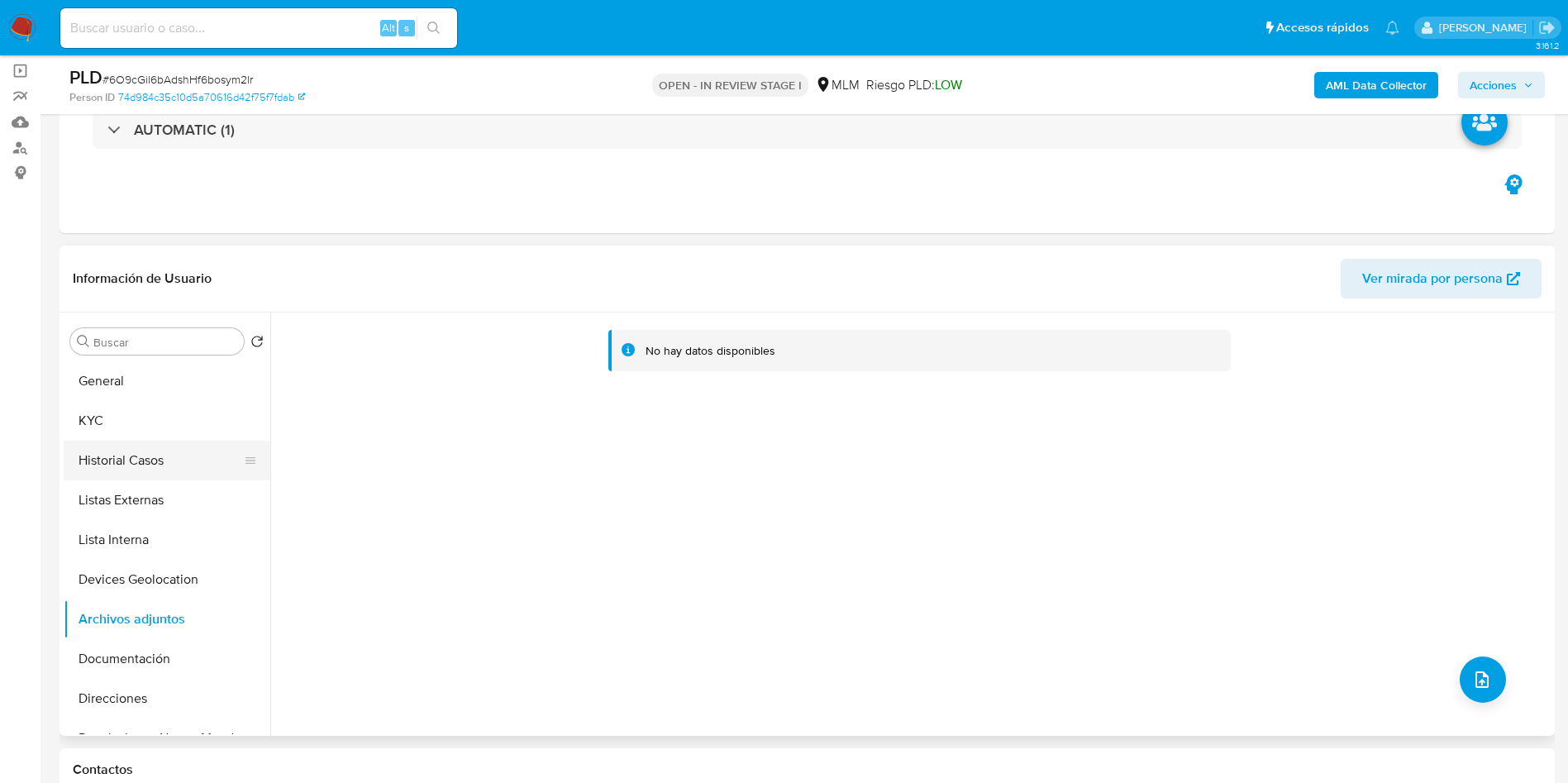
scroll to position [0, 0]
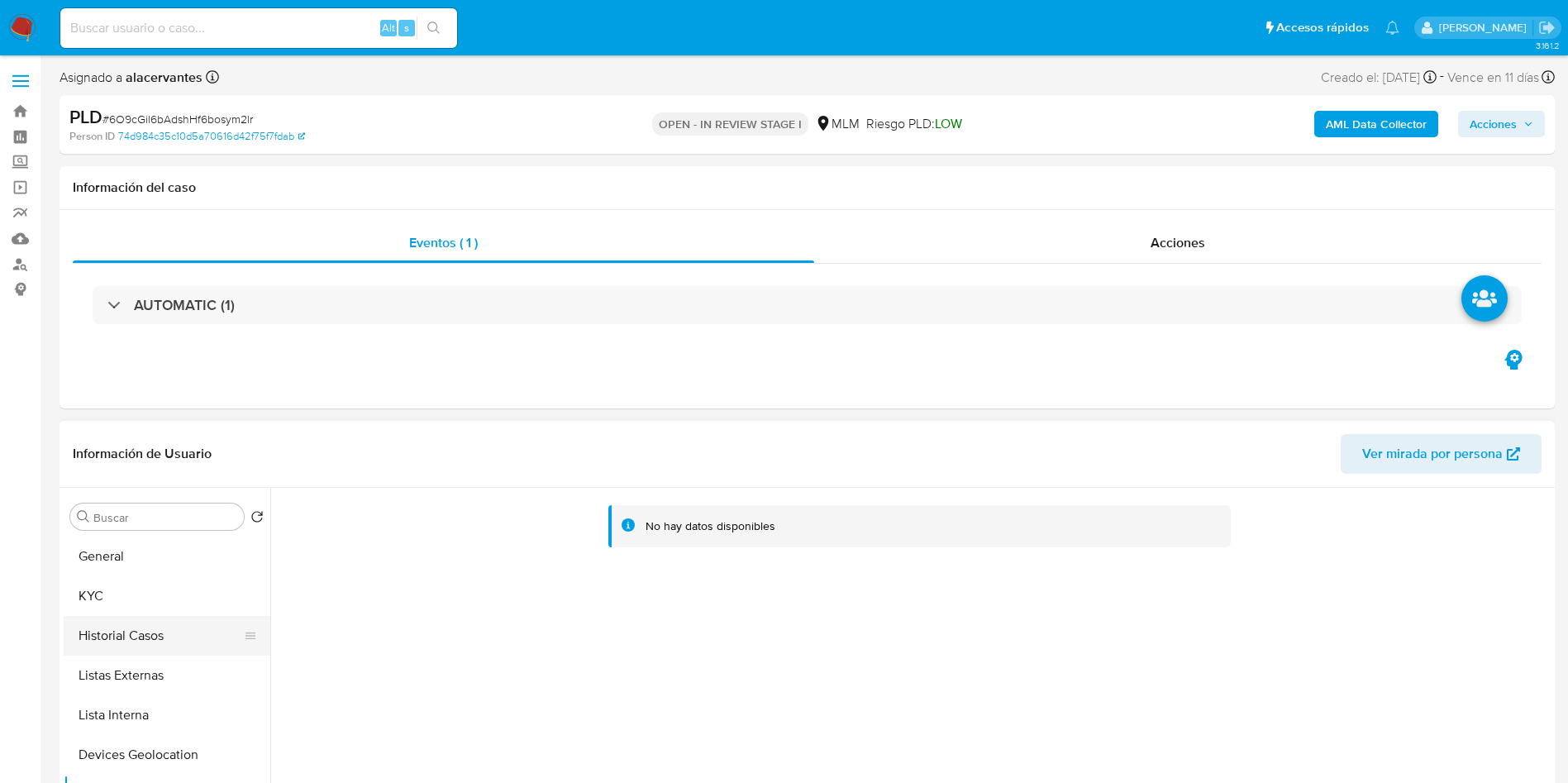
click at [164, 625] on button "Historial Casos" at bounding box center [161, 635] width 193 height 39
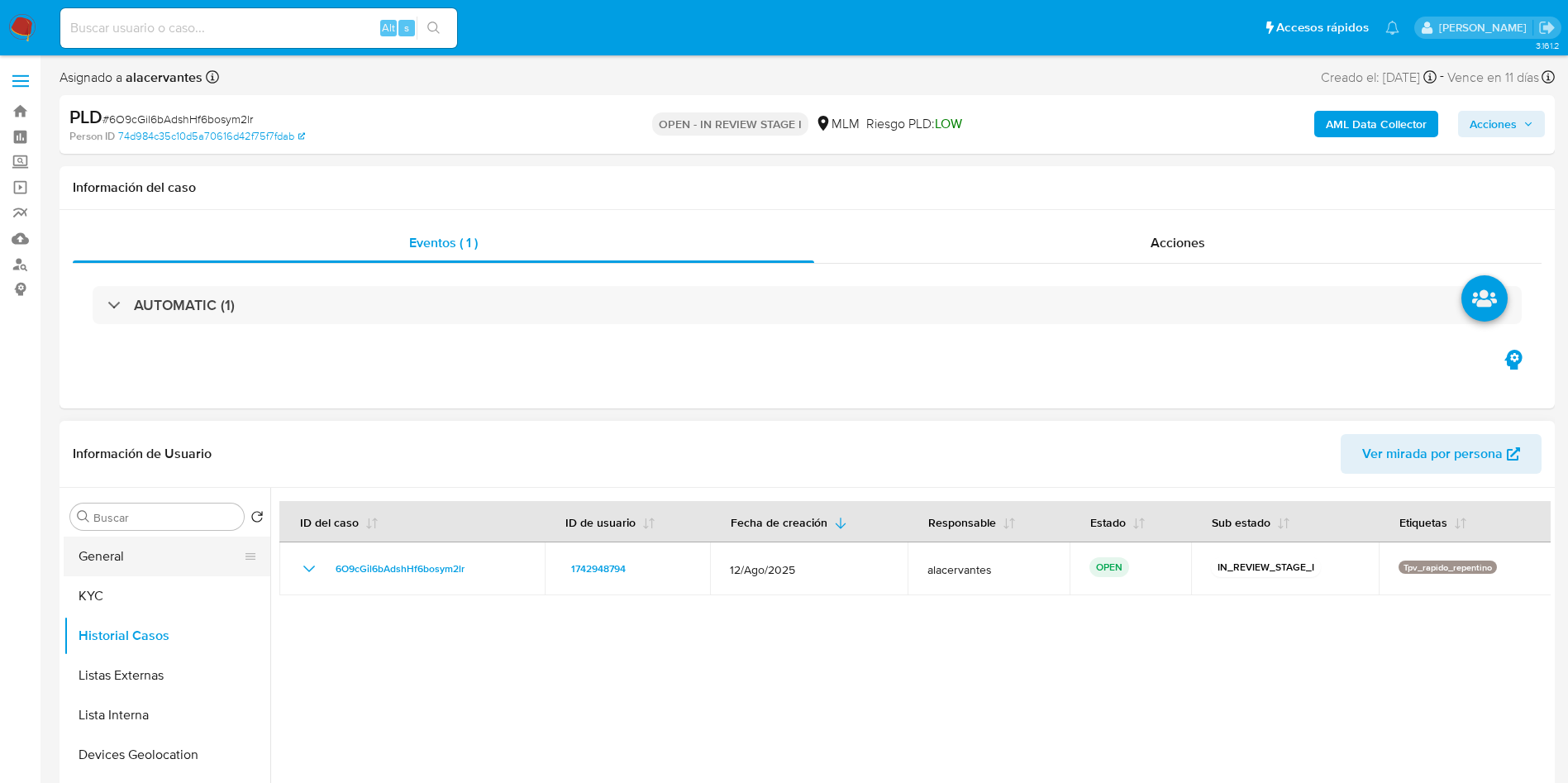
click at [144, 561] on button "General" at bounding box center [161, 556] width 193 height 39
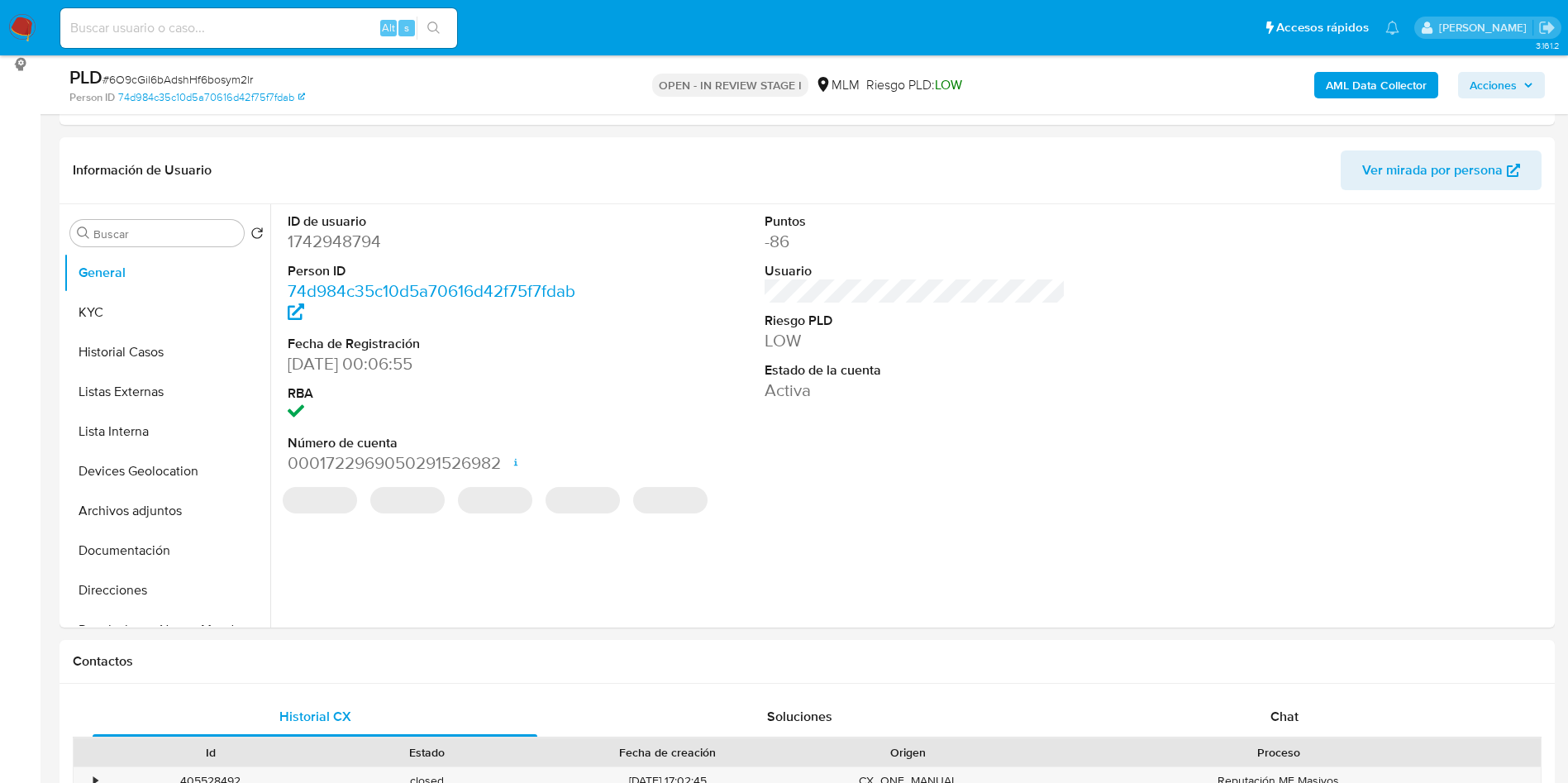
scroll to position [248, 0]
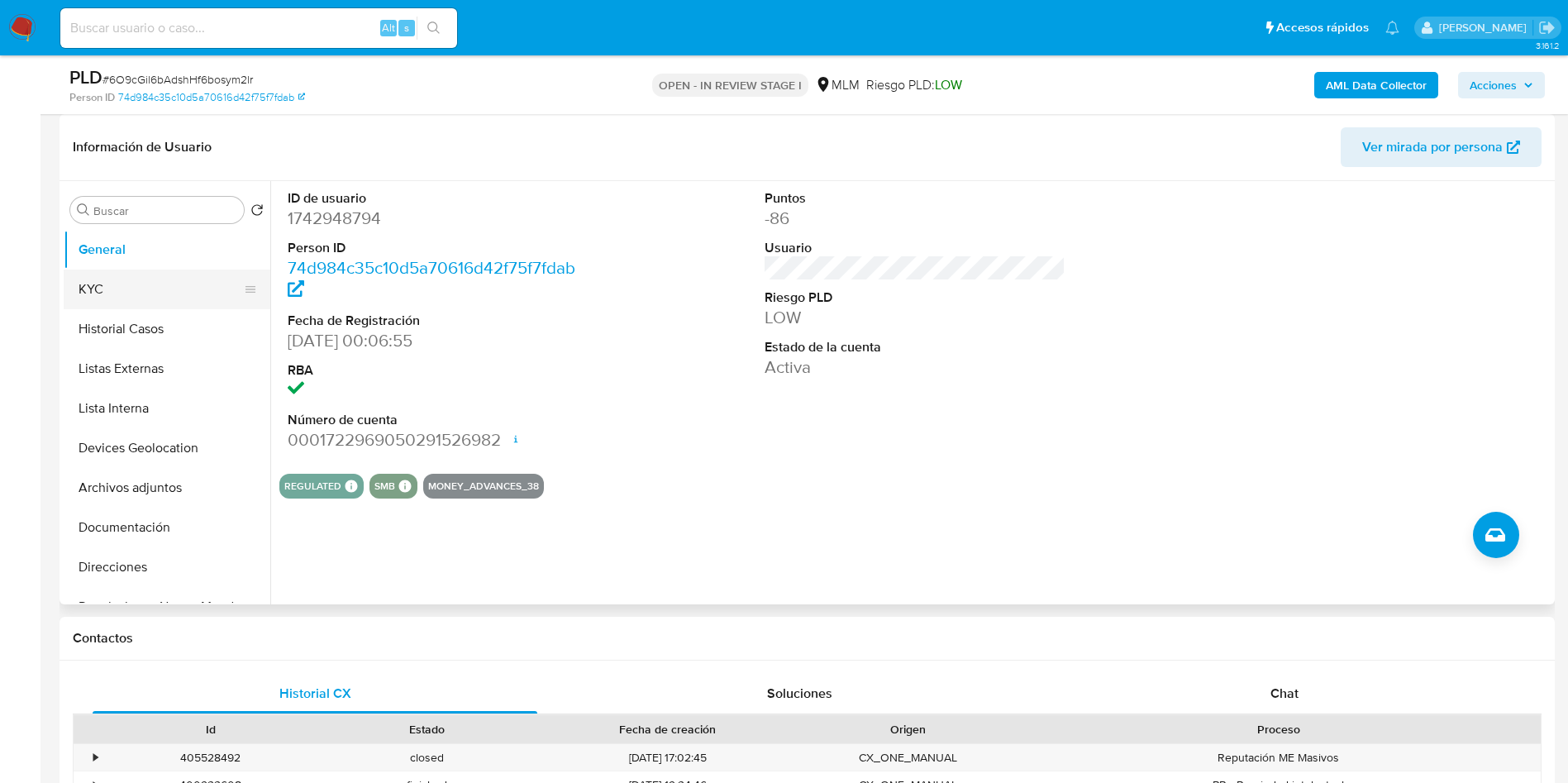
click at [114, 298] on button "KYC" at bounding box center [161, 289] width 193 height 39
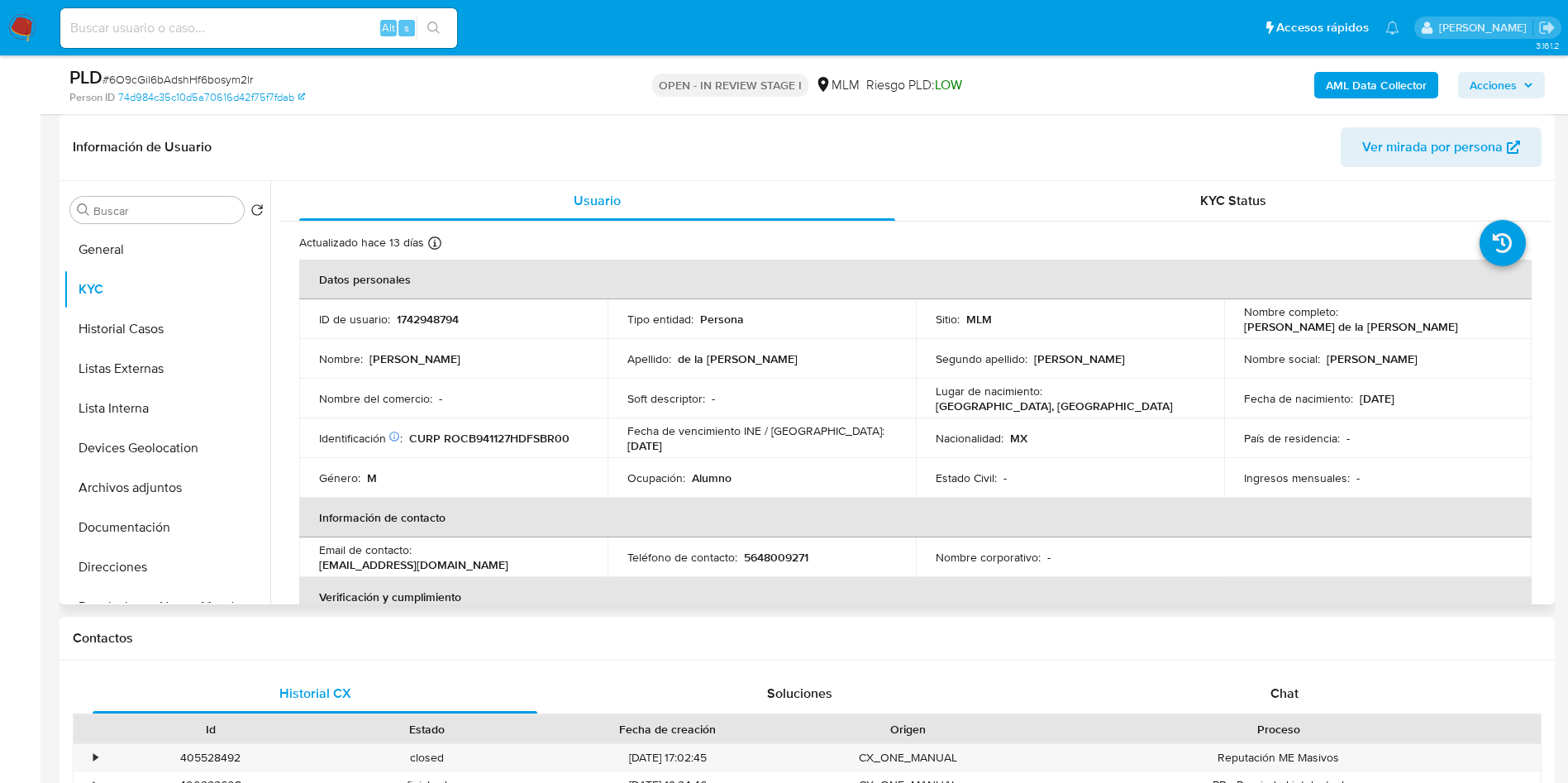
click at [790, 549] on p "5648009271" at bounding box center [775, 556] width 64 height 15
copy p "5648009271"
drag, startPoint x: 418, startPoint y: 557, endPoint x: 580, endPoint y: 549, distance: 162.2
click at [580, 549] on div "Email de contacto : argo2000525@gmail.com" at bounding box center [454, 557] width 268 height 30
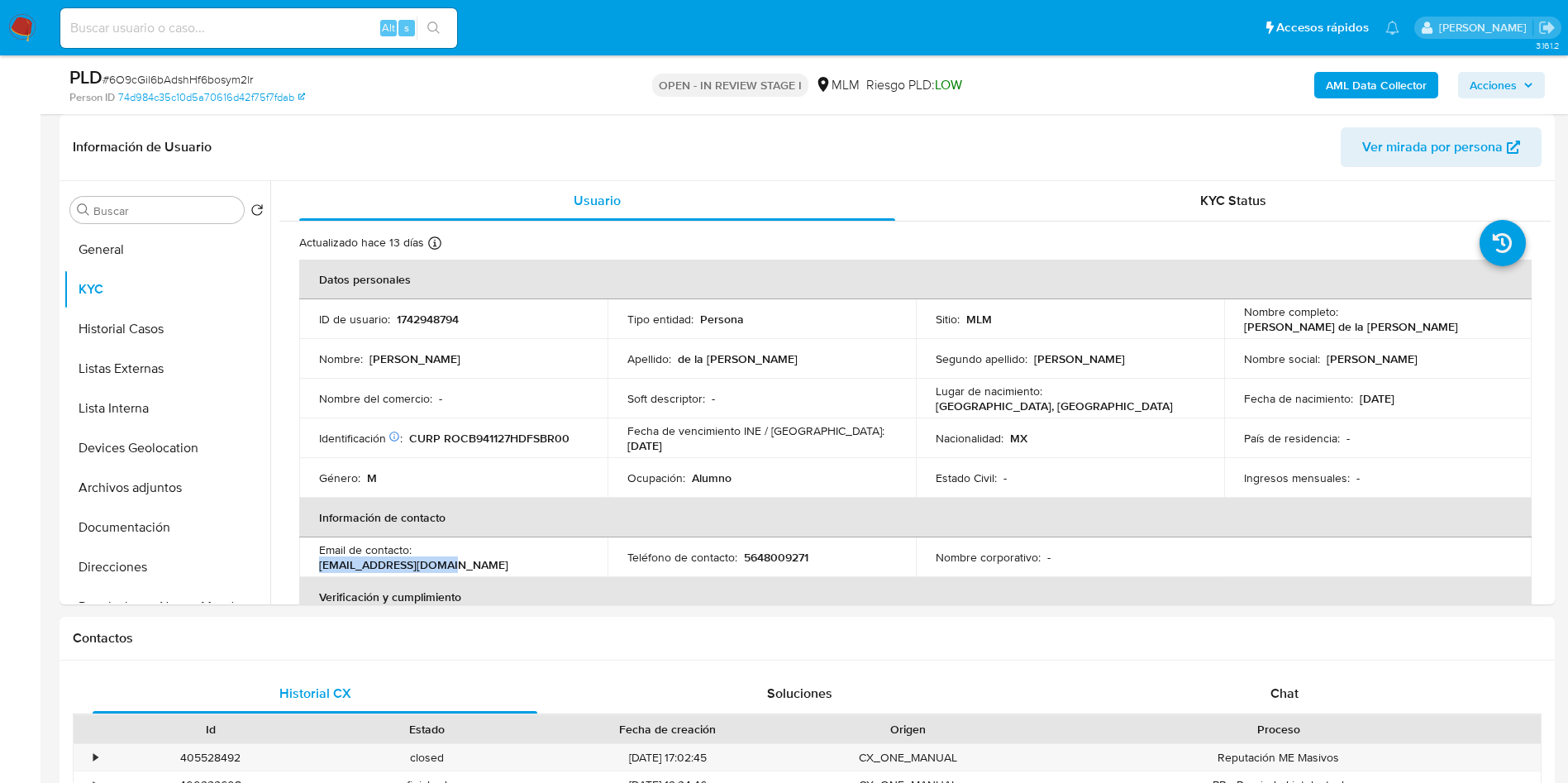
copy p "argo2000525@gmail.com"
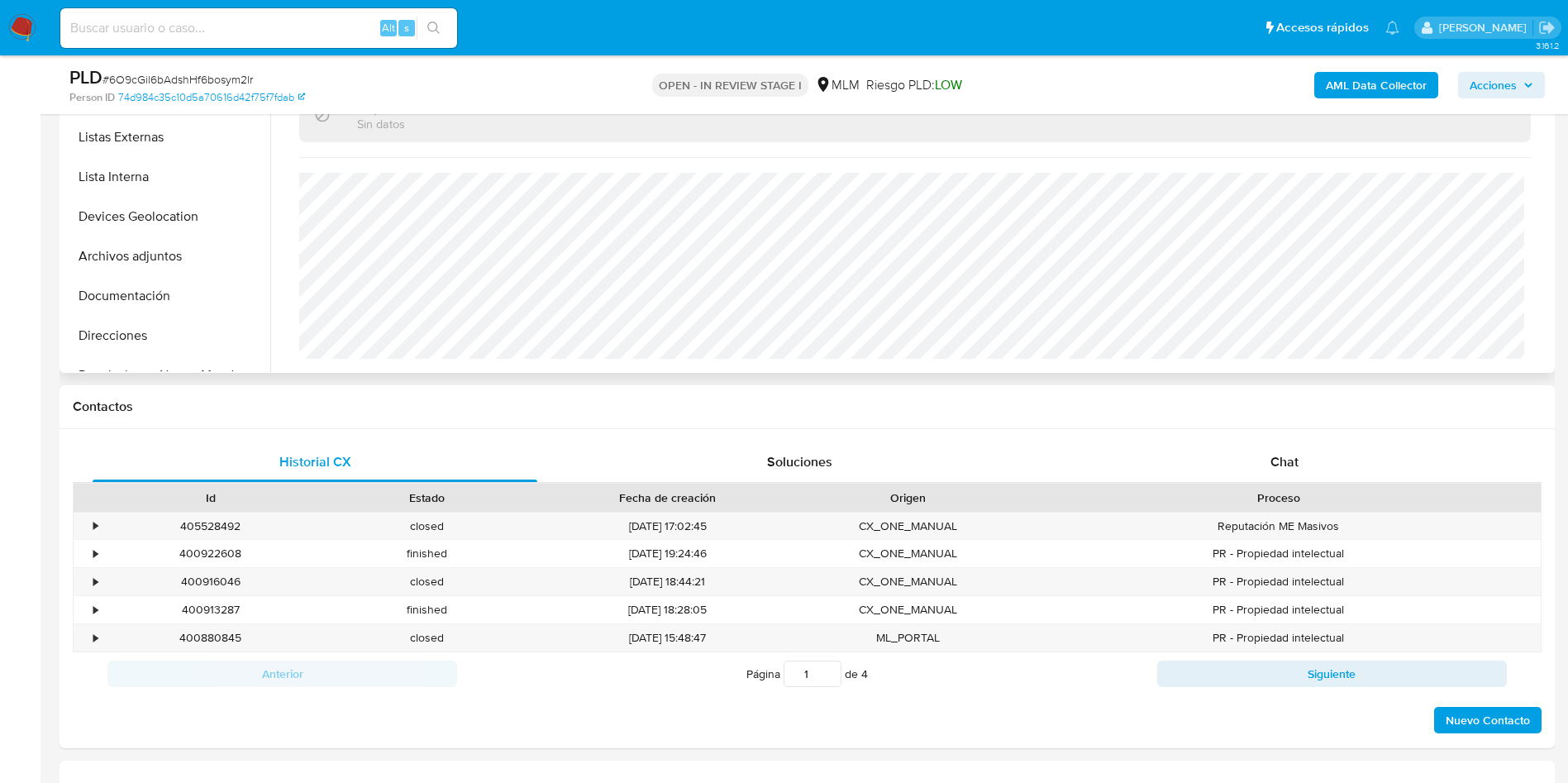
scroll to position [372, 0]
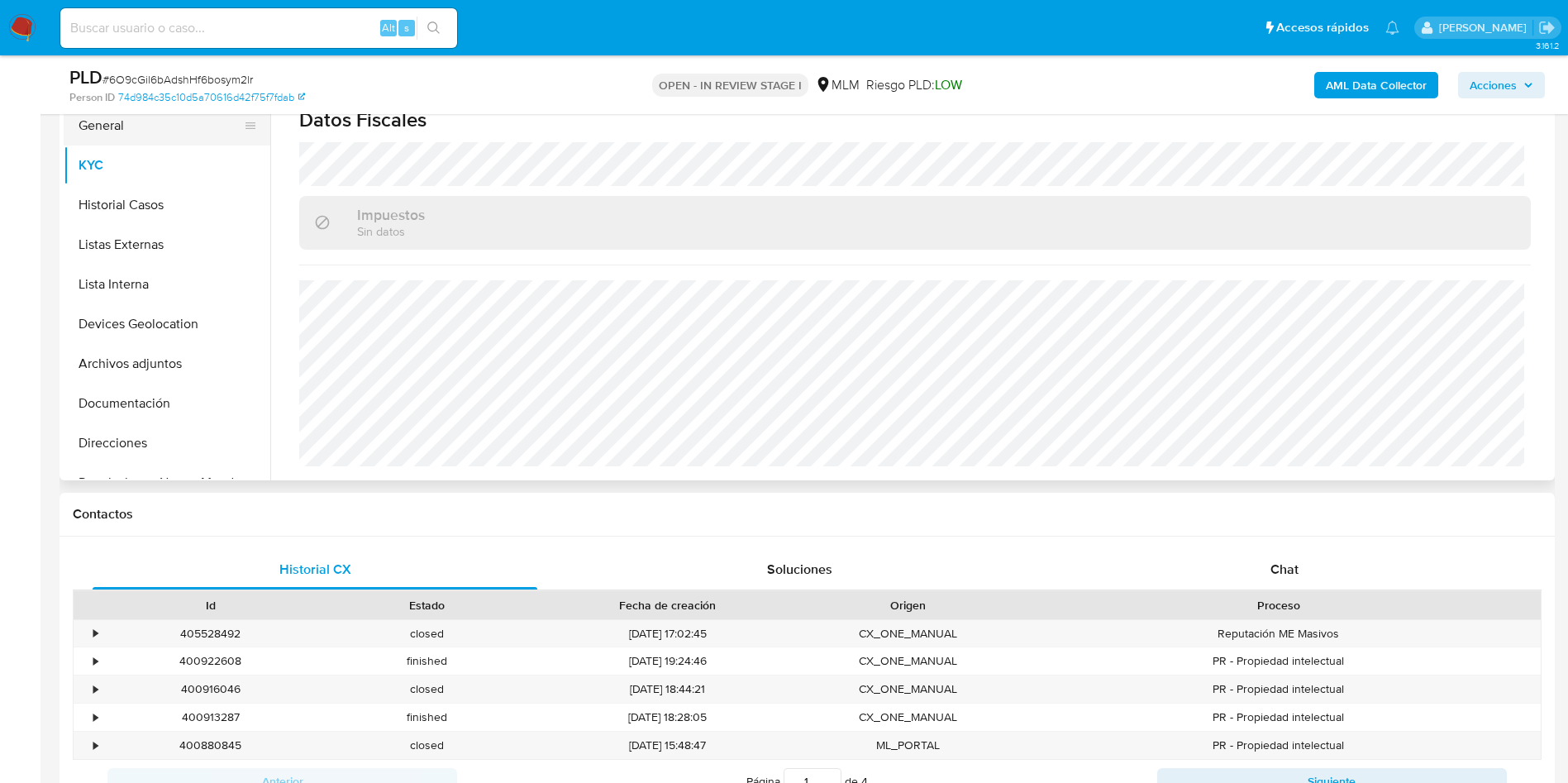
click at [139, 130] on button "General" at bounding box center [161, 125] width 193 height 39
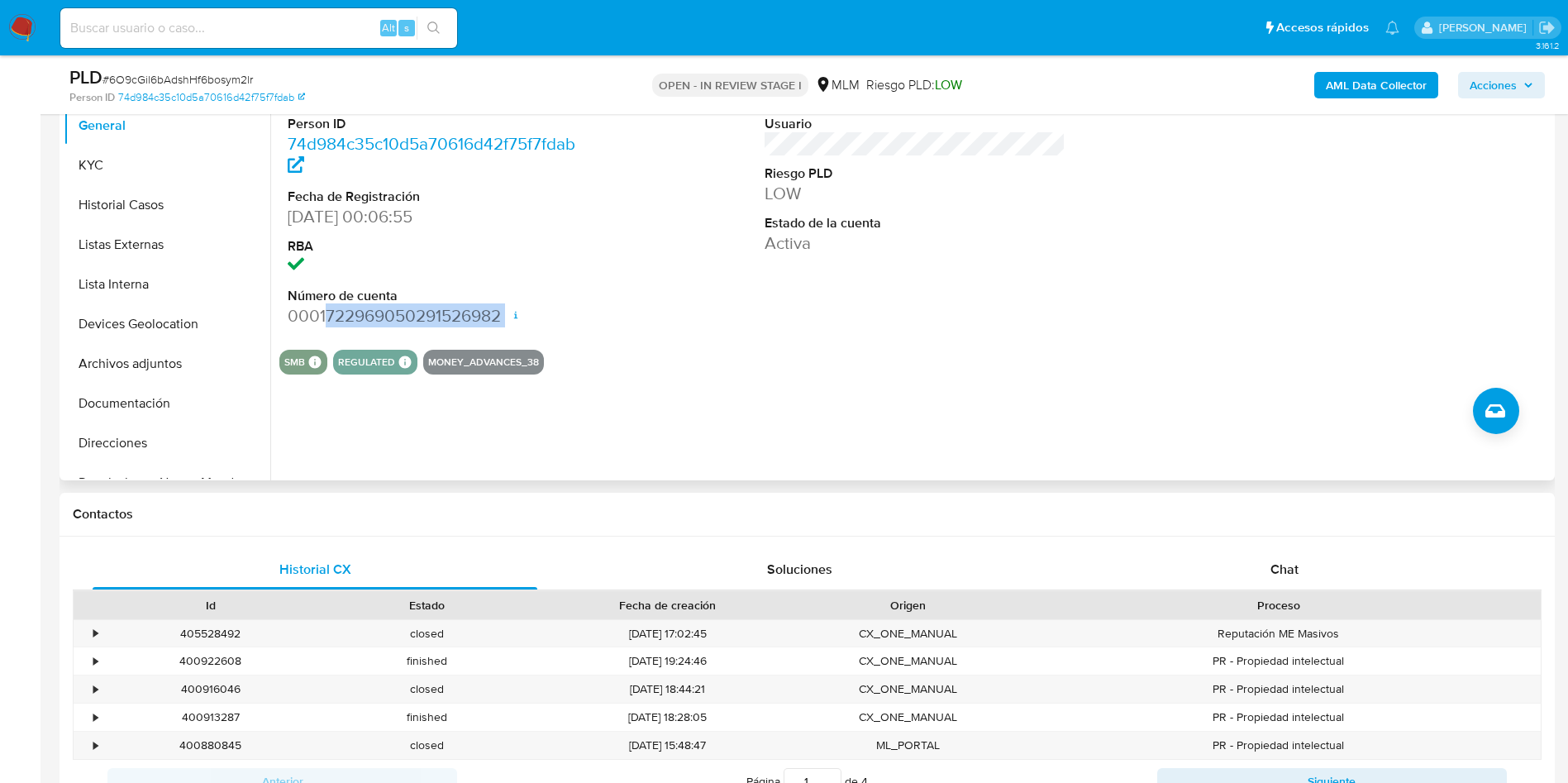
drag, startPoint x: 326, startPoint y: 318, endPoint x: 463, endPoint y: 330, distance: 137.5
click at [463, 330] on div "ID de usuario 1742948794 Person ID 74d984c35c10d5a70616d42f75f7fdab Fecha de Re…" at bounding box center [438, 196] width 319 height 279
copy dd "722969050291526982"
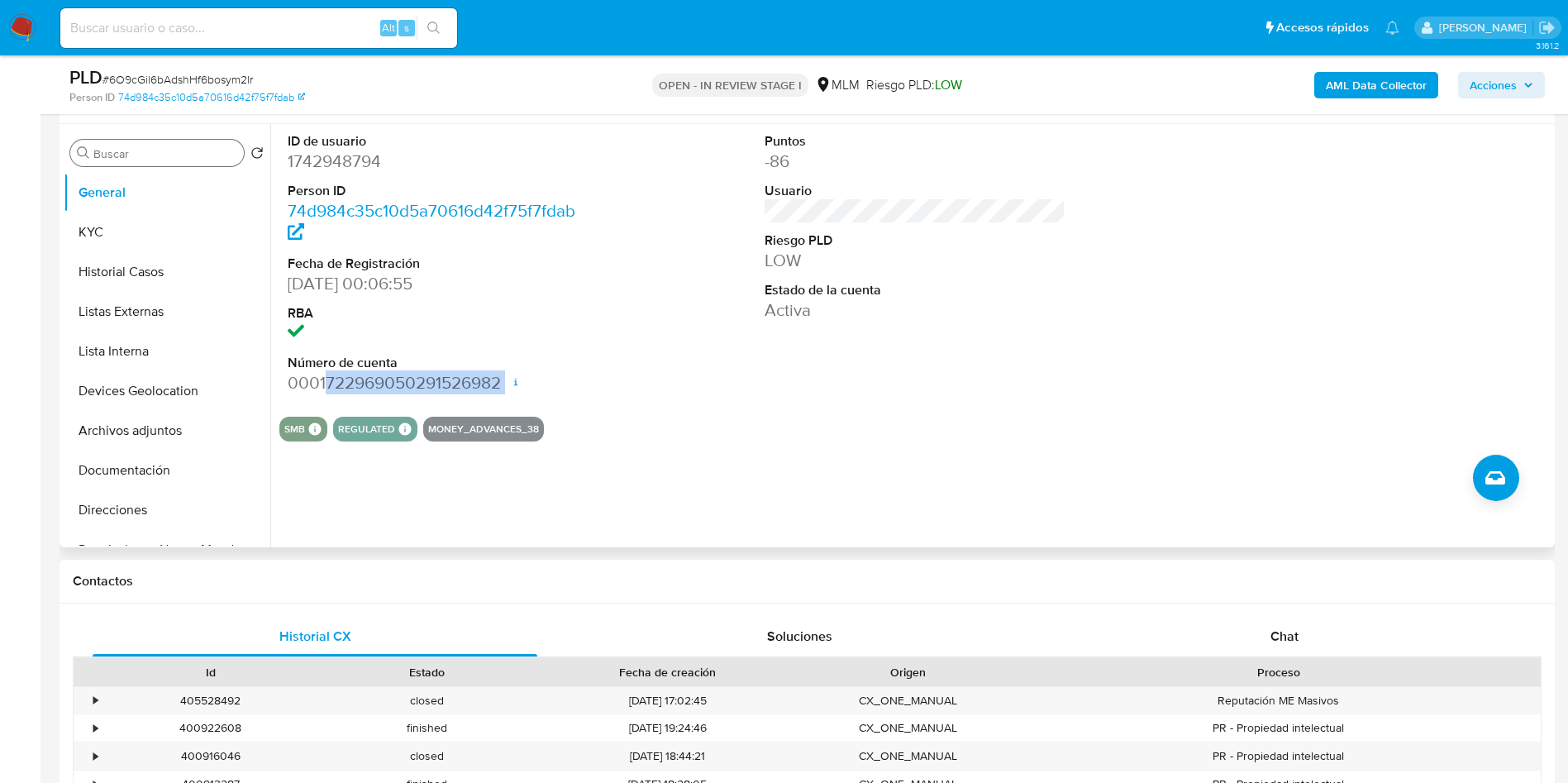
scroll to position [248, 0]
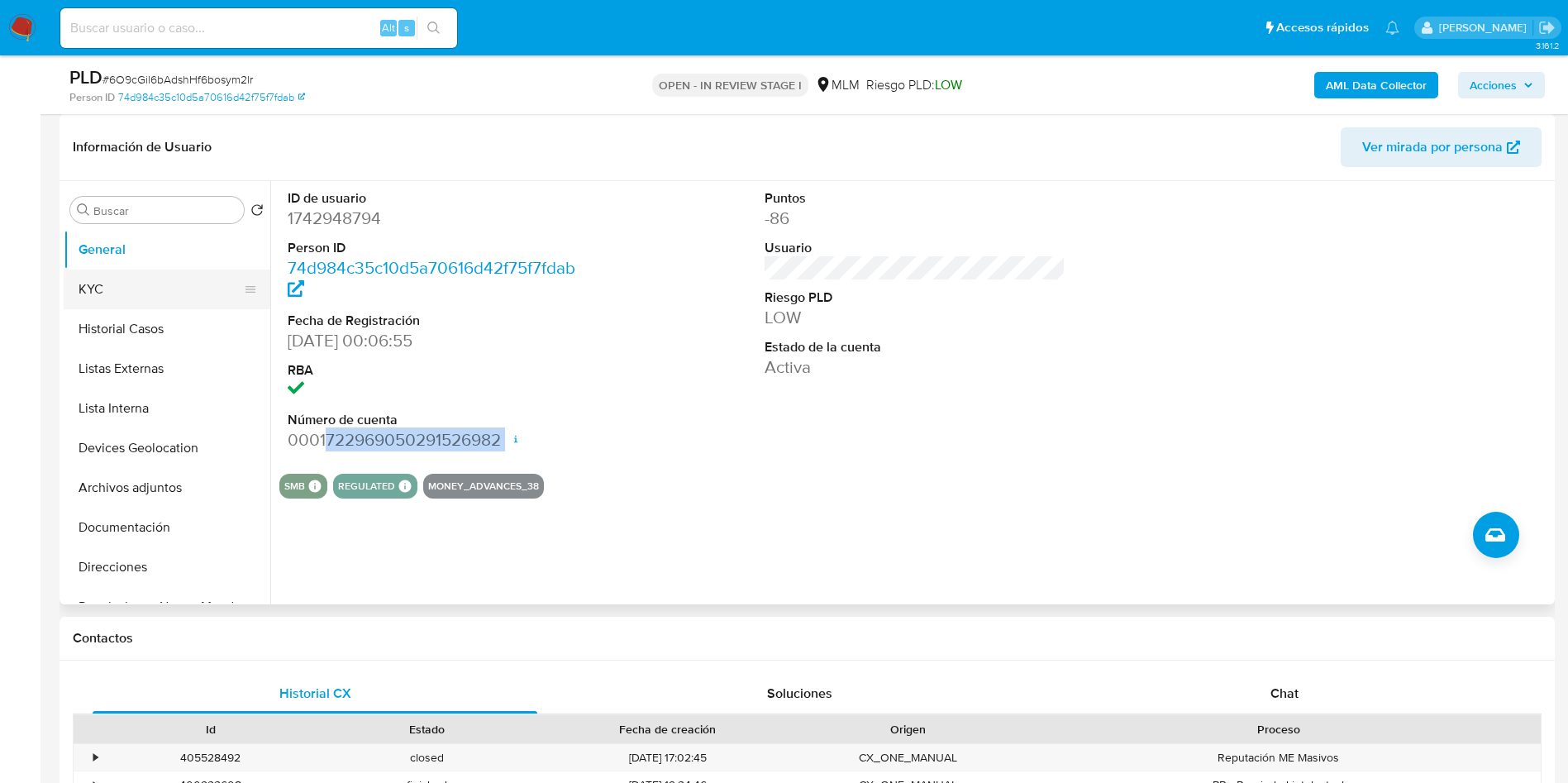
click at [100, 283] on button "KYC" at bounding box center [161, 289] width 193 height 39
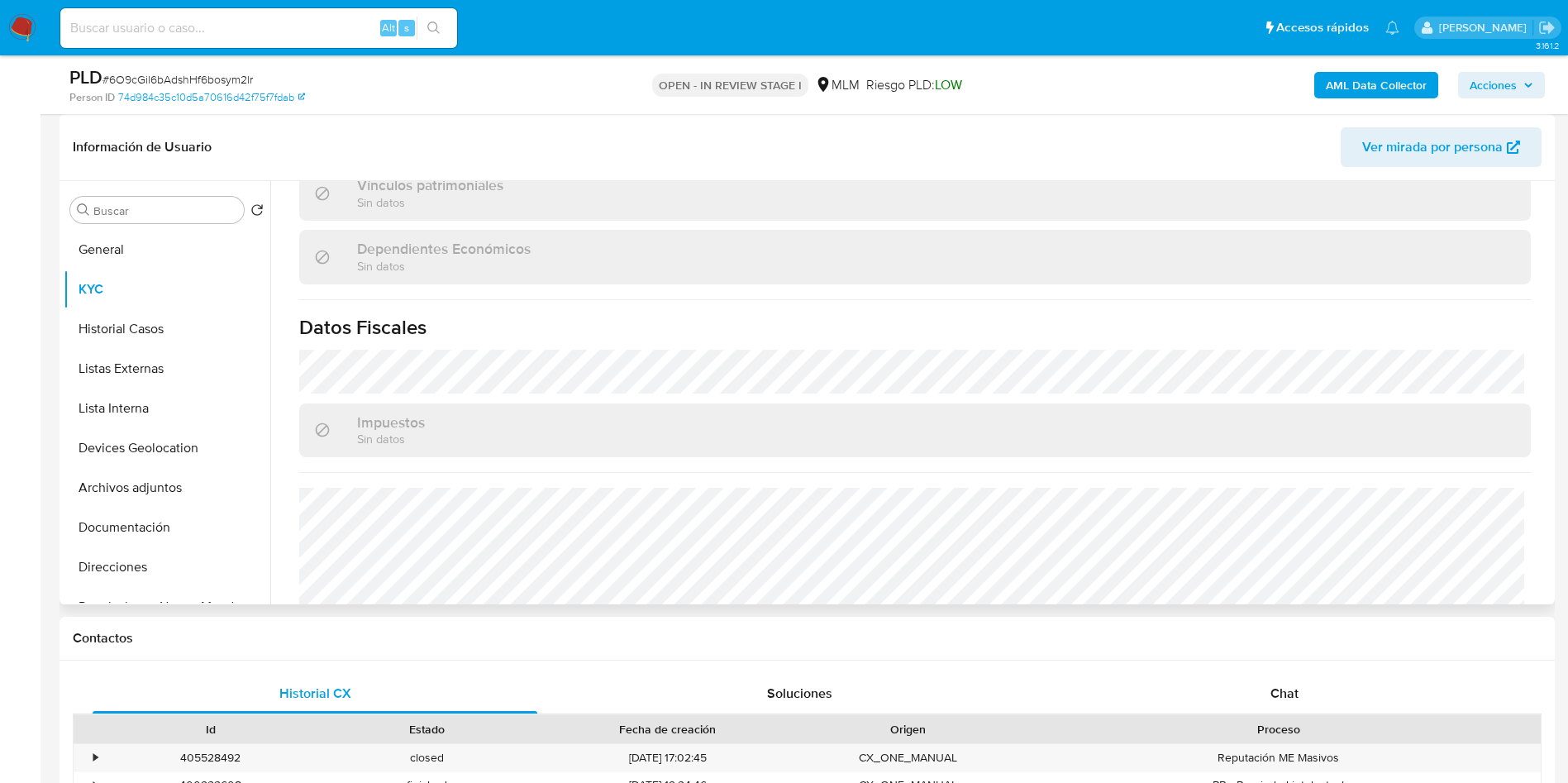
scroll to position [1023, 0]
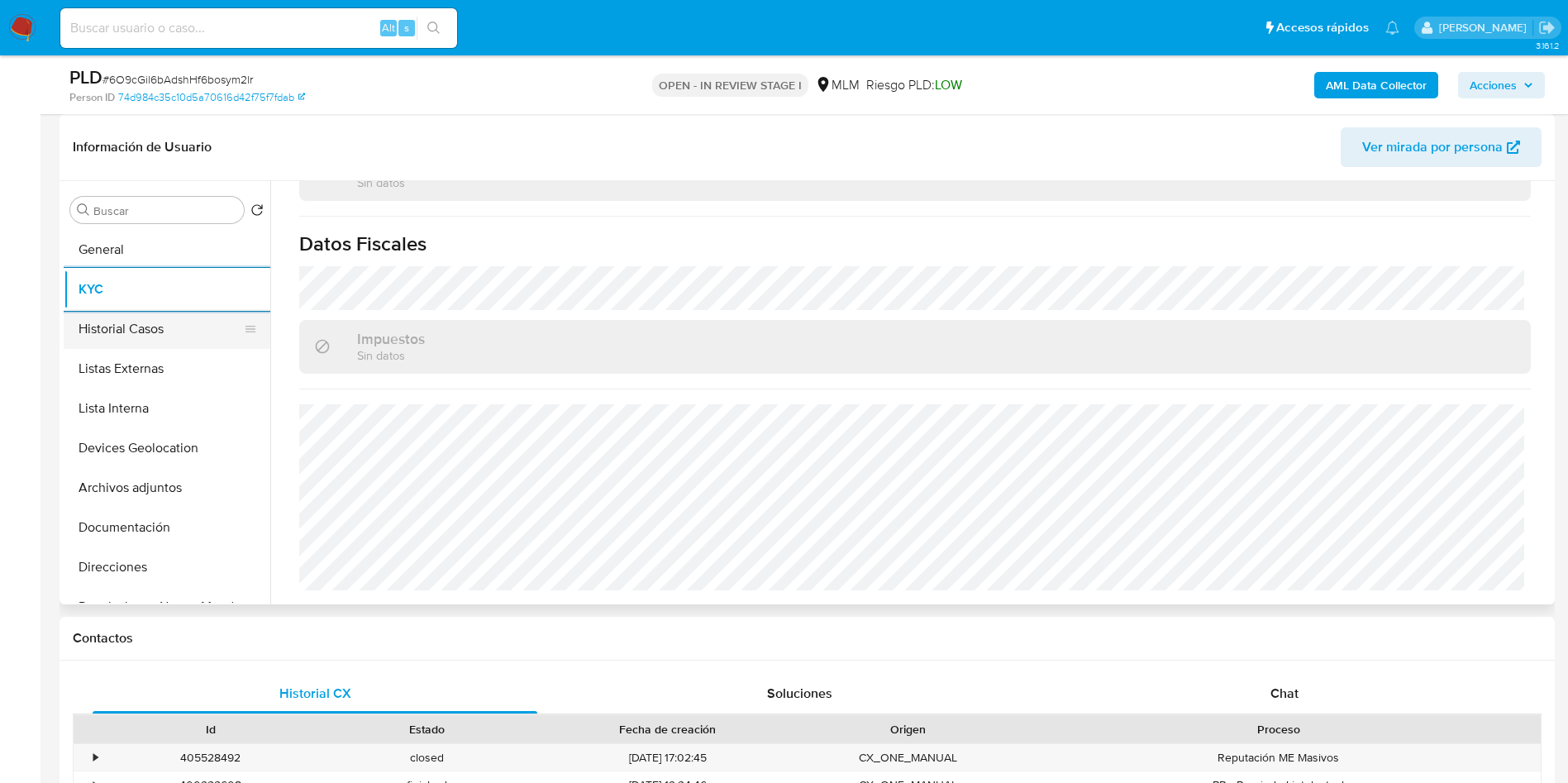
click at [163, 315] on button "Historial Casos" at bounding box center [161, 328] width 193 height 39
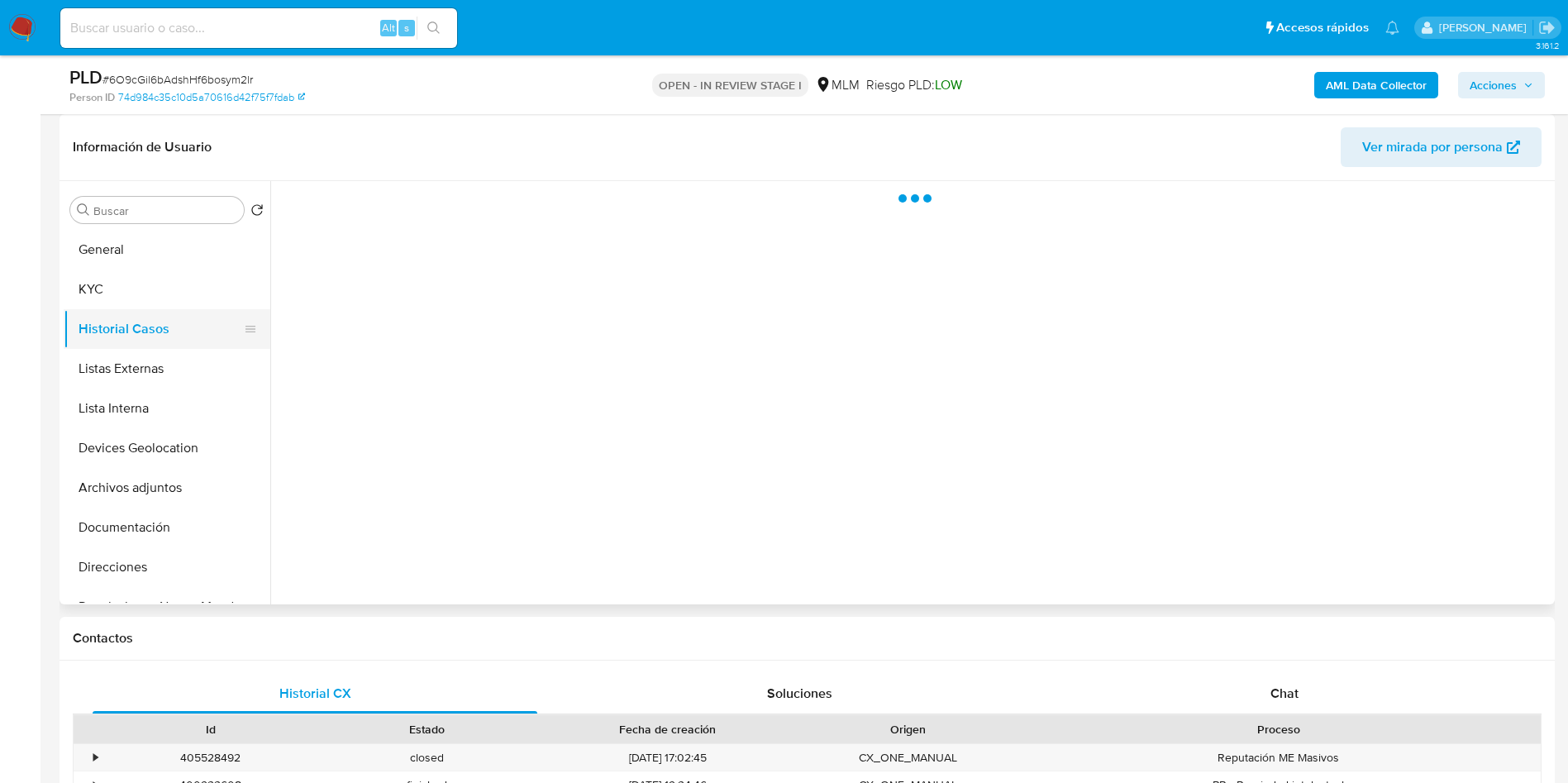
scroll to position [0, 0]
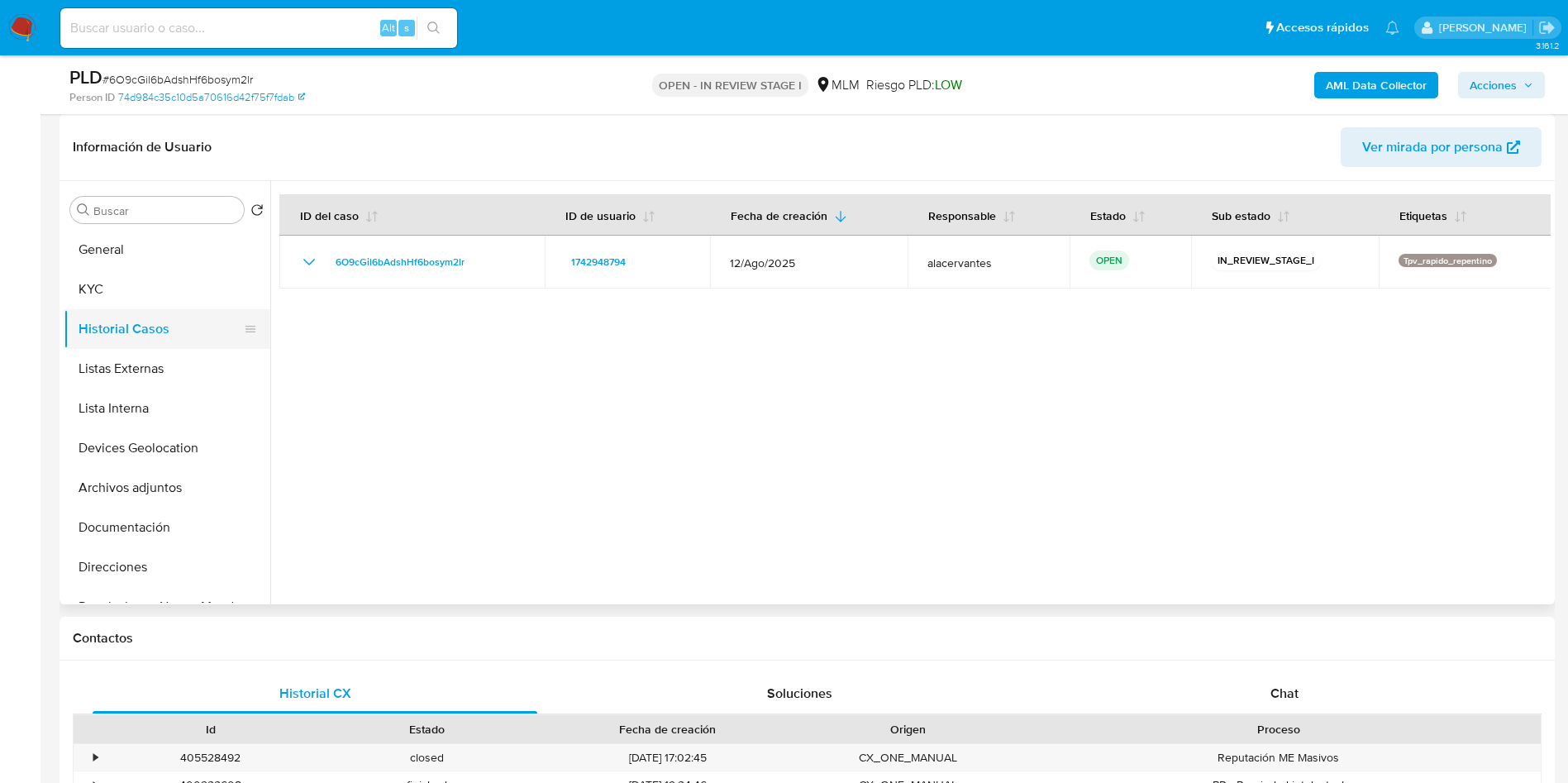
click at [180, 345] on button "Historial Casos" at bounding box center [161, 328] width 193 height 39
click at [173, 347] on button "Historial Casos" at bounding box center [161, 328] width 193 height 39
click at [171, 365] on button "Listas Externas" at bounding box center [161, 369] width 193 height 39
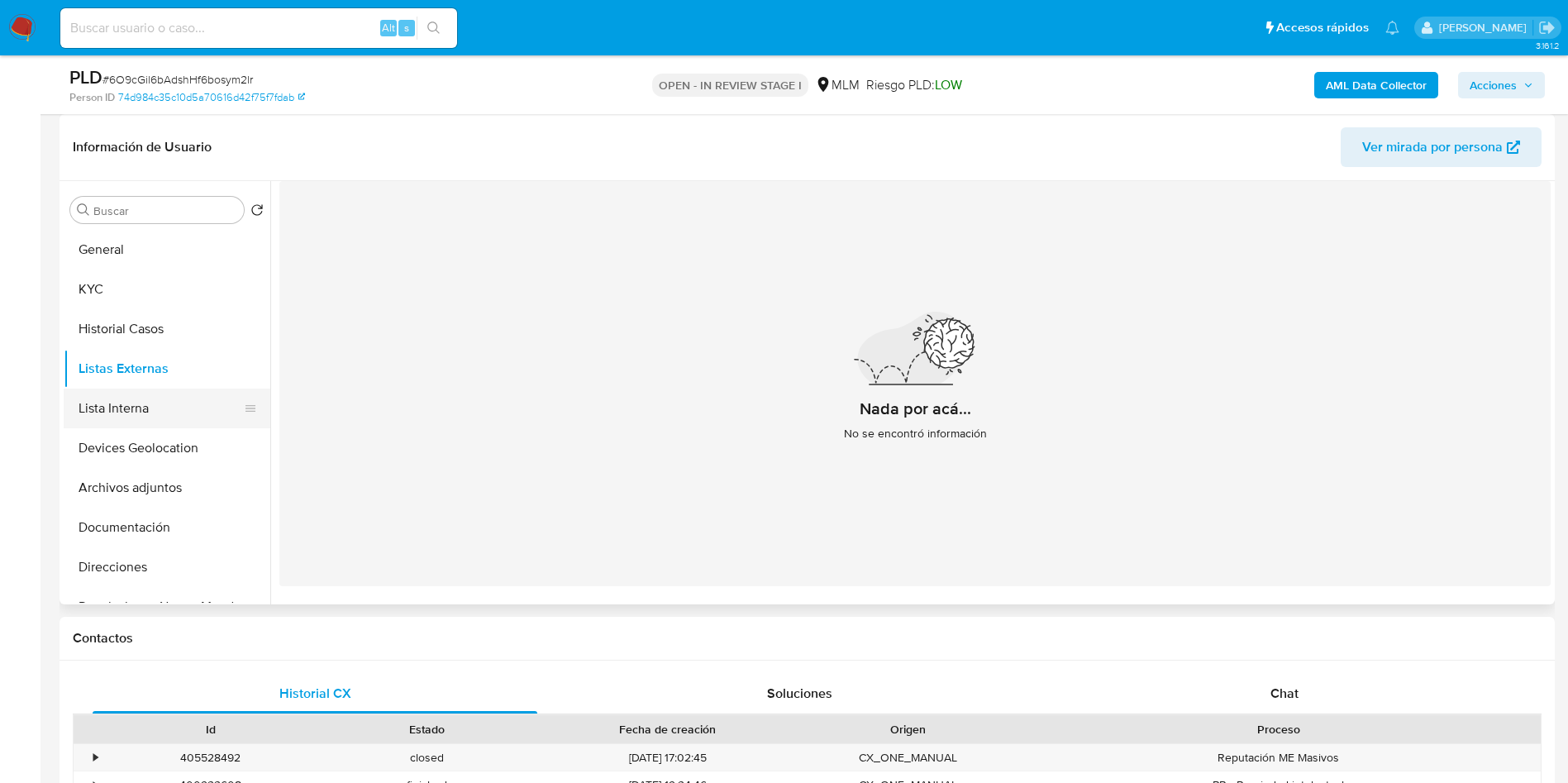
click at [168, 411] on button "Lista Interna" at bounding box center [161, 408] width 193 height 39
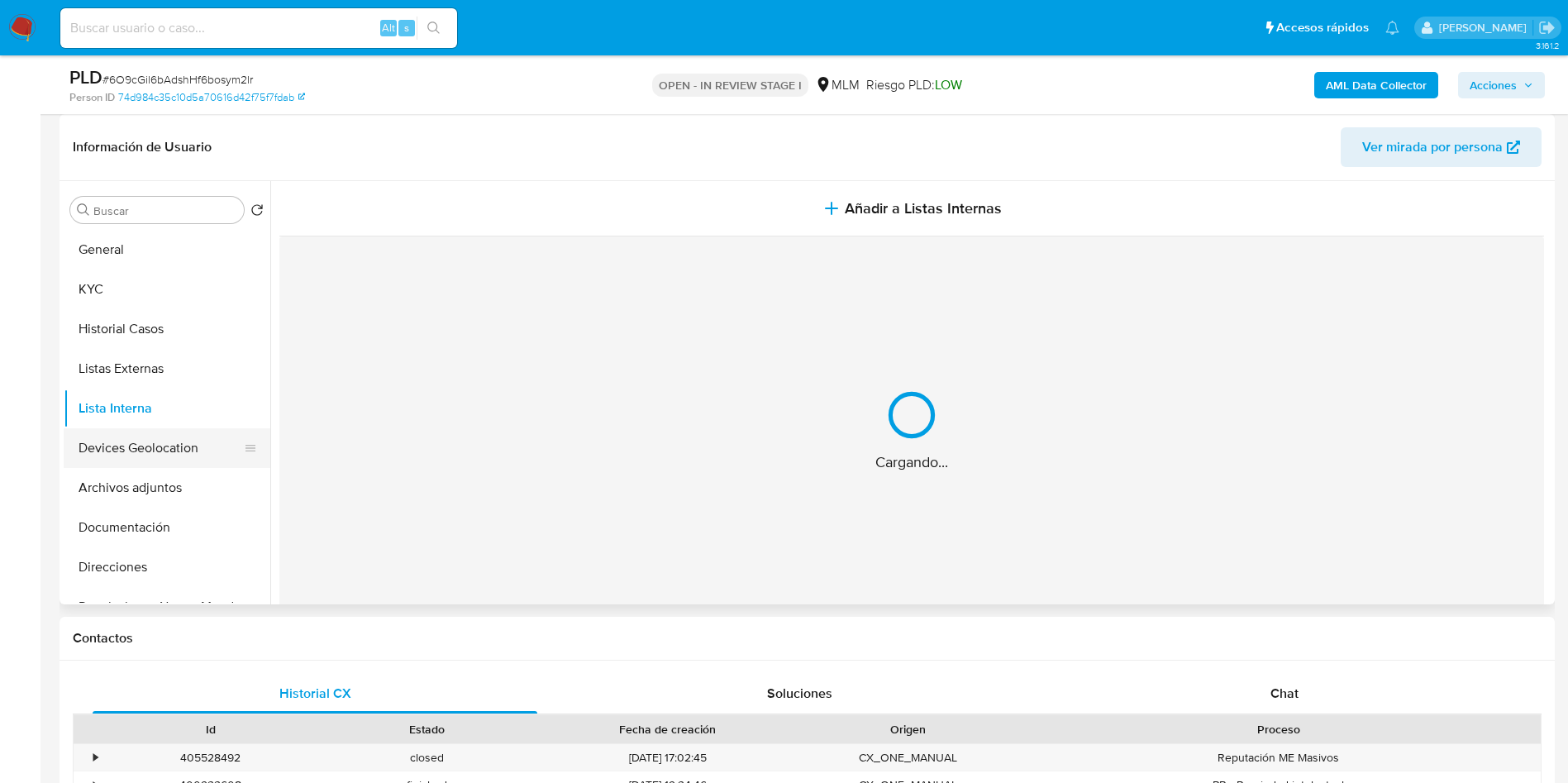
click at [172, 452] on button "Devices Geolocation" at bounding box center [161, 448] width 193 height 39
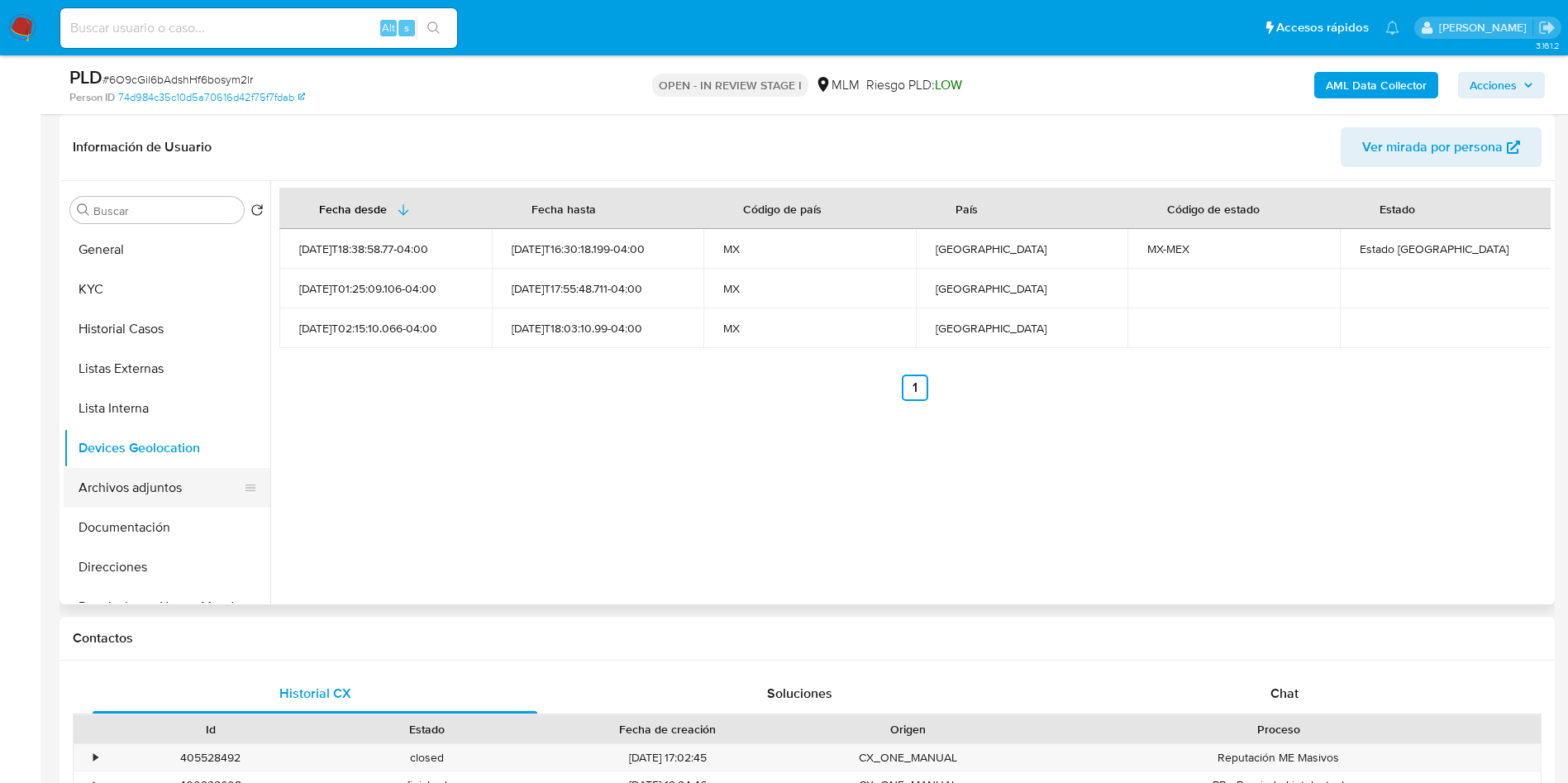
click at [140, 487] on button "Archivos adjuntos" at bounding box center [161, 487] width 193 height 39
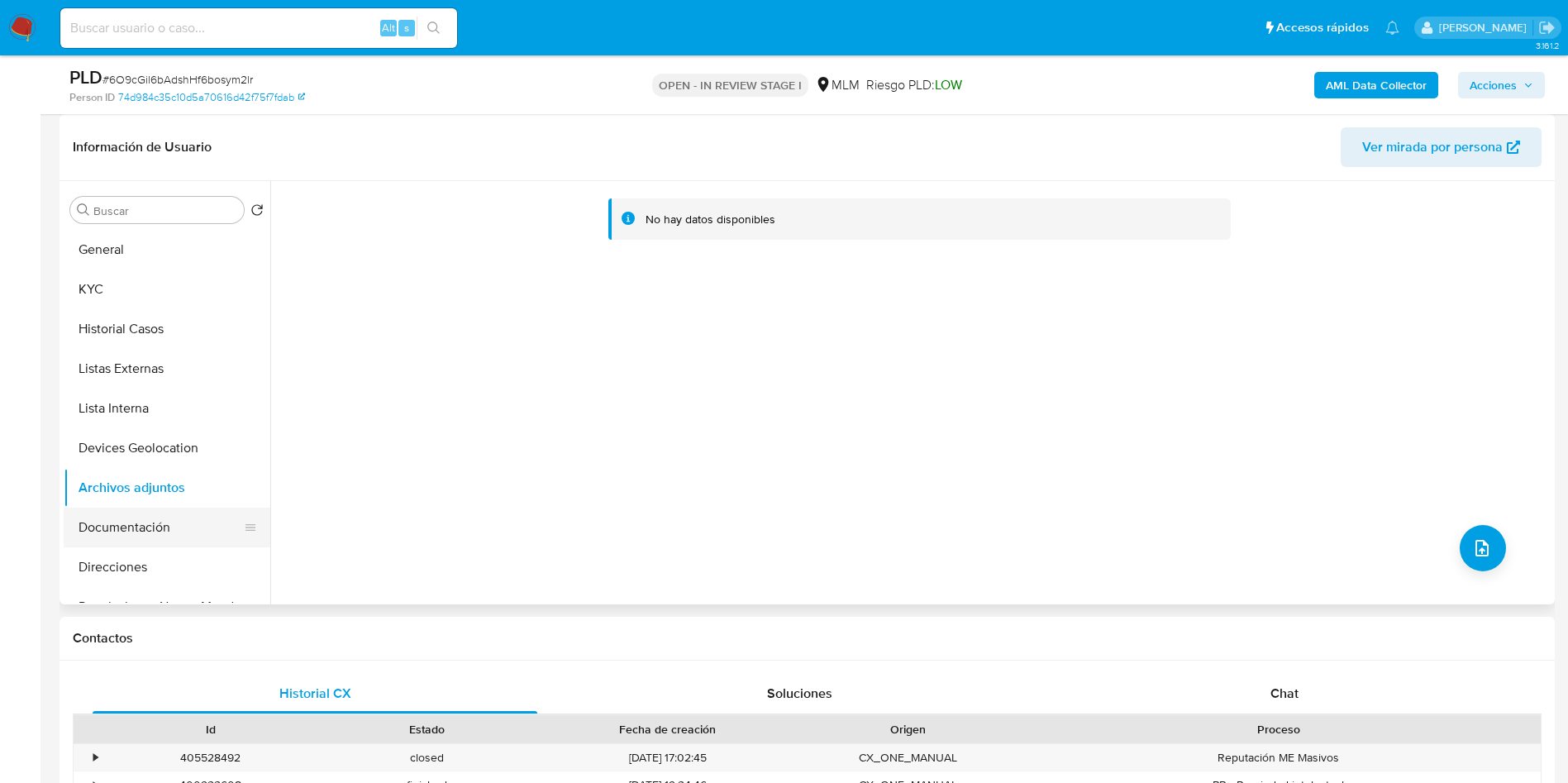
click at [179, 521] on button "Documentación" at bounding box center [161, 528] width 193 height 39
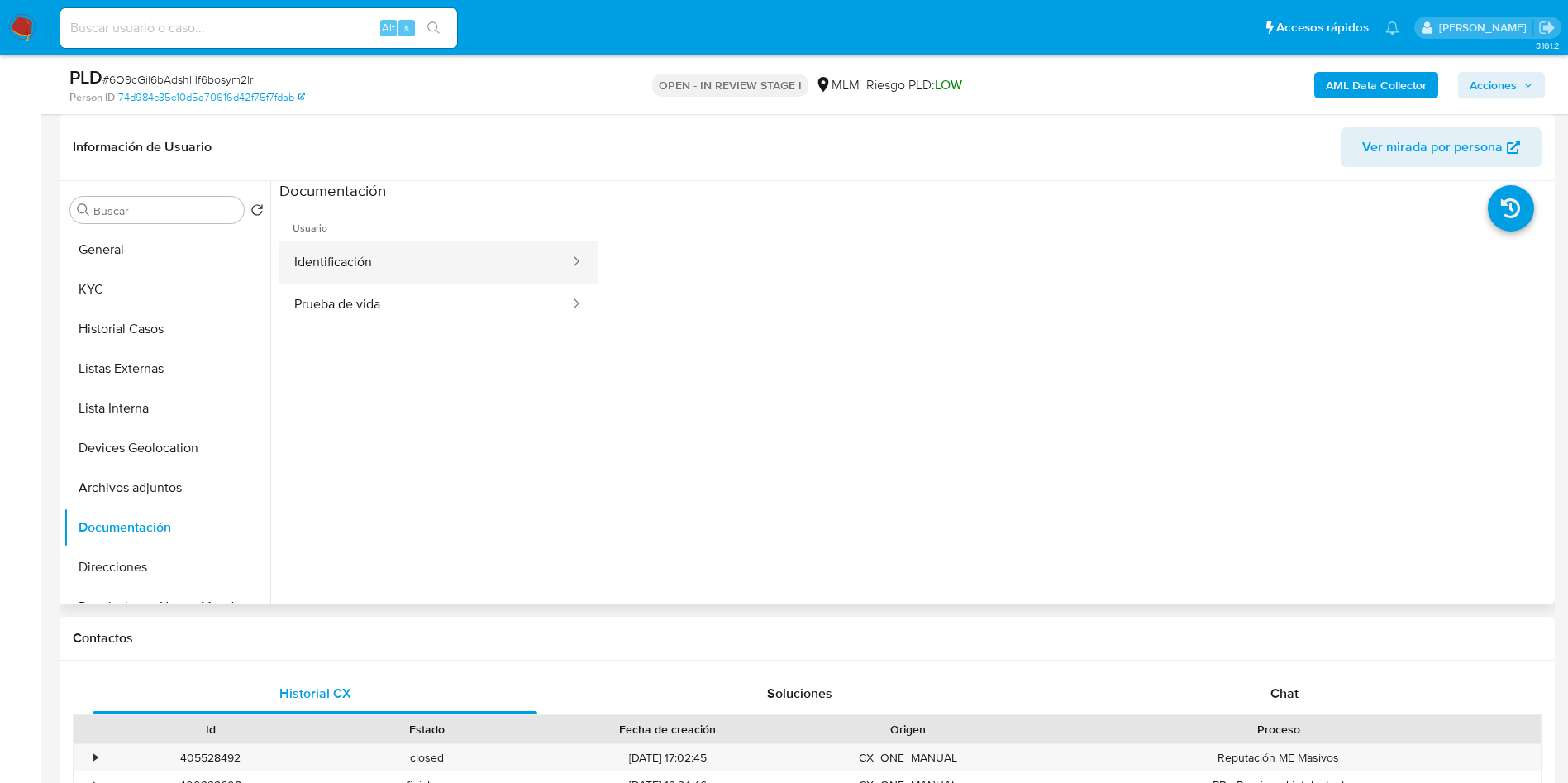
click at [442, 262] on button "Identificación" at bounding box center [425, 262] width 292 height 42
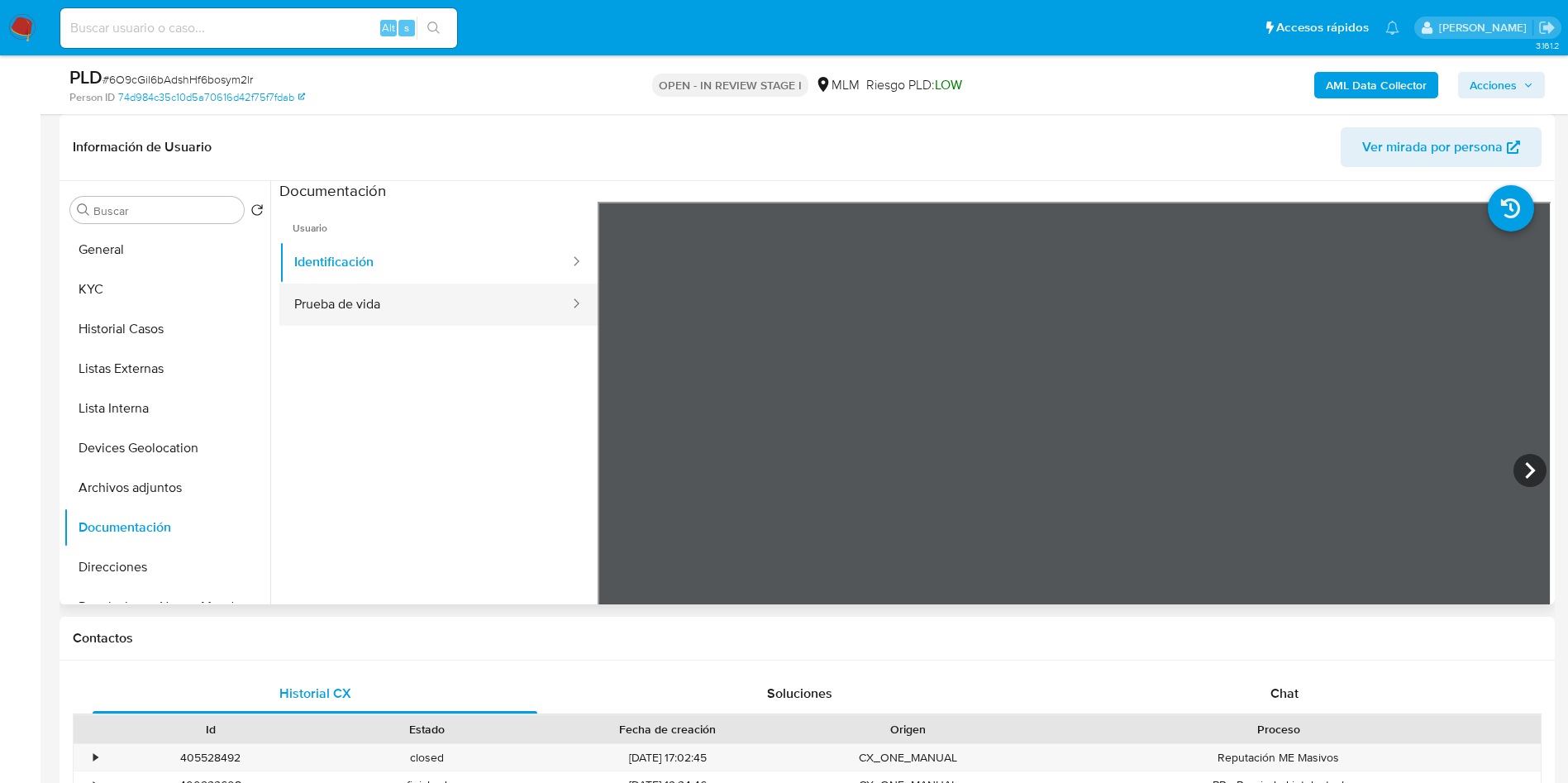
click at [361, 313] on button "Prueba de vida" at bounding box center [425, 304] width 292 height 42
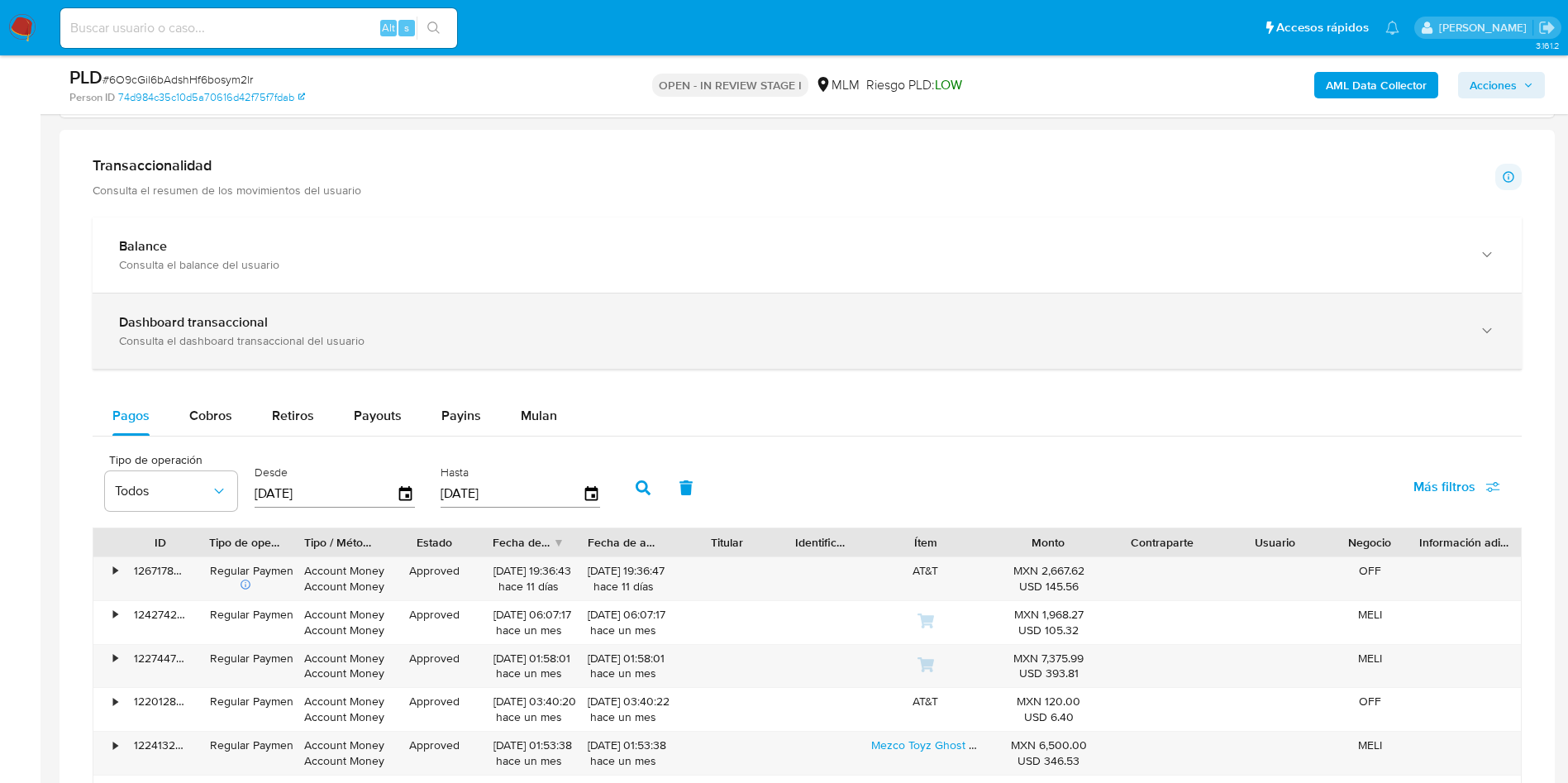
scroll to position [1115, 0]
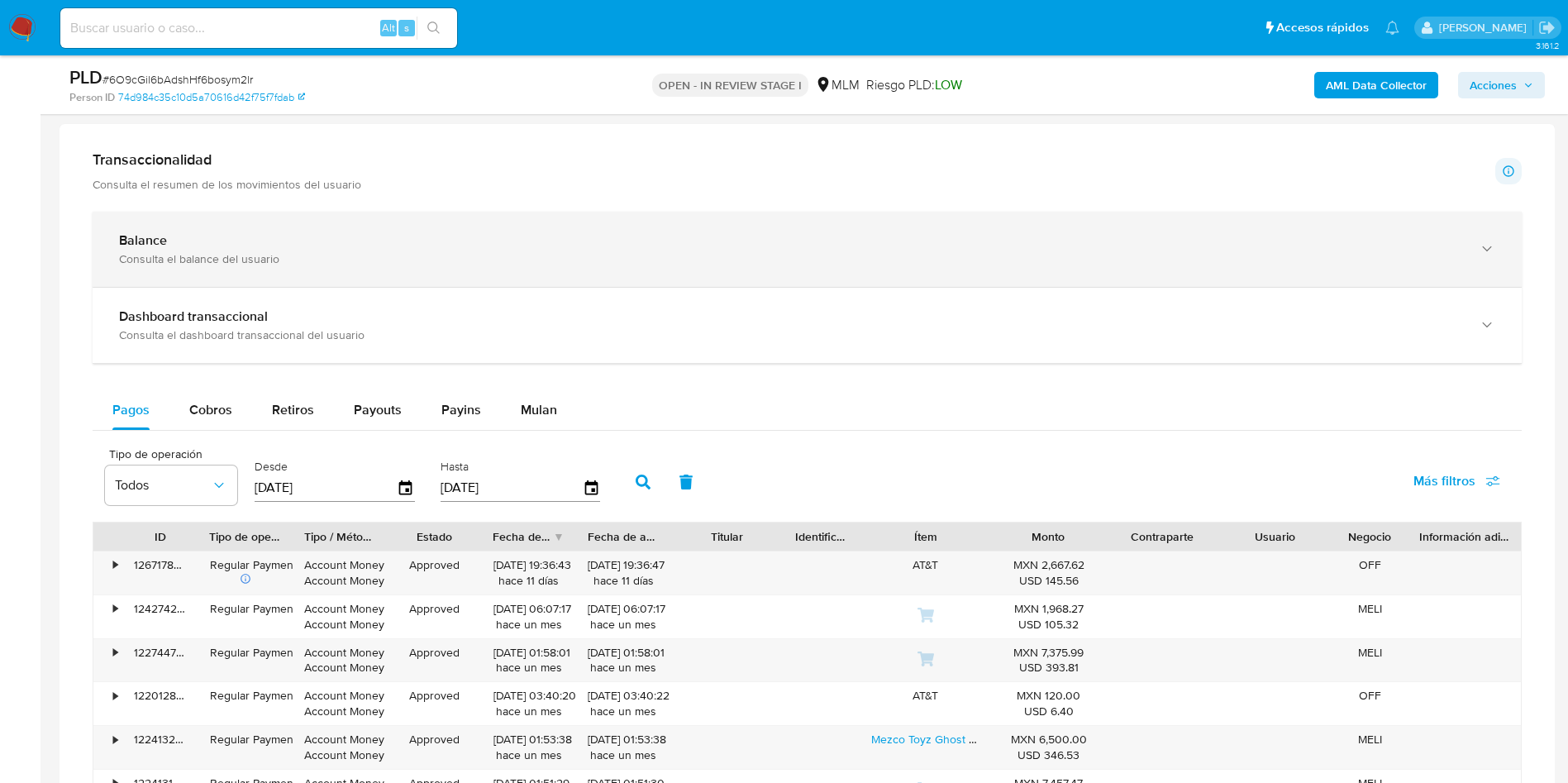
click at [416, 249] on div "Balance Consulta el balance del usuario" at bounding box center [791, 249] width 1343 height 34
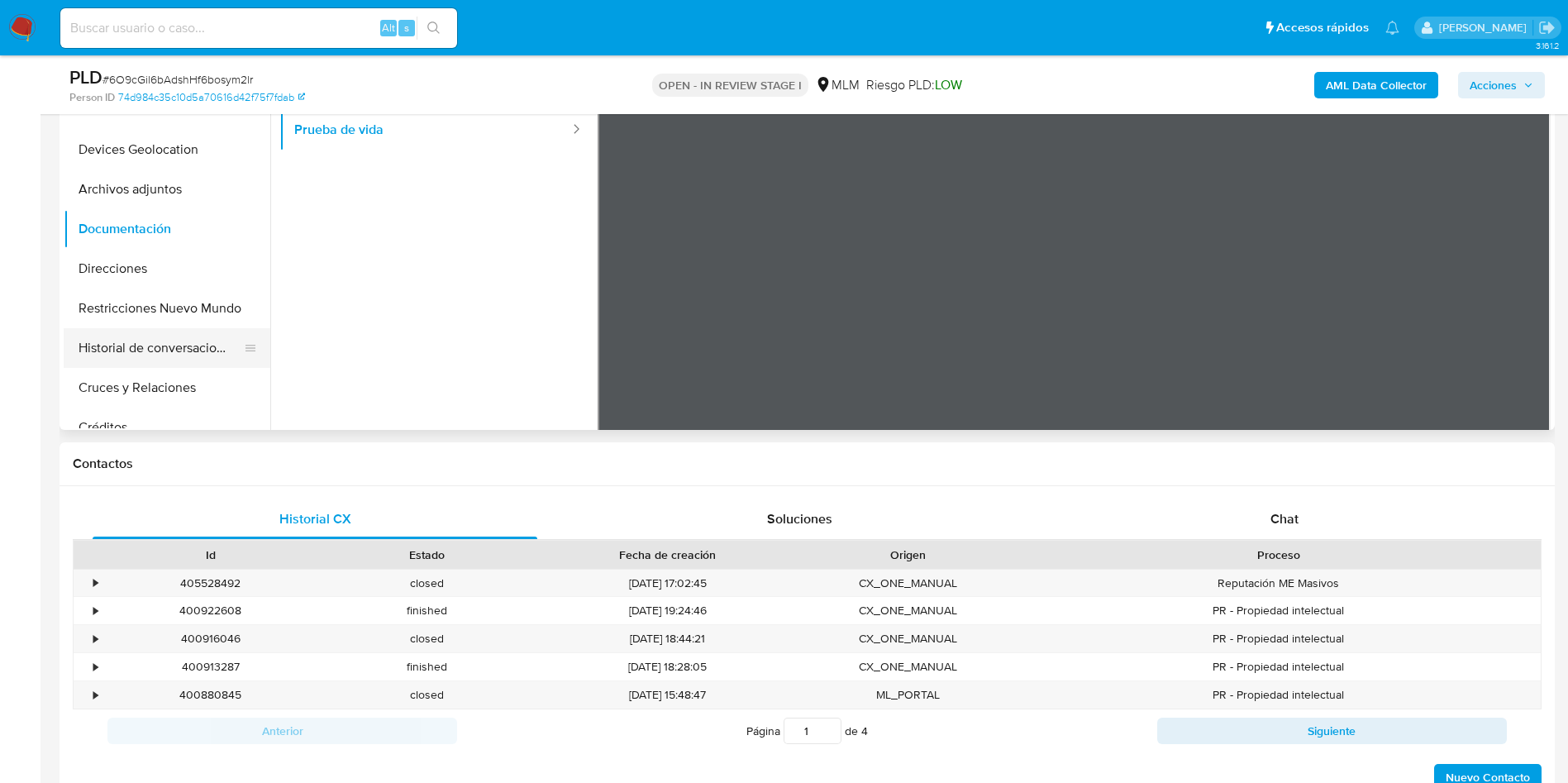
scroll to position [372, 0]
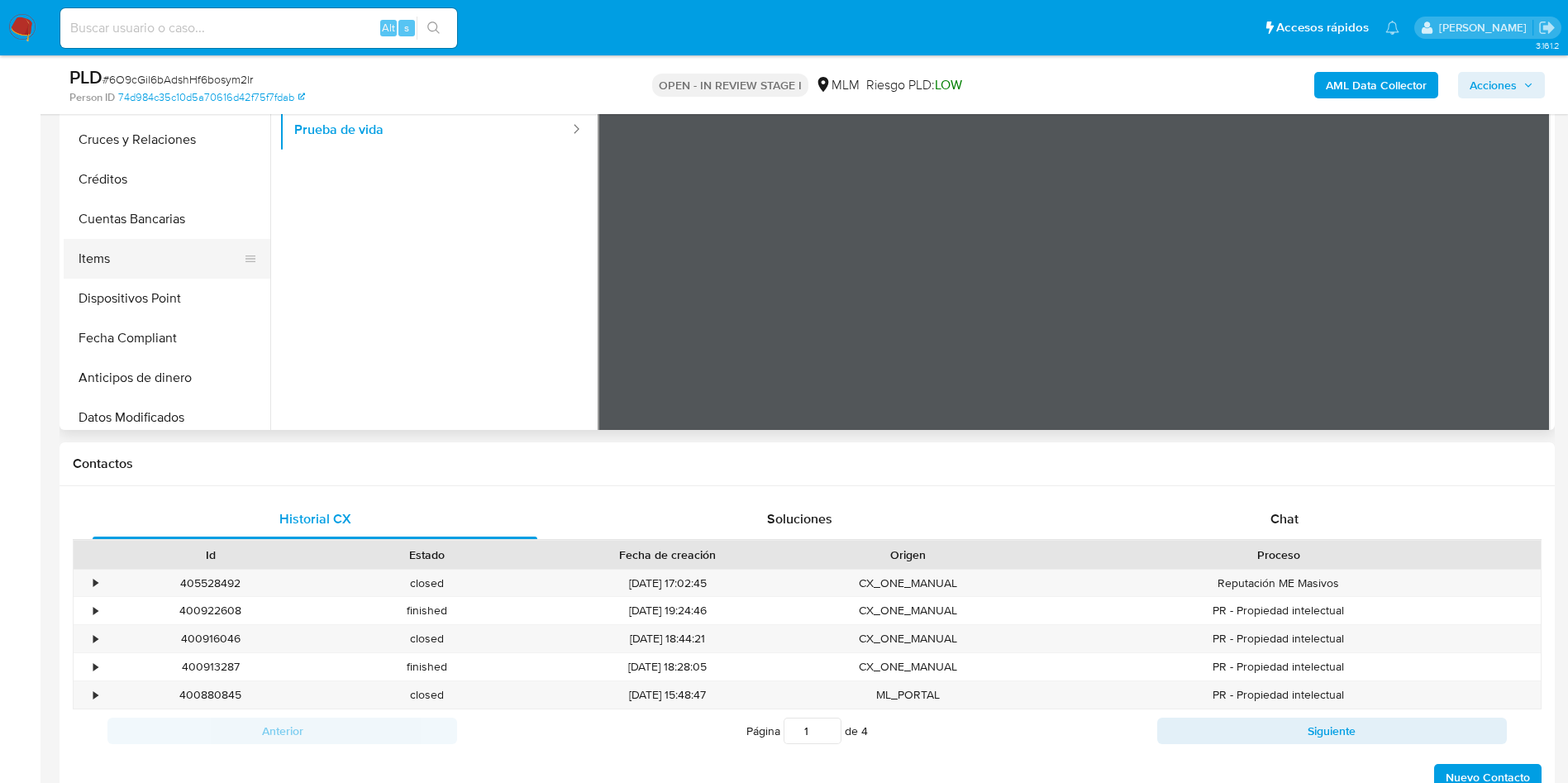
click at [114, 258] on button "Items" at bounding box center [161, 258] width 193 height 39
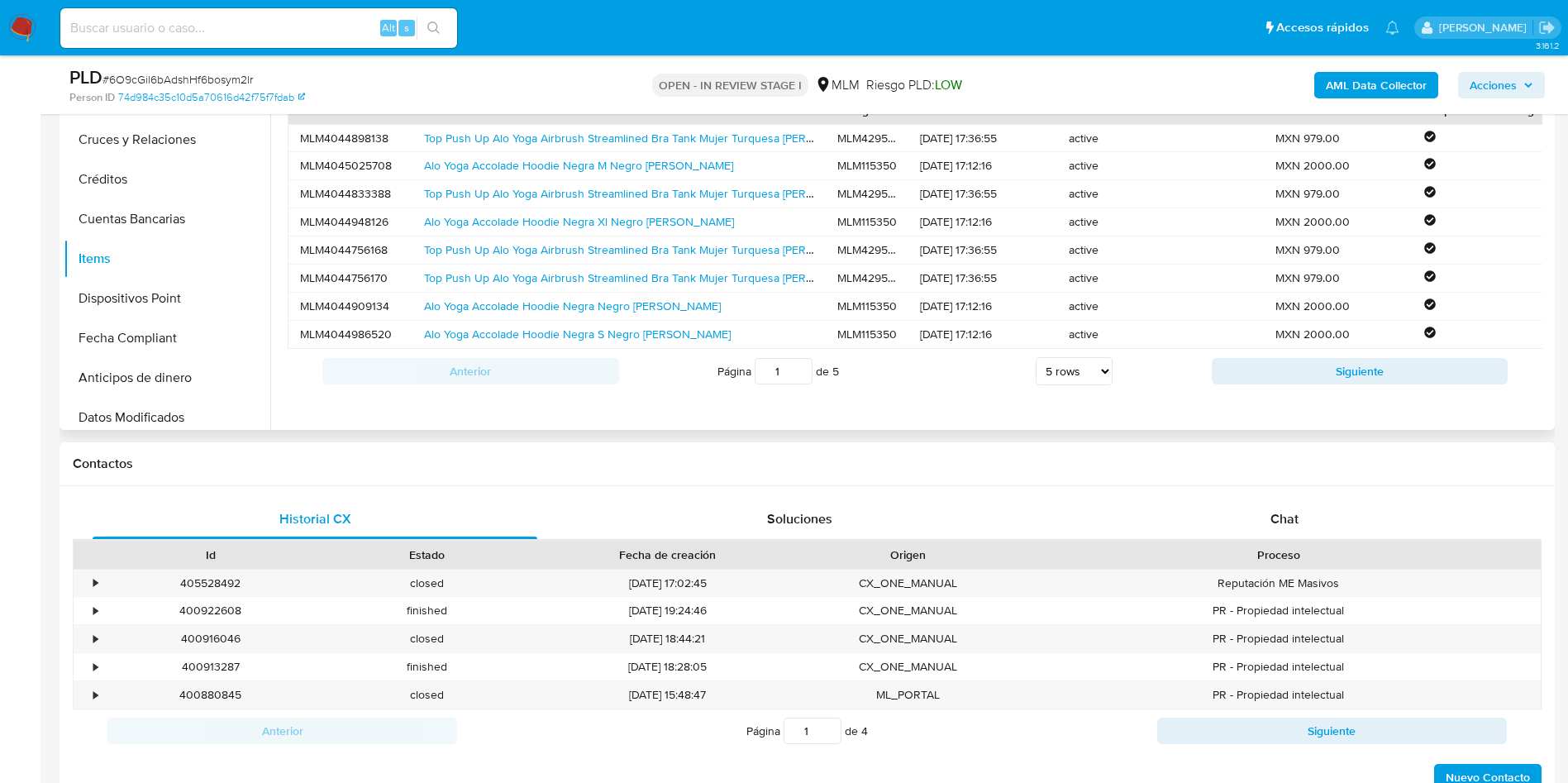
scroll to position [299, 0]
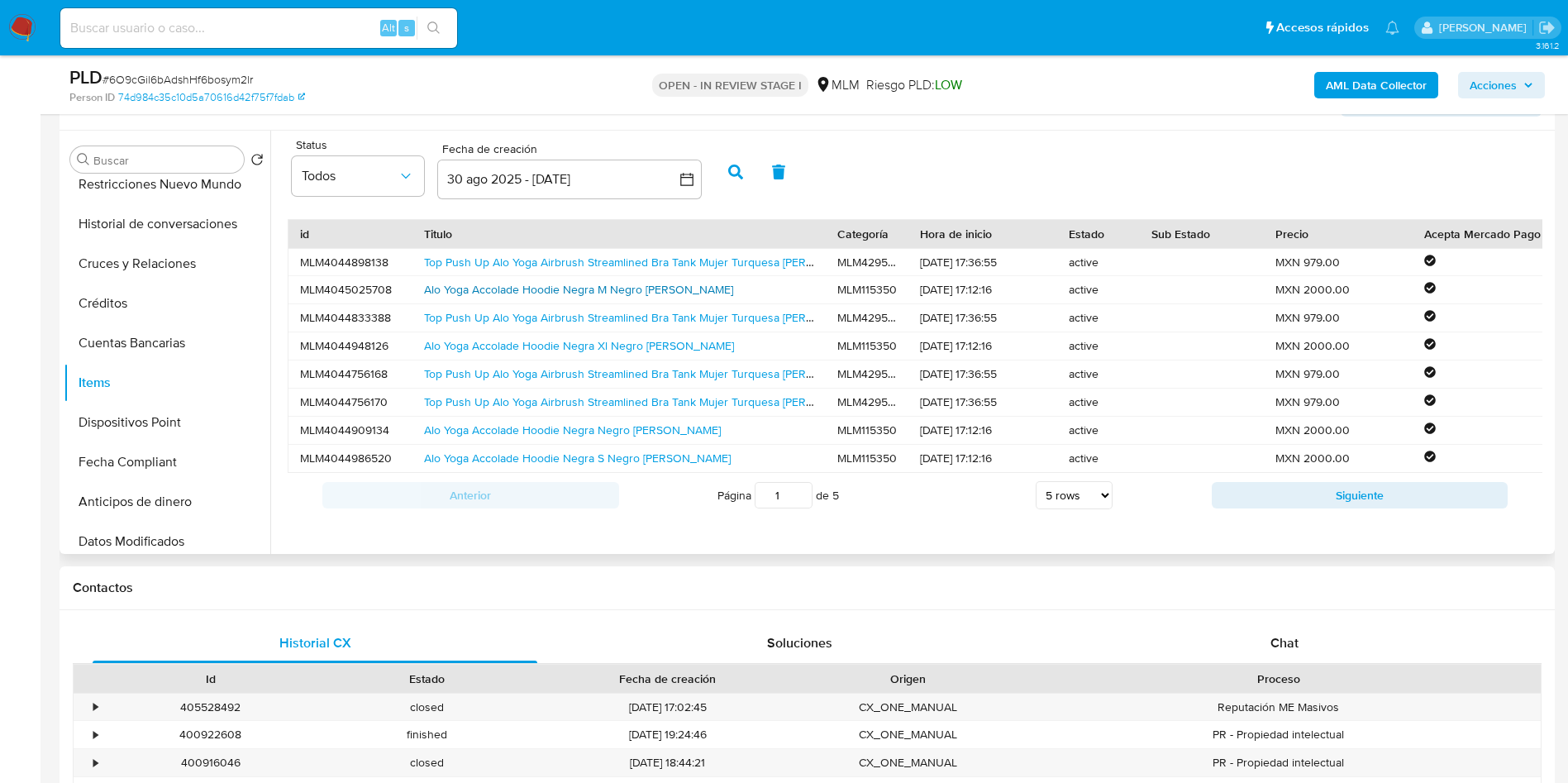
click at [603, 293] on link "Alo Yoga Accolade Hoodie Negra M Negro Lisa" at bounding box center [578, 289] width 309 height 17
click at [630, 257] on link "Top Push Up Alo Yoga Airbrush Streamlined Bra Tank Mujer Turquesa Lisa Xl" at bounding box center [647, 261] width 447 height 17
click at [1343, 503] on button "Siguiente" at bounding box center [1360, 495] width 297 height 27
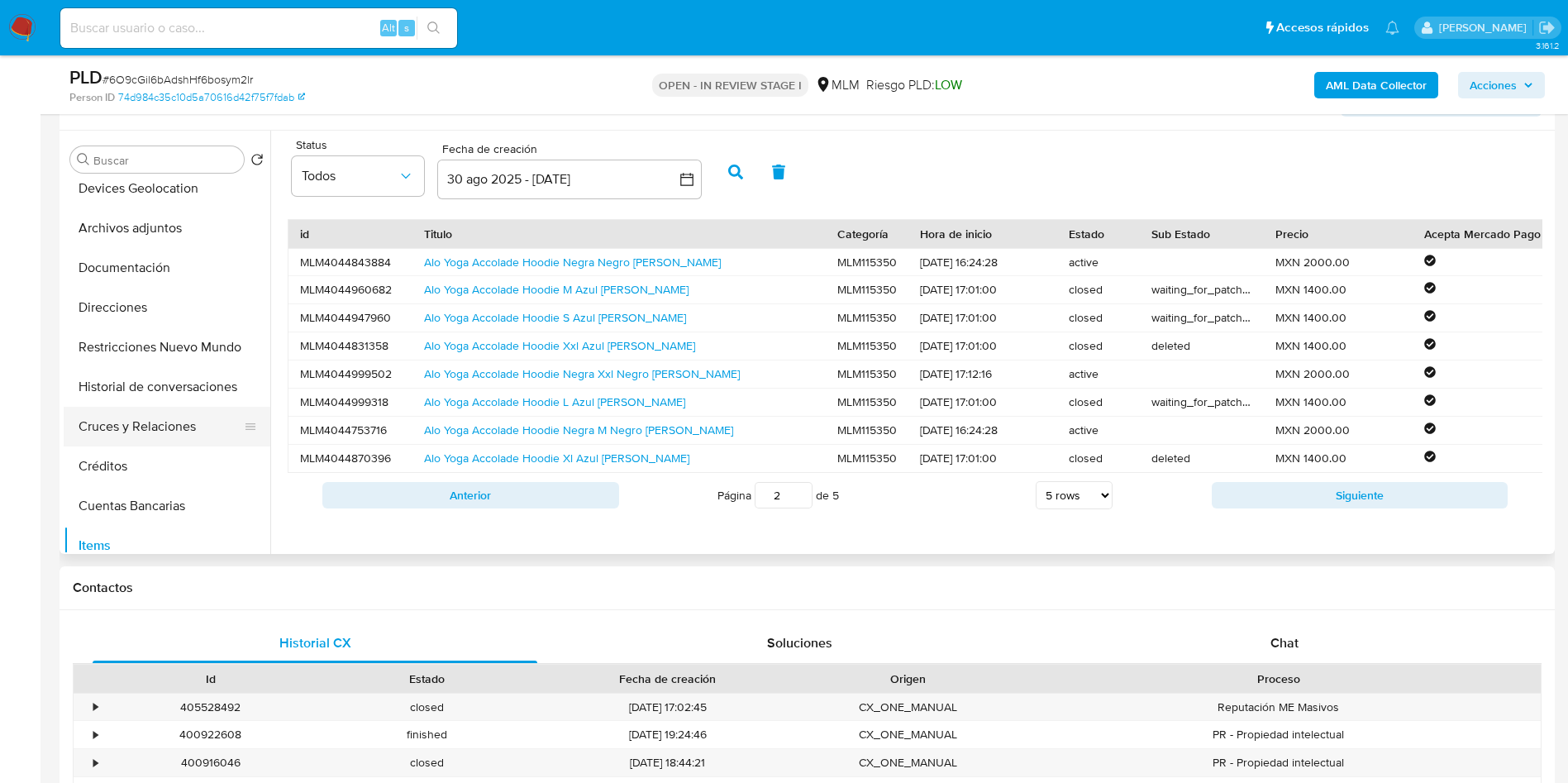
scroll to position [248, 0]
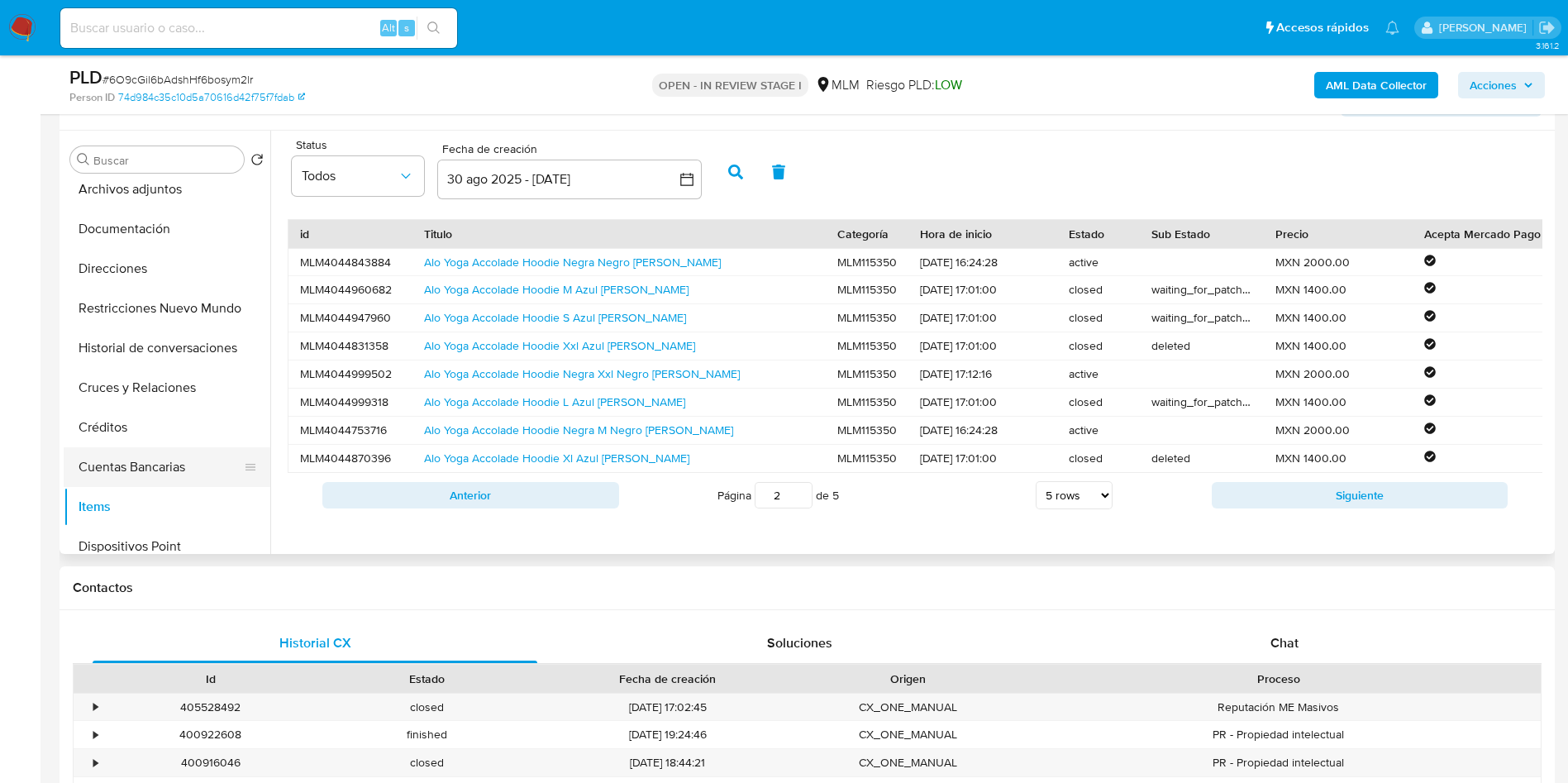
click at [169, 464] on button "Cuentas Bancarias" at bounding box center [161, 466] width 193 height 39
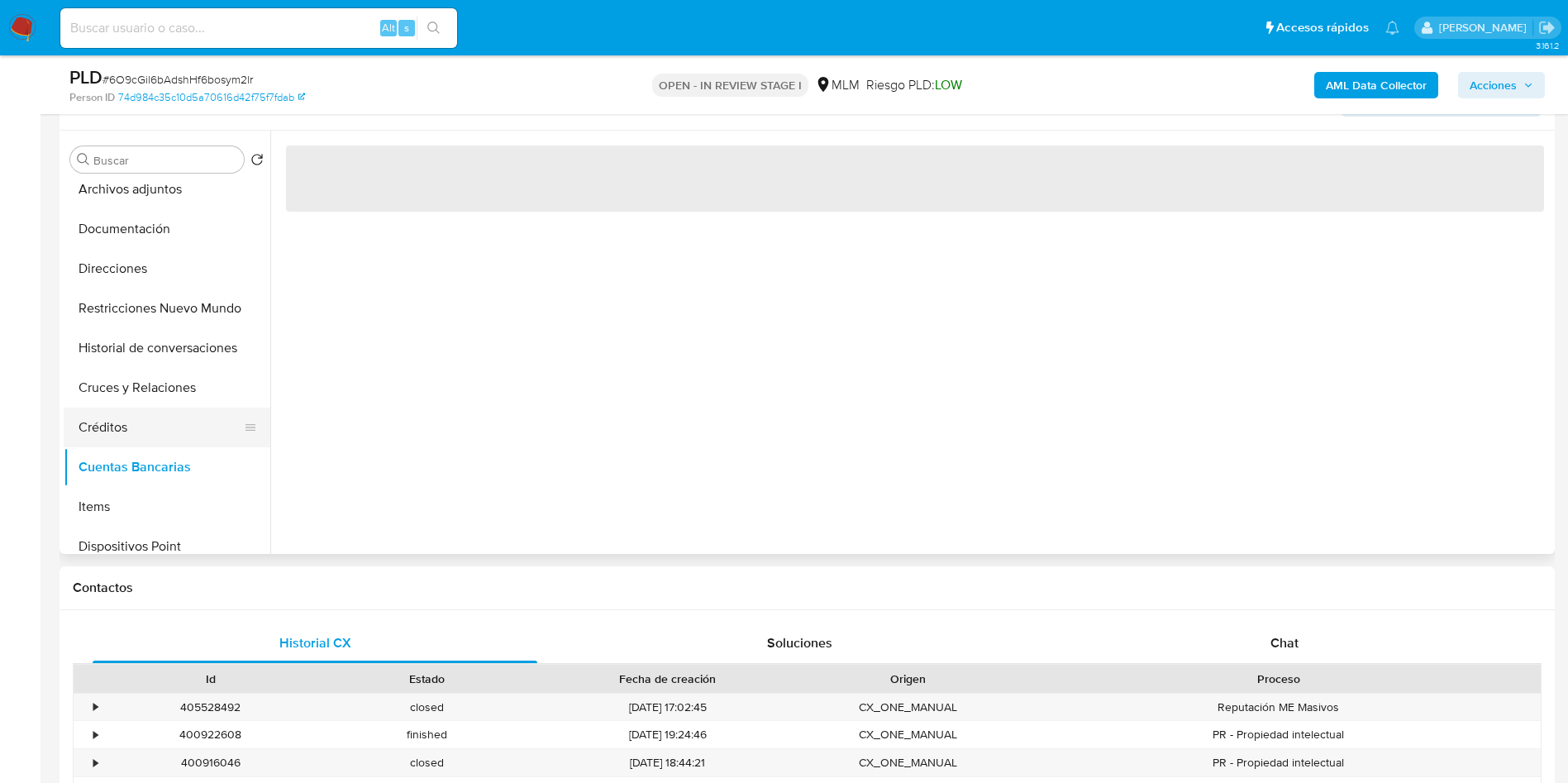
click at [167, 425] on button "Créditos" at bounding box center [161, 427] width 193 height 39
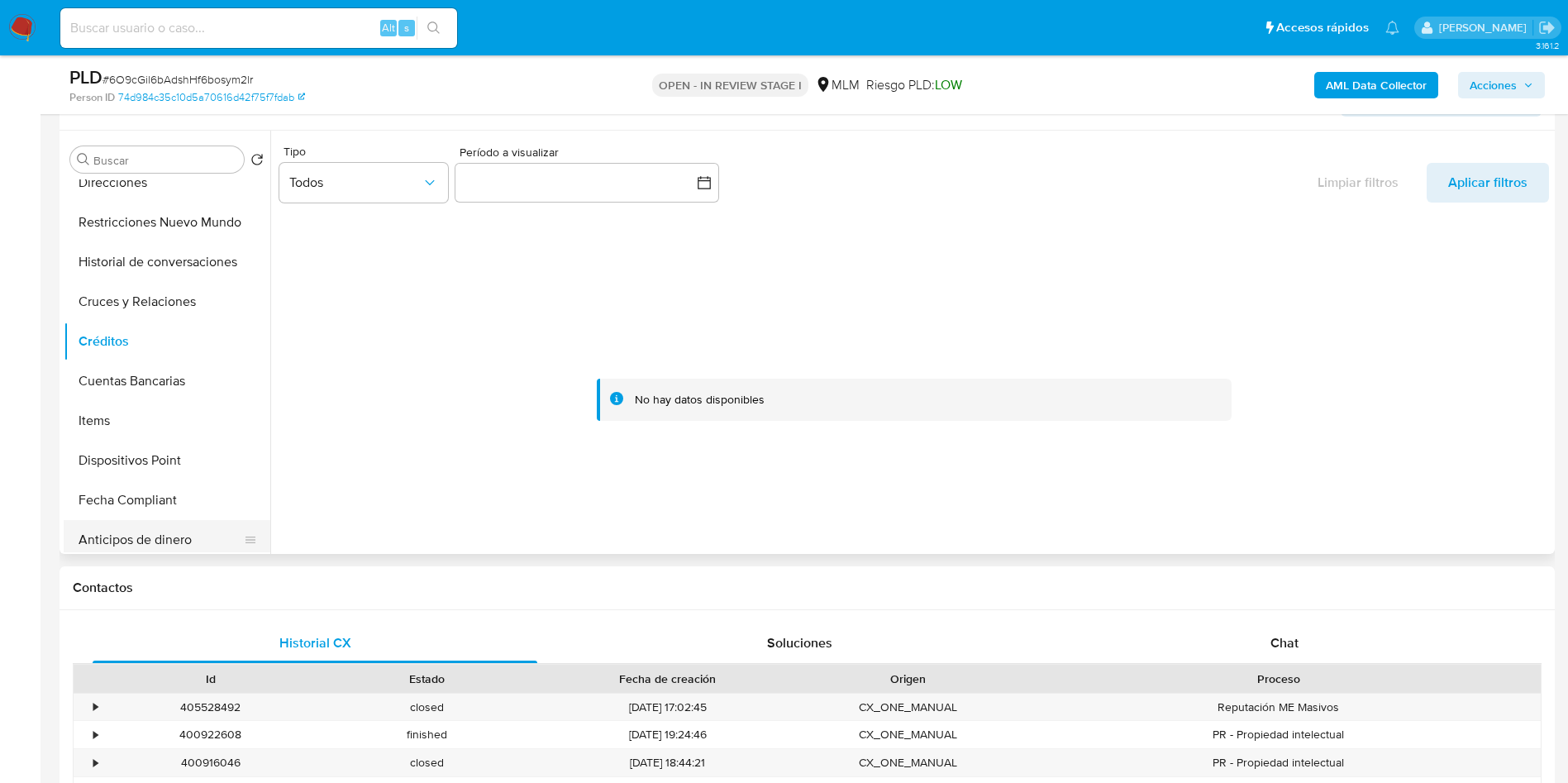
scroll to position [372, 0]
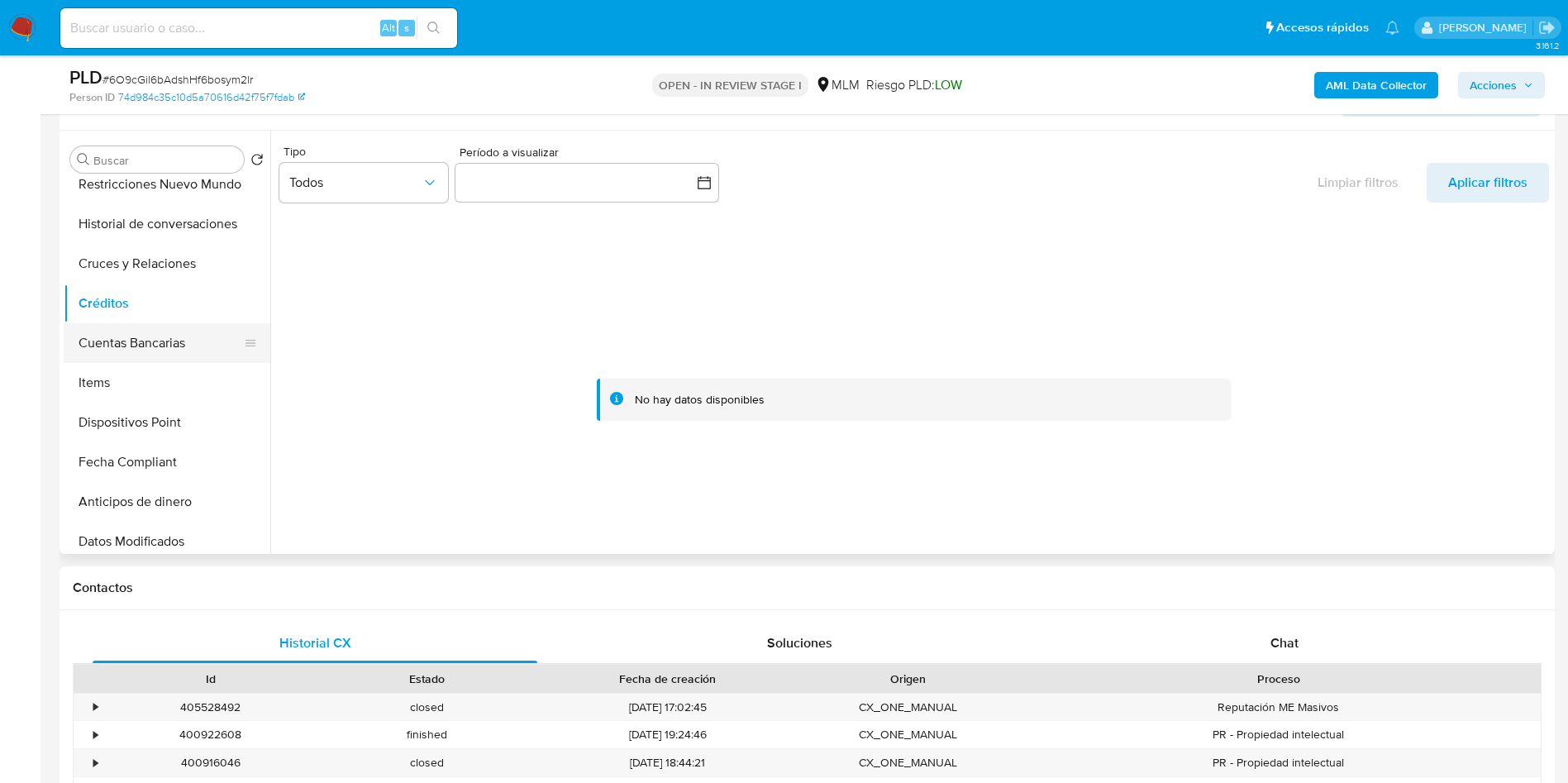
click at [143, 357] on button "Cuentas Bancarias" at bounding box center [161, 343] width 193 height 39
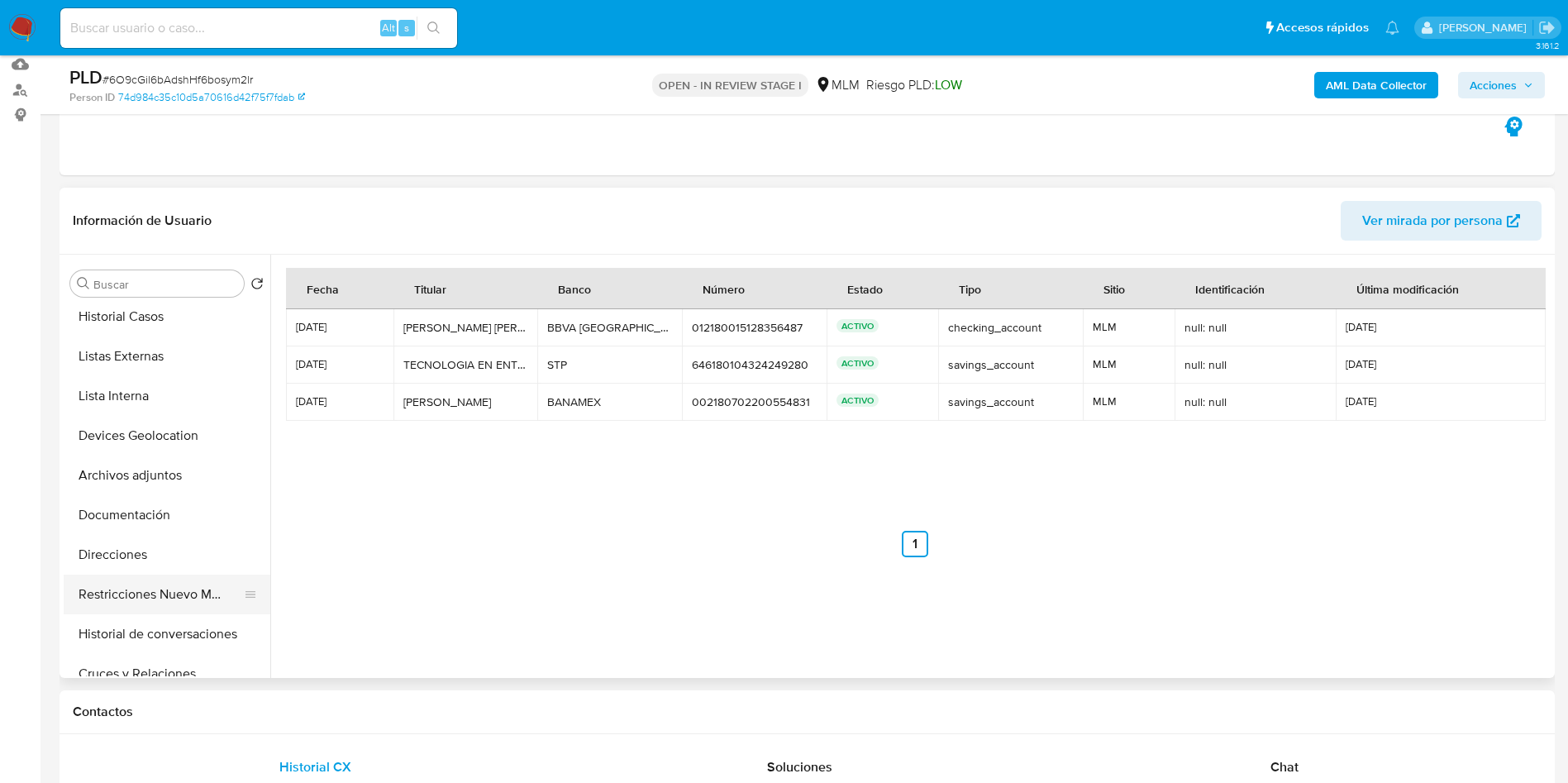
scroll to position [124, 0]
click at [137, 514] on button "Direcciones" at bounding box center [161, 517] width 193 height 39
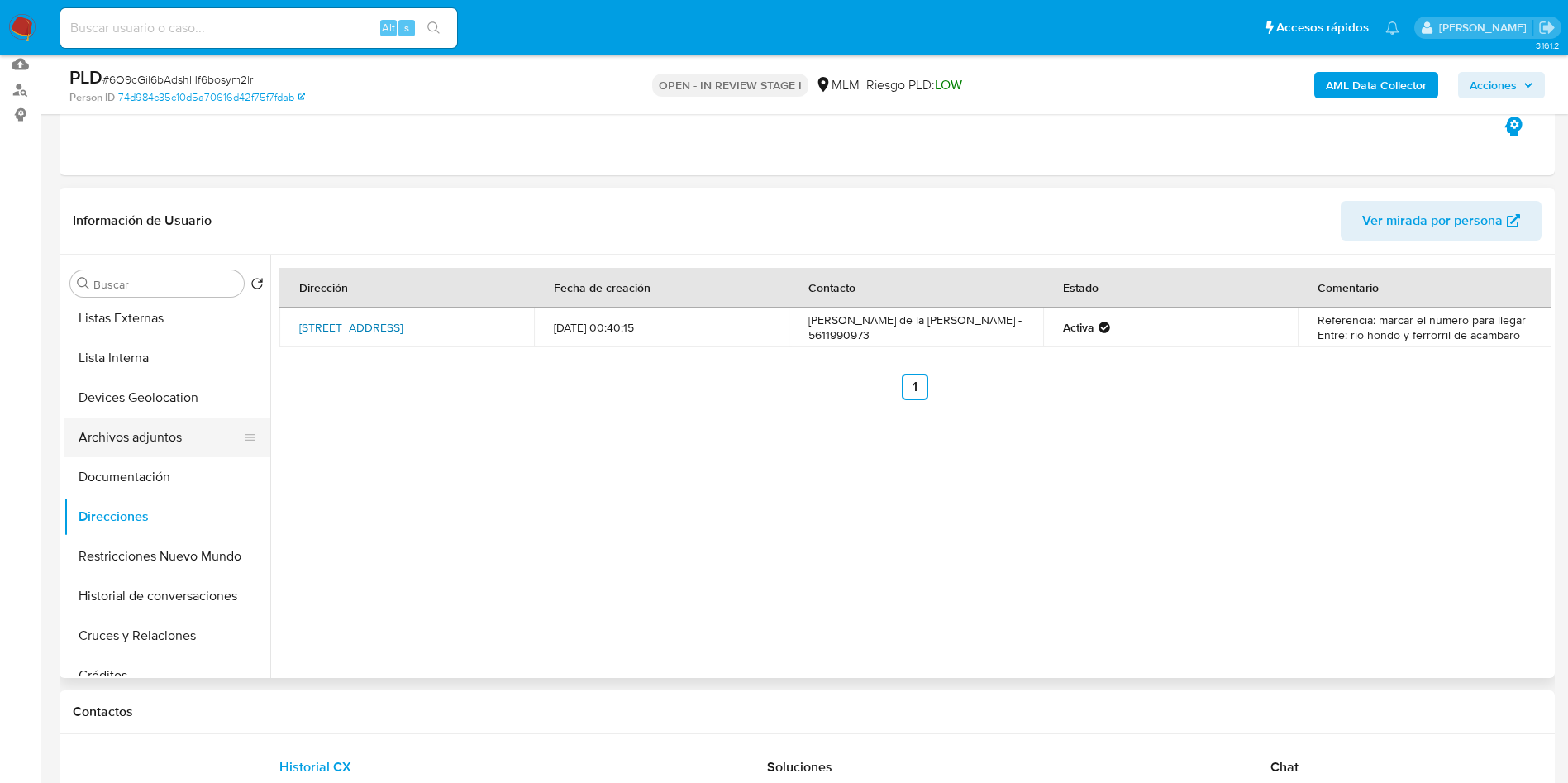
scroll to position [0, 0]
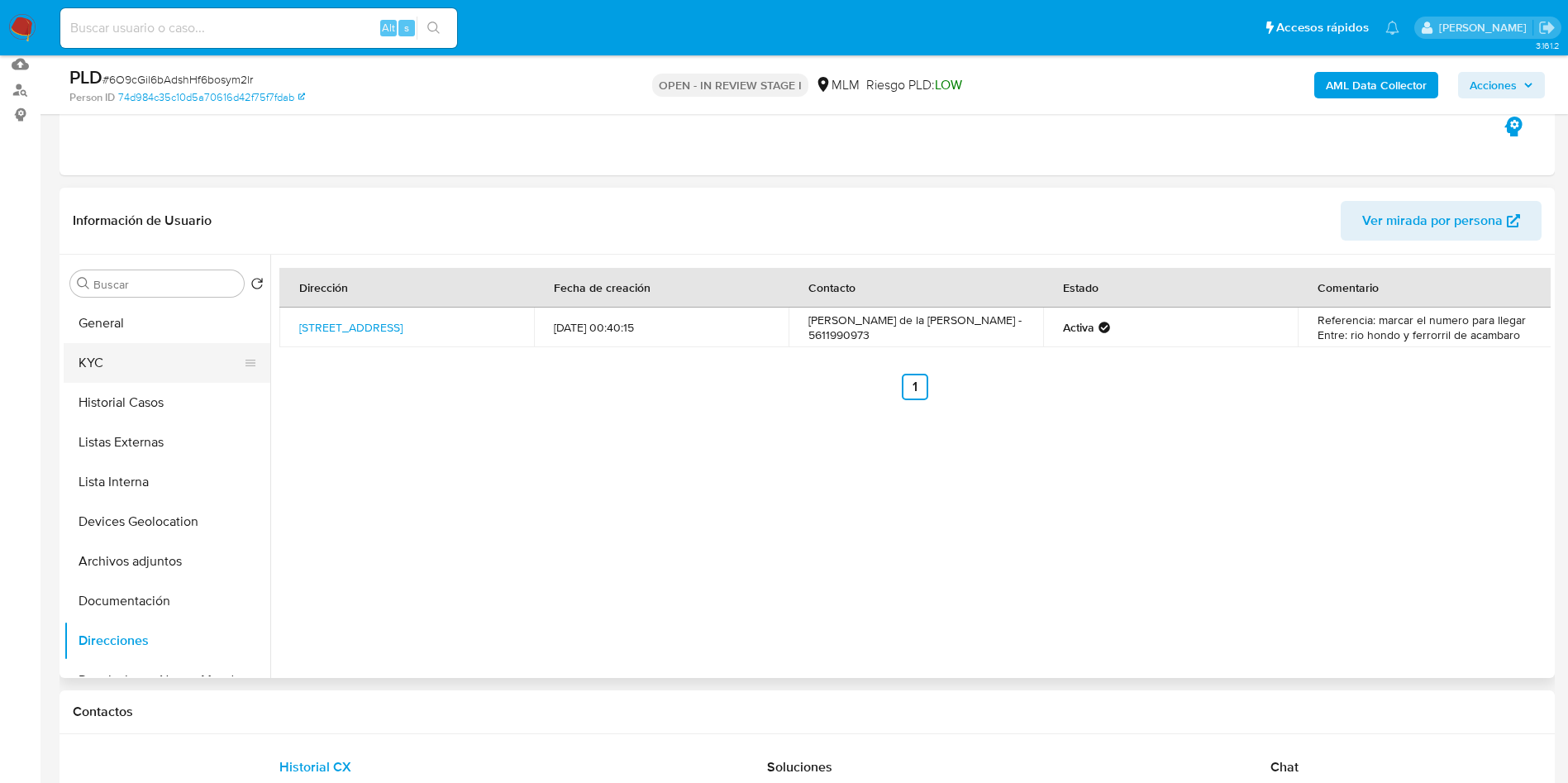
click at [142, 363] on button "KYC" at bounding box center [161, 363] width 193 height 39
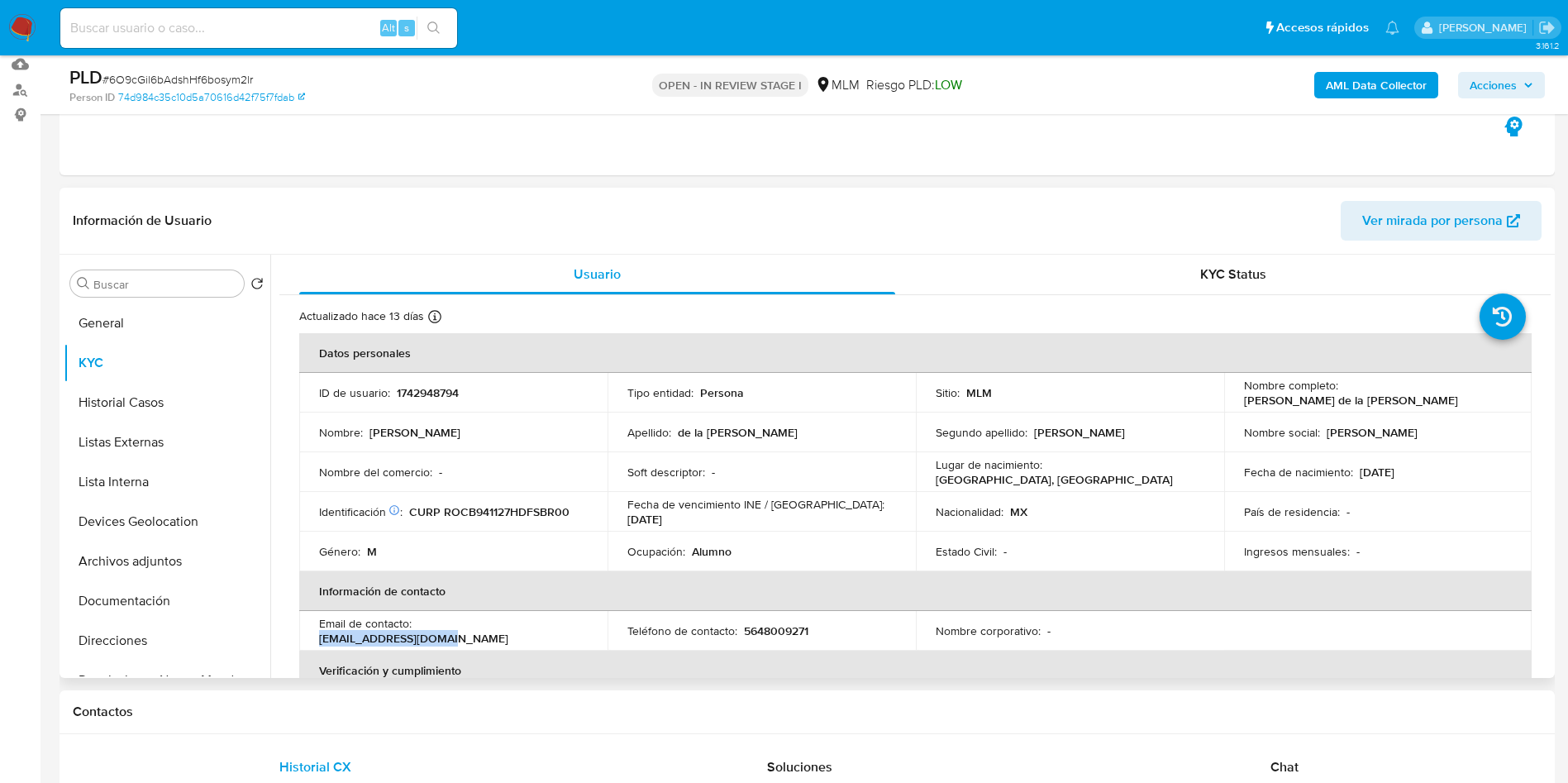
drag, startPoint x: 420, startPoint y: 633, endPoint x: 557, endPoint y: 636, distance: 137.0
click at [555, 636] on div "Email de contacto : argo2000525@gmail.com" at bounding box center [454, 630] width 268 height 30
copy p "argo2000525@gmail.com"
click at [252, 32] on input at bounding box center [258, 29] width 396 height 22
paste input "argo2000525@gmail.com"
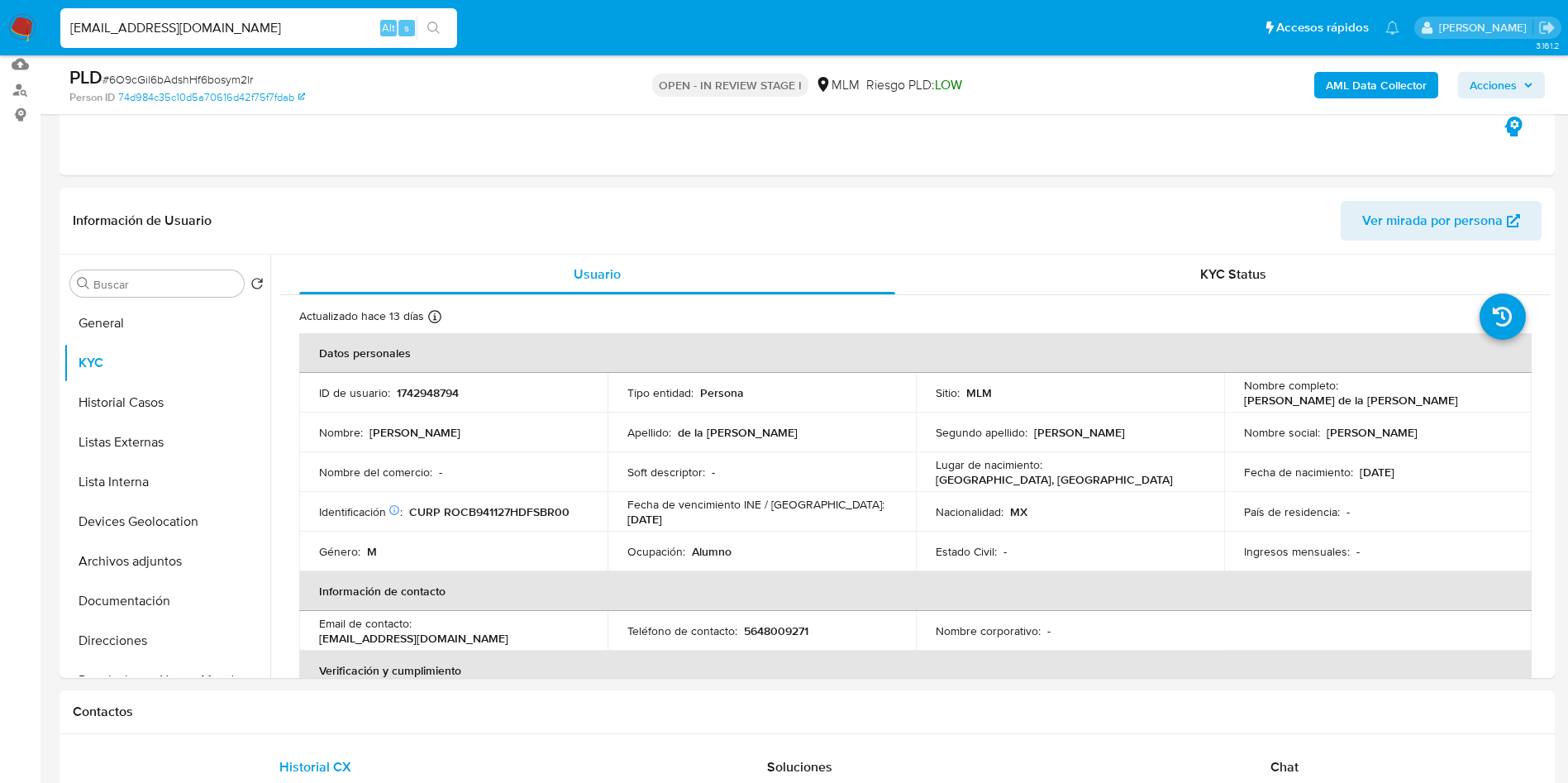
type input "argo2000525@gmail.com"
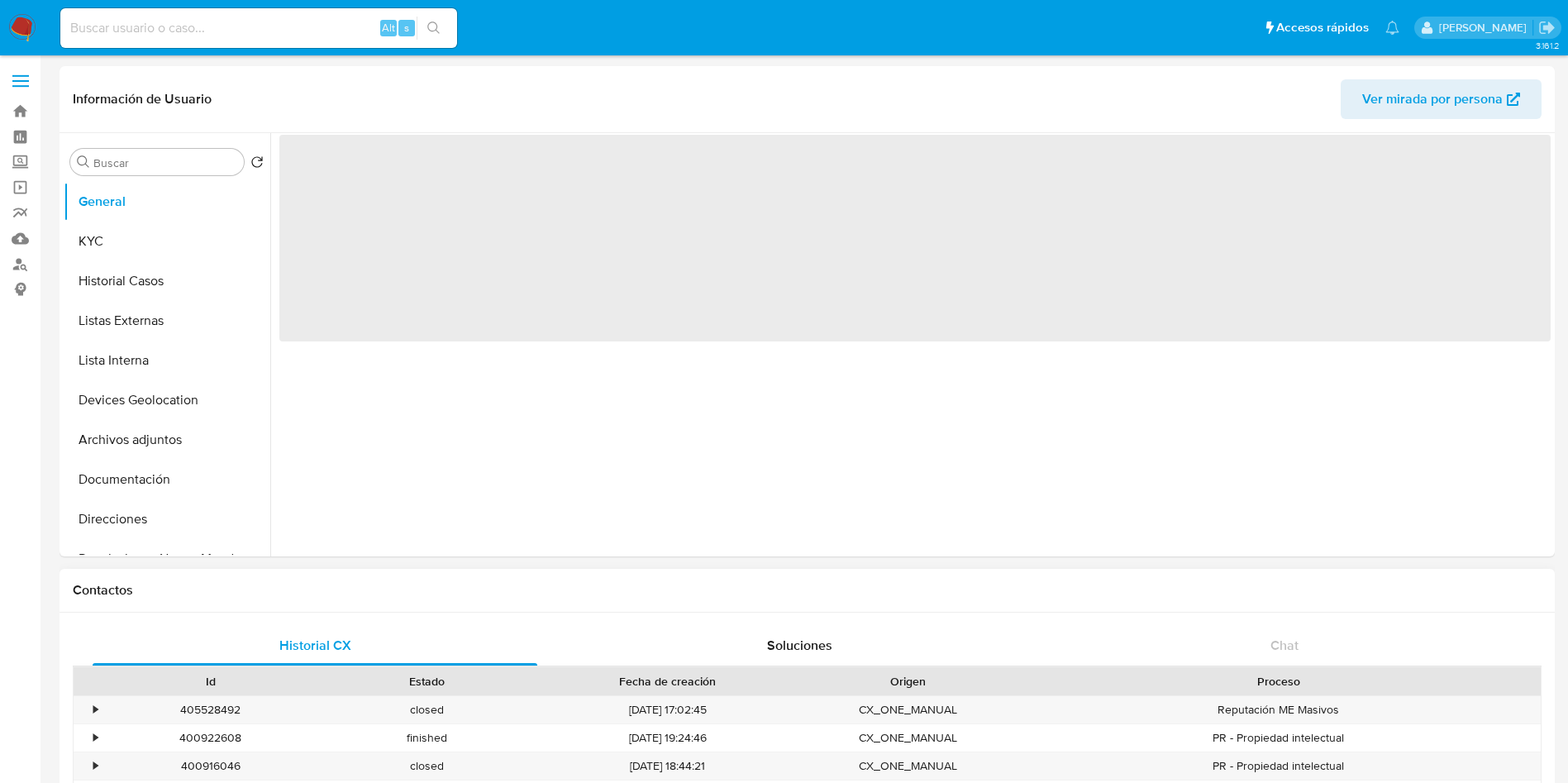
select select "10"
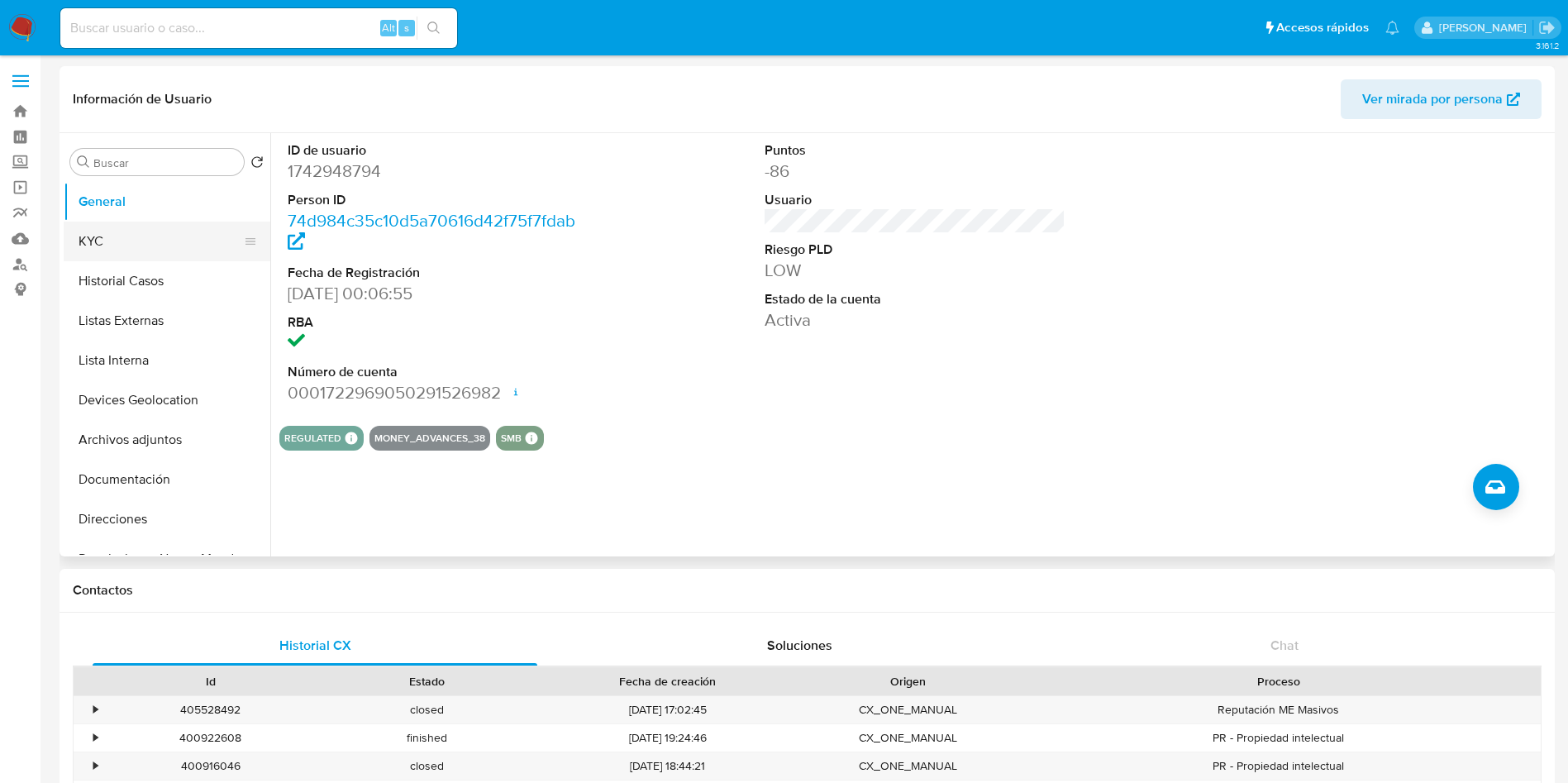
click at [151, 243] on button "KYC" at bounding box center [161, 242] width 193 height 39
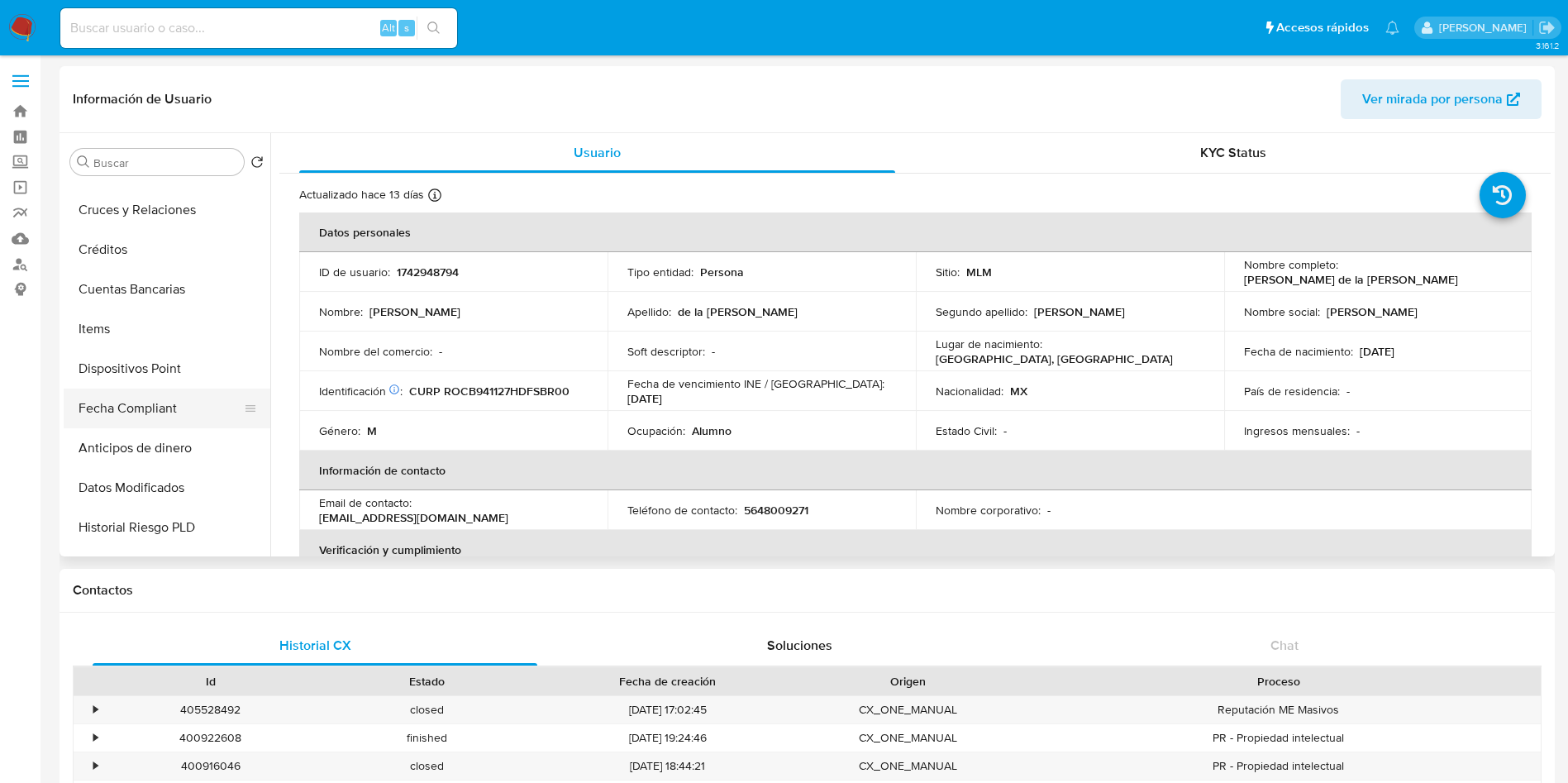
scroll to position [372, 0]
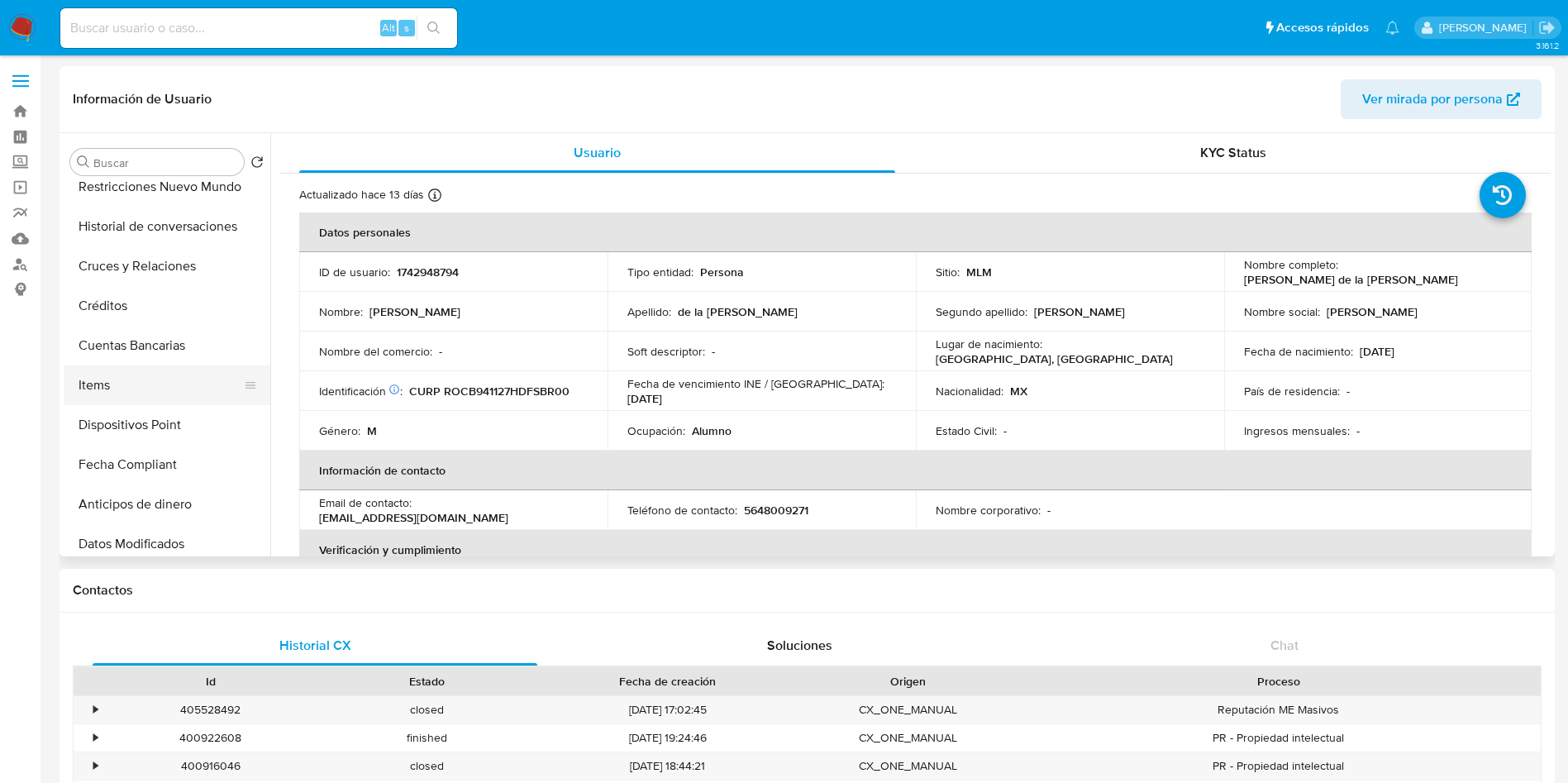
click at [140, 374] on button "Items" at bounding box center [161, 385] width 193 height 39
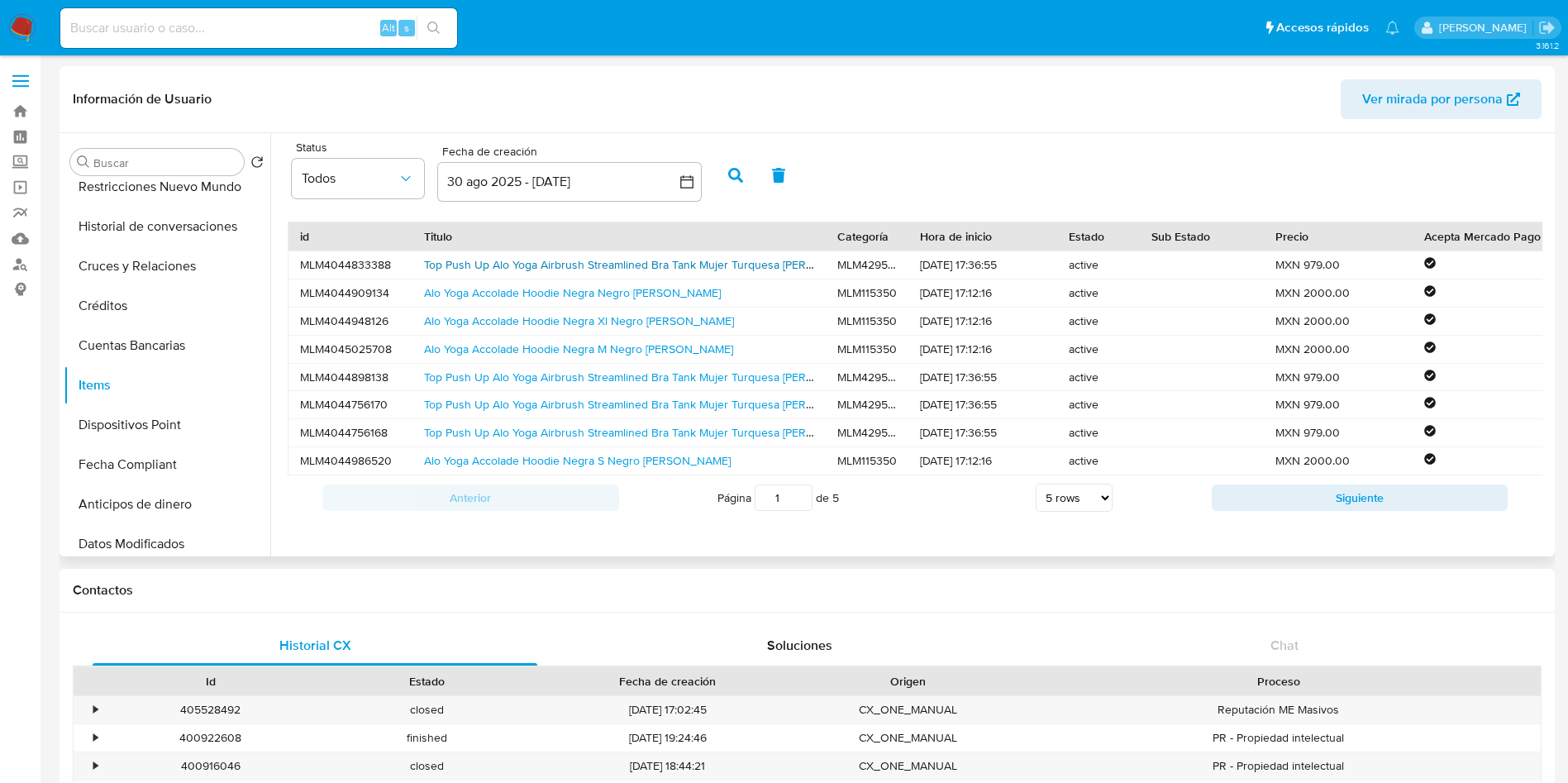
click at [490, 262] on link "Top Push Up Alo Yoga Airbrush Streamlined Bra Tank Mujer Turquesa Lisa" at bounding box center [647, 264] width 447 height 17
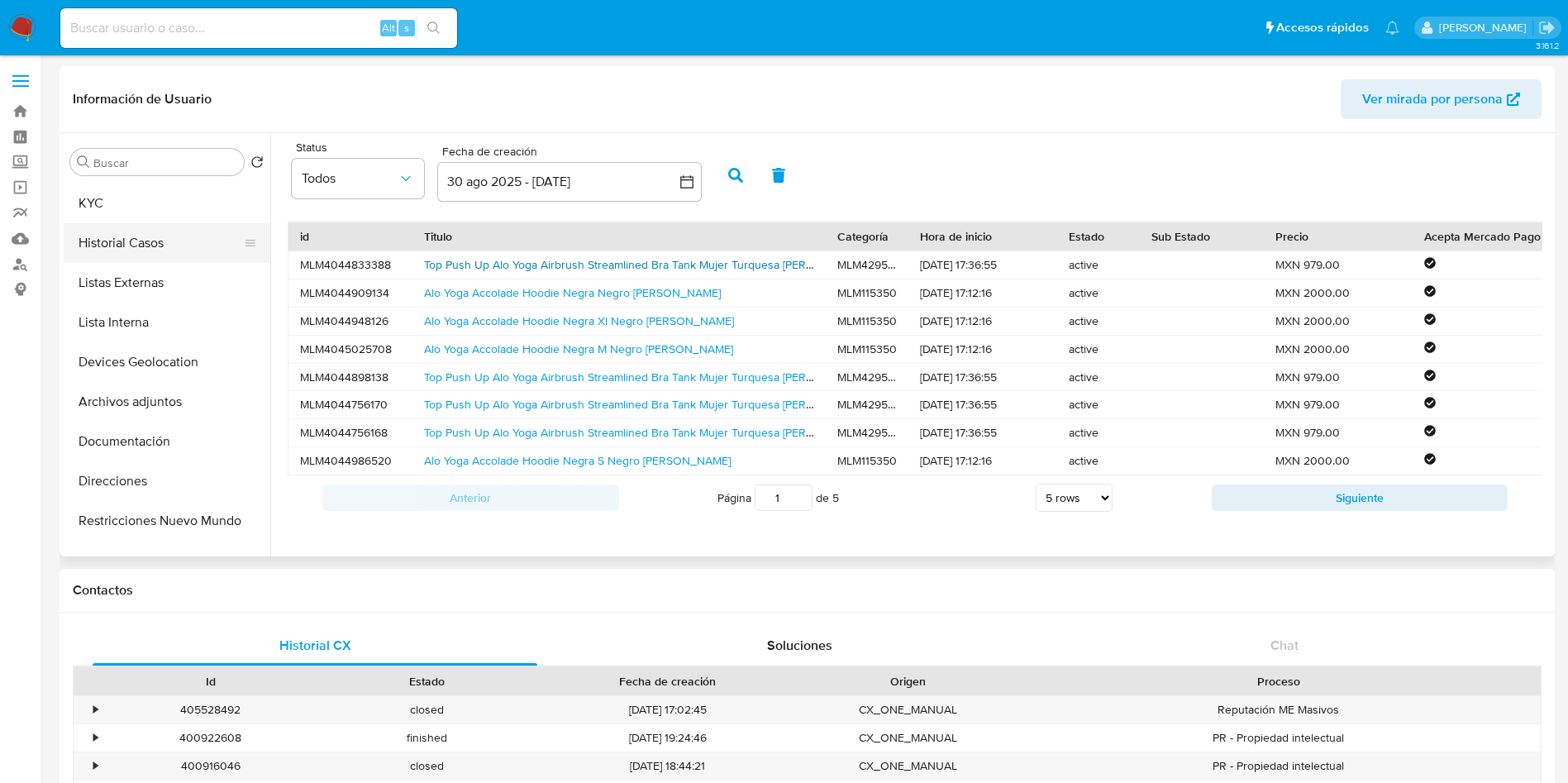
scroll to position [0, 0]
click at [134, 240] on button "KYC" at bounding box center [161, 242] width 193 height 39
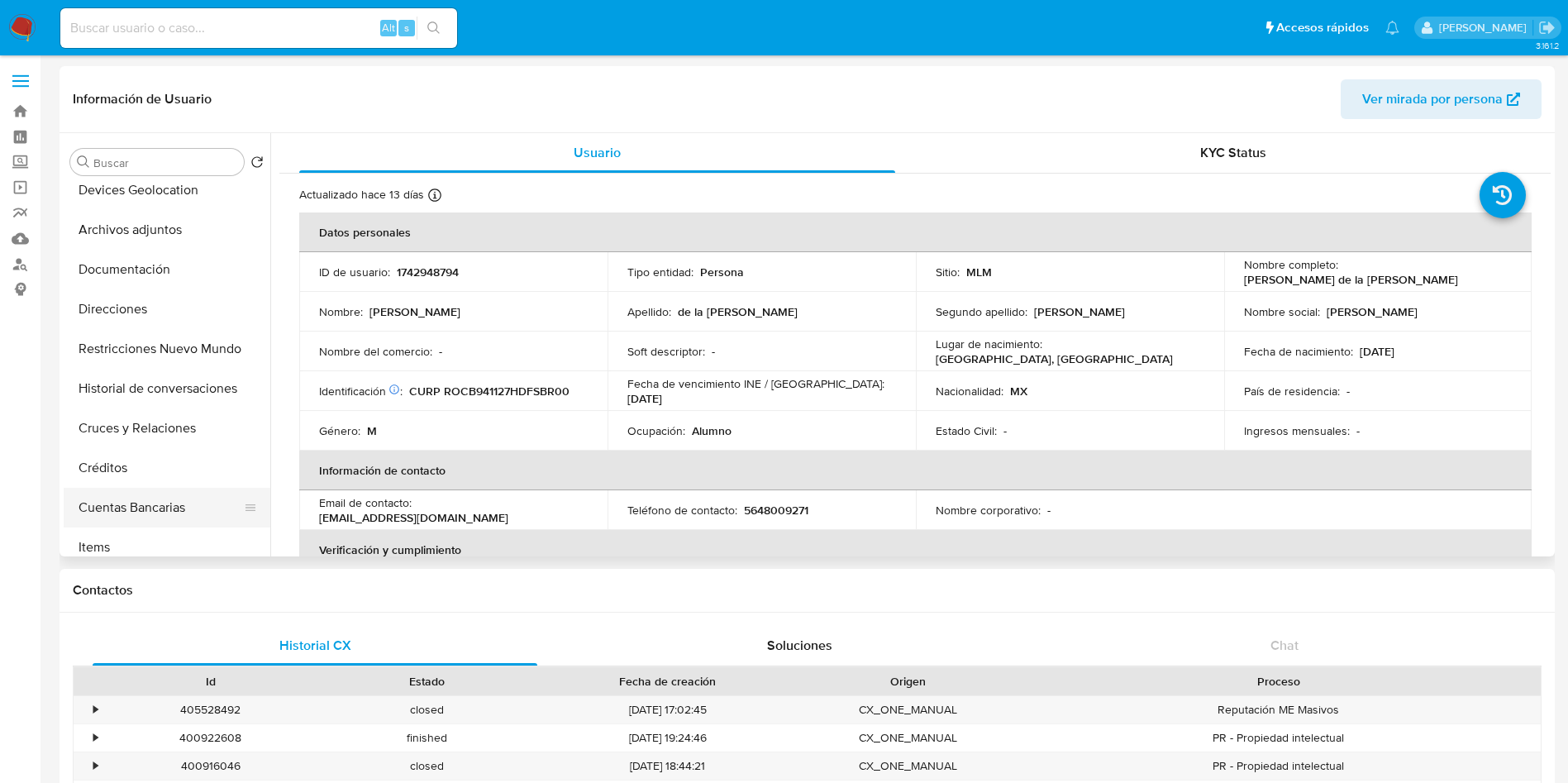
scroll to position [248, 0]
click at [163, 350] on button "Historial de conversaciones" at bounding box center [161, 350] width 193 height 39
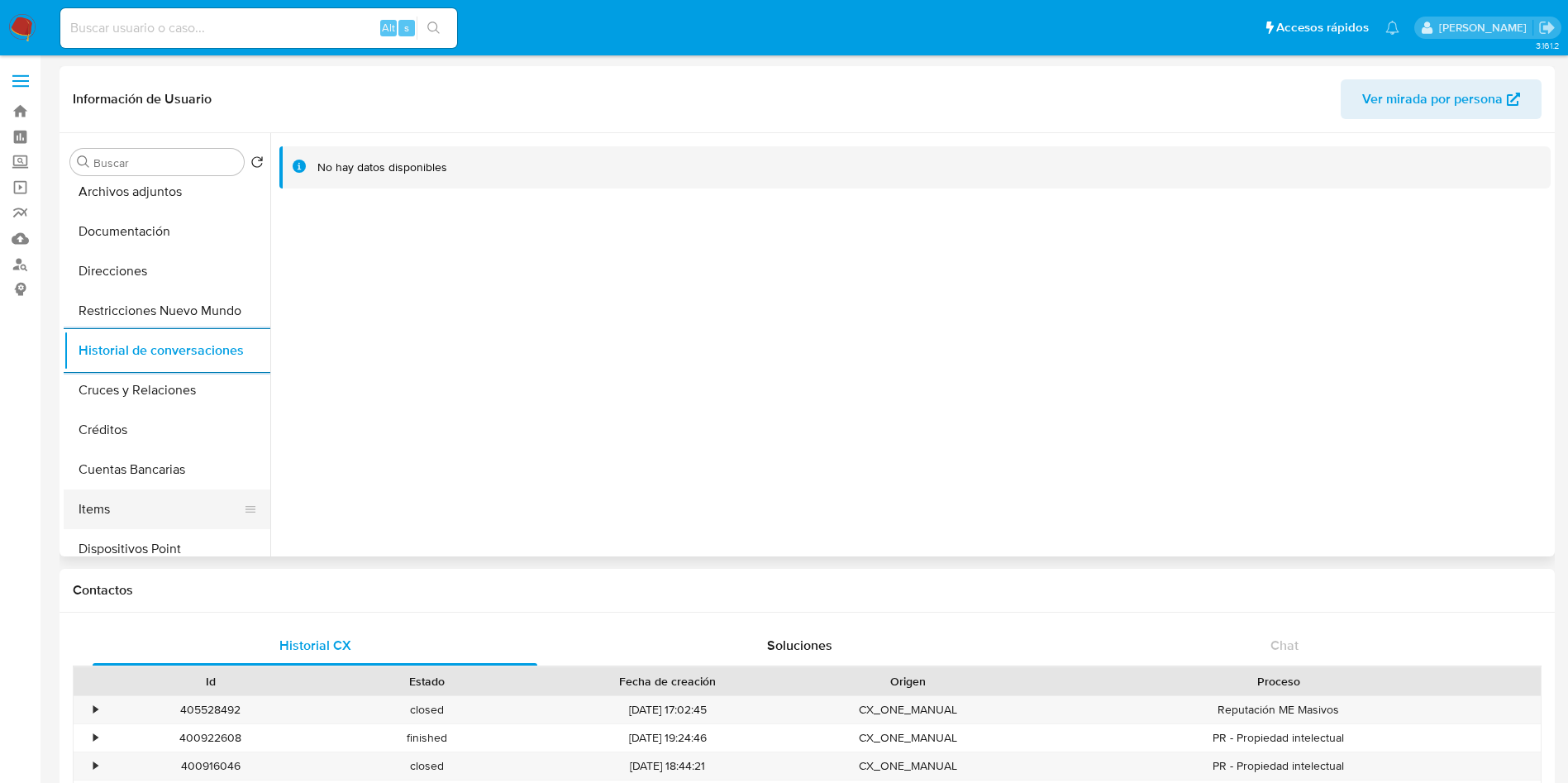
click at [153, 497] on button "Items" at bounding box center [161, 509] width 193 height 39
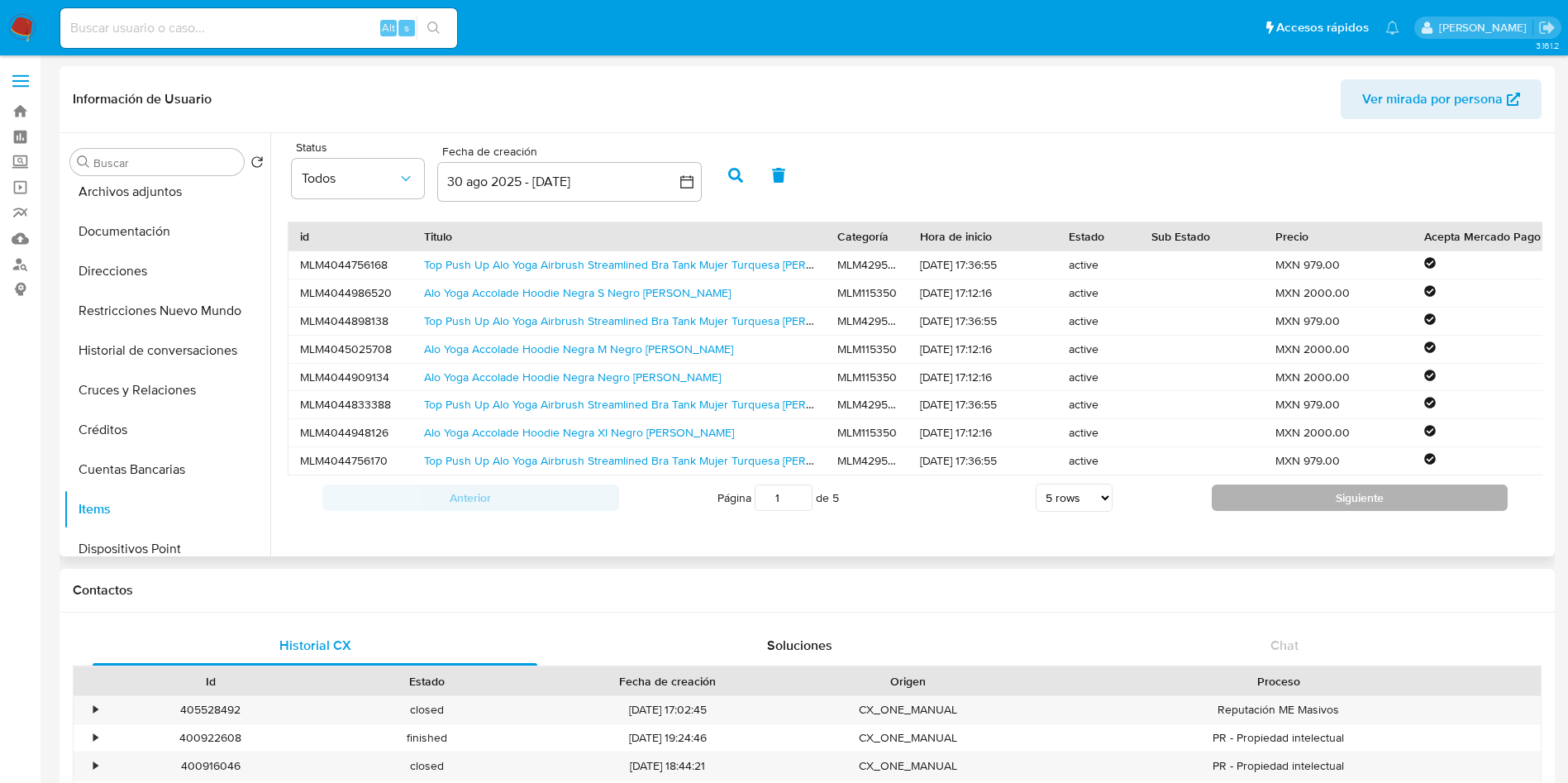
click at [1290, 511] on button "Siguiente" at bounding box center [1360, 497] width 297 height 27
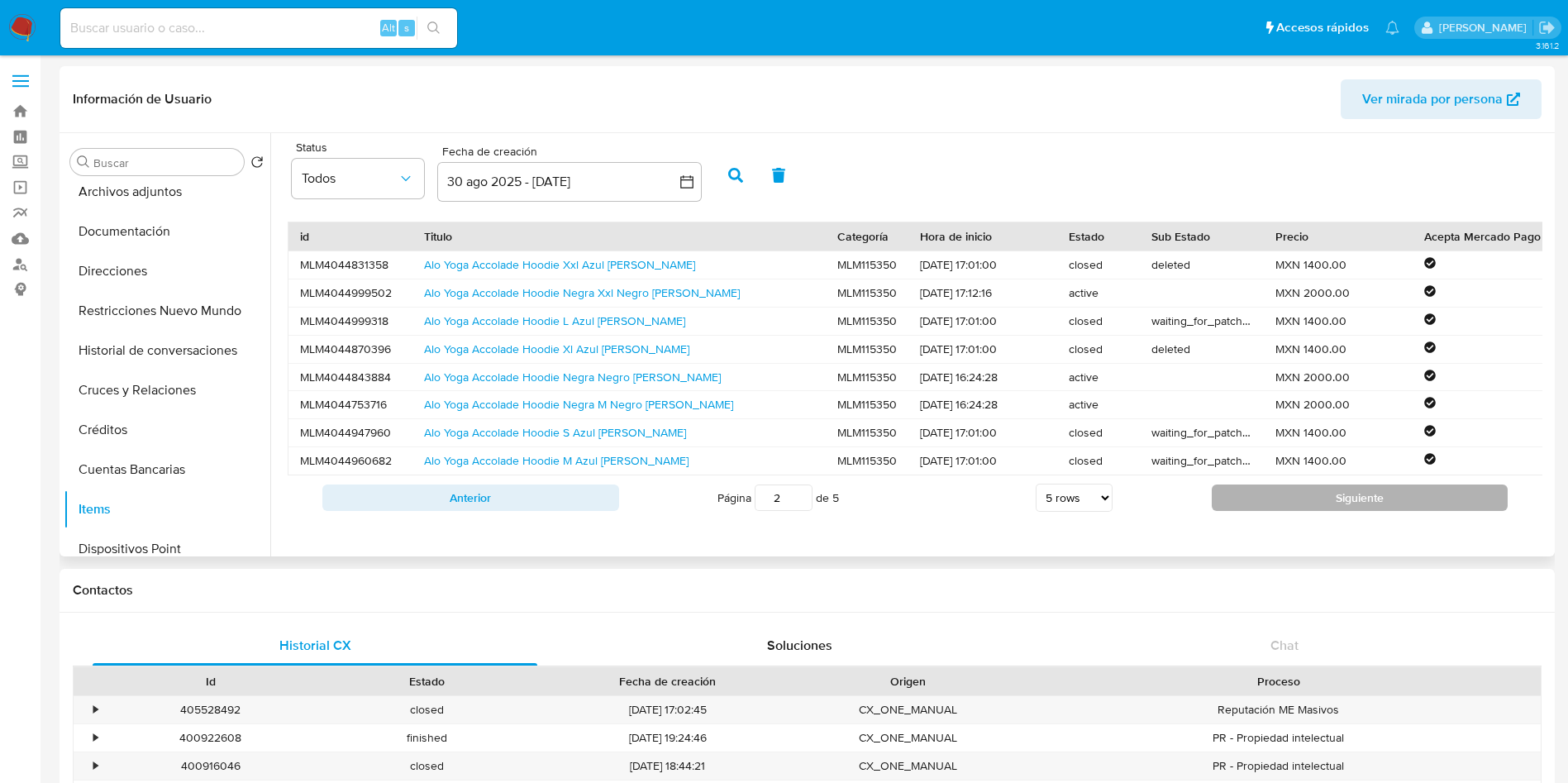
click at [1320, 511] on button "Siguiente" at bounding box center [1360, 497] width 297 height 27
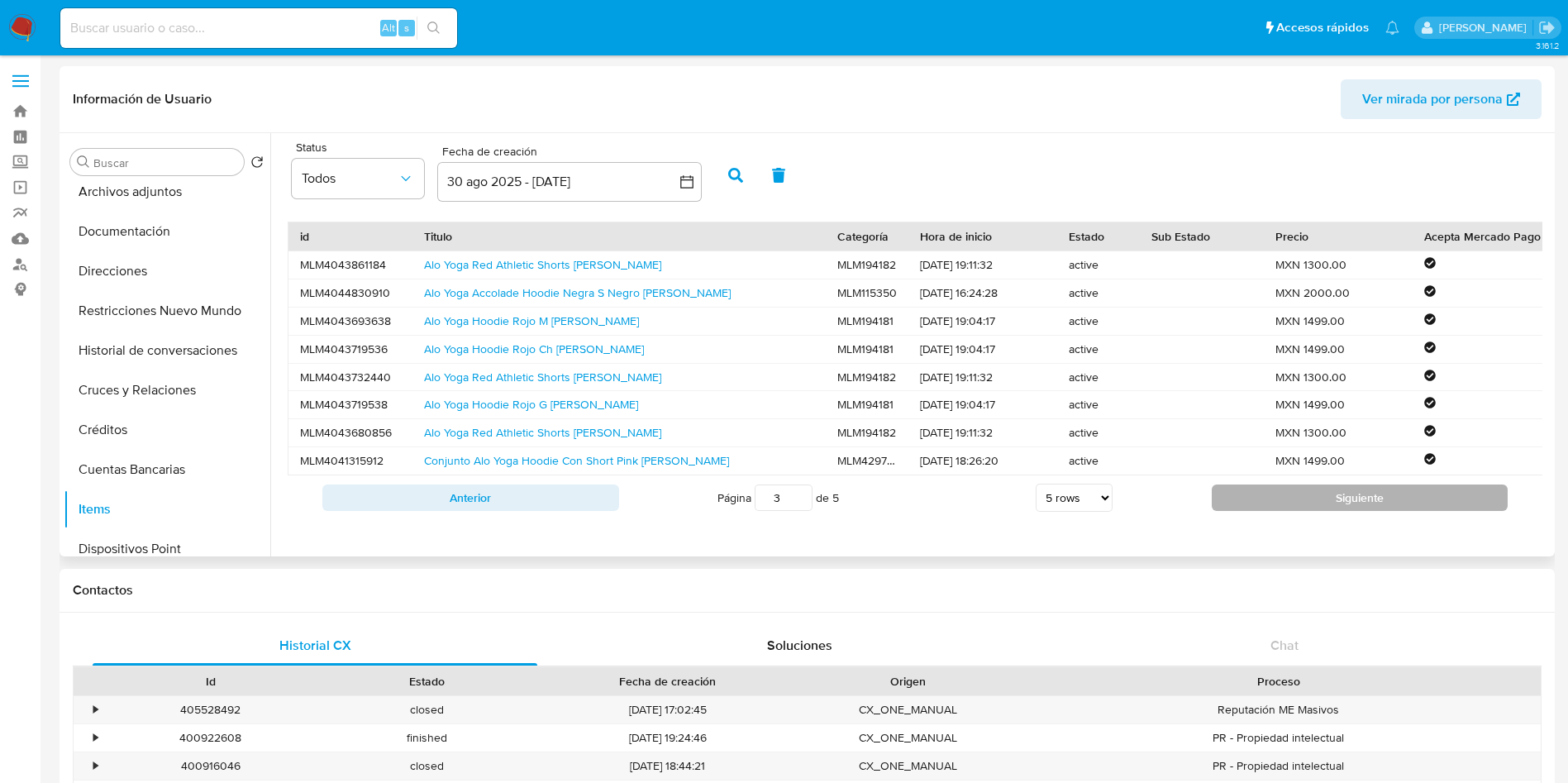
click at [1277, 511] on button "Siguiente" at bounding box center [1360, 497] width 297 height 27
click at [1281, 511] on button "Siguiente" at bounding box center [1360, 497] width 297 height 27
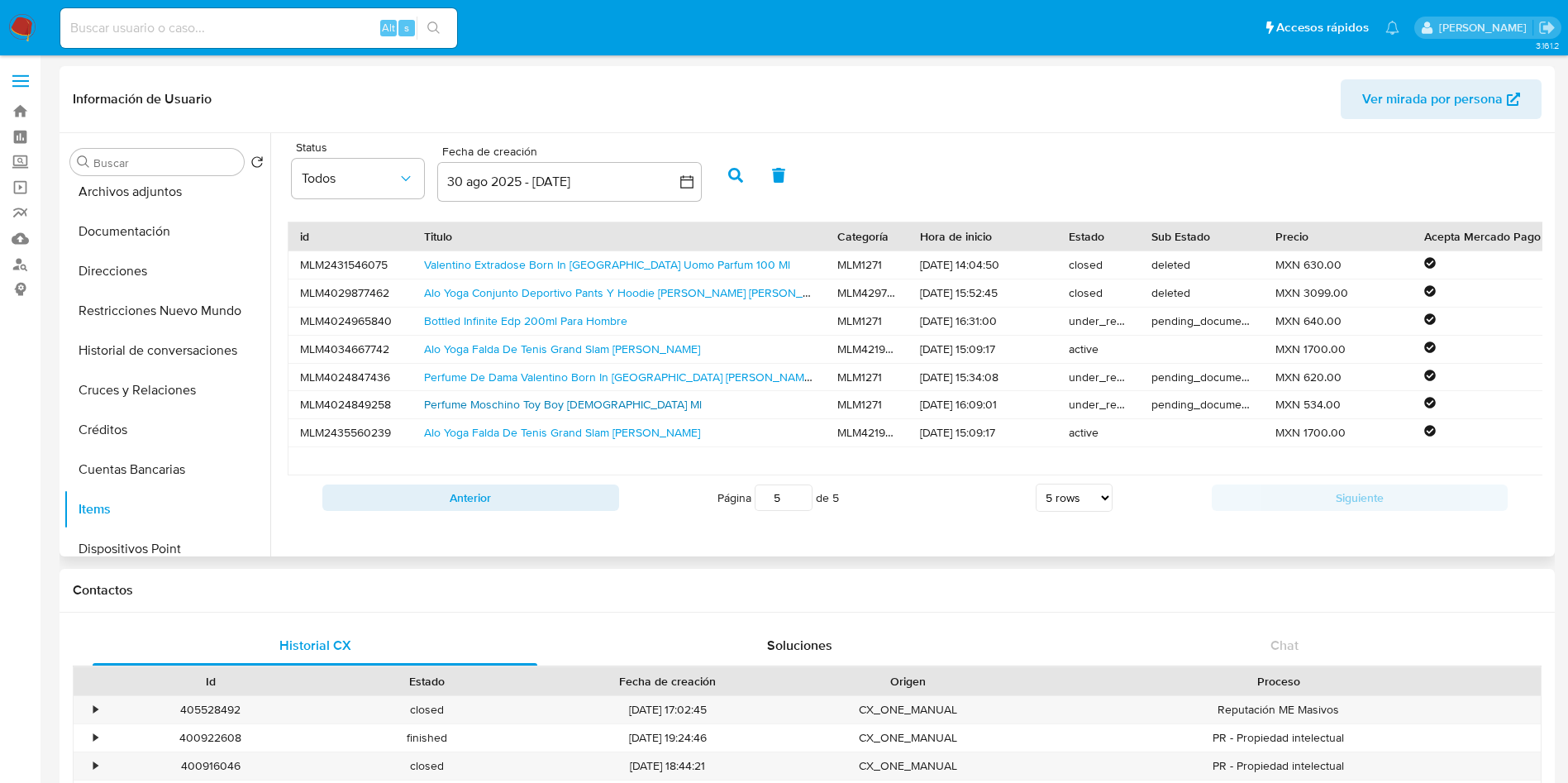
click at [490, 406] on link "Perfume Moschino Toy Boy 100 Ml" at bounding box center [563, 403] width 278 height 17
click at [538, 380] on link "Perfume De Dama Valentino Born In Roma Donna Femme Edp 100ml" at bounding box center [668, 377] width 488 height 17
click at [583, 324] on link "Bottled Infinite Edp 200ml Para Hombre" at bounding box center [526, 320] width 203 height 17
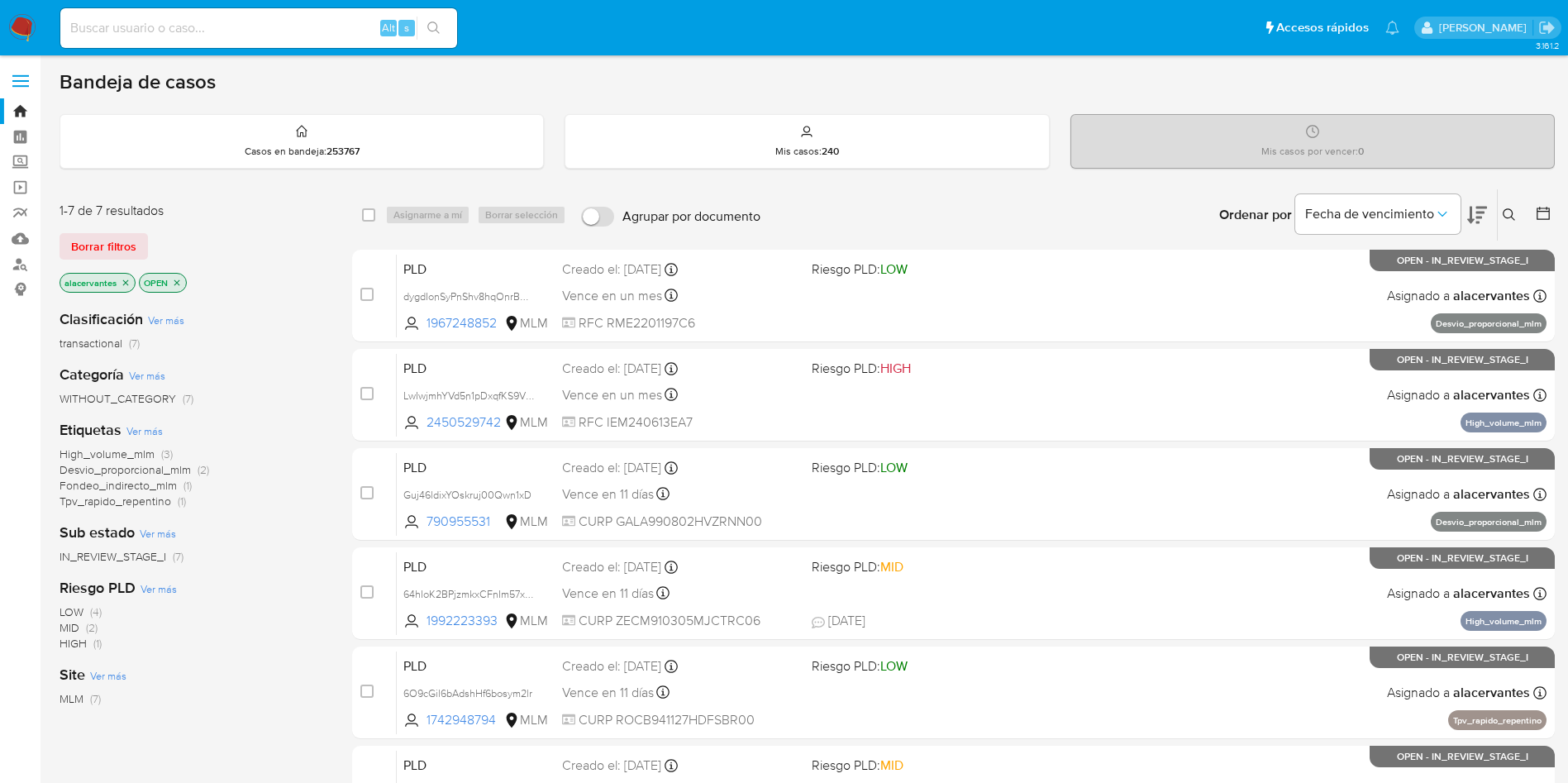
click at [178, 284] on icon "close-filter" at bounding box center [177, 283] width 10 height 10
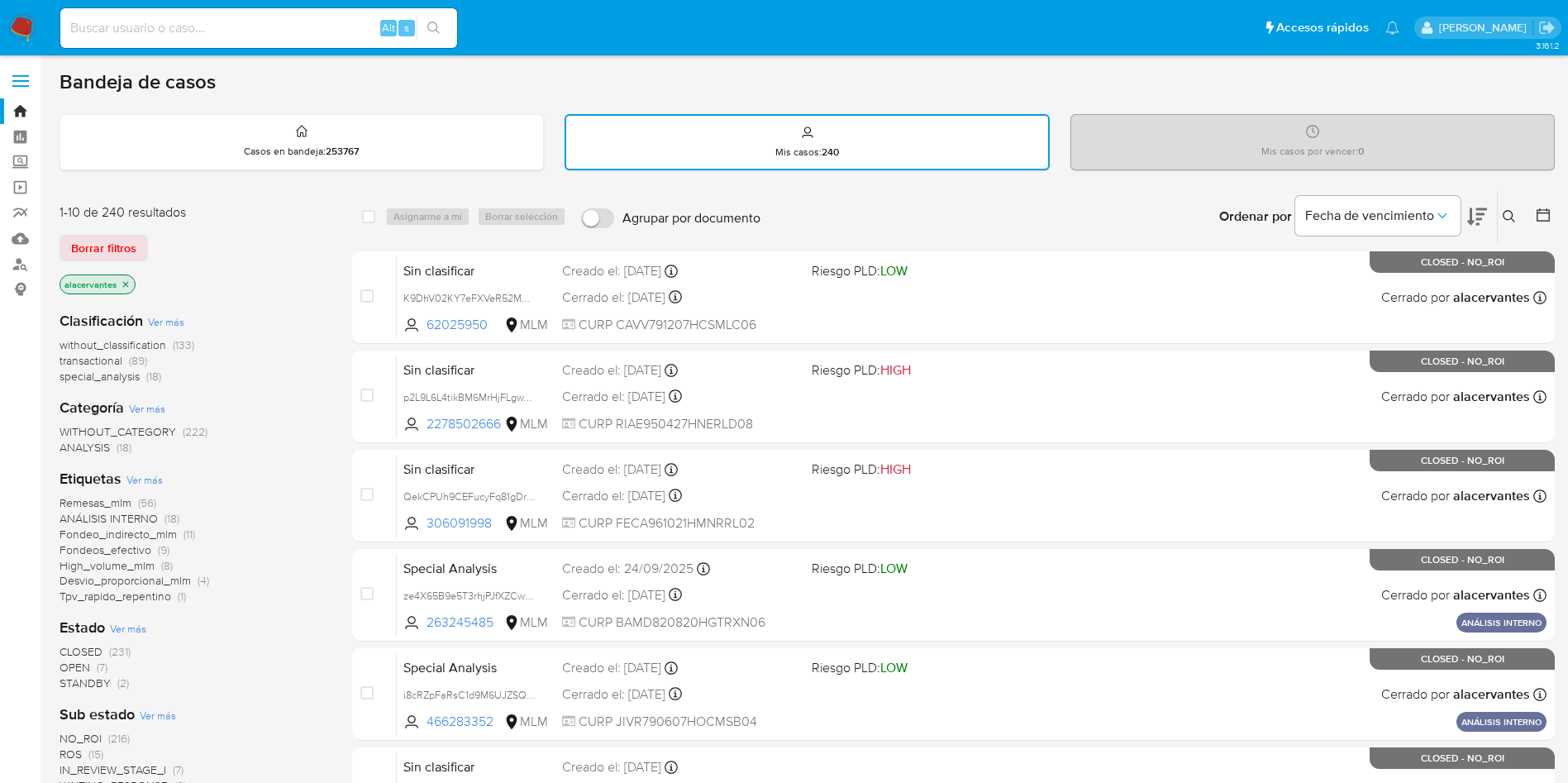
click at [125, 283] on icon "close-filter" at bounding box center [126, 284] width 6 height 6
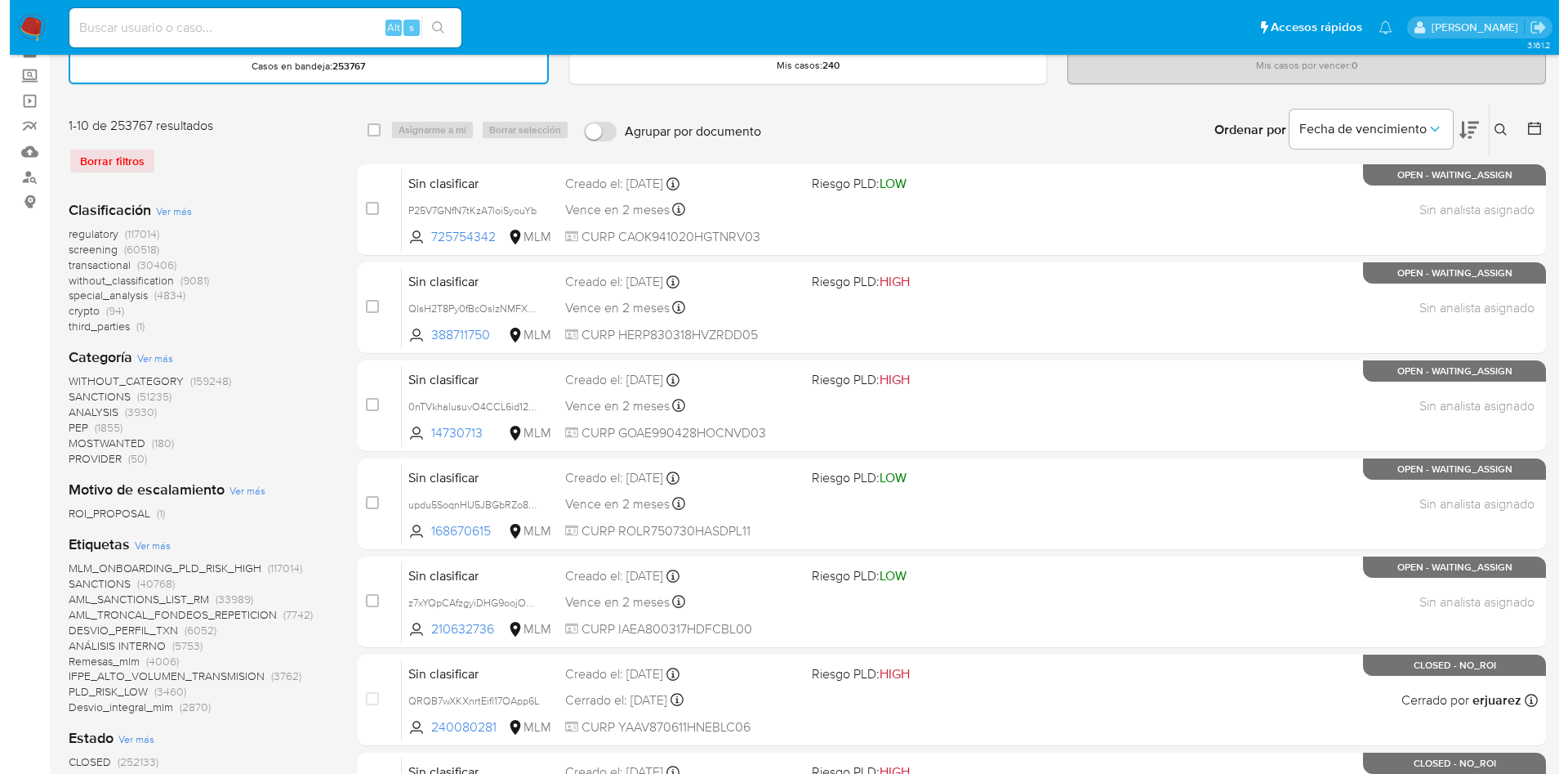
scroll to position [123, 0]
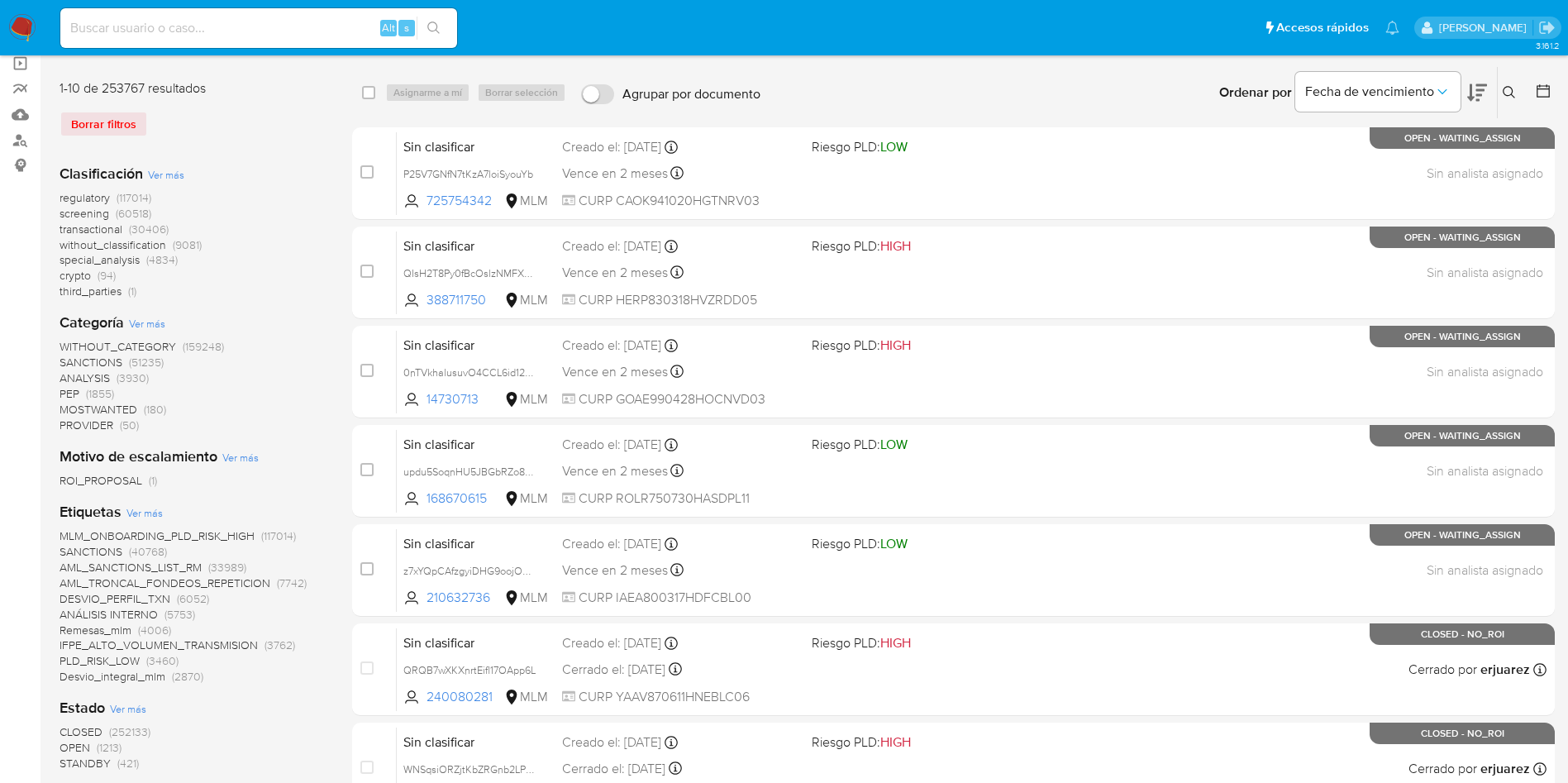
click at [151, 518] on span "Ver más" at bounding box center [144, 512] width 36 height 15
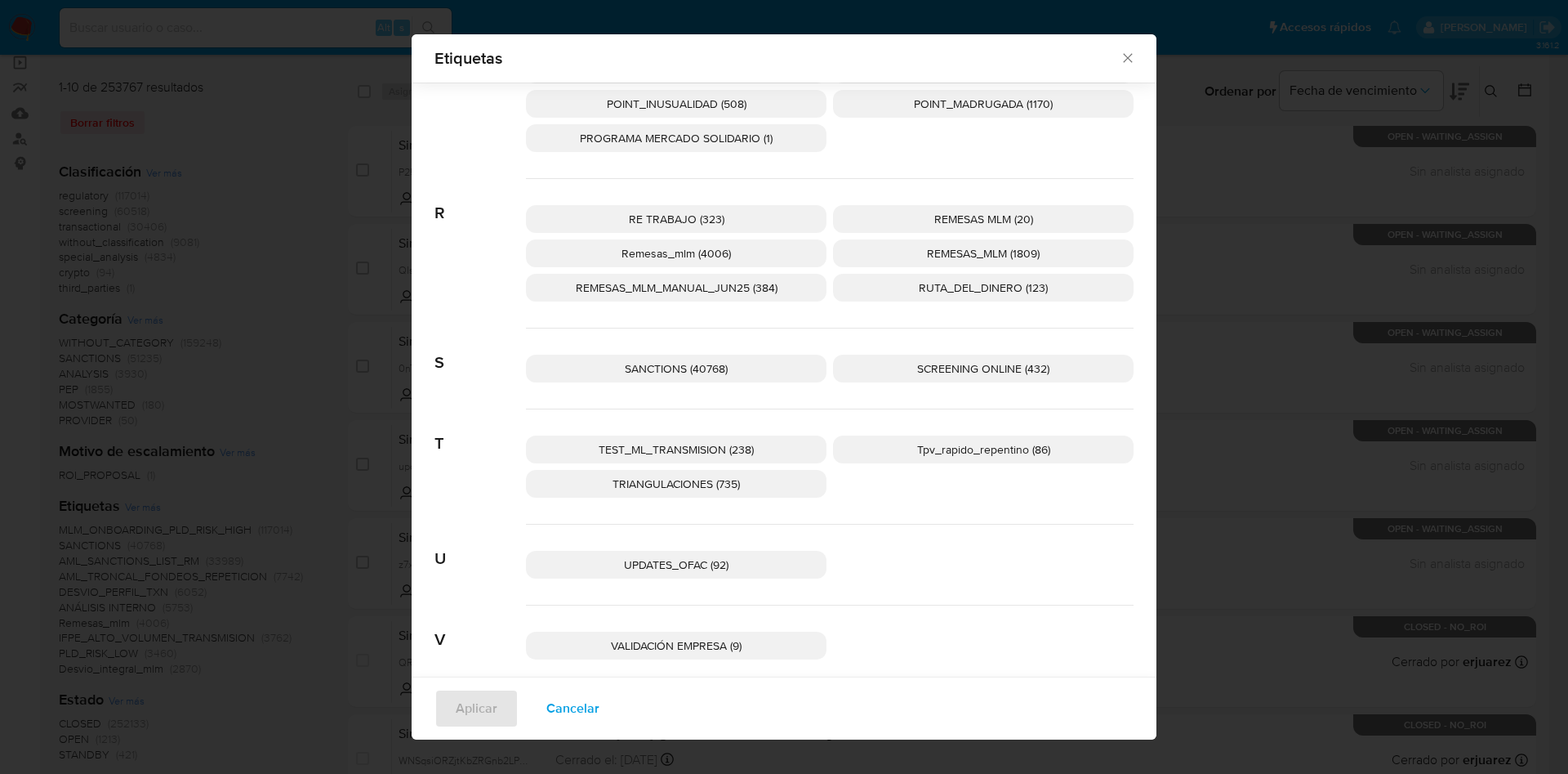
scroll to position [1746, 0]
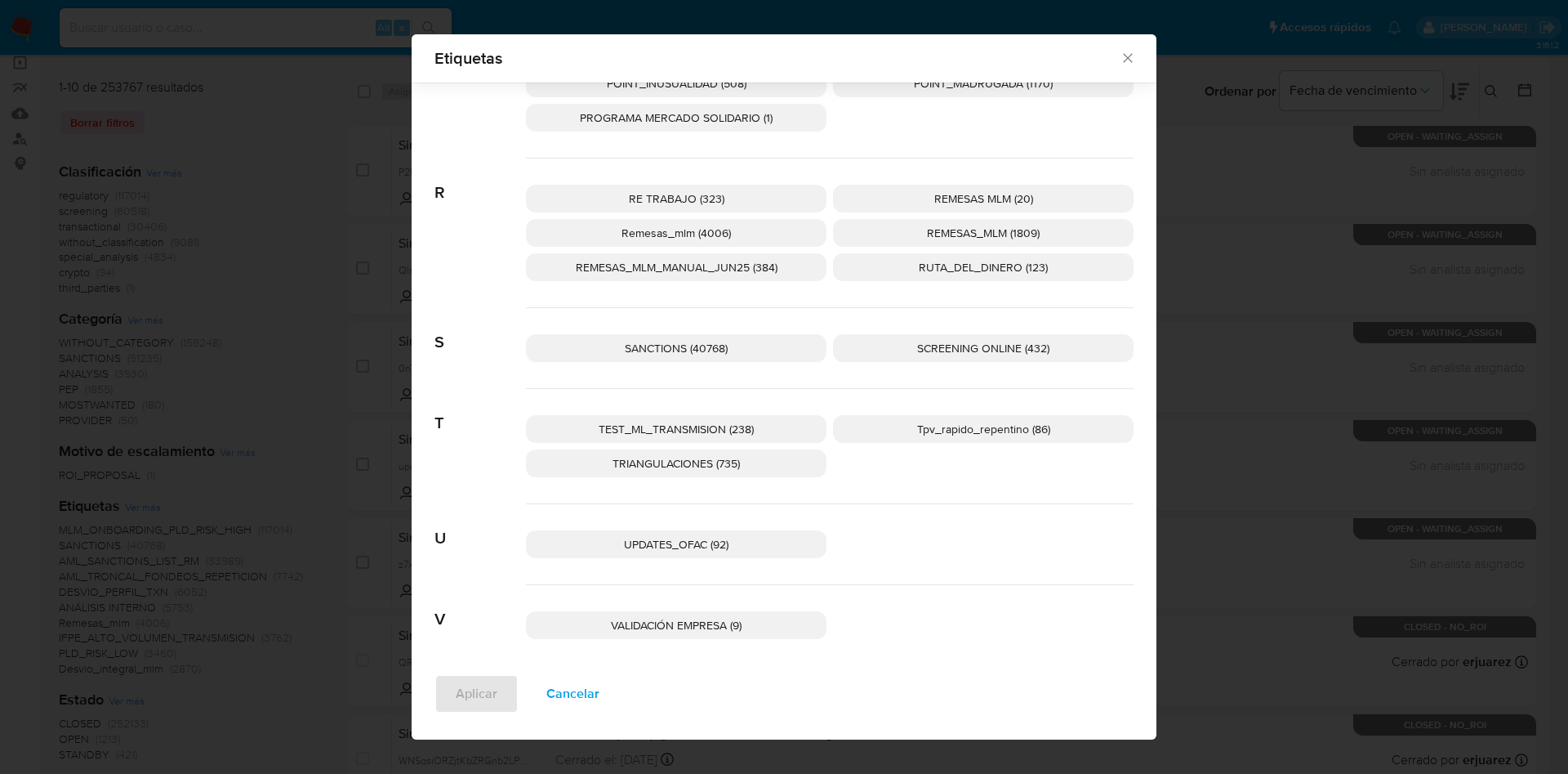
click at [937, 427] on span "Tpv_rapido_repentino (86)" at bounding box center [983, 429] width 134 height 17
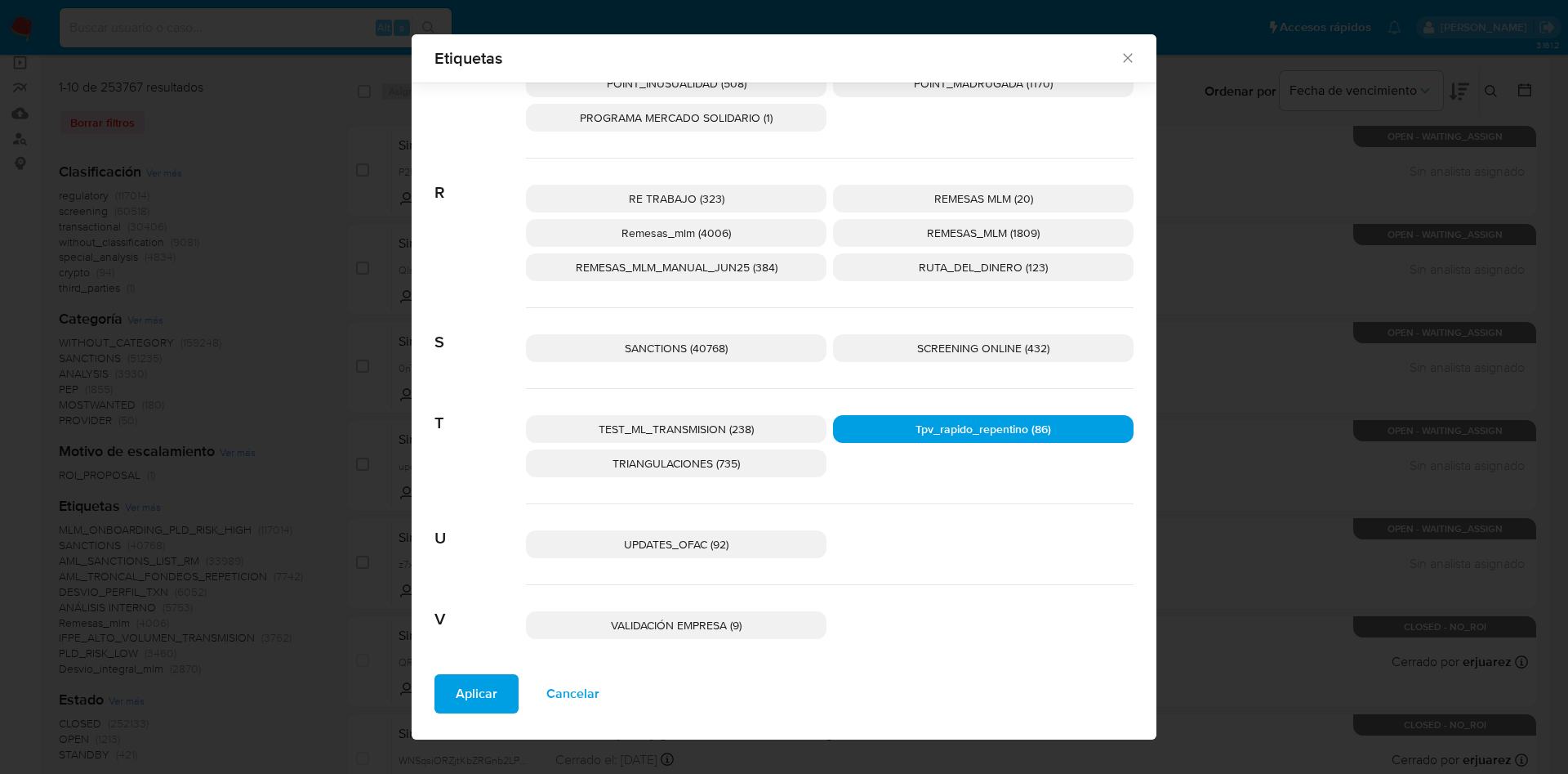
click at [470, 695] on span "Aplicar" at bounding box center [477, 693] width 42 height 36
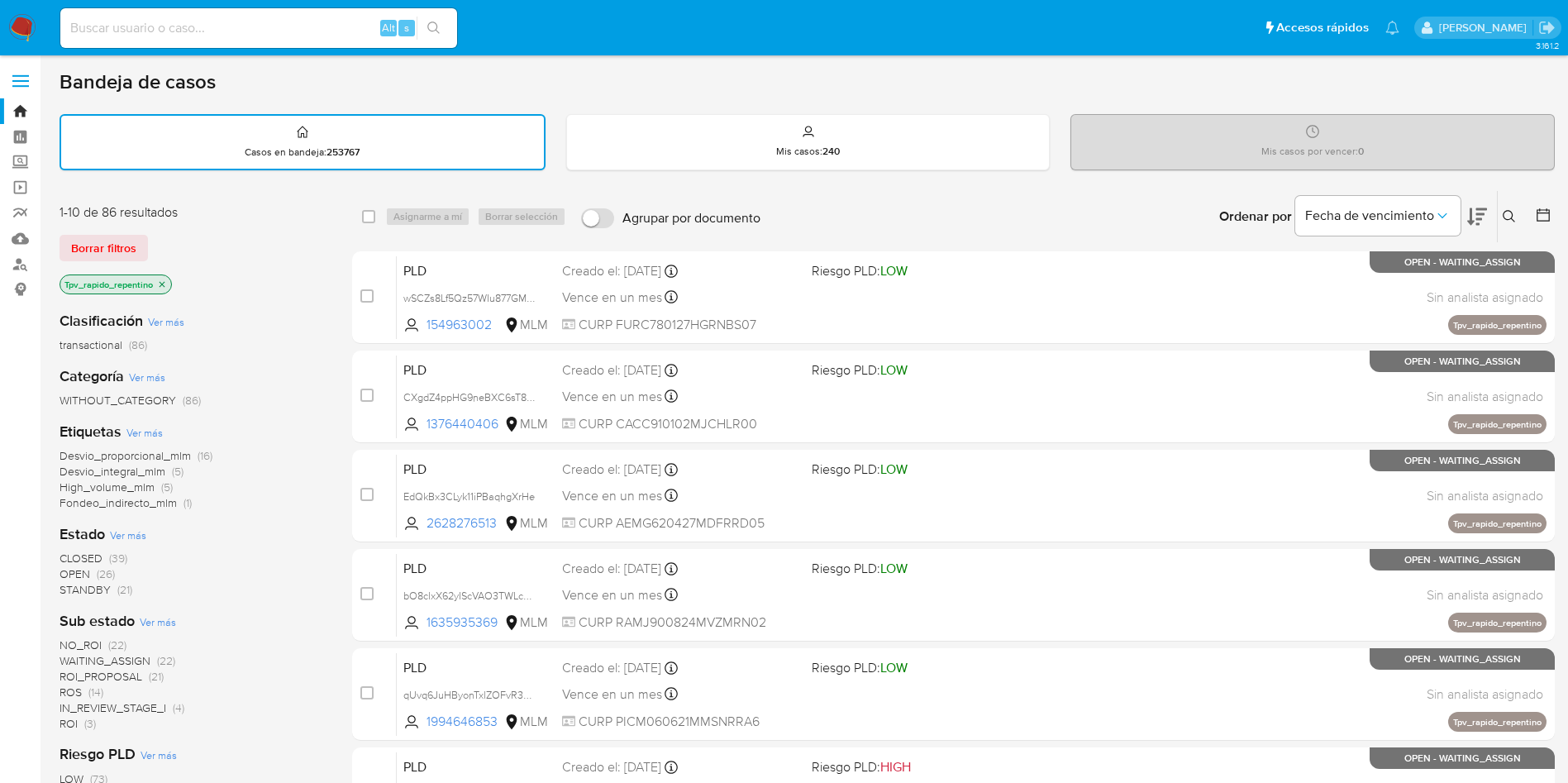
click at [120, 550] on span "(39)" at bounding box center [118, 557] width 18 height 17
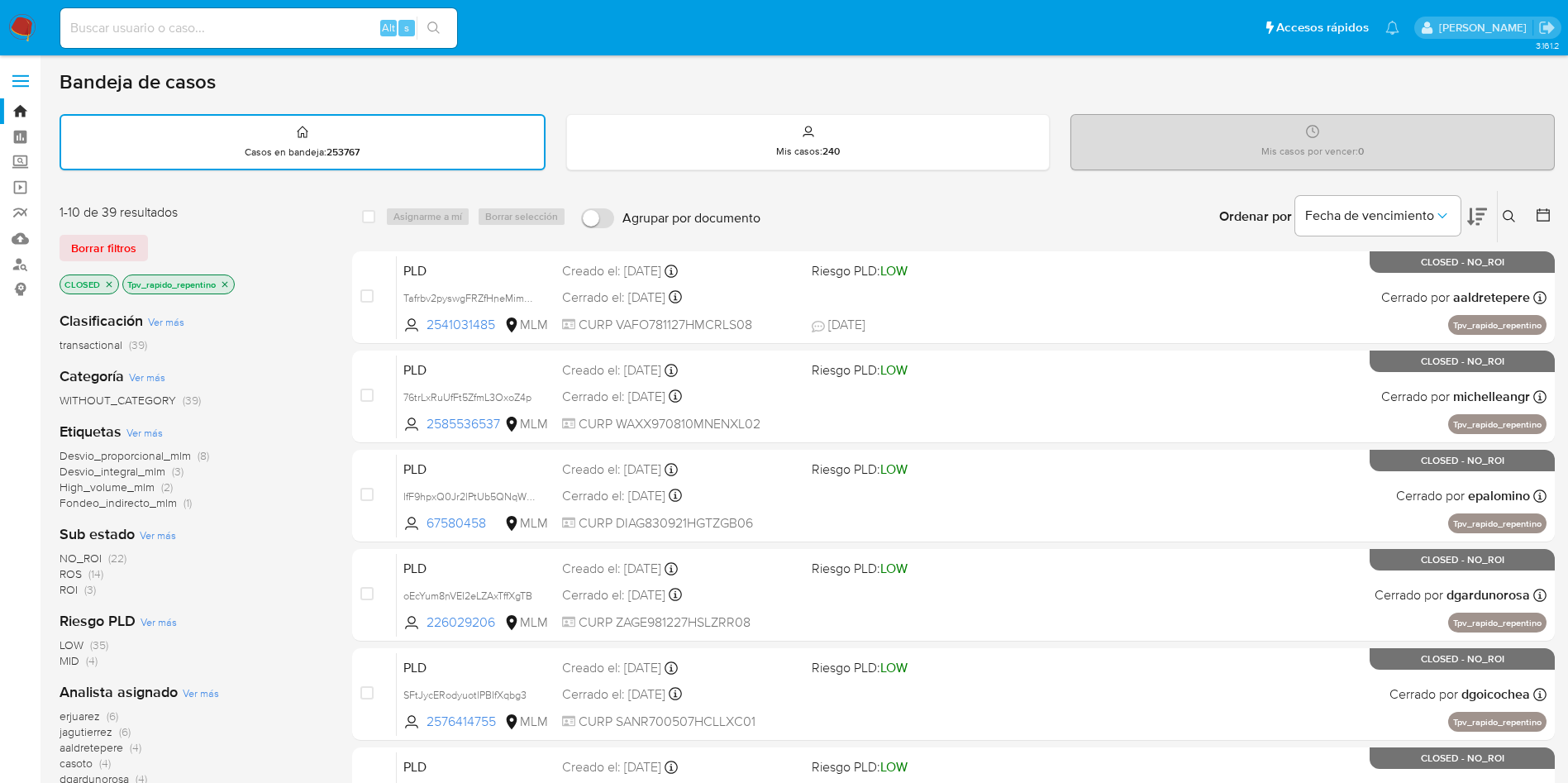
click at [99, 567] on span "(14)" at bounding box center [96, 573] width 15 height 17
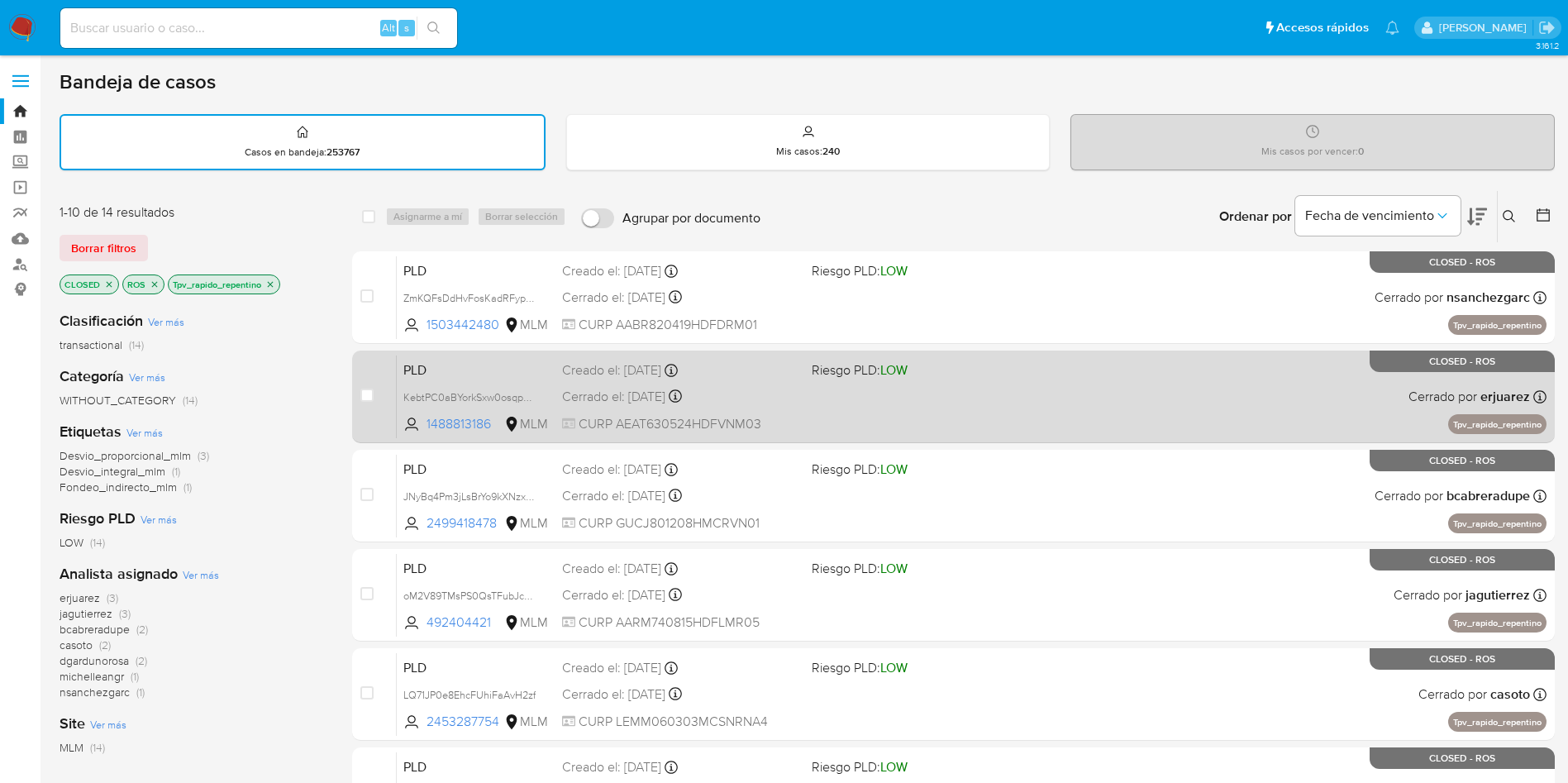
click at [1065, 402] on div "PLD KebtPC0aBYorkSxw0osqp70y 1488813186 MLM Riesgo PLD: LOW Creado el: 12/07/20…" at bounding box center [971, 396] width 1150 height 84
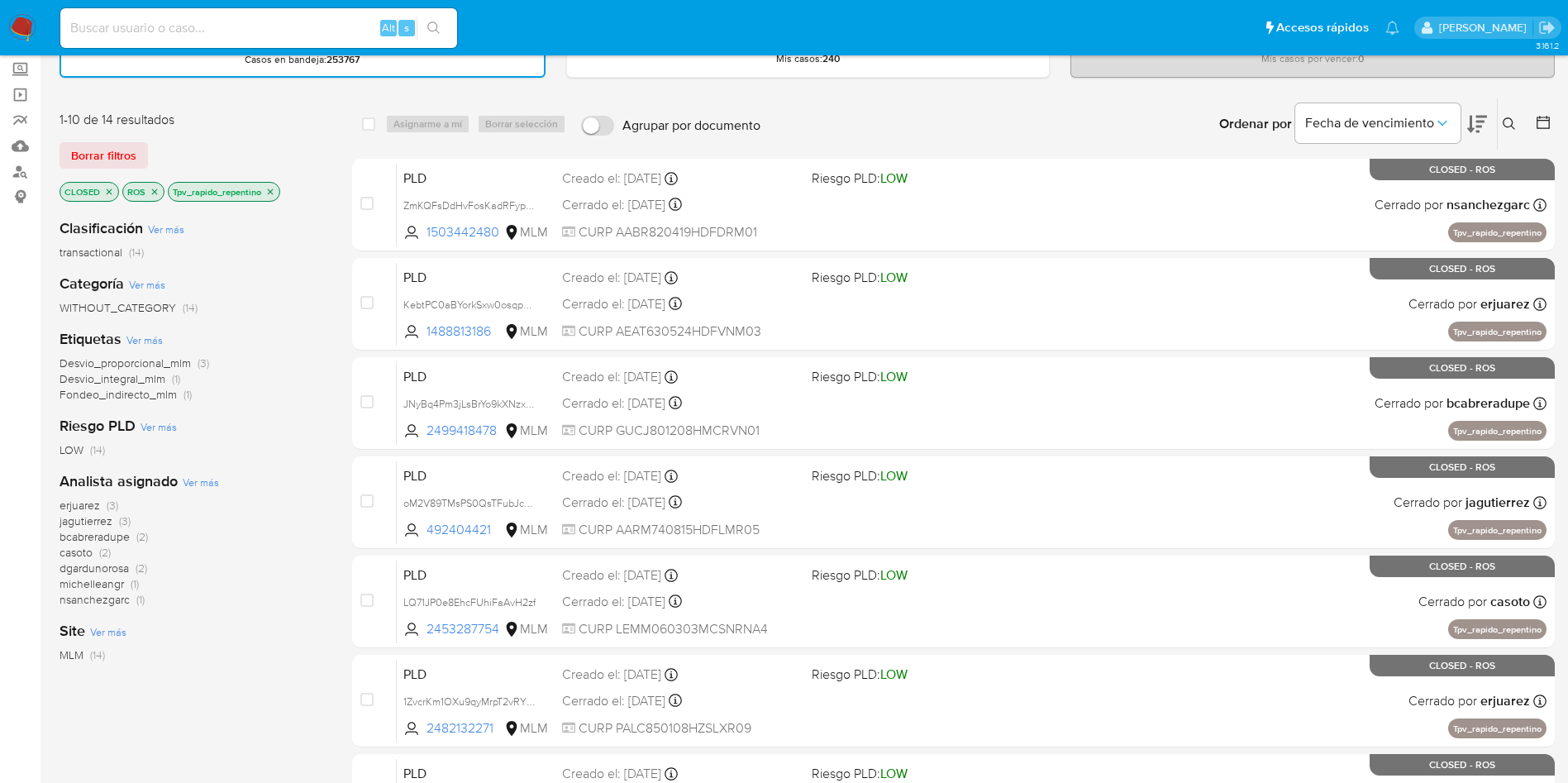
scroll to position [124, 0]
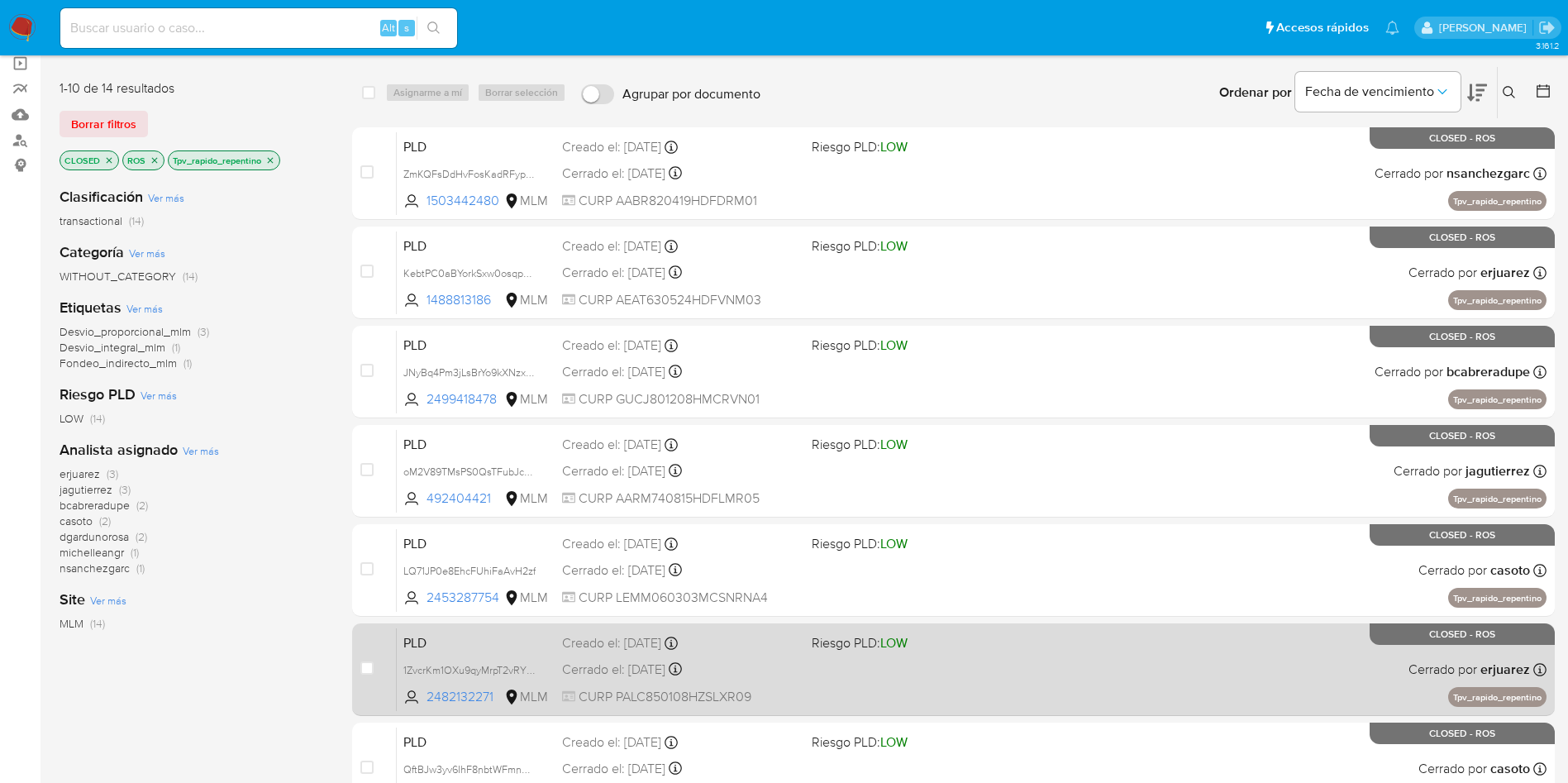
click at [1032, 645] on span "Riesgo PLD: LOW" at bounding box center [930, 642] width 237 height 22
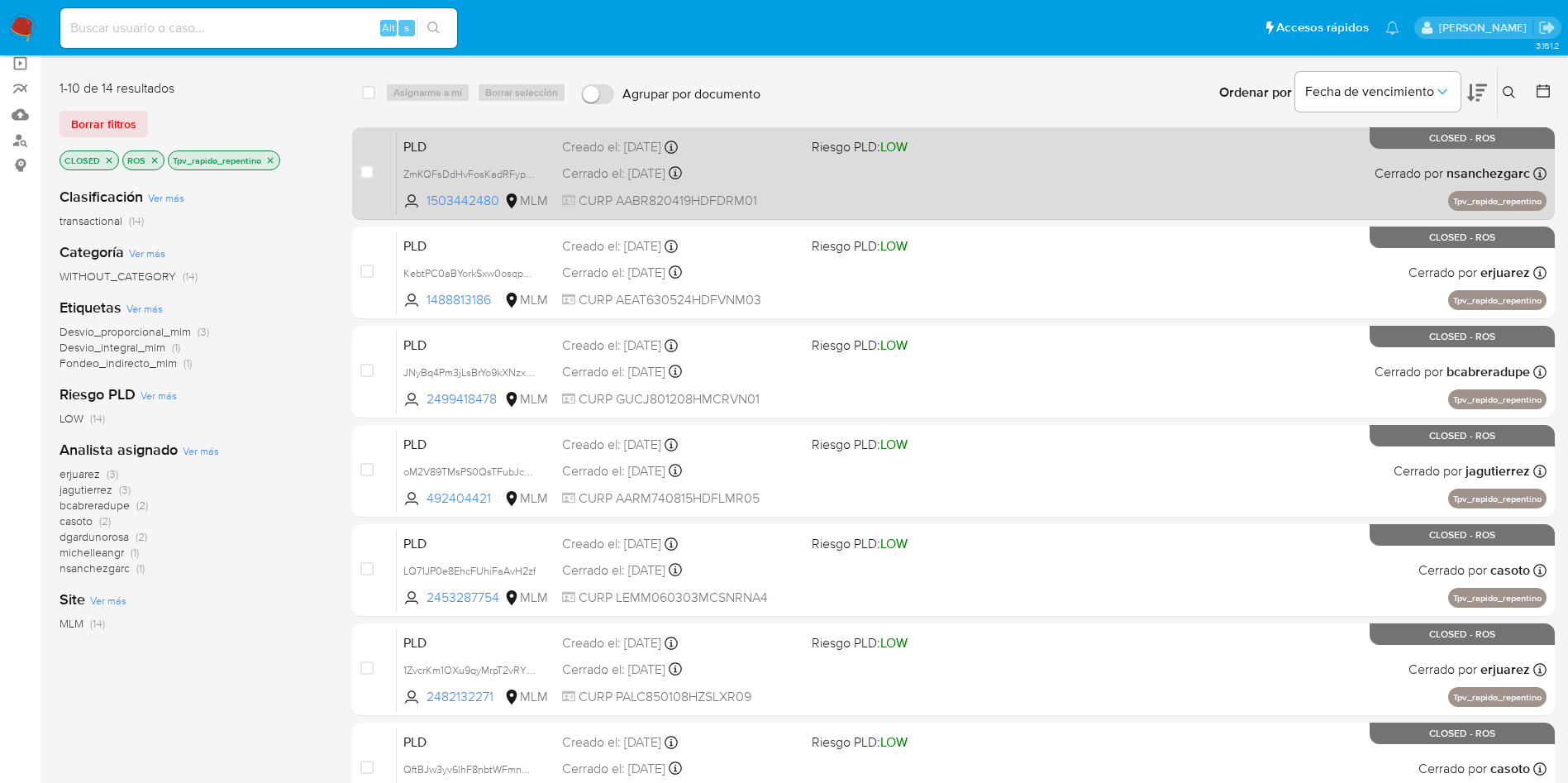
click at [1080, 172] on div "PLD ZmKQFsDdHvFosKadRFypJxYe 1503442480 MLM Riesgo PLD: LOW Creado el: 12/07/20…" at bounding box center [971, 173] width 1150 height 84
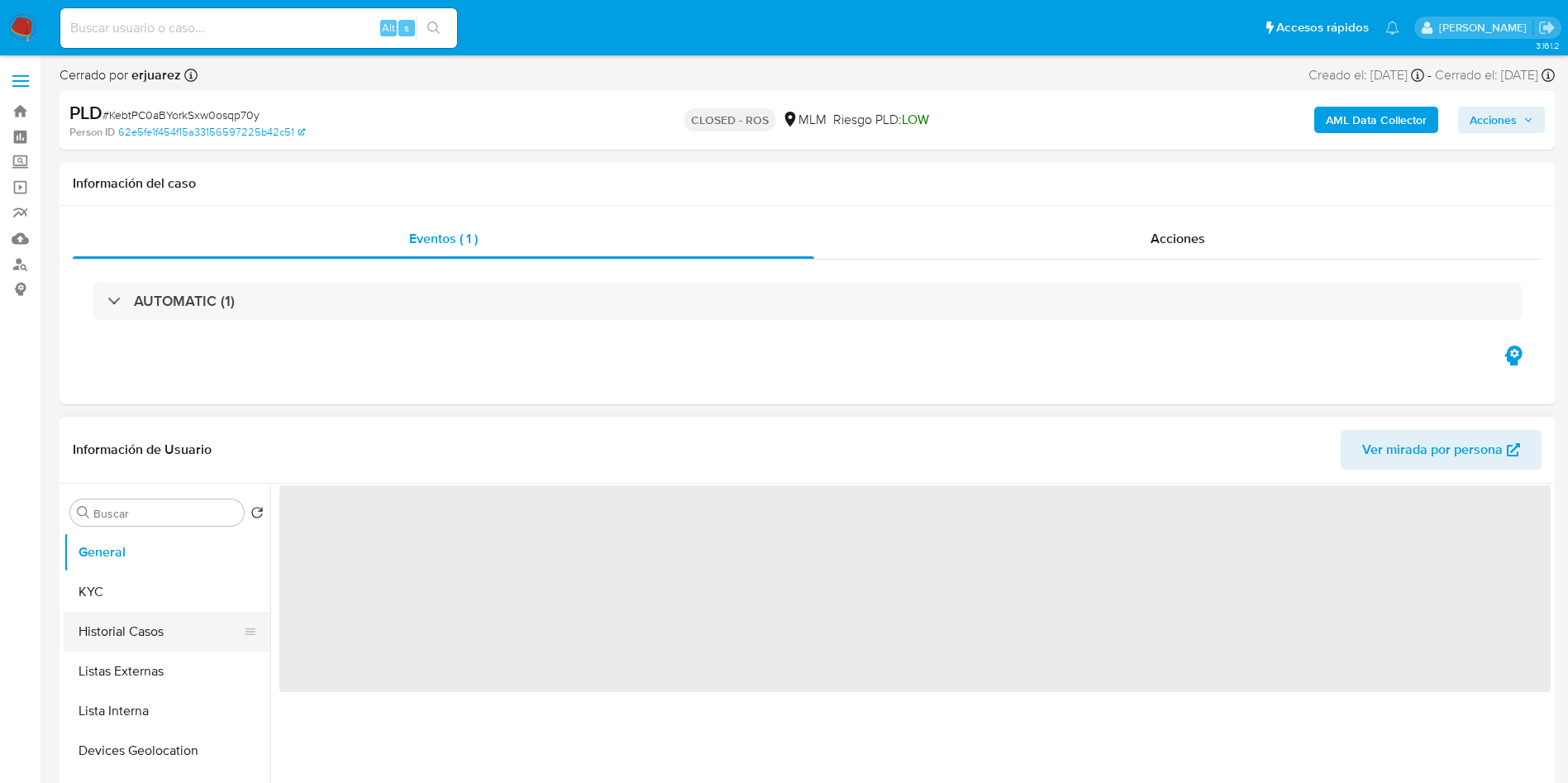
select select "10"
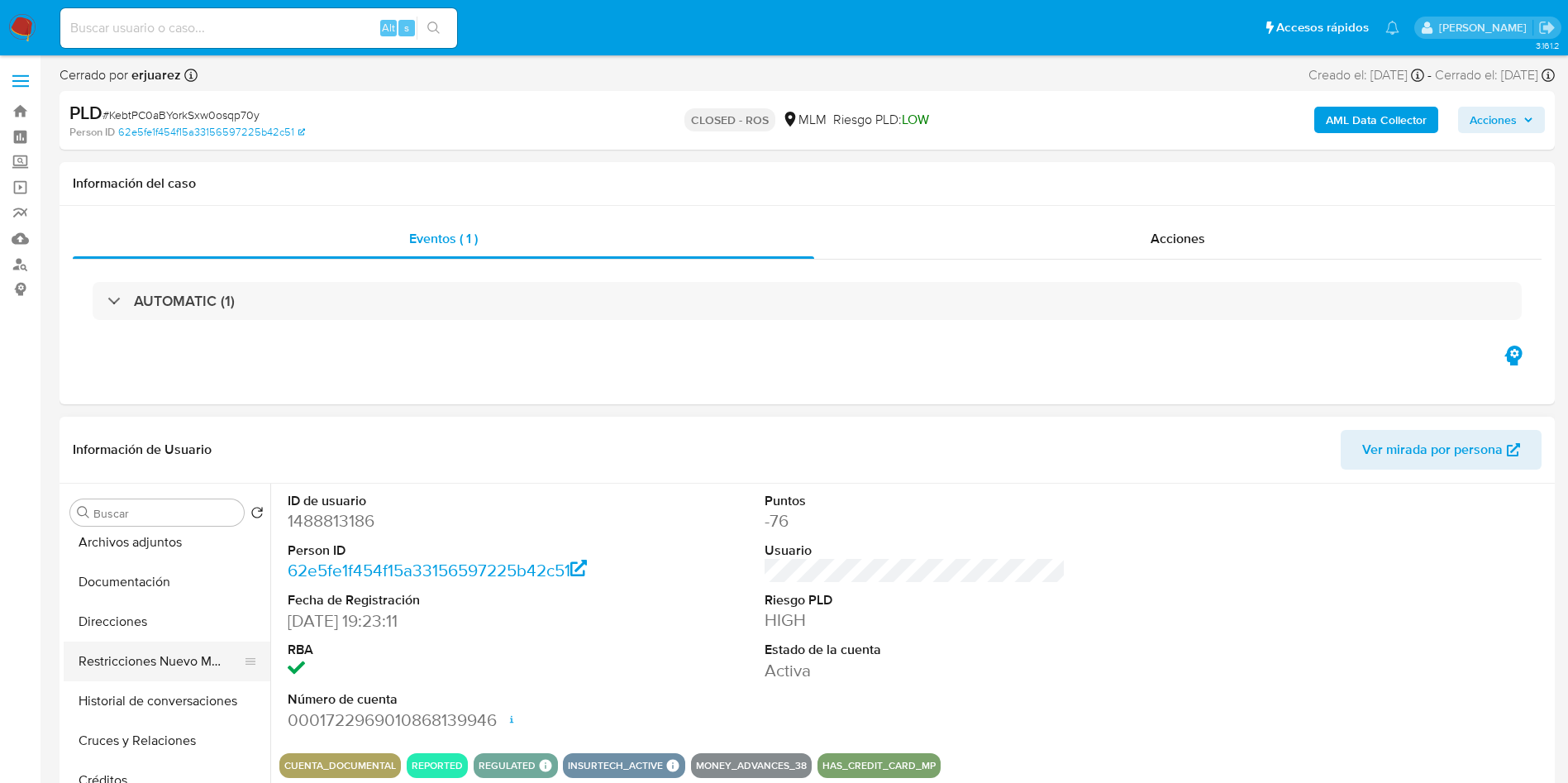
scroll to position [124, 0]
click at [166, 676] on button "Archivos adjuntos" at bounding box center [161, 666] width 193 height 39
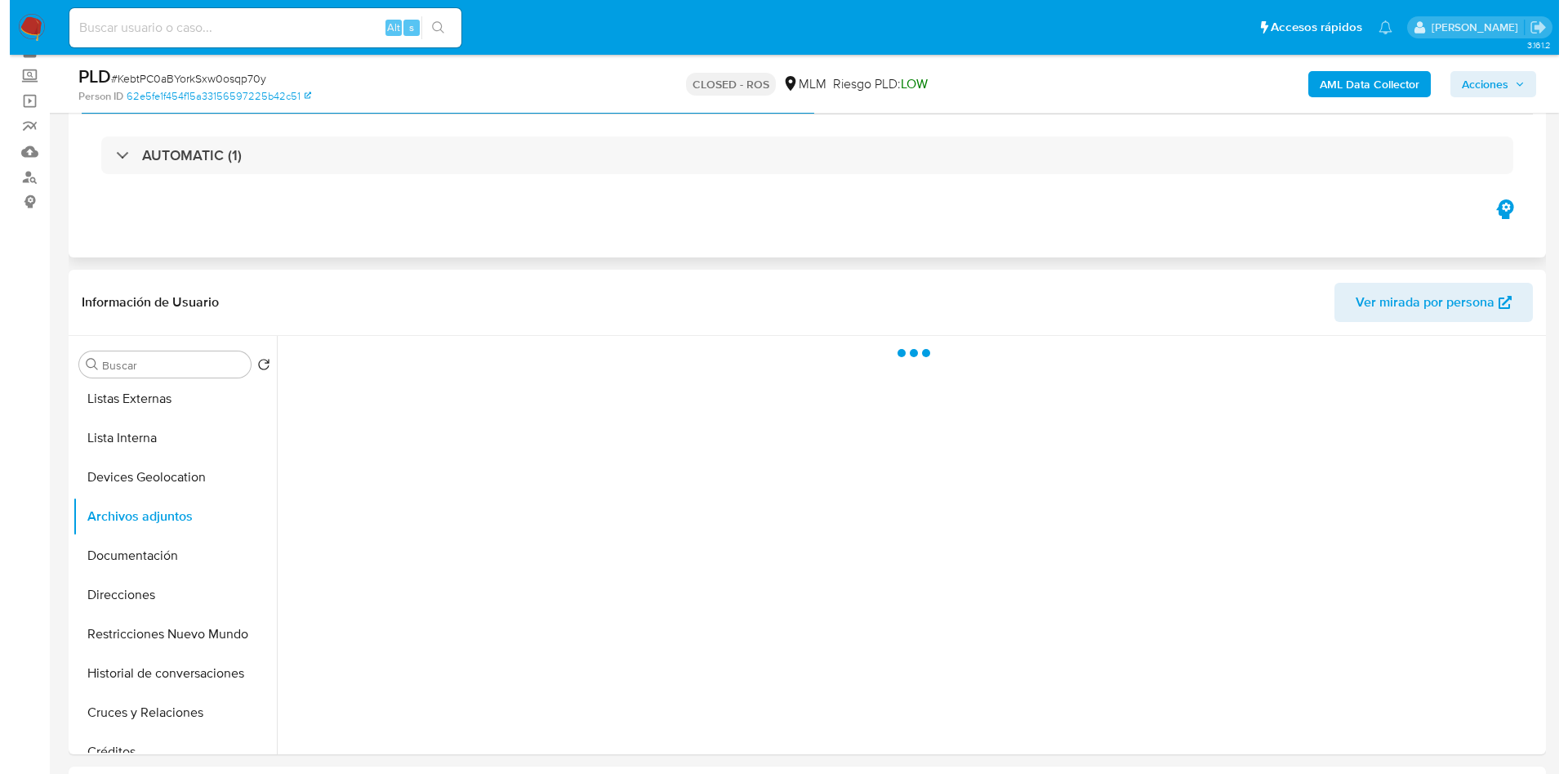
scroll to position [245, 0]
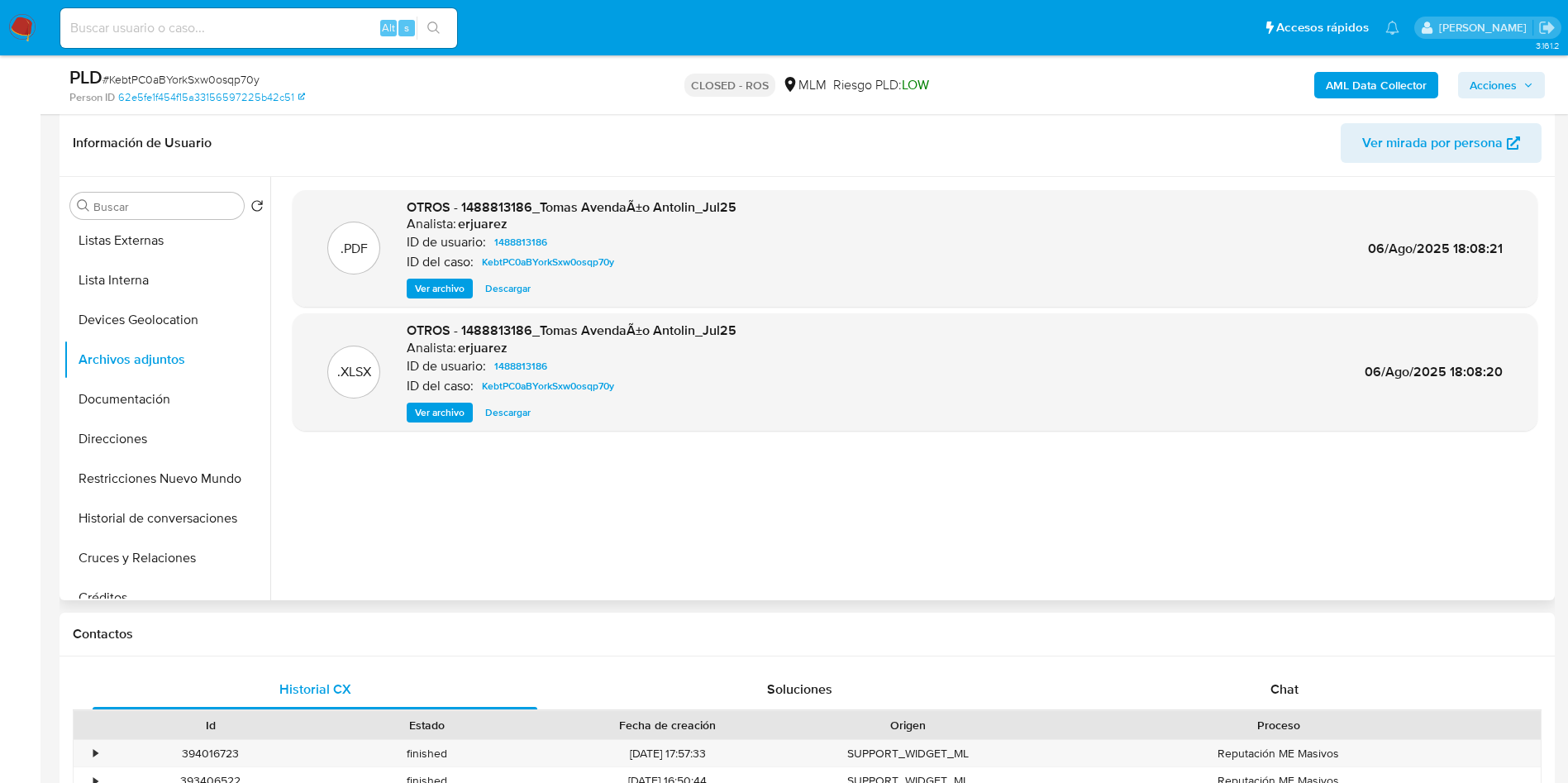
click at [454, 289] on span "Ver archivo" at bounding box center [440, 288] width 49 height 17
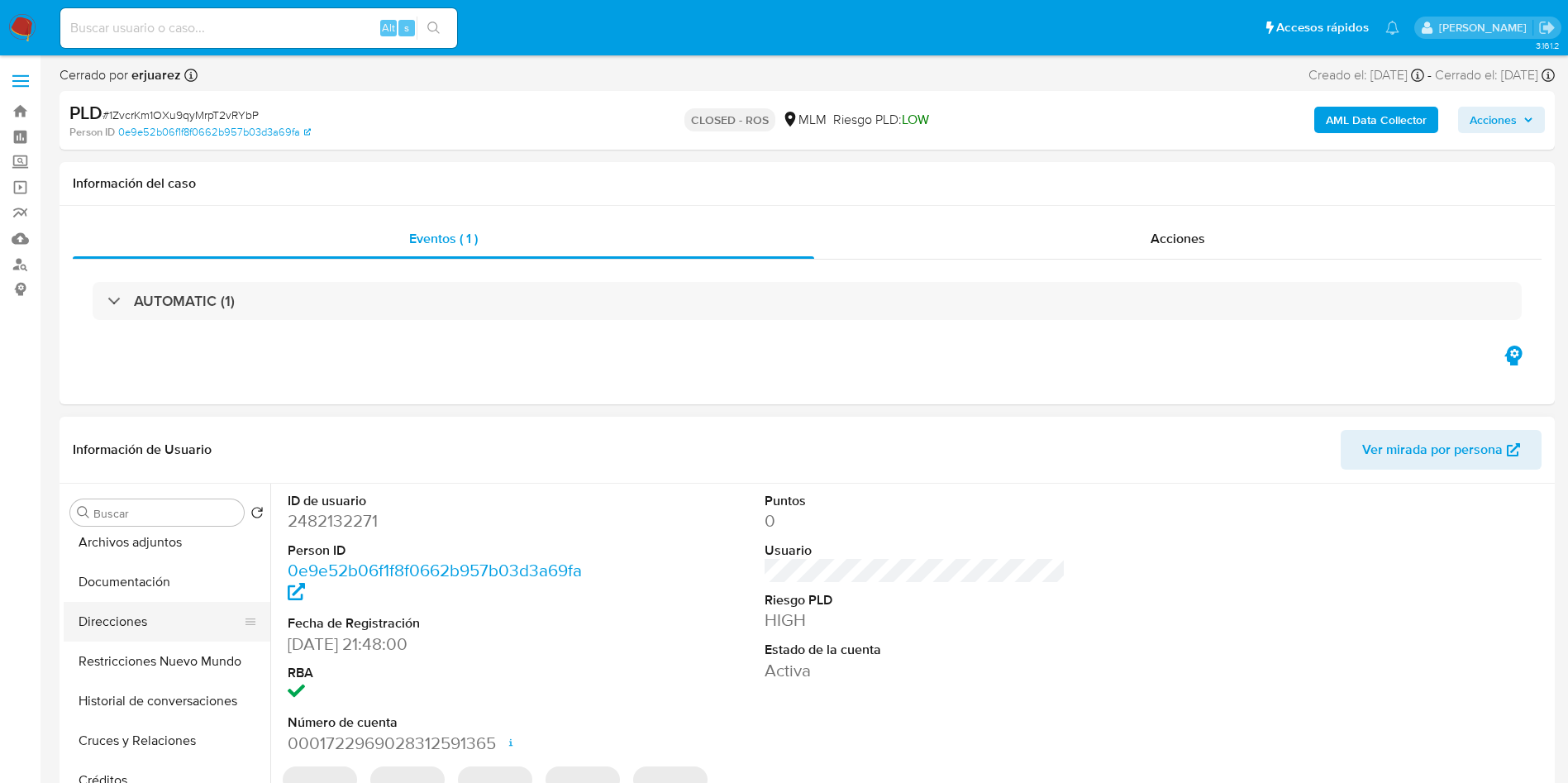
select select "10"
click at [158, 662] on button "Archivos adjuntos" at bounding box center [161, 666] width 193 height 39
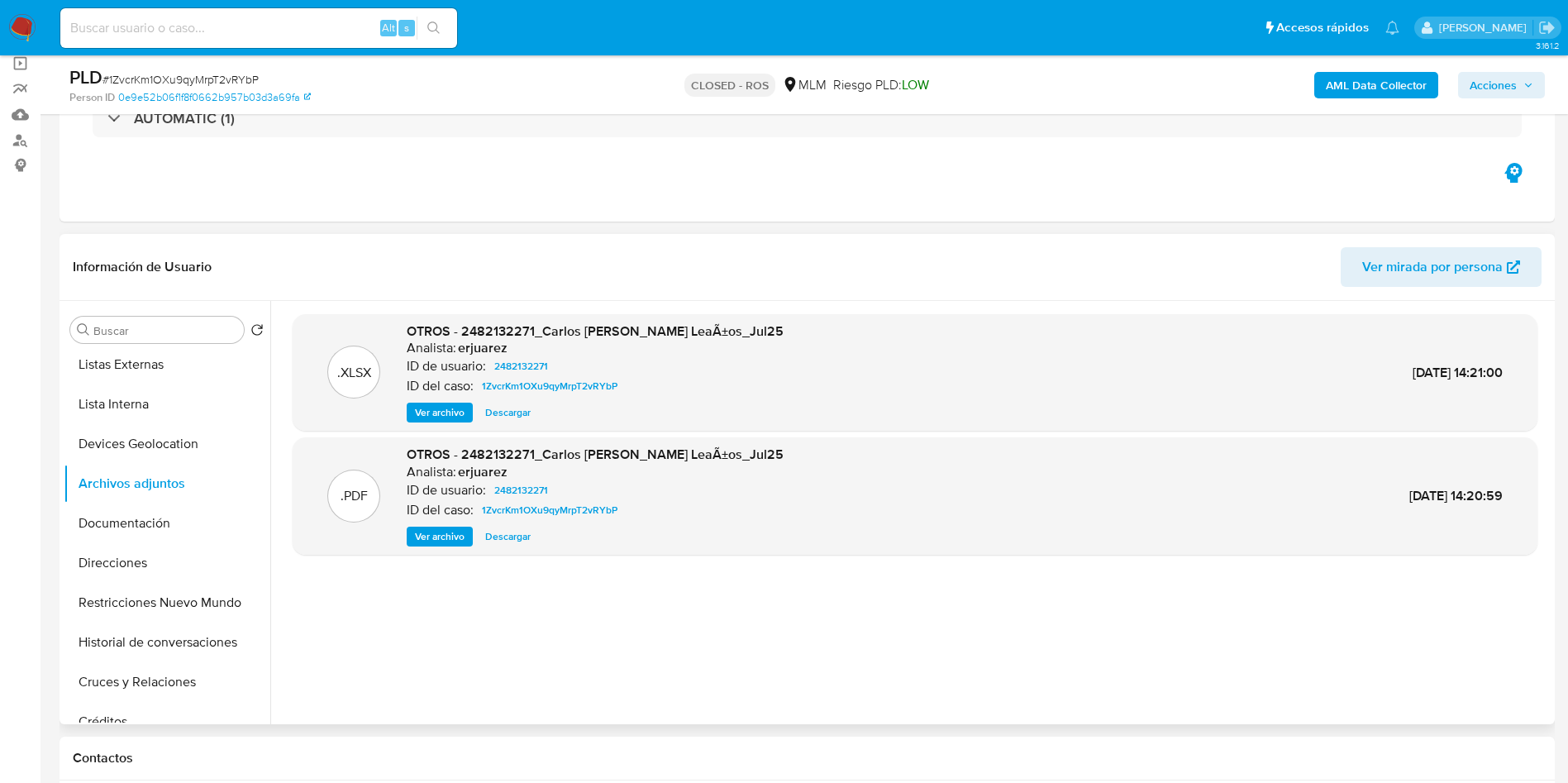
click at [445, 538] on span "Ver archivo" at bounding box center [440, 536] width 49 height 17
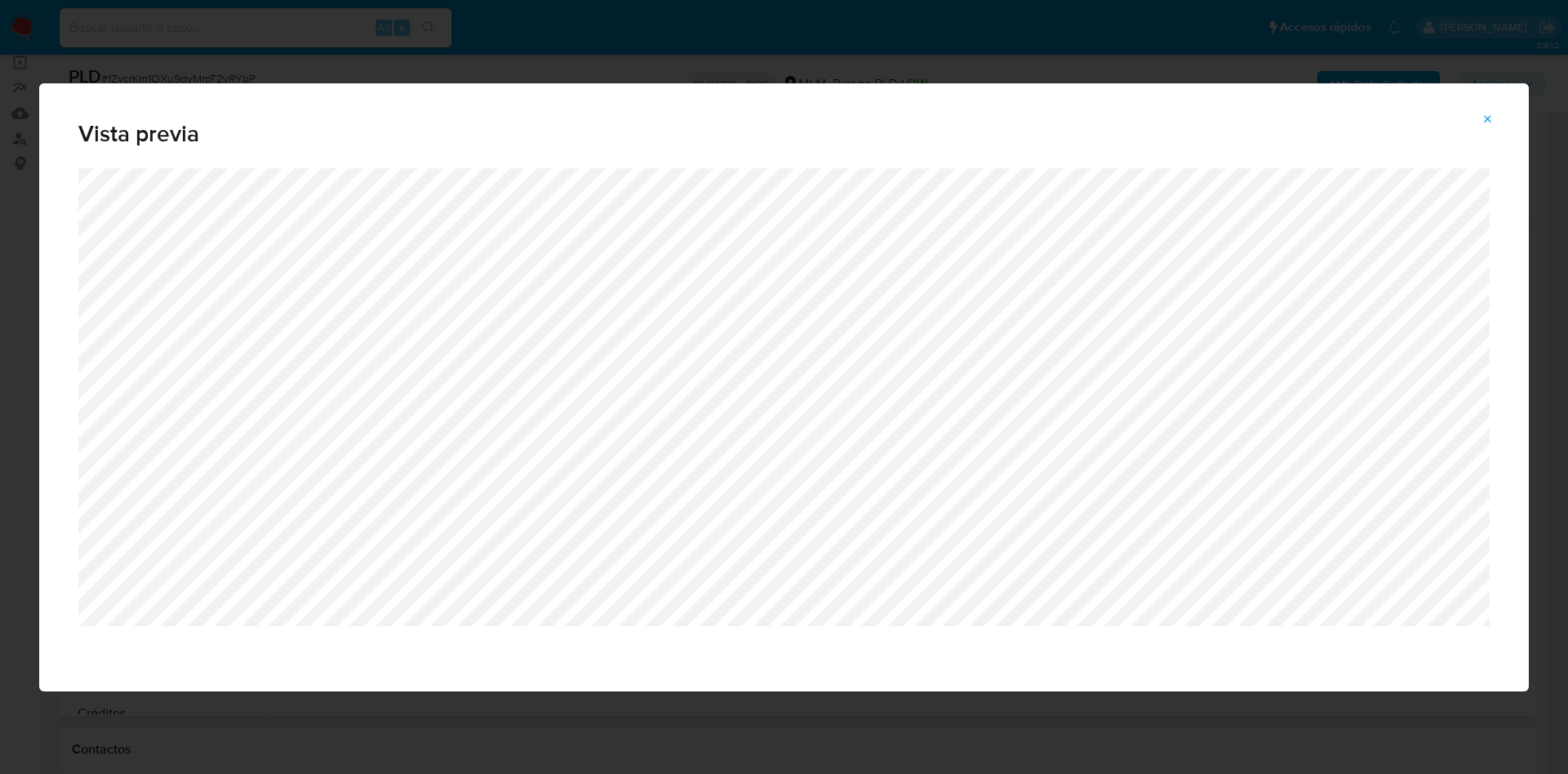
click at [1491, 114] on icon "Attachment preview" at bounding box center [1487, 119] width 13 height 13
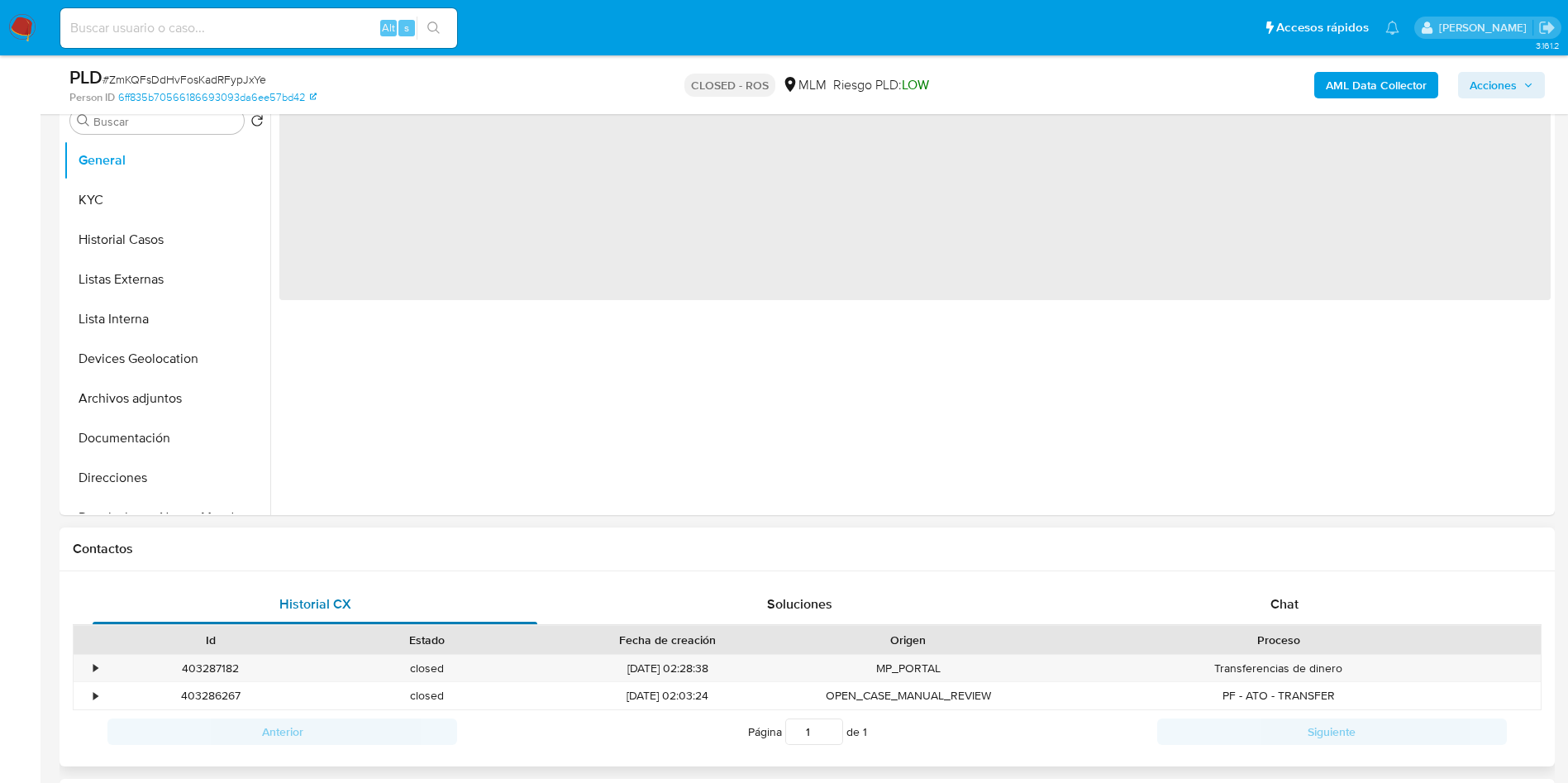
scroll to position [372, 0]
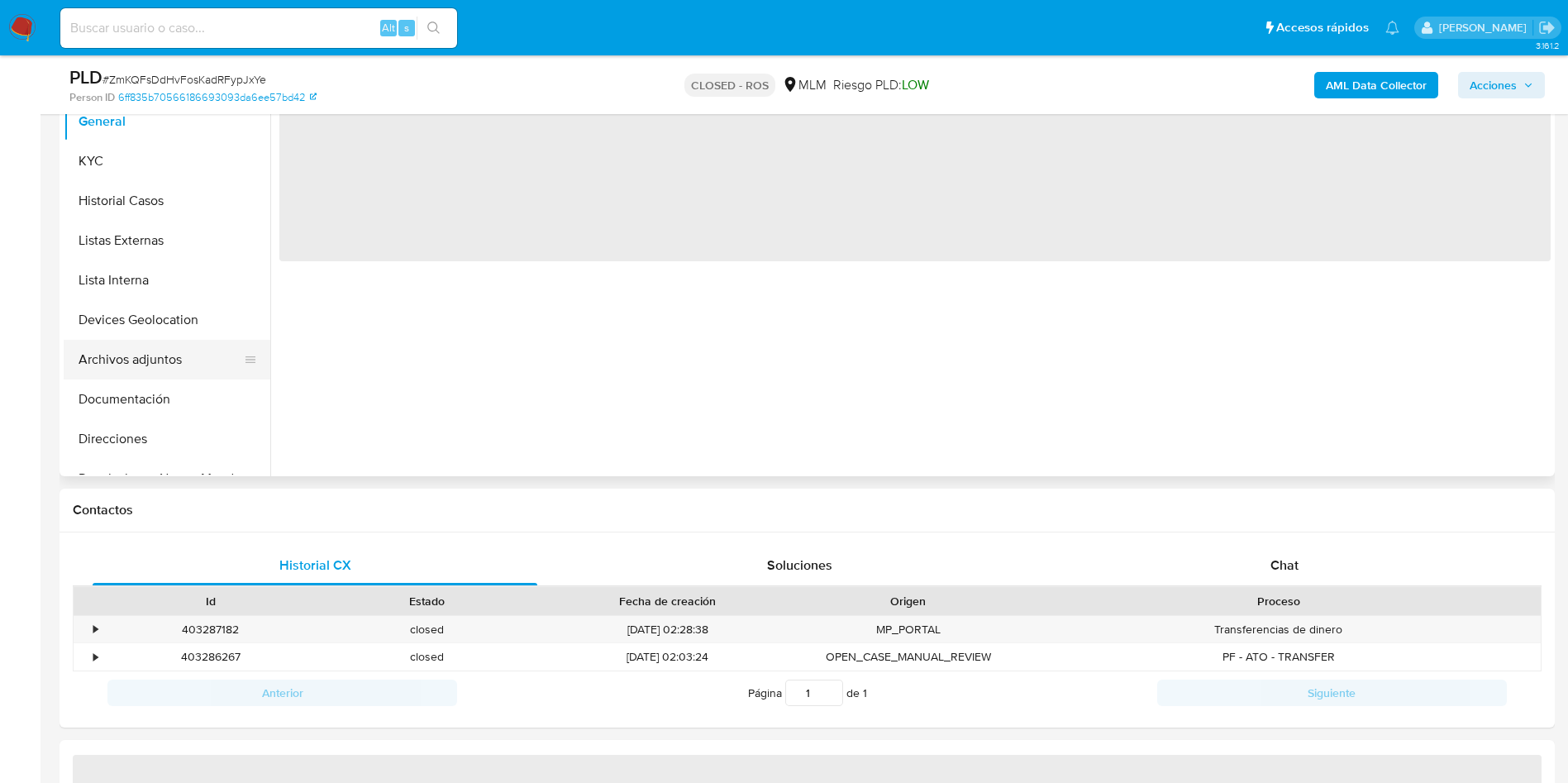
select select "10"
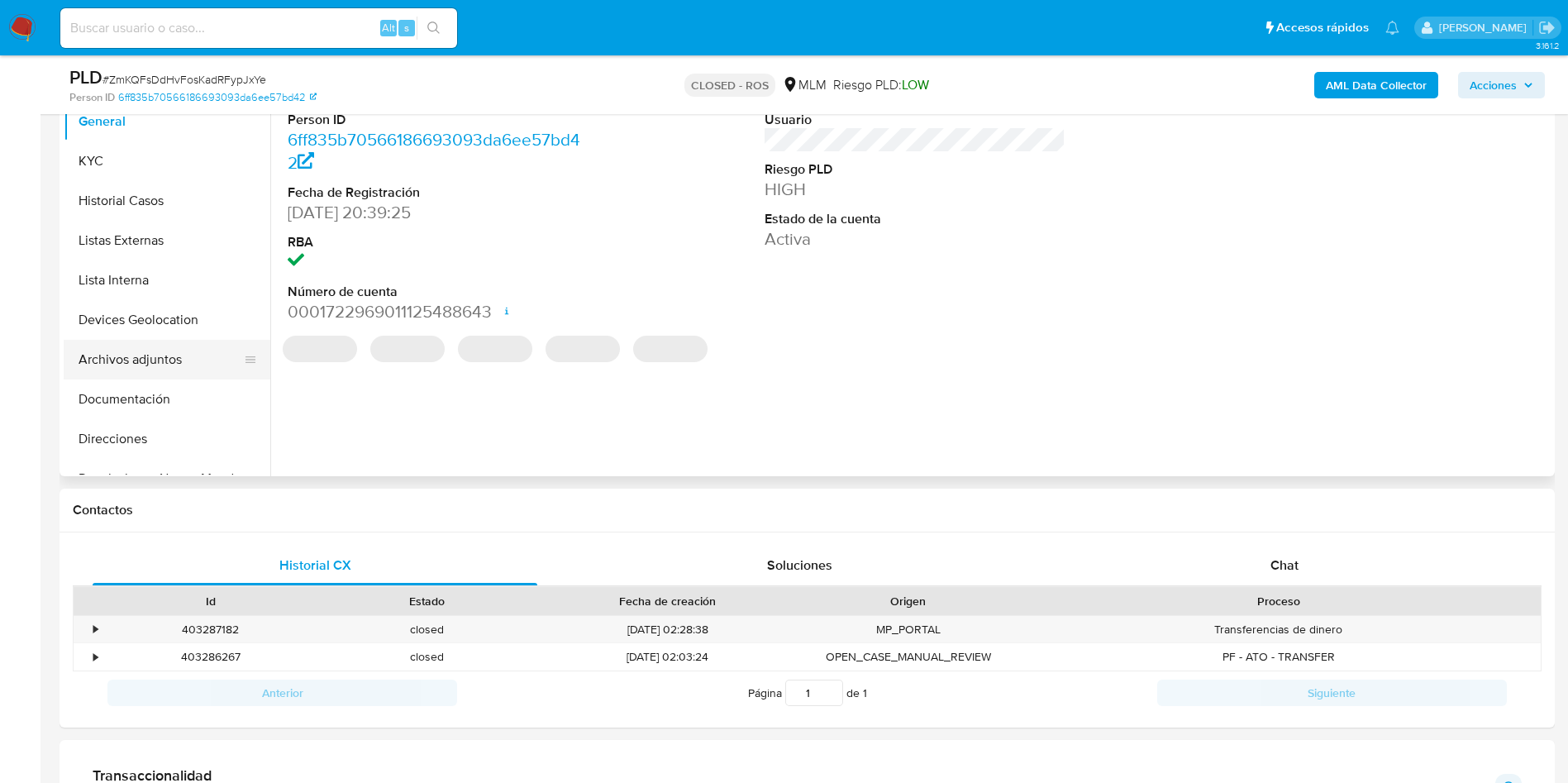
click at [151, 351] on button "Archivos adjuntos" at bounding box center [161, 359] width 193 height 39
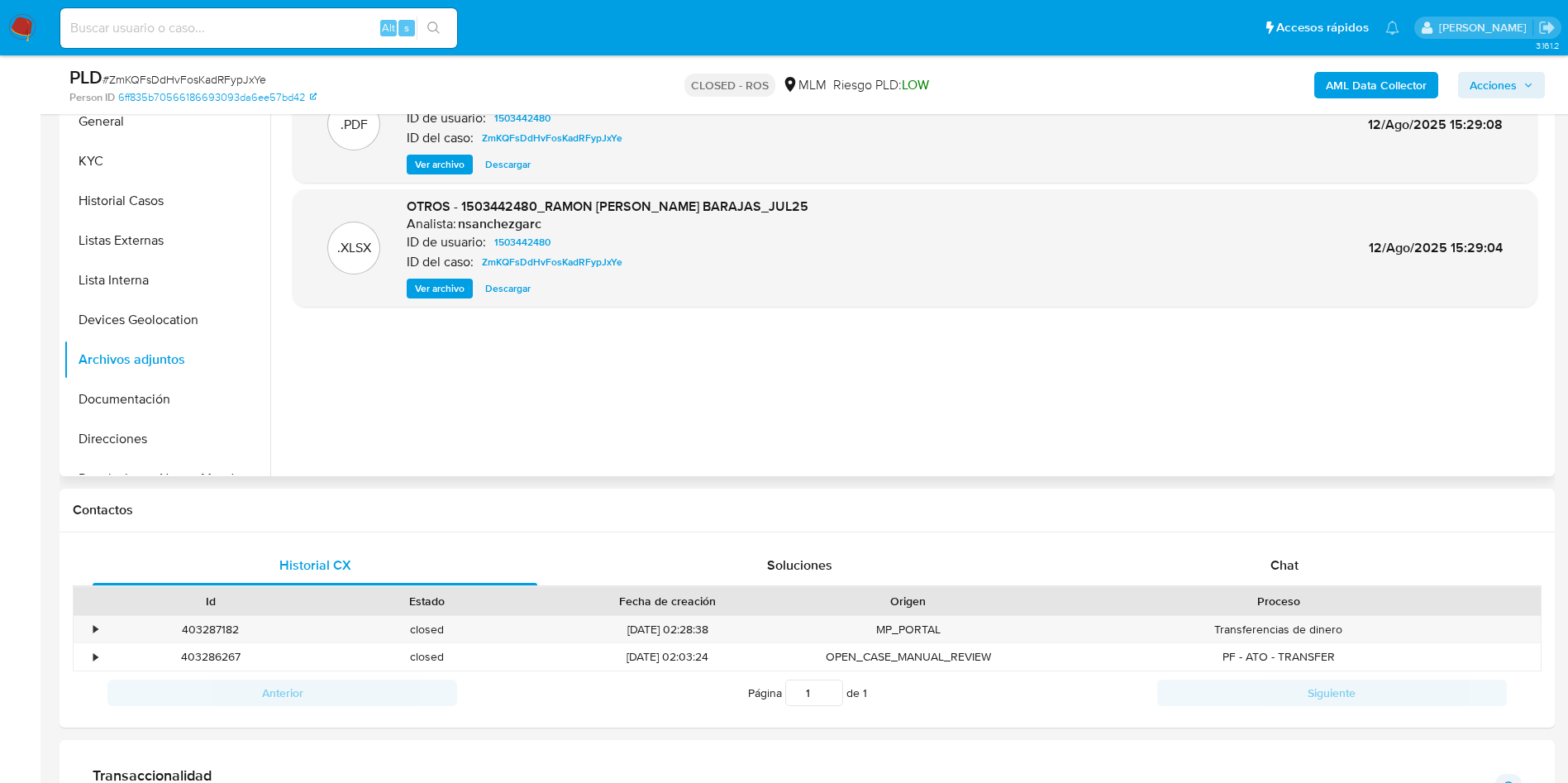
click at [440, 165] on span "Ver archivo" at bounding box center [440, 164] width 49 height 17
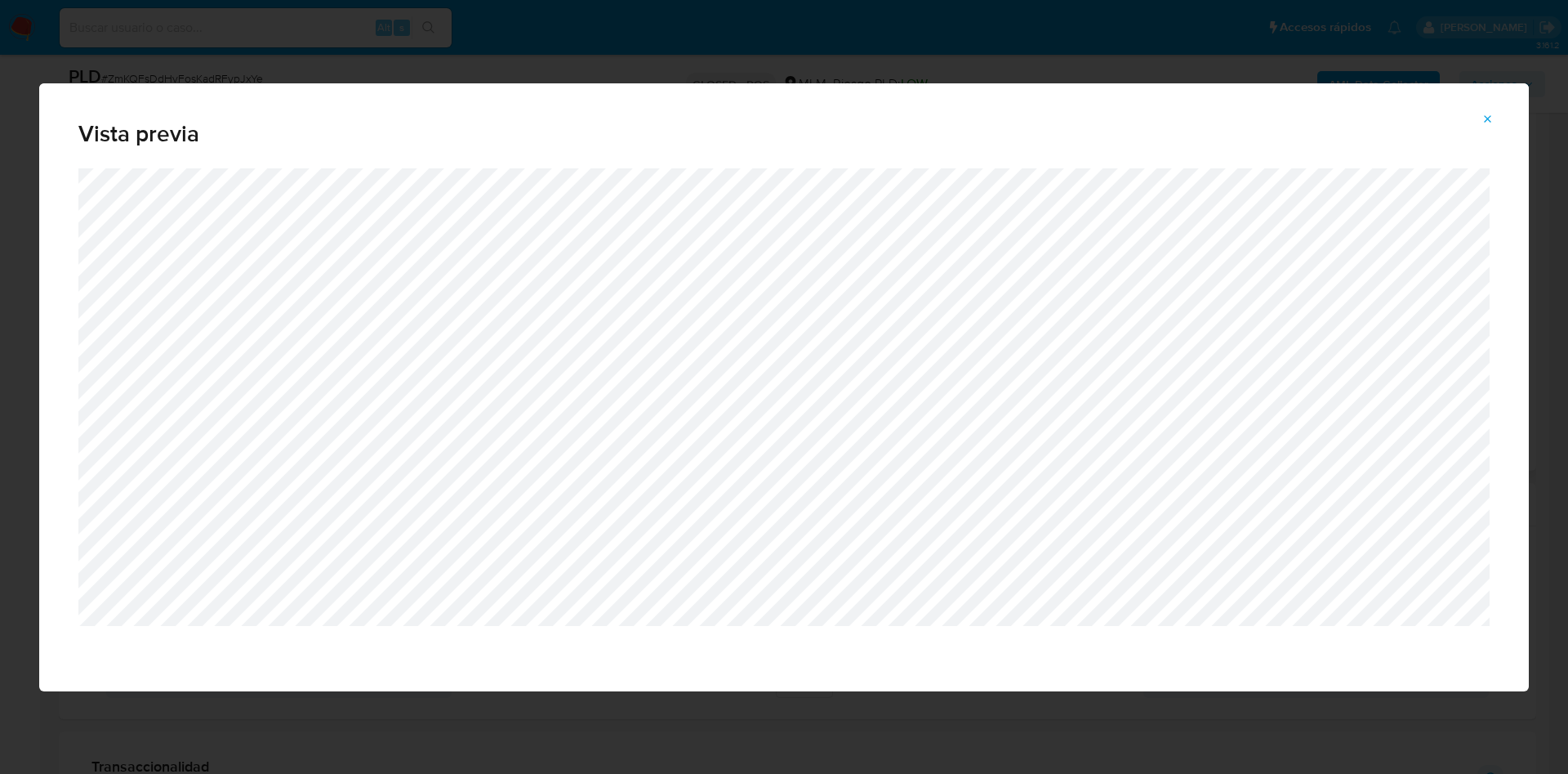
click at [1485, 121] on icon "Attachment preview" at bounding box center [1487, 119] width 13 height 13
